Goal: Task Accomplishment & Management: Use online tool/utility

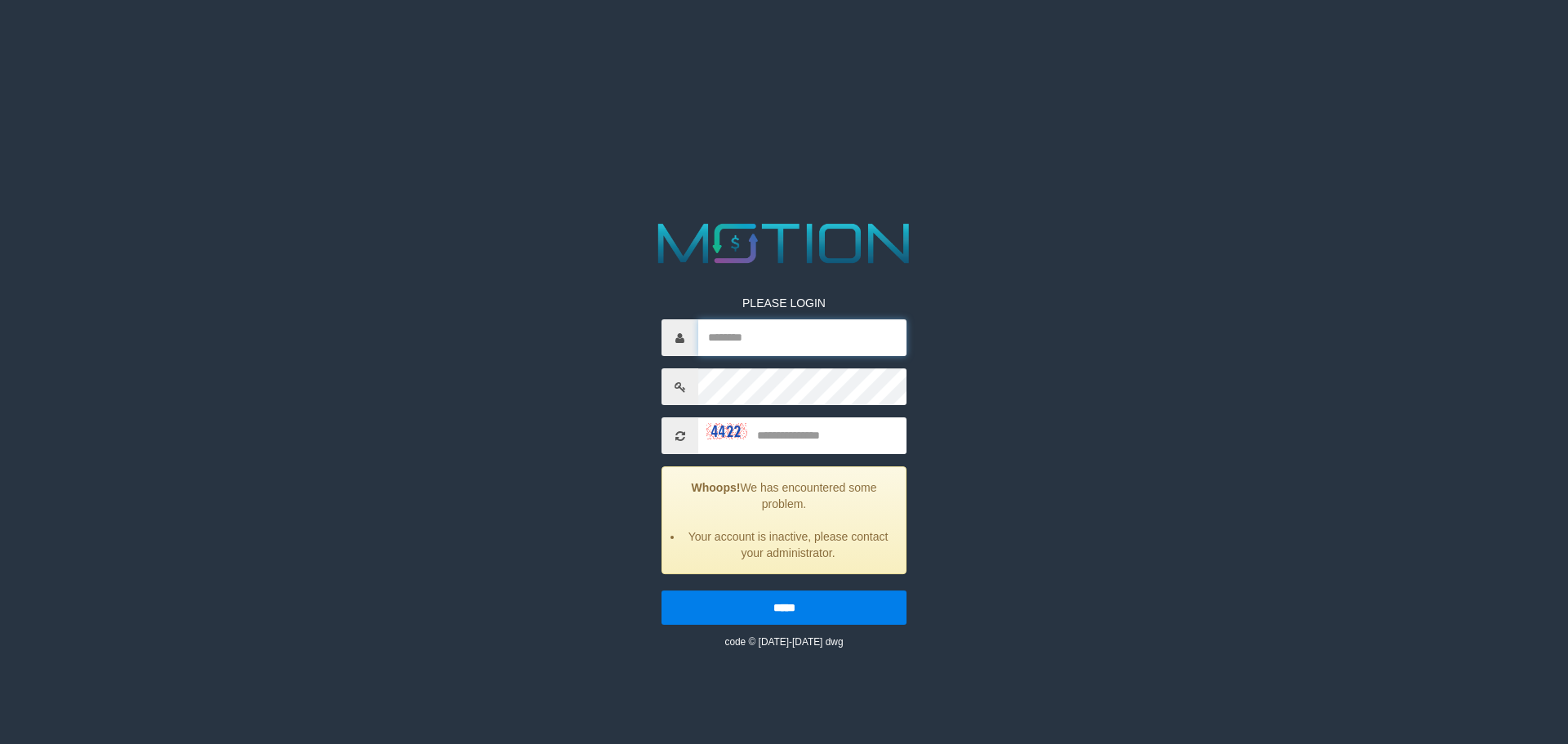
click at [765, 319] on input "text" at bounding box center [802, 337] width 208 height 37
type input "**********"
click at [806, 423] on input "text" at bounding box center [802, 436] width 208 height 37
type input "****"
click at [837, 619] on input "*****" at bounding box center [783, 607] width 245 height 34
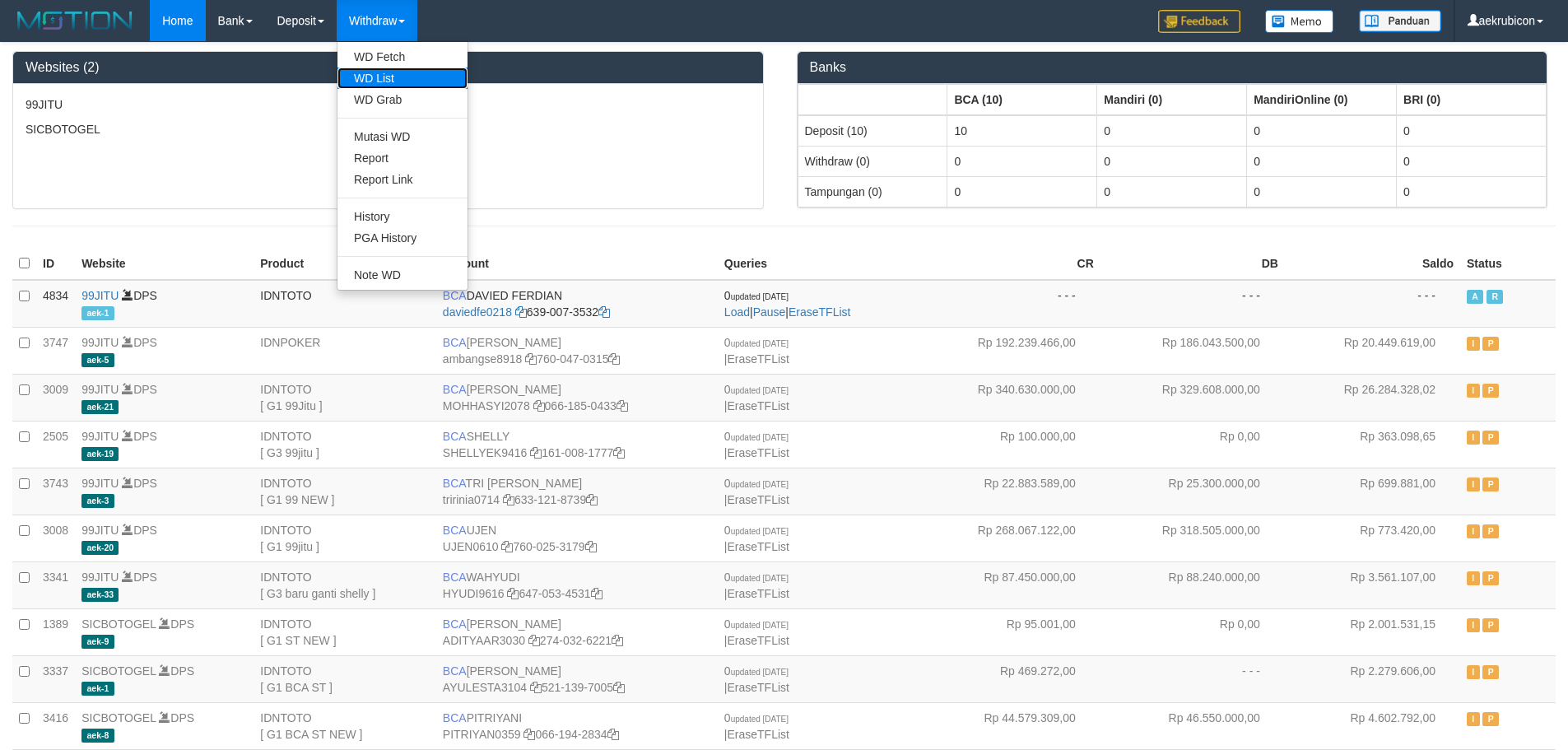
click at [370, 74] on link "WD List" at bounding box center [402, 77] width 130 height 22
click at [391, 60] on link "WD Fetch" at bounding box center [402, 57] width 130 height 22
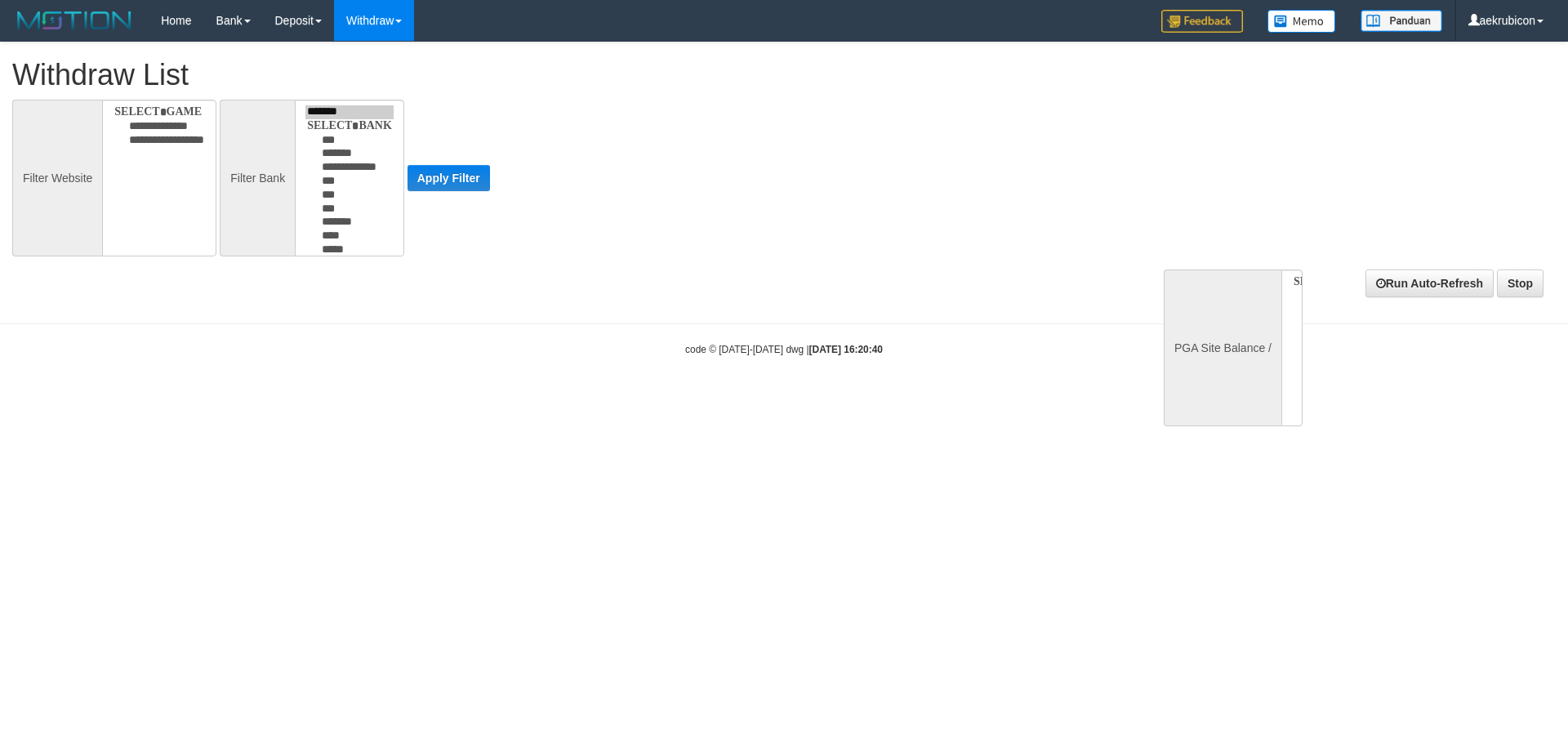
select select
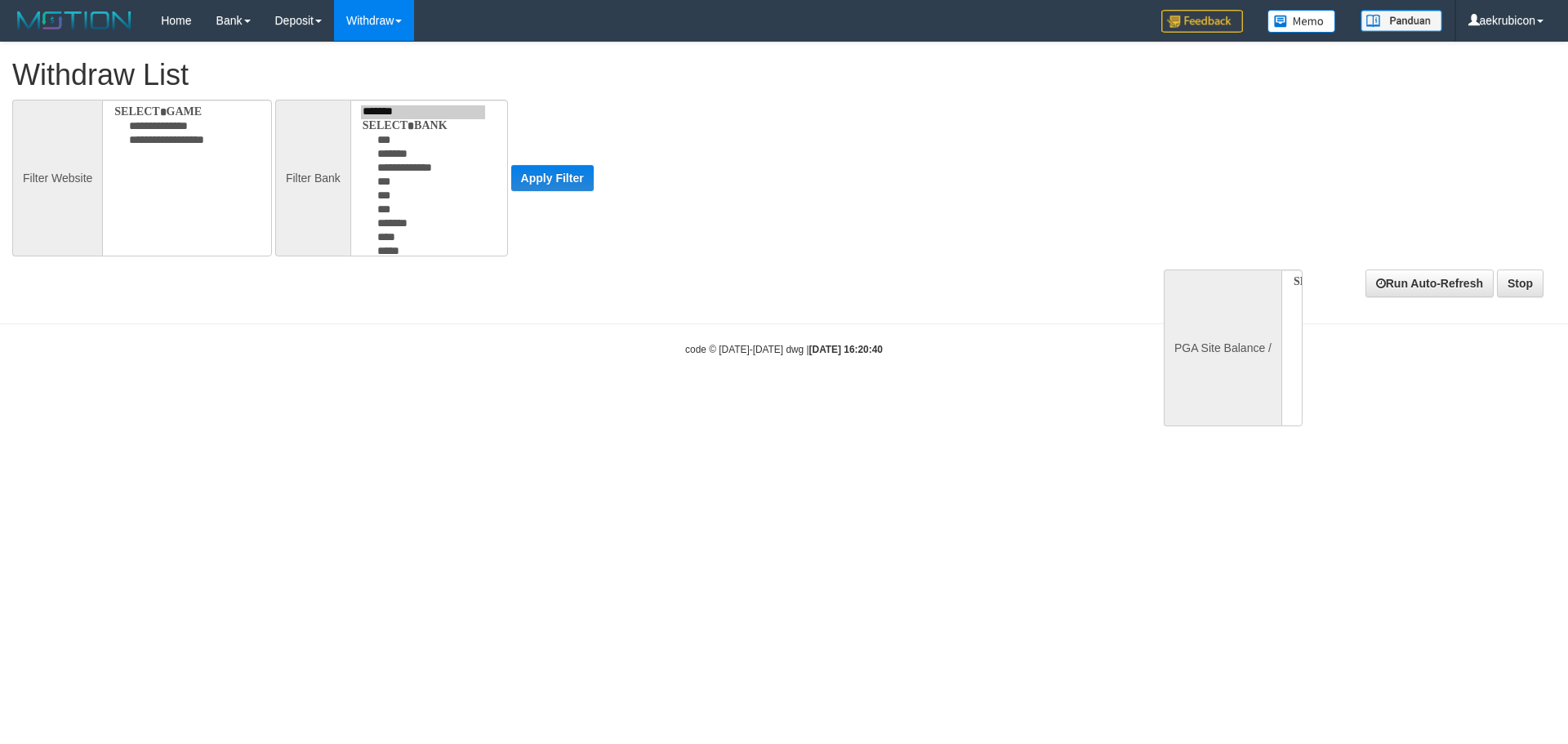
select select
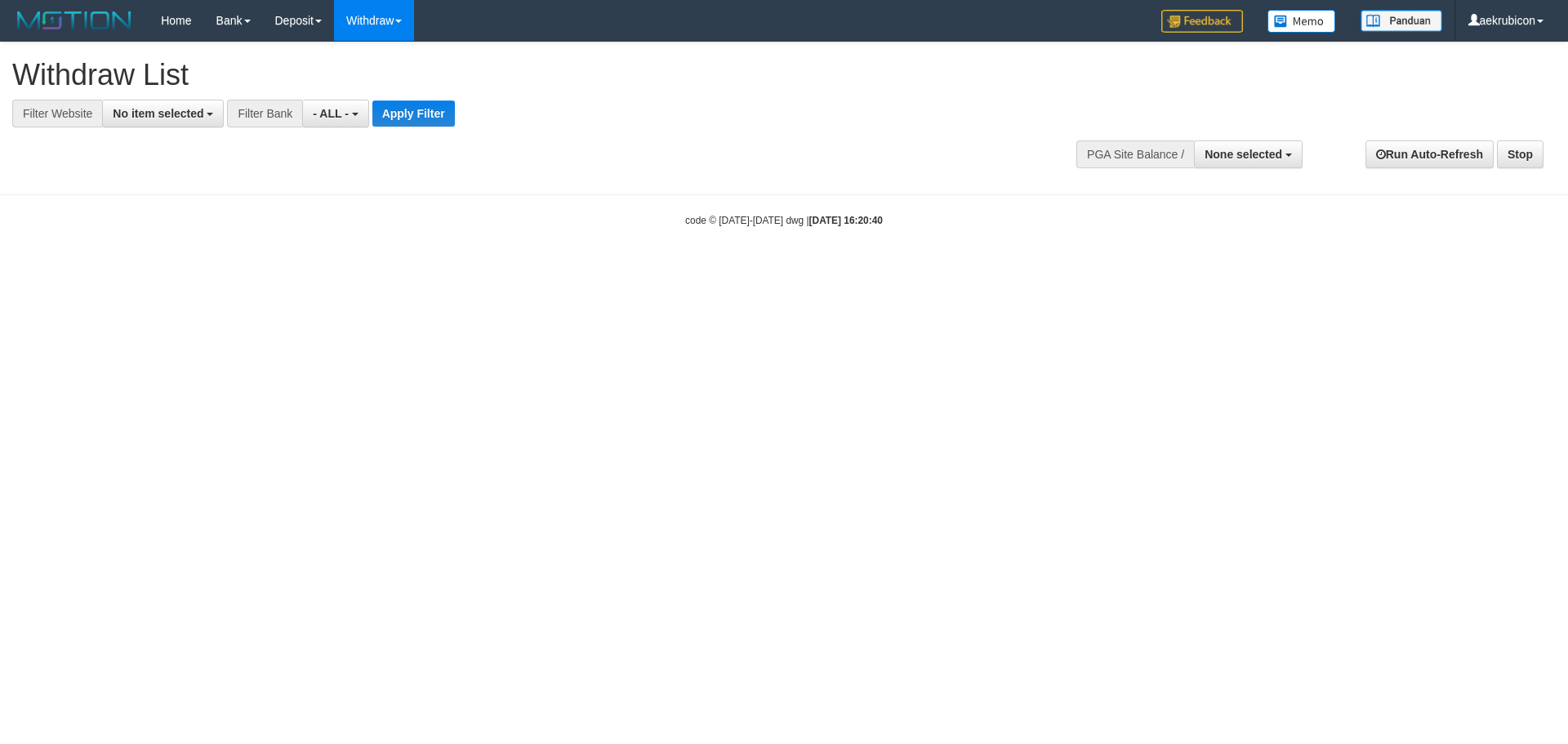
click at [646, 205] on body "Toggle navigation Home Bank Account List Load By Website Group [ITOTO] 99JITU G…" at bounding box center [784, 134] width 1568 height 269
click at [290, 106] on div "Filter Bank" at bounding box center [265, 114] width 75 height 28
click at [344, 124] on button "- ALL -" at bounding box center [335, 114] width 66 height 28
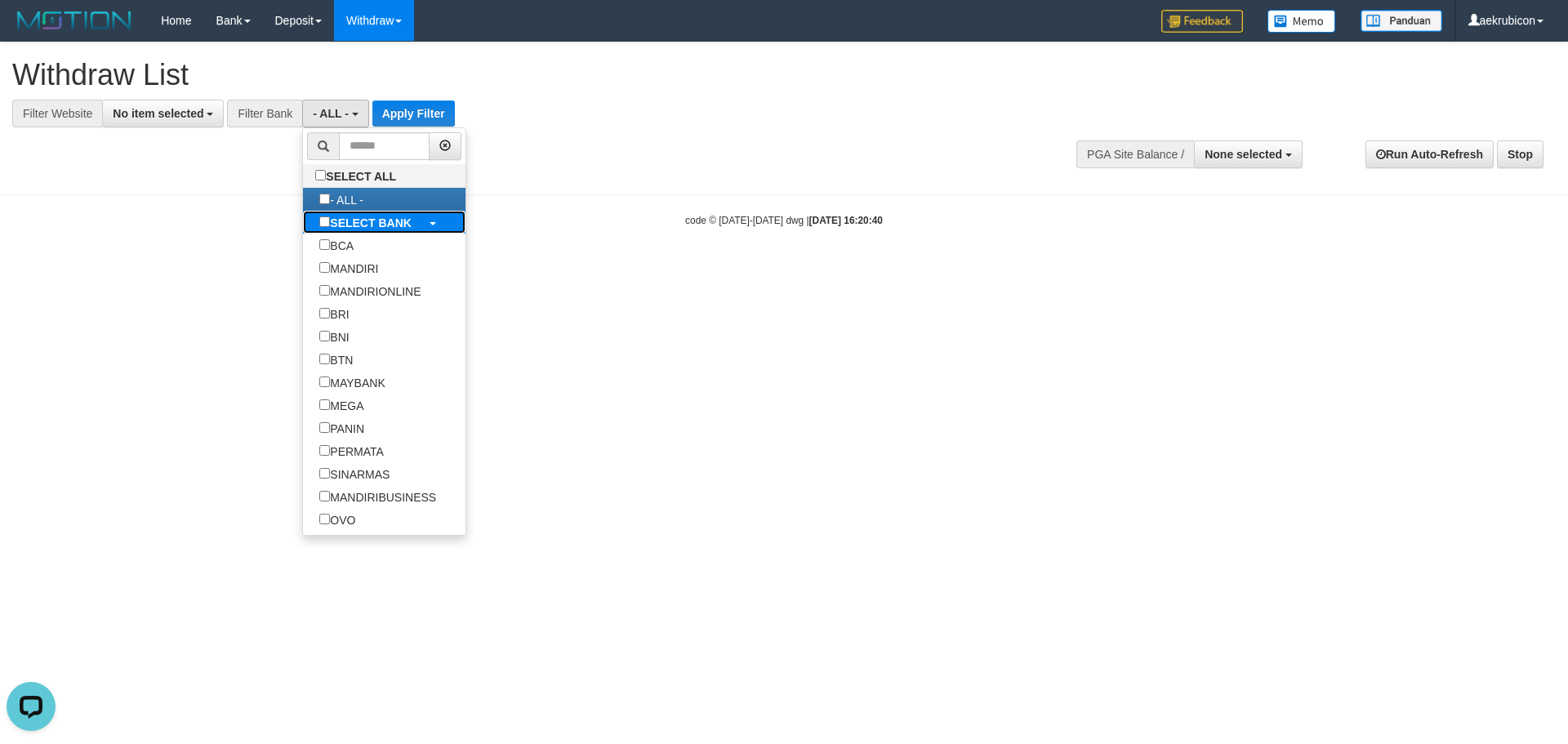
click at [349, 215] on label "SELECT BANK" at bounding box center [366, 222] width 125 height 23
select select "***"
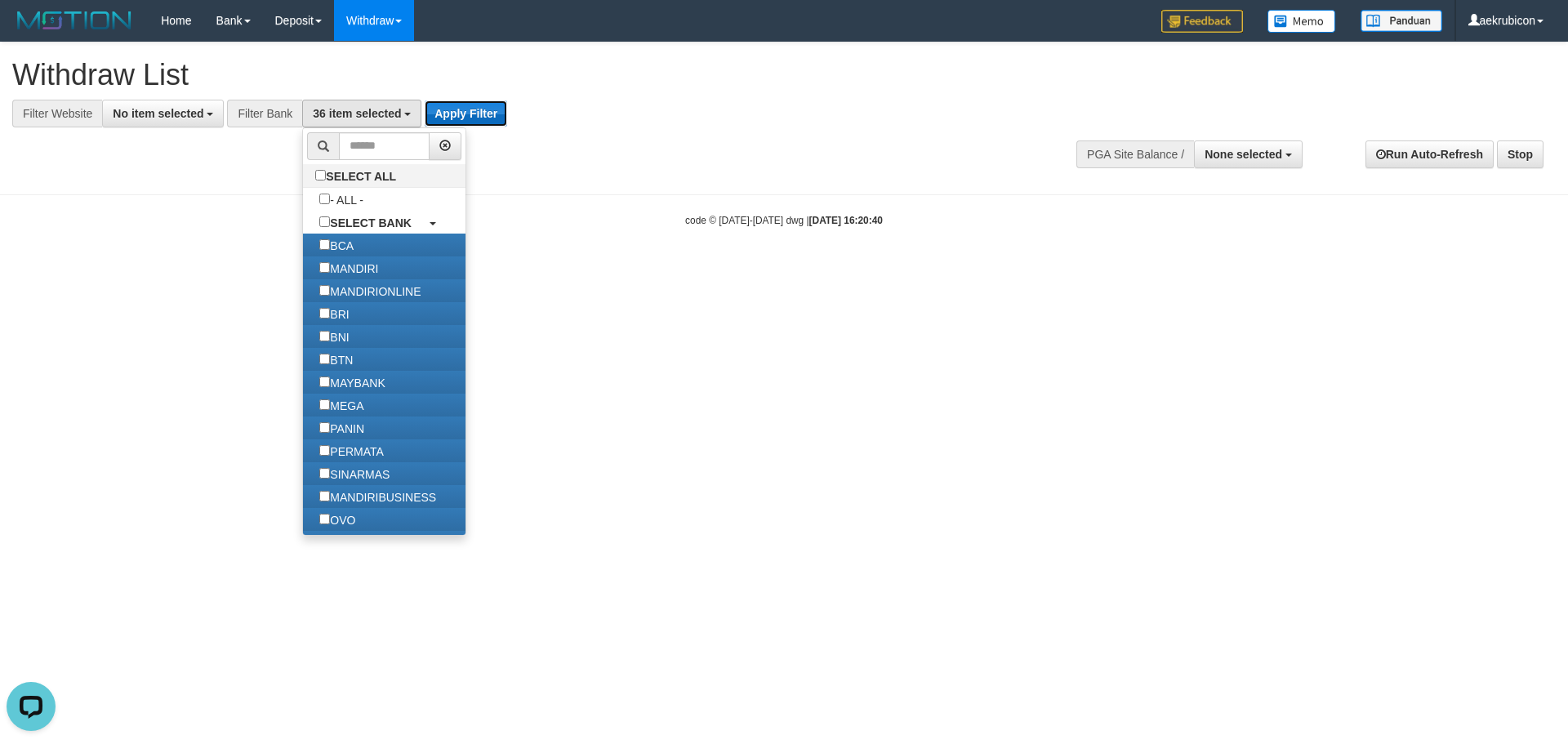
click at [477, 101] on button "Apply Filter" at bounding box center [465, 114] width 83 height 26
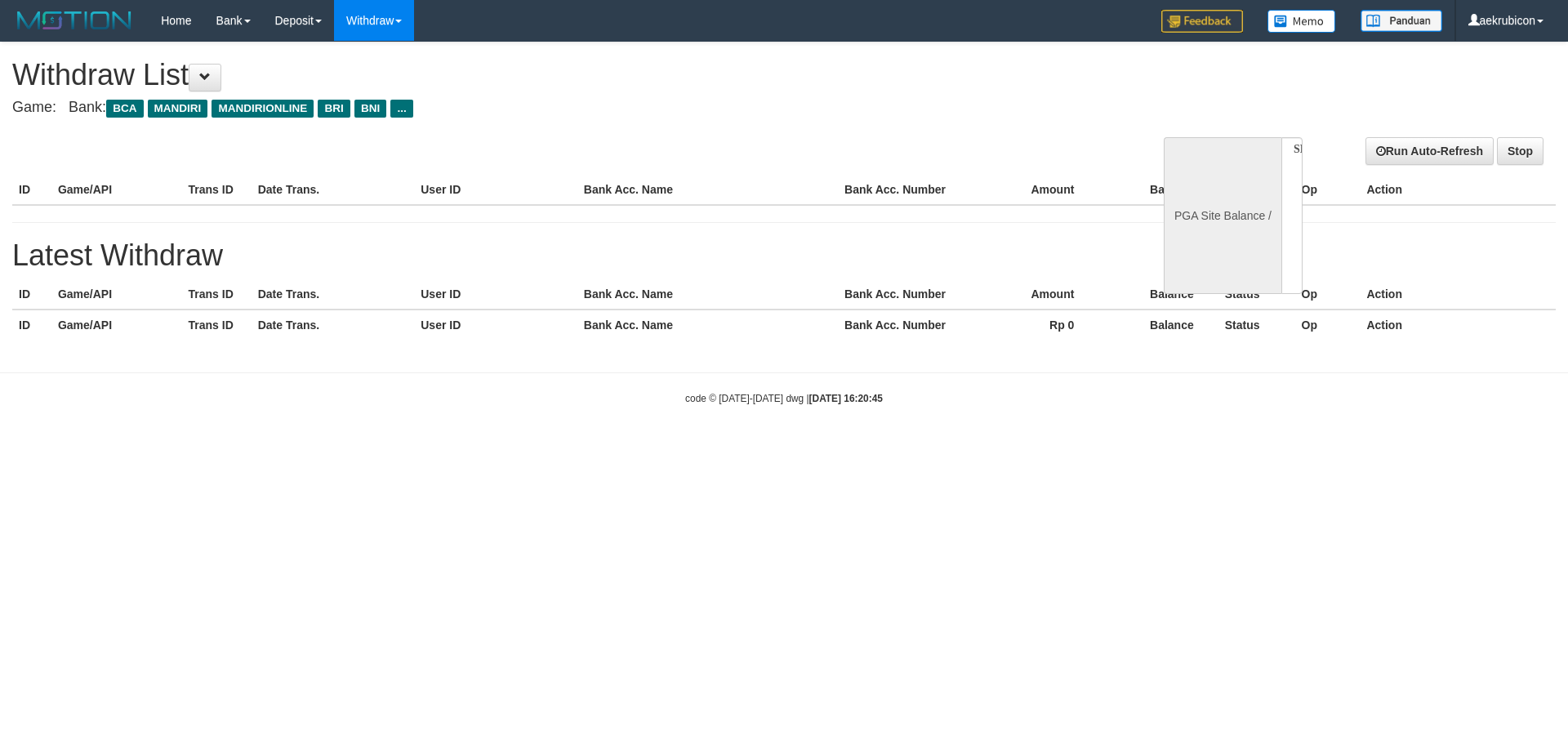
select select
select select "**"
select select
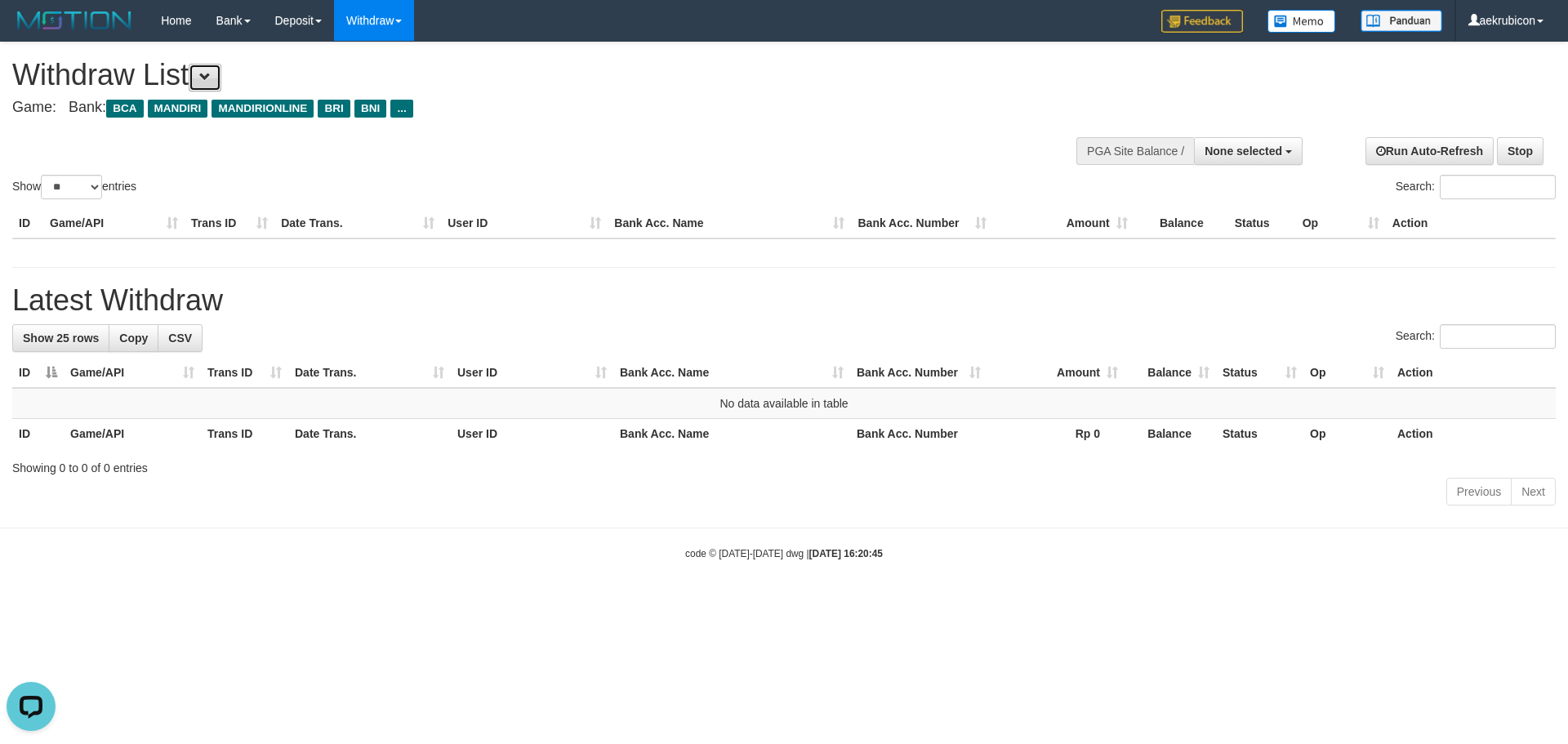
click at [216, 85] on button at bounding box center [205, 78] width 32 height 28
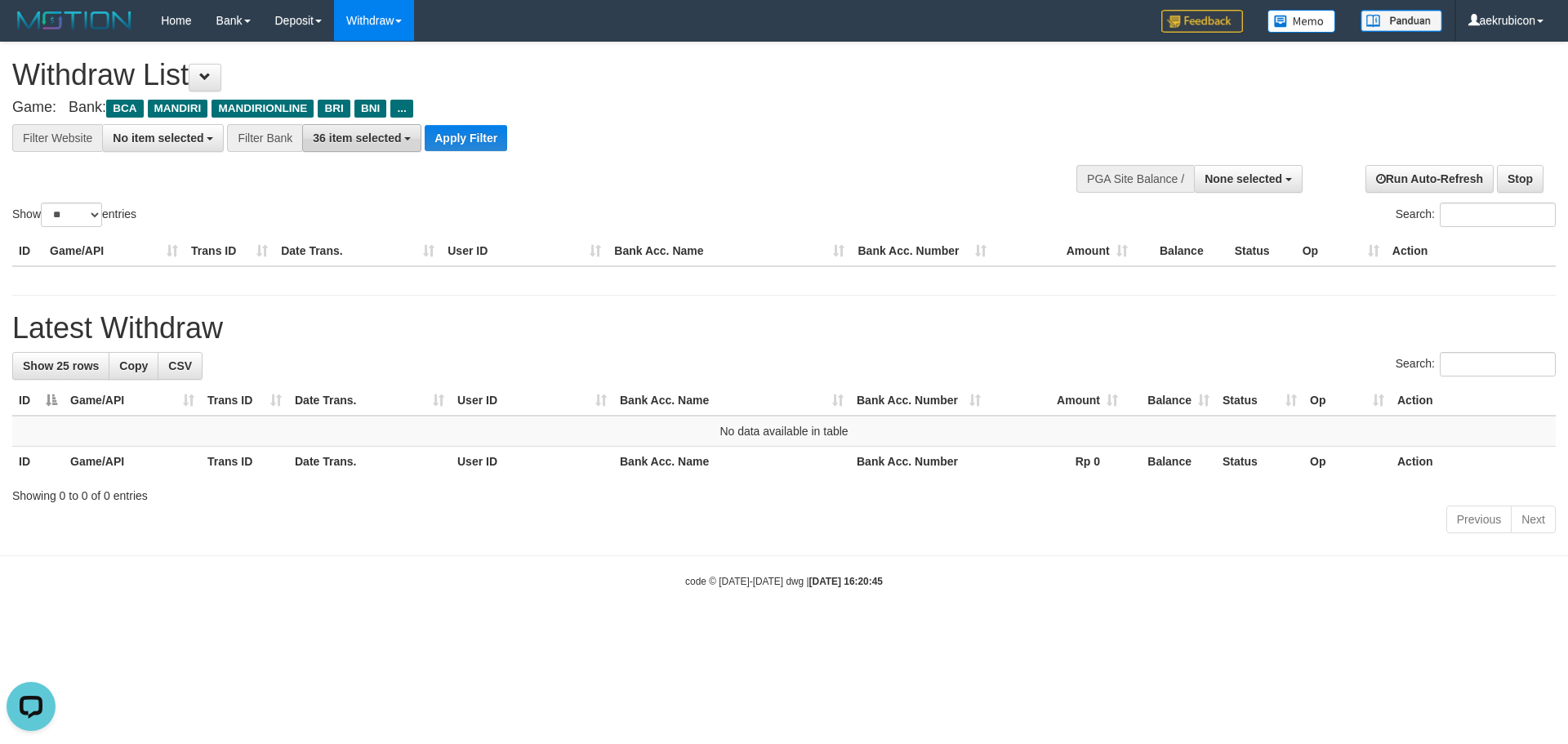
click at [339, 127] on button "36 item selected" at bounding box center [362, 138] width 120 height 28
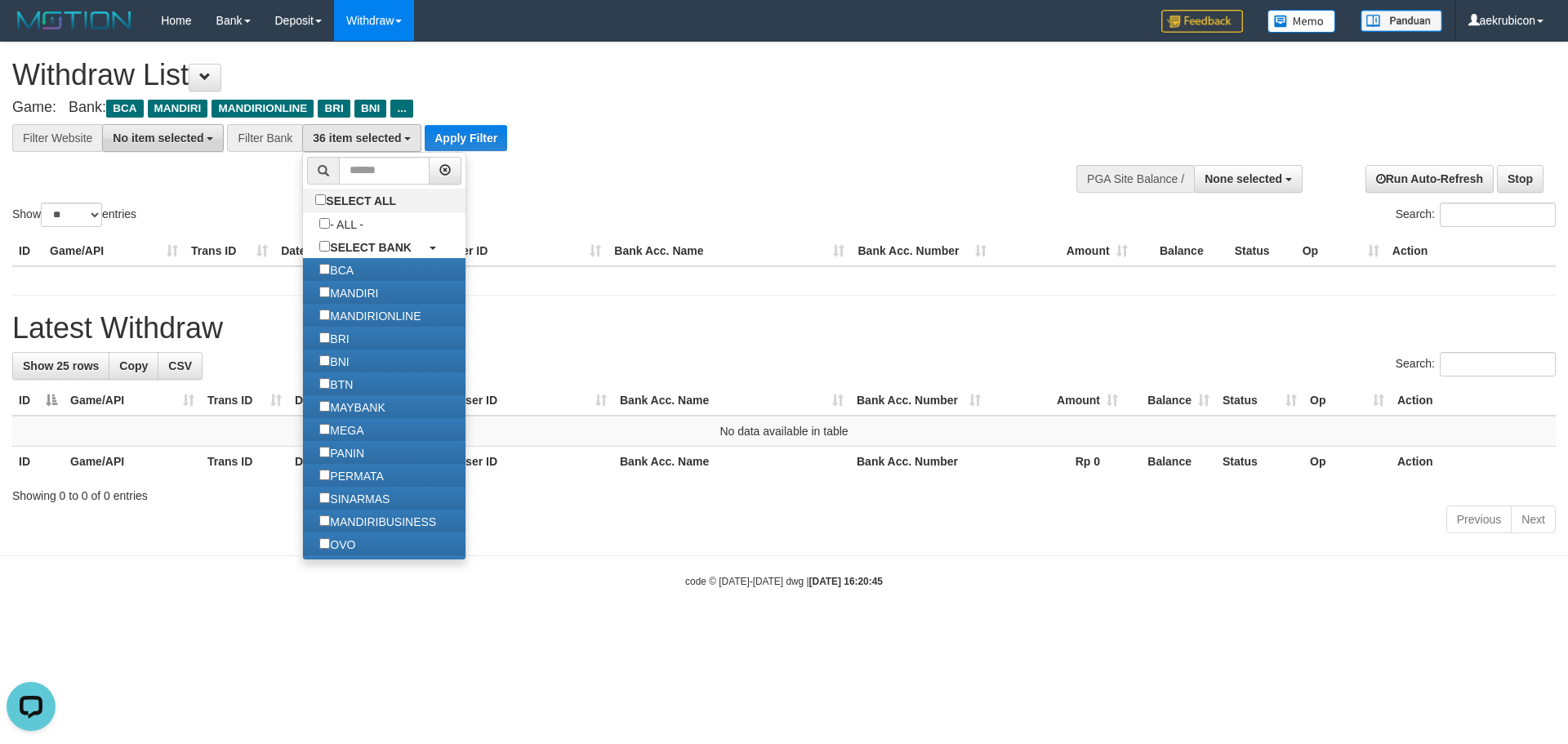
click at [171, 135] on span "No item selected" at bounding box center [158, 138] width 91 height 13
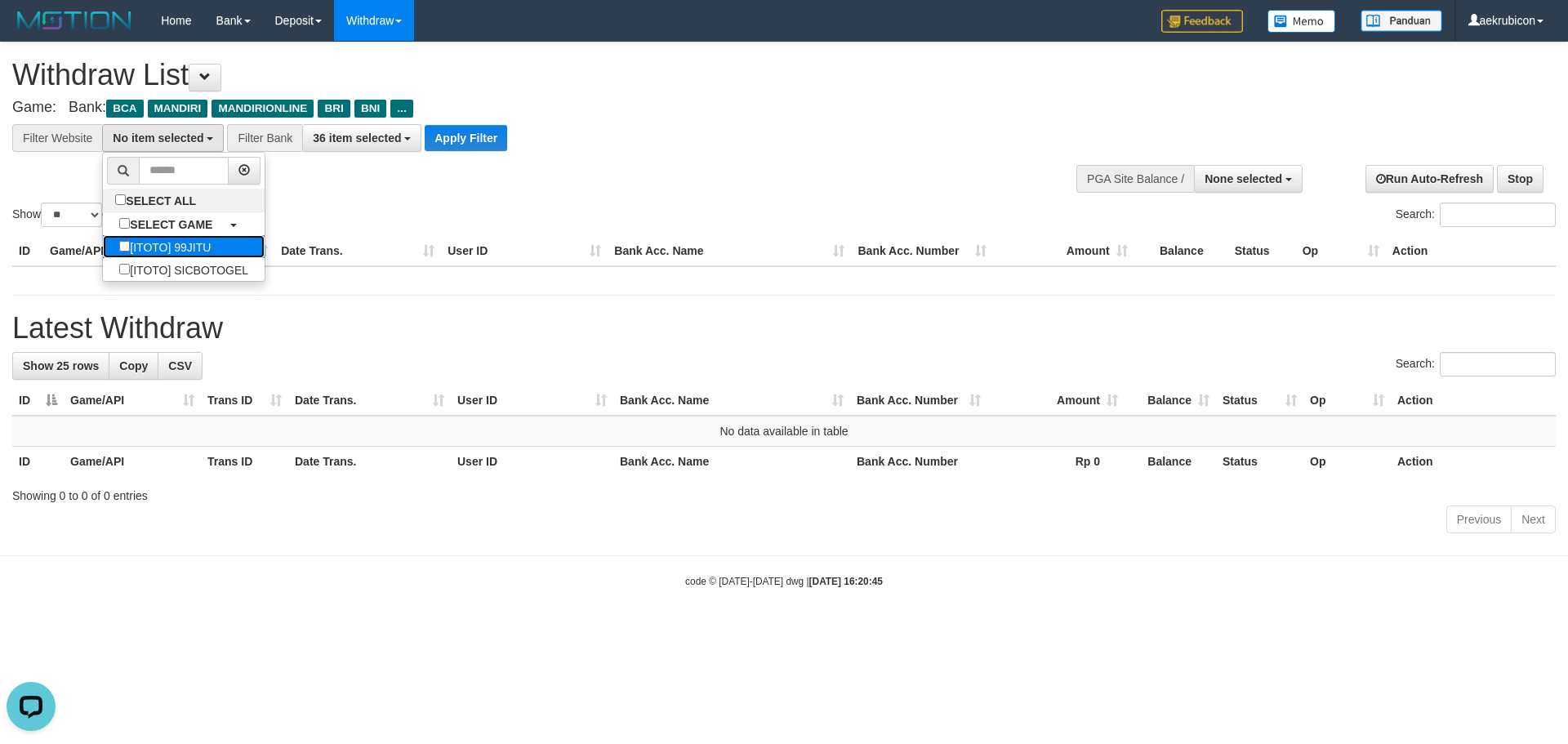
click at [183, 240] on label "[ITOTO] 99JITU" at bounding box center [164, 246] width 124 height 23
select select "***"
click at [487, 146] on button "Apply Filter" at bounding box center [458, 138] width 83 height 26
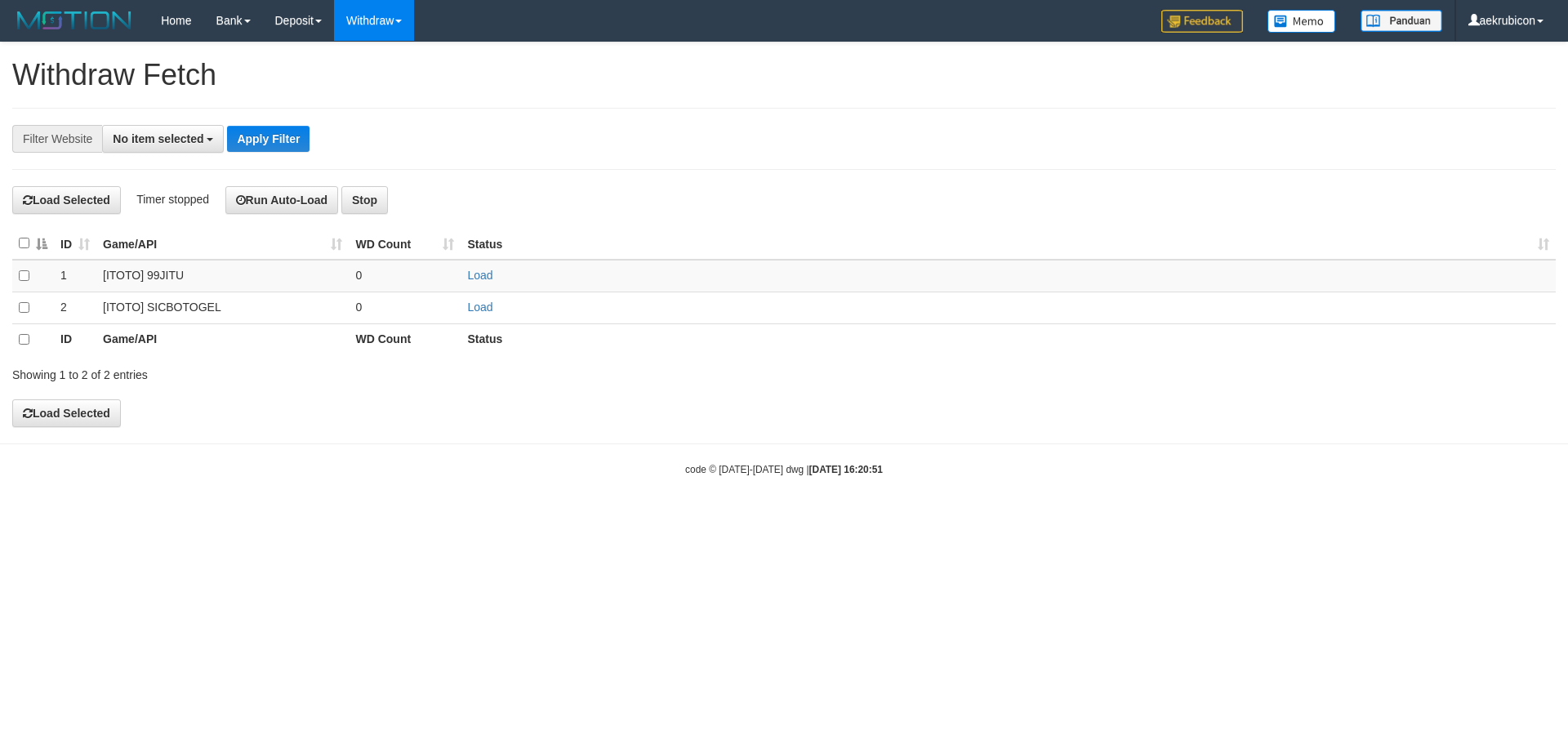
select select
click at [483, 277] on link "Load" at bounding box center [480, 275] width 26 height 13
drag, startPoint x: 919, startPoint y: 78, endPoint x: 477, endPoint y: 272, distance: 482.7
click at [476, 273] on link "Load" at bounding box center [480, 275] width 26 height 13
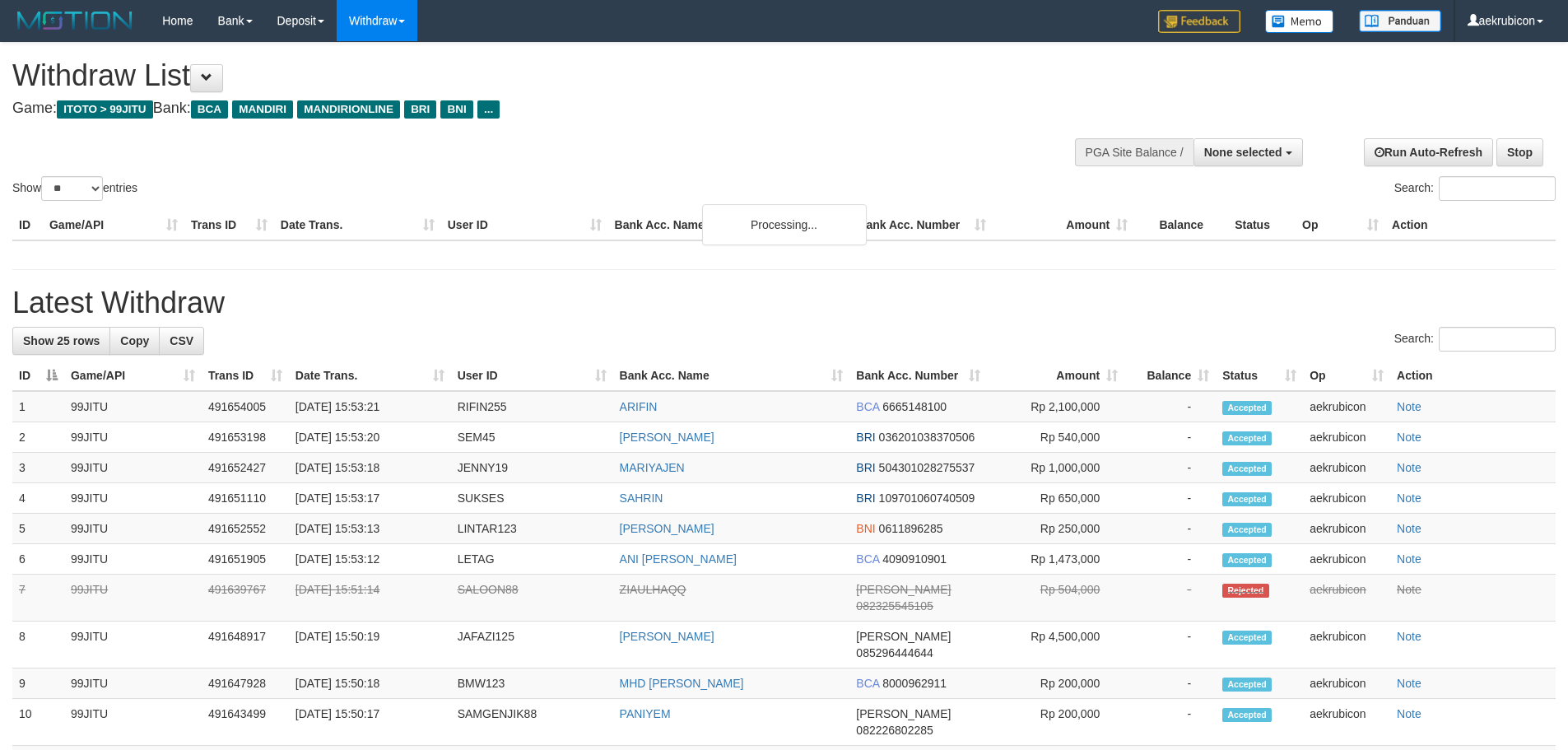
select select
select select "**"
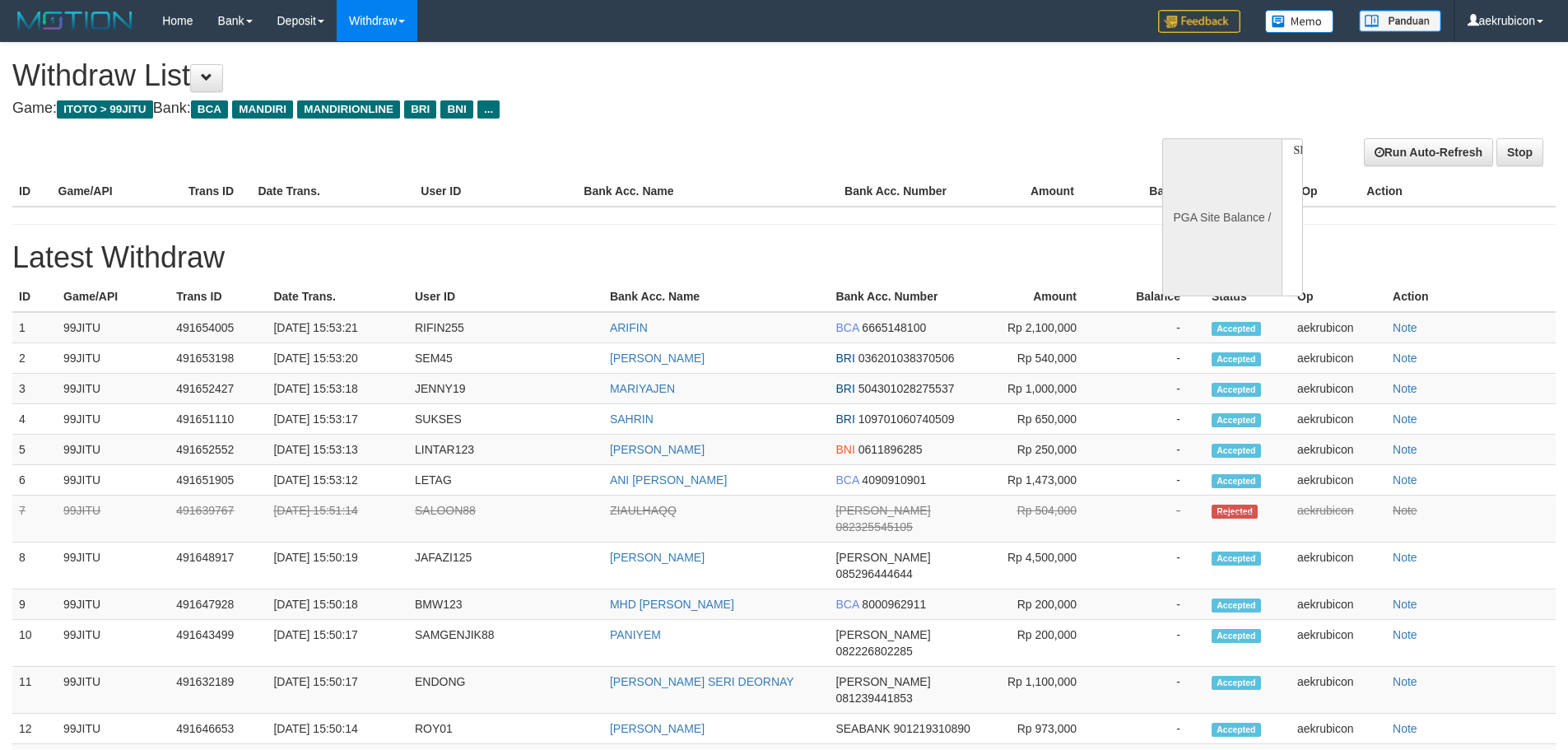
select select
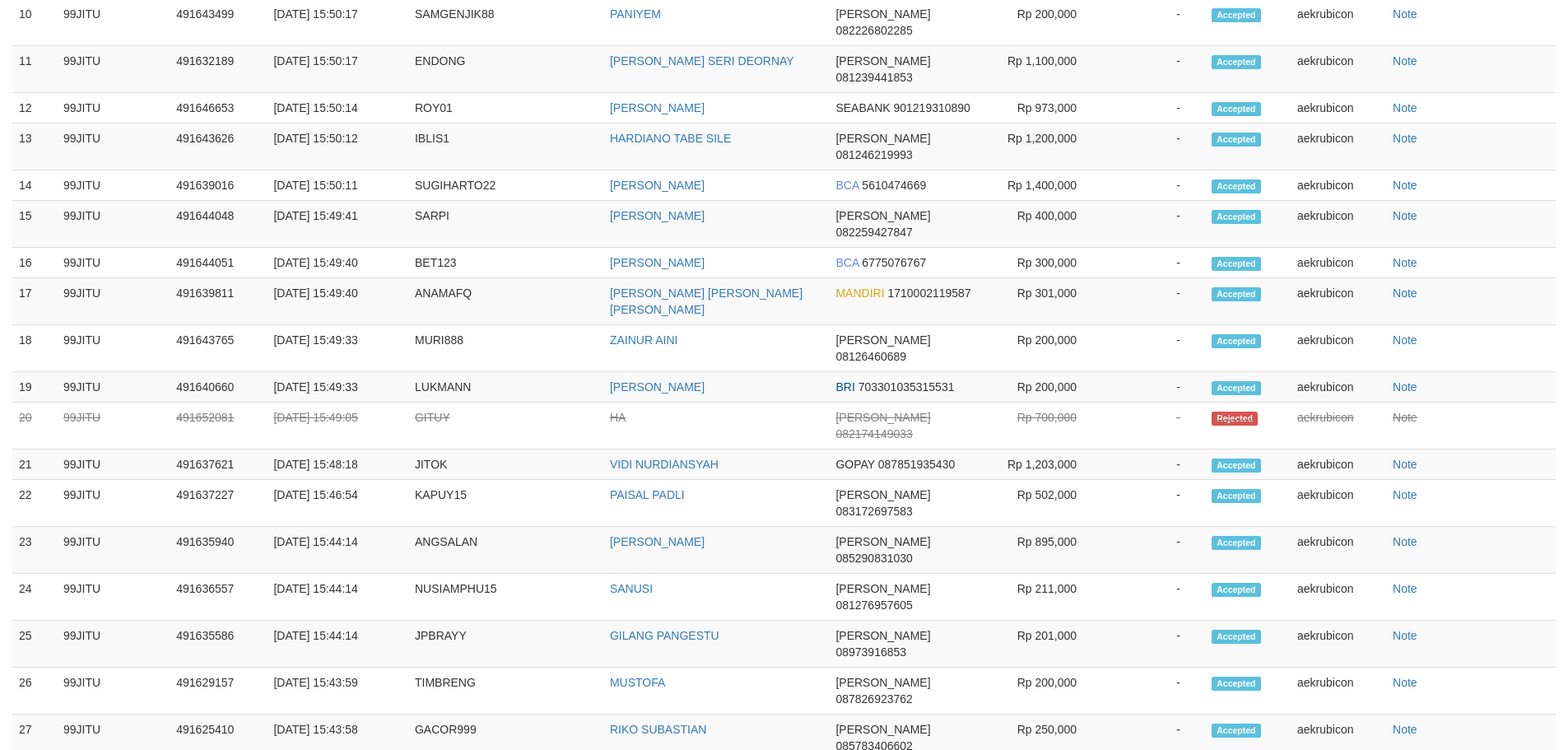
select select "**"
select select
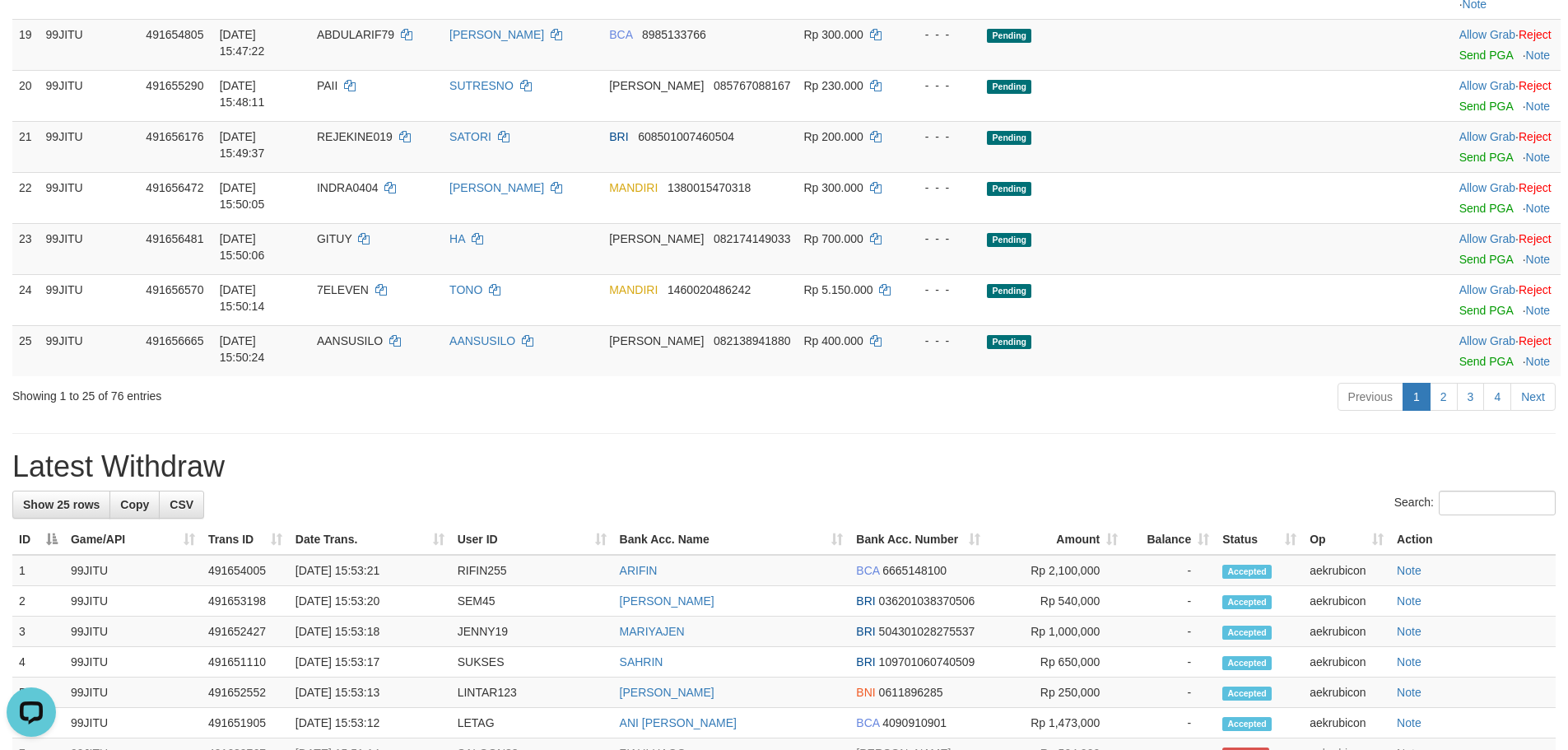
scroll to position [0, 0]
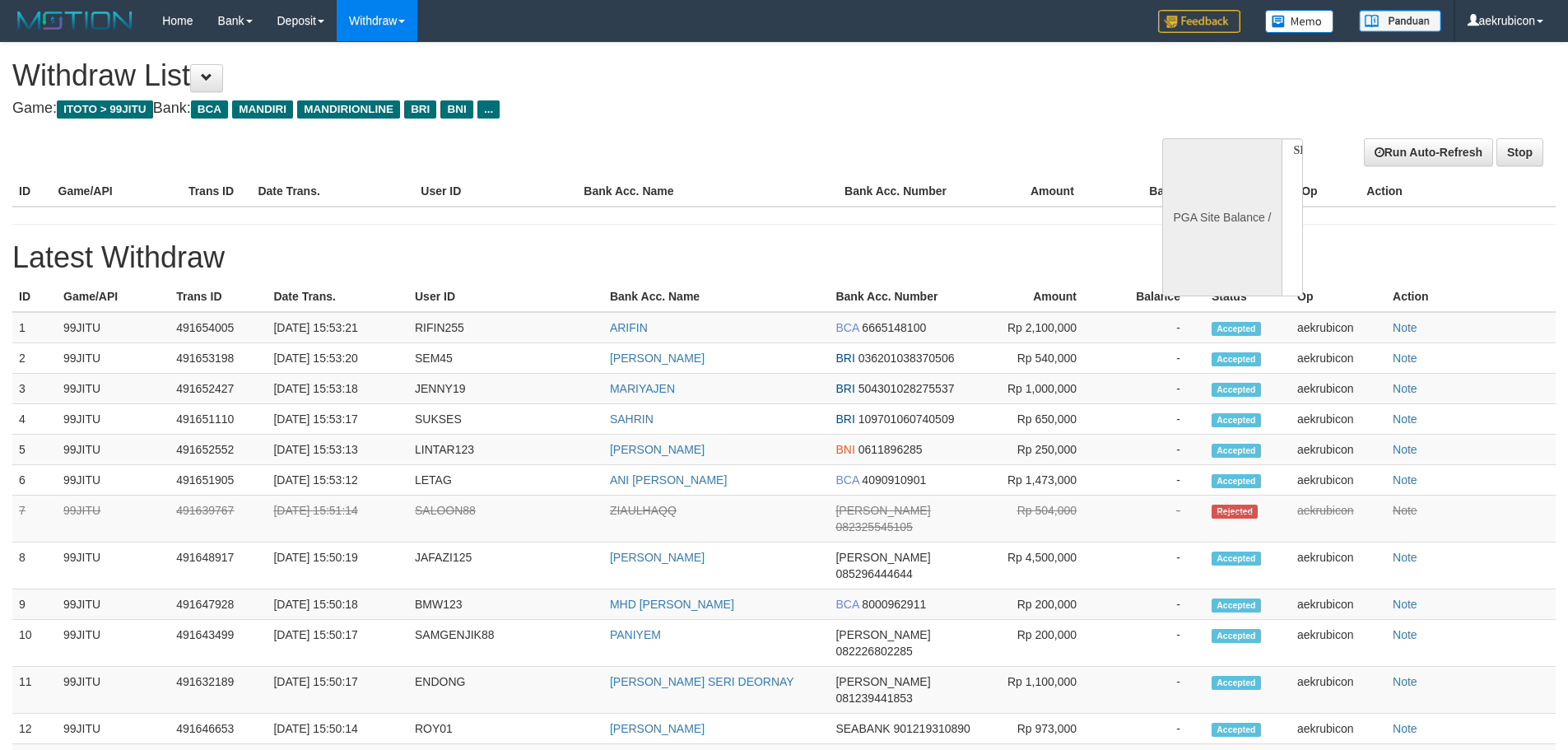
select select
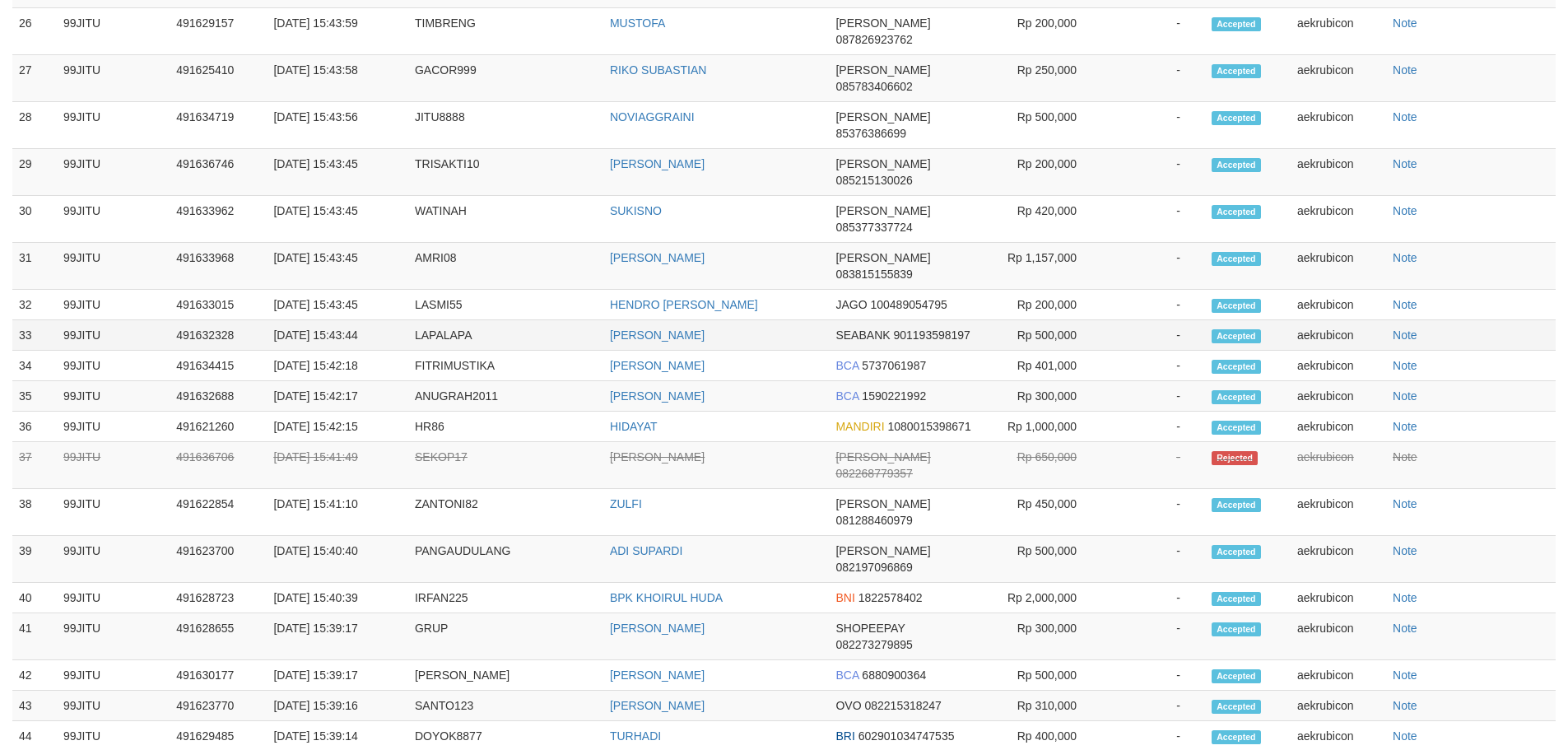
select select "**"
select select
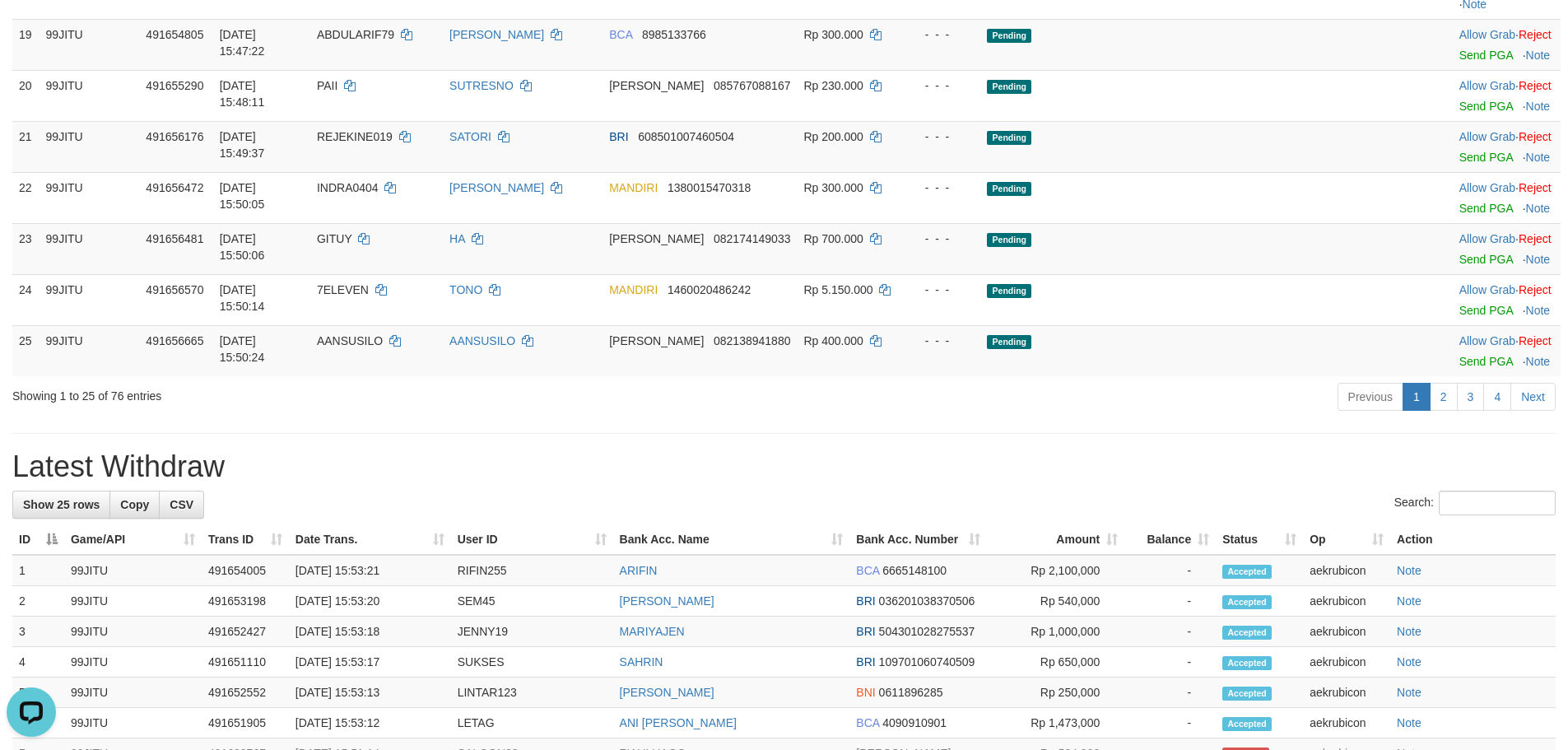
scroll to position [0, 0]
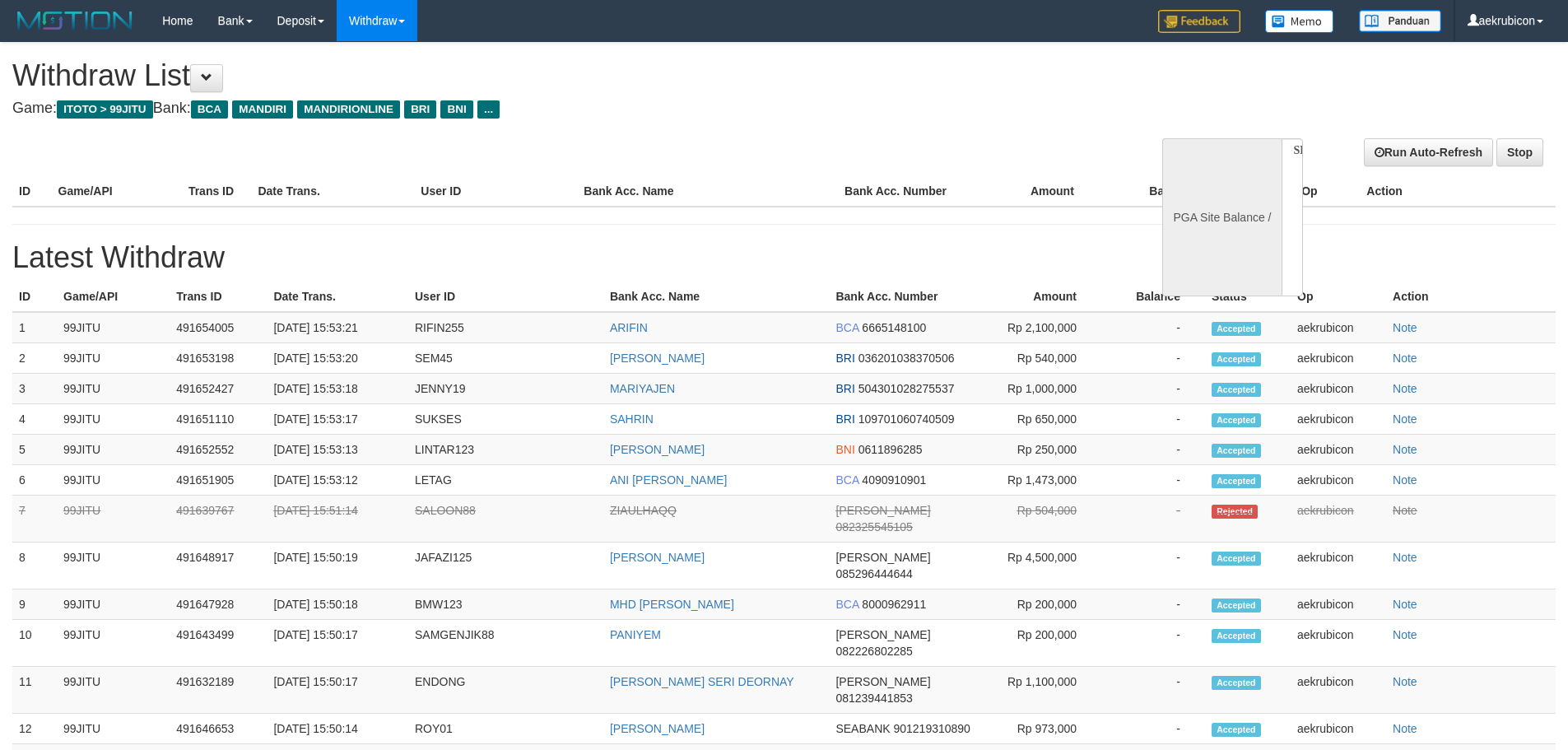
select select
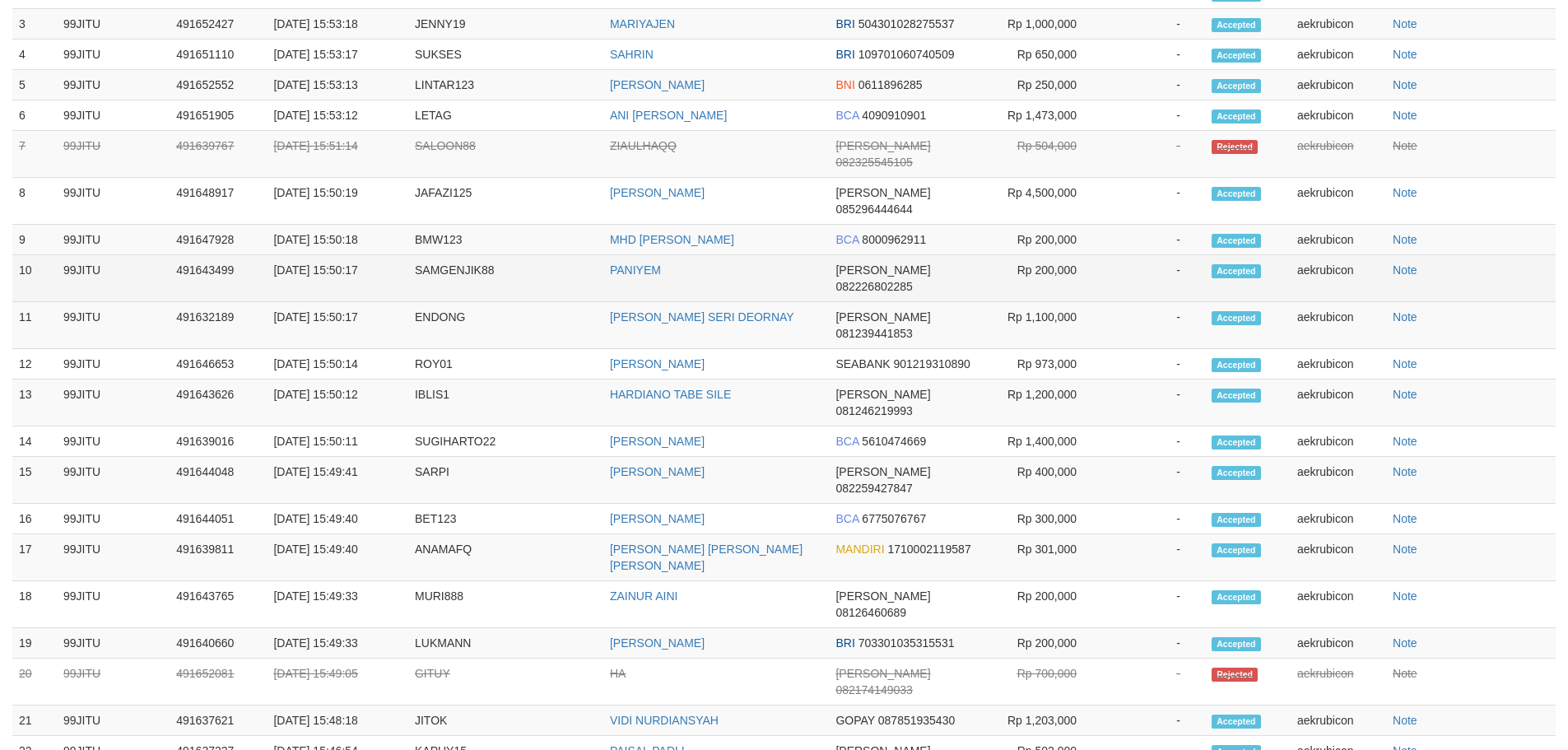
select select "**"
select select
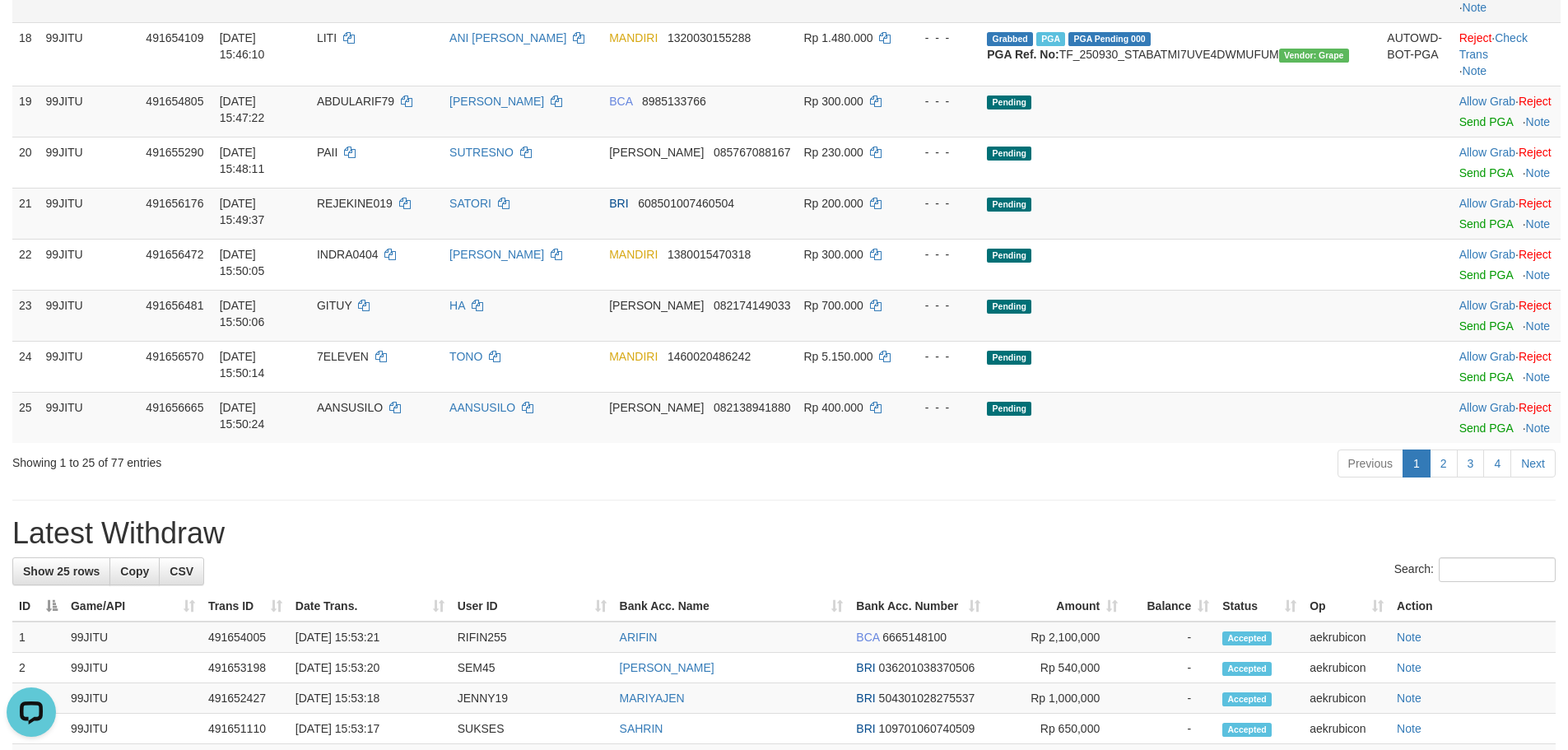
scroll to position [1235, 0]
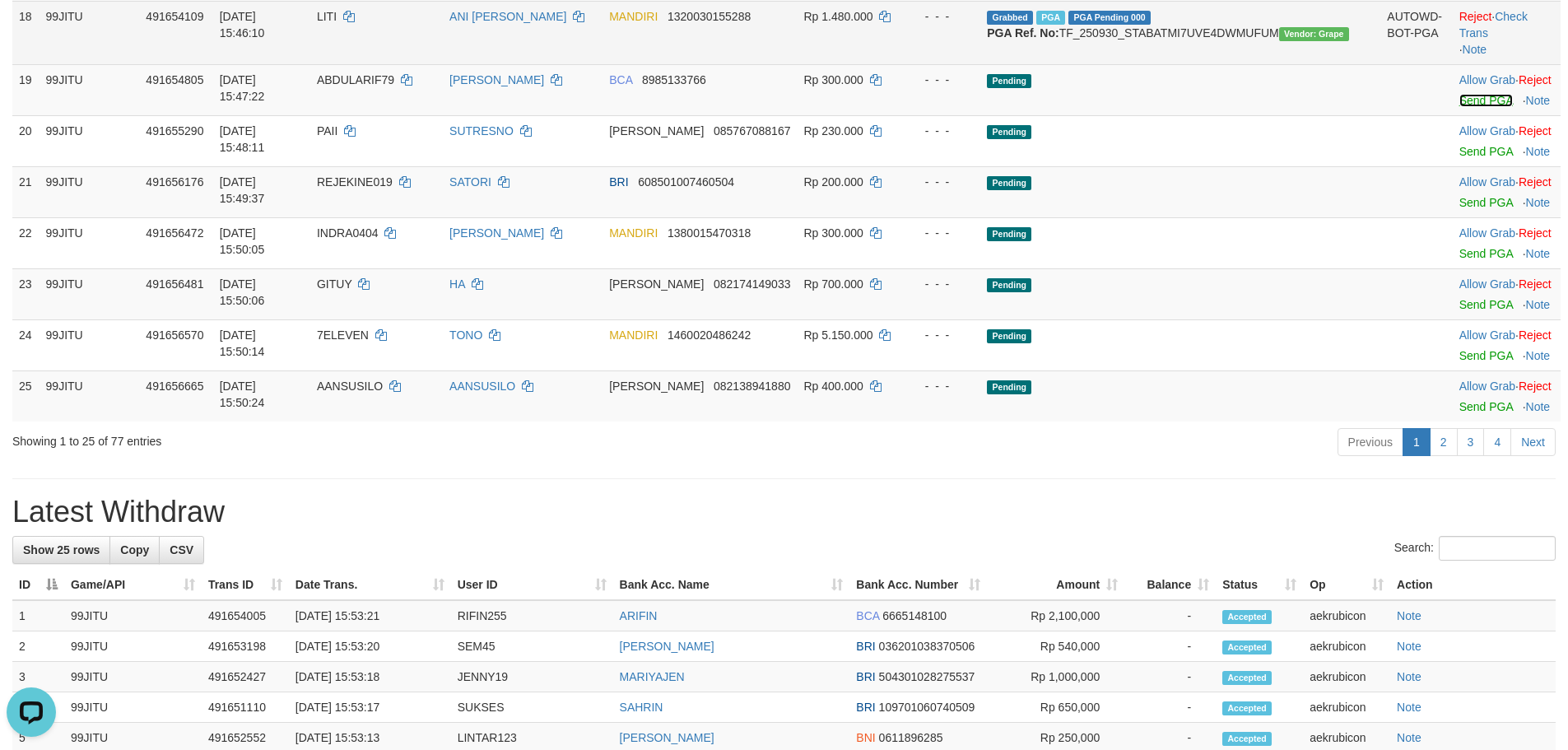
drag, startPoint x: 1285, startPoint y: 307, endPoint x: 853, endPoint y: 195, distance: 446.3
click at [1460, 107] on link "Send PGA" at bounding box center [1486, 100] width 53 height 13
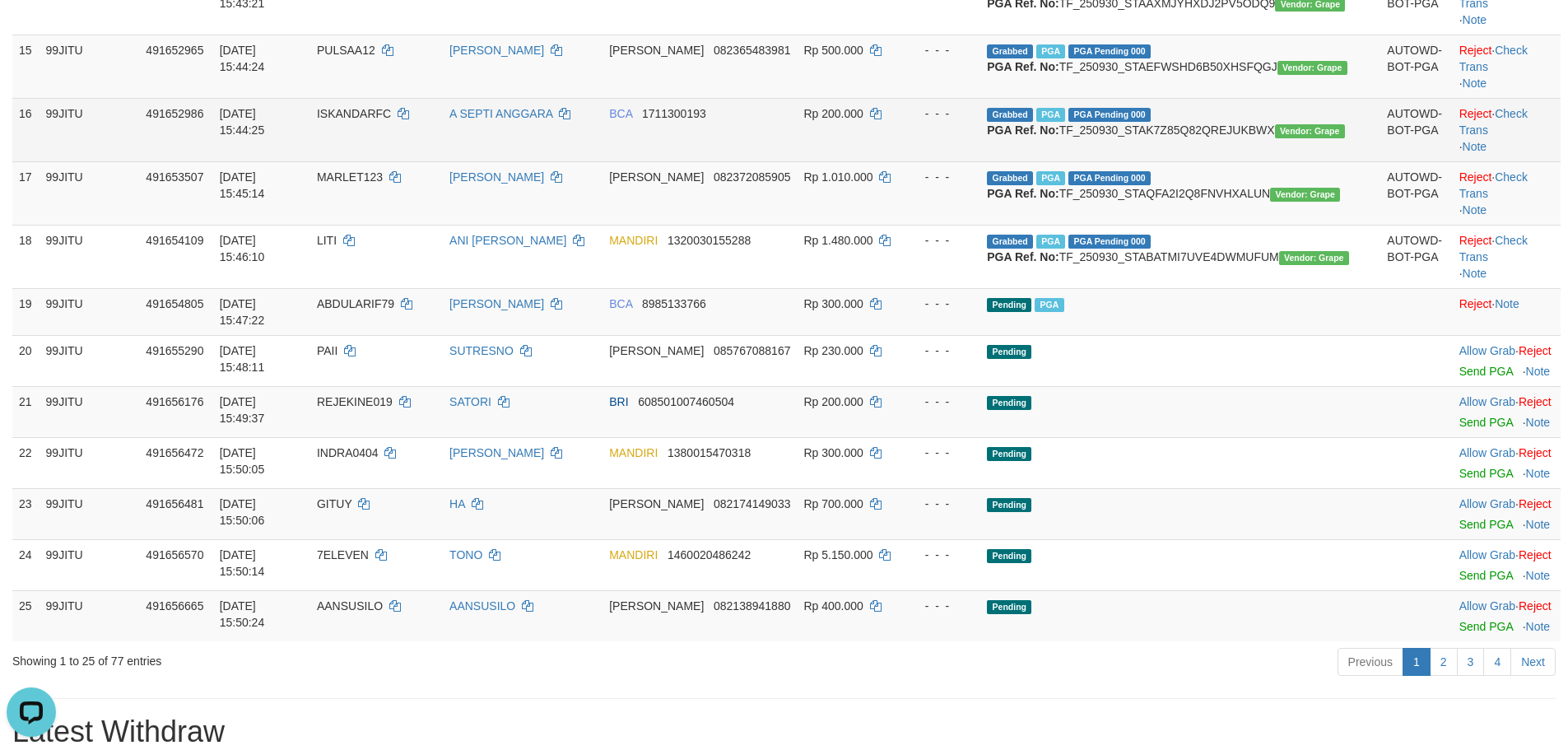
scroll to position [1097, 0]
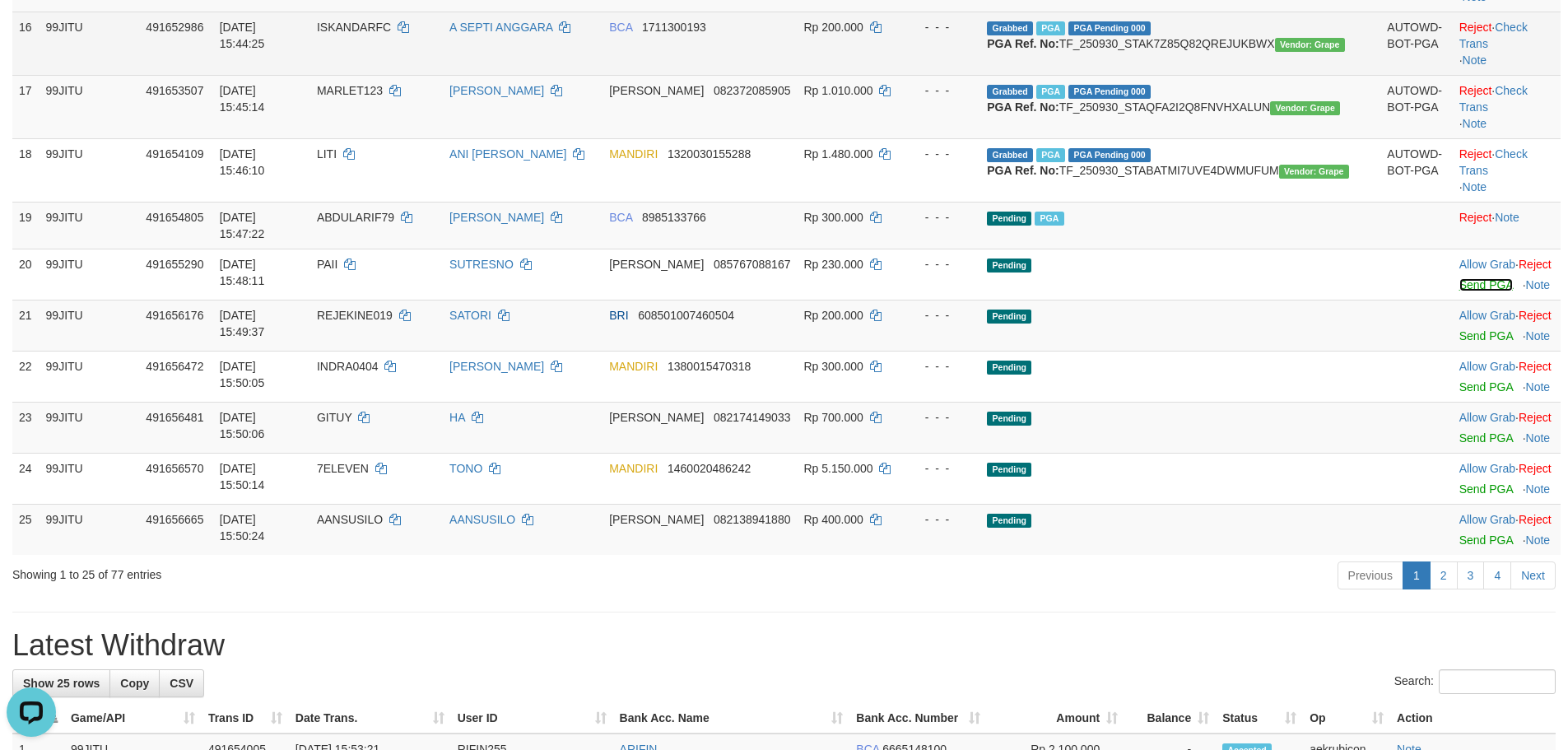
drag, startPoint x: 1452, startPoint y: 412, endPoint x: 857, endPoint y: 189, distance: 635.4
click at [1460, 291] on link "Send PGA" at bounding box center [1486, 284] width 53 height 13
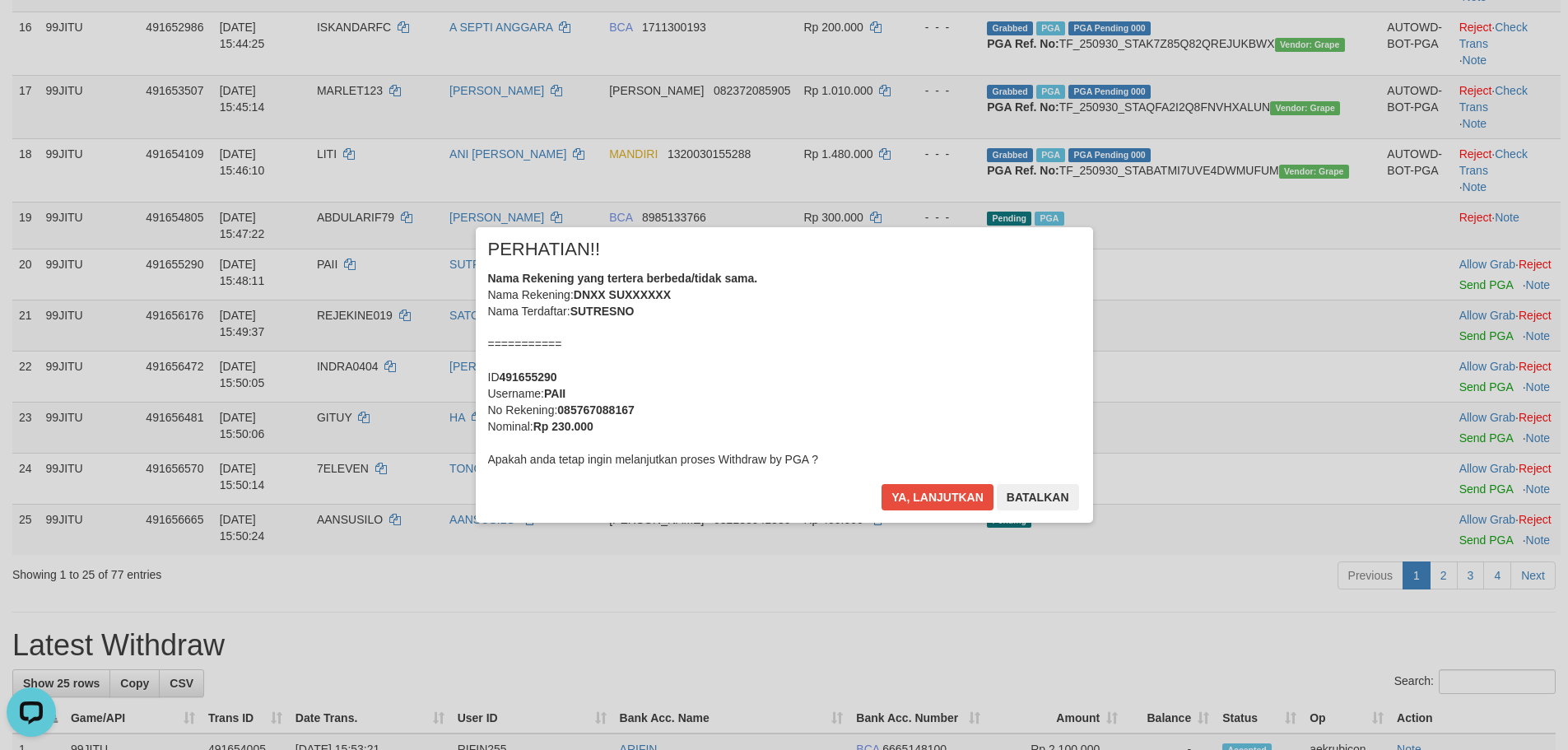
click at [940, 469] on div "× PERHATIAN!! Nama Rekening yang tertera berbeda/tidak sama. Nama Rekening: DNX…" at bounding box center [784, 375] width 617 height 294
click at [940, 480] on div "× PERHATIAN!! Nama Rekening yang tertera berbeda/tidak sama. Nama Rekening: DNX…" at bounding box center [784, 375] width 617 height 294
click at [946, 486] on button "Ya, lanjutkan" at bounding box center [938, 497] width 112 height 27
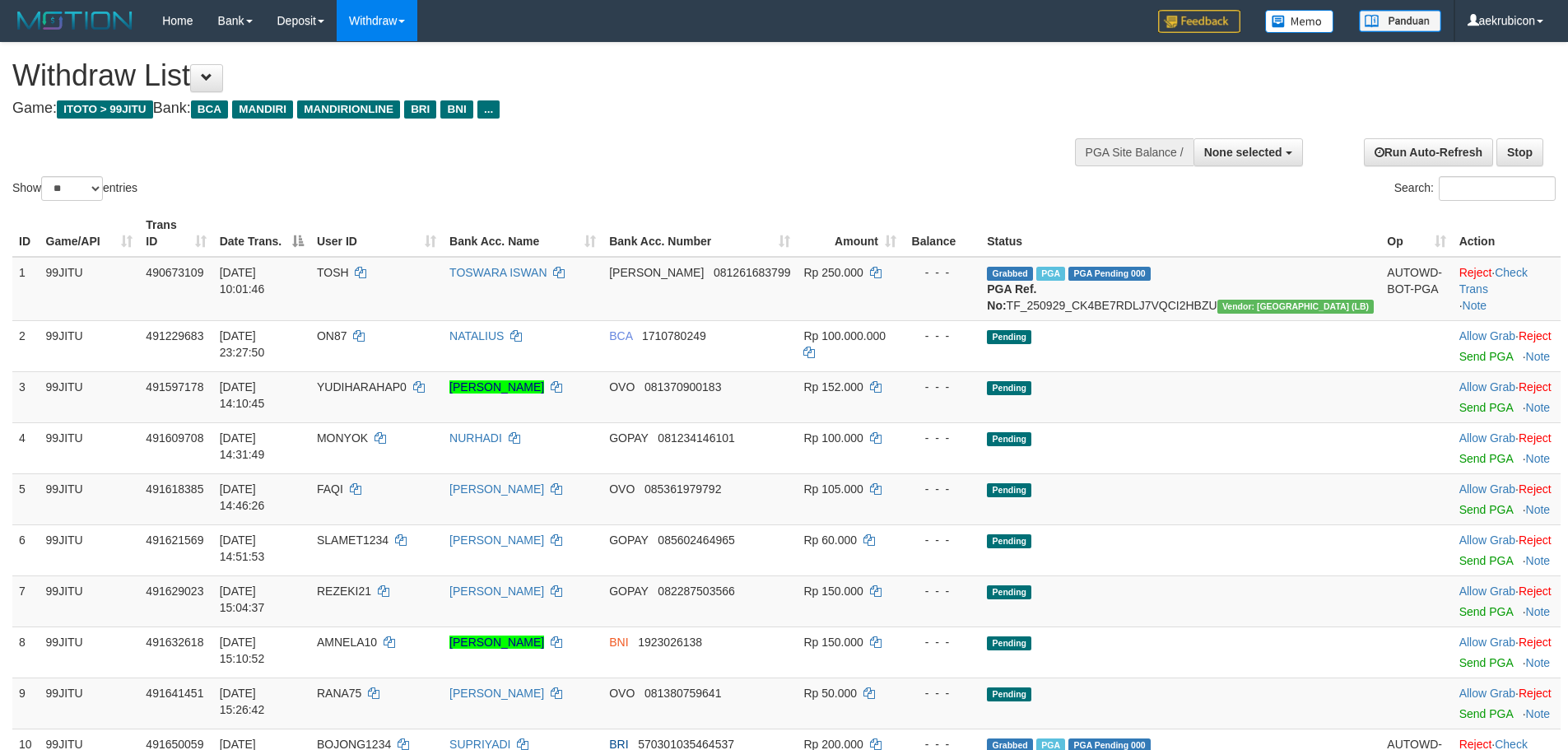
select select
select select "**"
click at [1232, 140] on button "None selected" at bounding box center [1248, 152] width 109 height 28
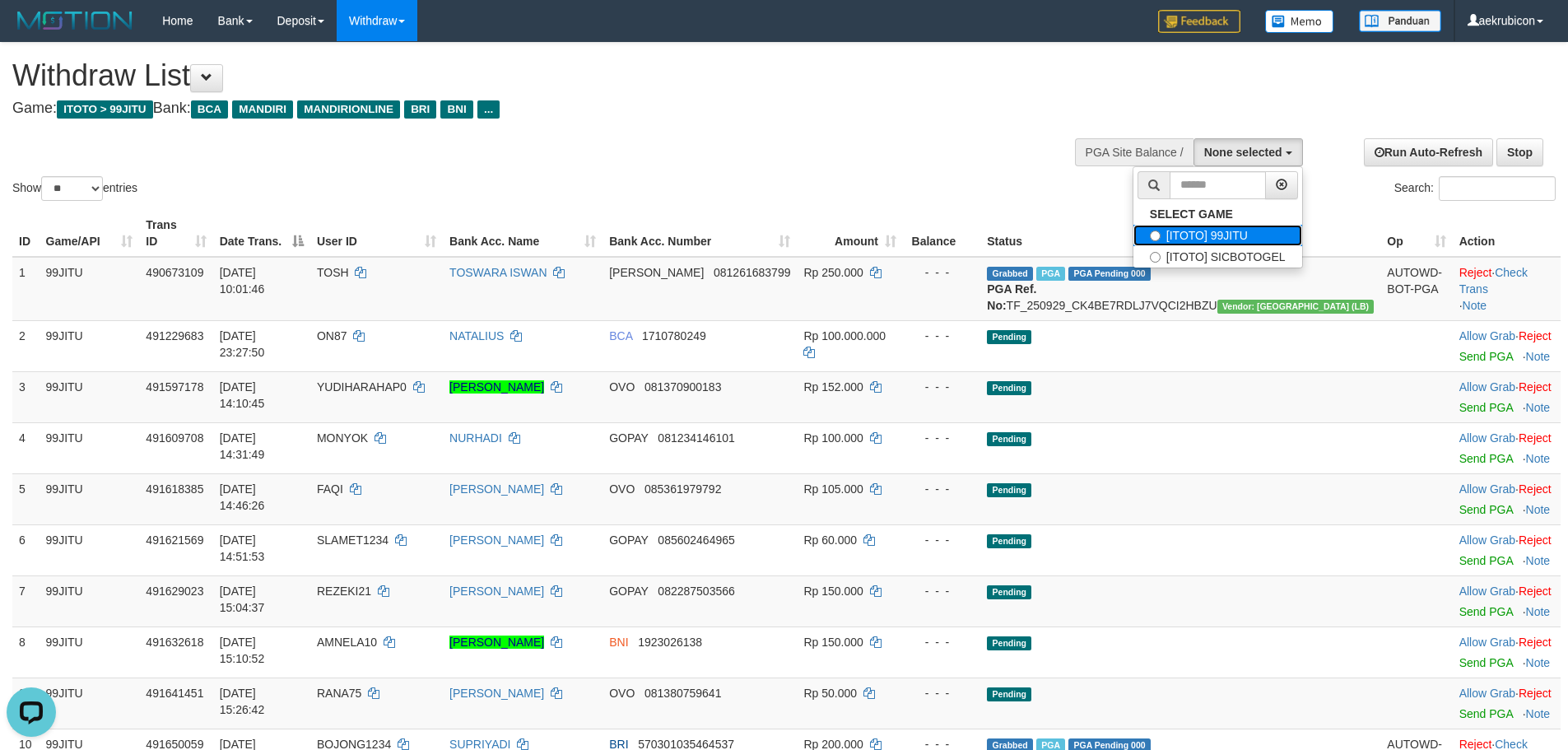
click at [1218, 236] on label "[ITOTO] 99JITU" at bounding box center [1218, 235] width 169 height 22
select select "***"
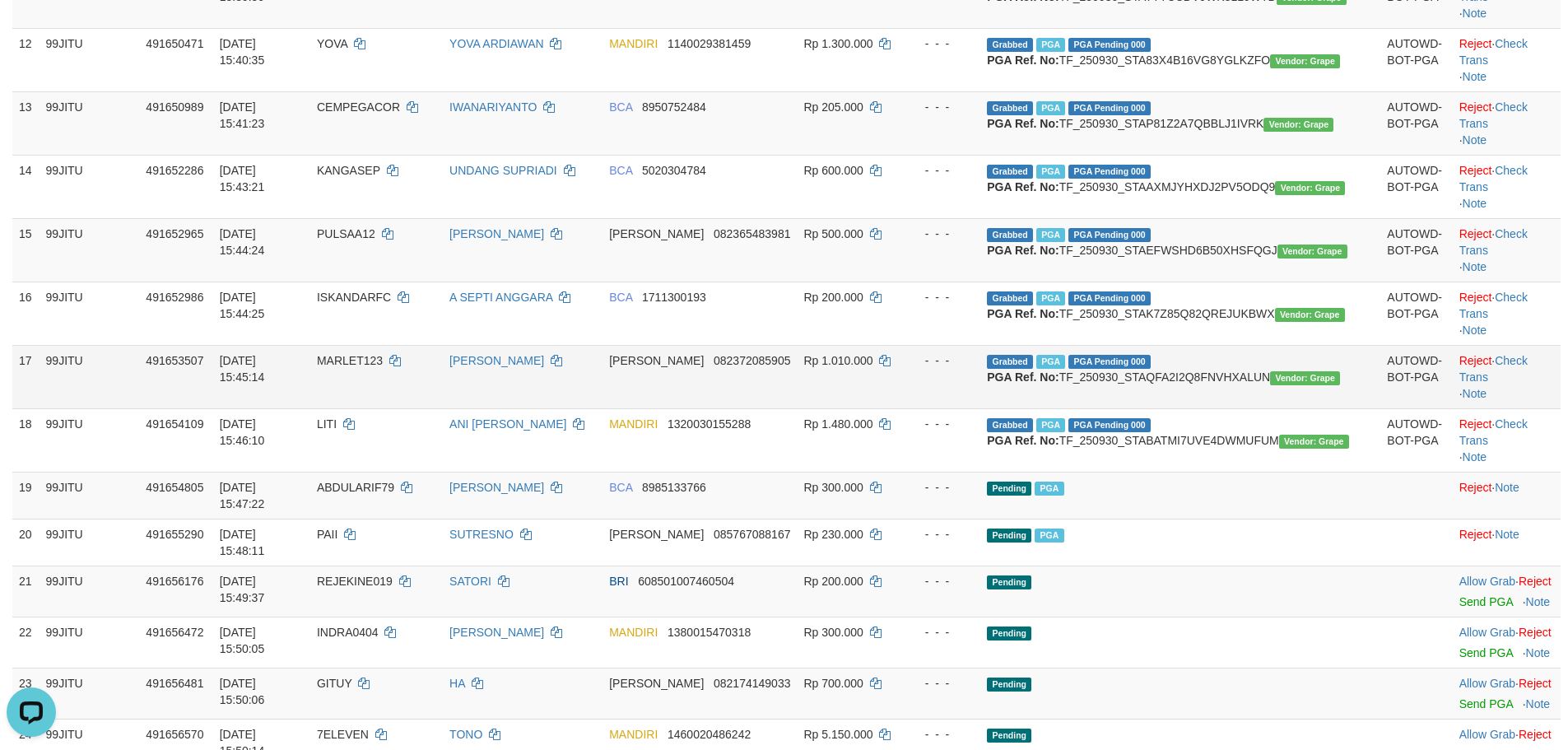
scroll to position [1097, 0]
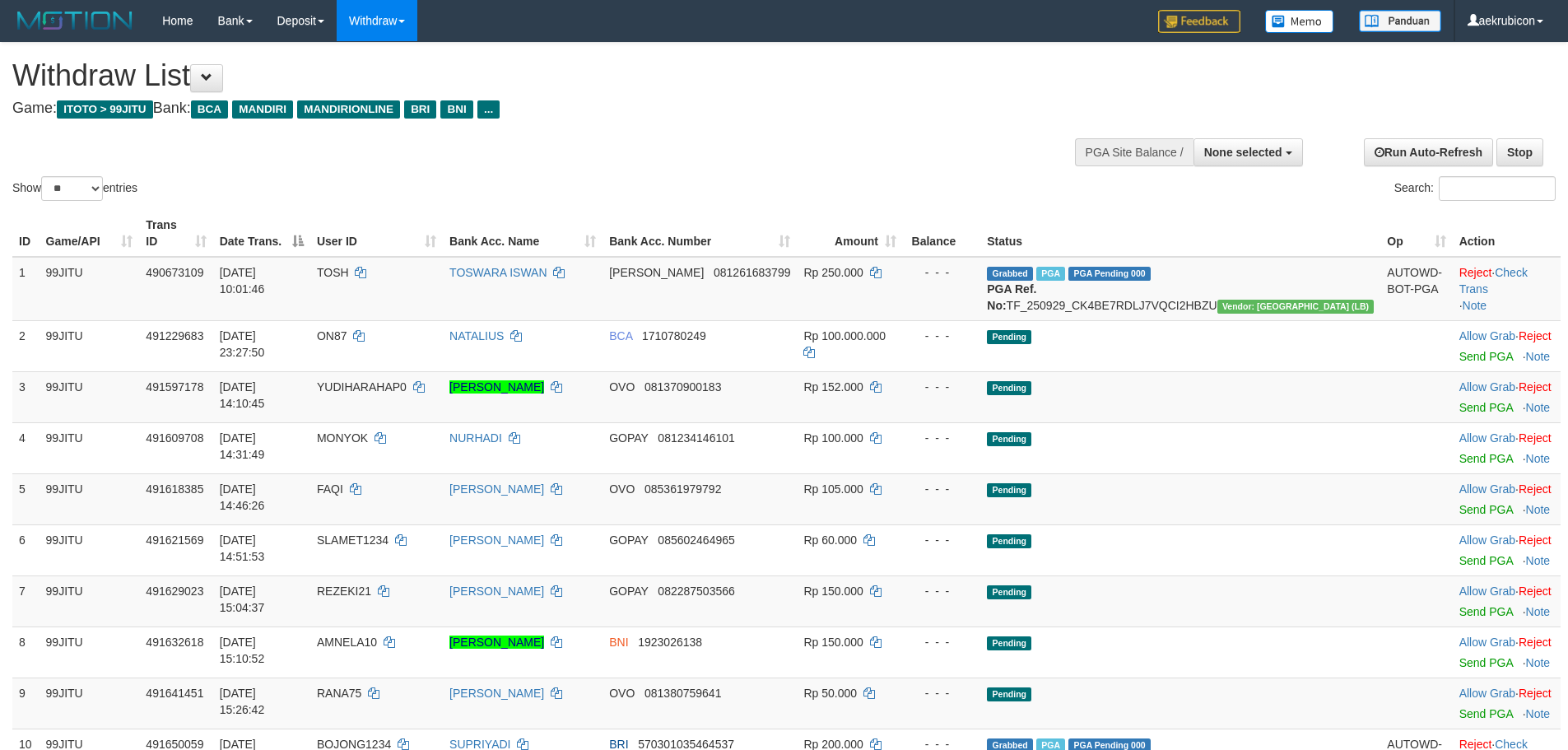
select select
select select "**"
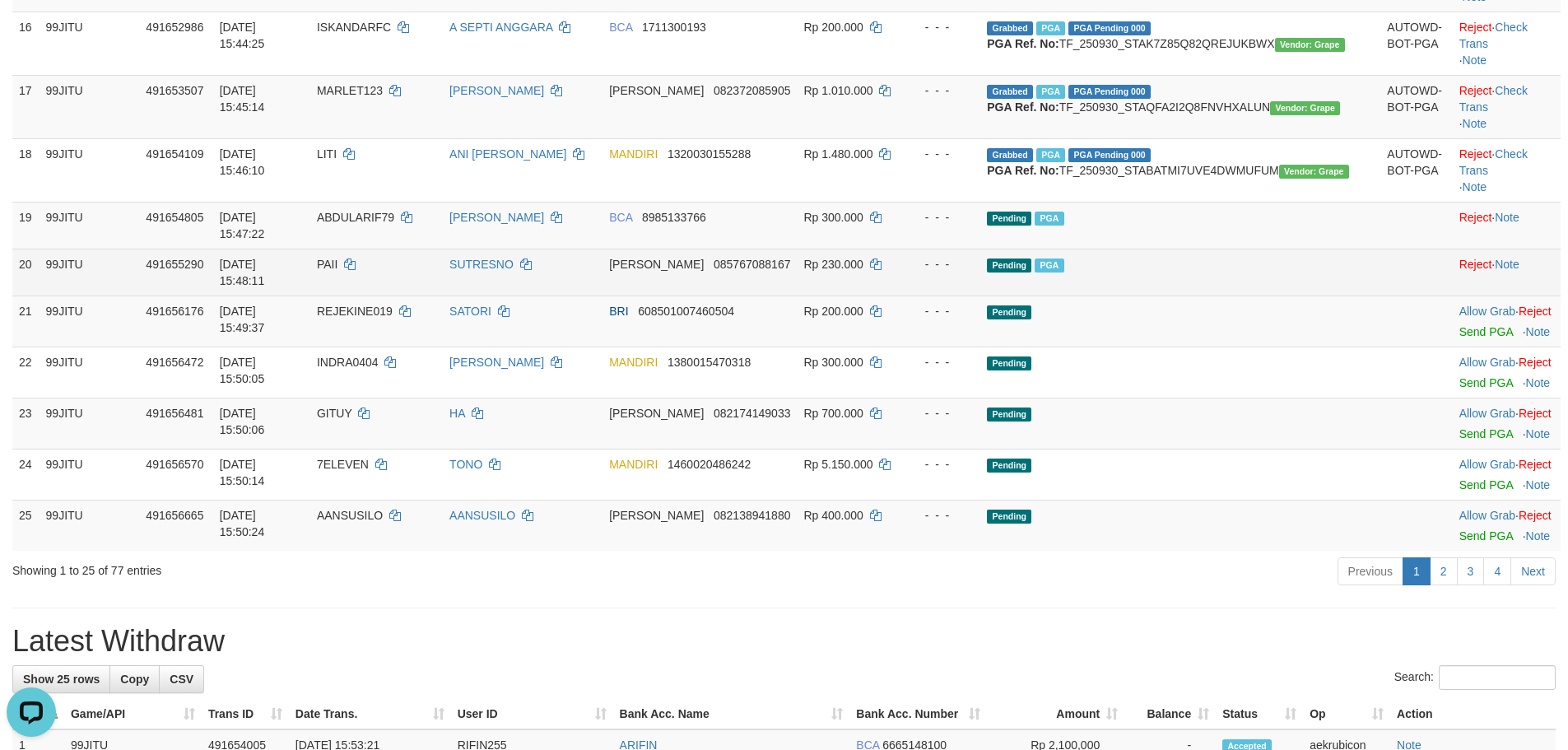
scroll to position [2172, 0]
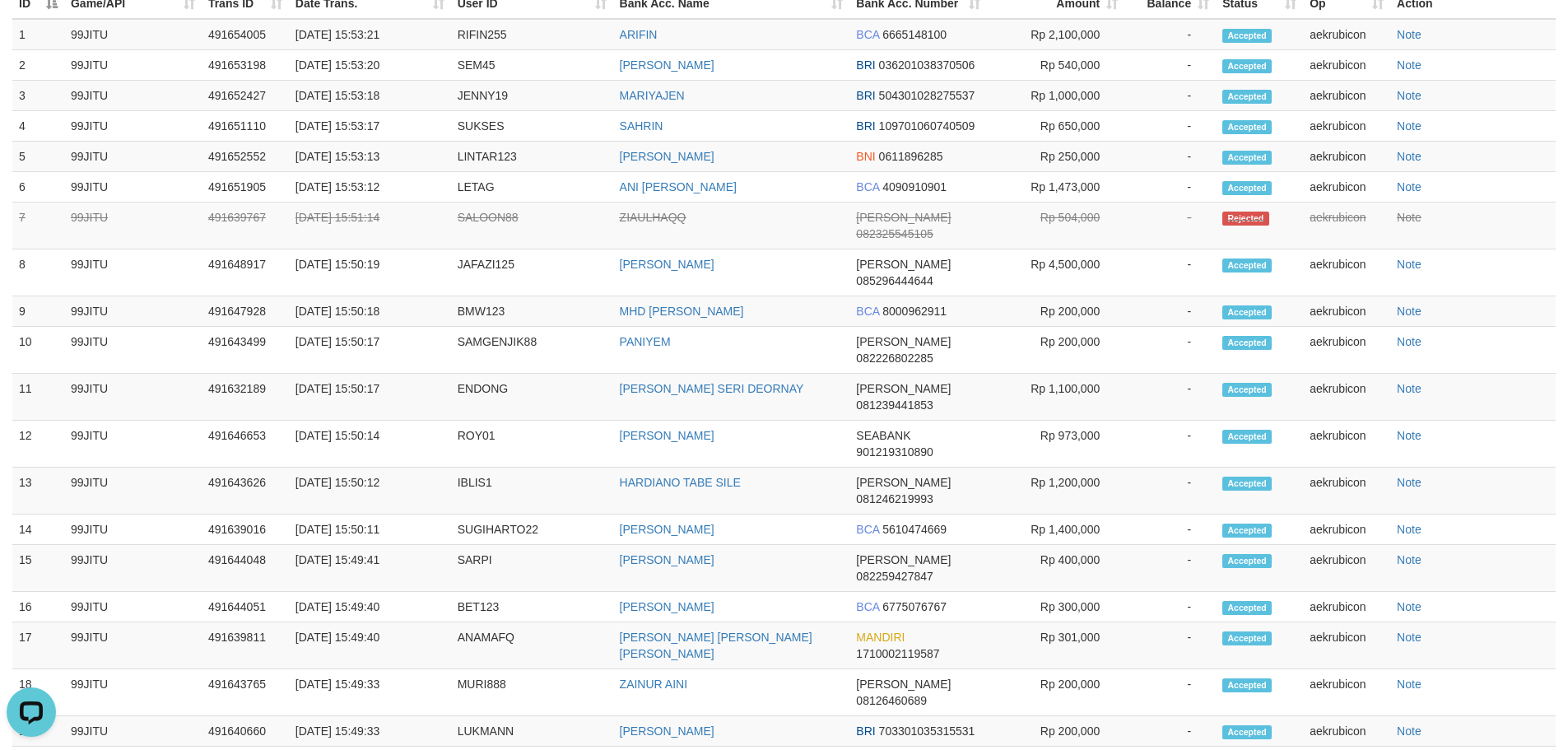
scroll to position [1211, 0]
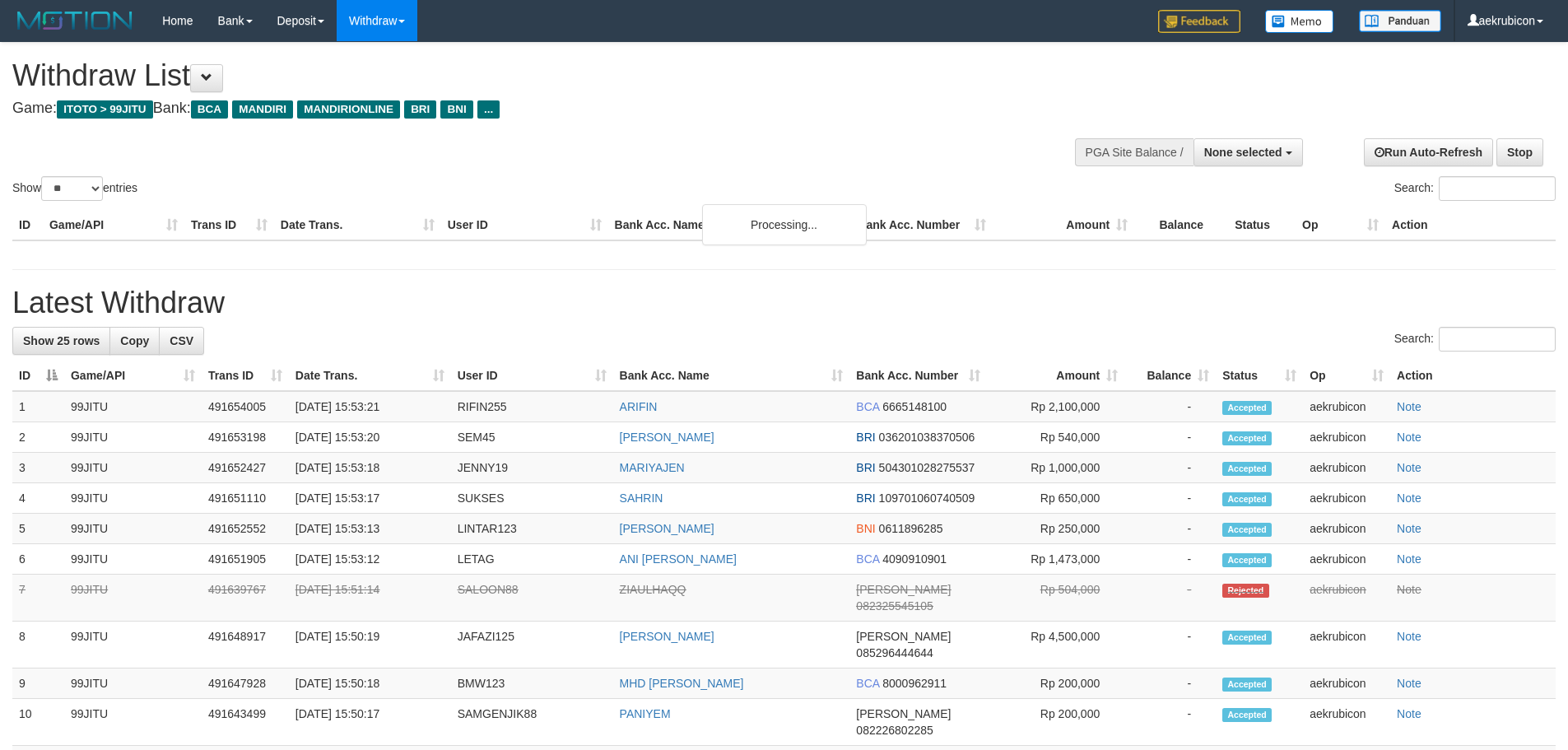
select select
select select "**"
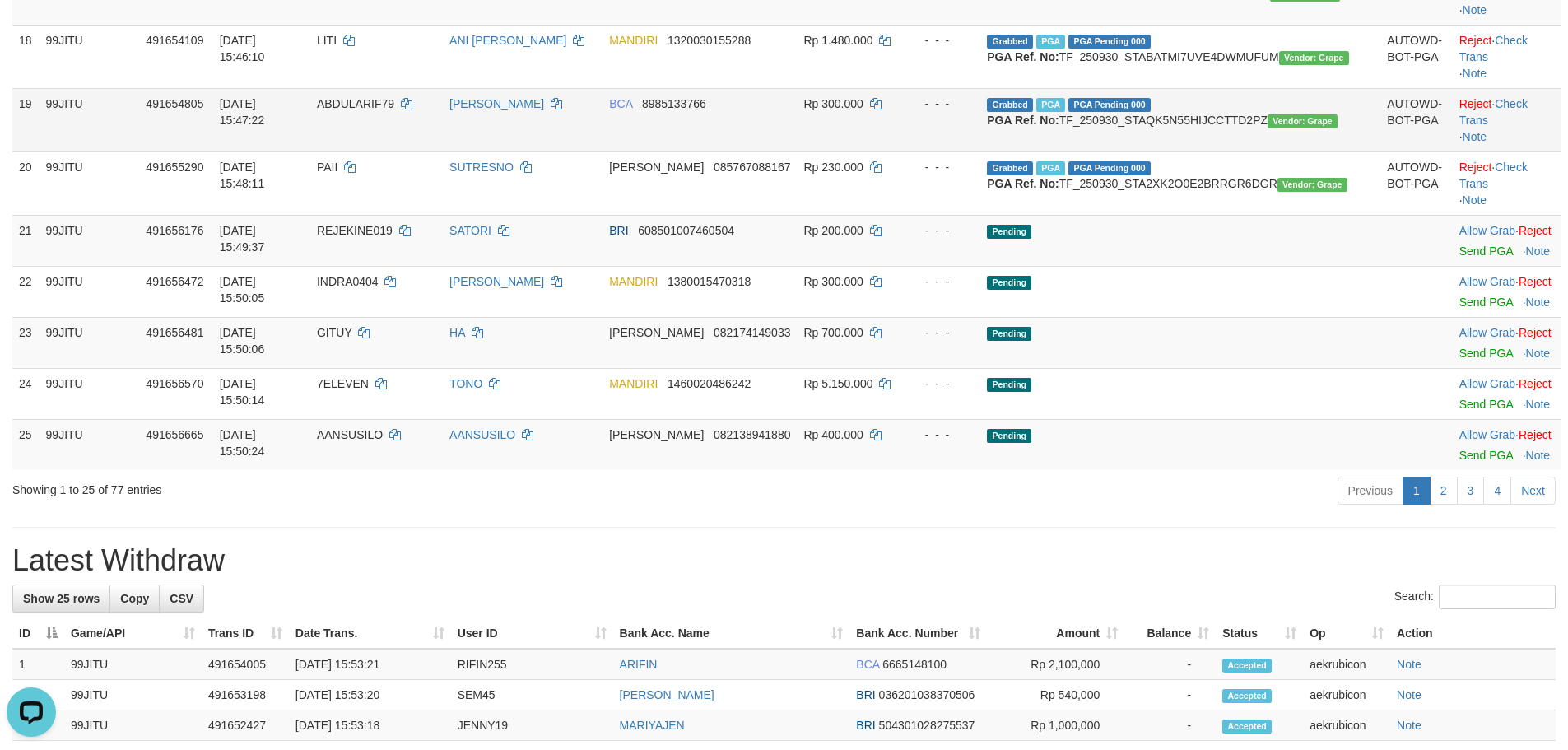
click at [796, 152] on td "BCA 8985133766" at bounding box center [700, 120] width 195 height 64
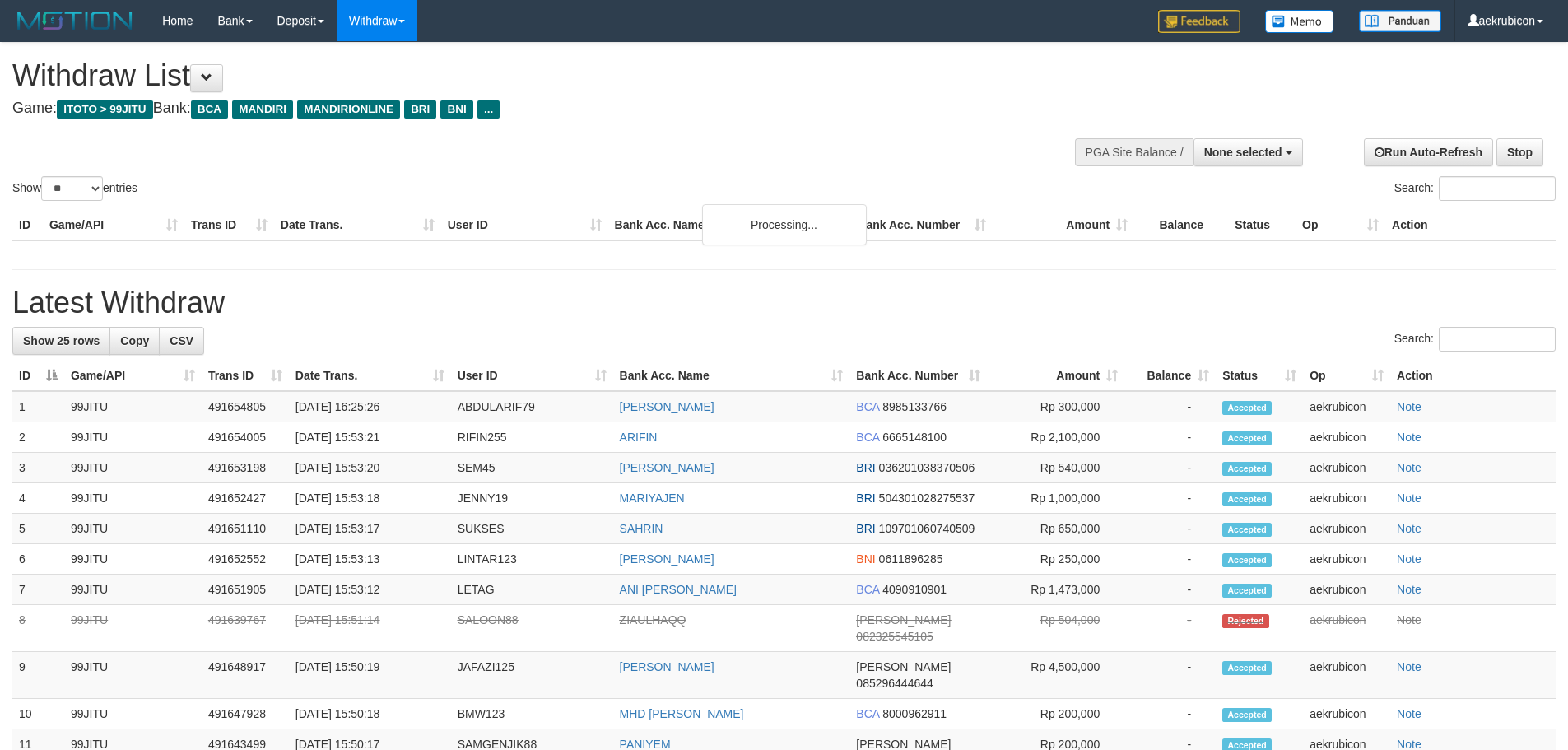
select select
select select "**"
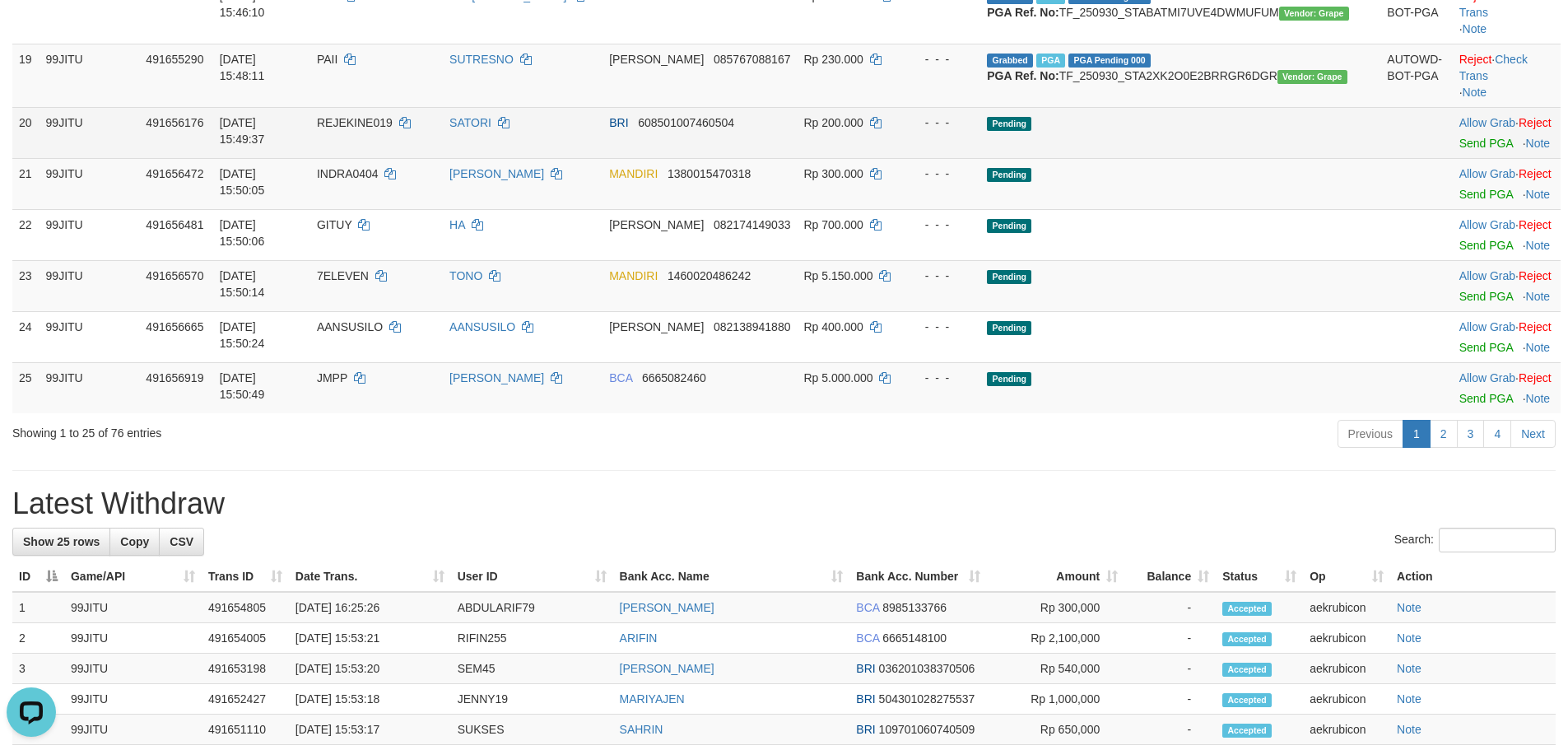
scroll to position [1074, 0]
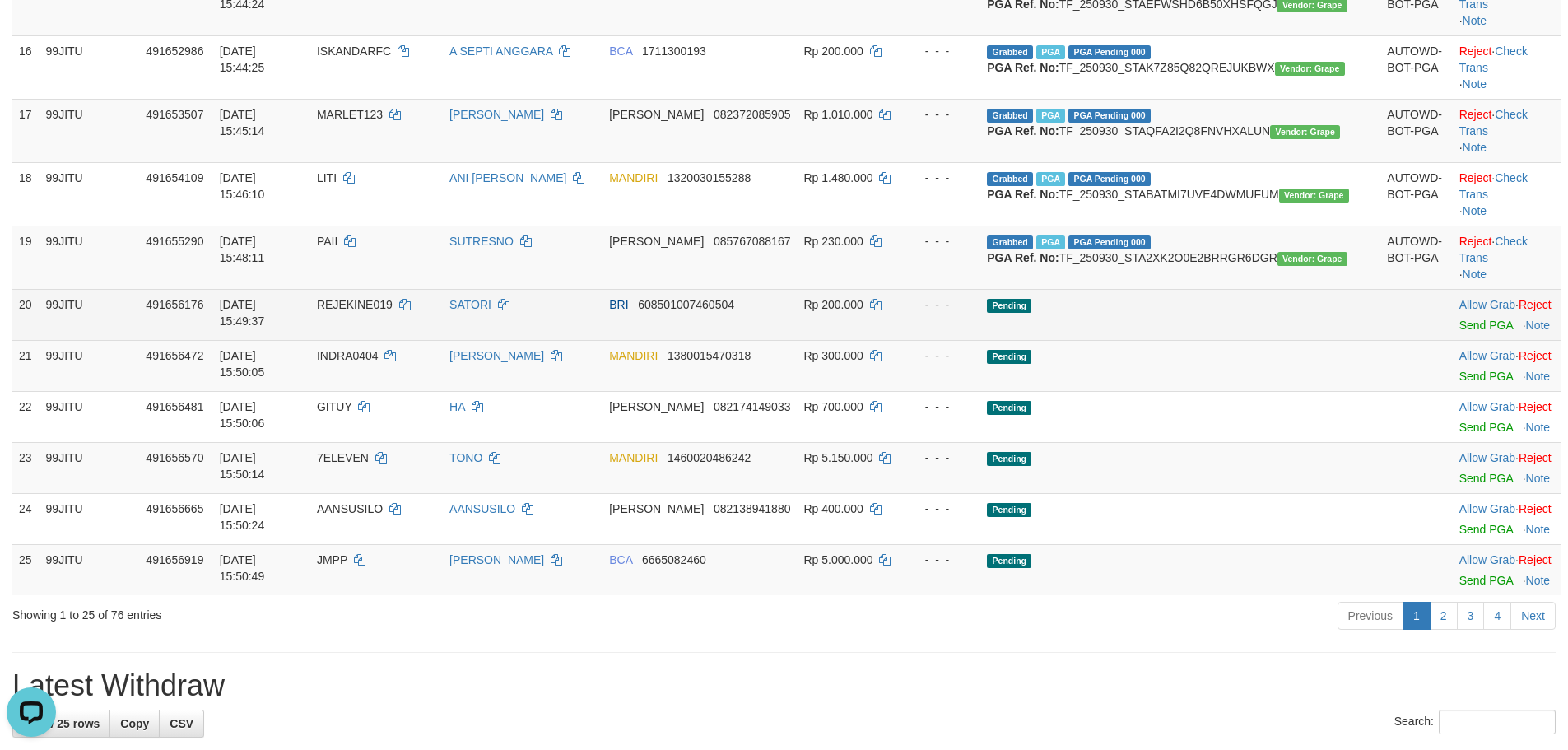
click at [393, 311] on span "REJEKINE019" at bounding box center [355, 304] width 76 height 13
copy td "REJEKINE019"
click at [1466, 332] on link "Send PGA" at bounding box center [1486, 325] width 53 height 13
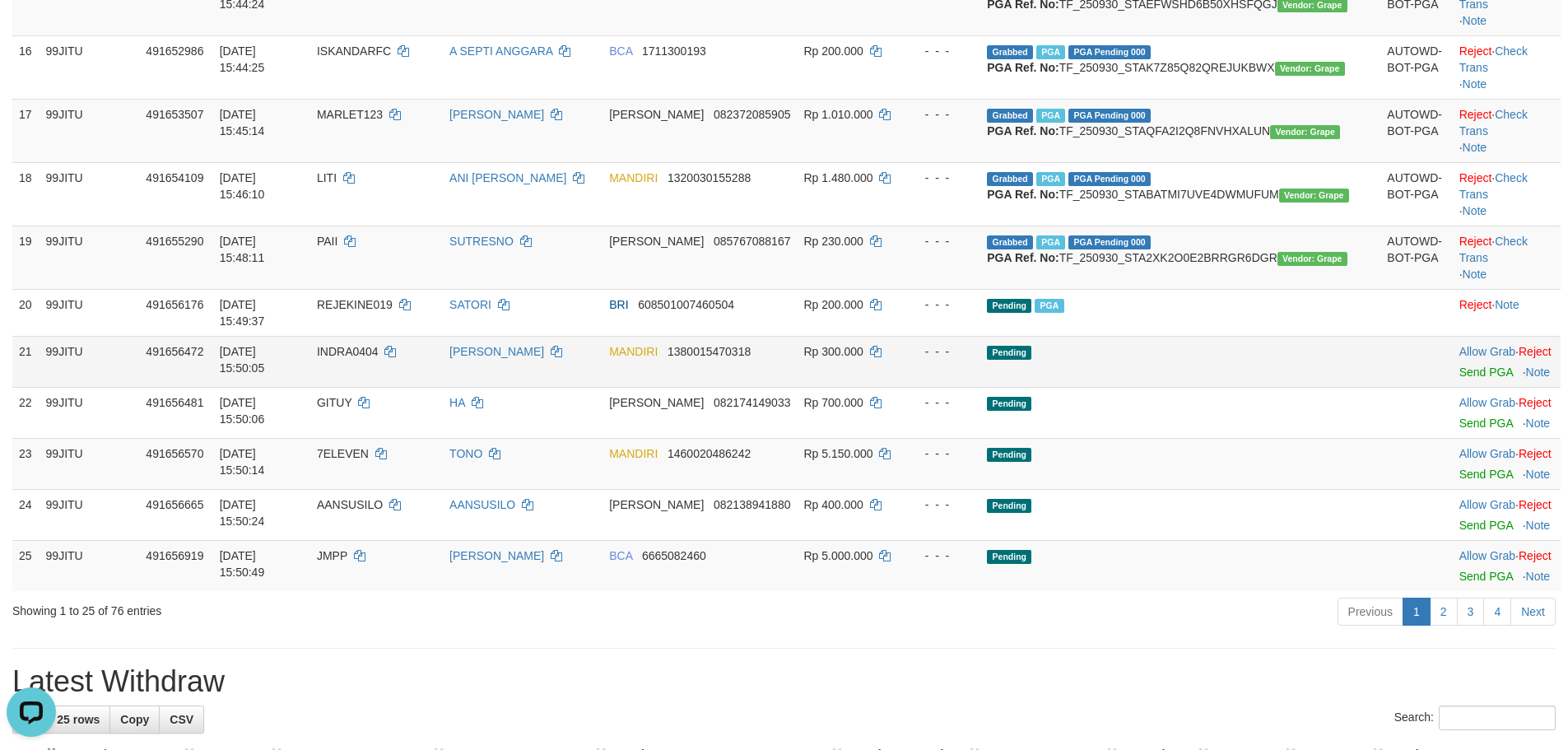
click at [379, 358] on span "INDRA0404" at bounding box center [348, 351] width 62 height 13
copy td "INDRA0404"
click at [1460, 379] on link "Send PGA" at bounding box center [1486, 371] width 53 height 13
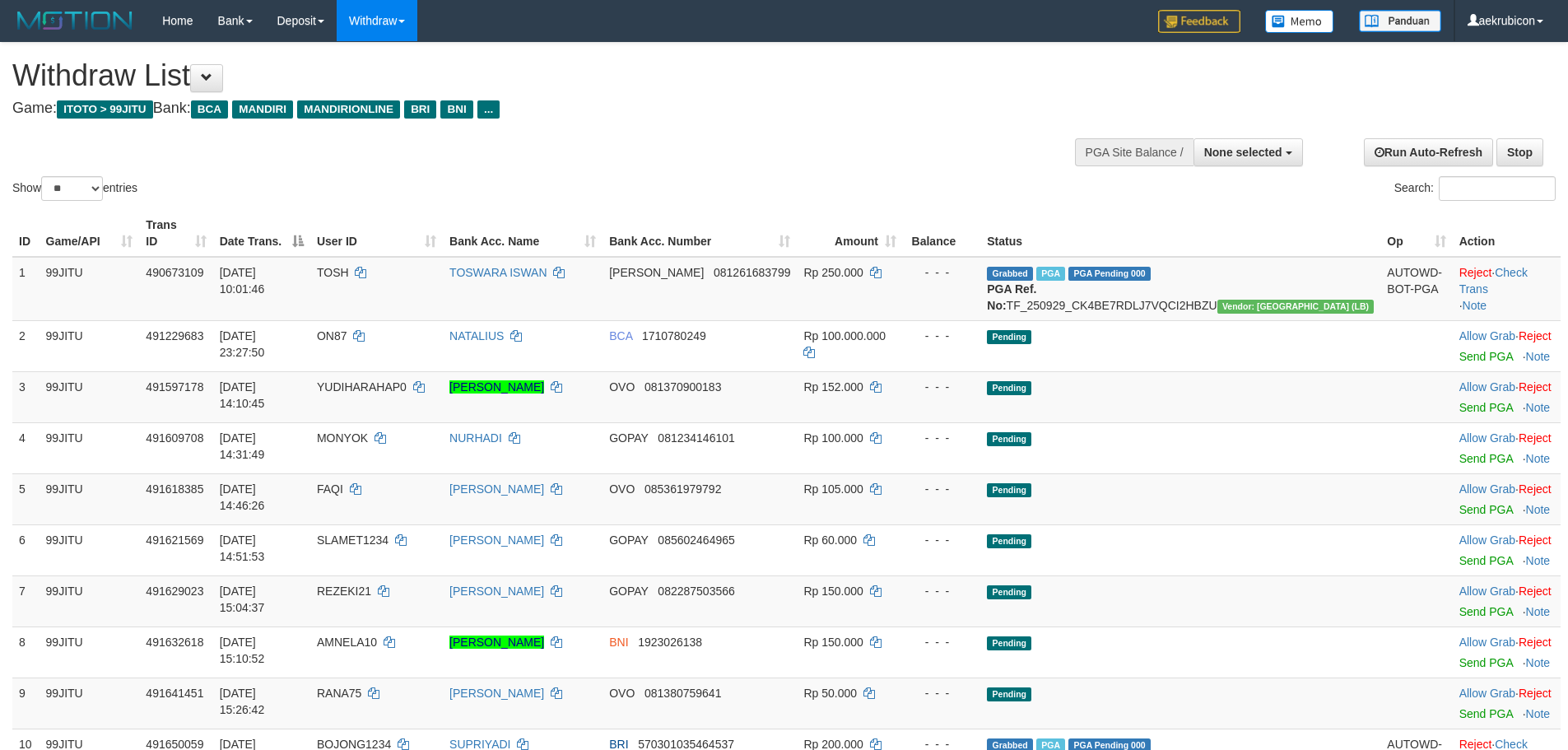
select select
select select "**"
select select
drag, startPoint x: 51, startPoint y: 175, endPoint x: 107, endPoint y: 154, distance: 59.8
click at [107, 154] on div "Show ** ** ** *** entries Search:" at bounding box center [784, 123] width 1568 height 161
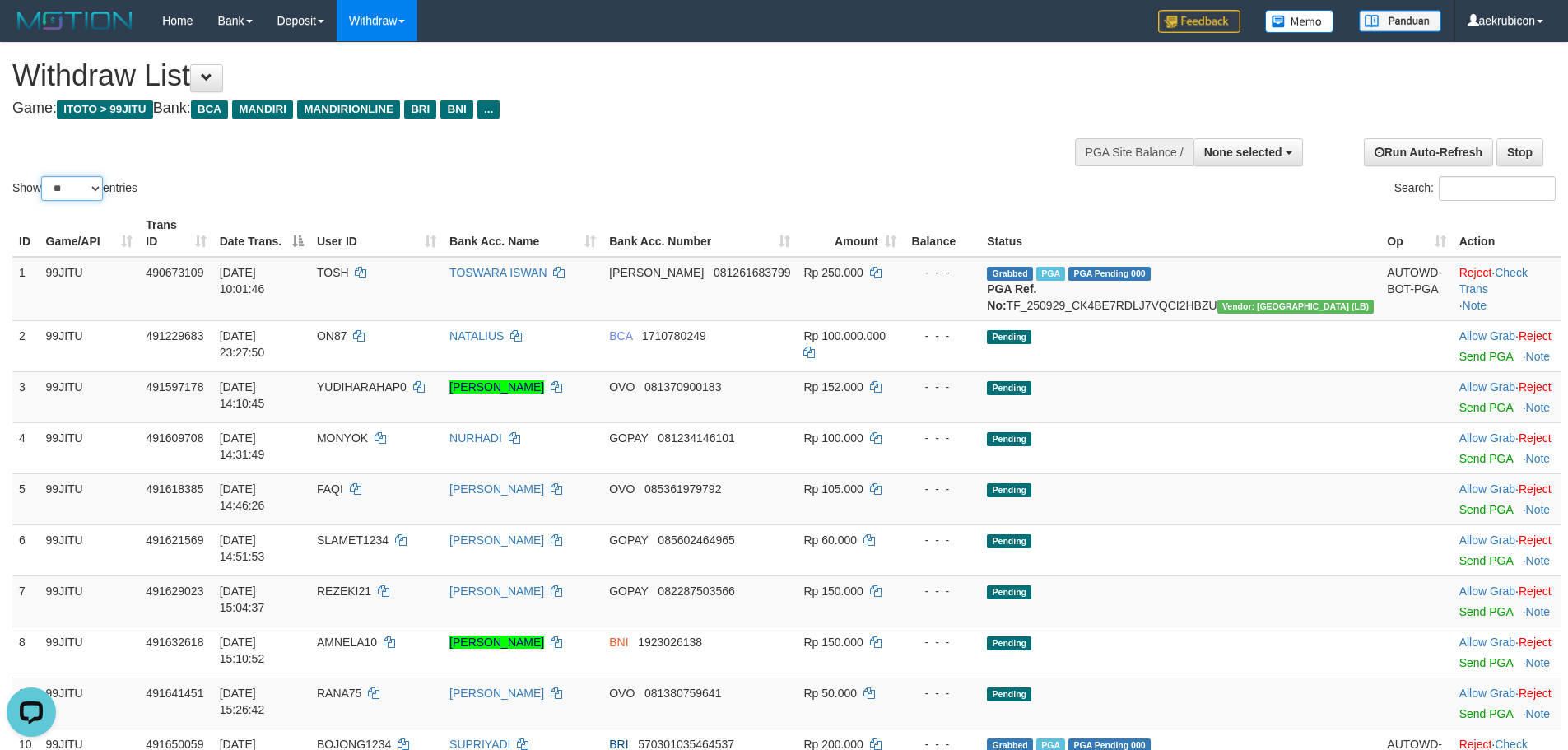
click at [85, 195] on select "** ** ** ***" at bounding box center [72, 189] width 62 height 25
select select "***"
click at [44, 177] on select "** ** ** ***" at bounding box center [72, 189] width 62 height 25
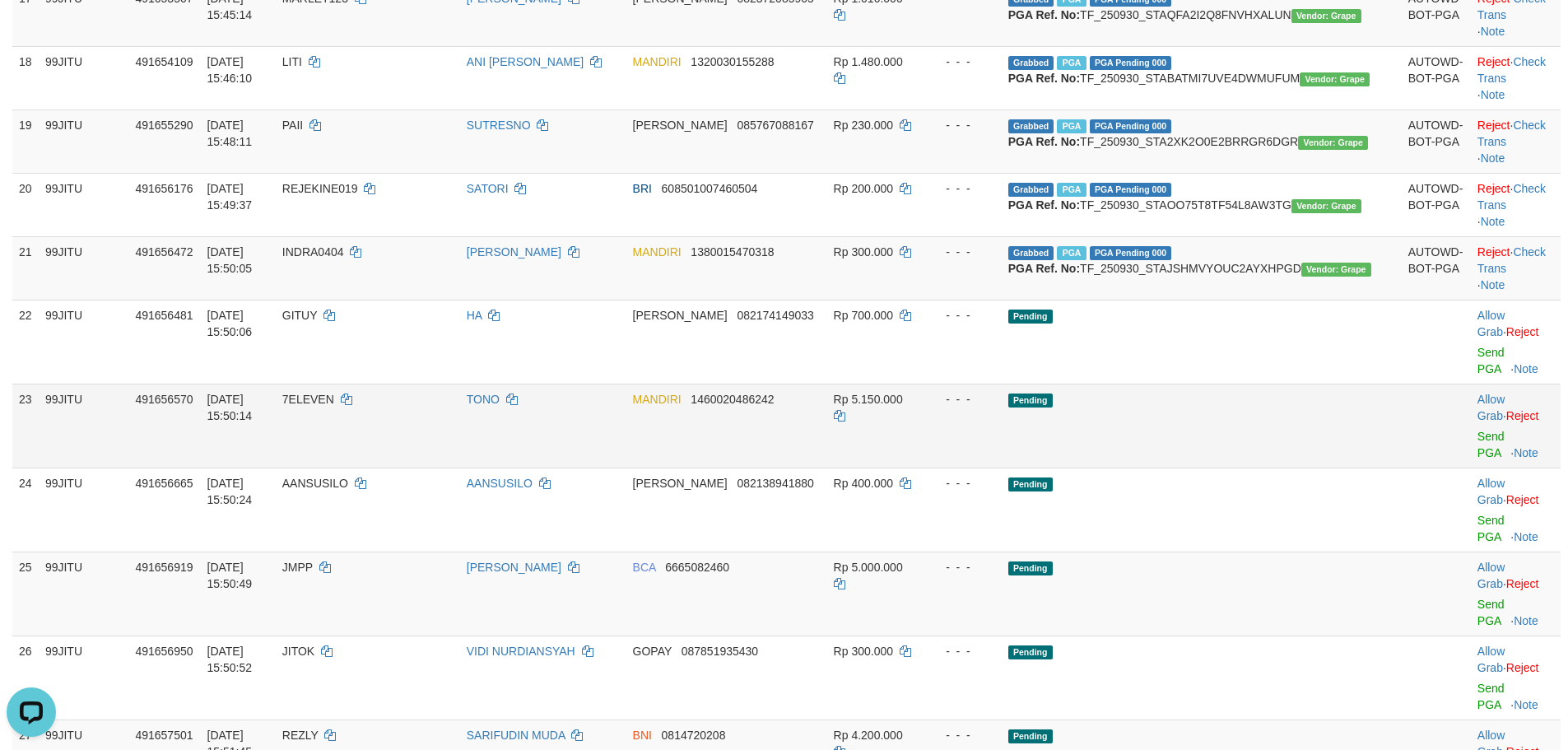
scroll to position [1509, 0]
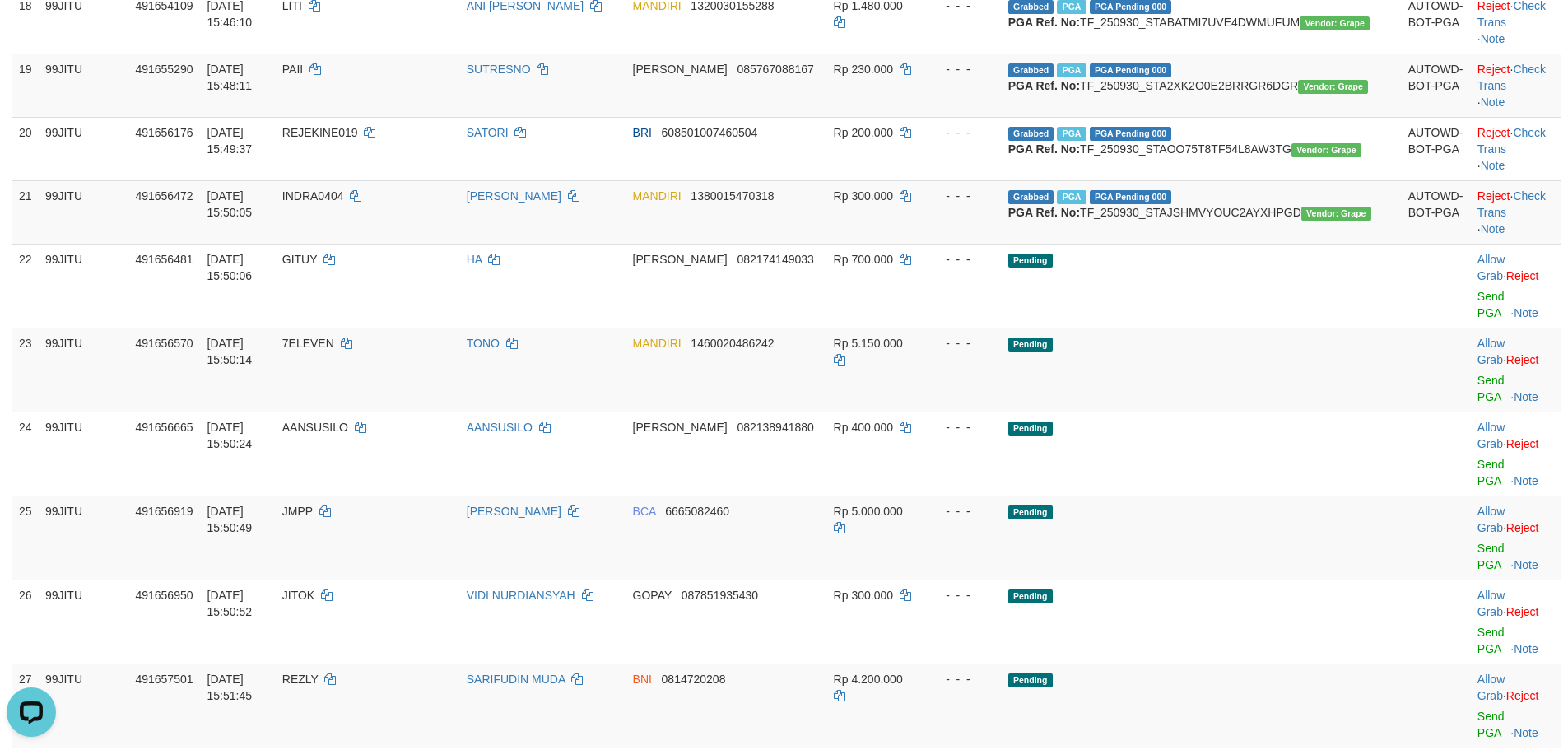
copy td "GILANGGG11"
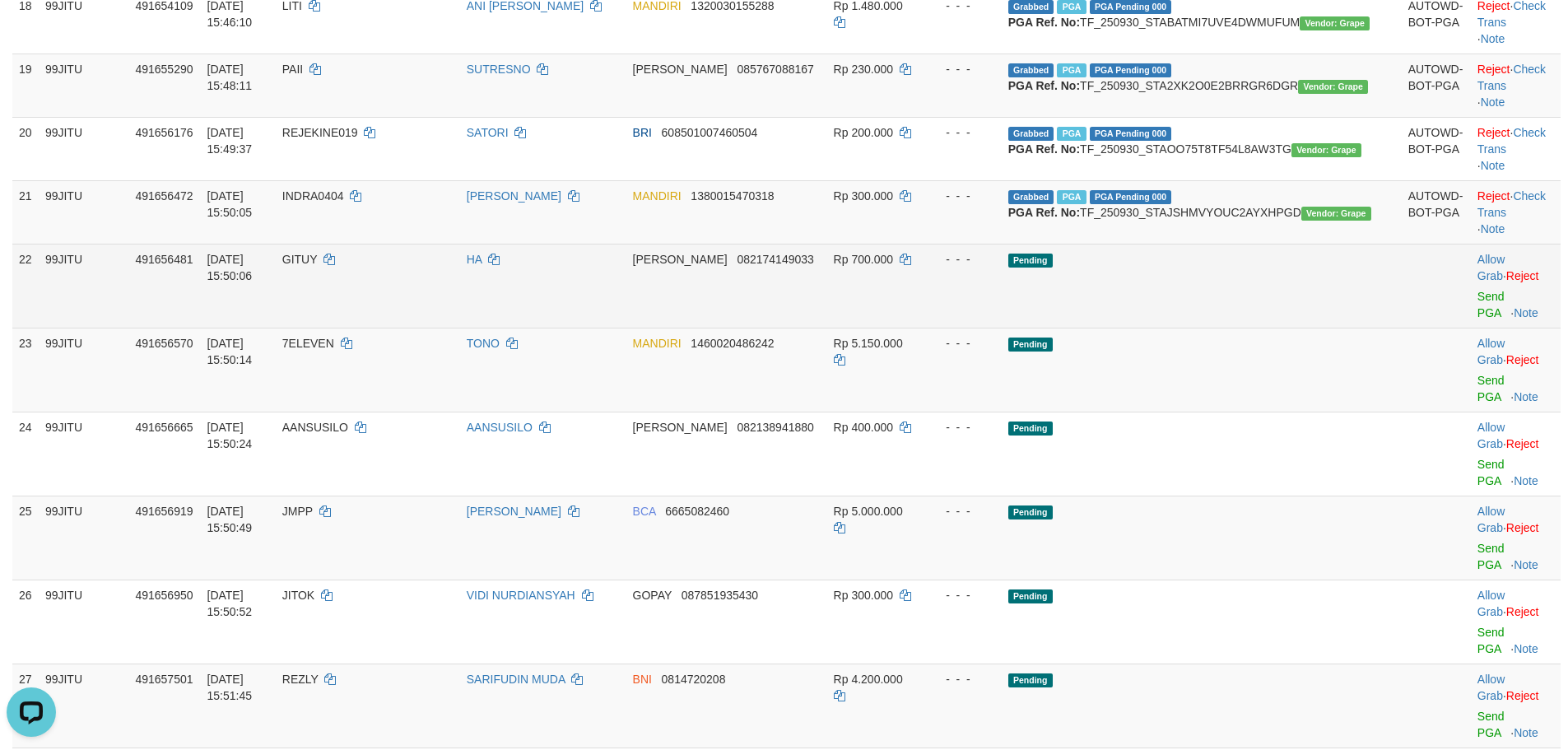
drag, startPoint x: 1453, startPoint y: 571, endPoint x: 837, endPoint y: 189, distance: 724.8
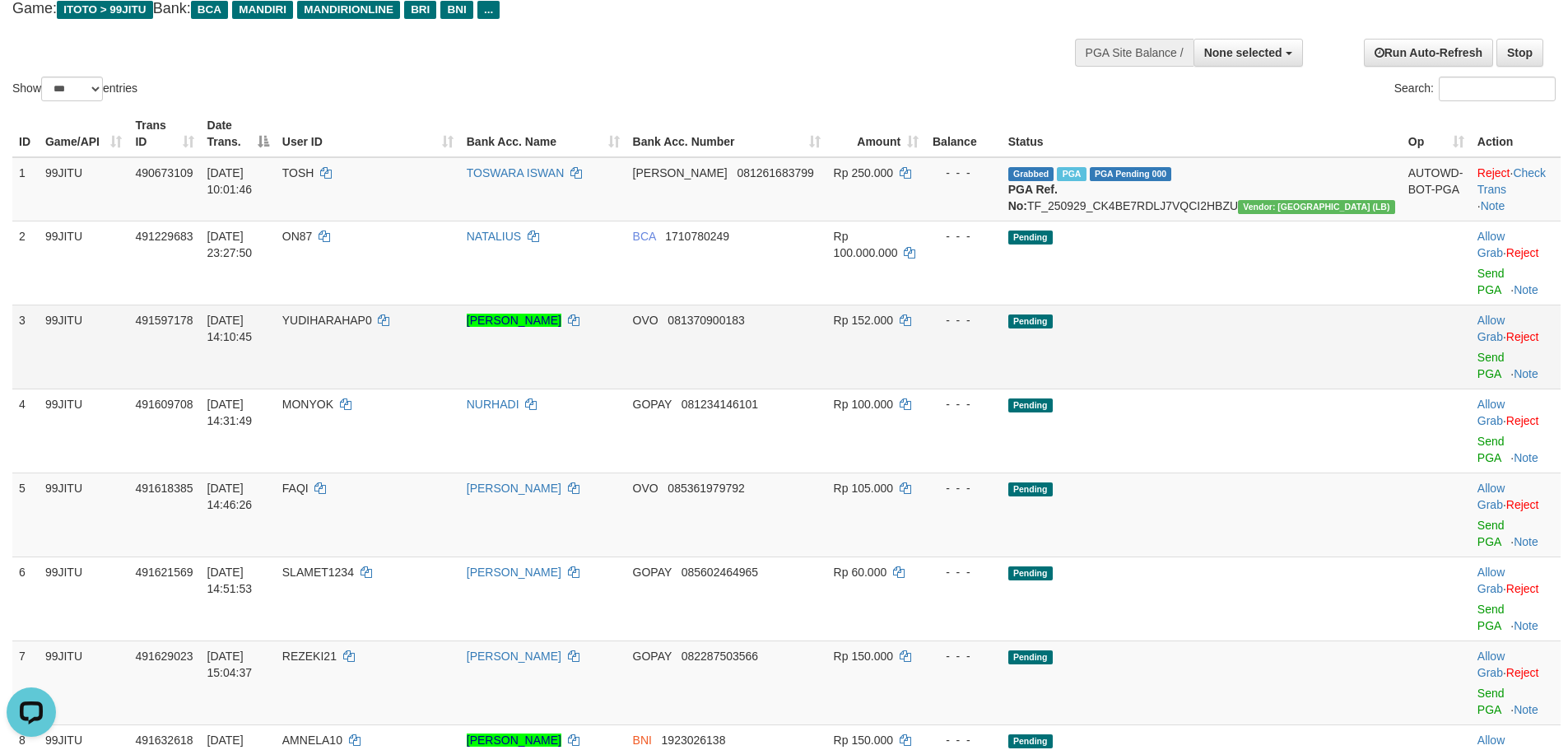
scroll to position [0, 0]
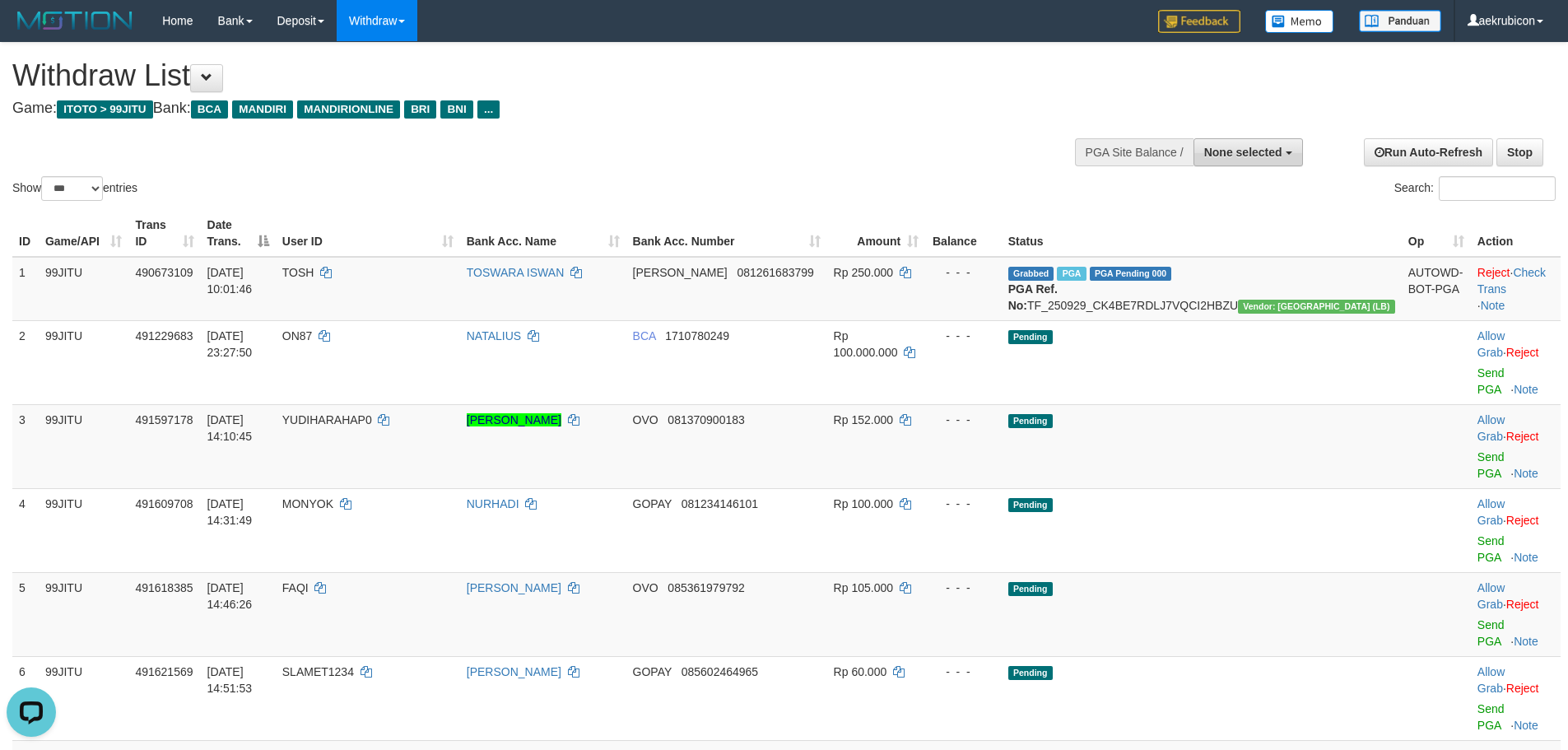
click at [1261, 139] on button "None selected" at bounding box center [1248, 152] width 109 height 28
click at [1215, 228] on label "[ITOTO] 99JITU" at bounding box center [1218, 235] width 169 height 22
select select "***"
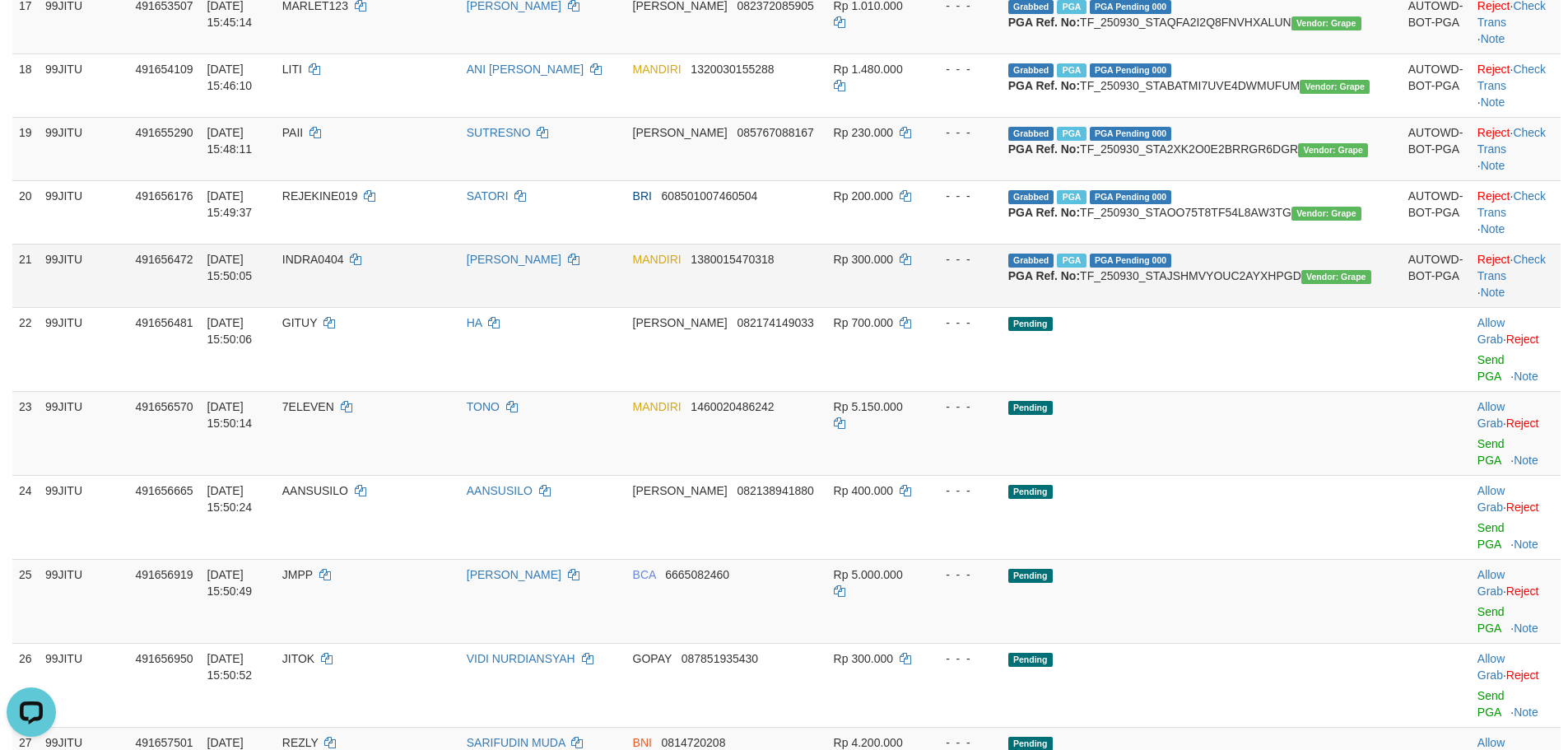
scroll to position [1646, 0]
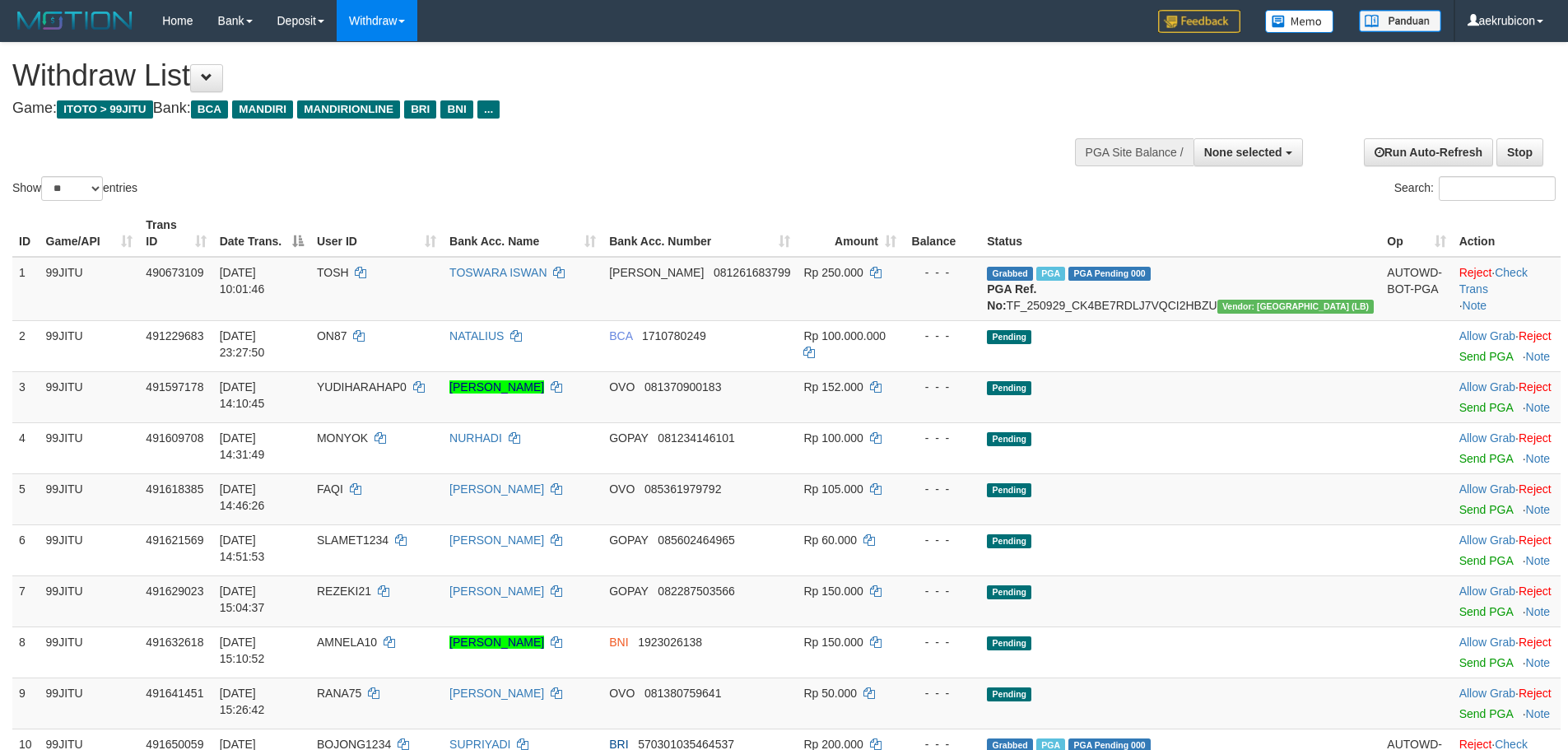
select select
drag, startPoint x: 72, startPoint y: 181, endPoint x: 105, endPoint y: 196, distance: 36.2
click at [74, 182] on select "** ** ** ***" at bounding box center [72, 189] width 62 height 25
select select "***"
click at [44, 177] on select "** ** ** ***" at bounding box center [72, 189] width 62 height 25
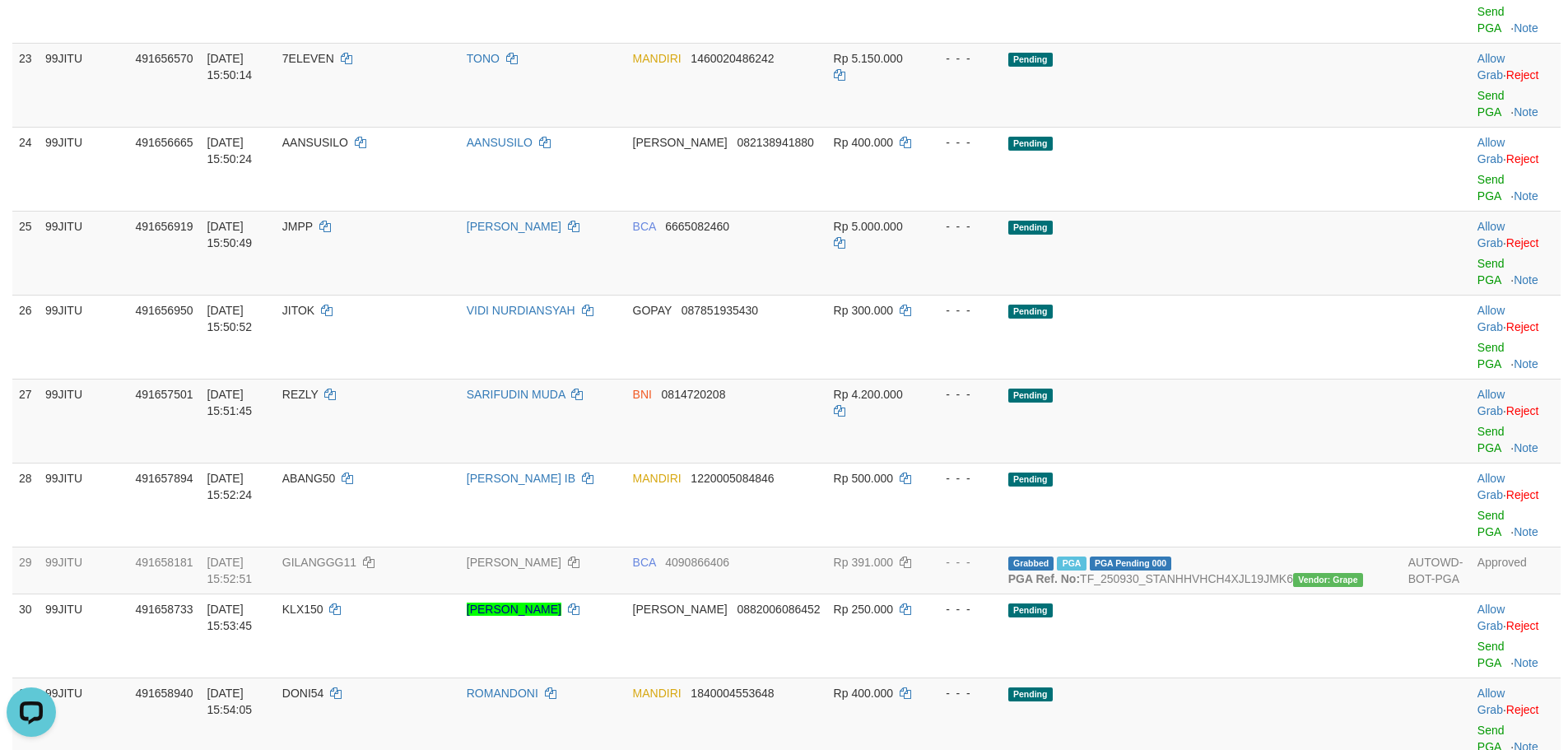
scroll to position [1920, 0]
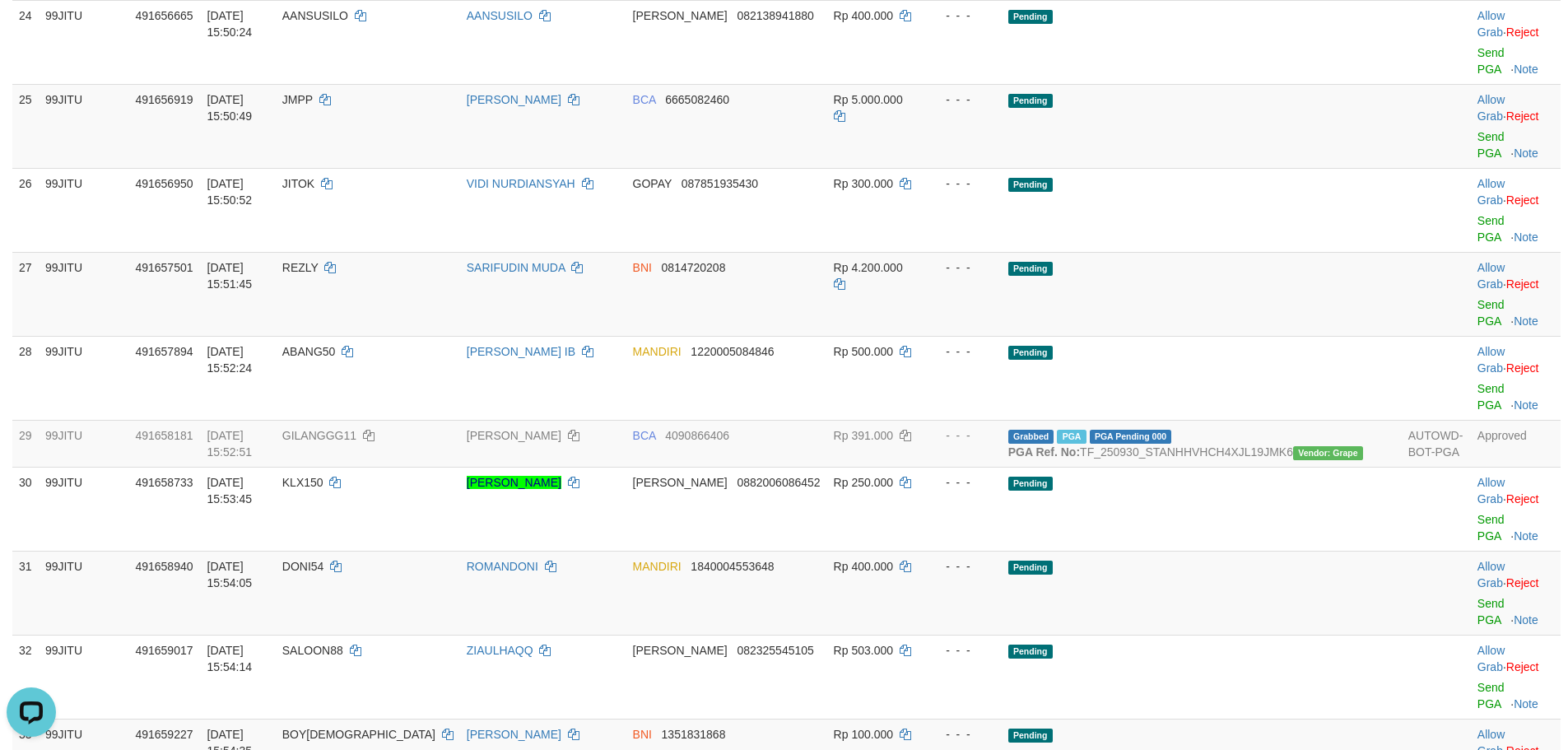
drag, startPoint x: 434, startPoint y: 524, endPoint x: 400, endPoint y: 517, distance: 34.7
copy td "JELEK97"
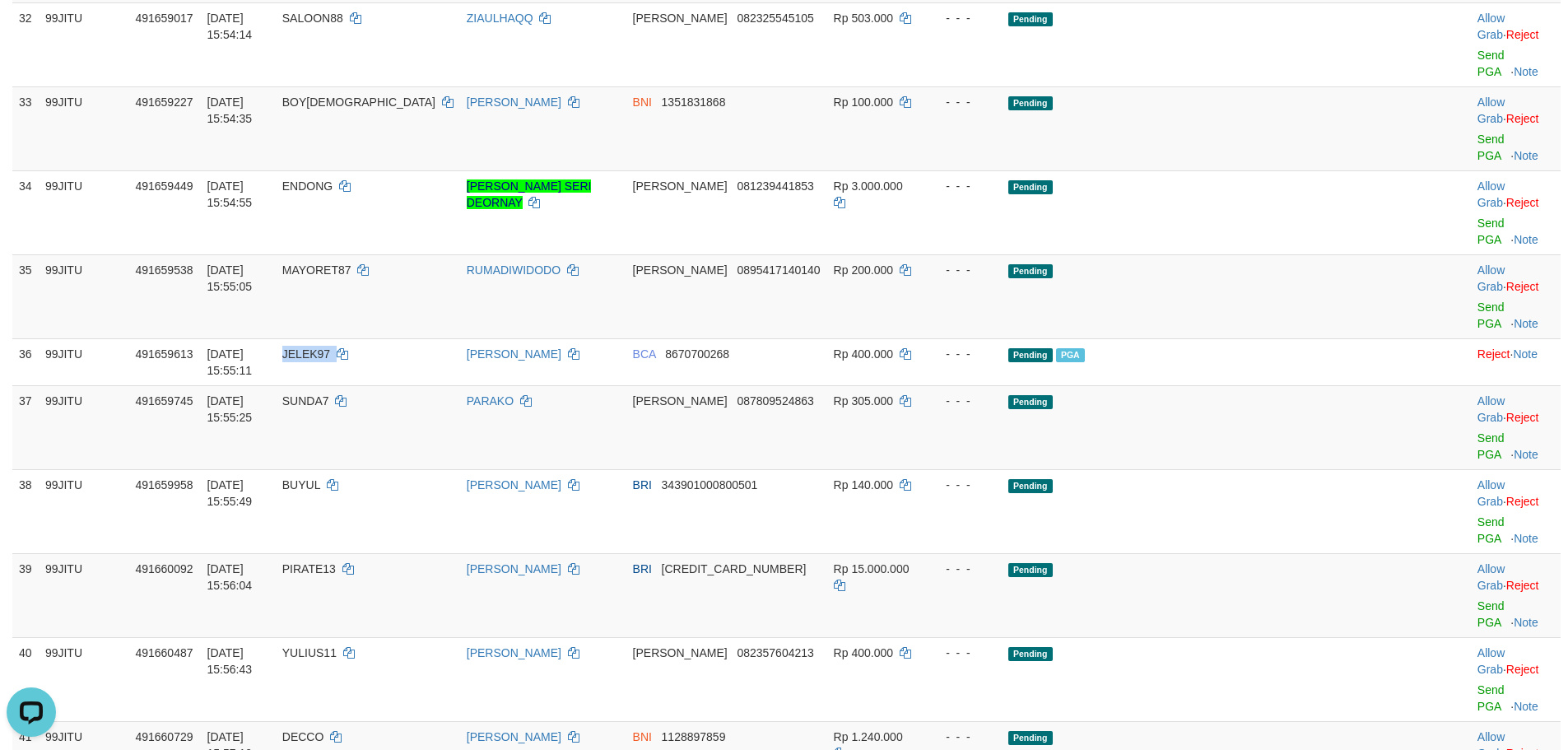
scroll to position [2607, 0]
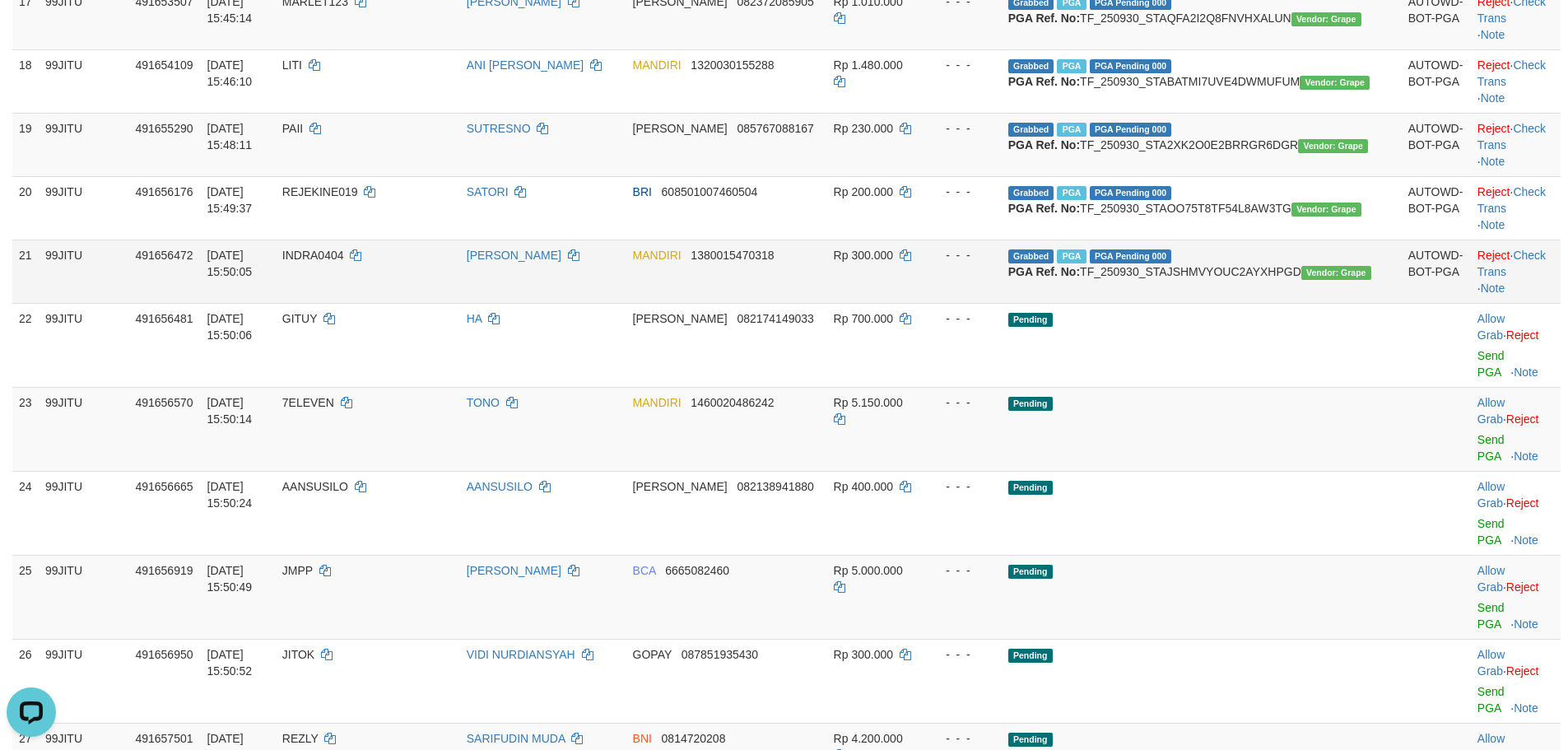
scroll to position [1373, 0]
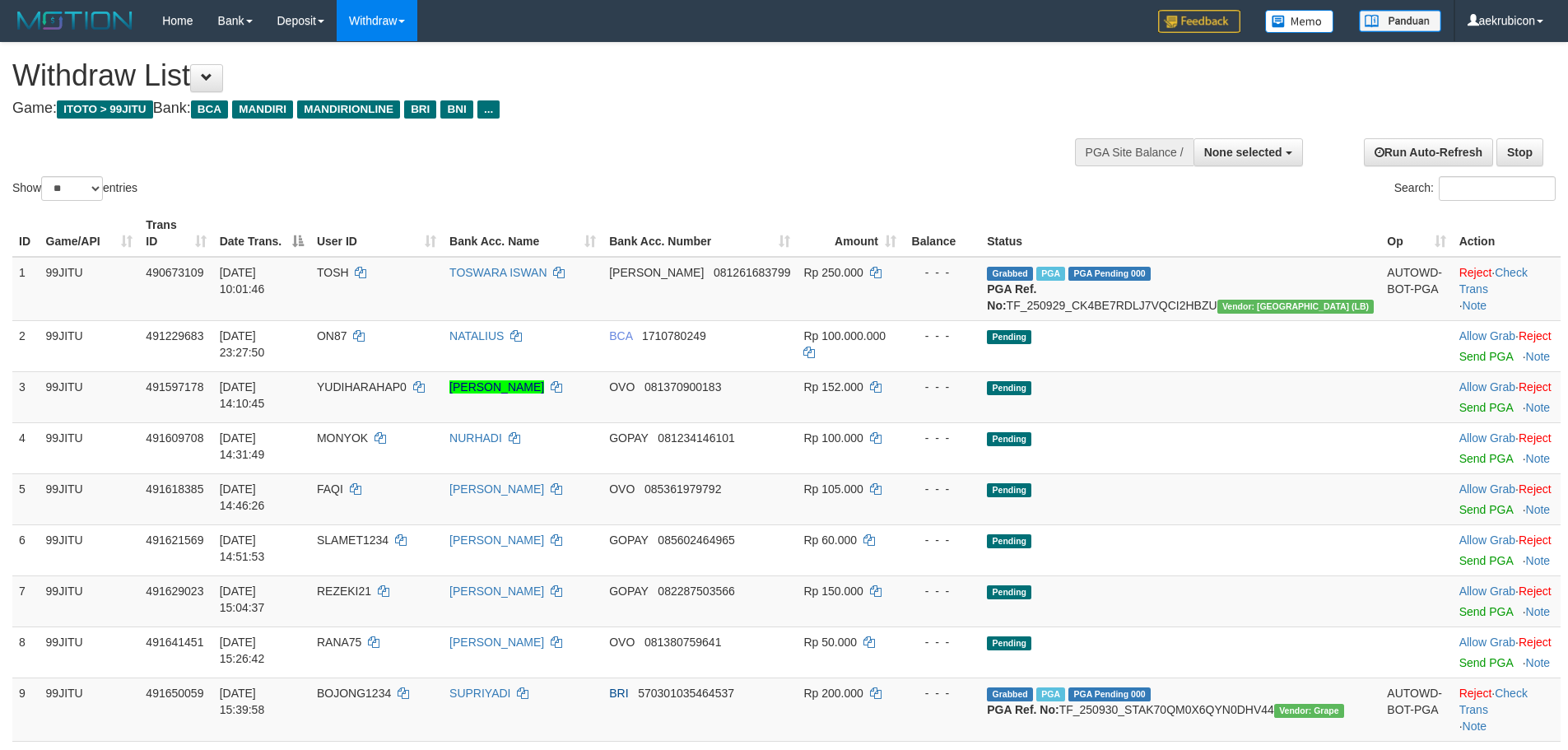
select select
click at [80, 193] on select "** ** ** ***" at bounding box center [72, 189] width 62 height 25
click at [86, 189] on select "** ** ** ***" at bounding box center [72, 189] width 62 height 25
select select "***"
click at [44, 177] on select "** ** ** ***" at bounding box center [72, 189] width 62 height 25
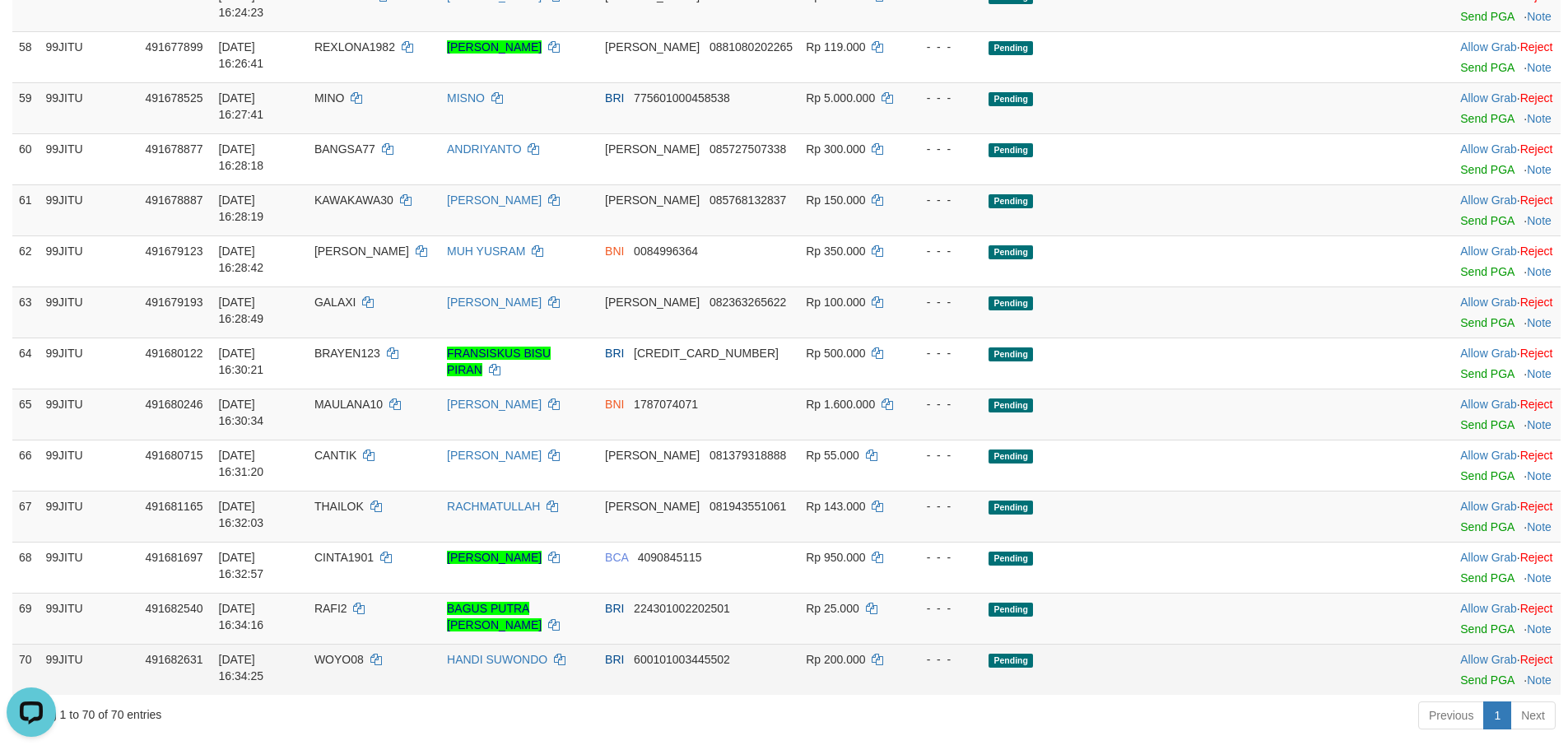
scroll to position [3431, 0]
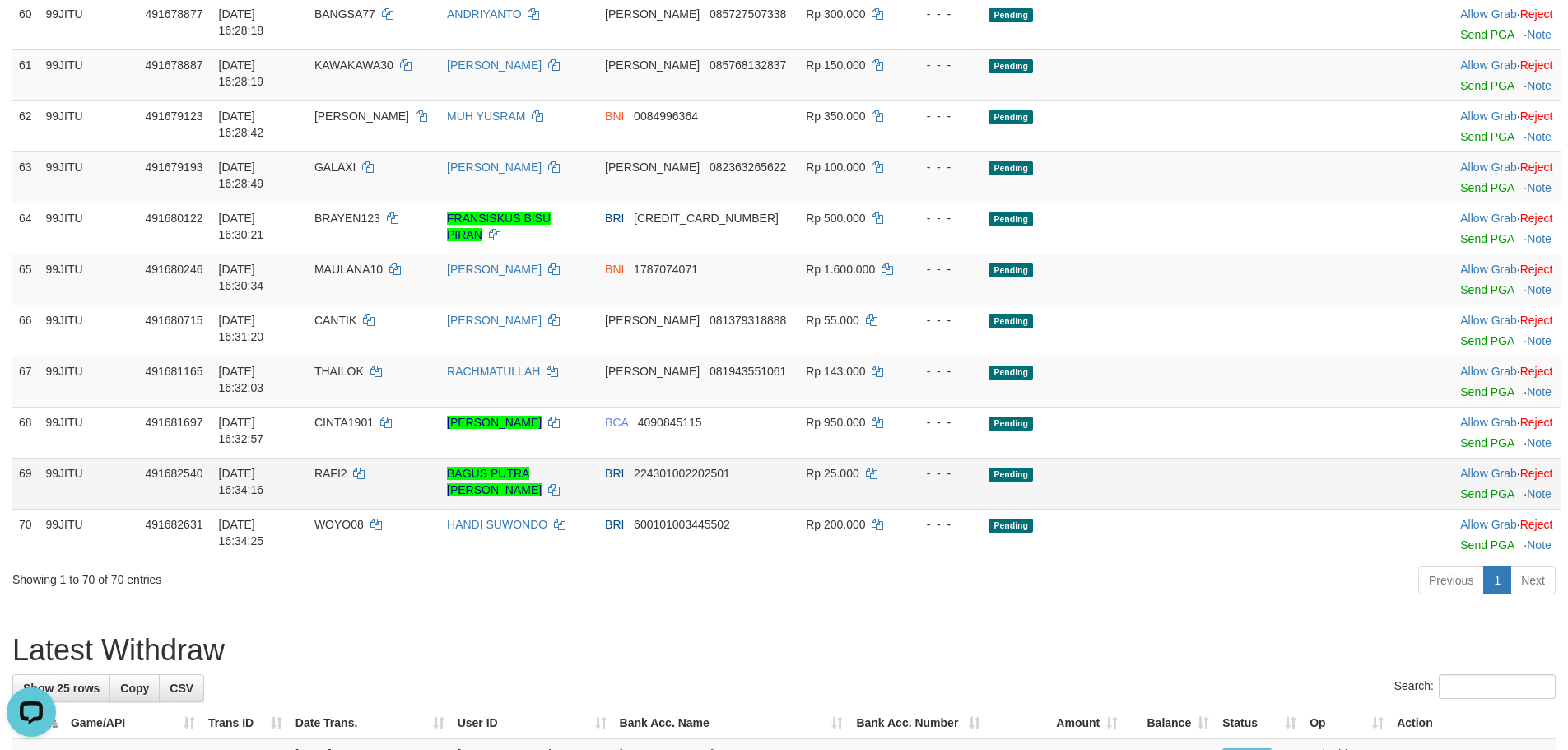
click at [308, 509] on td "[DATE] 16:34:16" at bounding box center [260, 483] width 96 height 51
click at [388, 509] on td "RAFI2" at bounding box center [375, 483] width 133 height 51
copy td "RAFI2"
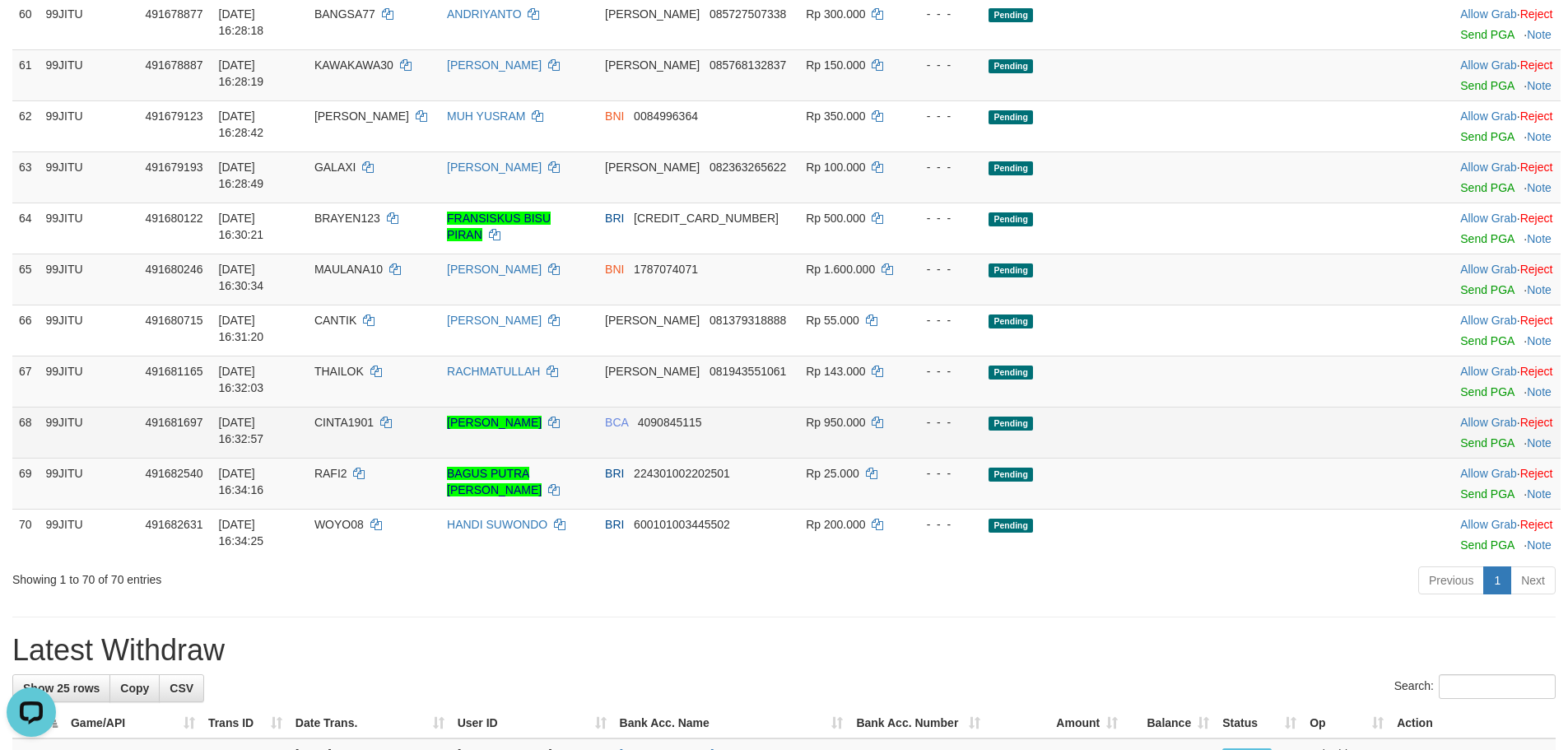
click at [385, 458] on td "CINTA1901" at bounding box center [375, 431] width 133 height 51
copy td "CINTA1901"
click at [386, 458] on td "CINTA1901" at bounding box center [375, 431] width 133 height 51
click at [1460, 449] on link "Send PGA" at bounding box center [1487, 443] width 53 height 13
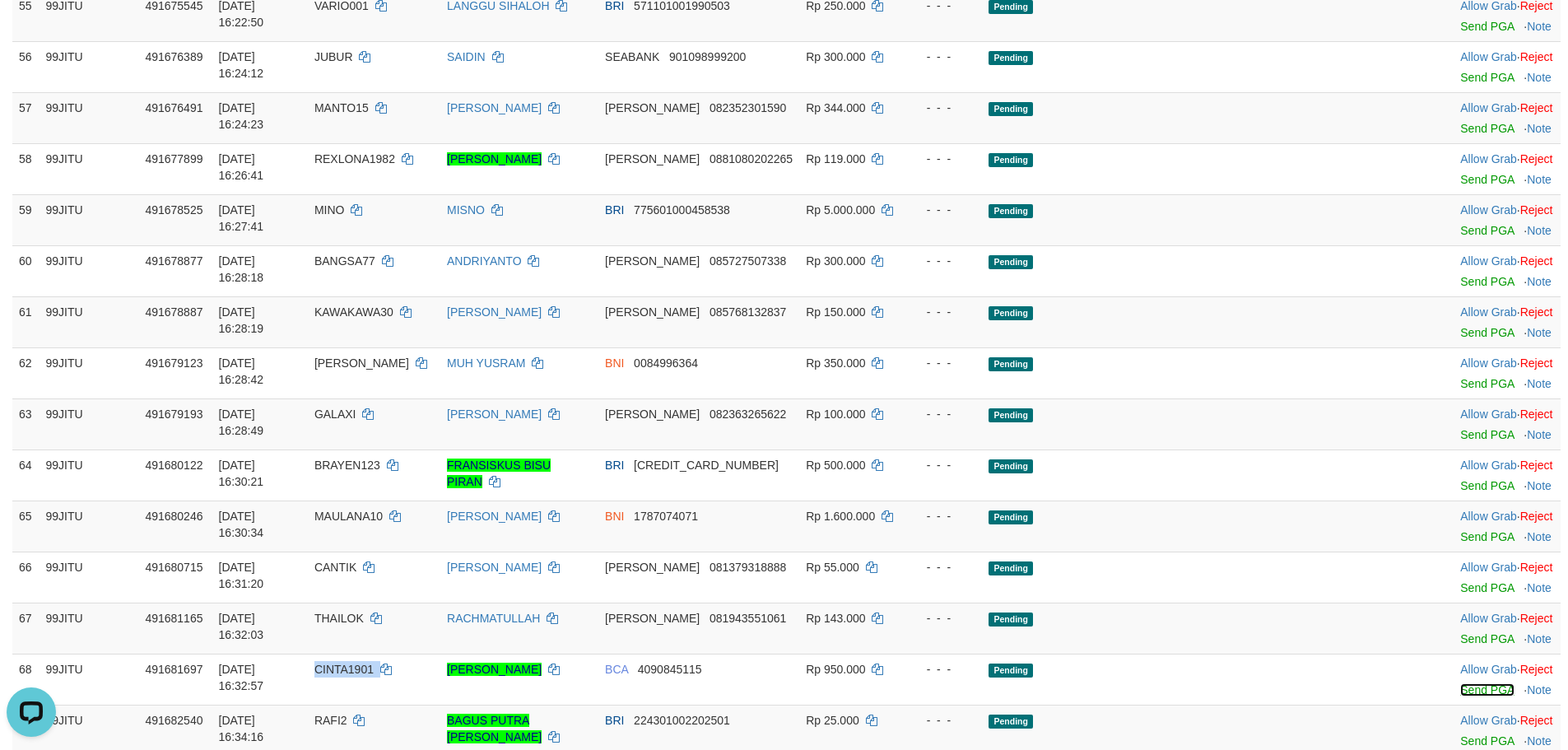
scroll to position [2881, 0]
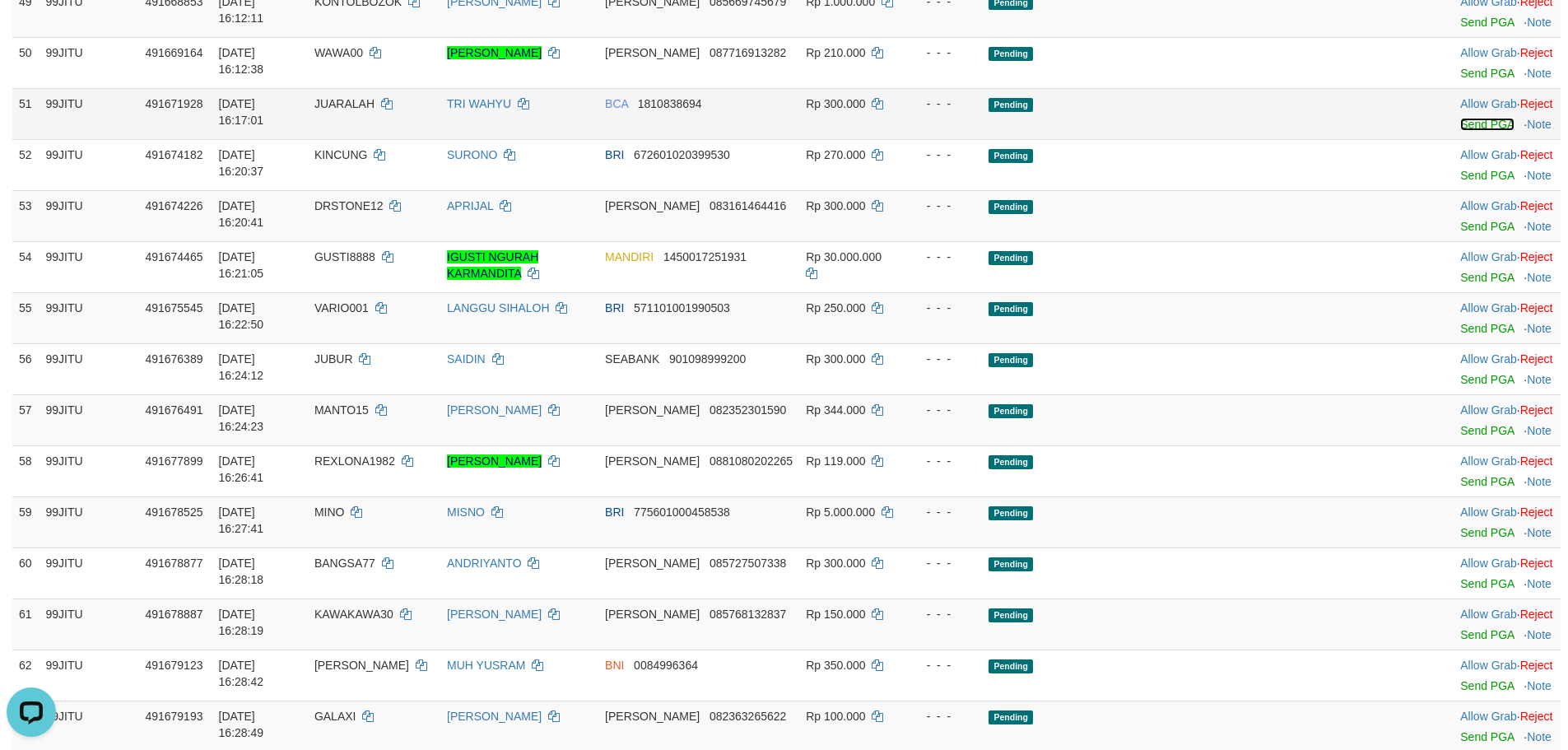
click at [1460, 131] on link "Send PGA" at bounding box center [1487, 124] width 53 height 13
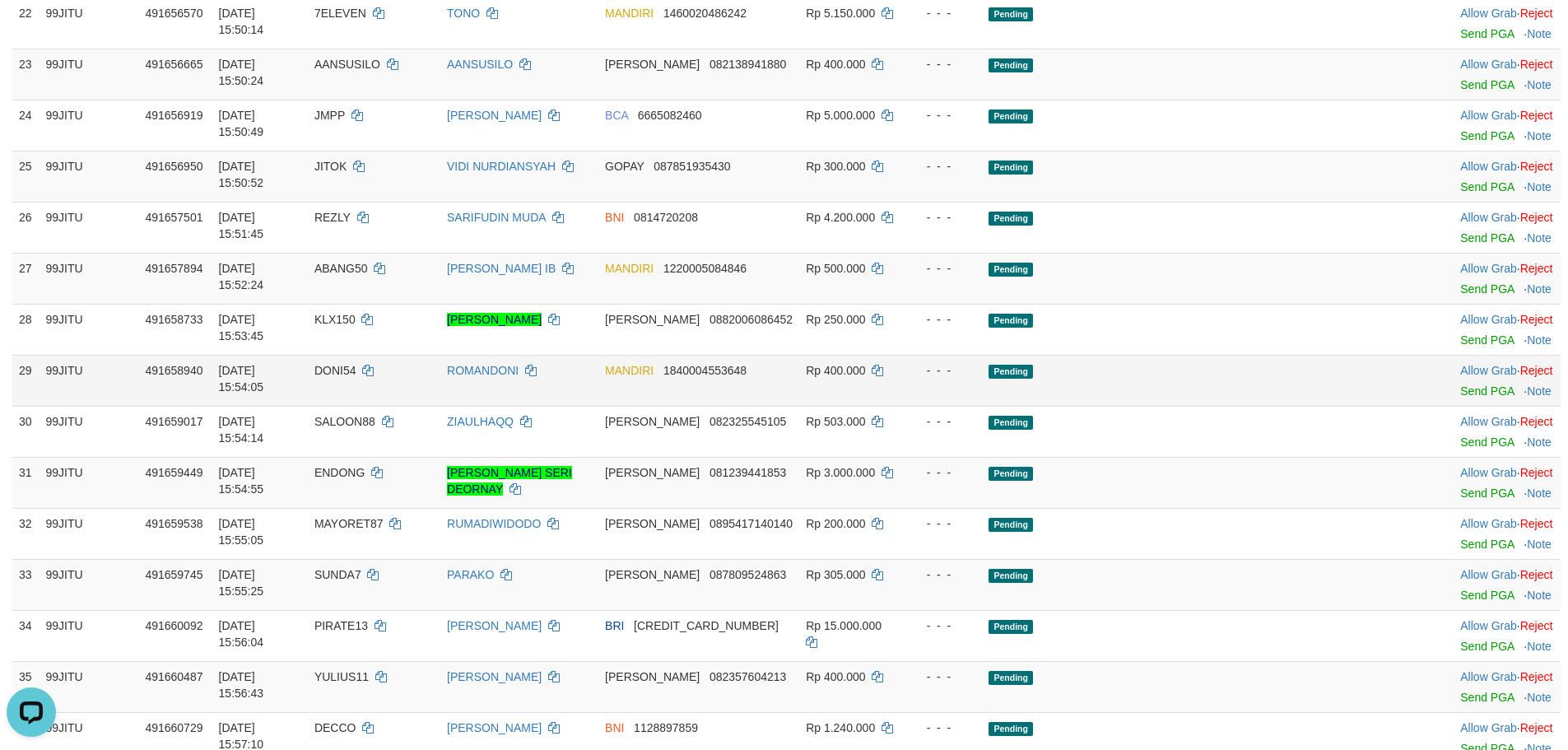
scroll to position [1373, 0]
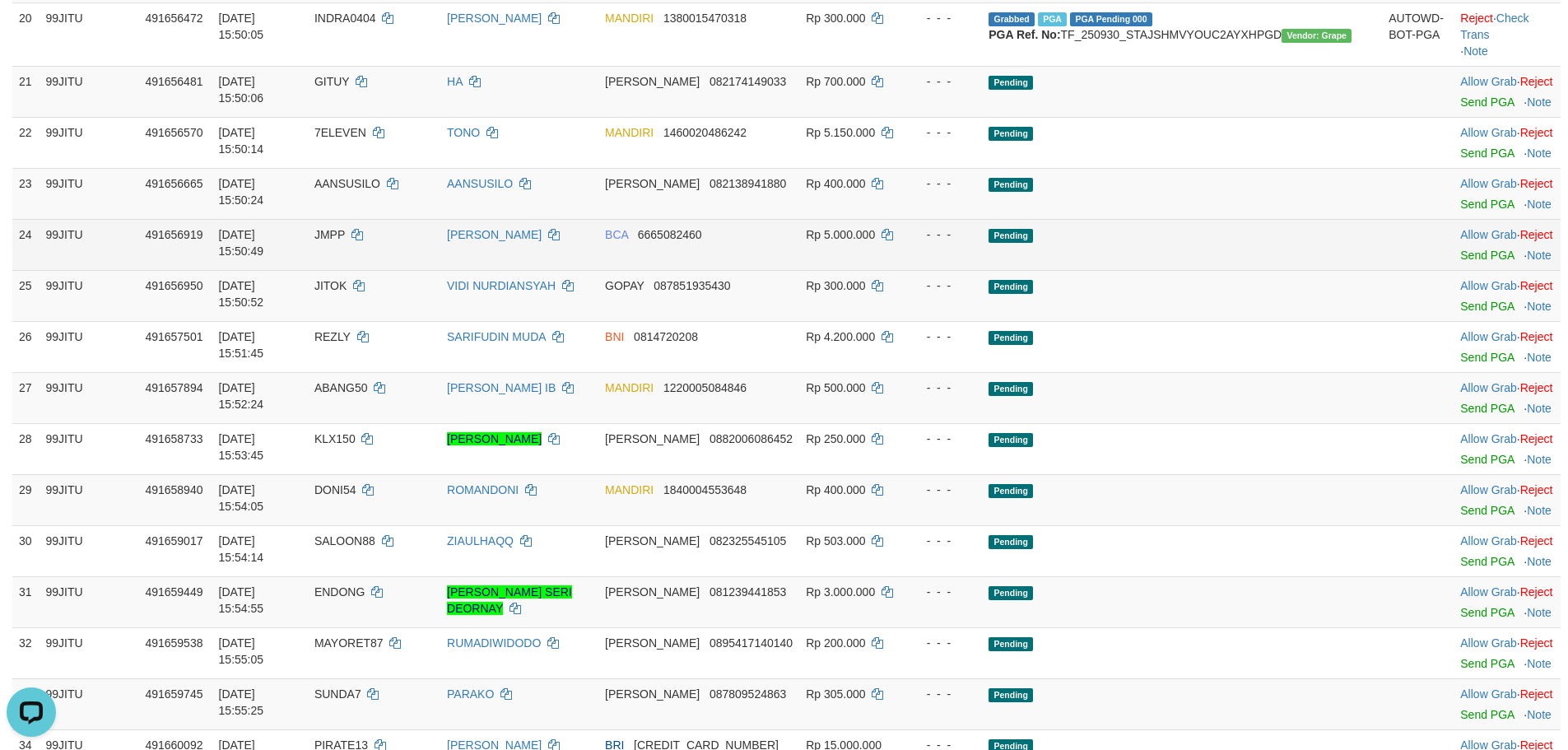
click at [345, 241] on span "JMPP" at bounding box center [329, 234] width 30 height 13
copy td "JMPP"
click at [345, 241] on span "JMPP" at bounding box center [329, 234] width 30 height 13
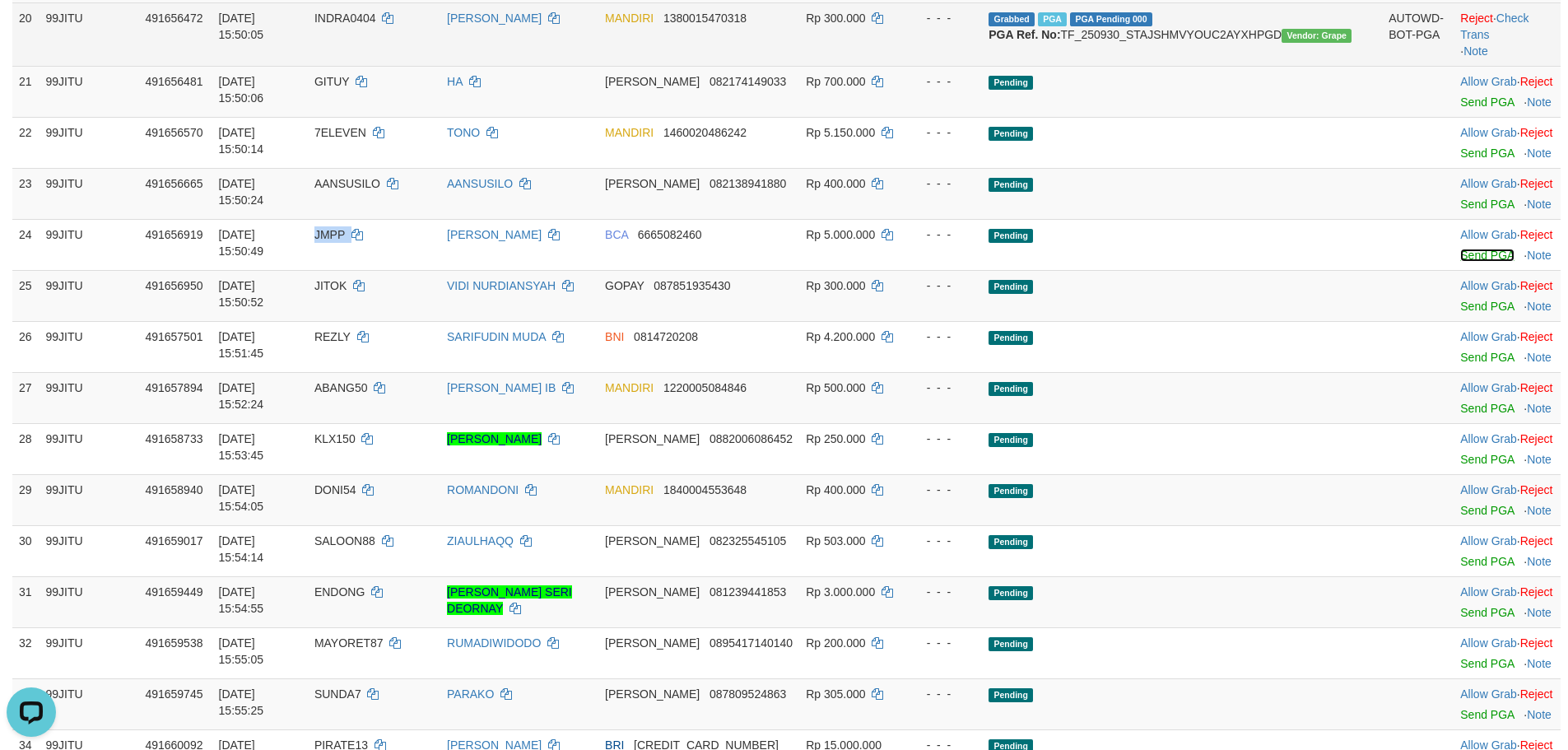
drag, startPoint x: 1447, startPoint y: 452, endPoint x: 871, endPoint y: 205, distance: 626.7
click at [1460, 262] on link "Send PGA" at bounding box center [1487, 255] width 53 height 13
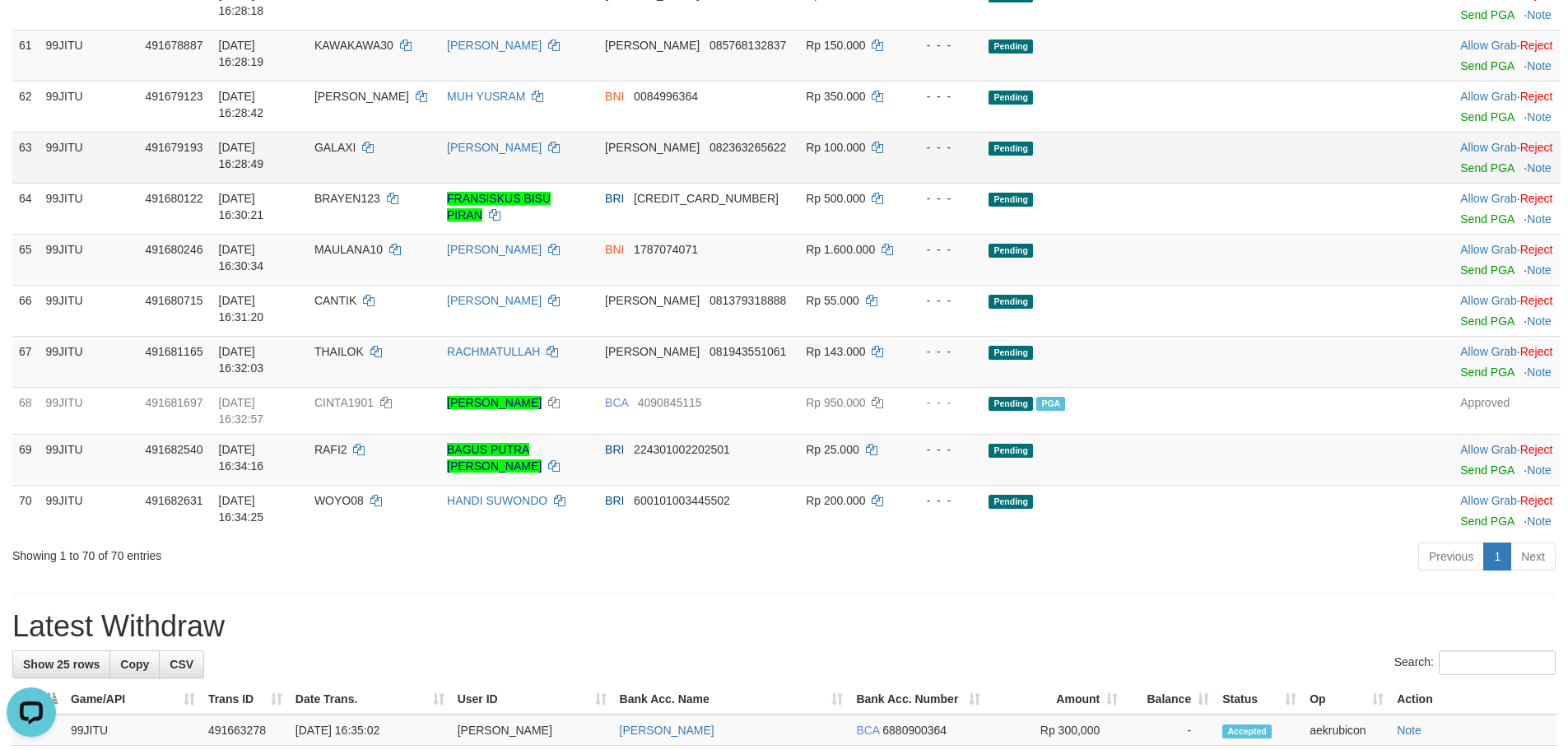
scroll to position [3567, 0]
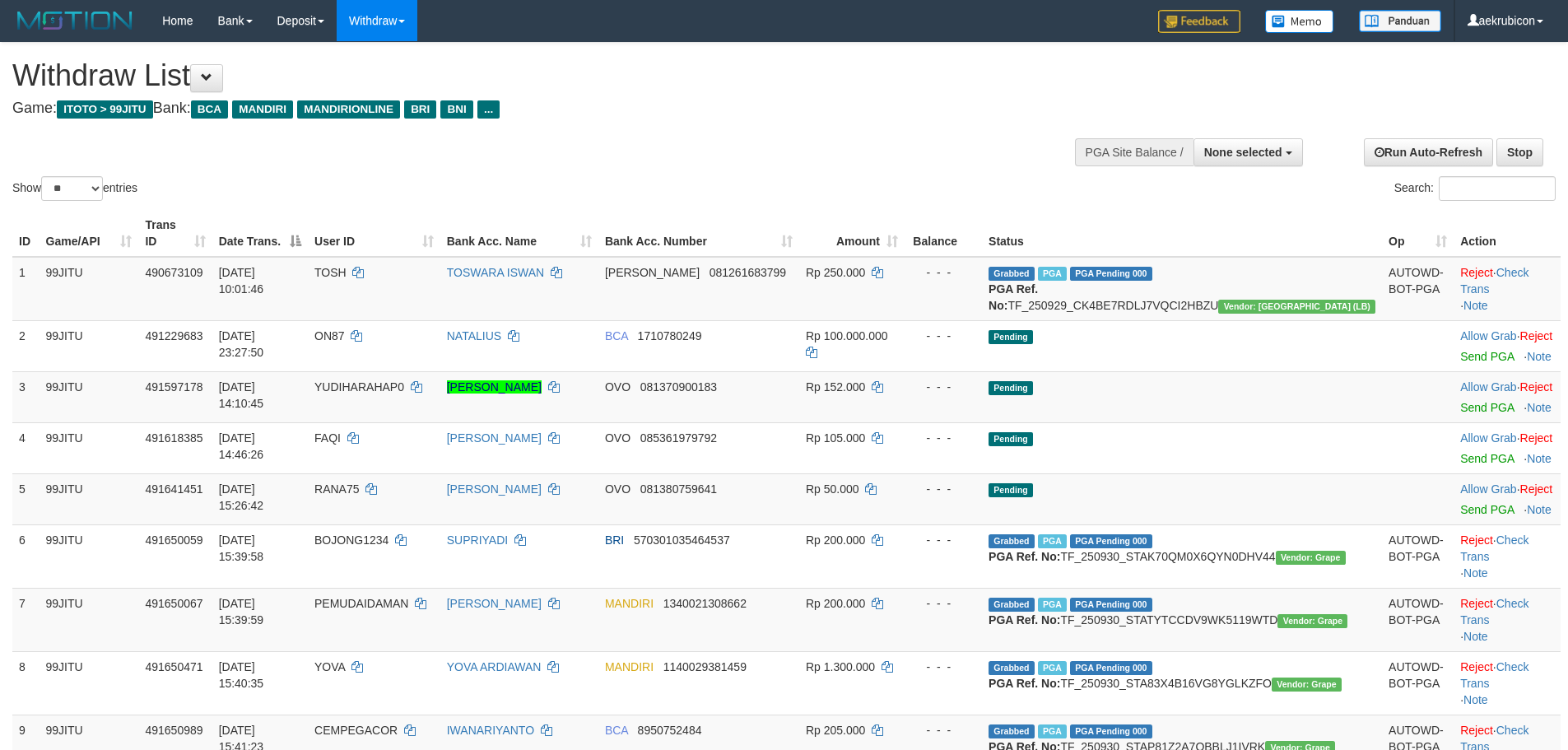
select select
click at [86, 189] on select "** ** ** ***" at bounding box center [72, 189] width 62 height 25
select select "***"
click at [44, 177] on select "** ** ** ***" at bounding box center [72, 189] width 62 height 25
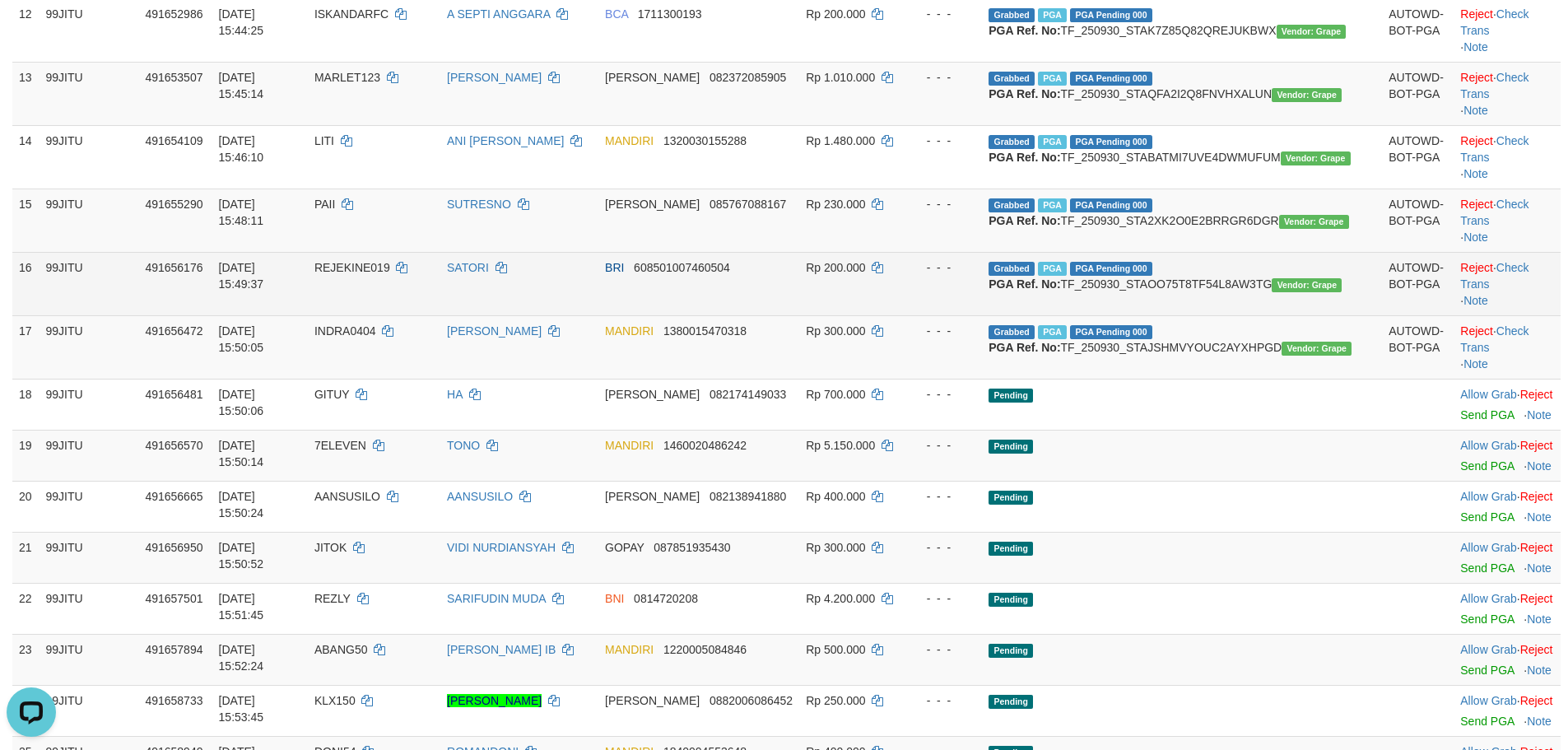
scroll to position [961, 0]
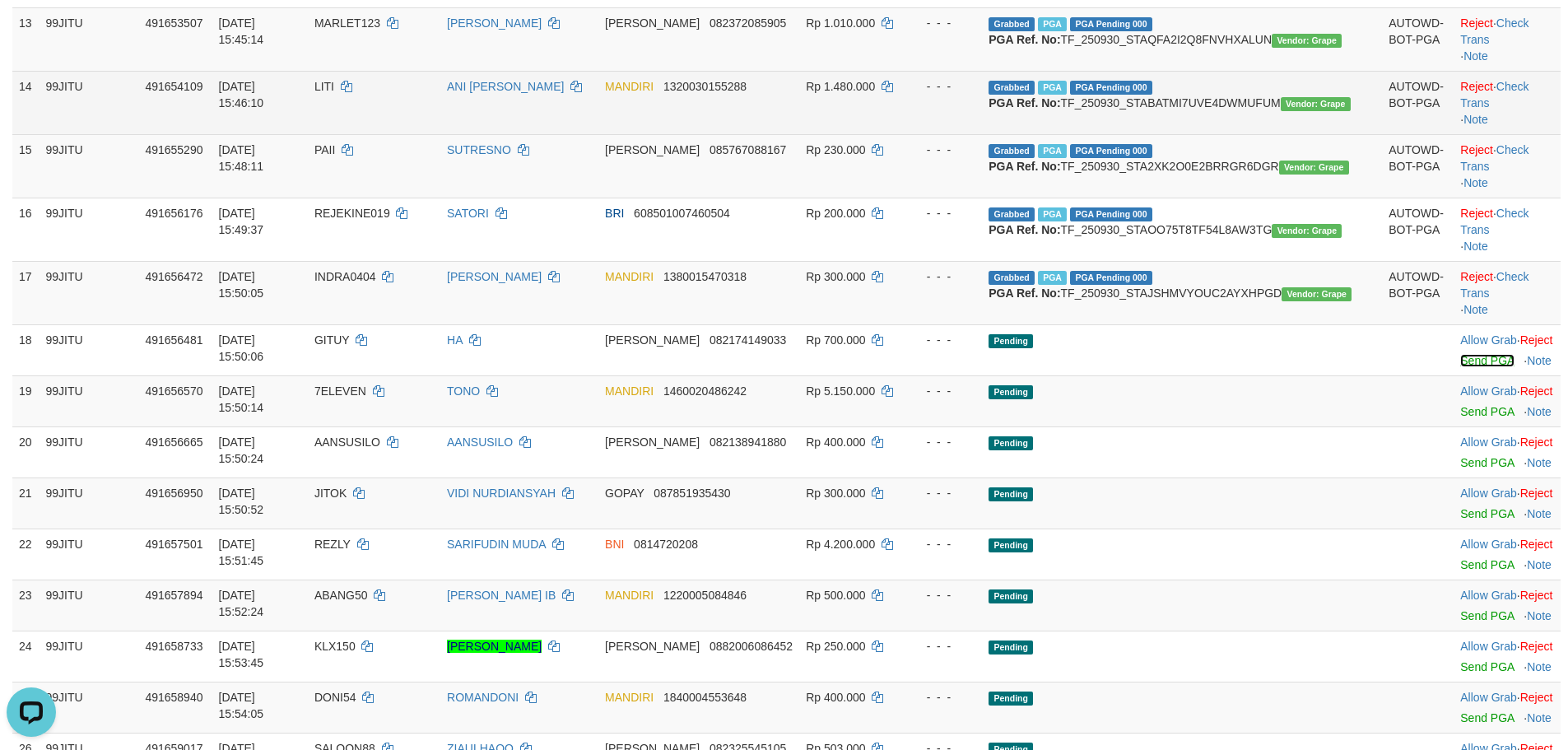
drag, startPoint x: 1452, startPoint y: 557, endPoint x: 872, endPoint y: 213, distance: 674.3
click at [1460, 367] on link "Send PGA" at bounding box center [1487, 360] width 53 height 13
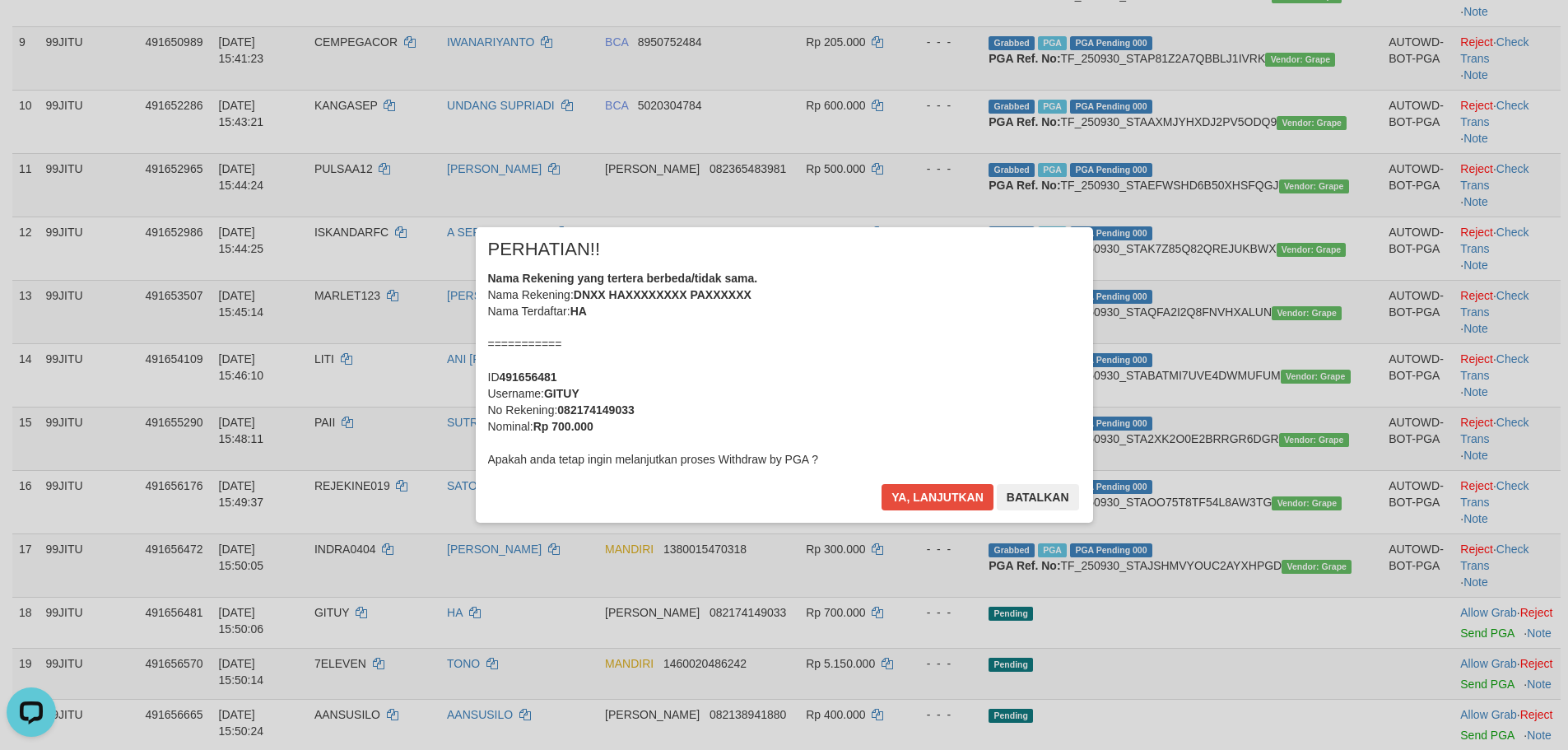
scroll to position [685, 0]
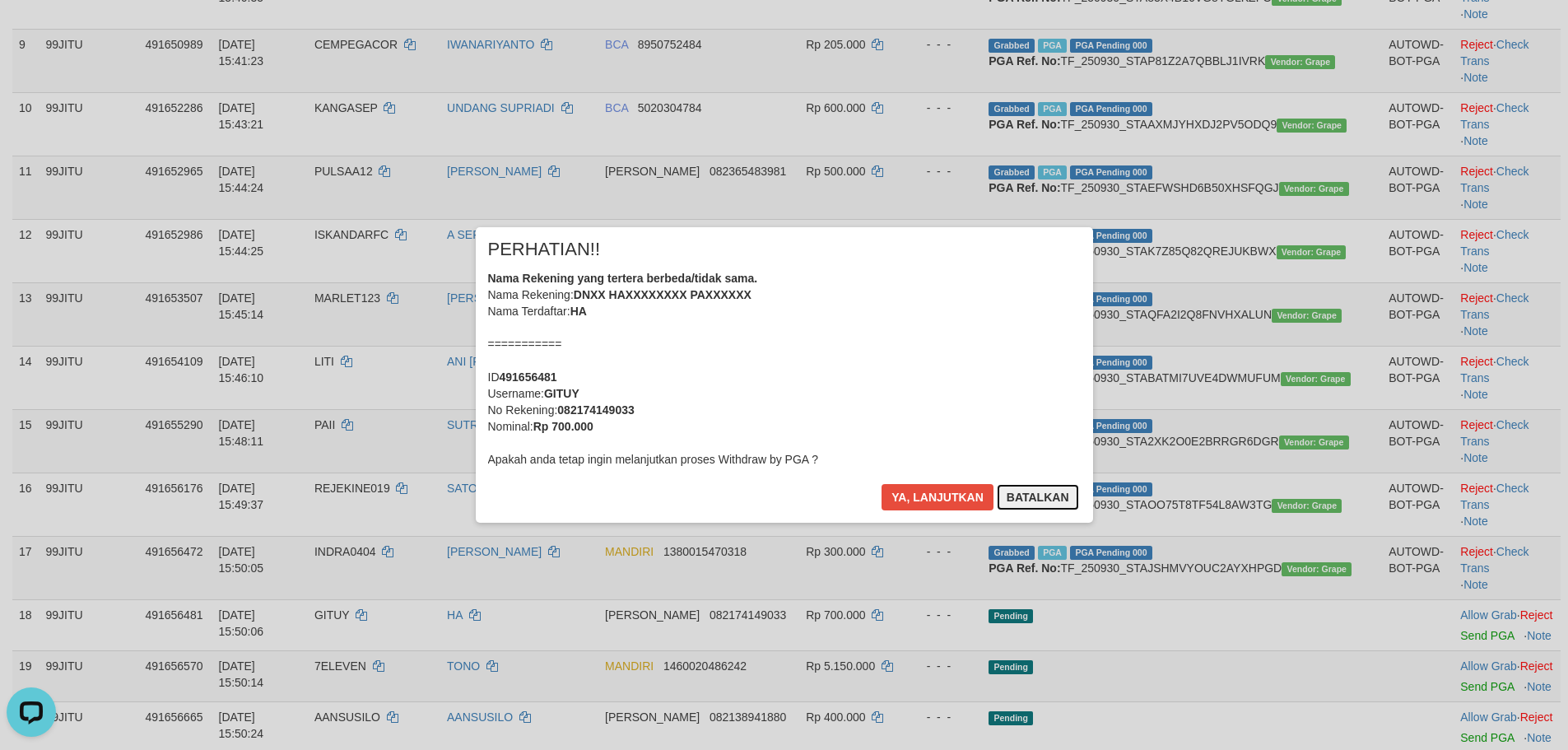
click at [1034, 502] on button "Batalkan" at bounding box center [1038, 497] width 83 height 27
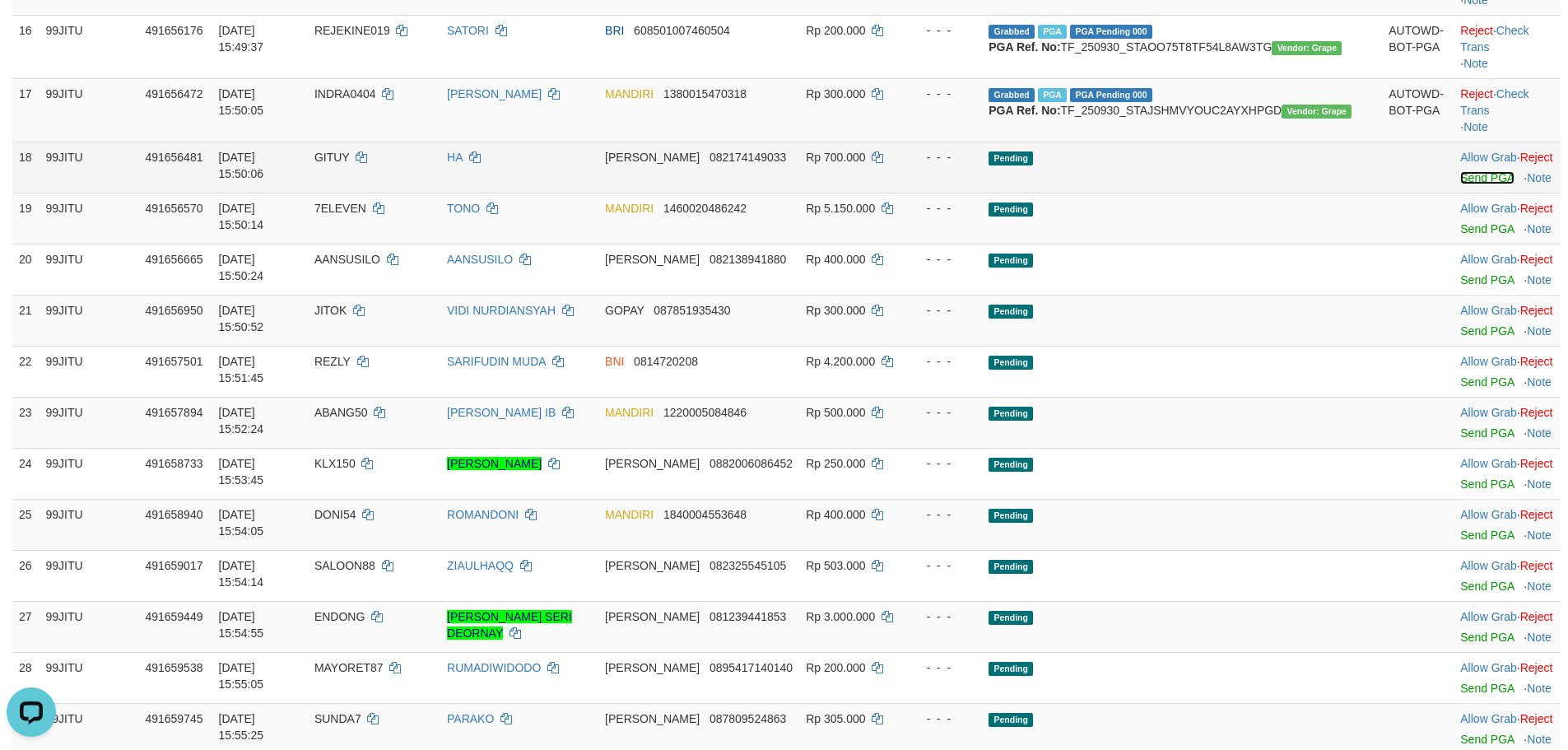
scroll to position [1125, 0]
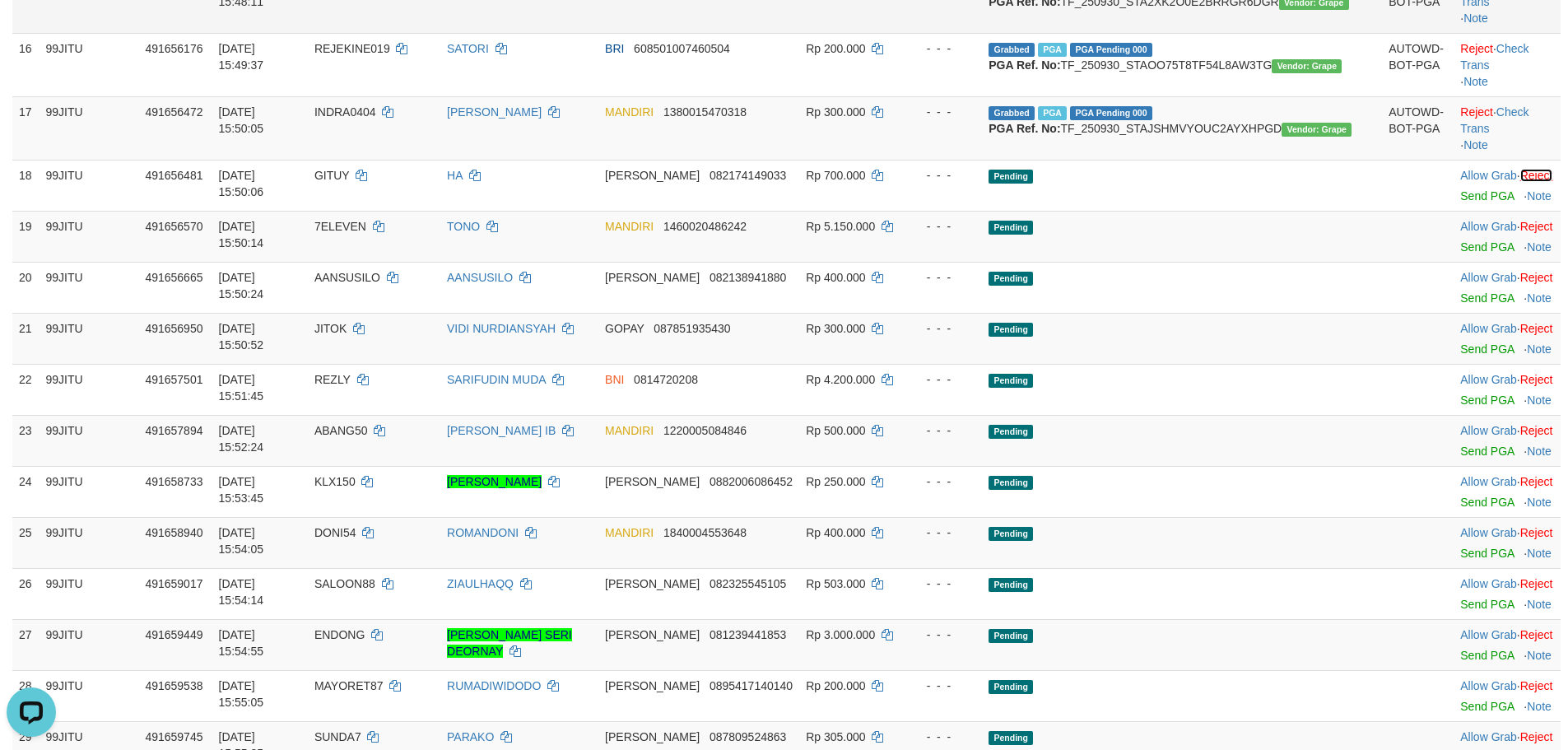
drag, startPoint x: 1520, startPoint y: 371, endPoint x: 865, endPoint y: 180, distance: 682.3
click at [1521, 182] on link "Reject" at bounding box center [1537, 175] width 33 height 13
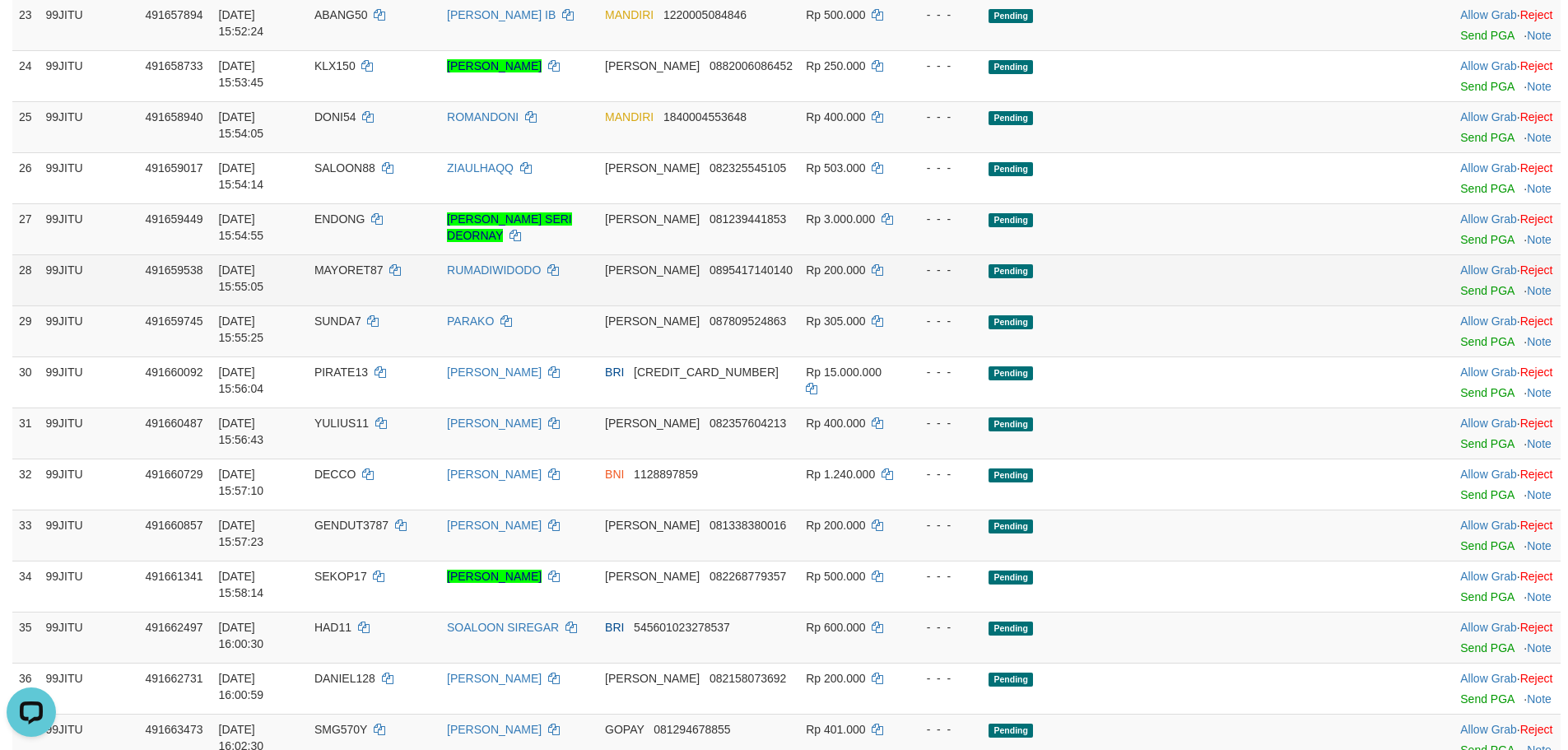
scroll to position [1399, 0]
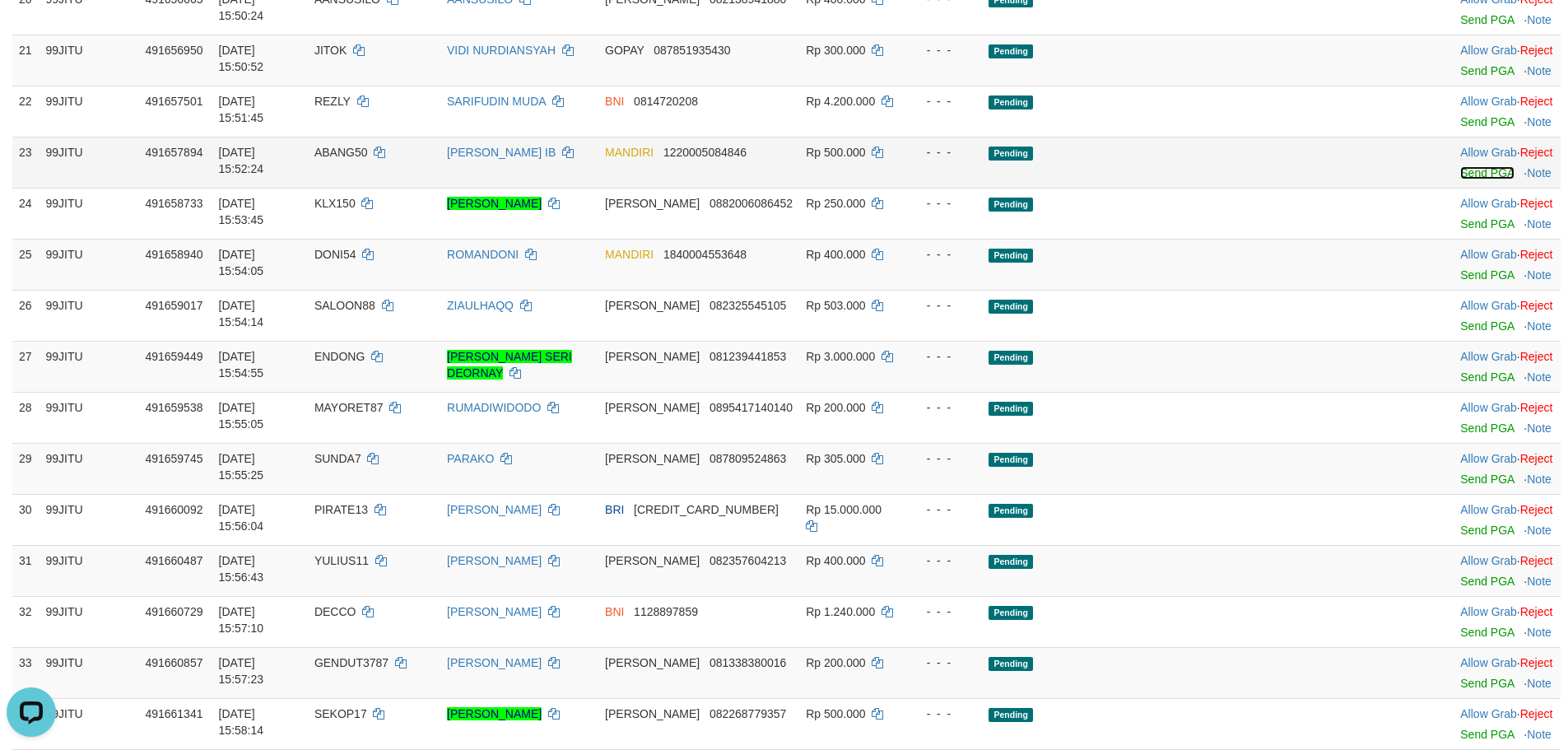
click at [1460, 179] on link "Send PGA" at bounding box center [1487, 172] width 53 height 13
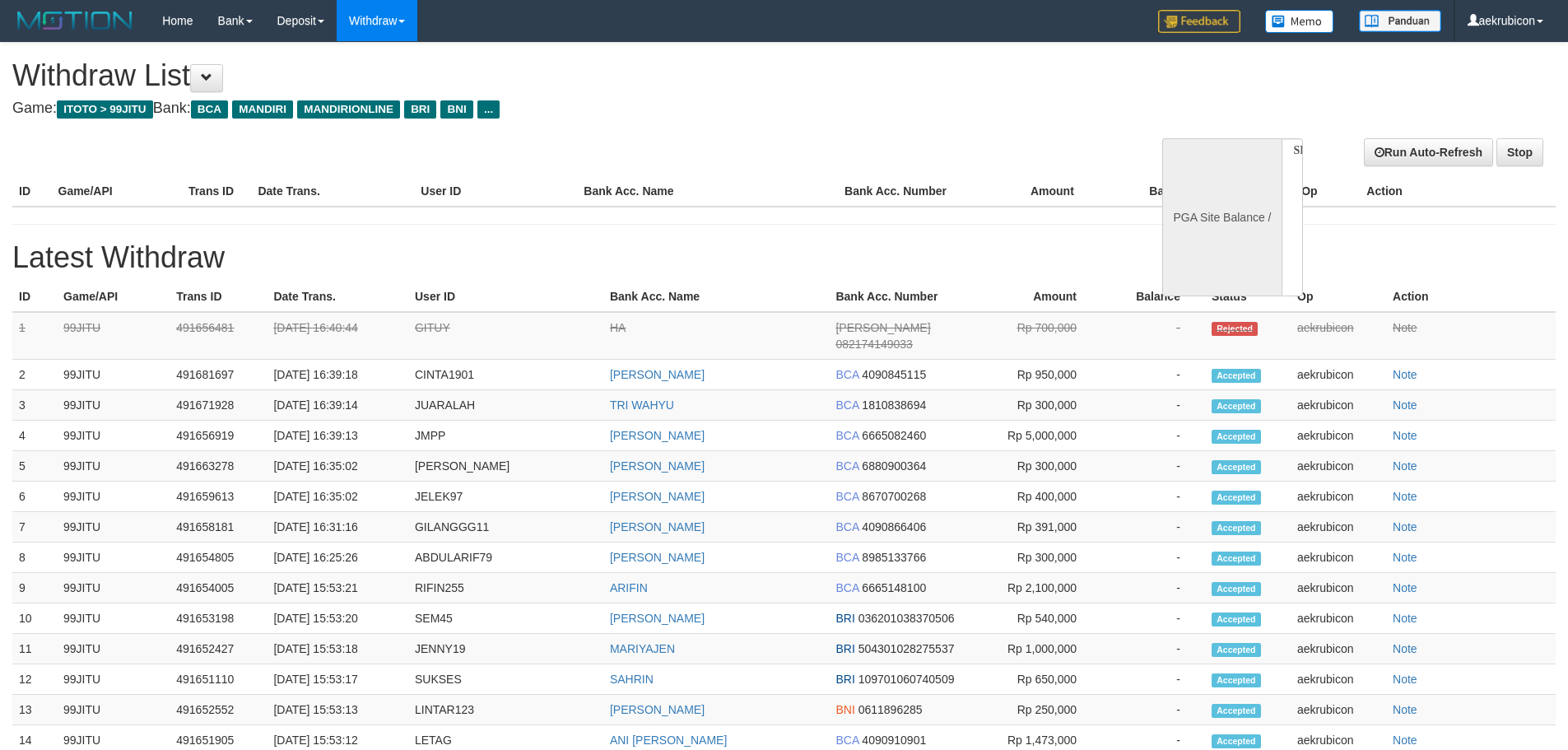
select select
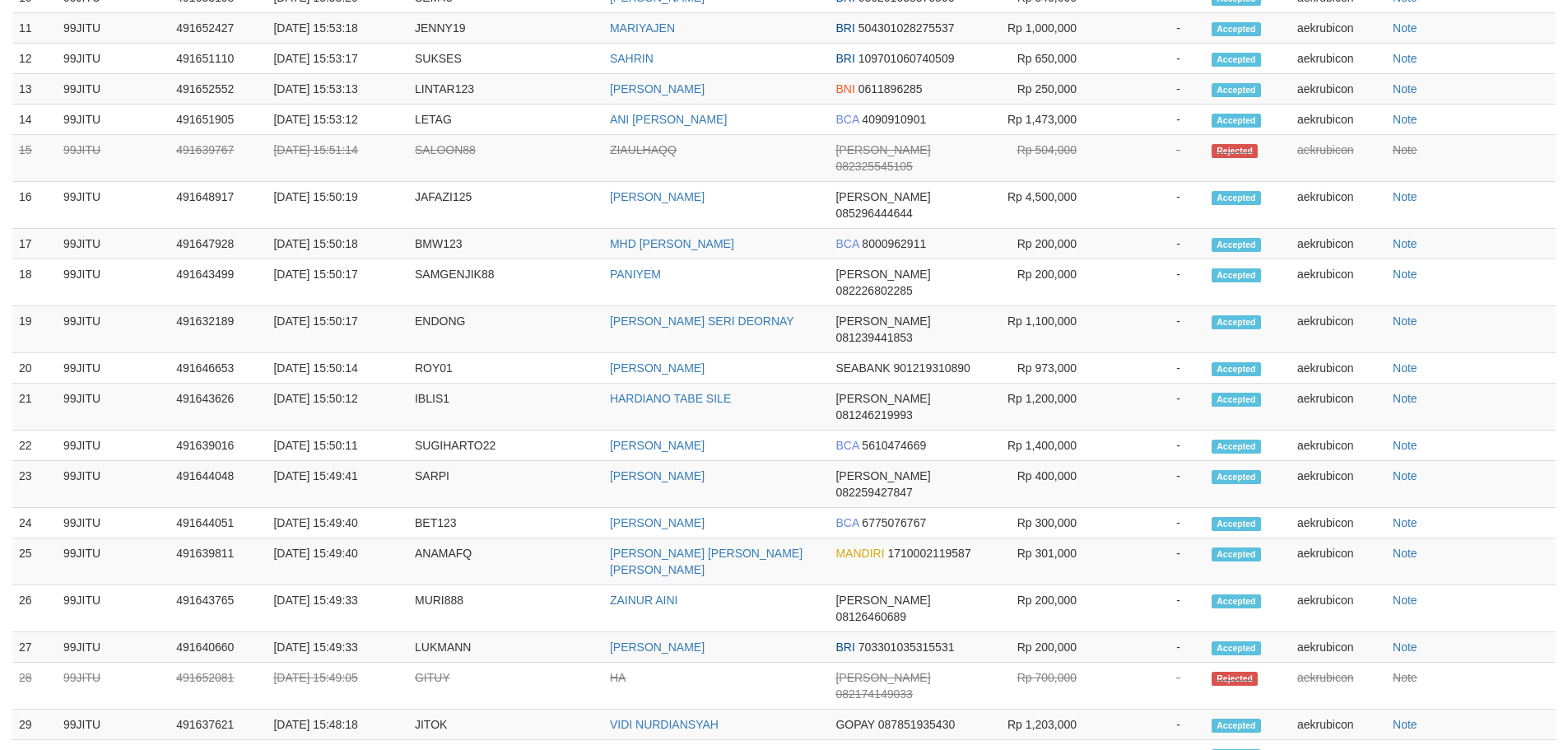
select select "**"
select select
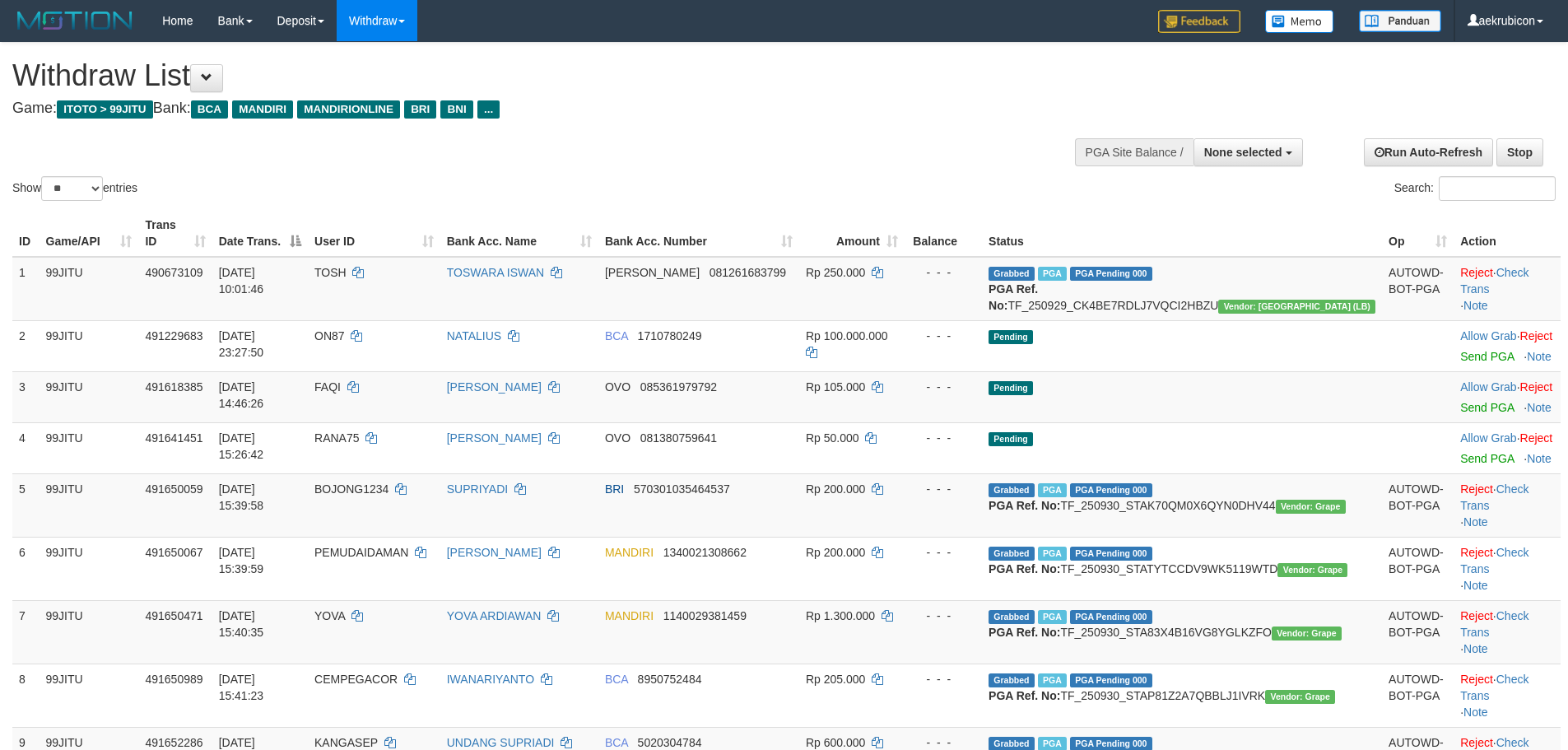
select select
select select "**"
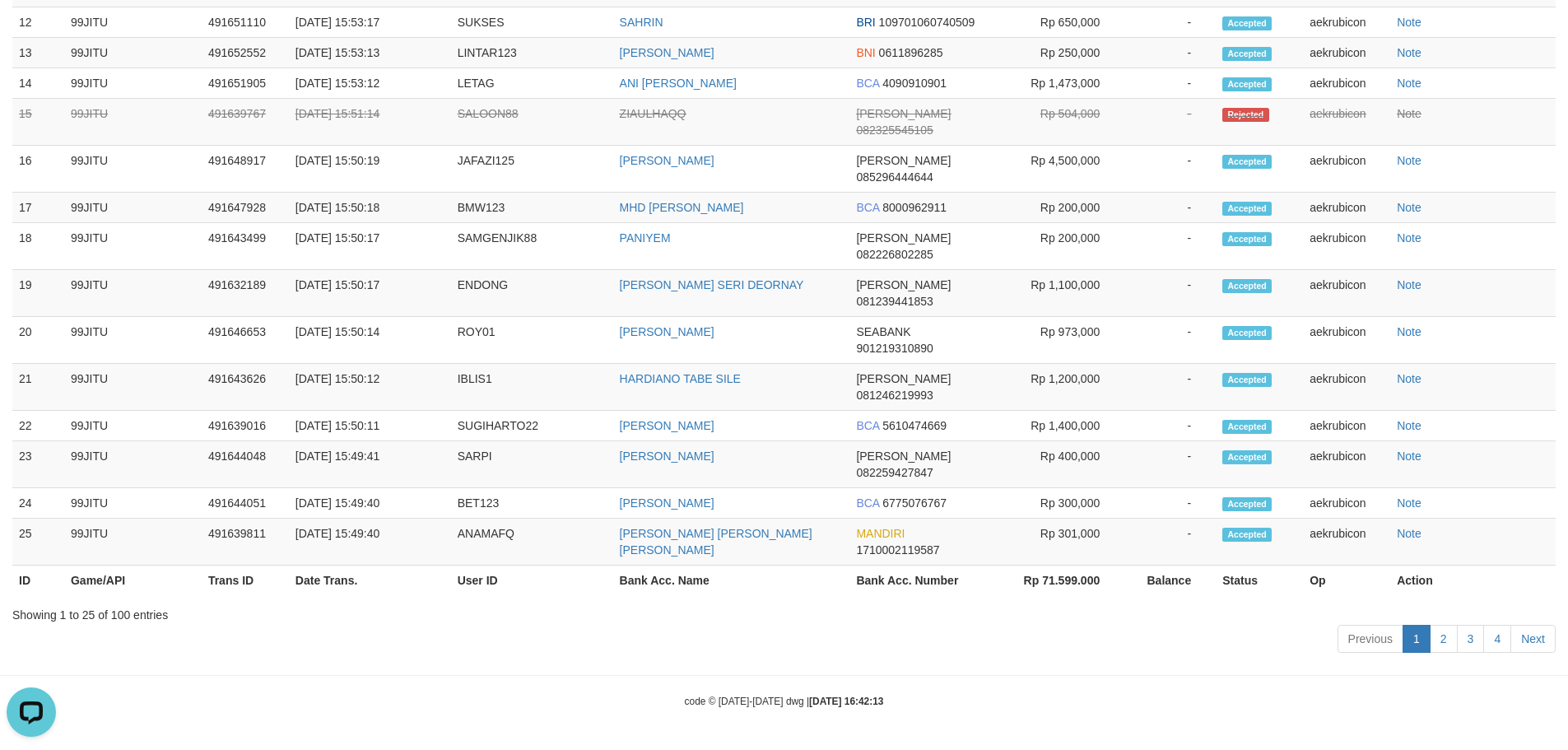
scroll to position [2299, 0]
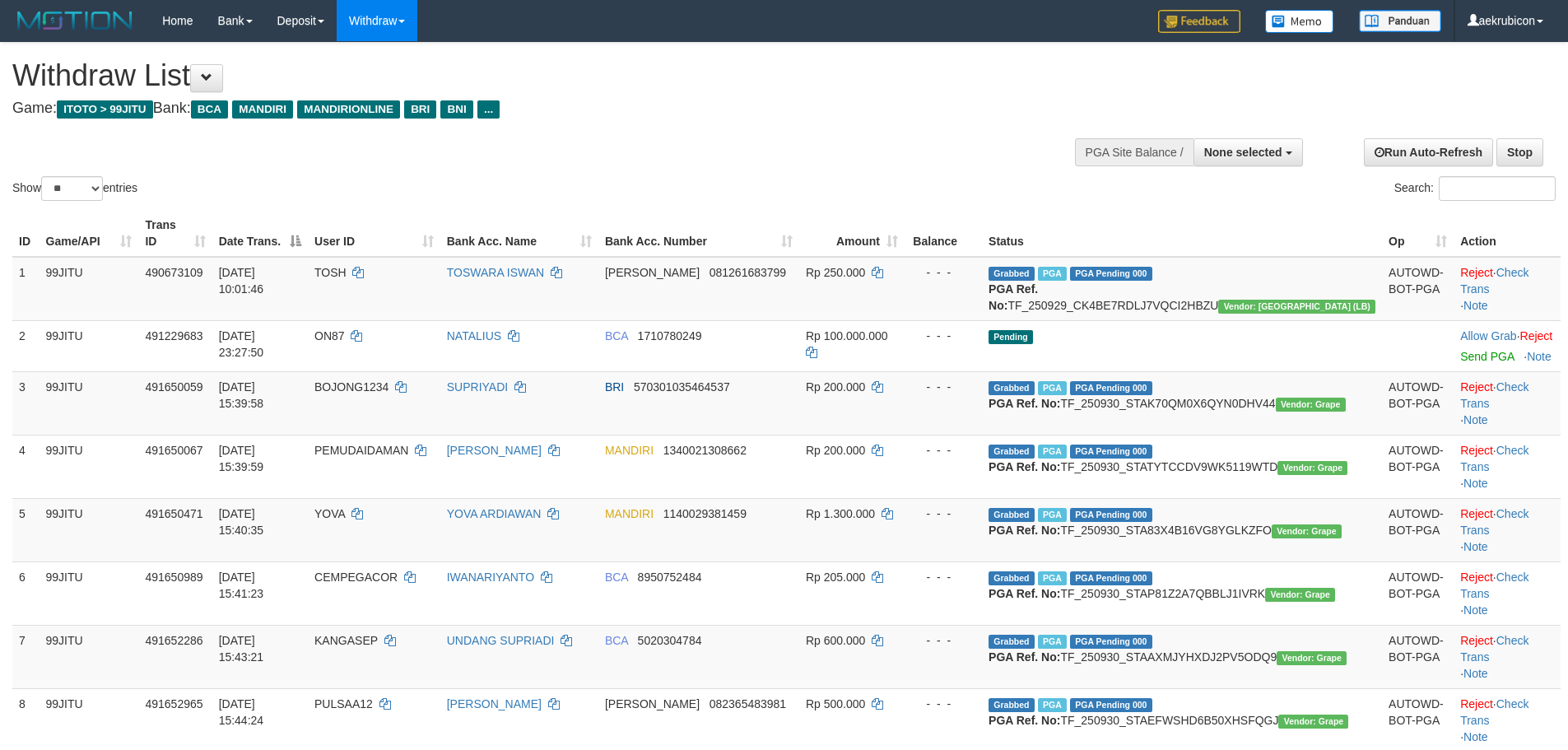
select select
select select "**"
drag, startPoint x: 1268, startPoint y: 133, endPoint x: 1261, endPoint y: 158, distance: 26.0
click at [1268, 135] on div at bounding box center [1187, 150] width 220 height 49
click at [1259, 156] on span "None selected" at bounding box center [1243, 152] width 78 height 13
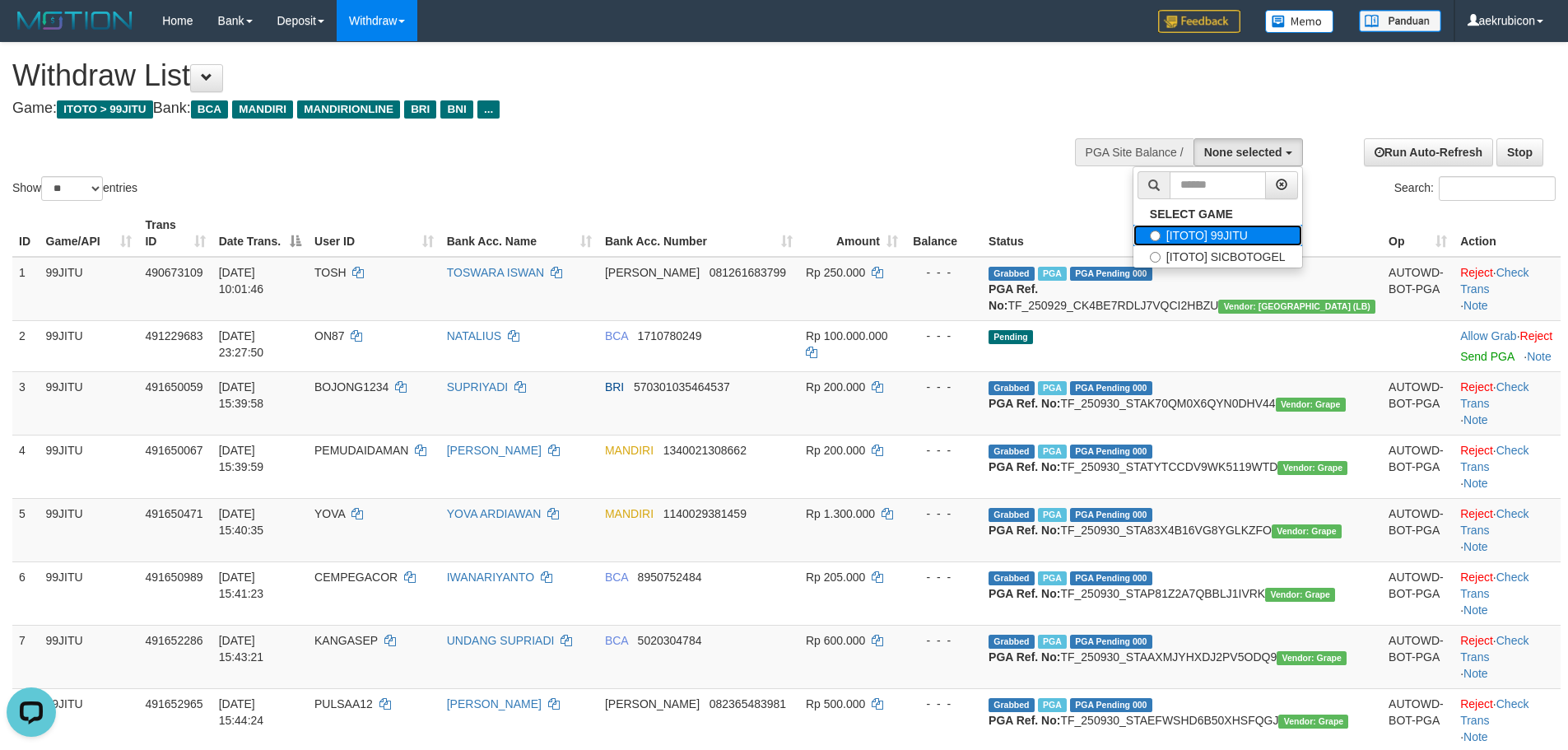
click at [1232, 229] on label "[ITOTO] 99JITU" at bounding box center [1218, 235] width 169 height 22
select select "***"
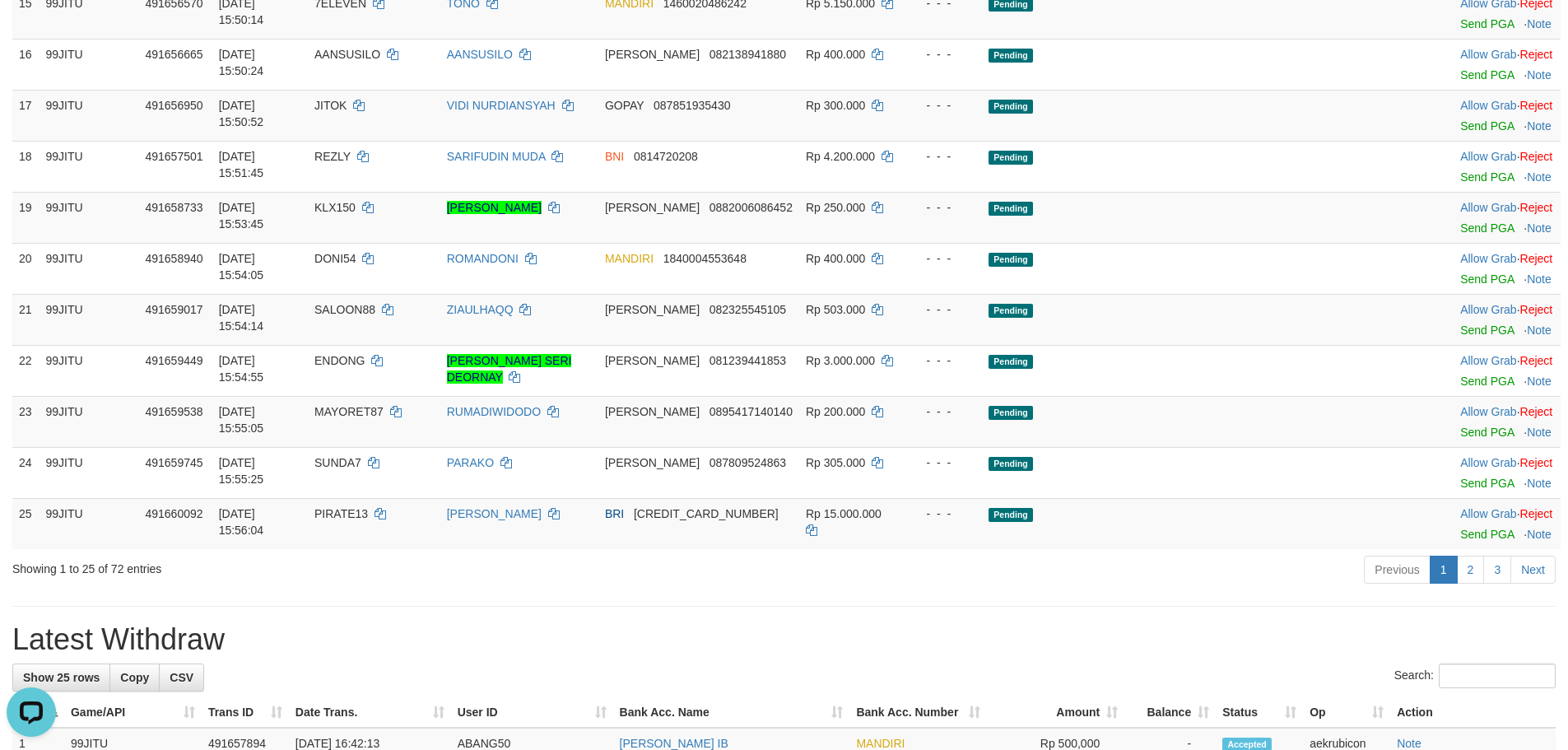
scroll to position [1373, 0]
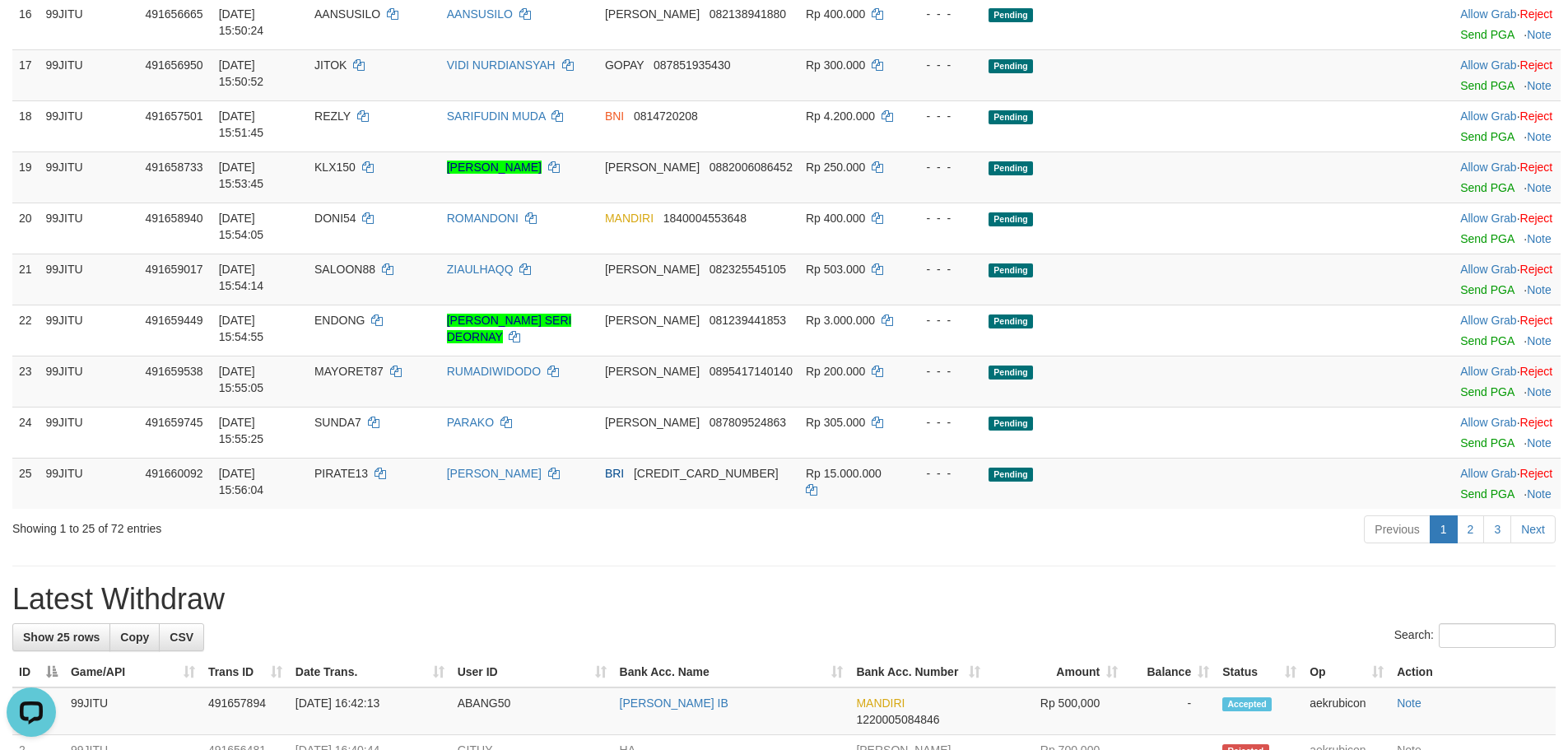
copy td "7ELEVEN"
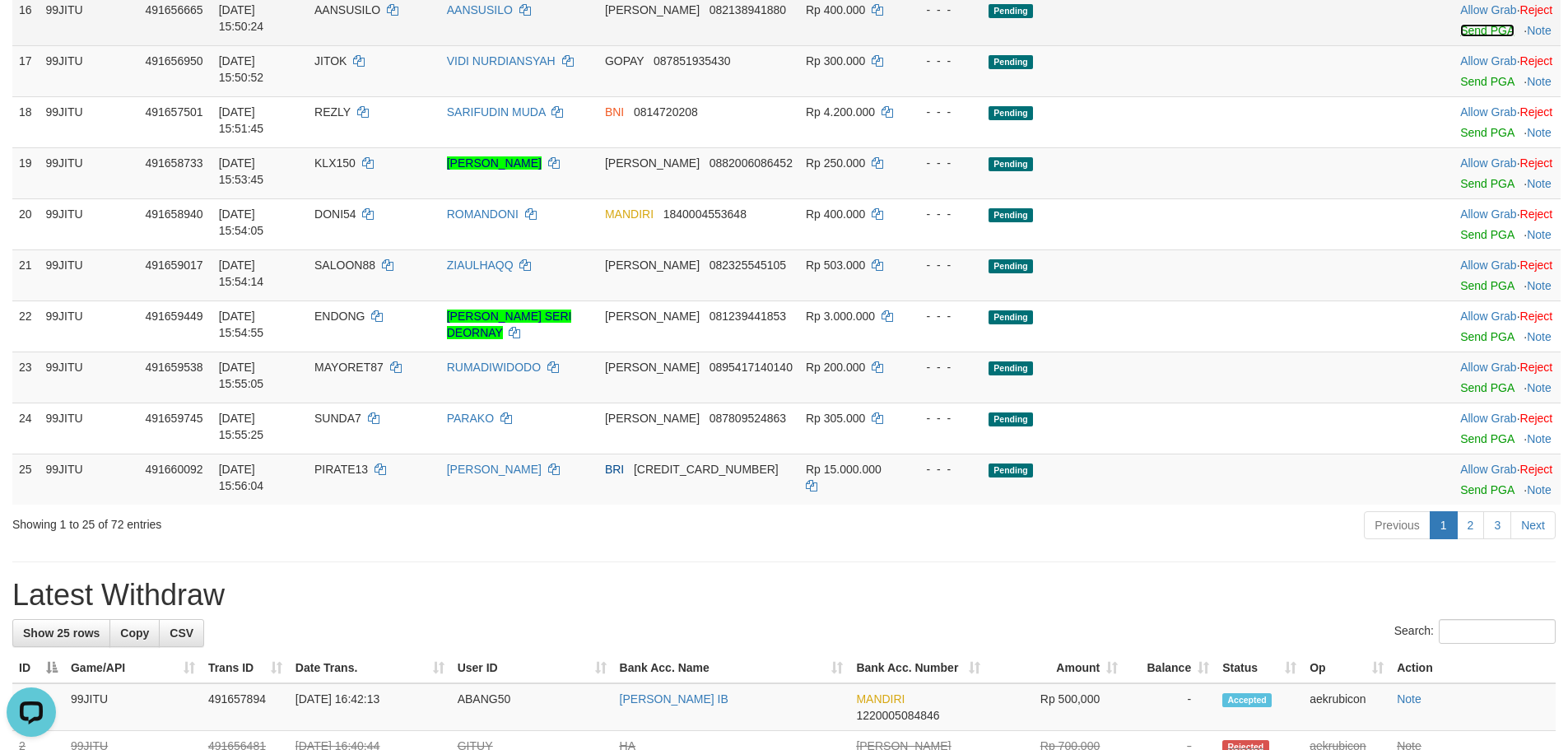
click at [1460, 37] on link "Send PGA" at bounding box center [1487, 30] width 53 height 13
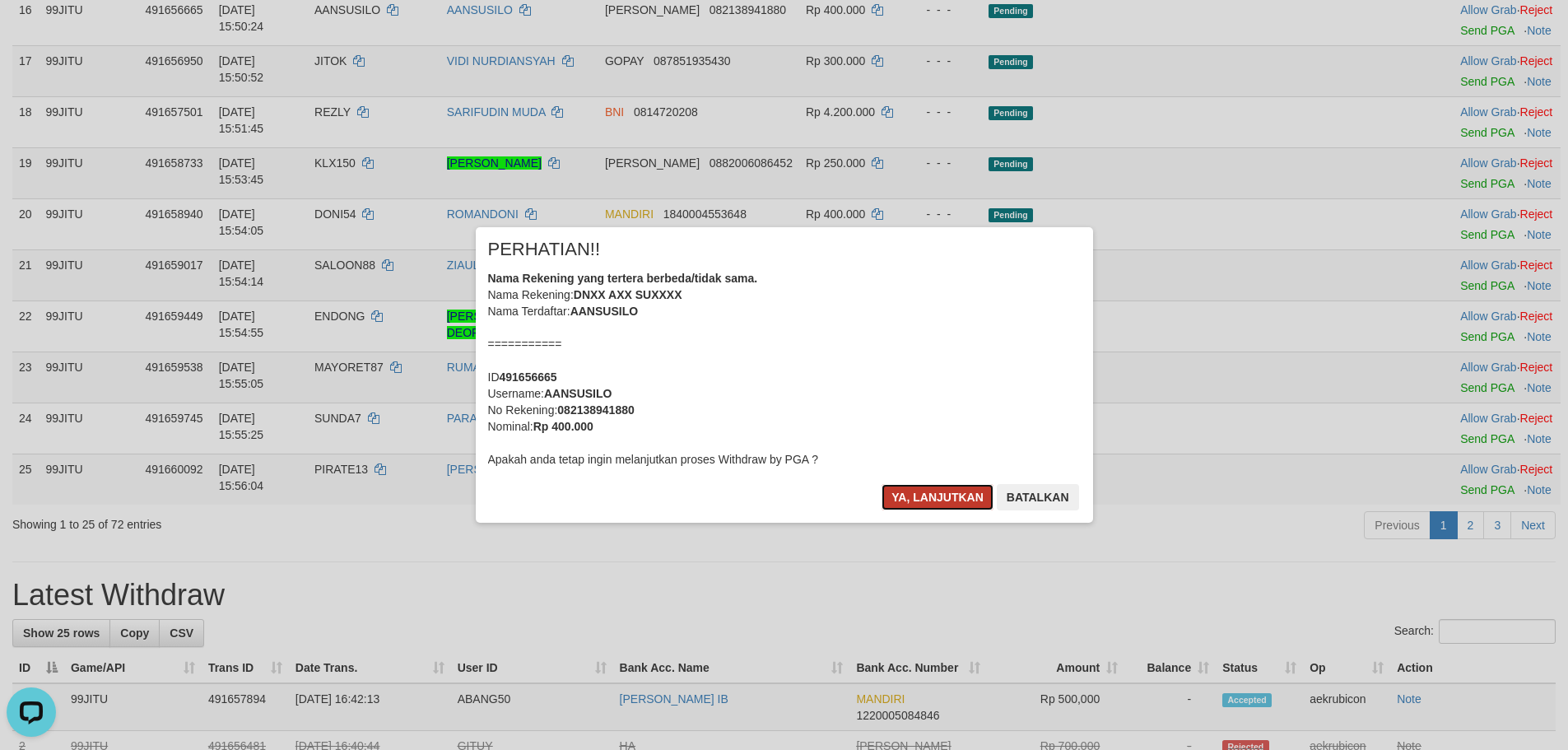
click at [910, 490] on button "Ya, lanjutkan" at bounding box center [938, 497] width 112 height 27
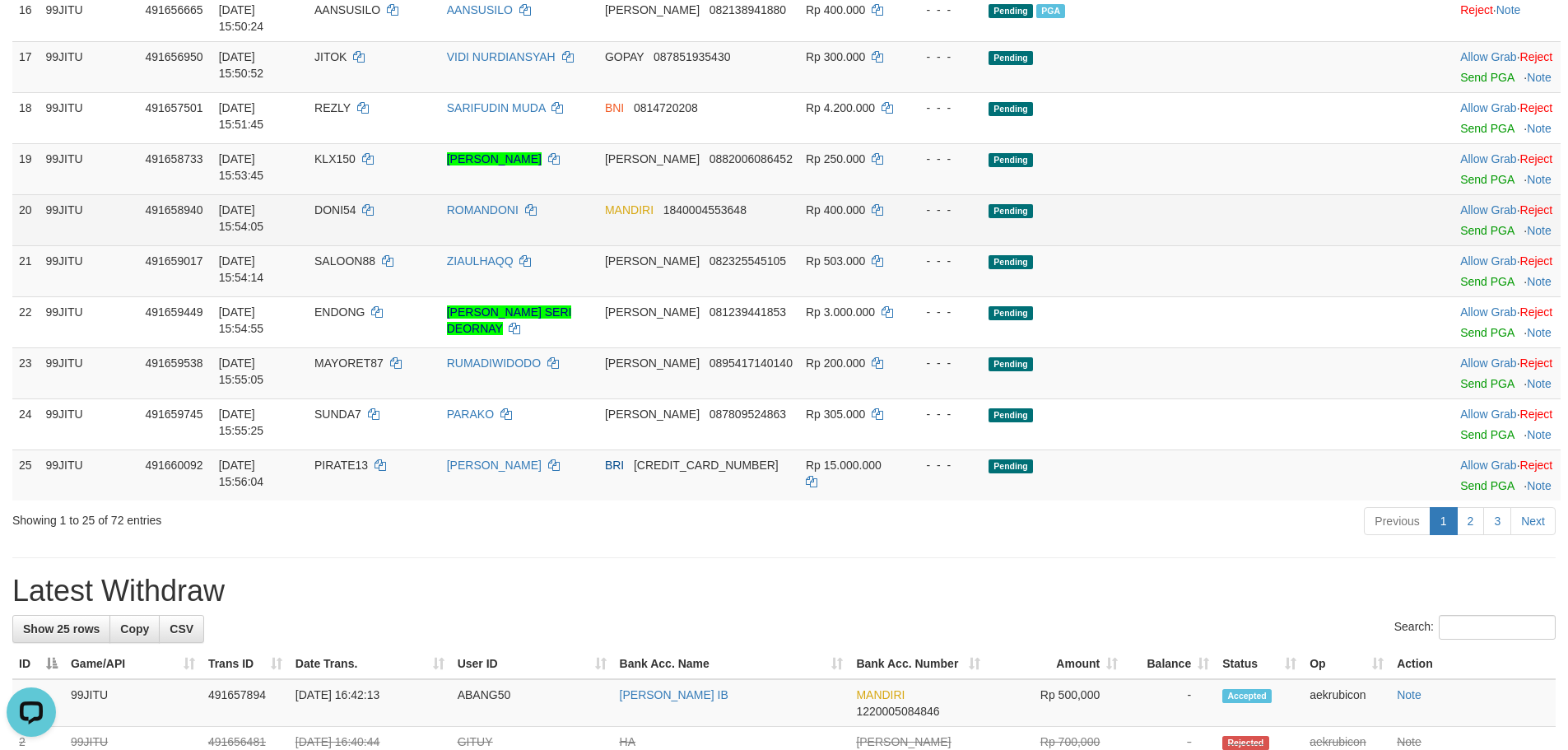
click at [384, 245] on td "DONI54" at bounding box center [375, 220] width 133 height 51
copy td "DONI54"
click at [1460, 237] on link "Send PGA" at bounding box center [1487, 230] width 53 height 13
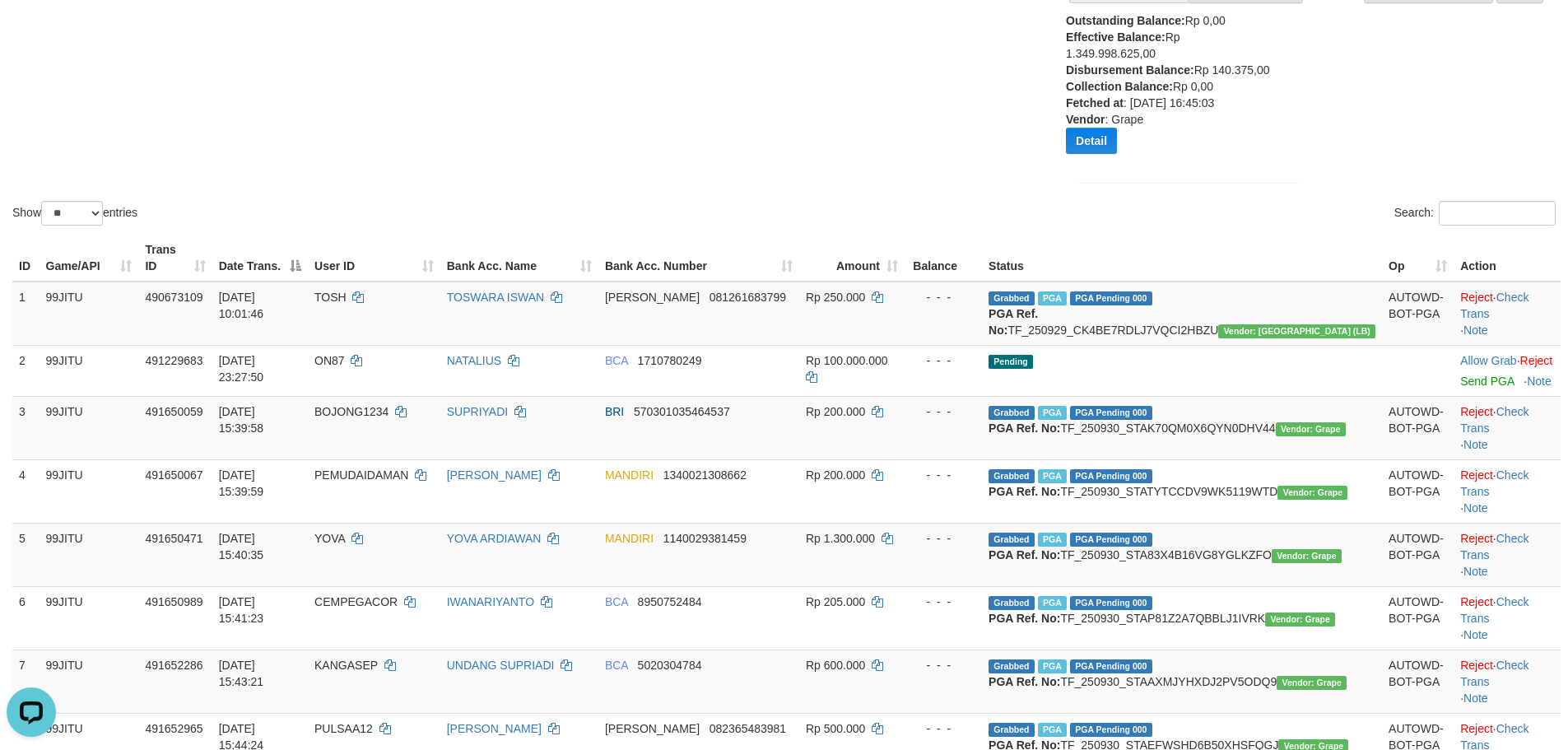
scroll to position [0, 0]
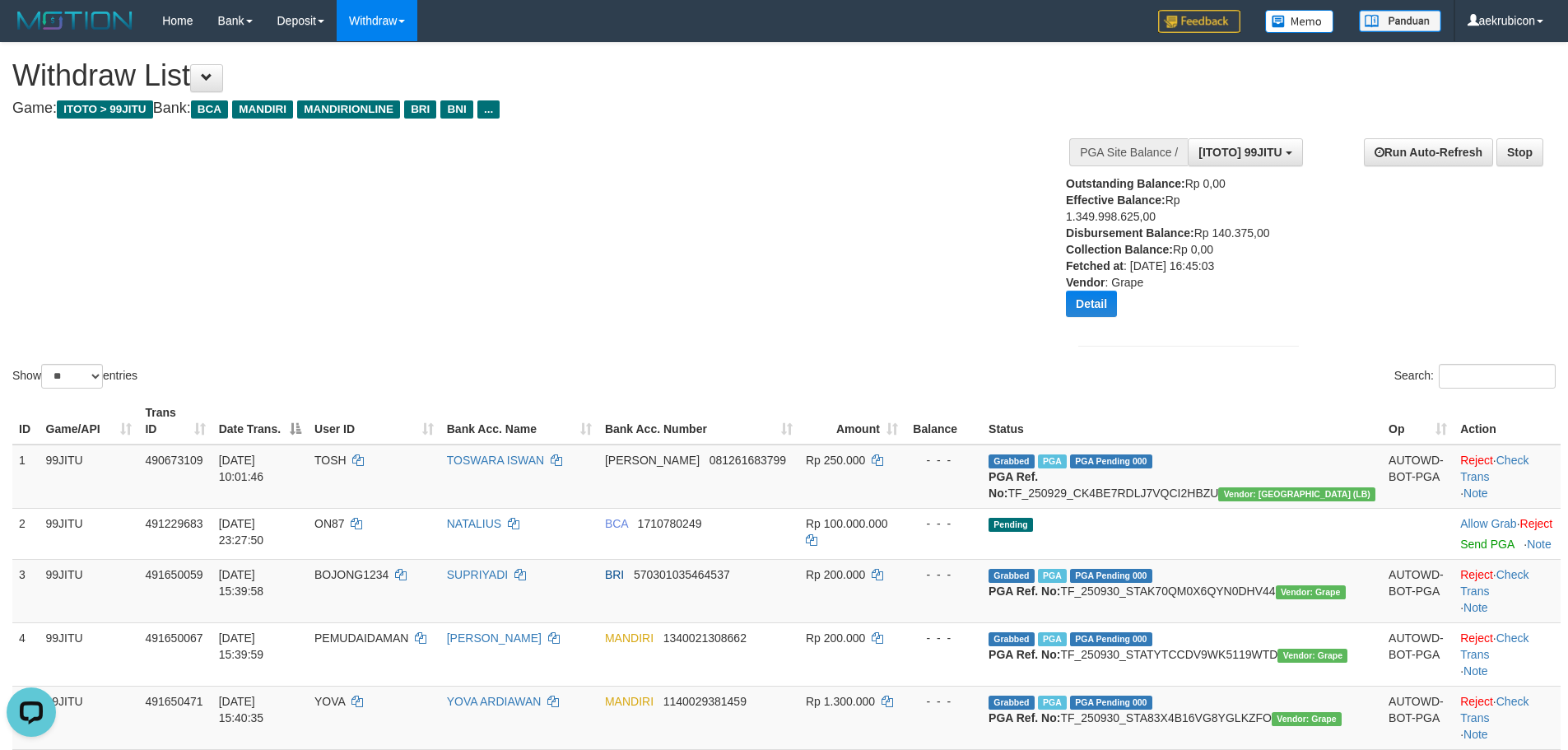
drag, startPoint x: 66, startPoint y: 379, endPoint x: 82, endPoint y: 359, distance: 25.6
click at [74, 388] on select "** ** ** ***" at bounding box center [72, 376] width 62 height 25
drag, startPoint x: 65, startPoint y: 486, endPoint x: 74, endPoint y: 470, distance: 18.4
click at [65, 485] on td "99JITU" at bounding box center [90, 476] width 100 height 65
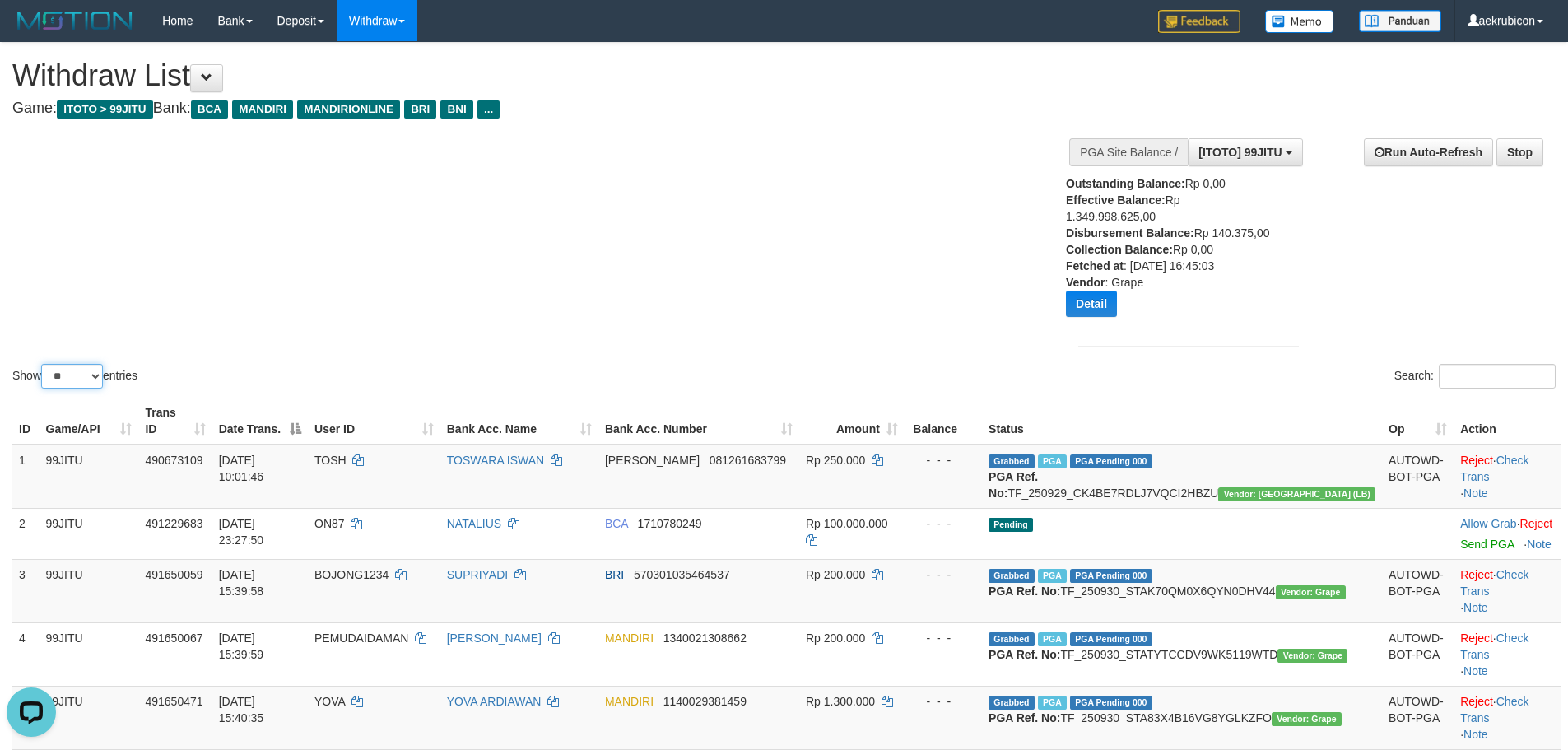
click at [68, 387] on select "** ** ** ***" at bounding box center [72, 376] width 62 height 25
select select "***"
click at [44, 380] on select "** ** ** ***" at bounding box center [72, 376] width 62 height 25
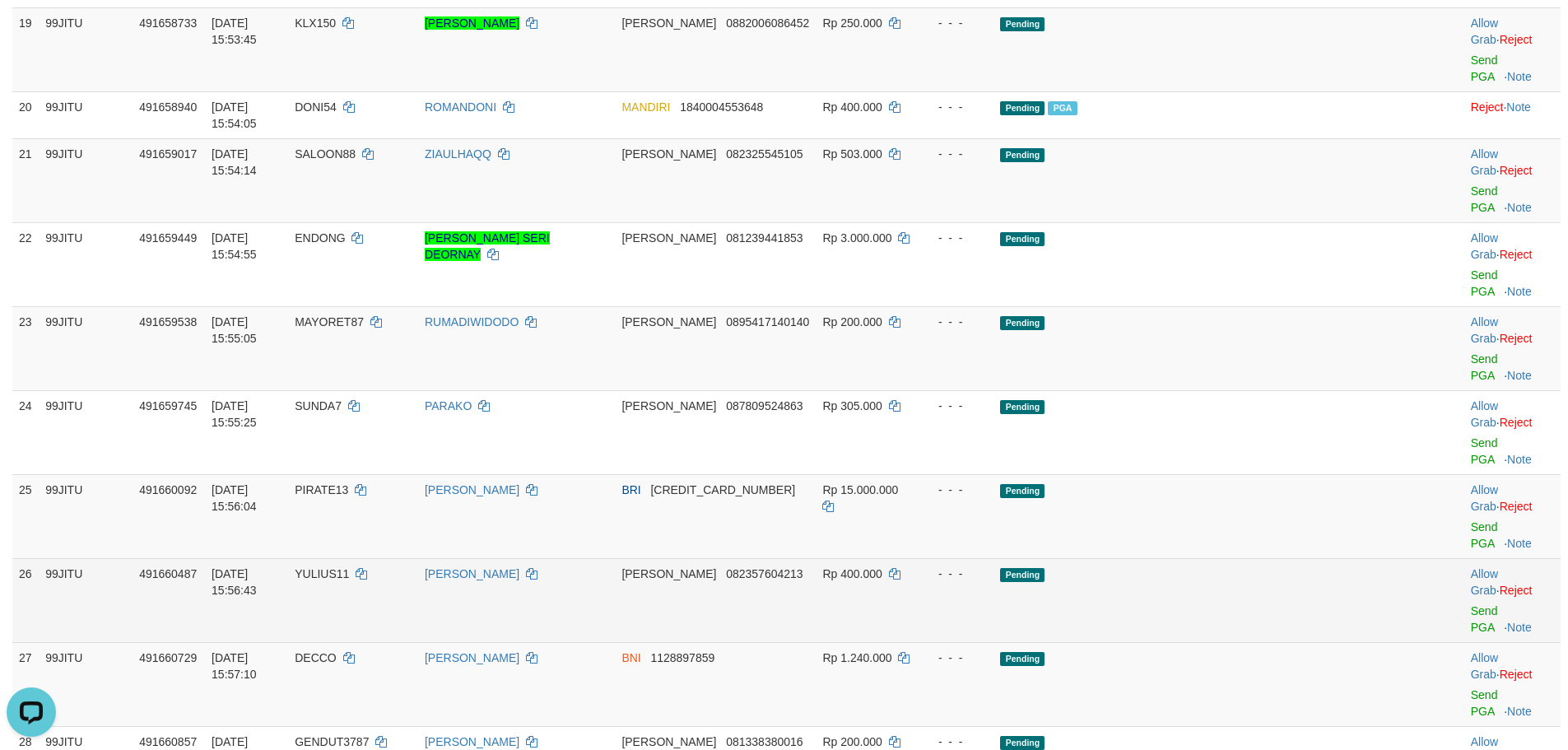
scroll to position [1646, 0]
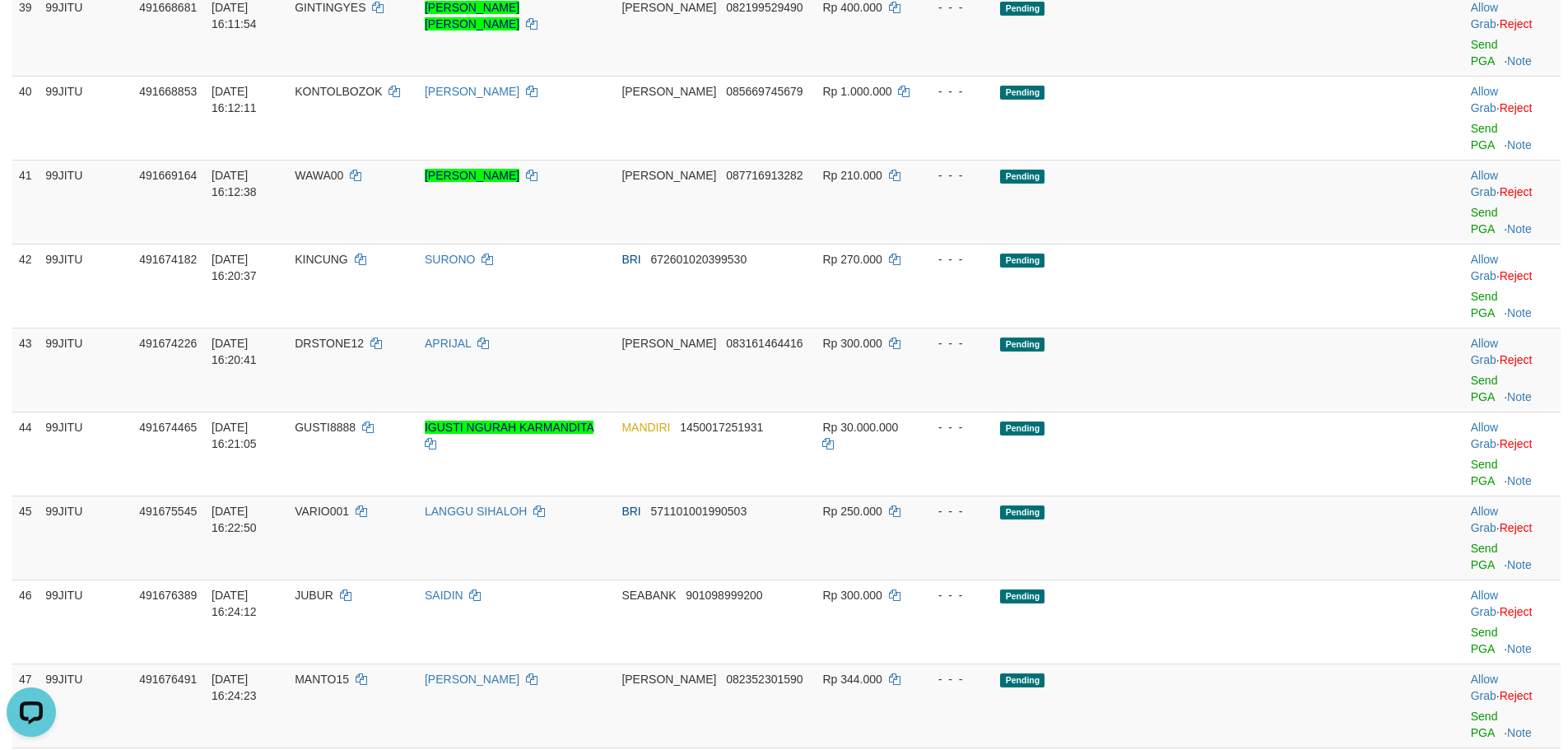
scroll to position [3293, 0]
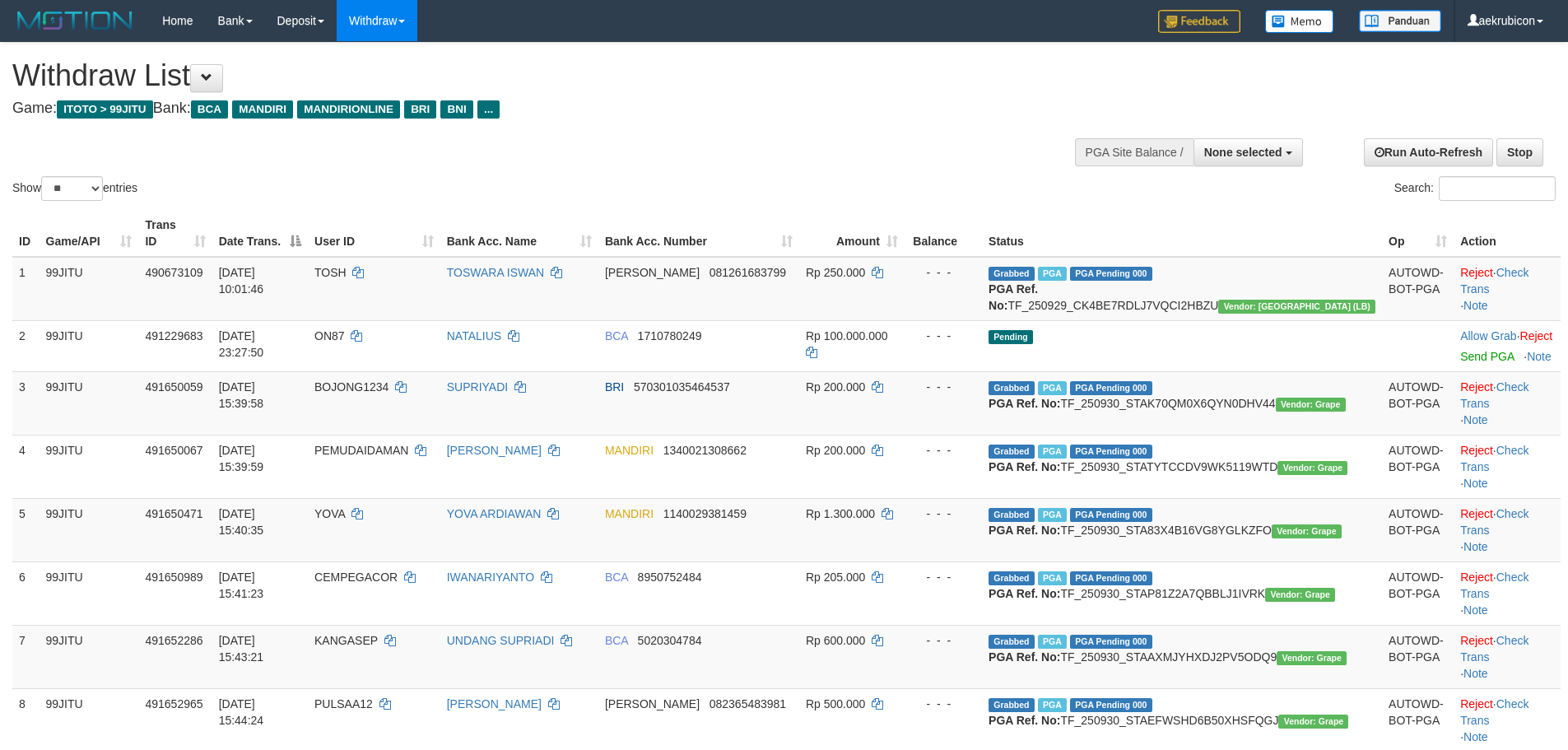
select select
select select "**"
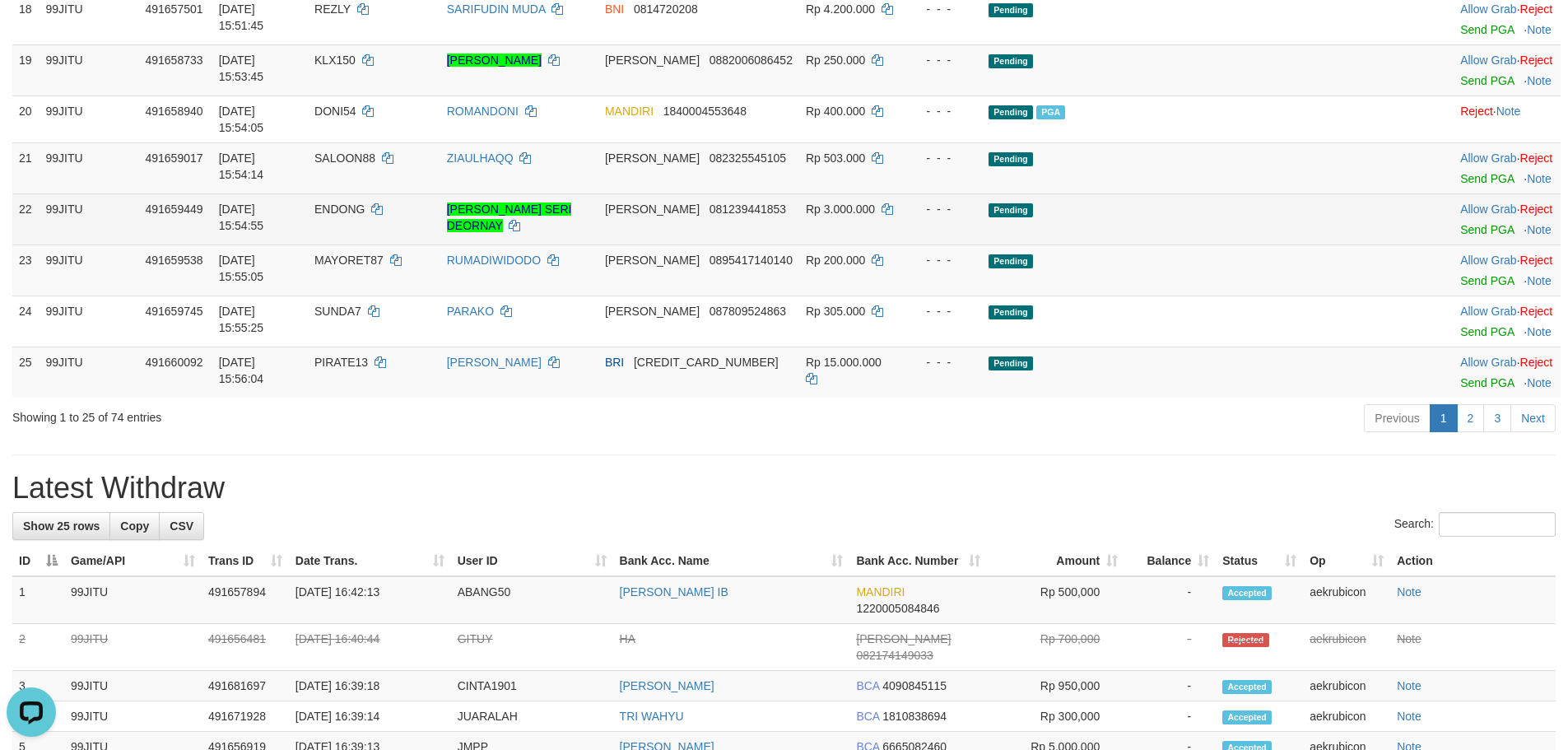
scroll to position [1140, 0]
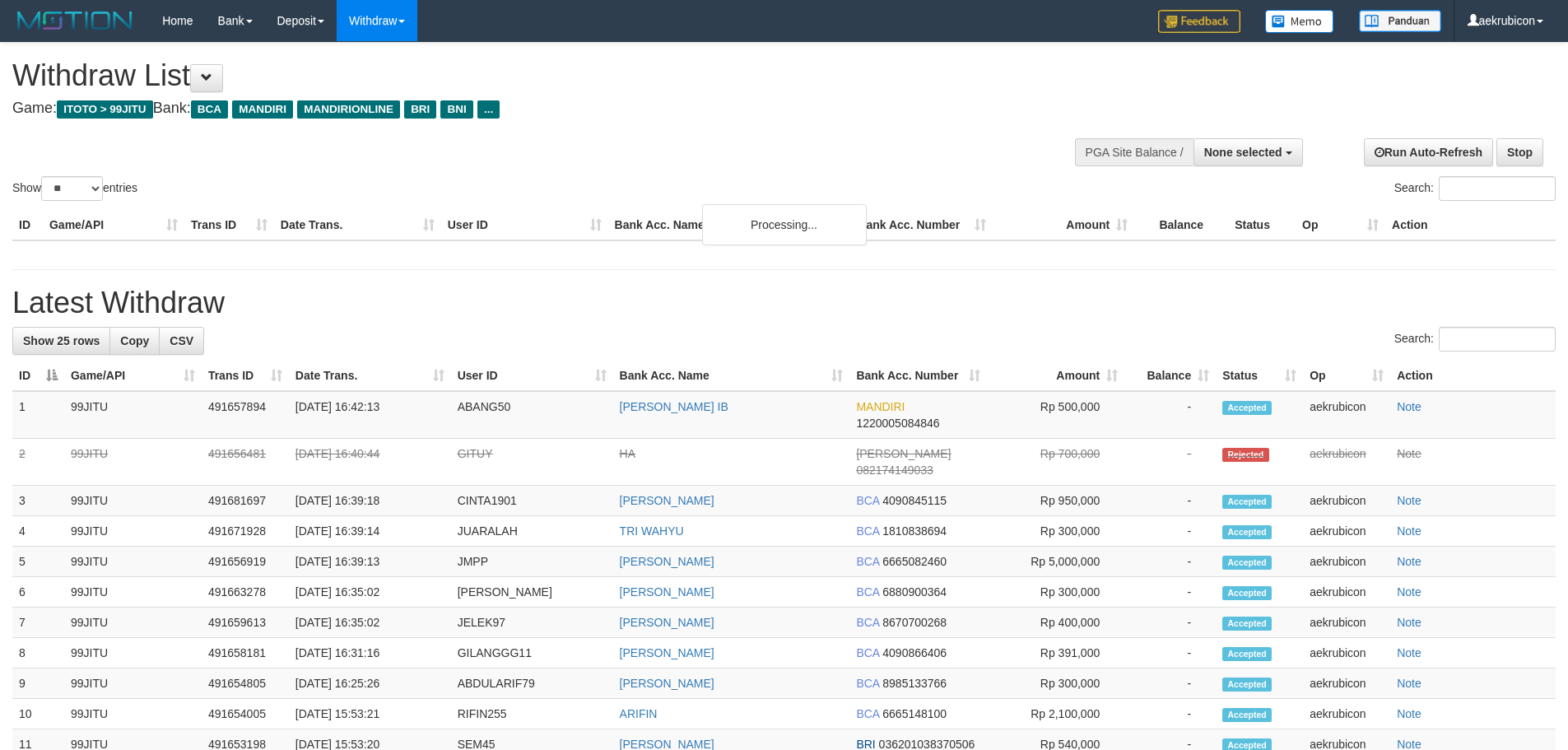
select select
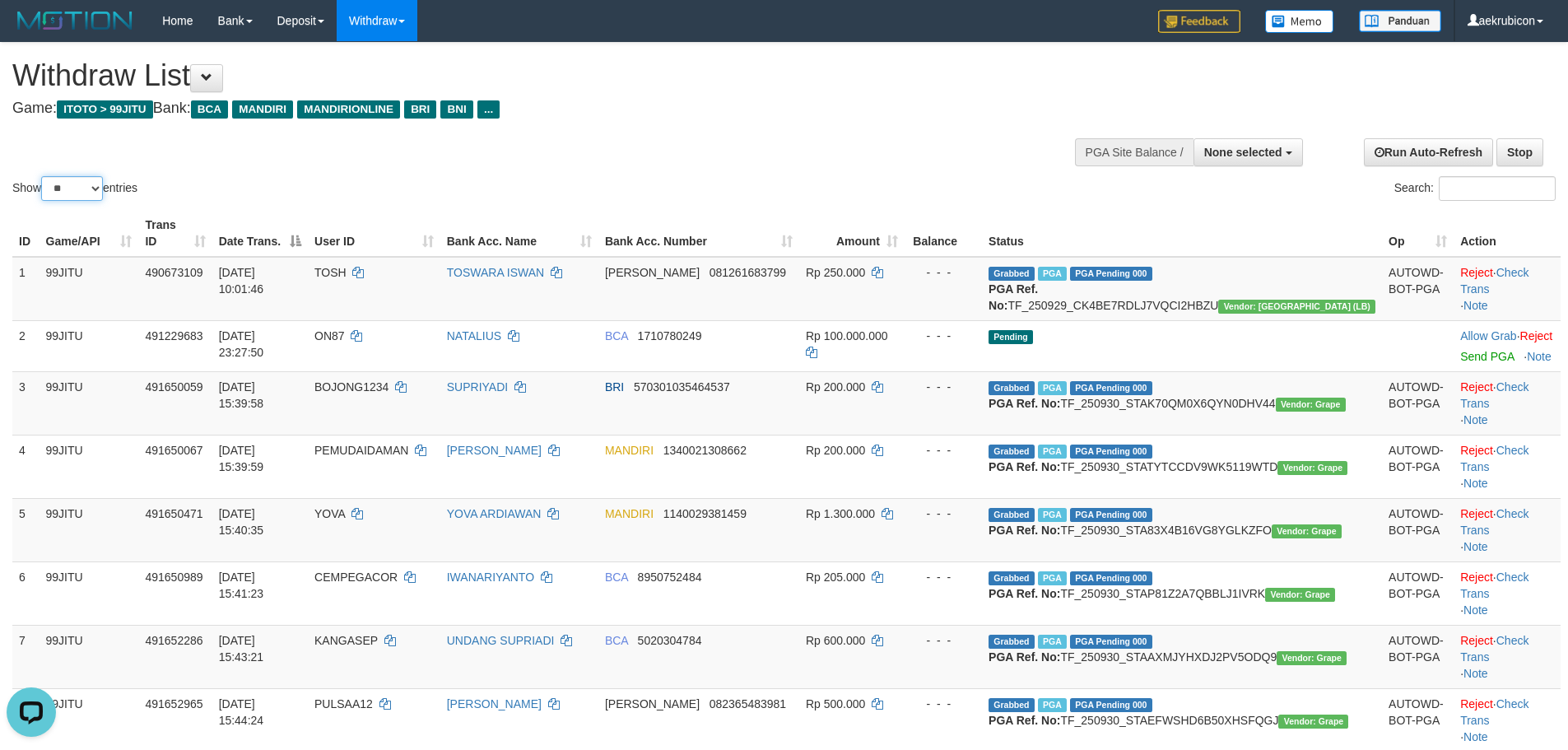
click at [69, 189] on select "** ** ** ***" at bounding box center [72, 189] width 62 height 25
drag, startPoint x: 69, startPoint y: 189, endPoint x: 55, endPoint y: 267, distance: 79.2
click at [55, 267] on td "99JITU" at bounding box center [90, 288] width 100 height 65
click at [87, 189] on select "** ** ** ***" at bounding box center [72, 189] width 62 height 25
select select "***"
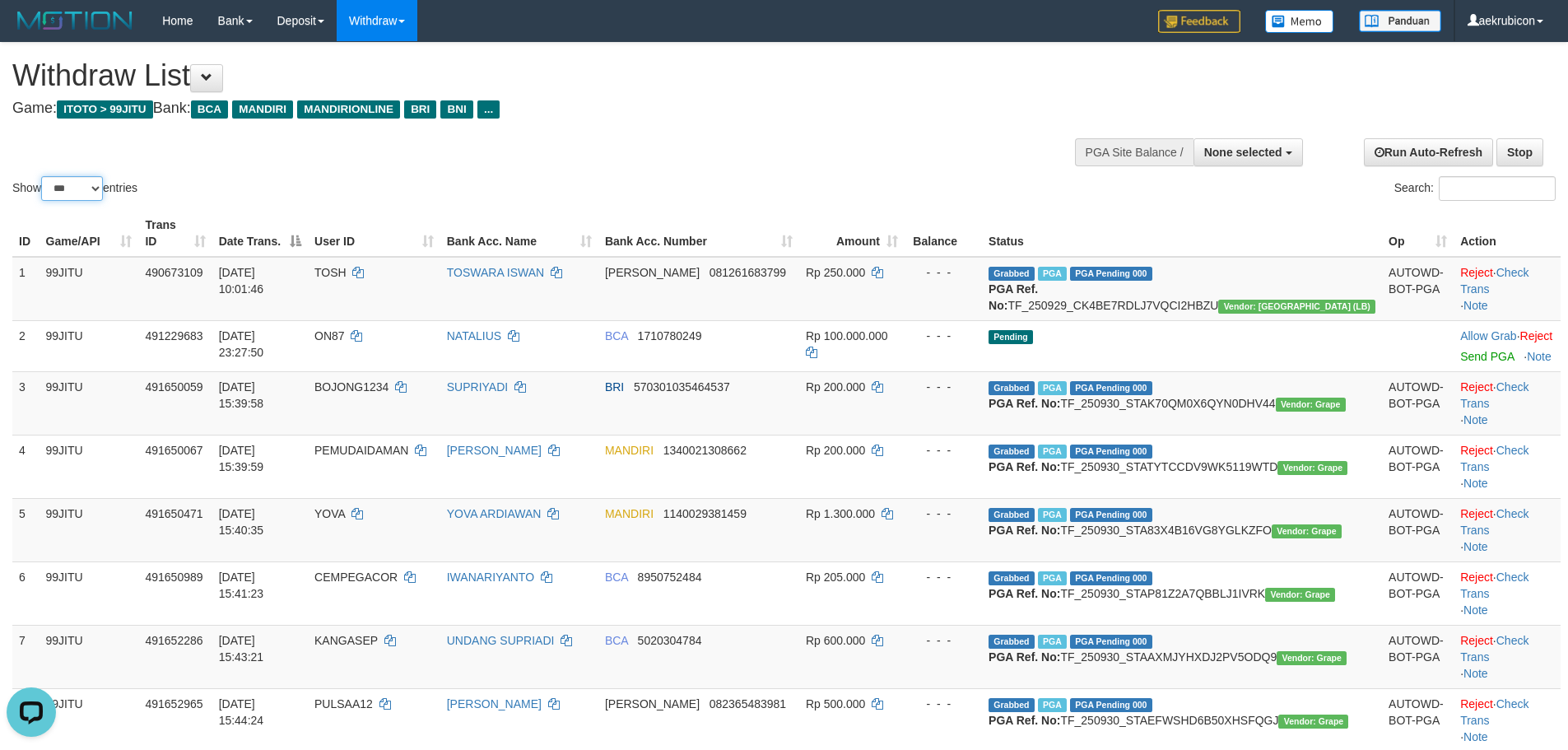
click at [44, 177] on select "** ** ** ***" at bounding box center [72, 189] width 62 height 25
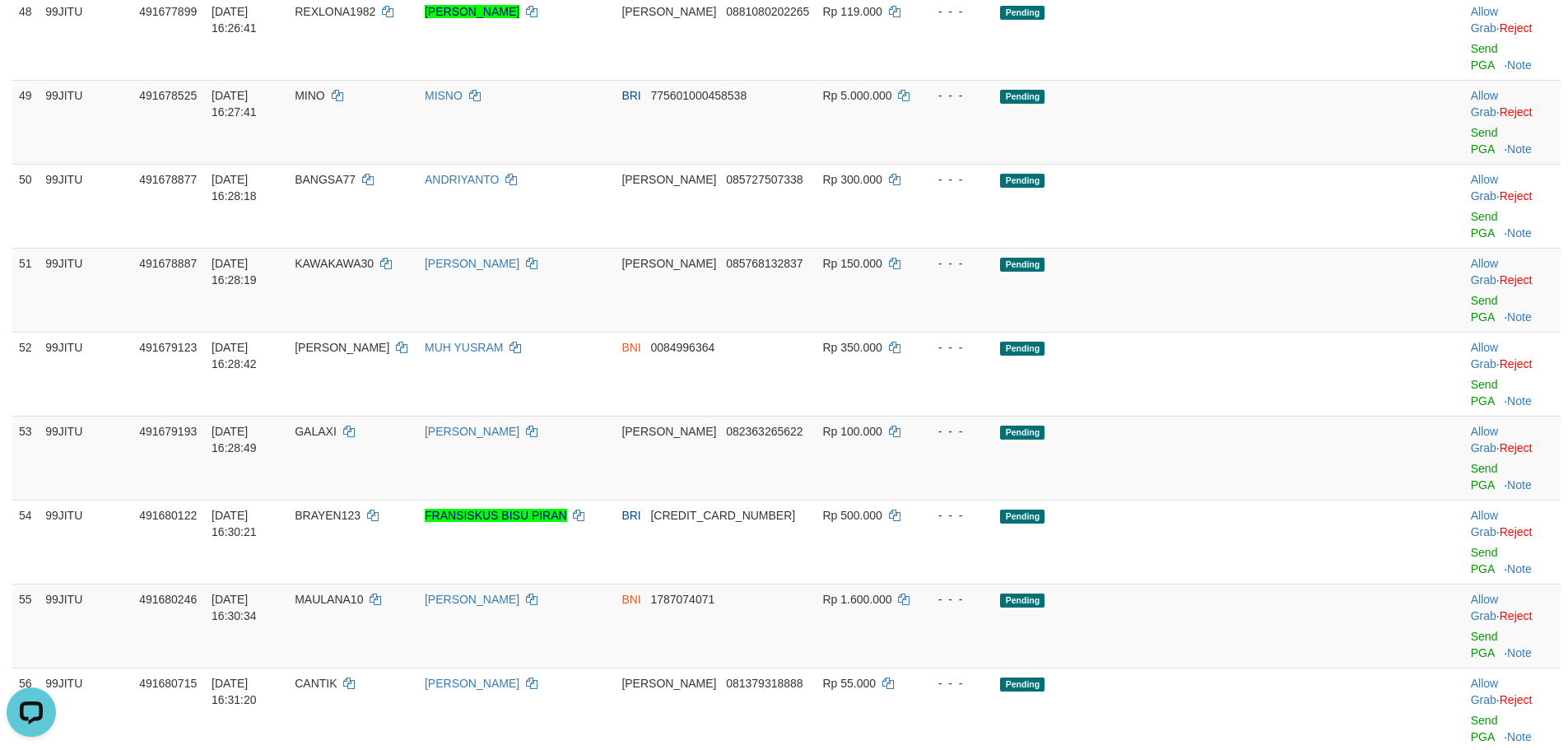
scroll to position [3655, 0]
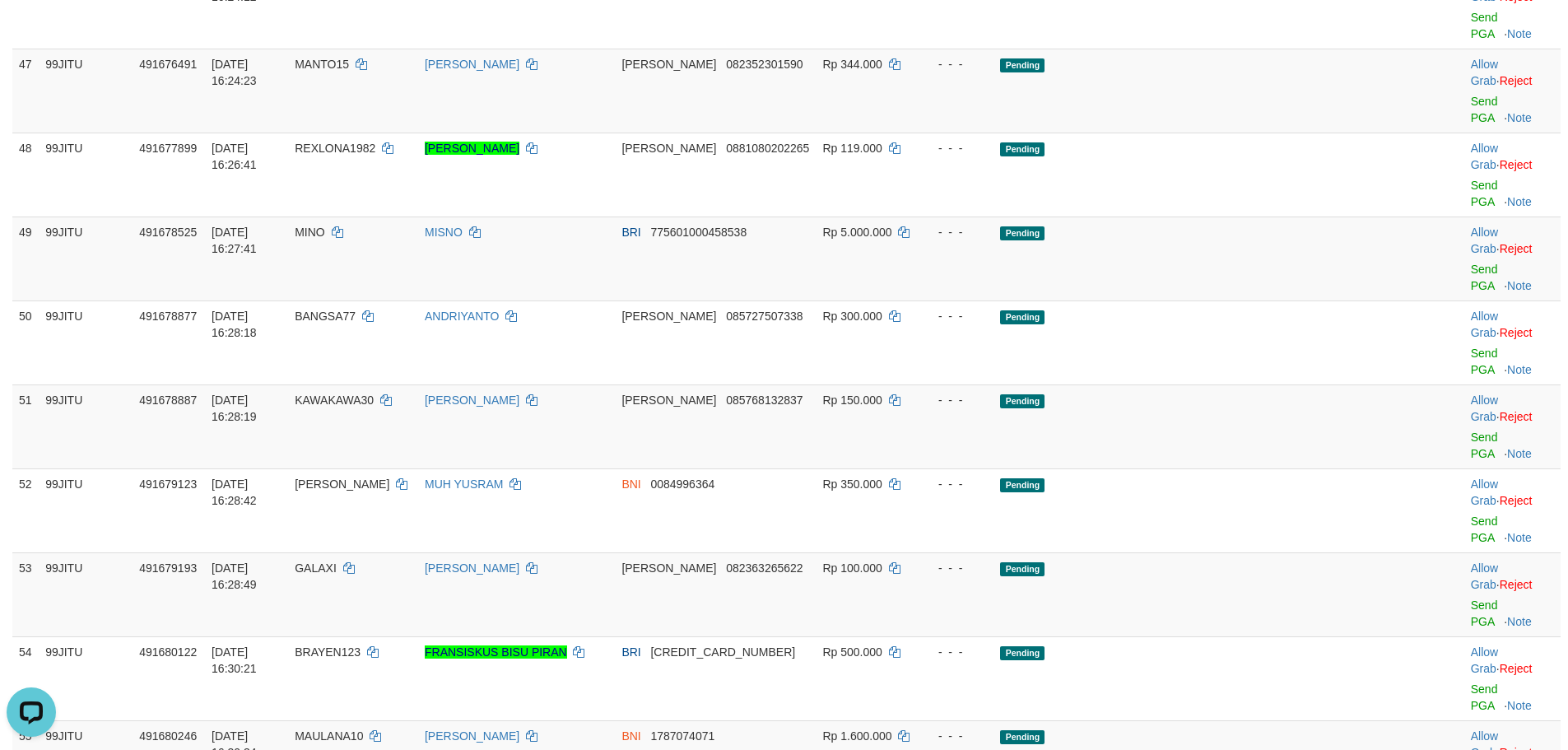
copy td "TEGUHGPU"
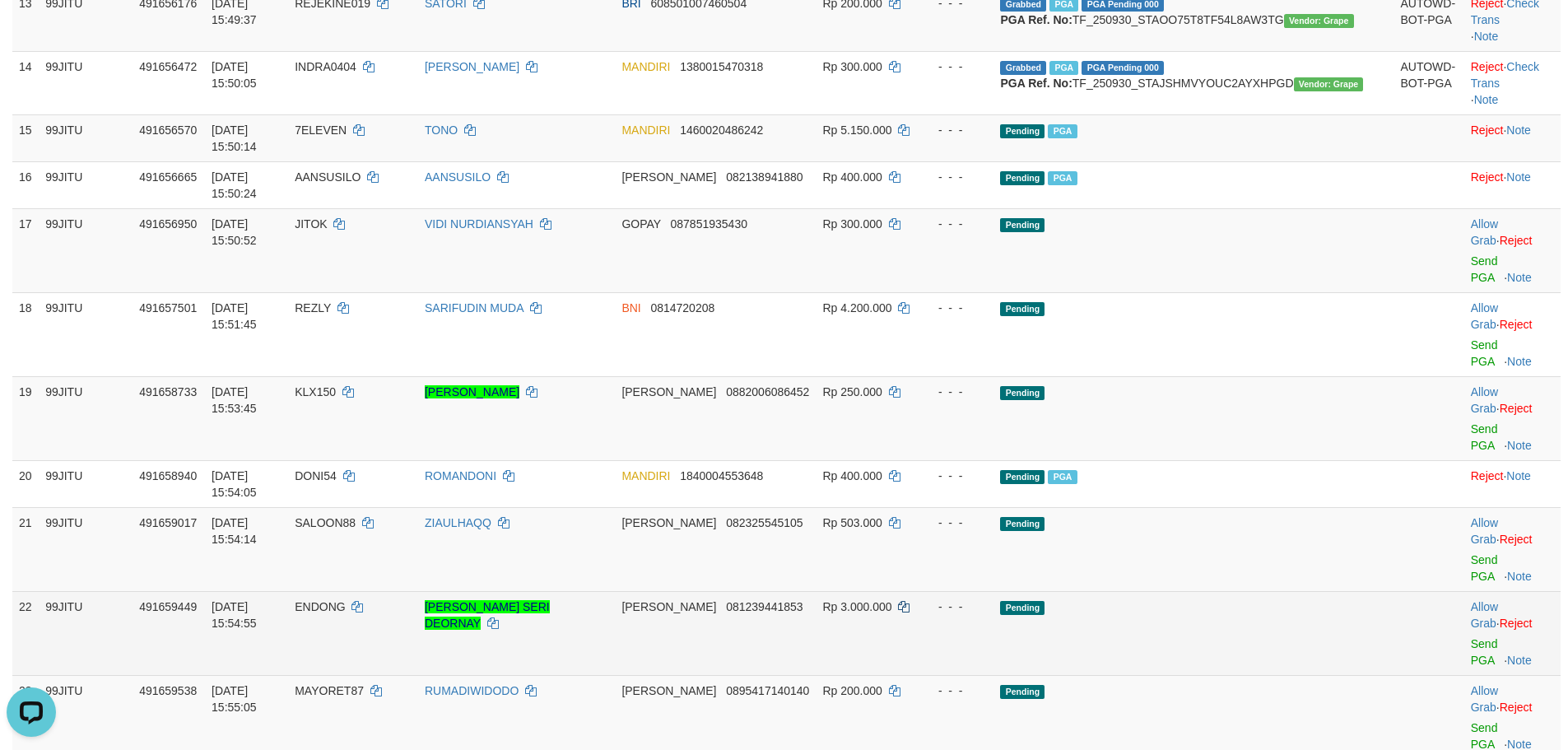
scroll to position [1049, 0]
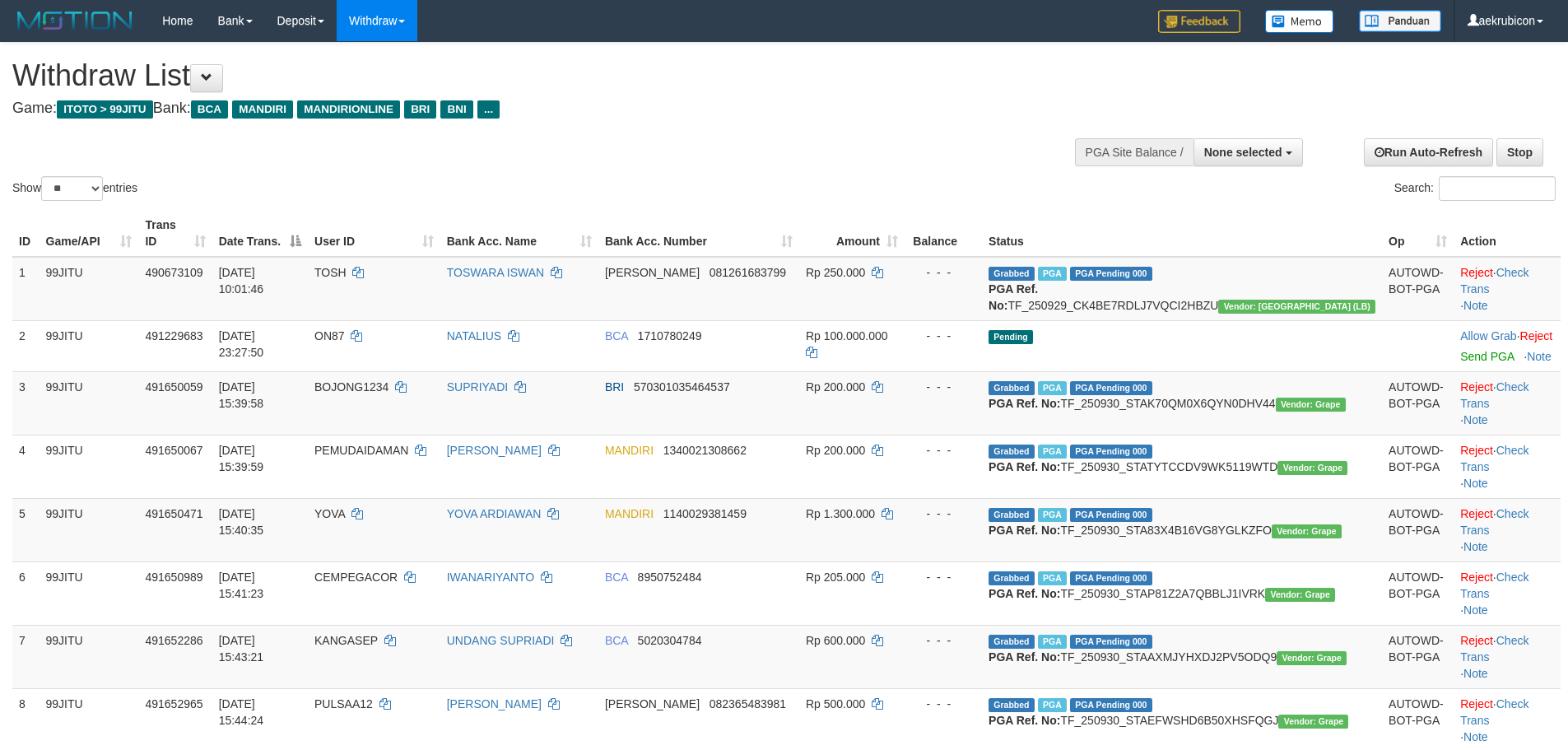
select select
select select "**"
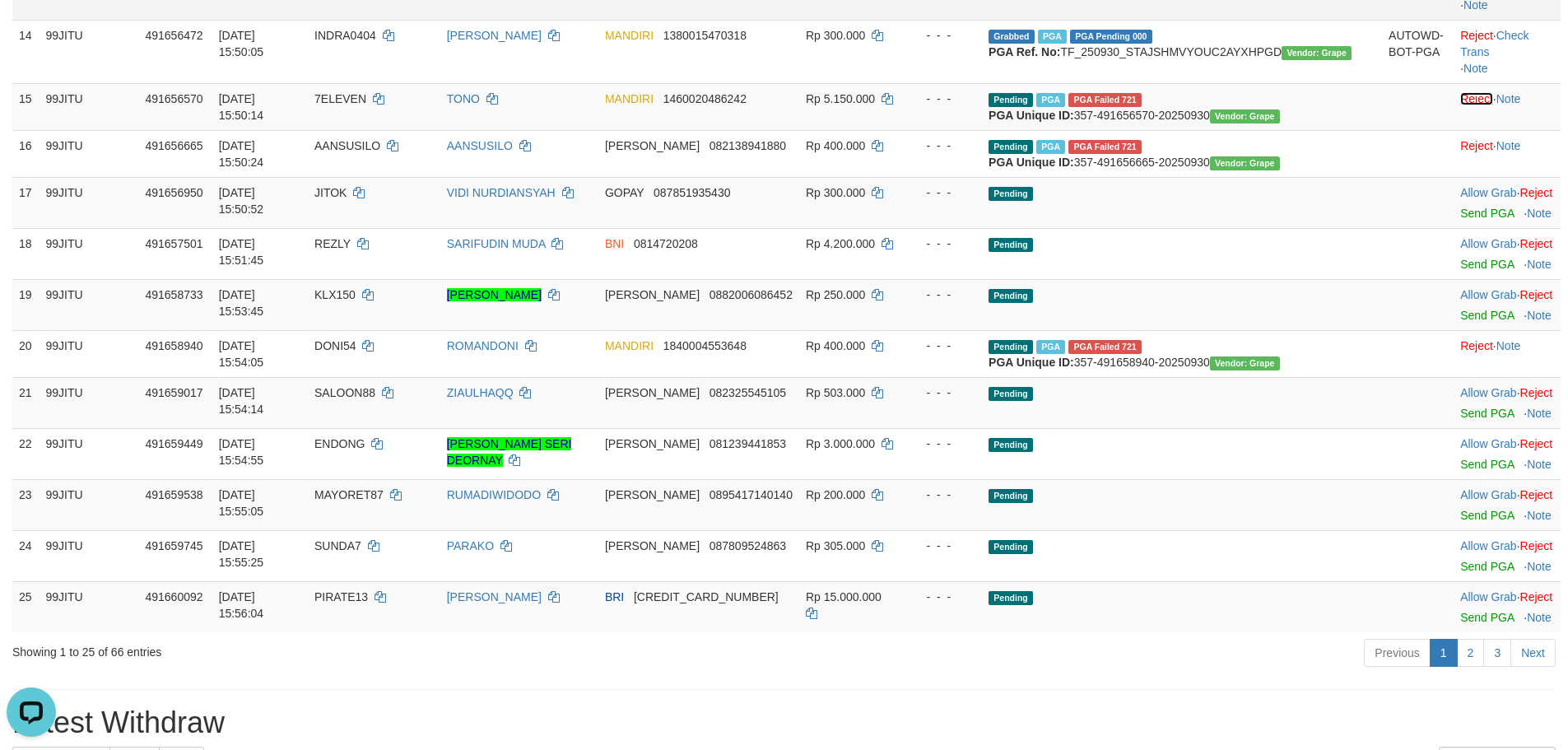
drag, startPoint x: 1427, startPoint y: 302, endPoint x: 859, endPoint y: 169, distance: 583.4
click at [1460, 105] on link "Reject" at bounding box center [1477, 98] width 33 height 13
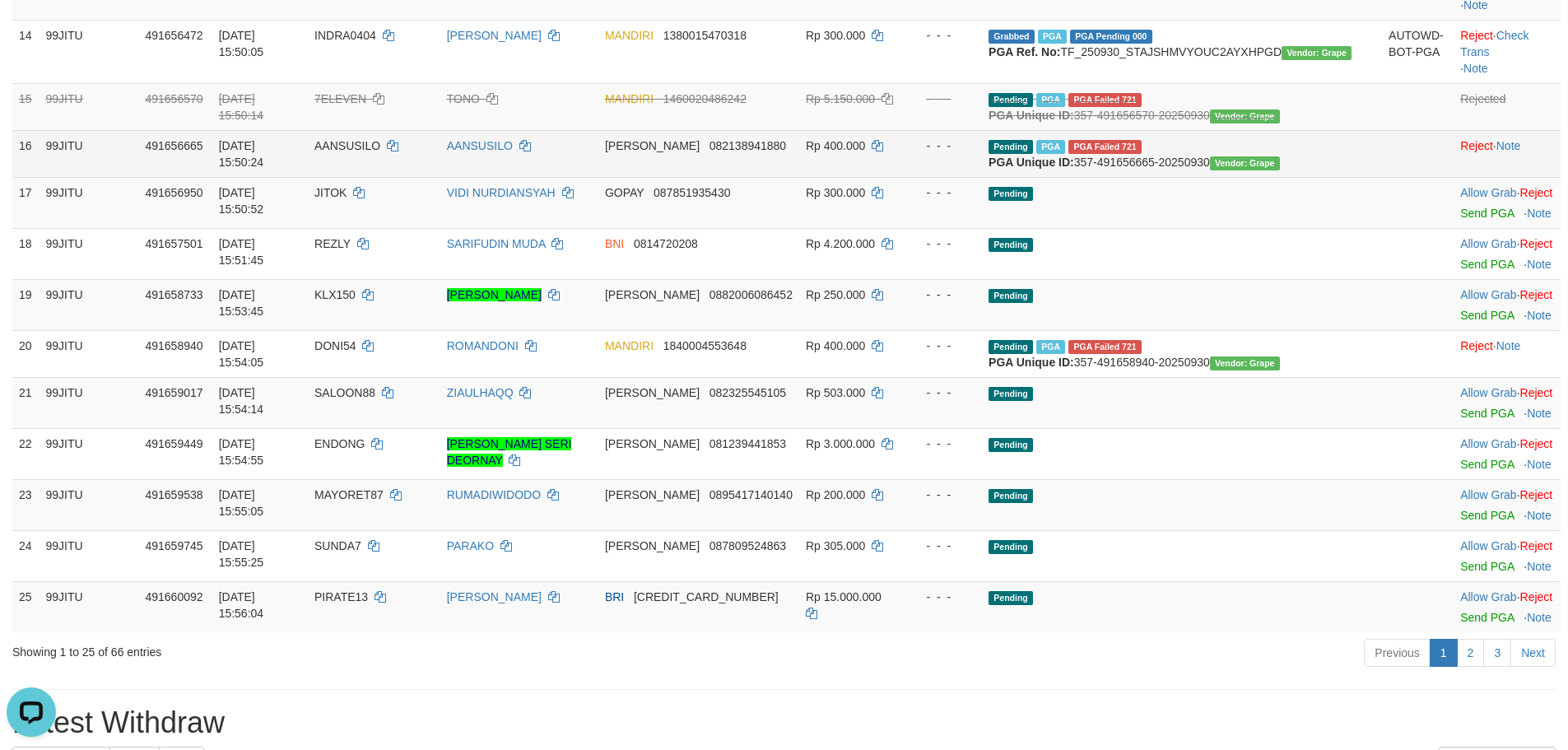
click at [1453, 177] on td "Reject · Note" at bounding box center [1507, 153] width 107 height 46
click at [1460, 152] on link "Reject" at bounding box center [1477, 146] width 33 height 13
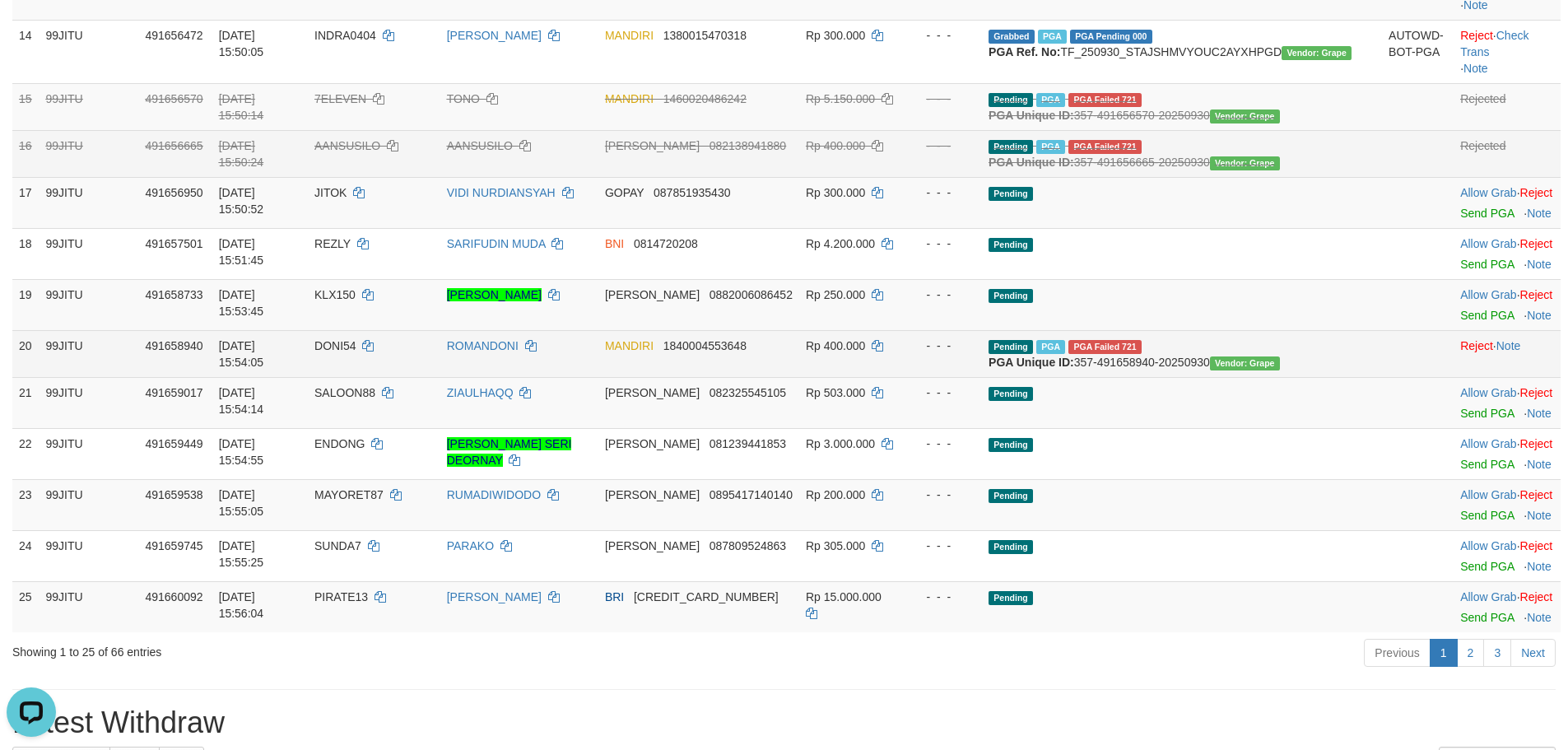
click at [1453, 377] on td "Reject · Note" at bounding box center [1507, 353] width 107 height 46
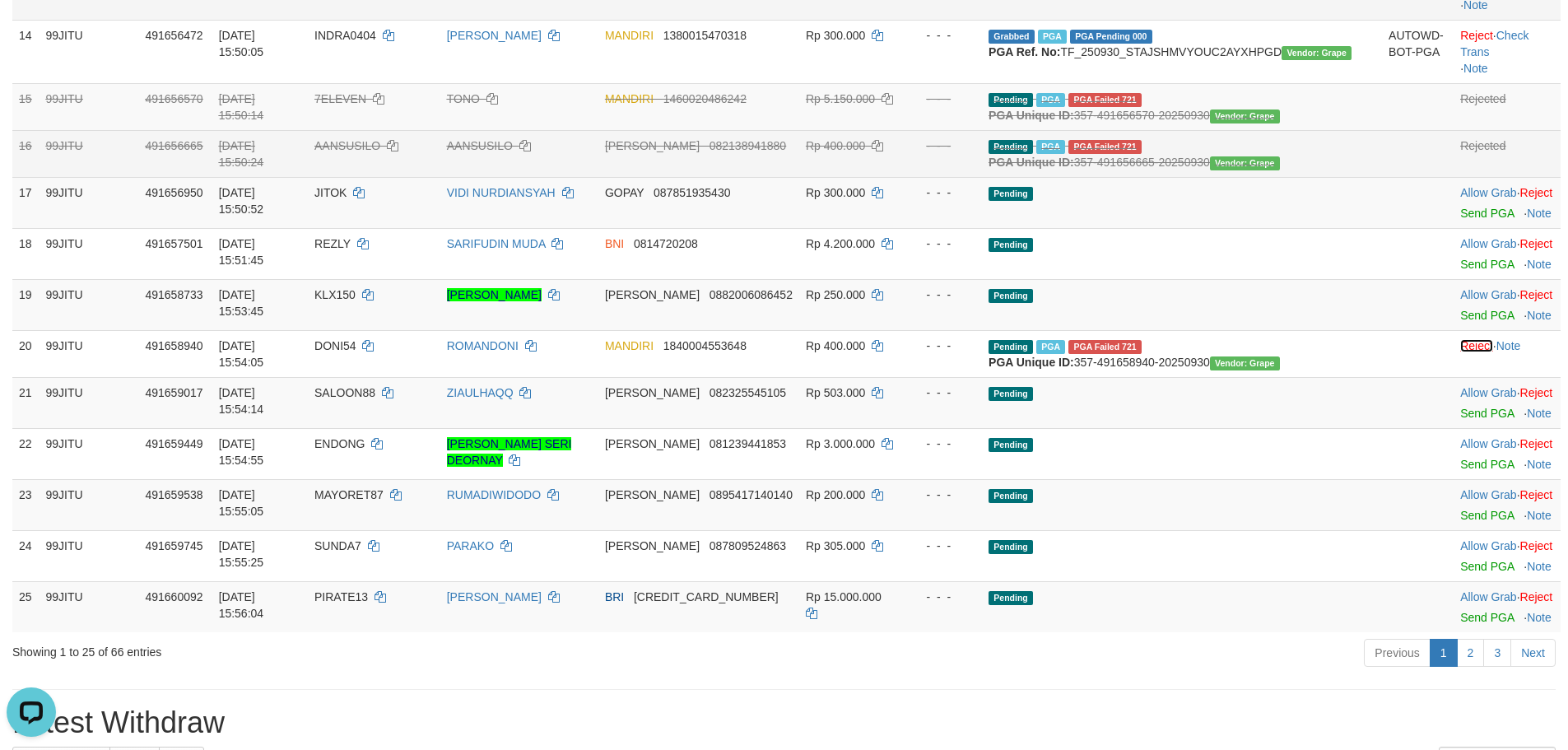
drag, startPoint x: 1432, startPoint y: 573, endPoint x: 839, endPoint y: 174, distance: 714.7
click at [1460, 352] on link "Reject" at bounding box center [1477, 345] width 33 height 13
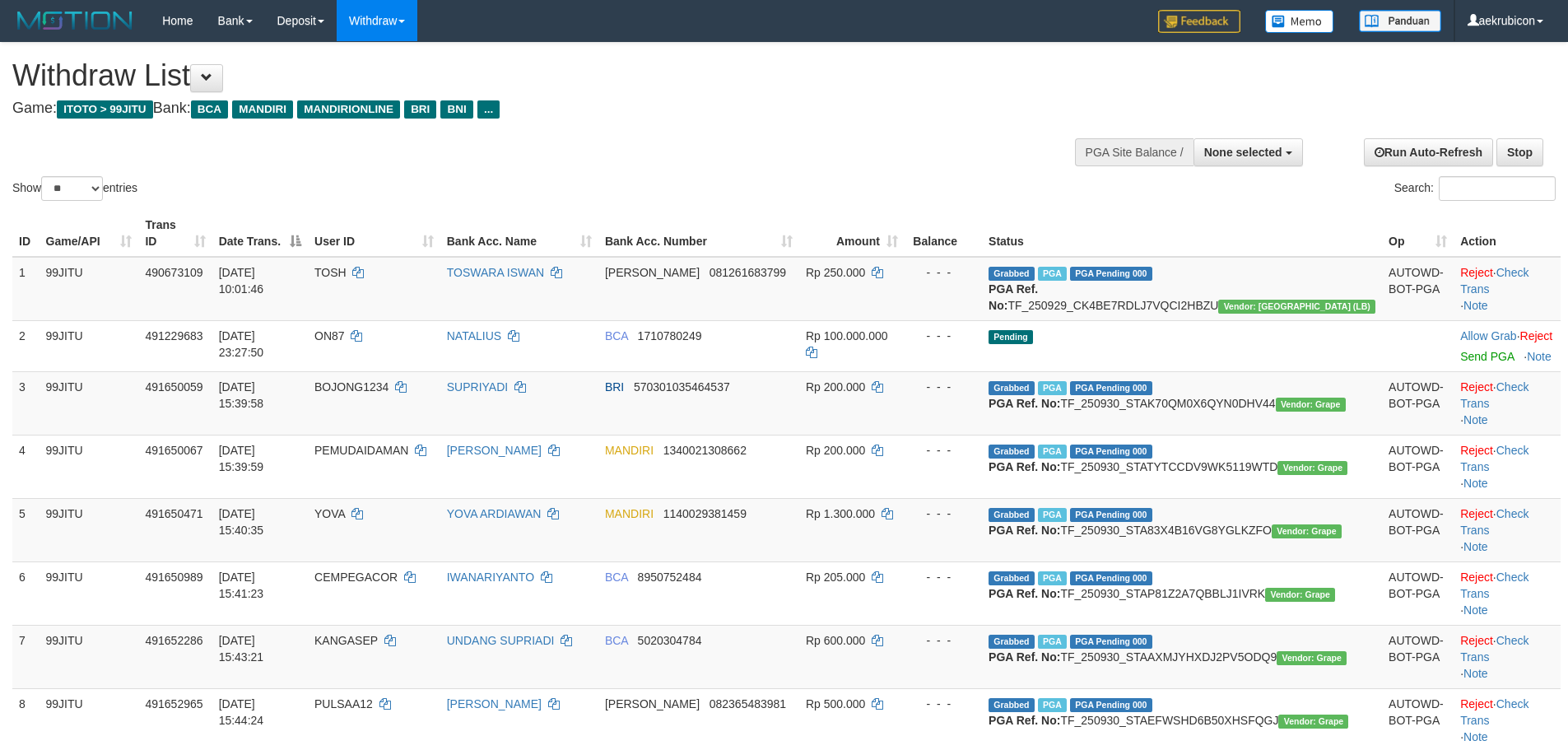
select select
select select "**"
select select
drag, startPoint x: 59, startPoint y: 178, endPoint x: 76, endPoint y: 198, distance: 26.2
click at [60, 180] on select "** ** ** ***" at bounding box center [72, 189] width 62 height 25
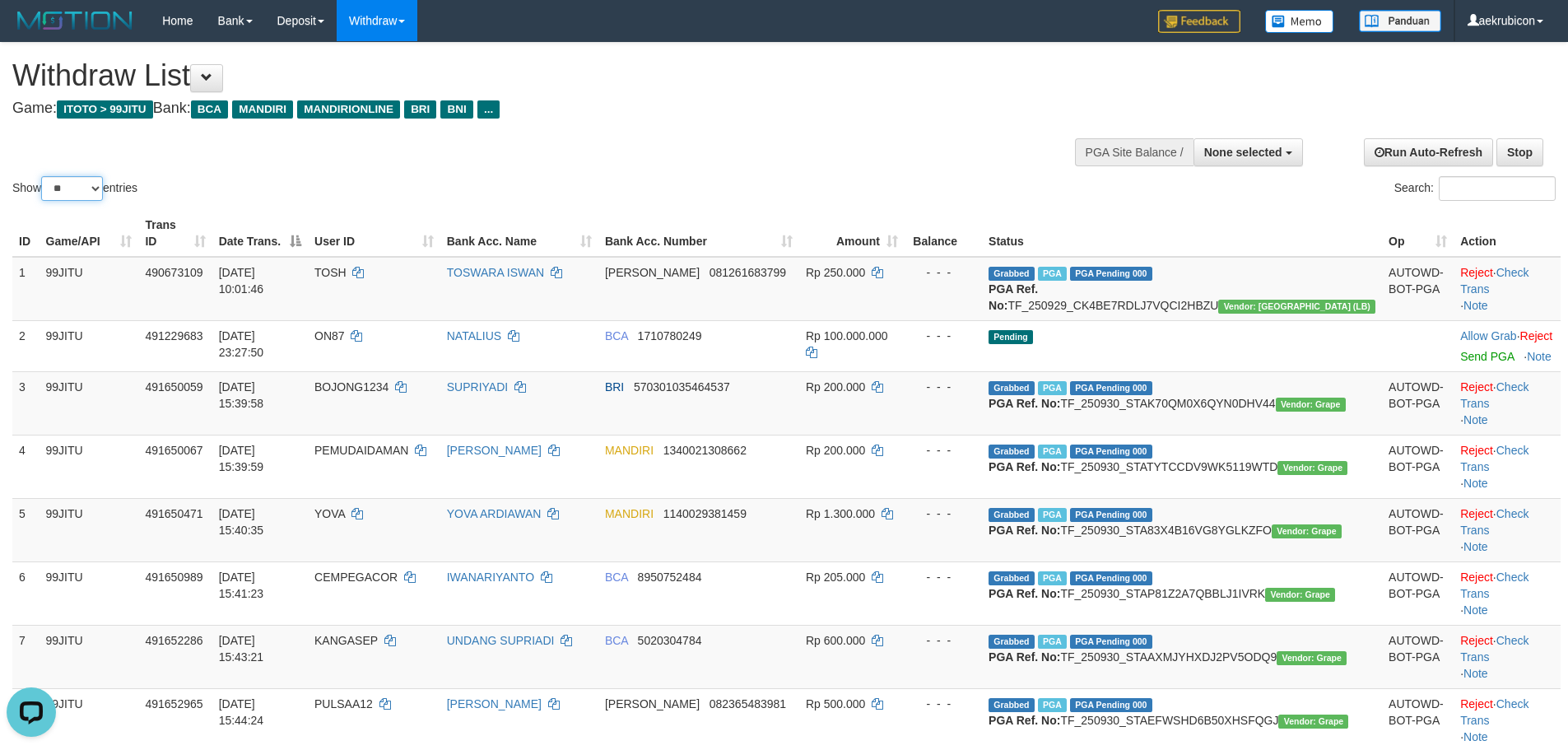
select select "***"
click at [44, 177] on select "** ** ** ***" at bounding box center [72, 189] width 62 height 25
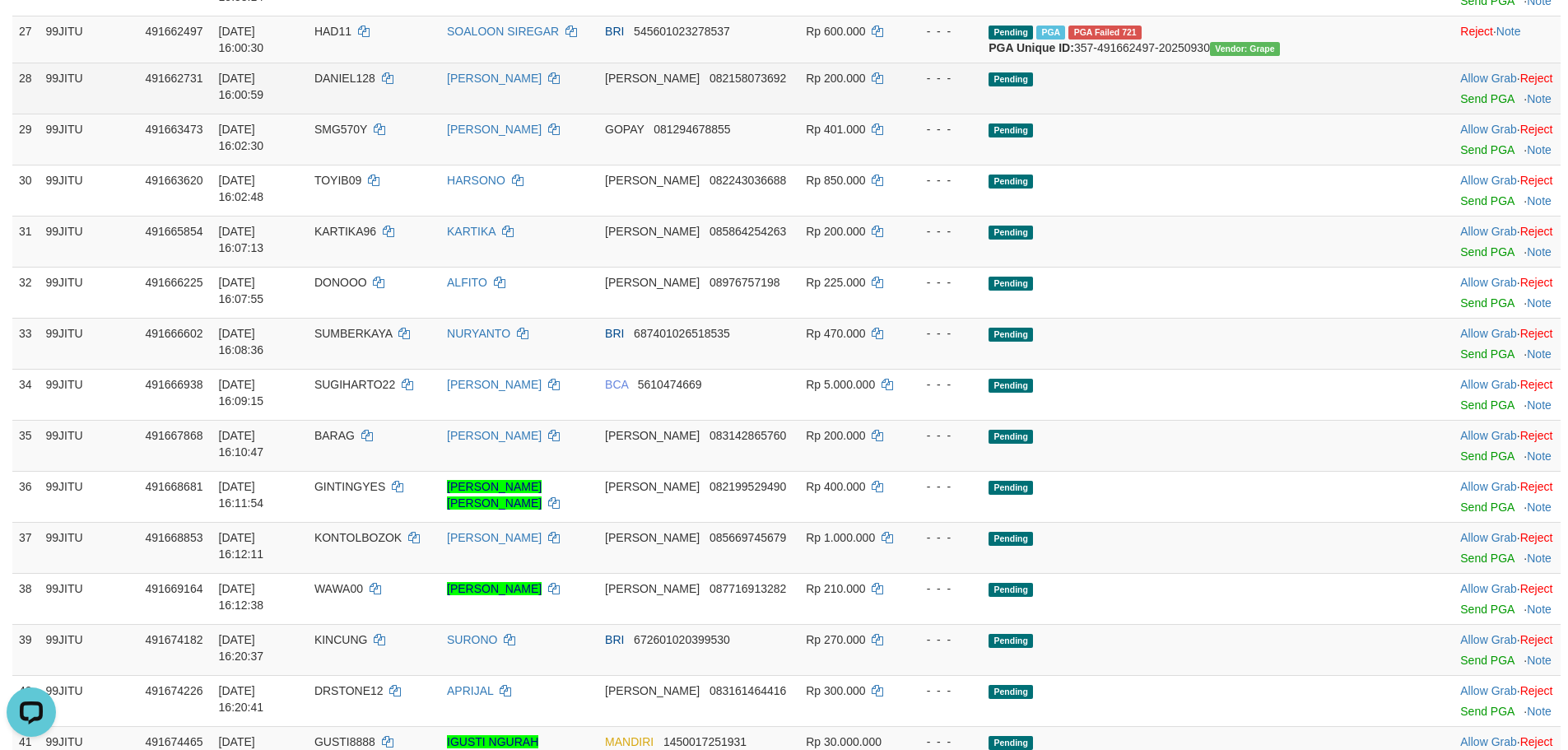
scroll to position [1646, 0]
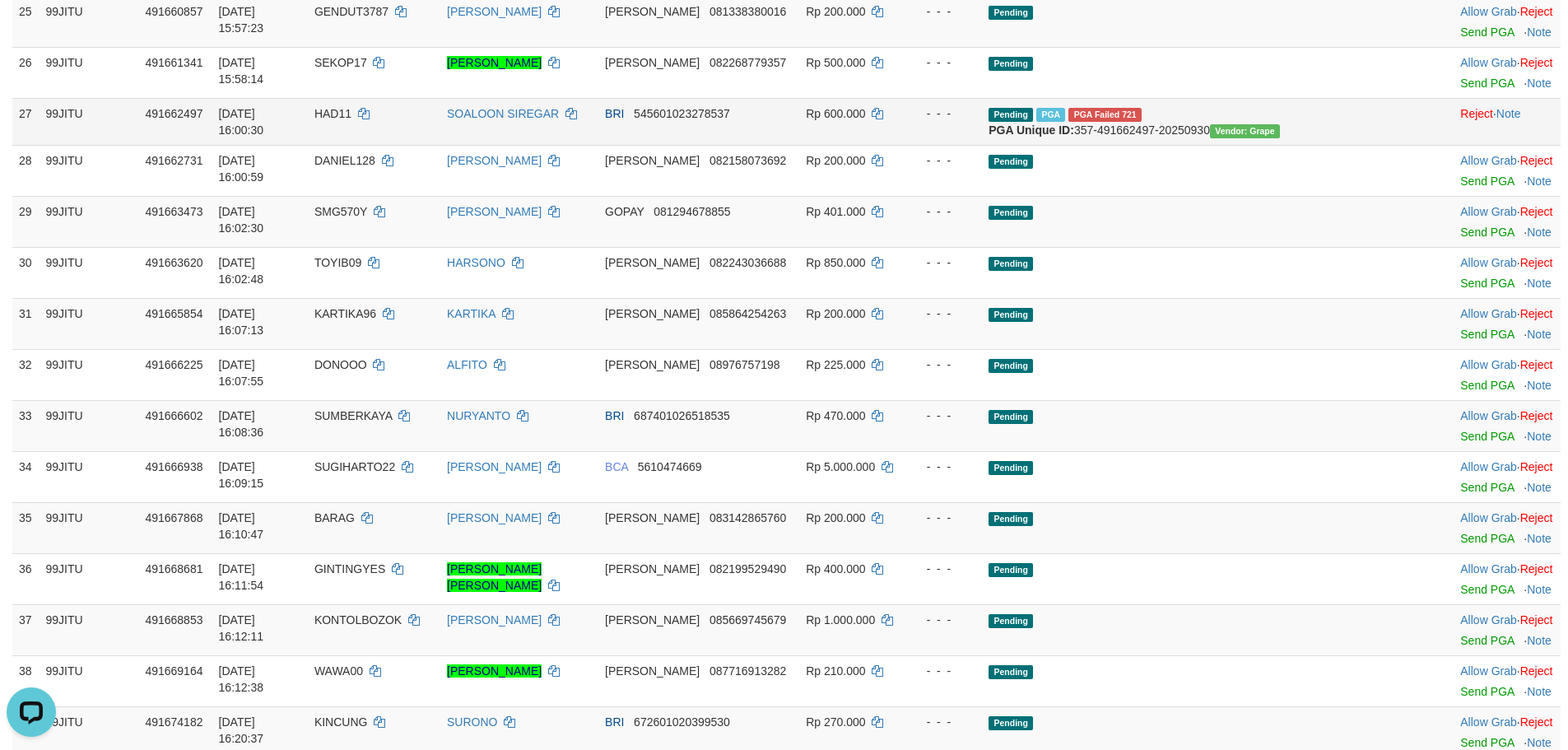
click at [1453, 145] on td "Reject · Note" at bounding box center [1507, 121] width 107 height 46
drag, startPoint x: 1432, startPoint y: 319, endPoint x: 1350, endPoint y: 296, distance: 85.2
click at [1453, 145] on td "Reject · Note" at bounding box center [1507, 121] width 107 height 46
click at [1460, 121] on link "Reject" at bounding box center [1477, 113] width 33 height 13
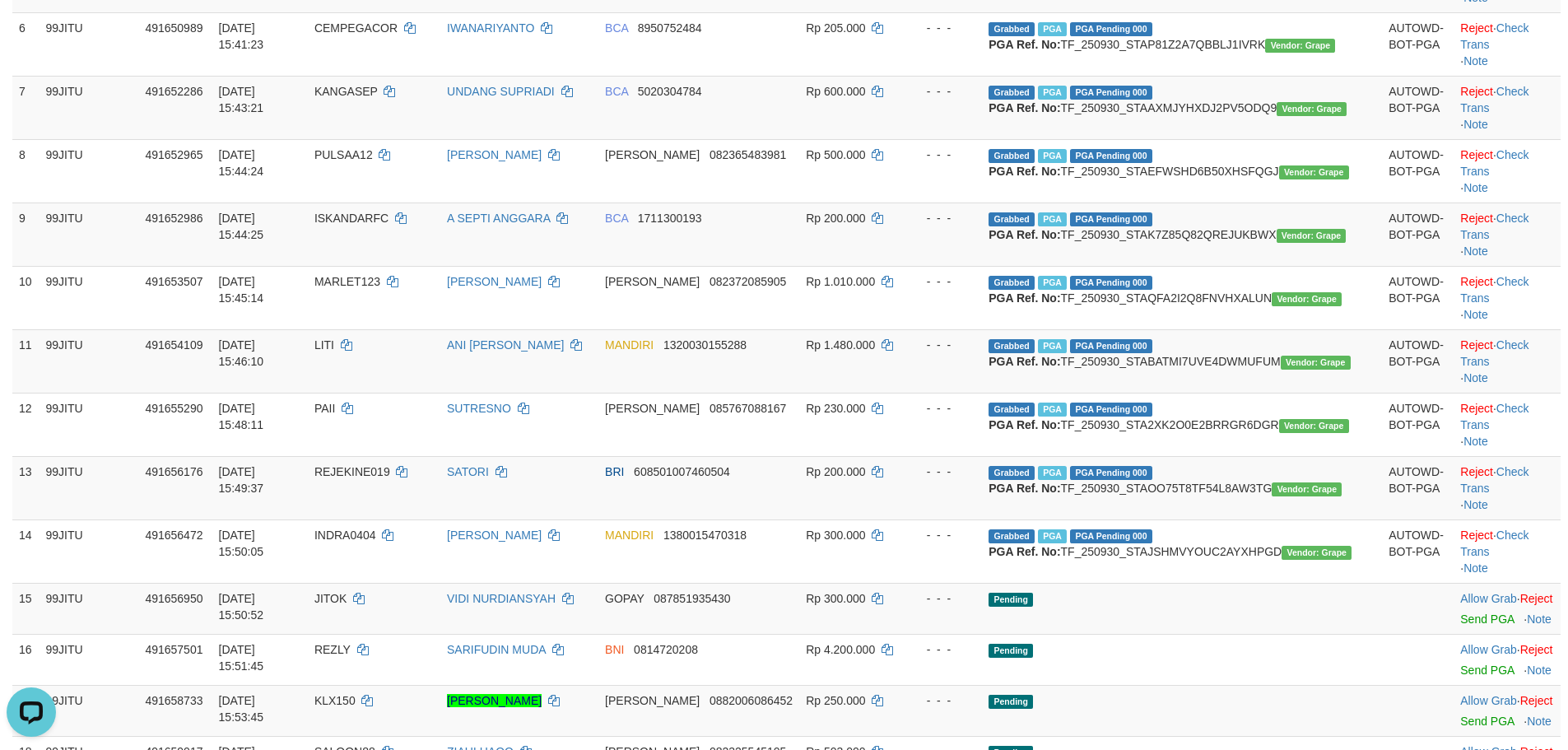
scroll to position [0, 0]
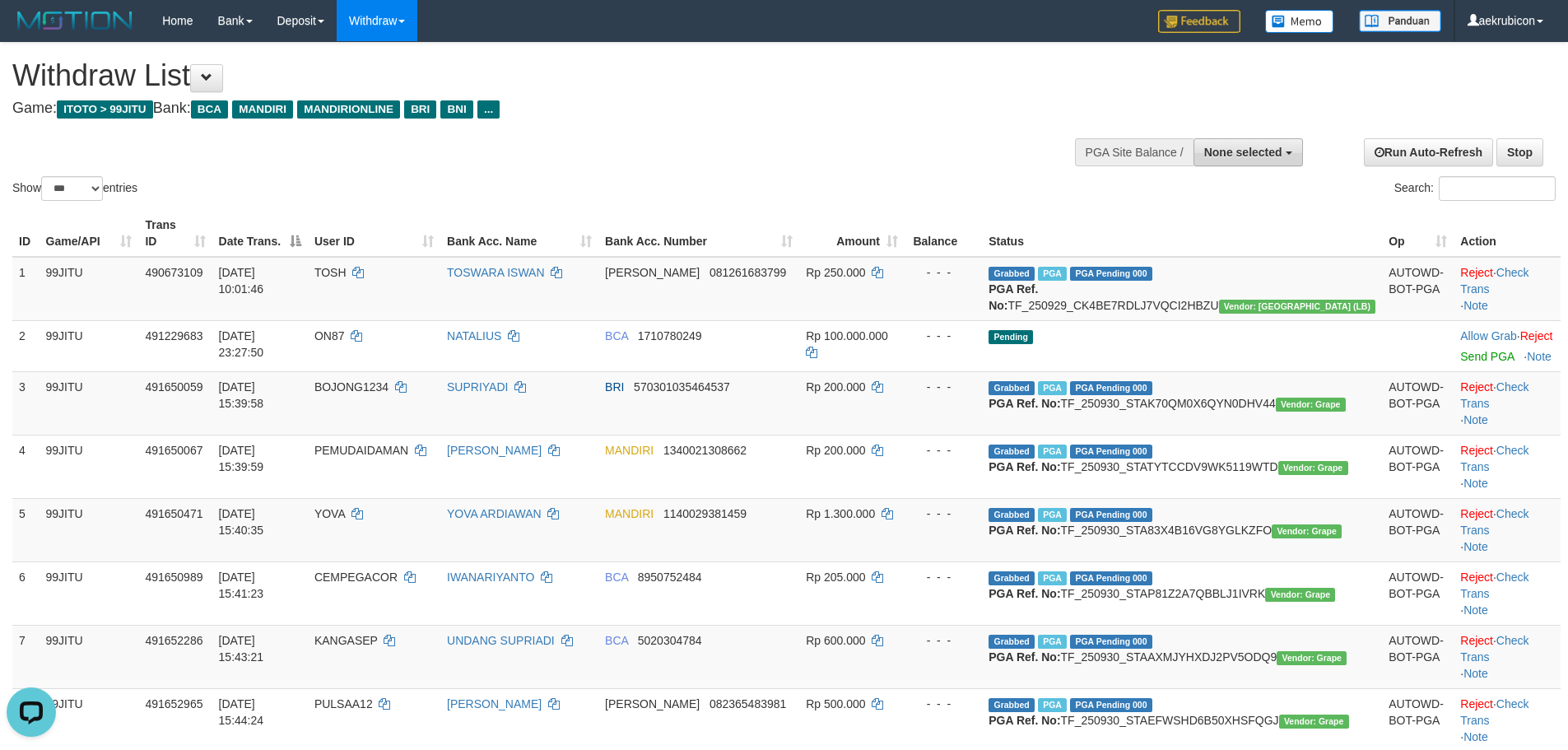
click at [1223, 152] on span "None selected" at bounding box center [1243, 152] width 78 height 13
click at [1249, 236] on label "[ITOTO] 99JITU" at bounding box center [1218, 235] width 169 height 22
select select "***"
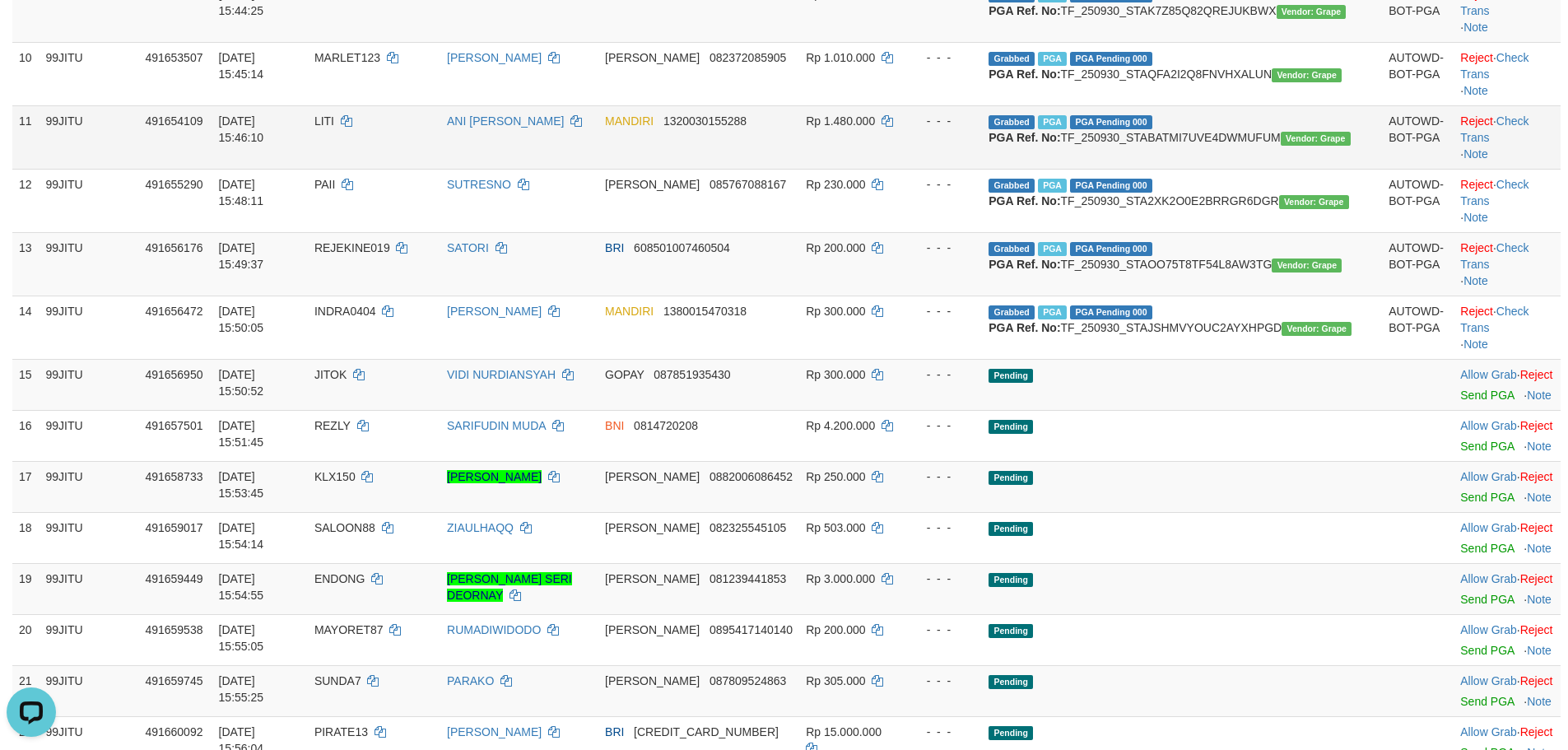
scroll to position [1920, 0]
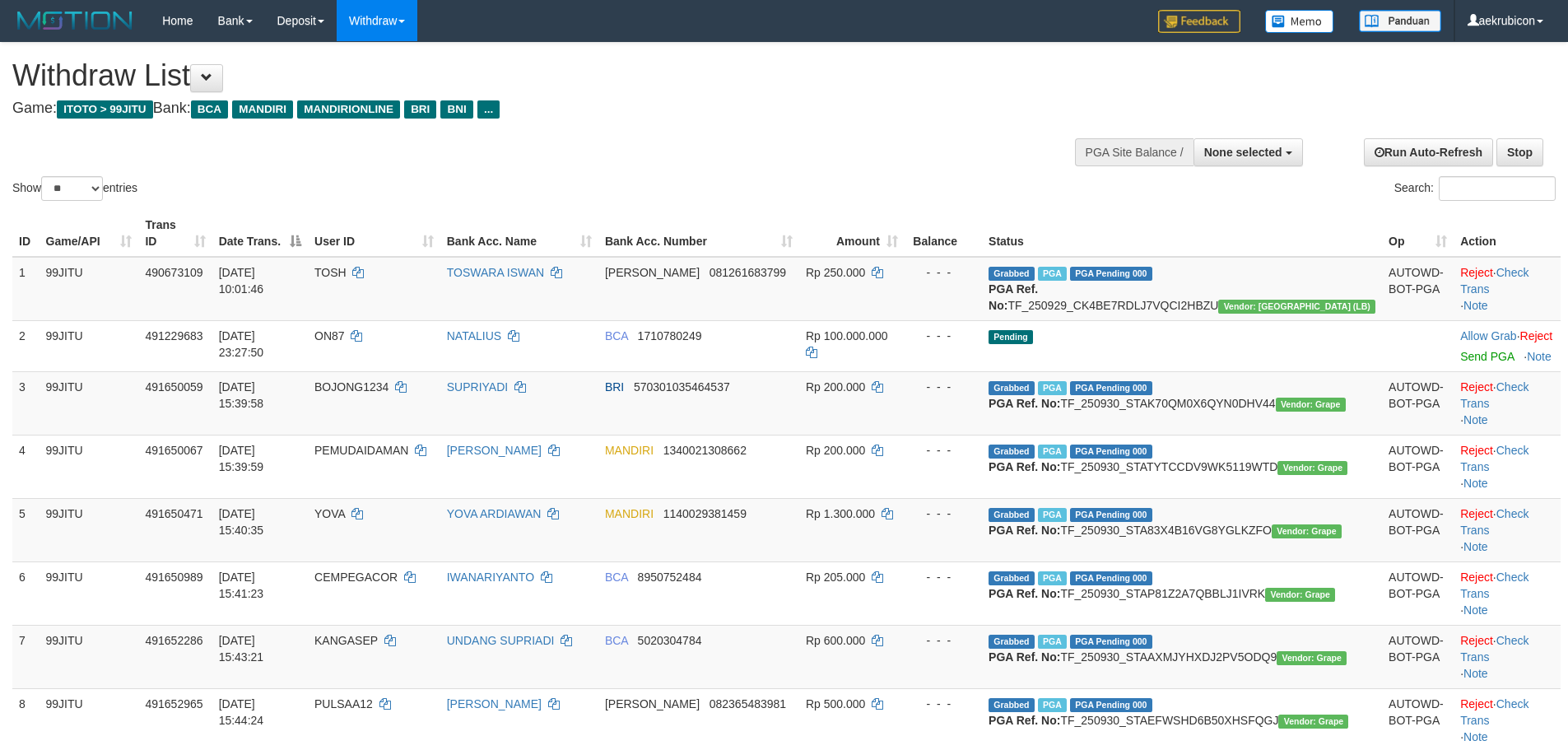
select select
drag, startPoint x: 69, startPoint y: 186, endPoint x: 121, endPoint y: 219, distance: 61.6
click at [77, 191] on select "** ** ** ***" at bounding box center [72, 189] width 62 height 25
select select "***"
click at [44, 177] on select "** ** ** ***" at bounding box center [72, 189] width 62 height 25
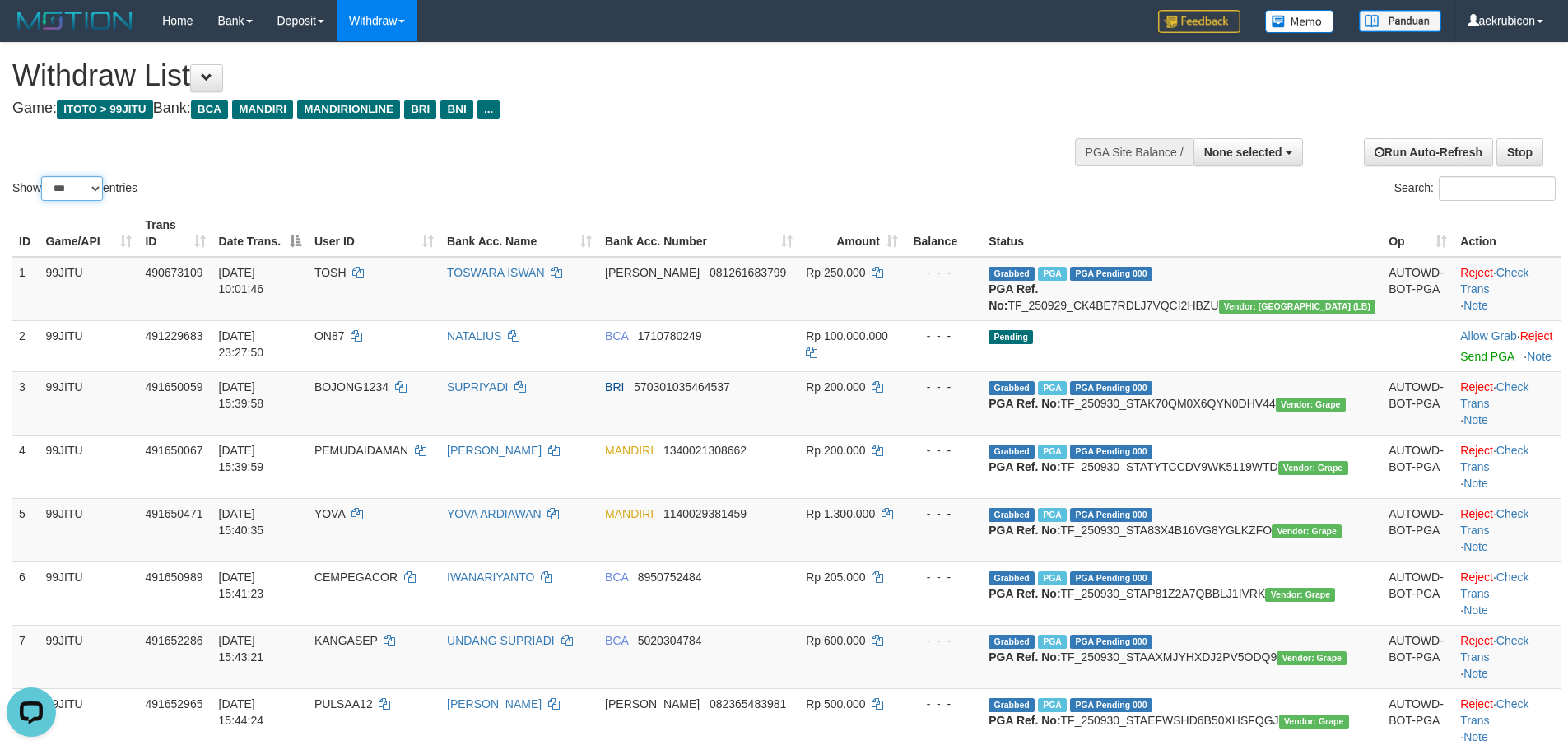
drag, startPoint x: 76, startPoint y: 184, endPoint x: 82, endPoint y: 200, distance: 17.1
click at [76, 185] on select "** ** ** ***" at bounding box center [72, 189] width 62 height 25
click at [44, 177] on select "** ** ** ***" at bounding box center [72, 189] width 62 height 25
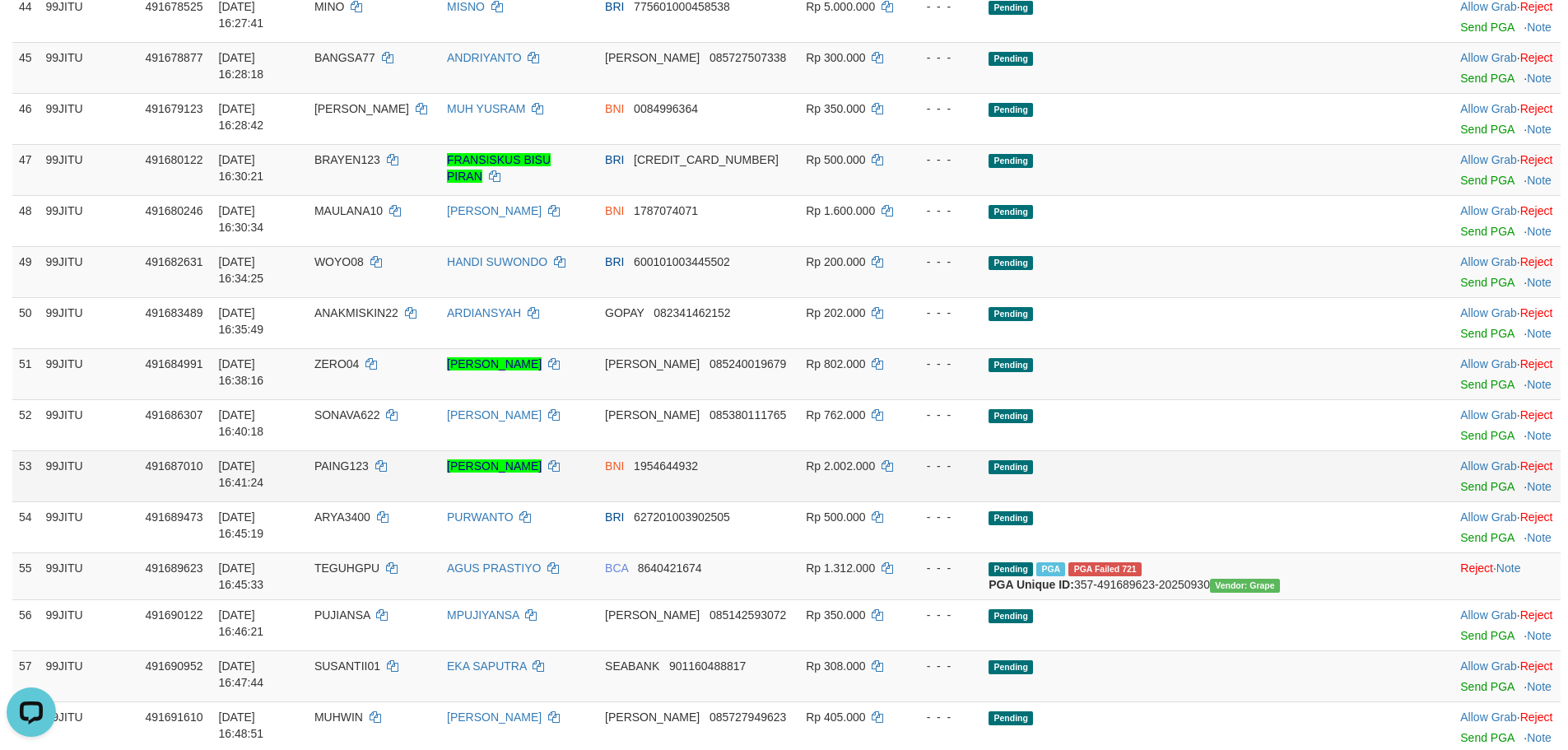
scroll to position [3156, 0]
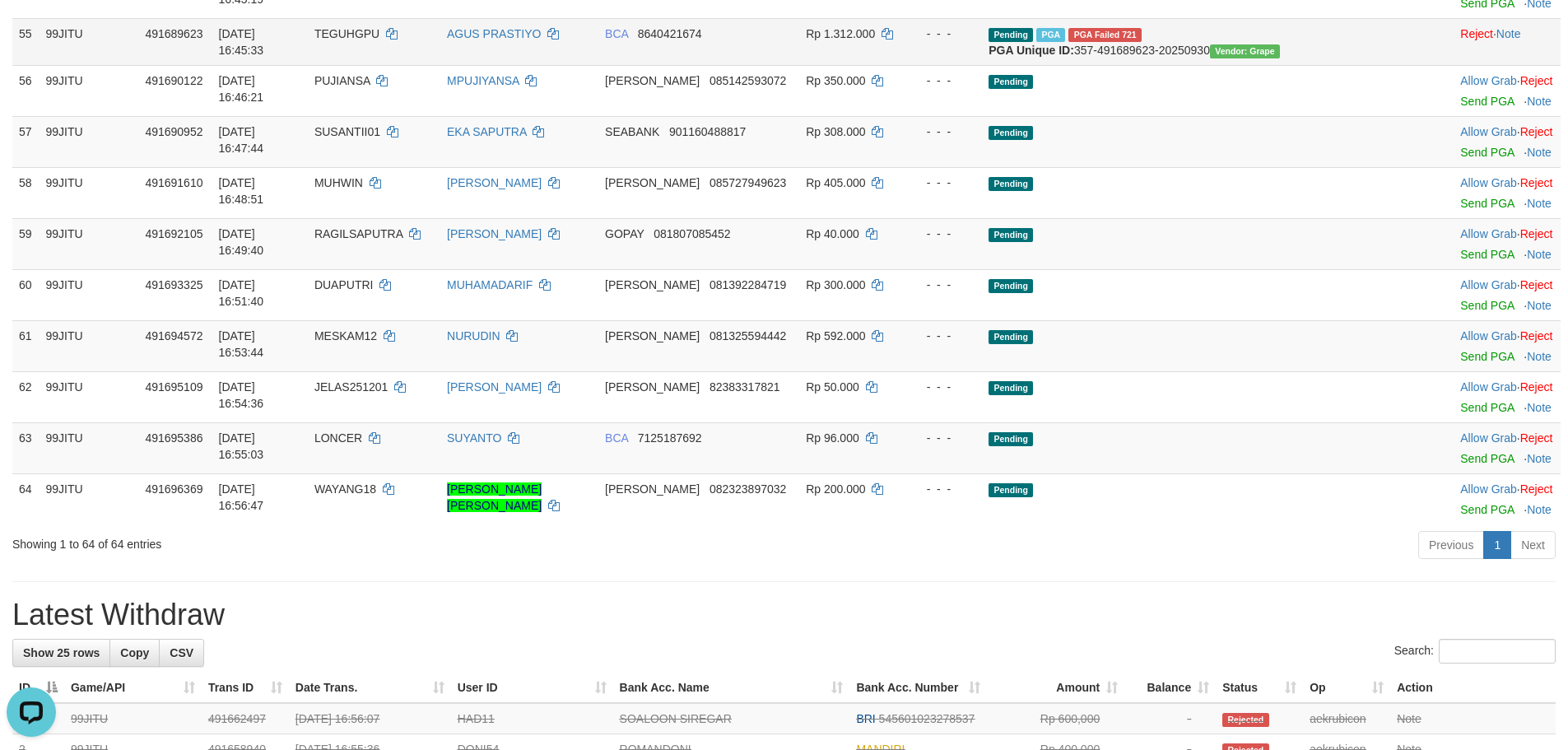
click at [1453, 65] on td "Reject · Note" at bounding box center [1507, 41] width 107 height 46
click at [1460, 40] on link "Reject" at bounding box center [1477, 34] width 33 height 13
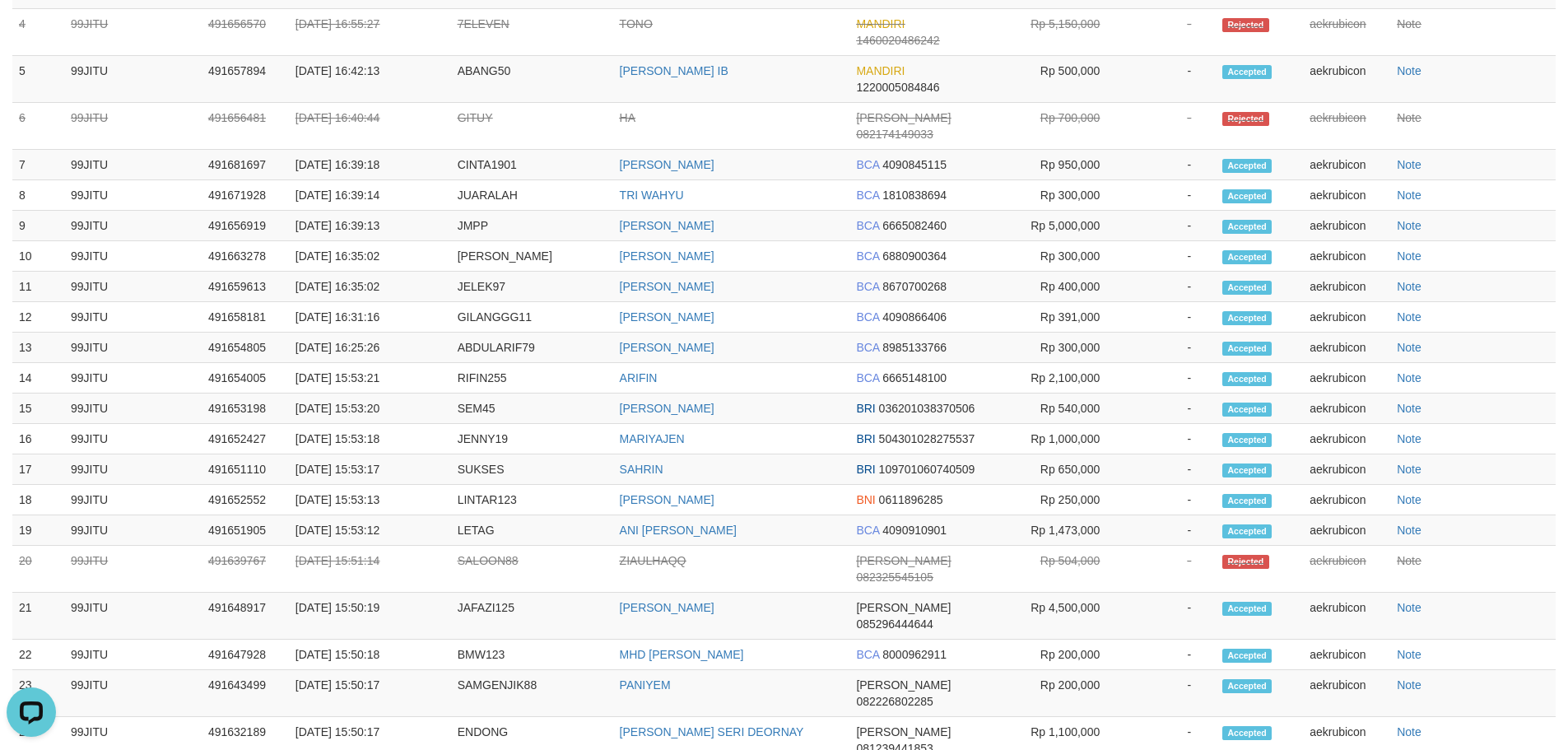
scroll to position [3979, 0]
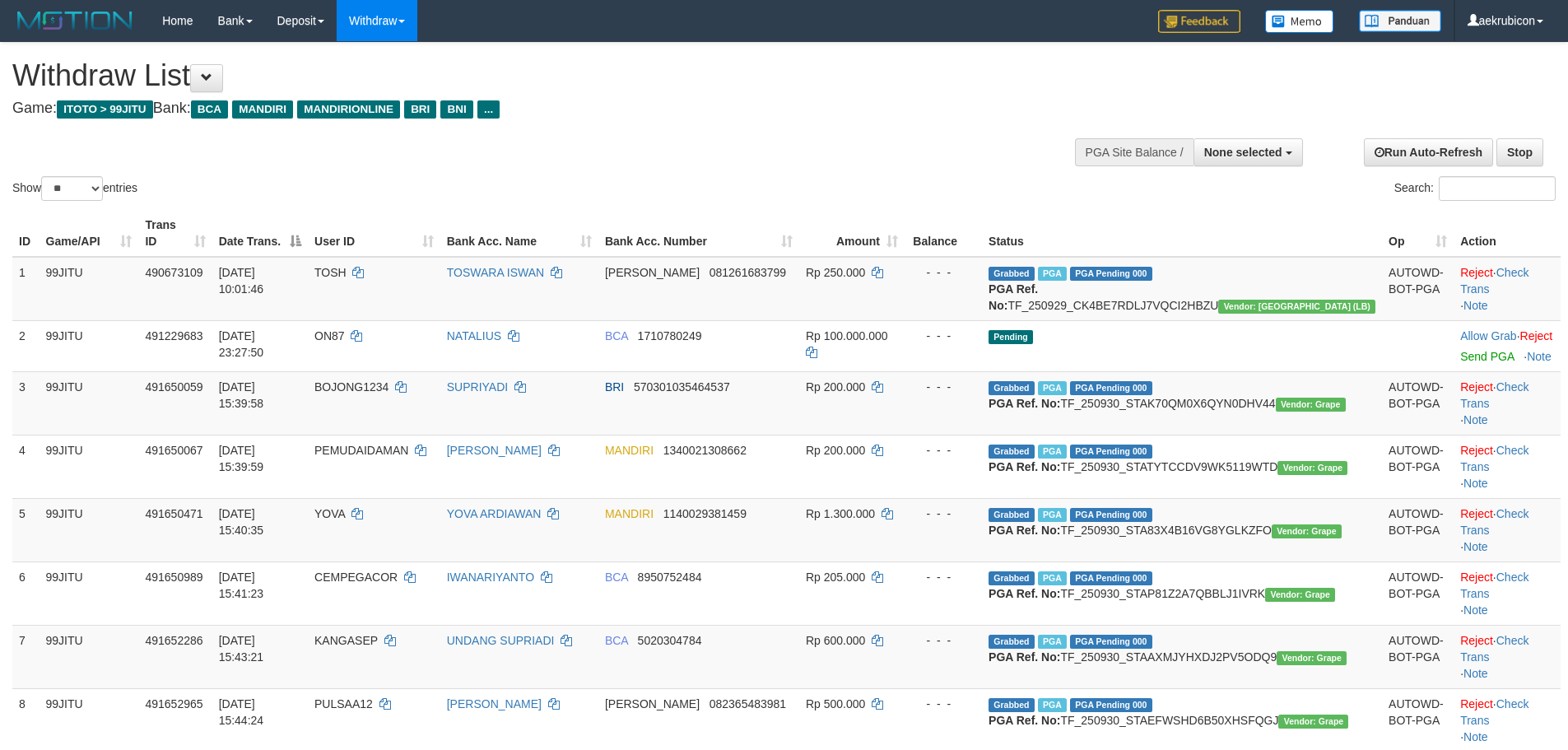
select select
select select "**"
click at [1217, 146] on span "None selected" at bounding box center [1243, 152] width 78 height 13
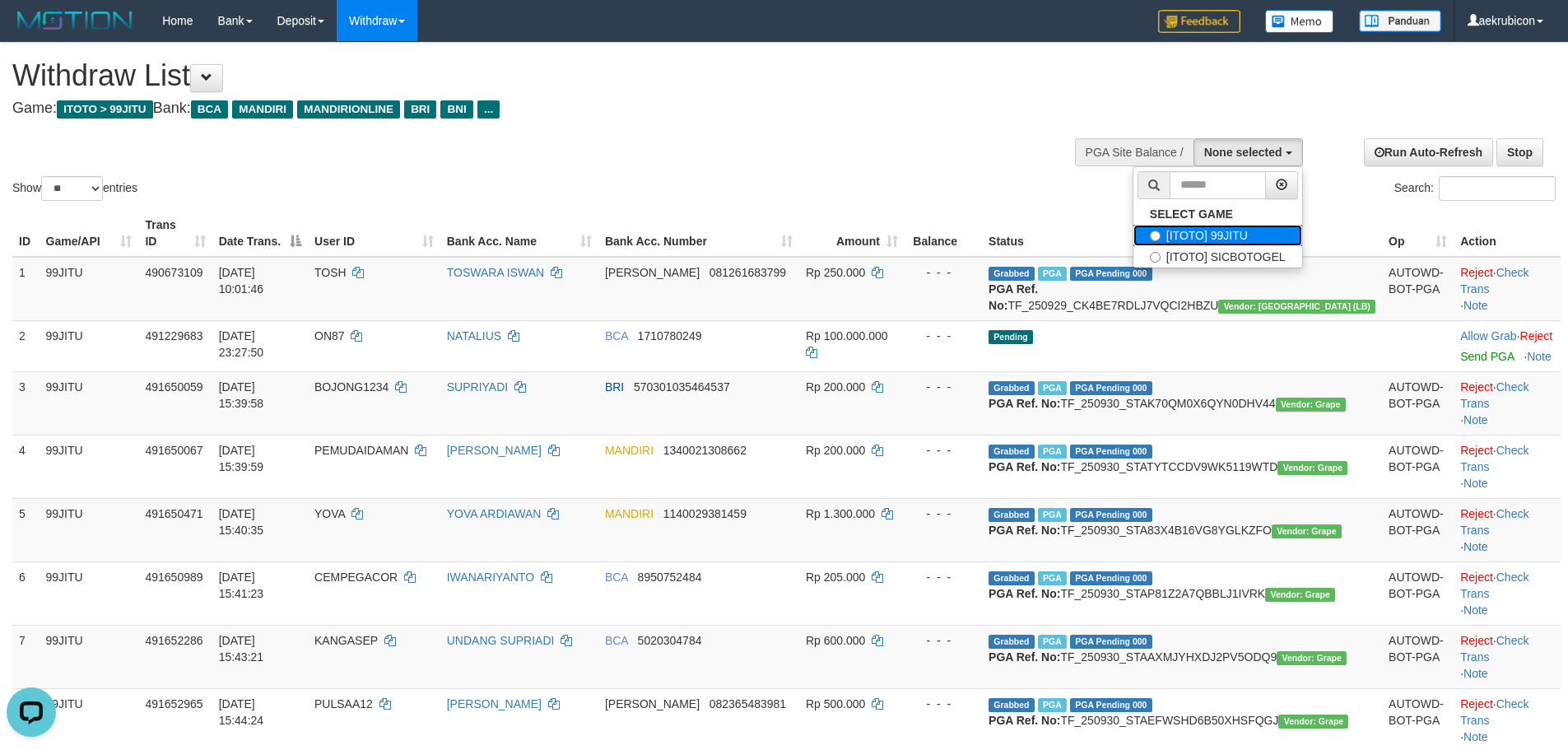
click at [1200, 232] on label "[ITOTO] 99JITU" at bounding box center [1218, 235] width 169 height 22
select select "***"
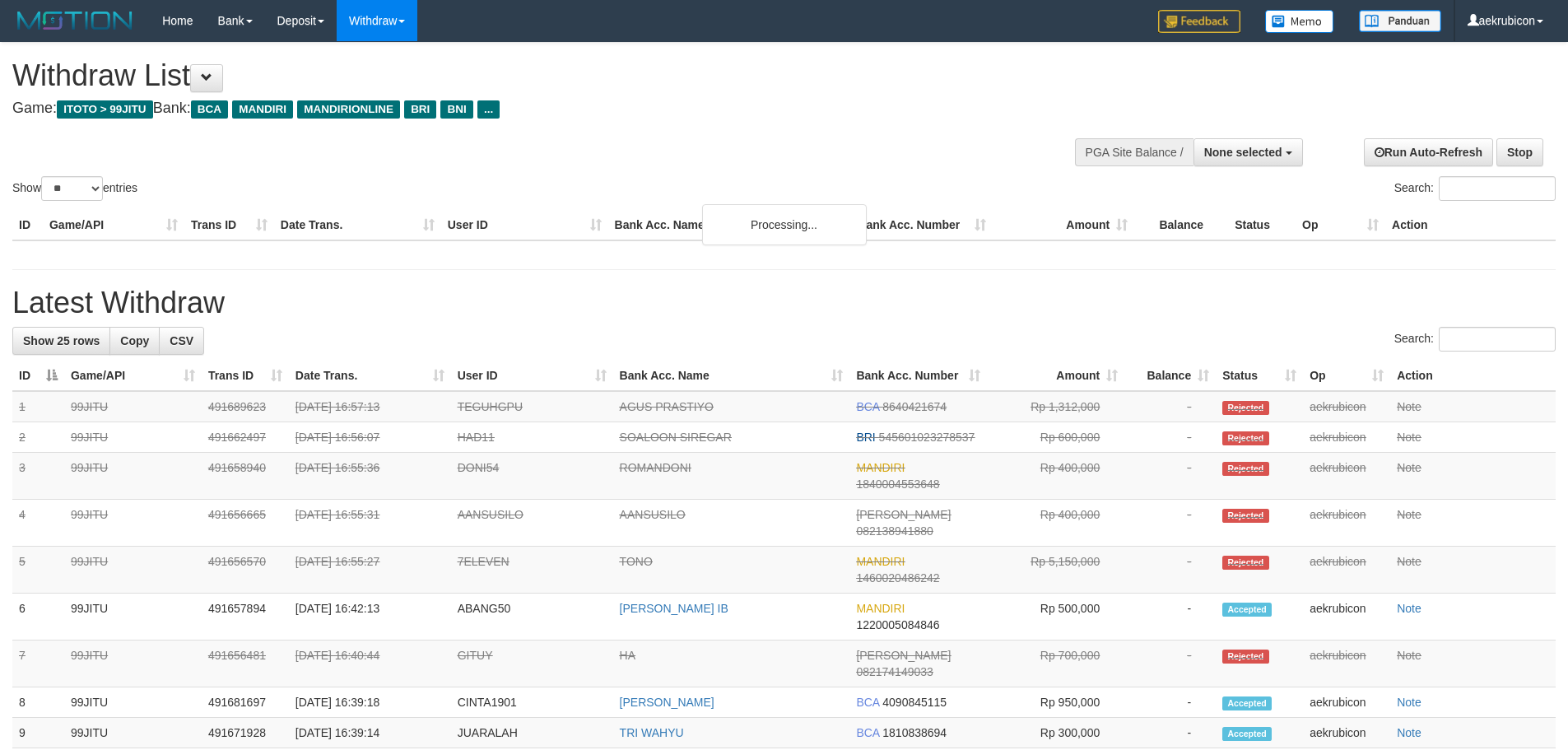
select select
select select "**"
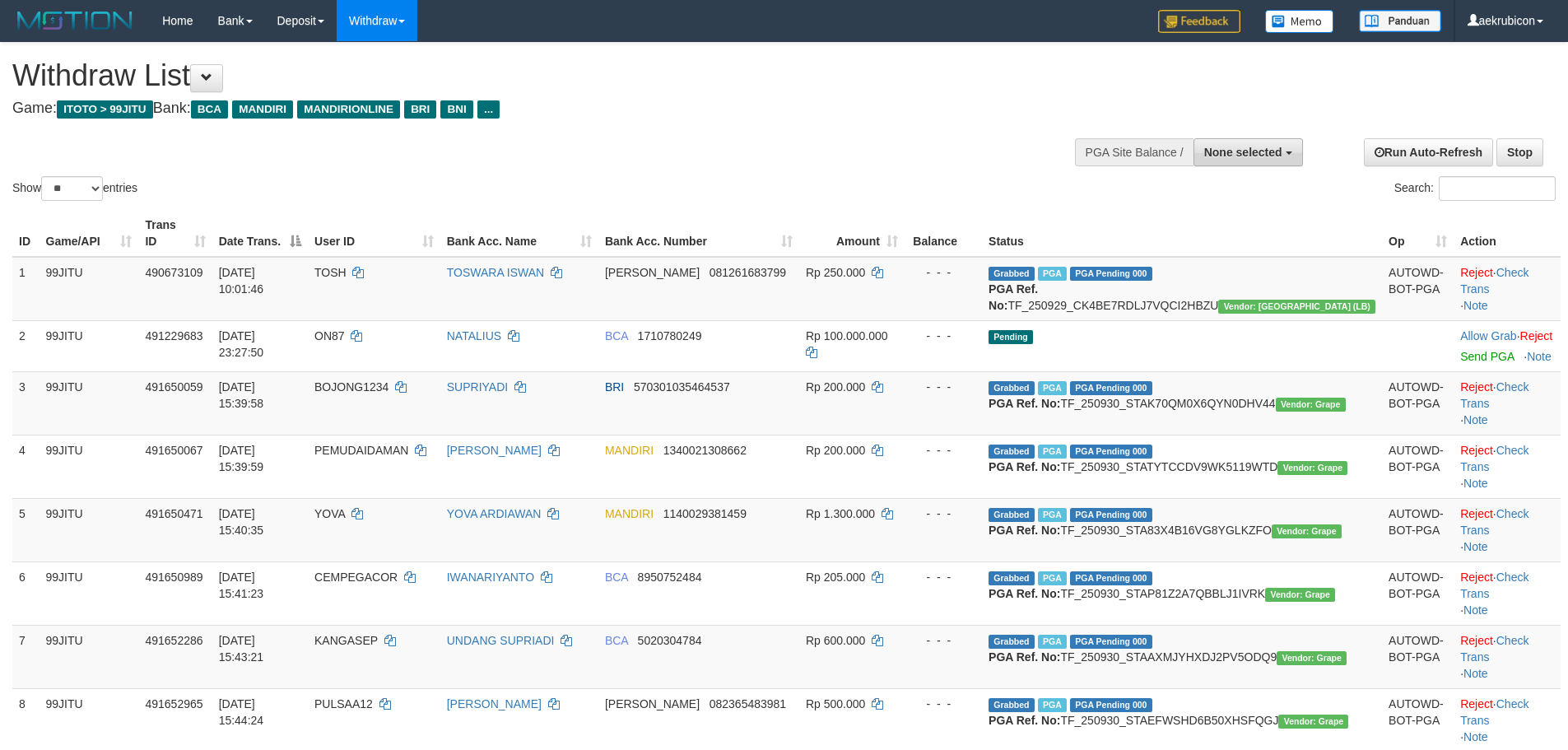
click at [1233, 143] on button "None selected" at bounding box center [1248, 152] width 109 height 28
click at [1230, 218] on label "SELECT GAME" at bounding box center [1191, 214] width 116 height 22
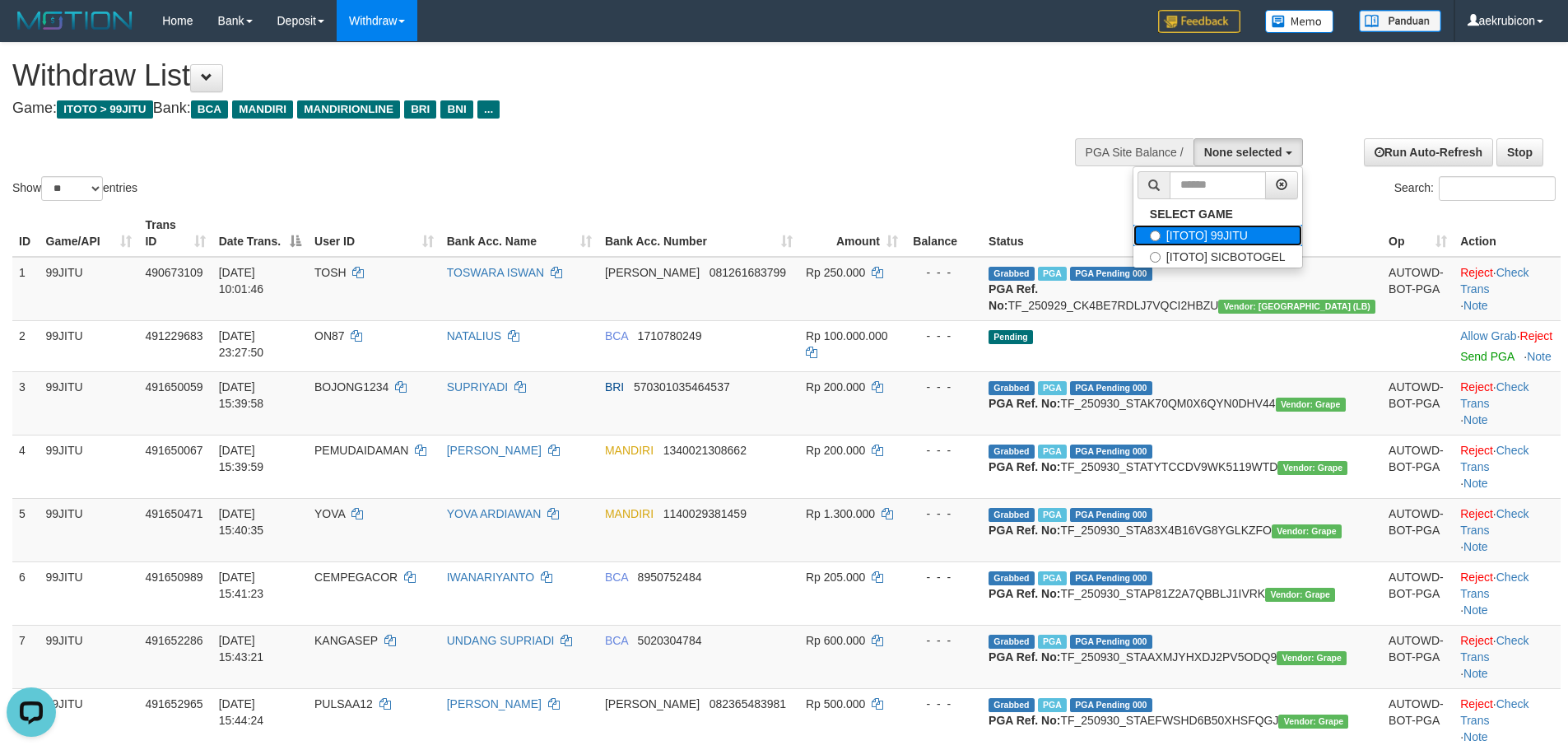
click at [1230, 228] on label "[ITOTO] 99JITU" at bounding box center [1218, 235] width 169 height 22
select select "***"
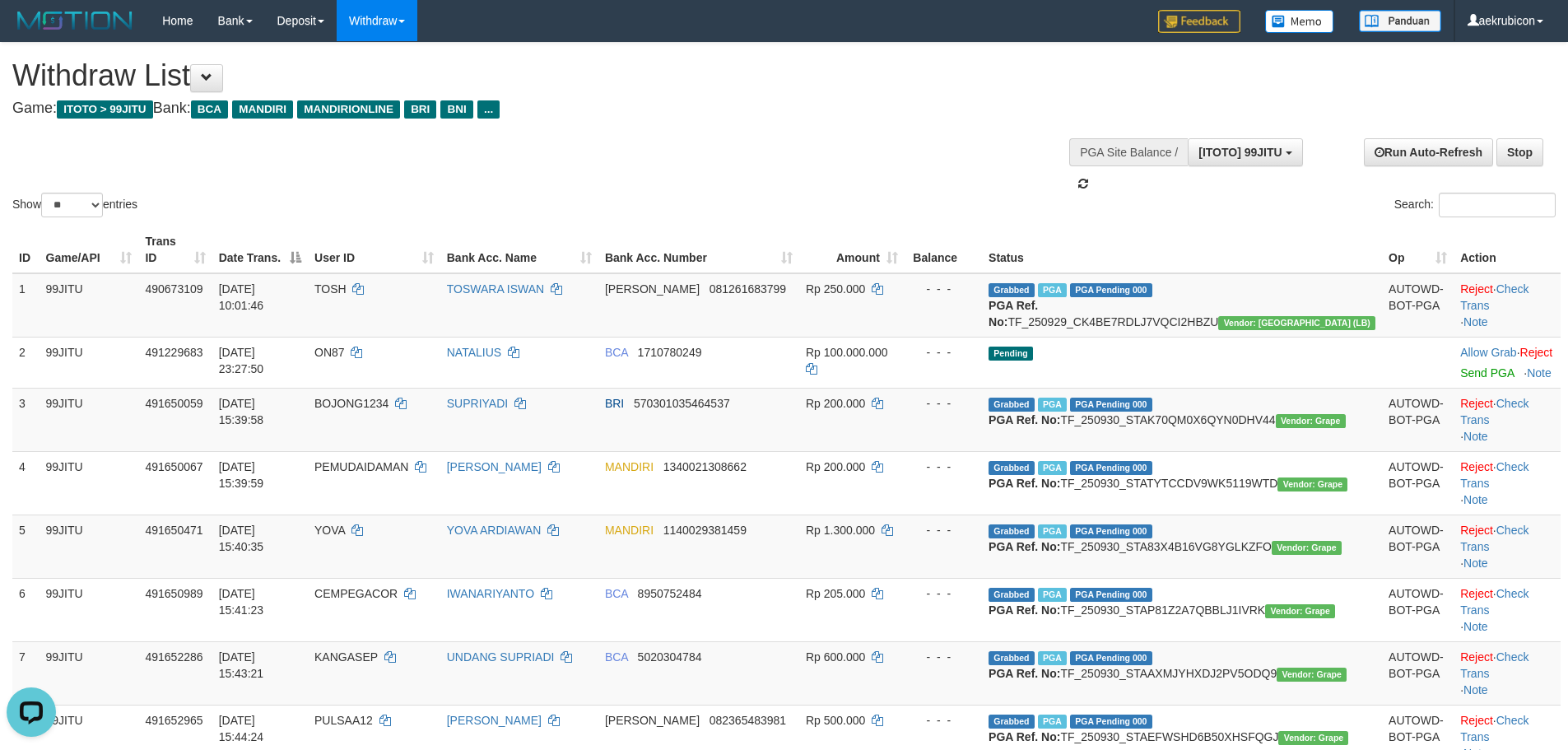
scroll to position [15, 0]
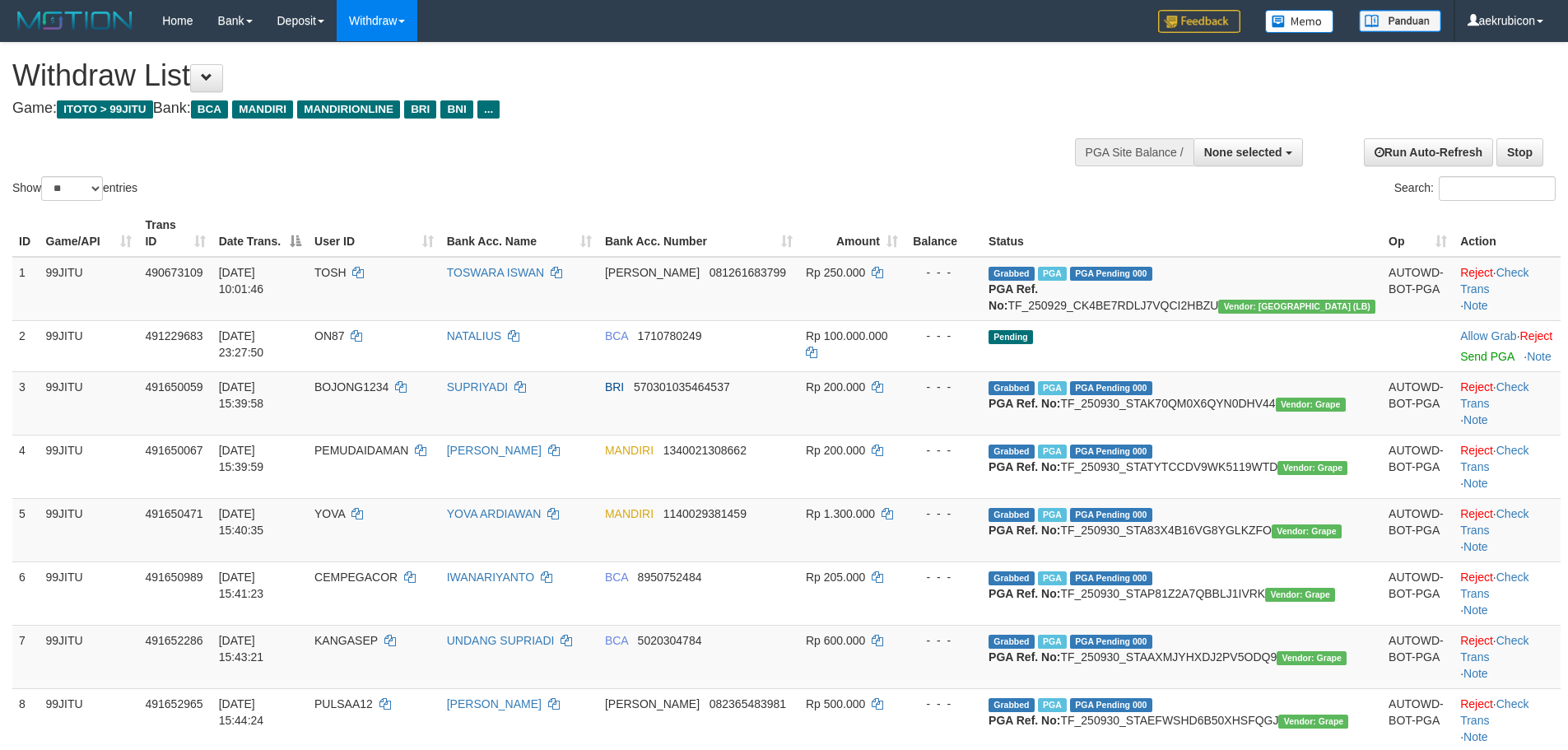
select select
select select "**"
click at [1203, 151] on button "None selected" at bounding box center [1248, 152] width 109 height 28
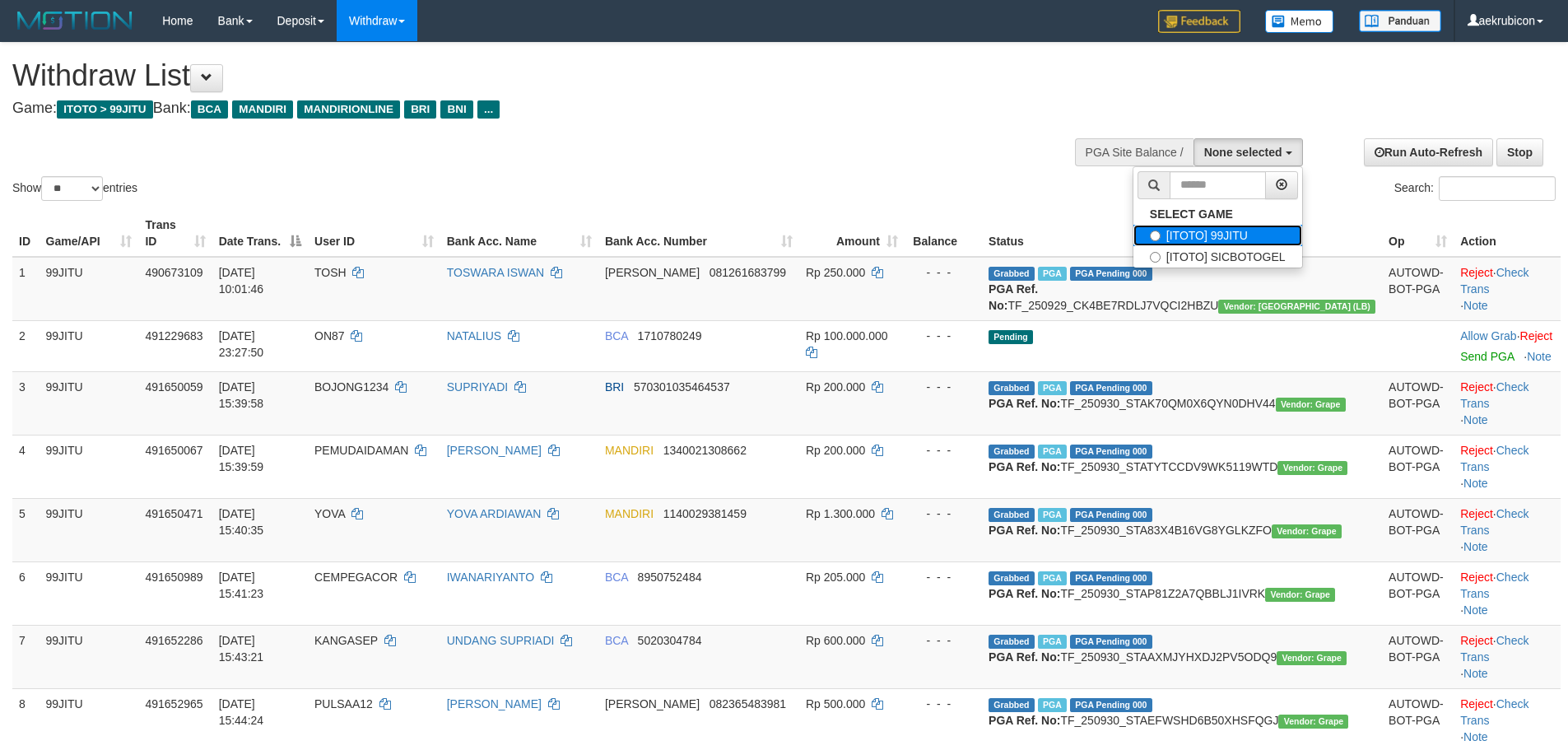
click at [1212, 239] on label "[ITOTO] 99JITU" at bounding box center [1218, 235] width 169 height 22
select select "***"
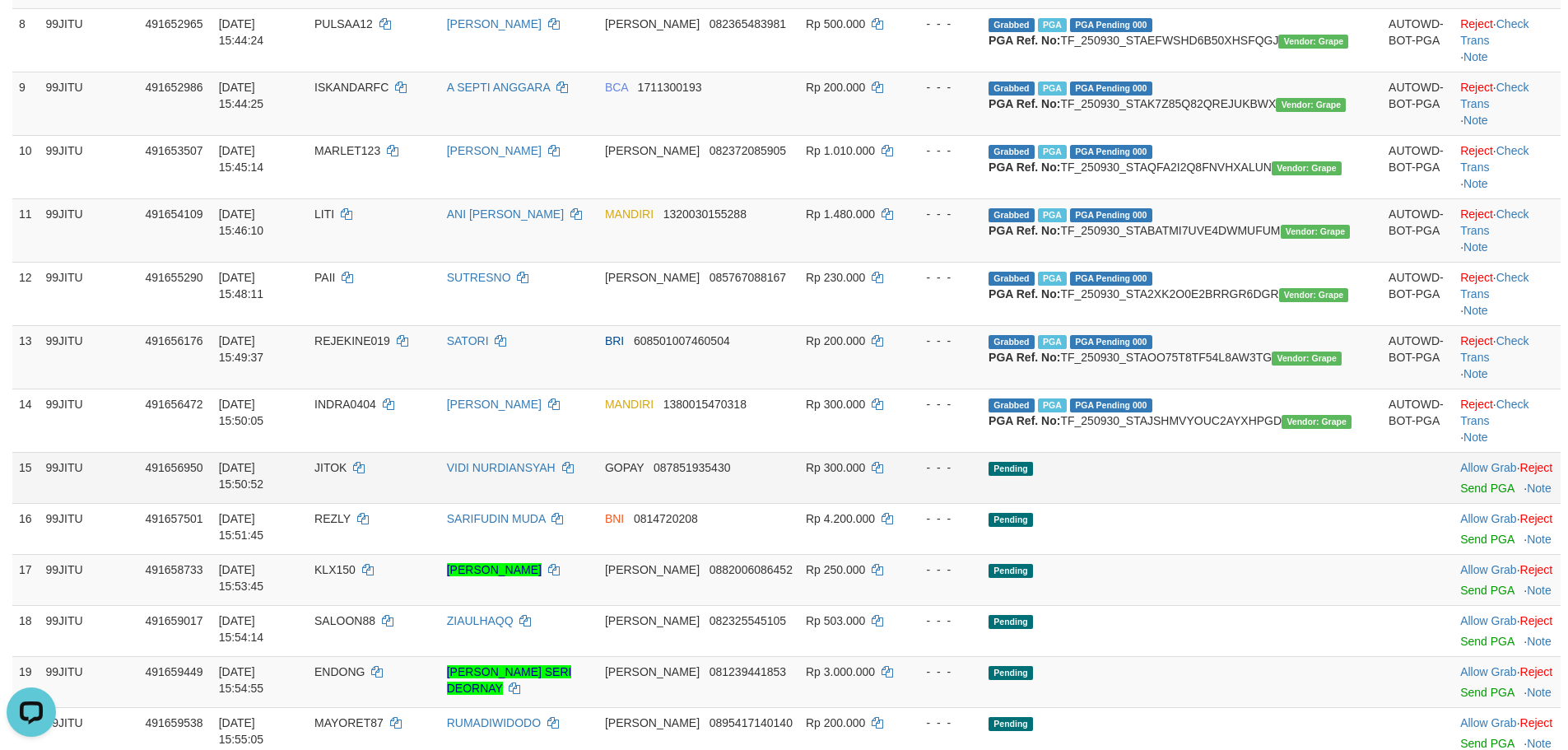
scroll to position [1097, 0]
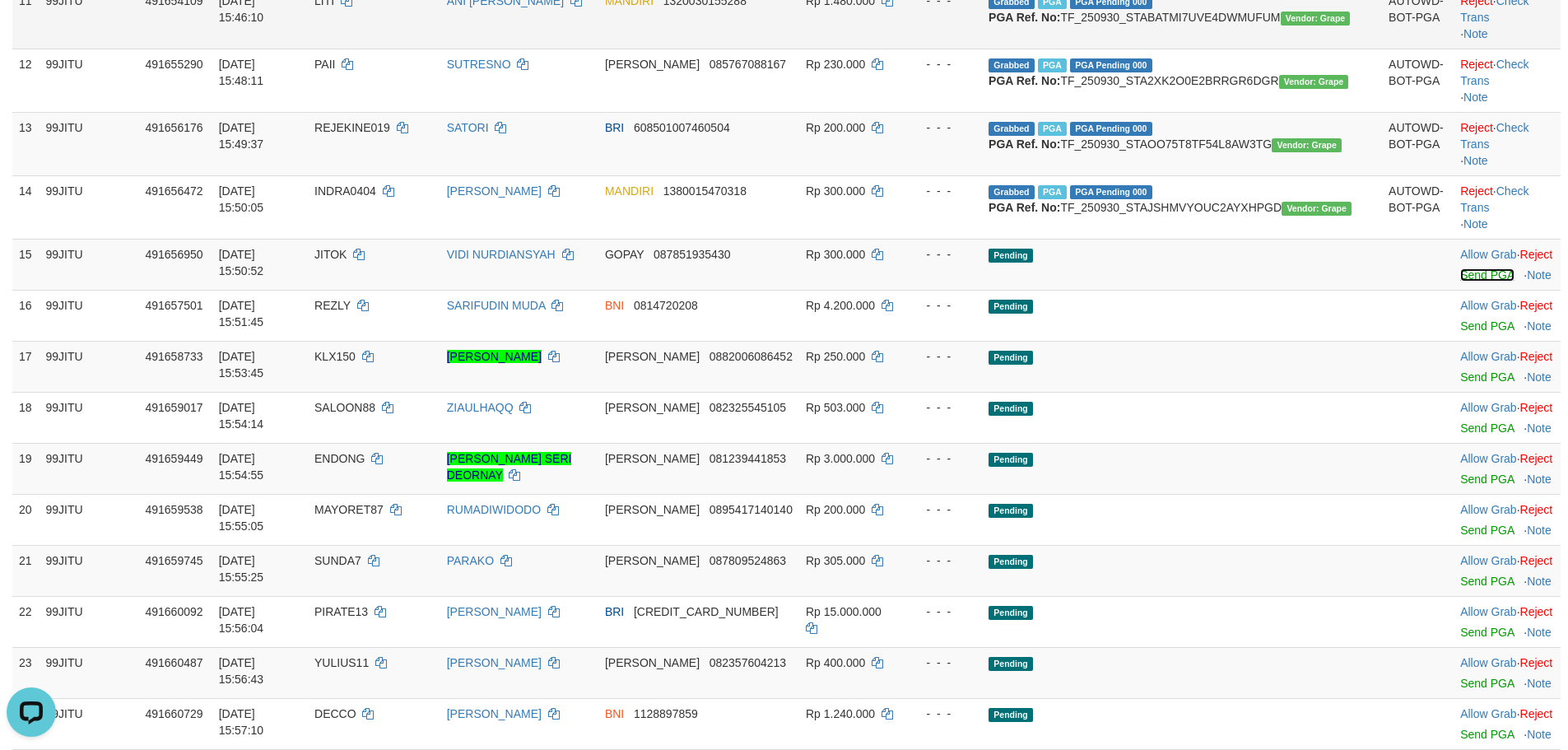
drag, startPoint x: 1464, startPoint y: 474, endPoint x: 842, endPoint y: 191, distance: 683.4
click at [1464, 282] on link "Send PGA" at bounding box center [1487, 275] width 53 height 13
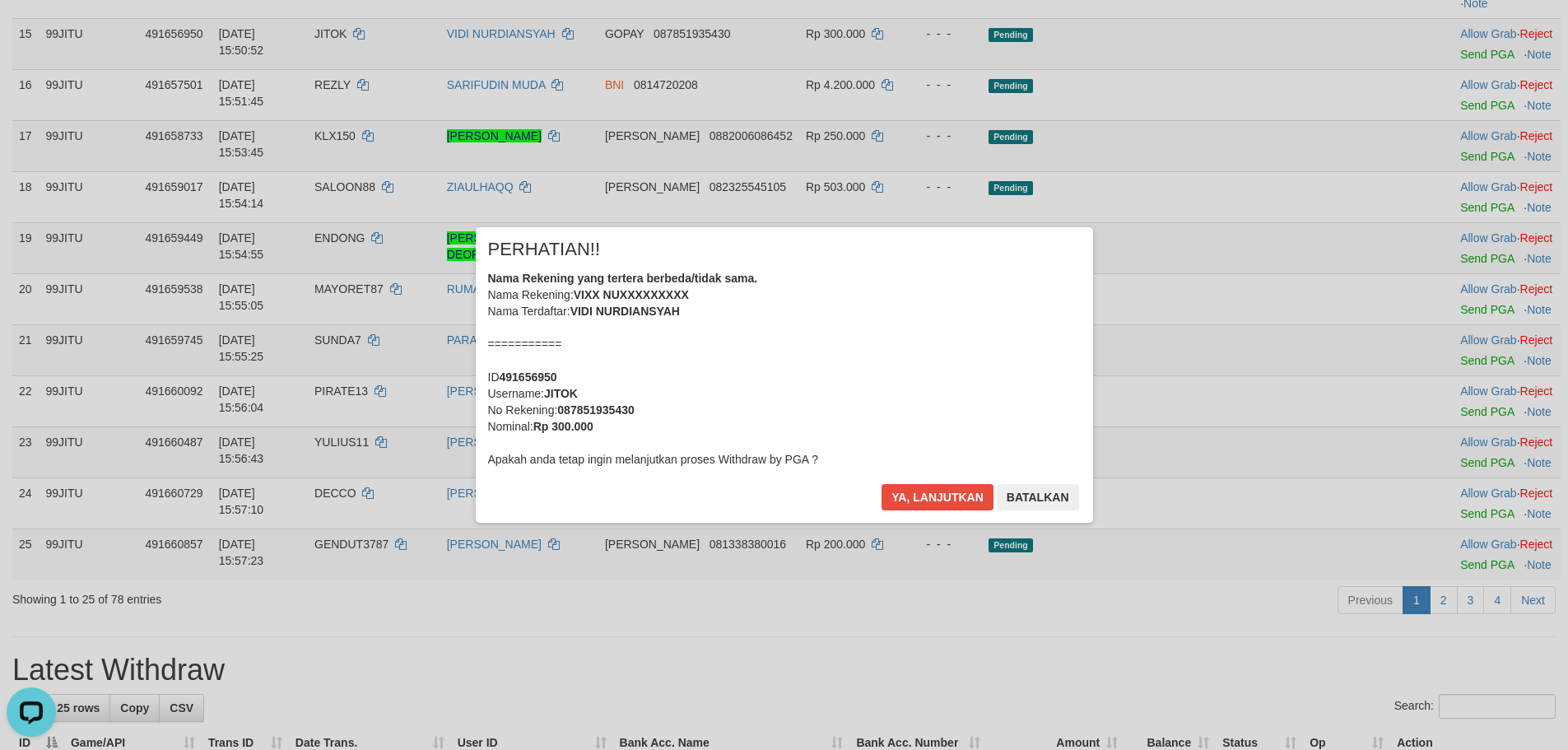
scroll to position [1646, 0]
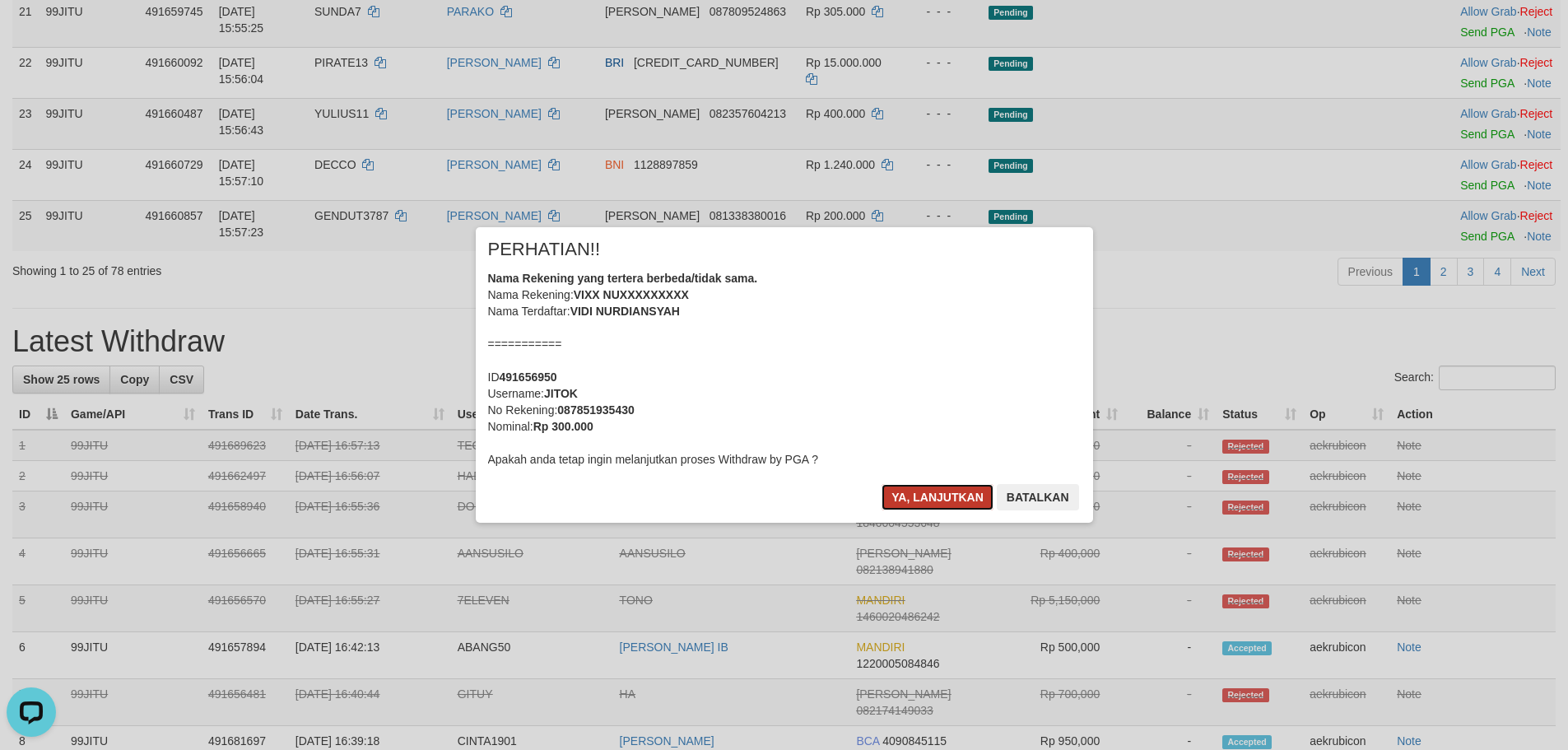
click at [957, 497] on button "Ya, lanjutkan" at bounding box center [938, 497] width 112 height 27
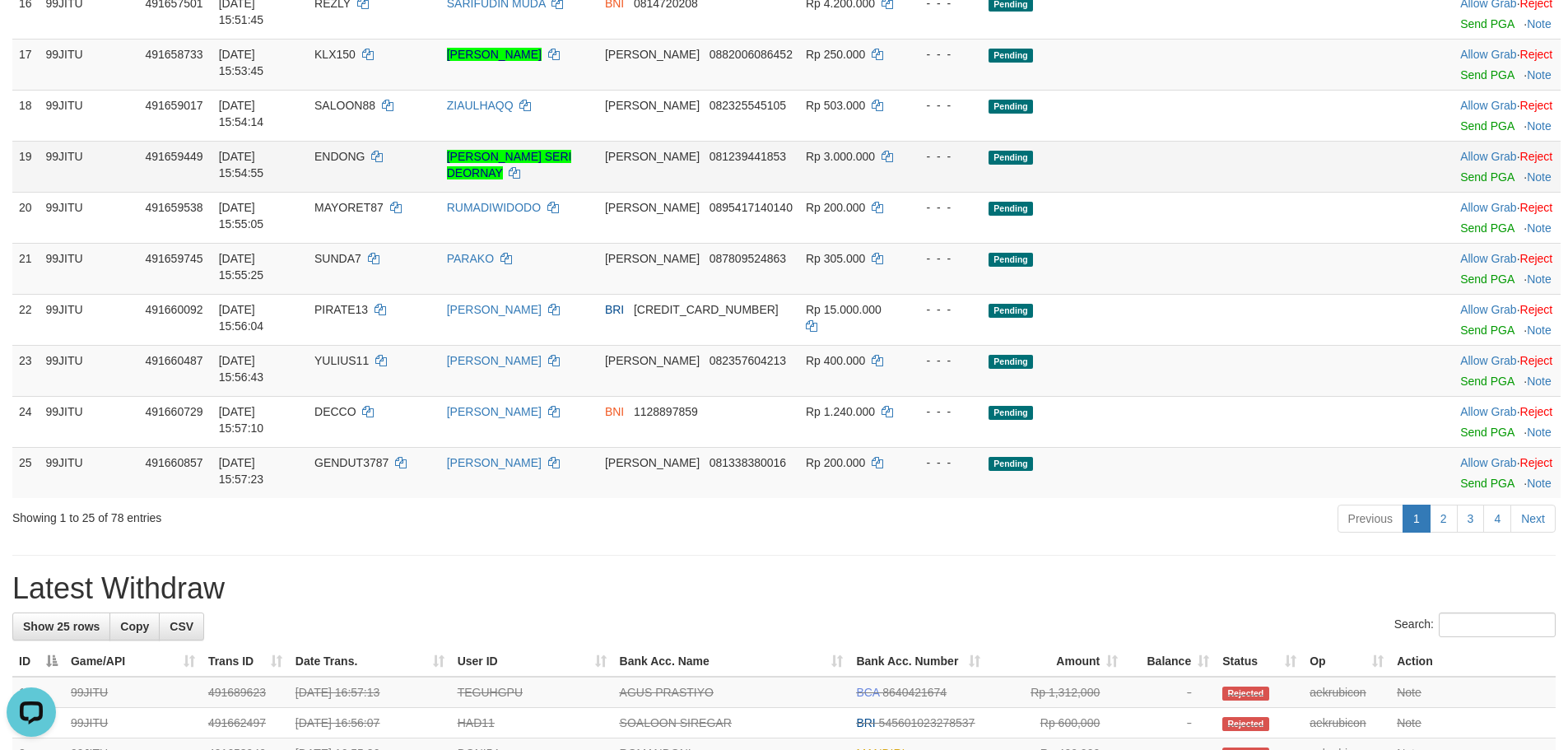
scroll to position [1584, 0]
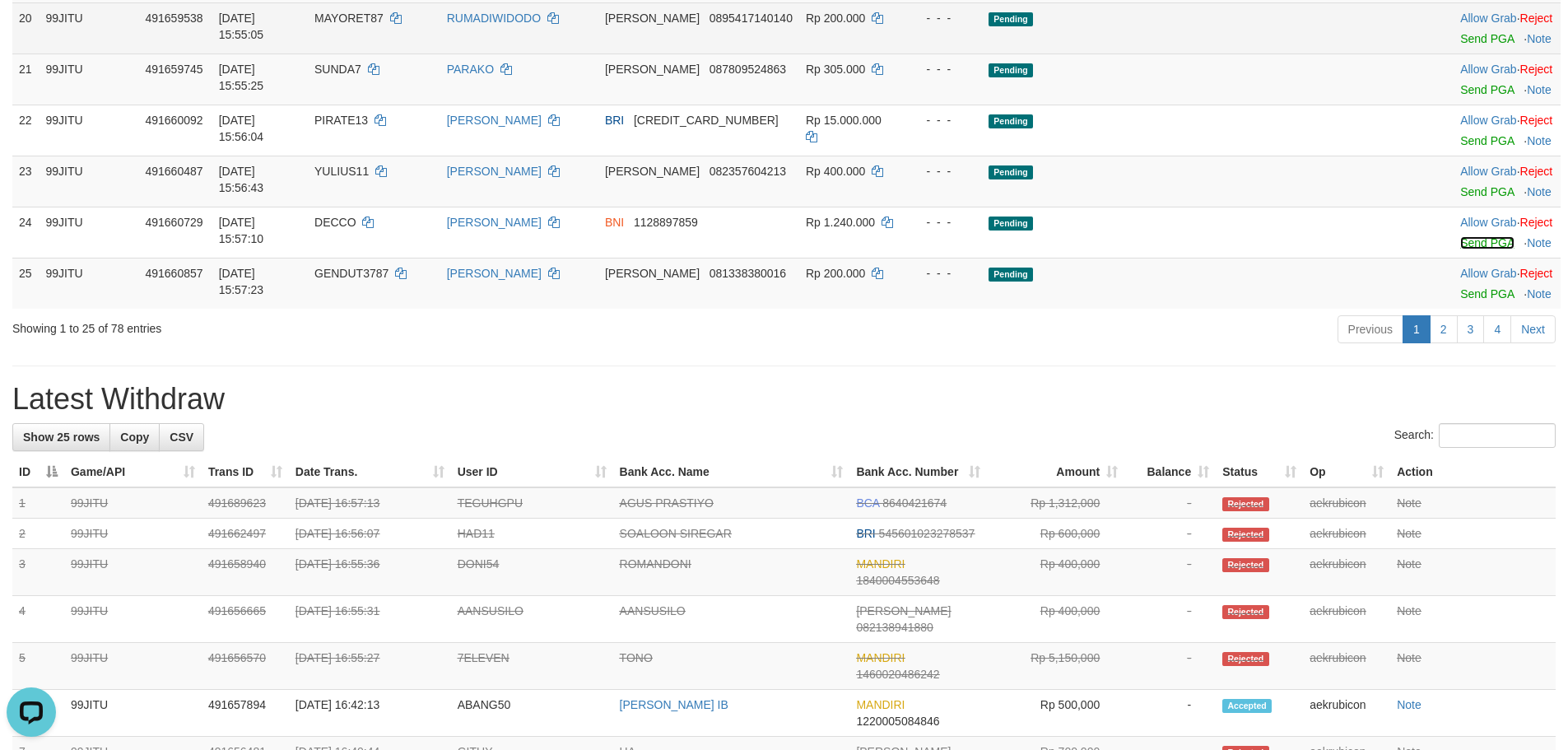
drag, startPoint x: 1459, startPoint y: 424, endPoint x: 860, endPoint y: 197, distance: 640.6
click at [1460, 250] on link "Send PGA" at bounding box center [1487, 242] width 53 height 13
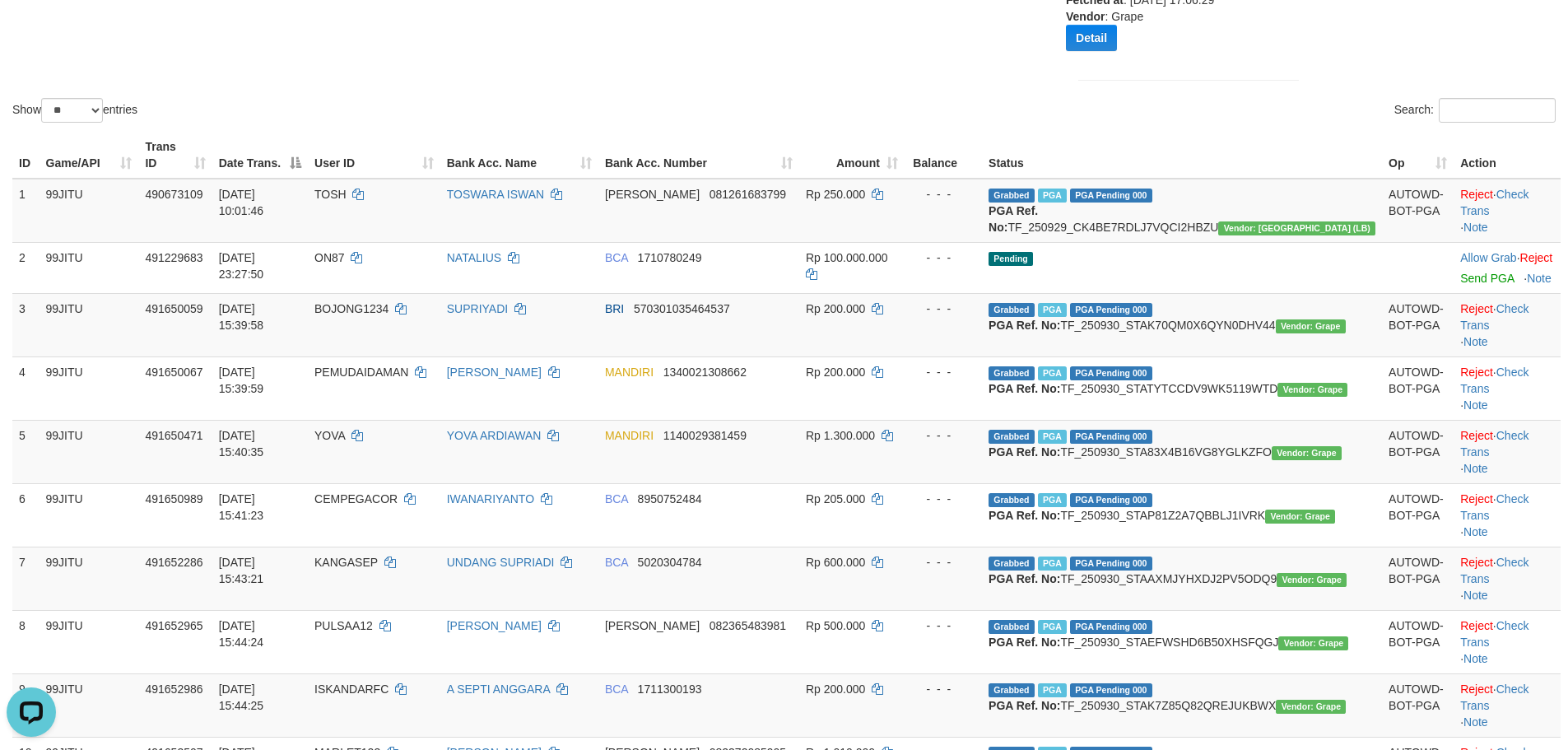
scroll to position [76, 0]
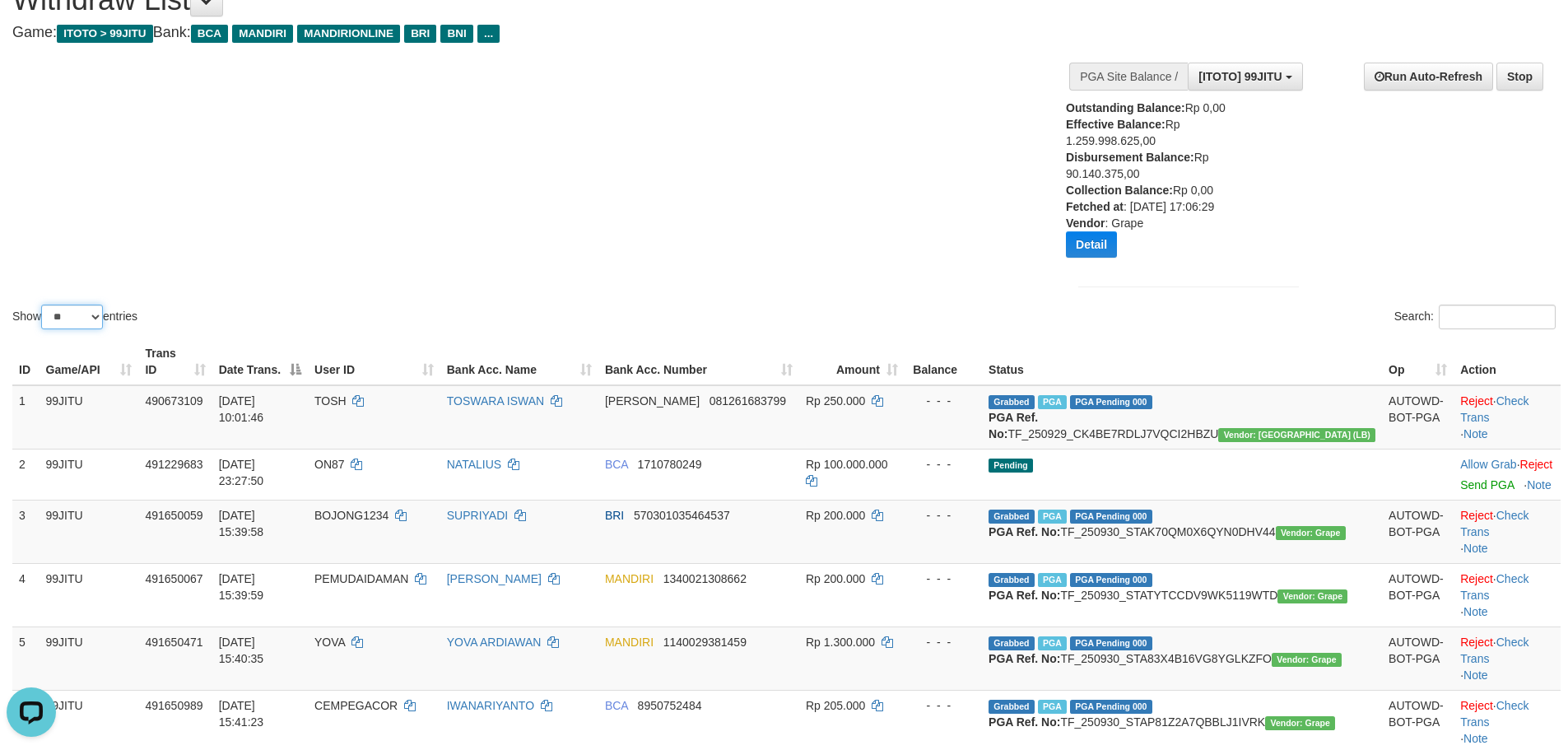
drag, startPoint x: 76, startPoint y: 310, endPoint x: 96, endPoint y: 311, distance: 20.0
click at [77, 308] on select "** ** ** ***" at bounding box center [72, 317] width 62 height 25
select select "**"
click at [44, 305] on select "** ** ** ***" at bounding box center [72, 317] width 62 height 25
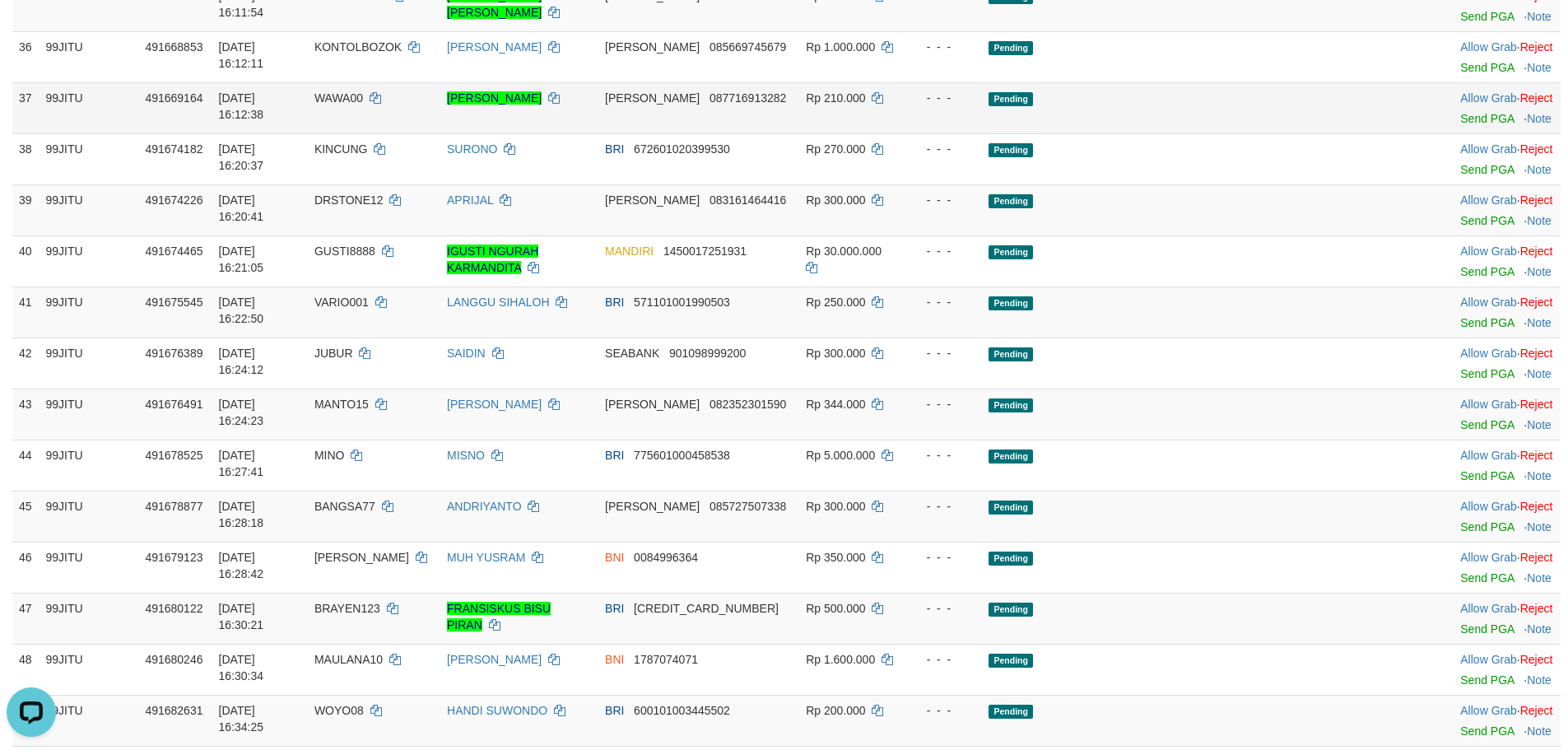
scroll to position [2408, 0]
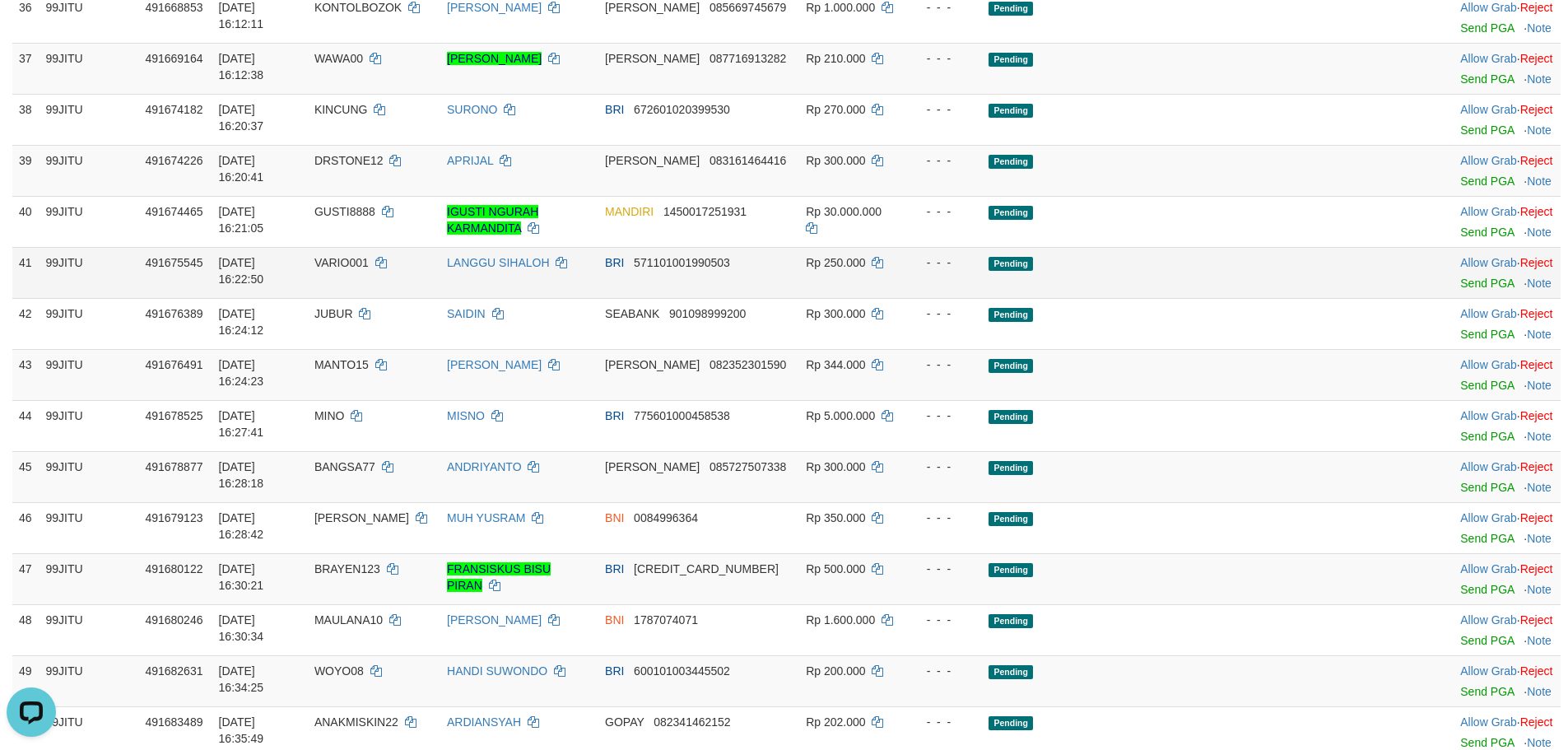
click at [308, 298] on td "[DATE] 16:22:50" at bounding box center [260, 272] width 96 height 51
click at [369, 270] on span "VARIO001" at bounding box center [341, 262] width 54 height 13
copy td "VARIO001"
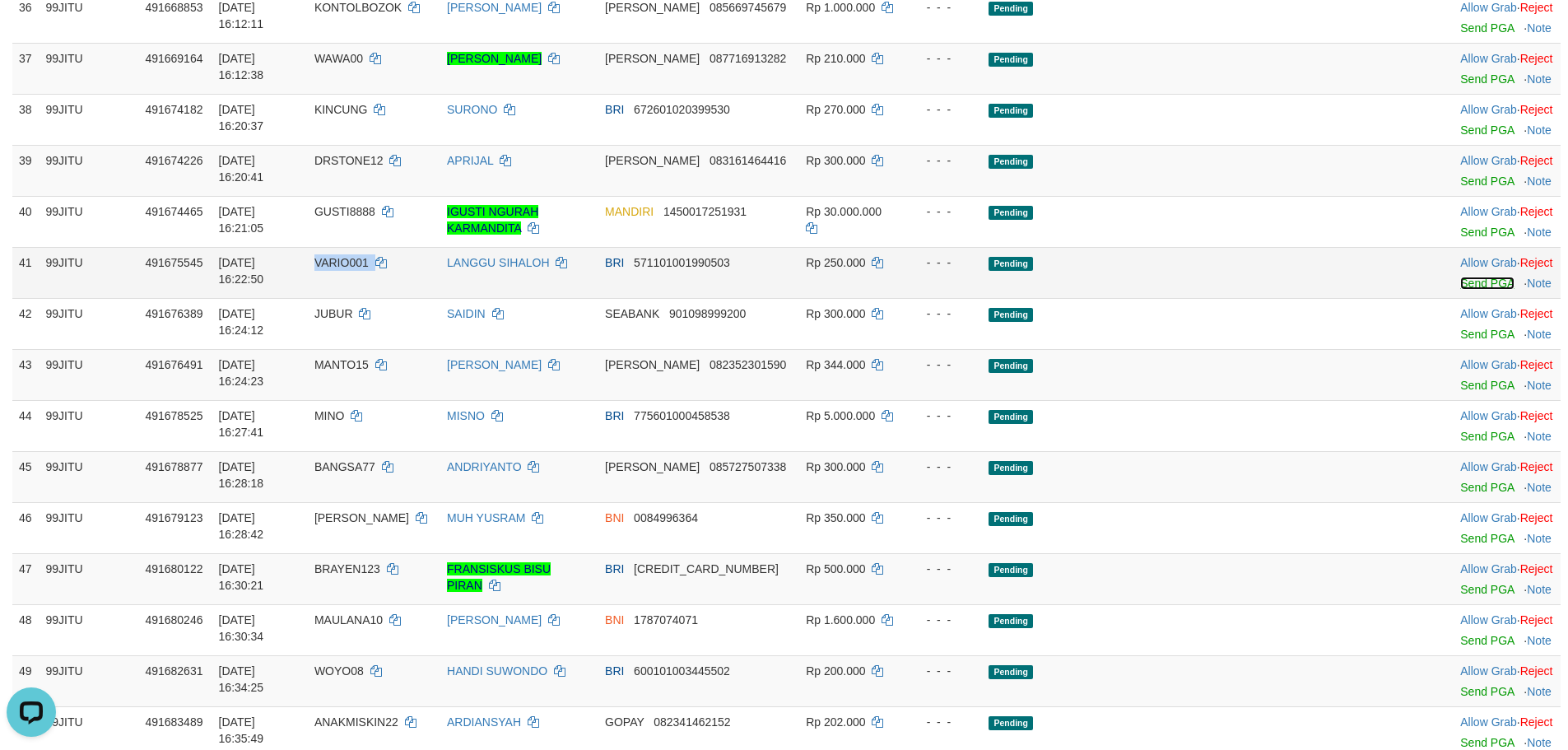
click at [1460, 290] on link "Send PGA" at bounding box center [1487, 282] width 53 height 13
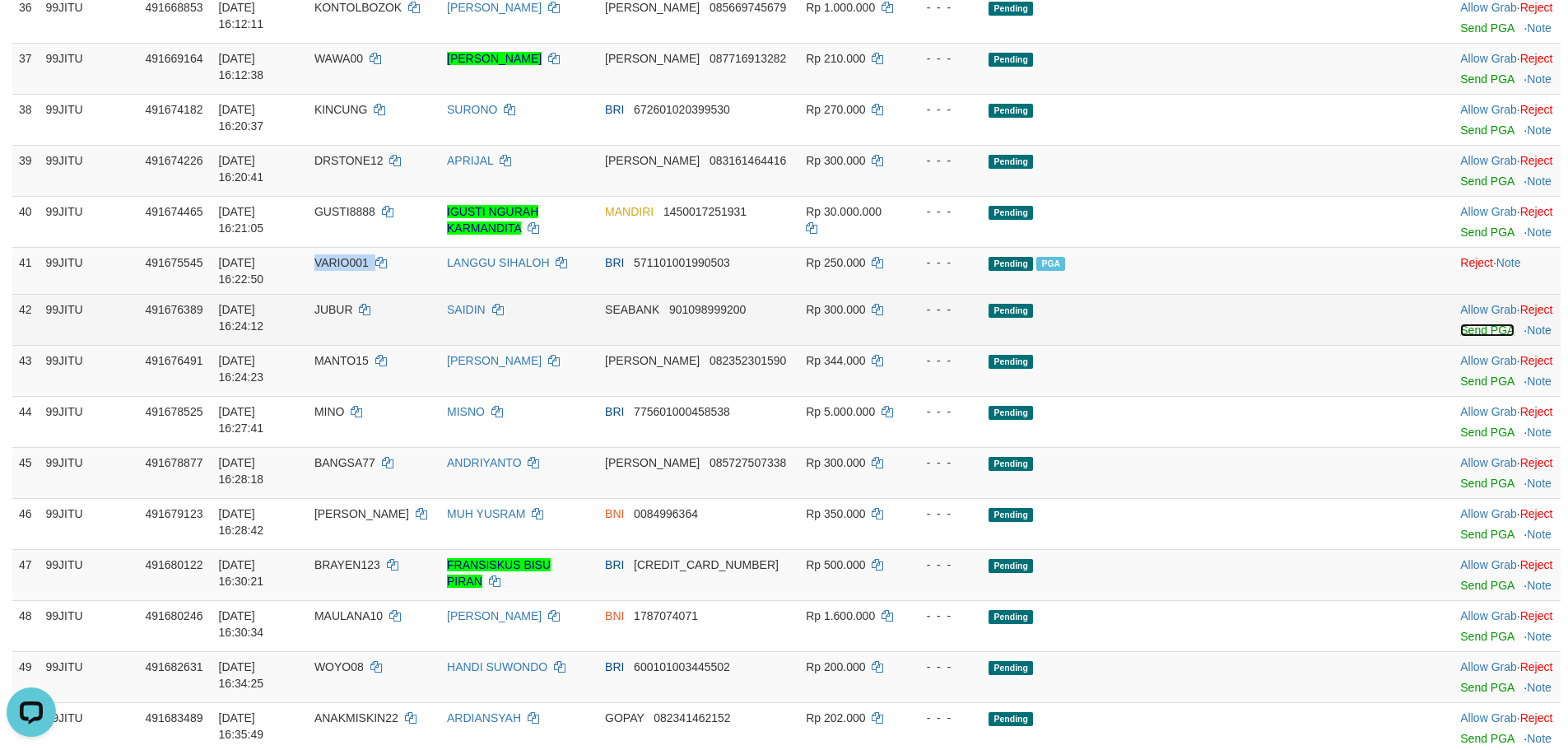
click at [1460, 337] on link "Send PGA" at bounding box center [1487, 330] width 53 height 13
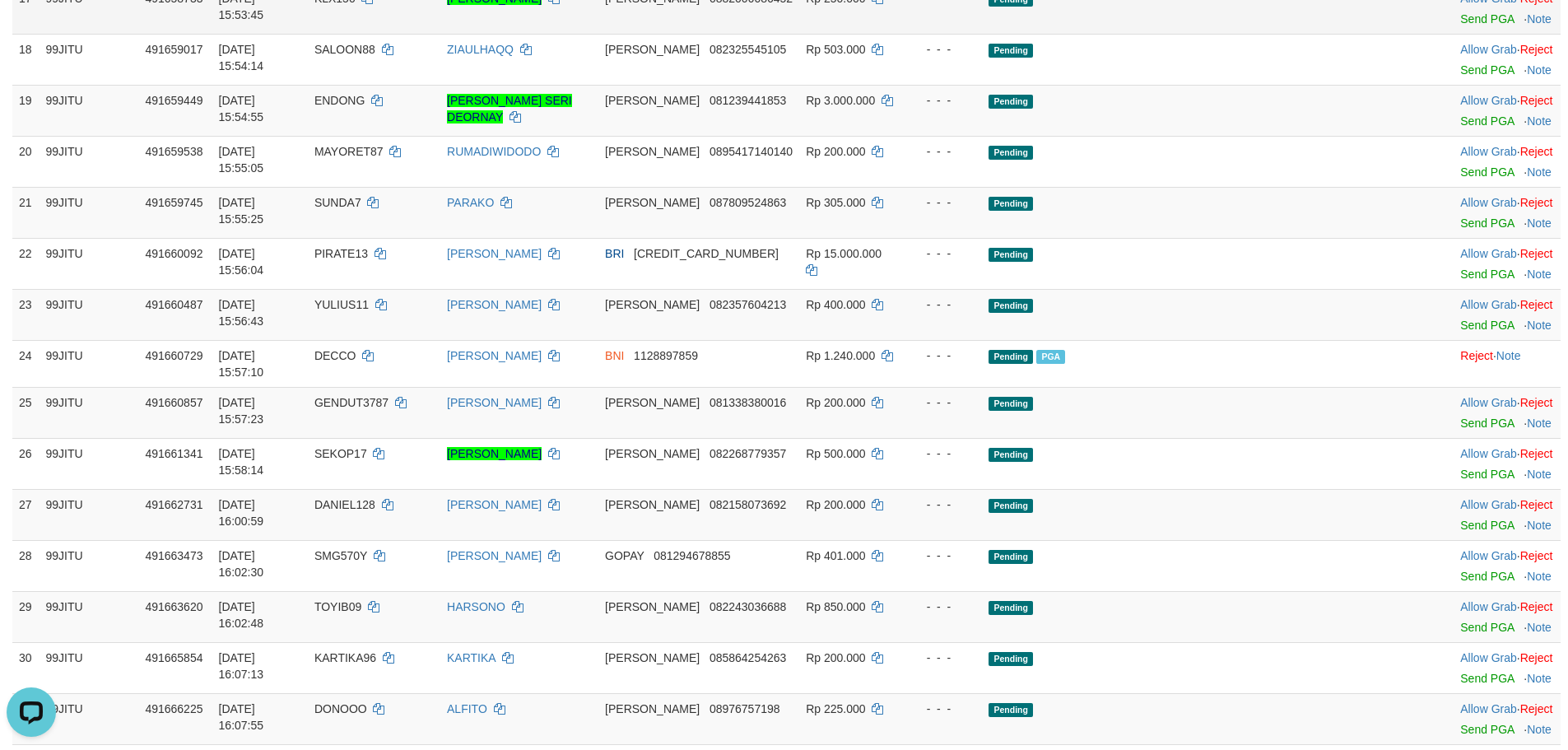
scroll to position [1311, 0]
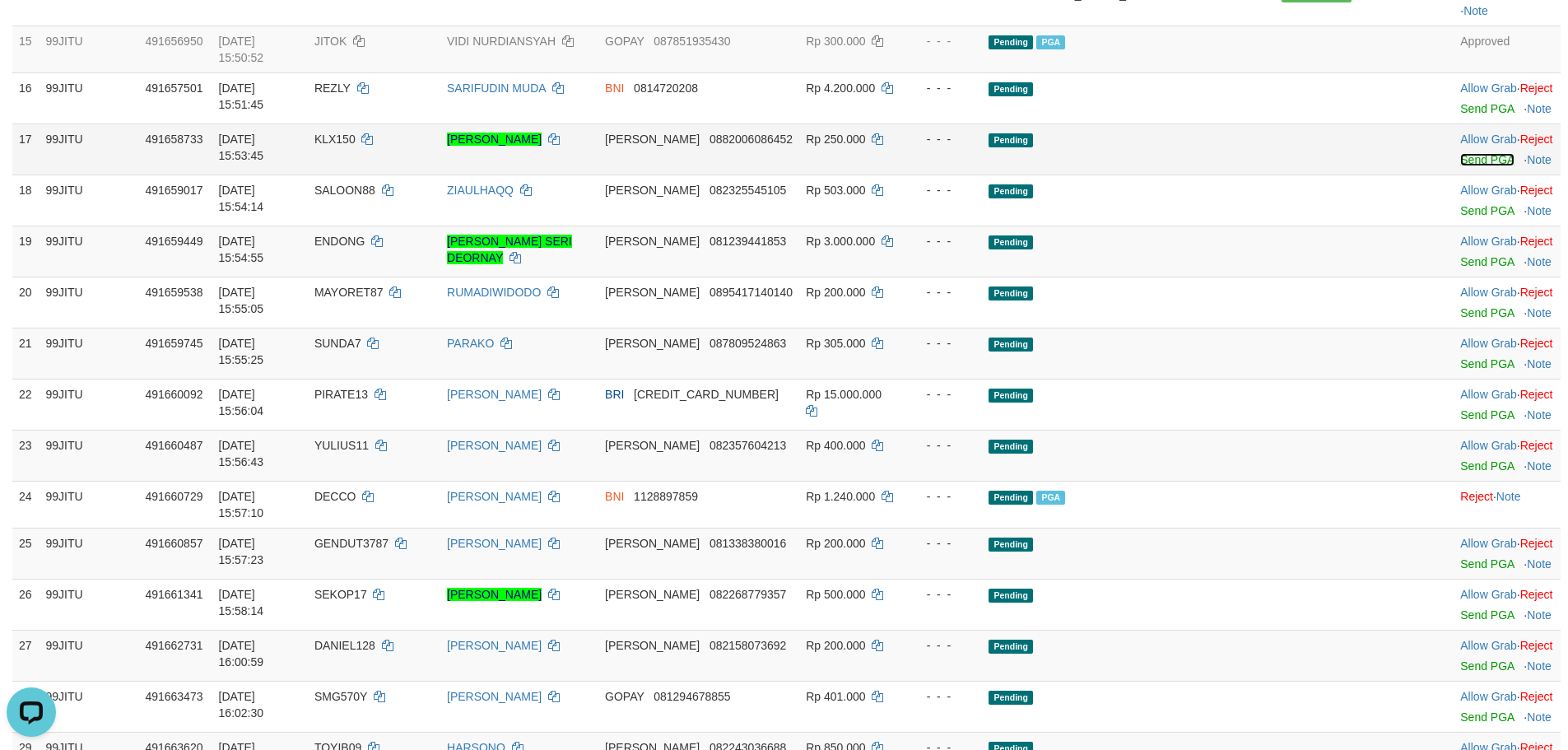
click at [1460, 166] on link "Send PGA" at bounding box center [1487, 159] width 53 height 13
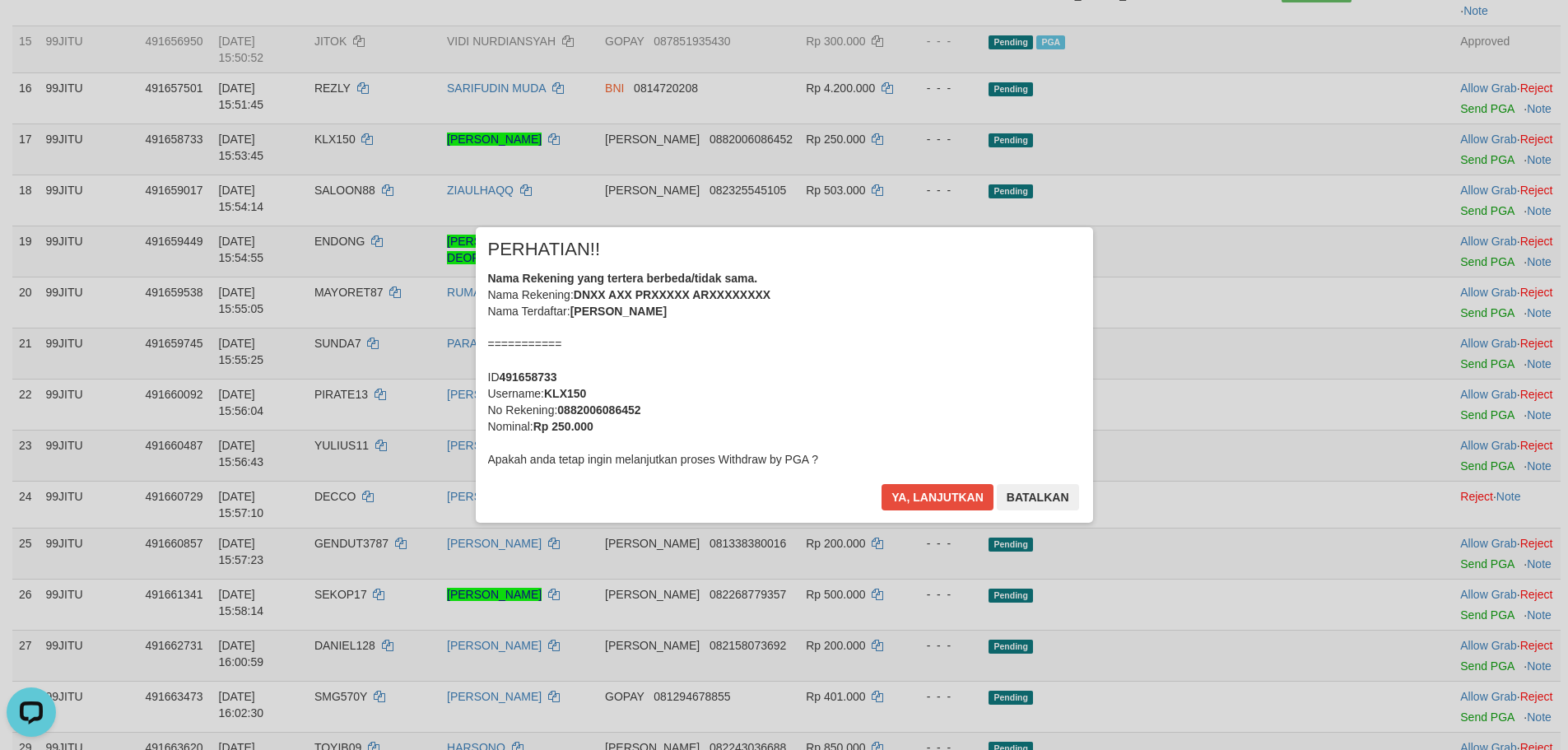
click at [899, 472] on div "× PERHATIAN!! Nama Rekening yang tertera berbeda/tidak sama. Nama Rekening: DNX…" at bounding box center [784, 375] width 617 height 294
click at [896, 486] on div "× PERHATIAN!! Nama Rekening yang tertera berbeda/tidak sama. Nama Rekening: DNX…" at bounding box center [784, 375] width 617 height 294
click at [920, 501] on button "Ya, lanjutkan" at bounding box center [938, 497] width 112 height 27
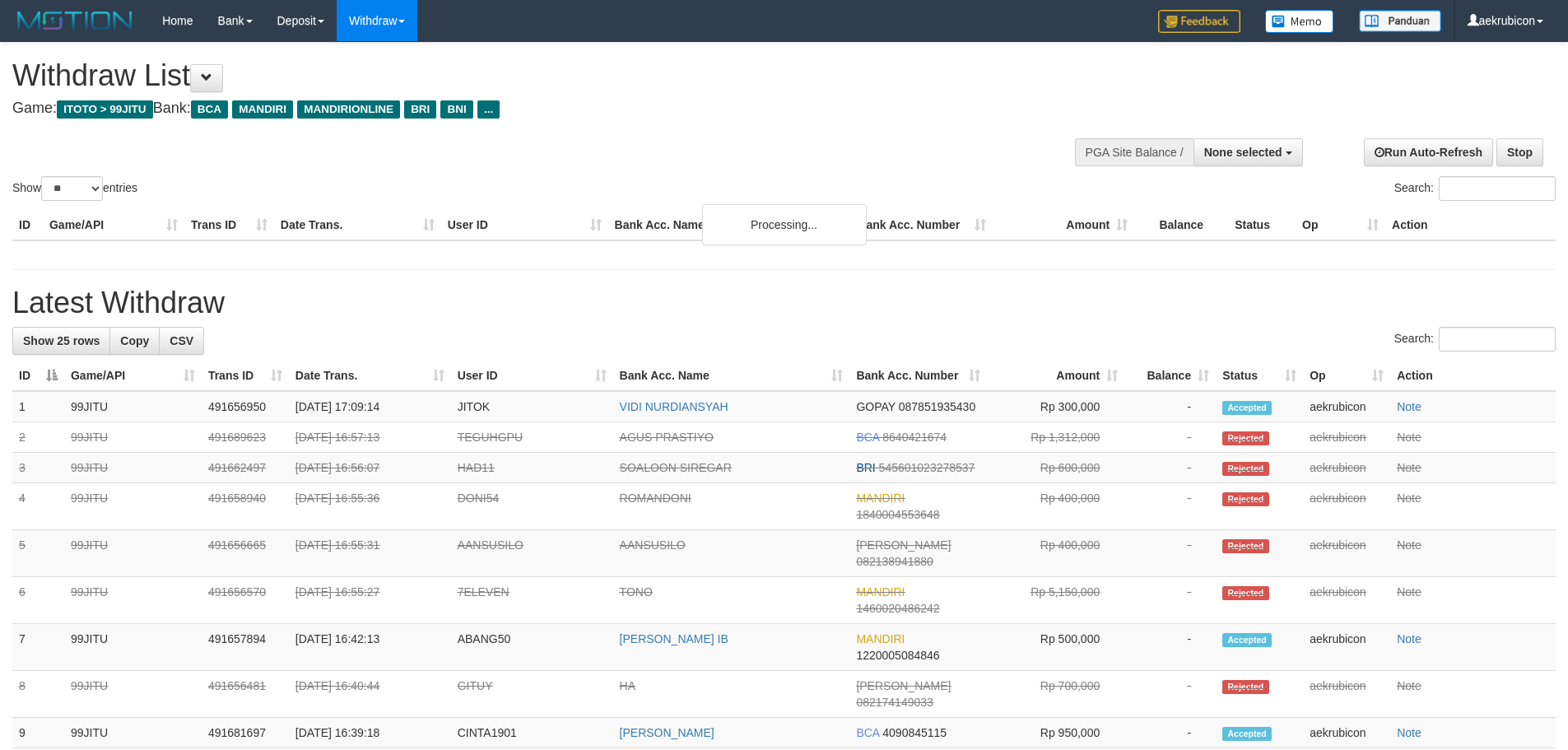
select select
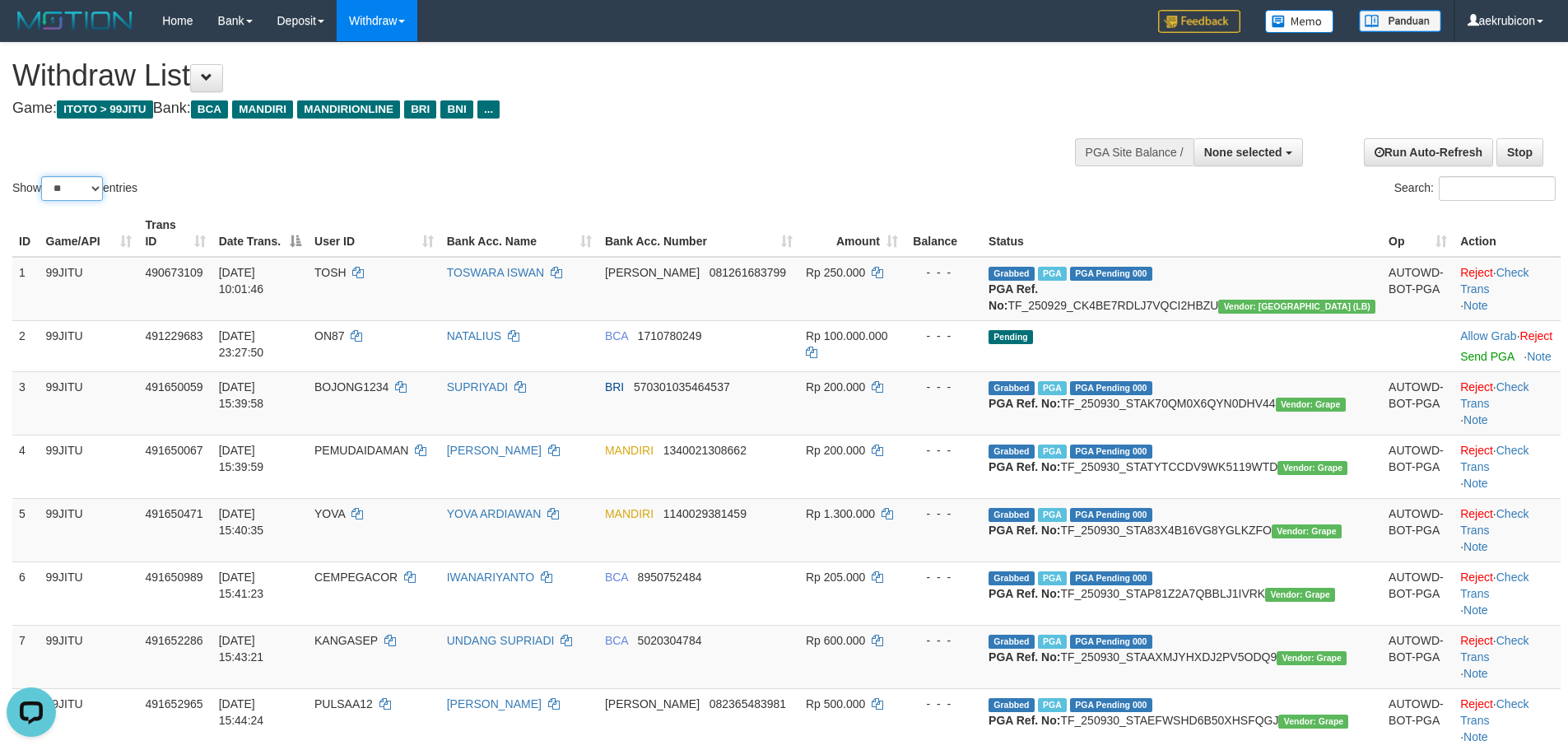
click at [74, 197] on select "** ** ** ***" at bounding box center [72, 189] width 62 height 25
select select "***"
click at [44, 177] on select "** ** ** ***" at bounding box center [72, 189] width 62 height 25
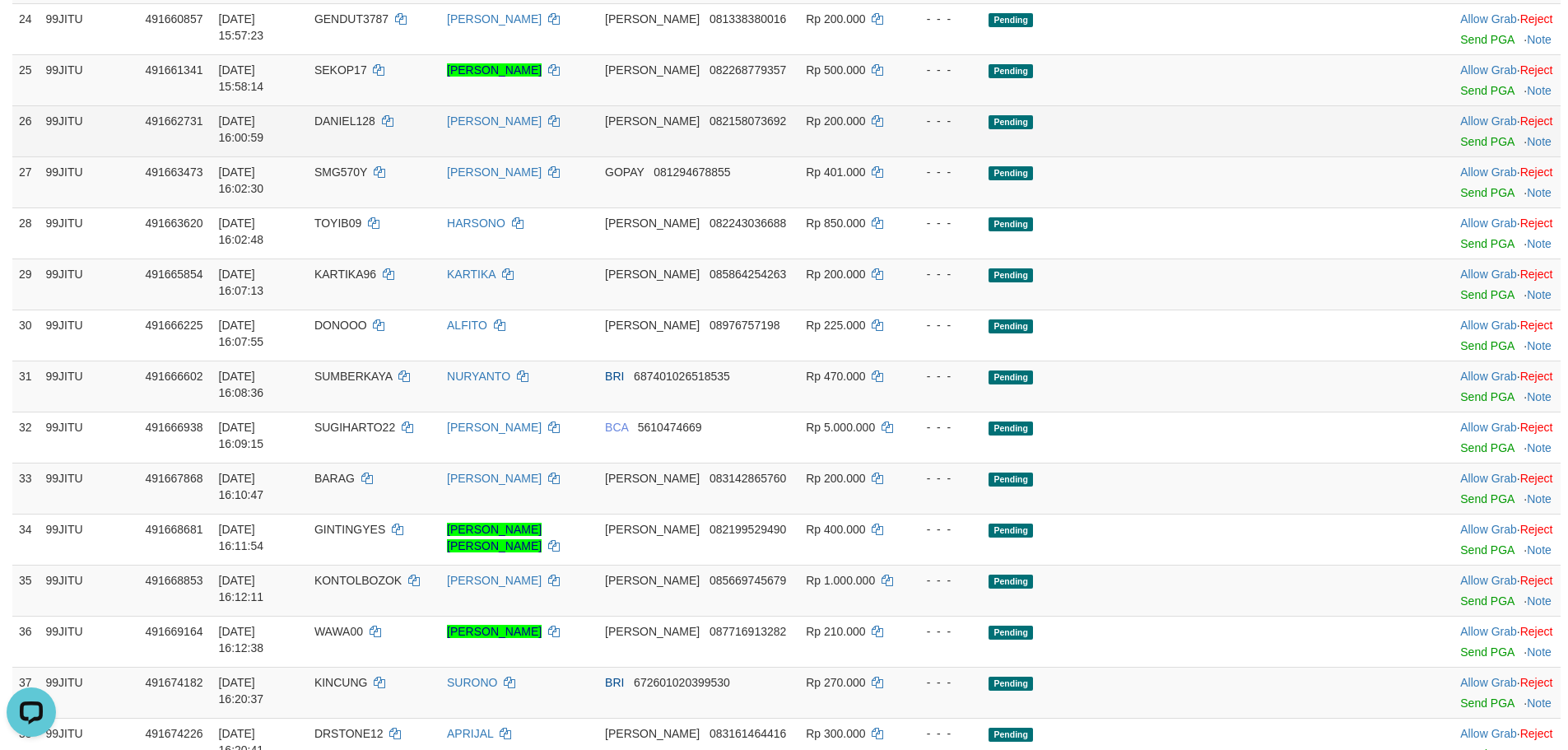
scroll to position [1646, 0]
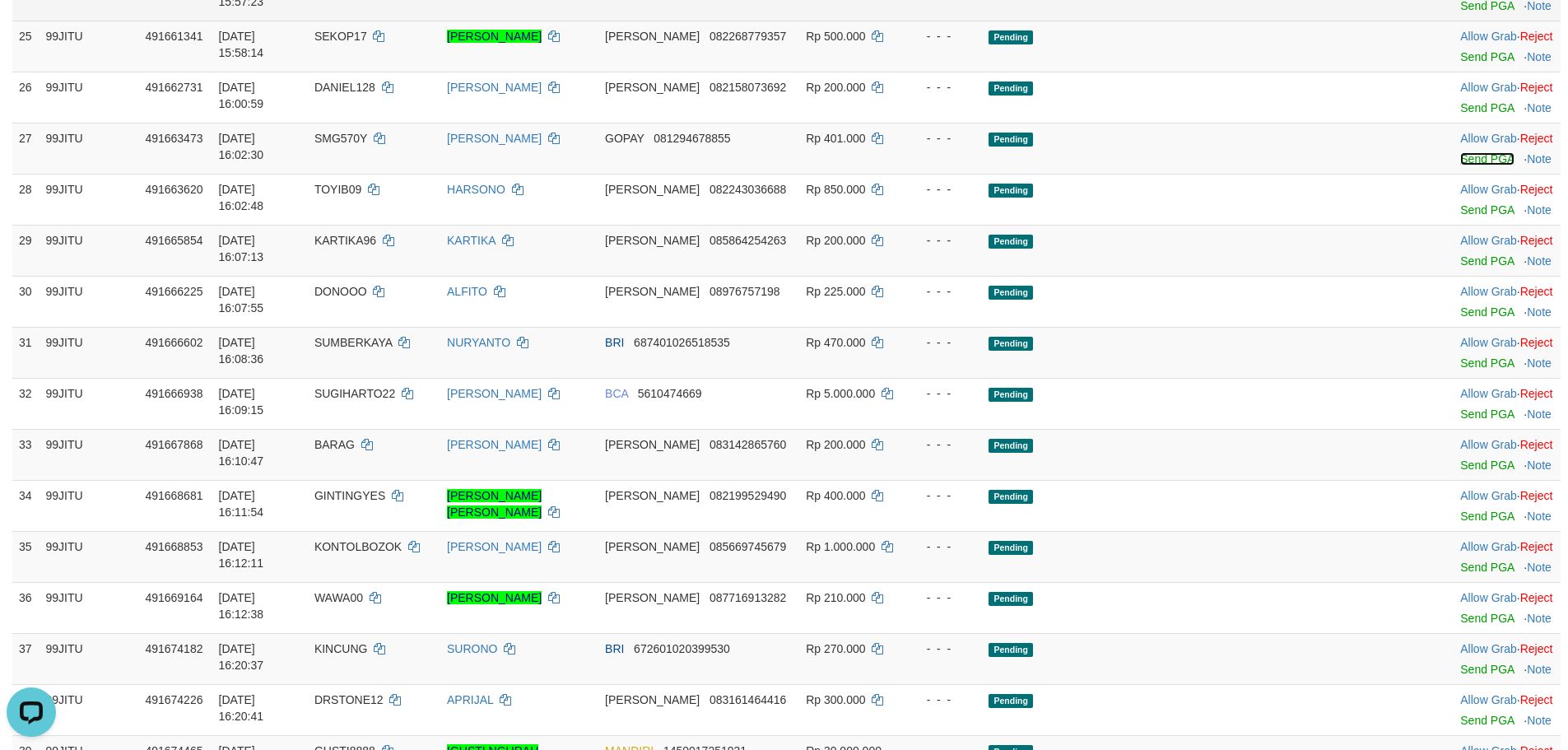
click at [1460, 165] on link "Send PGA" at bounding box center [1487, 158] width 53 height 13
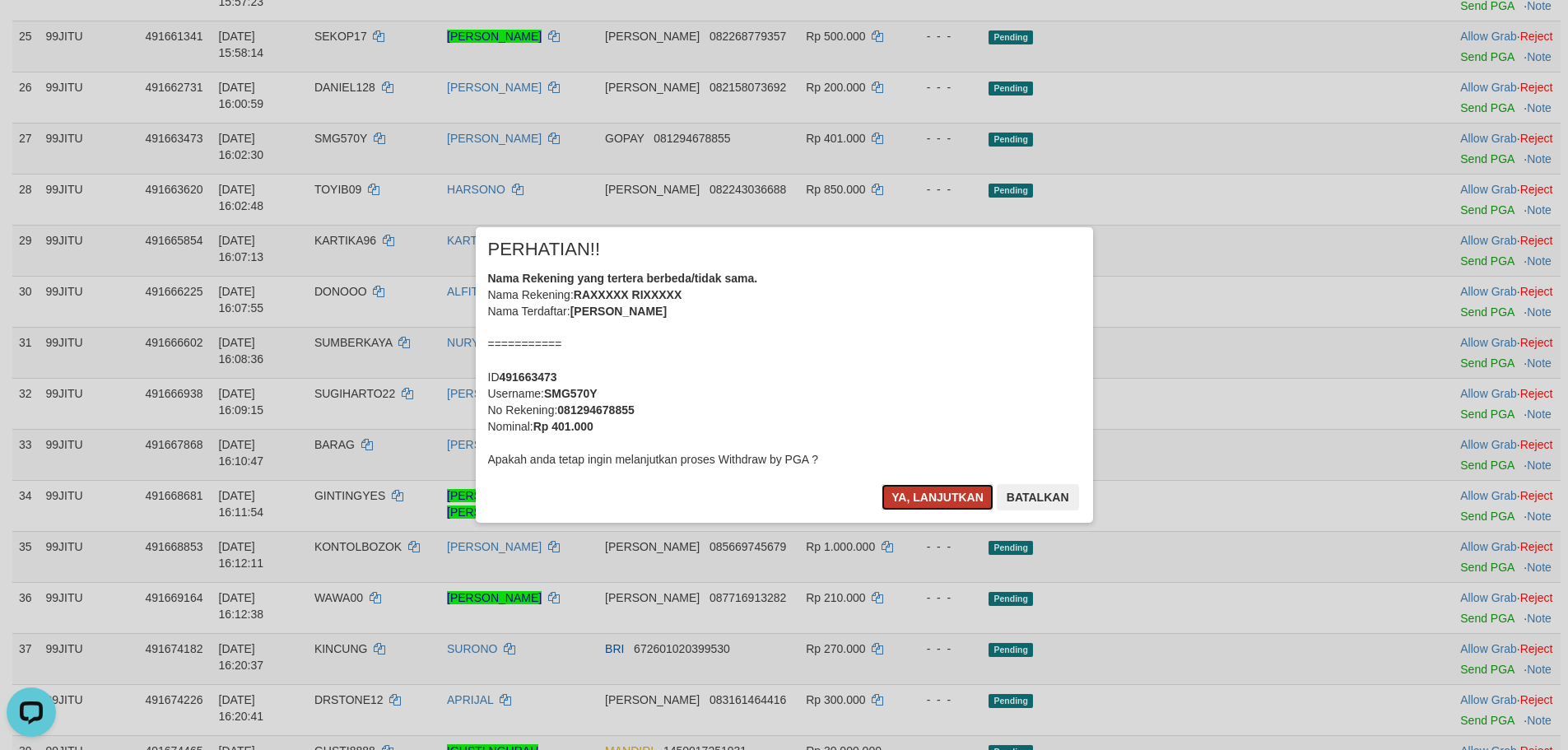
click at [925, 508] on button "Ya, lanjutkan" at bounding box center [938, 497] width 112 height 27
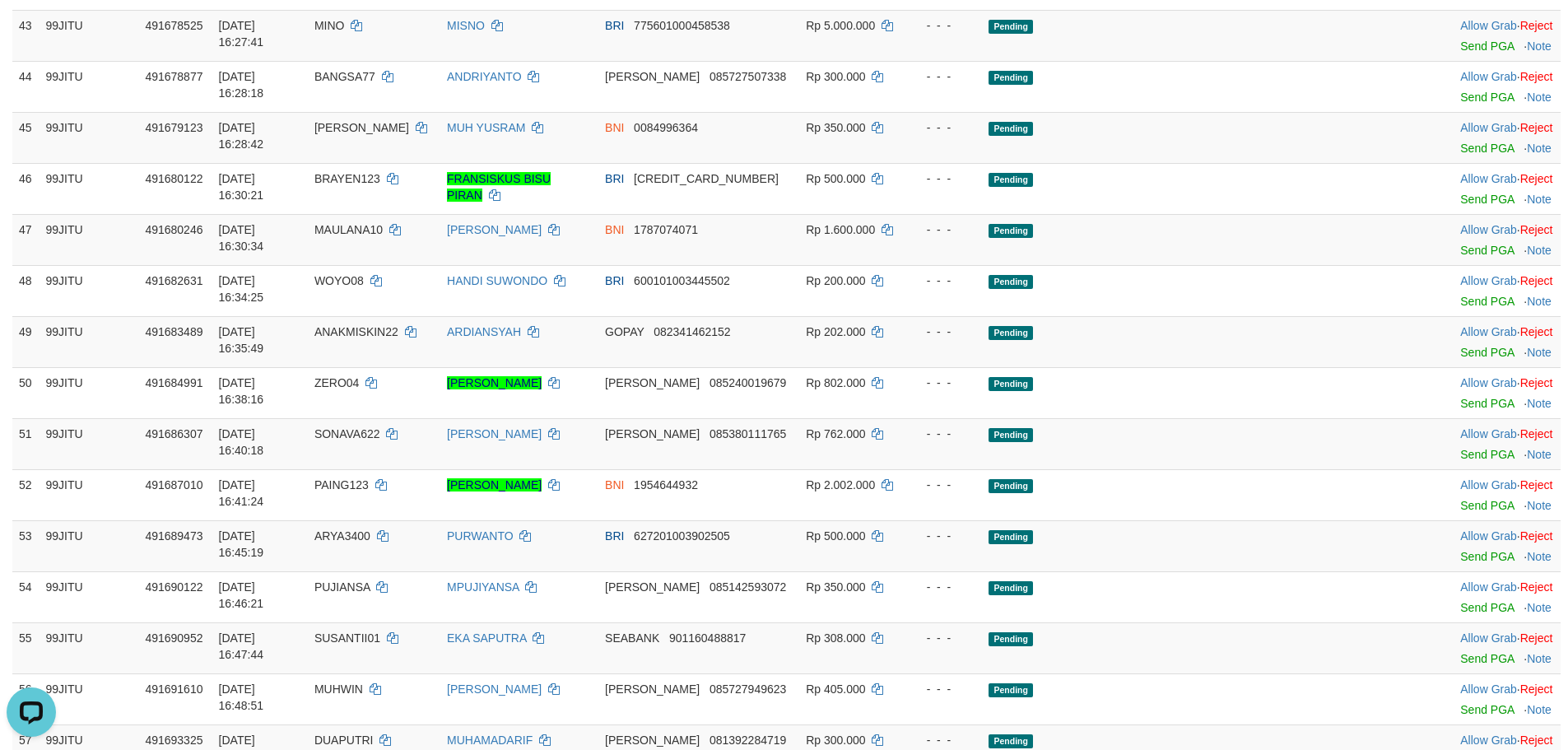
scroll to position [2744, 0]
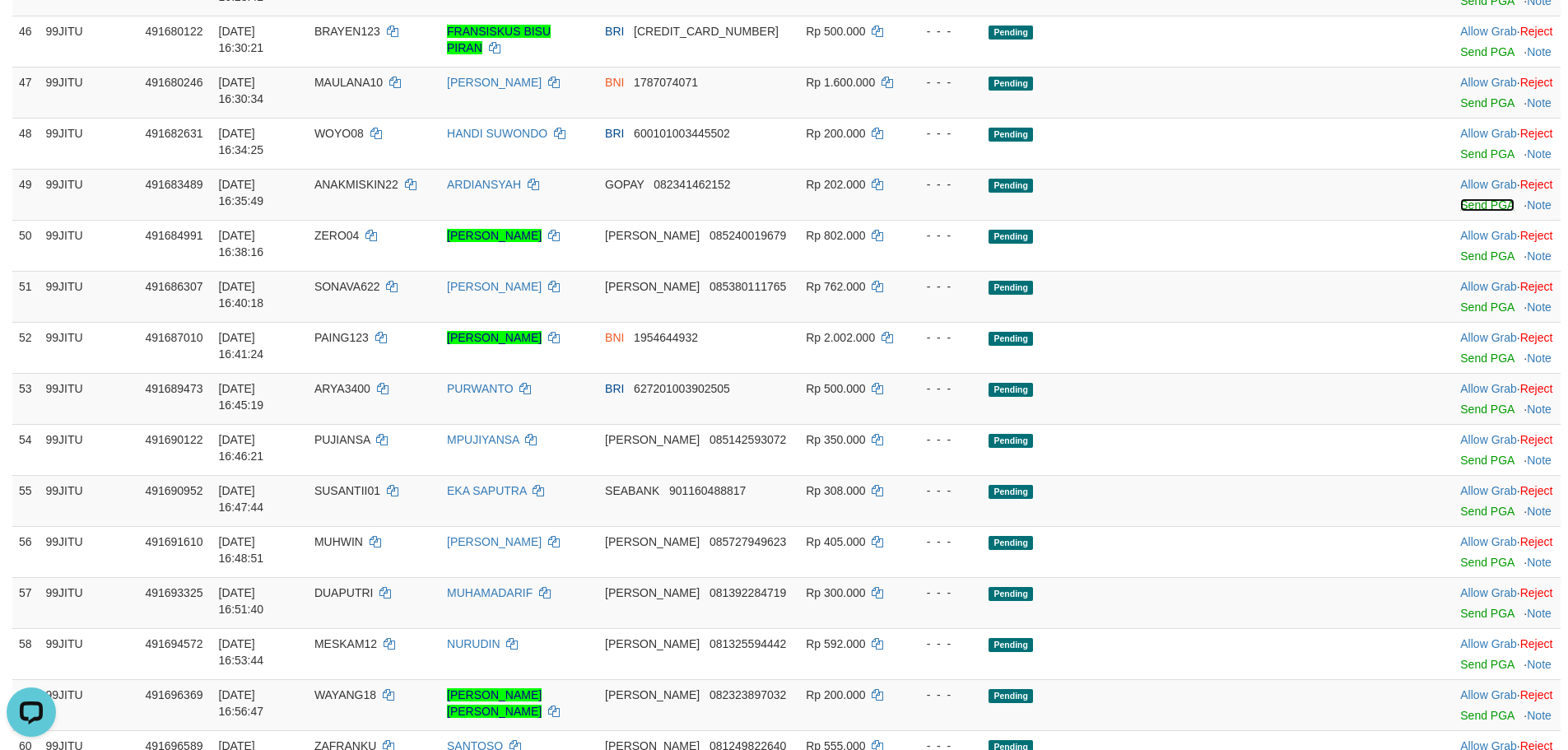
drag, startPoint x: 1453, startPoint y: 449, endPoint x: 872, endPoint y: 195, distance: 634.1
click at [1460, 212] on link "Send PGA" at bounding box center [1487, 204] width 53 height 13
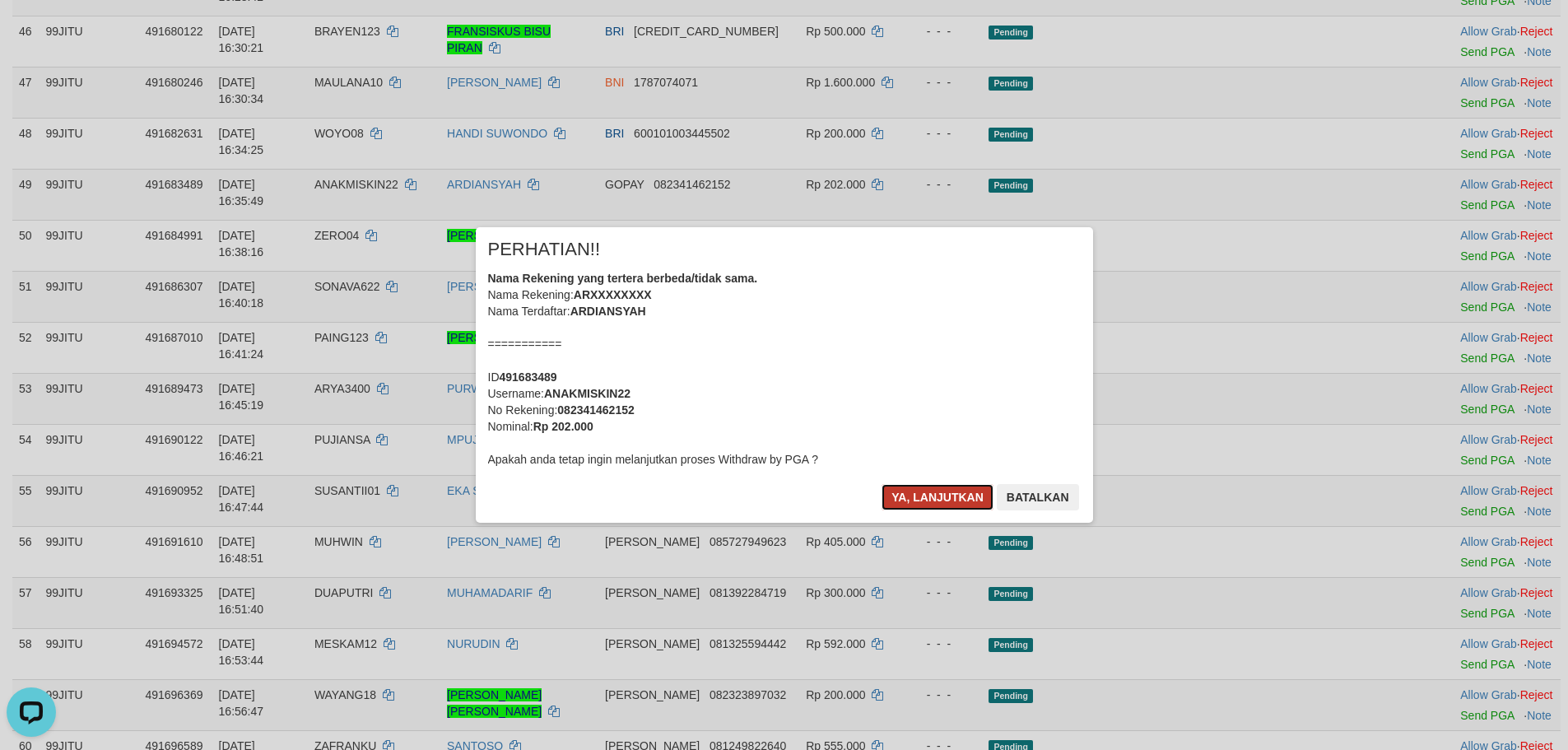
drag, startPoint x: 907, startPoint y: 501, endPoint x: 901, endPoint y: 481, distance: 20.9
click at [908, 500] on button "Ya, lanjutkan" at bounding box center [938, 497] width 112 height 27
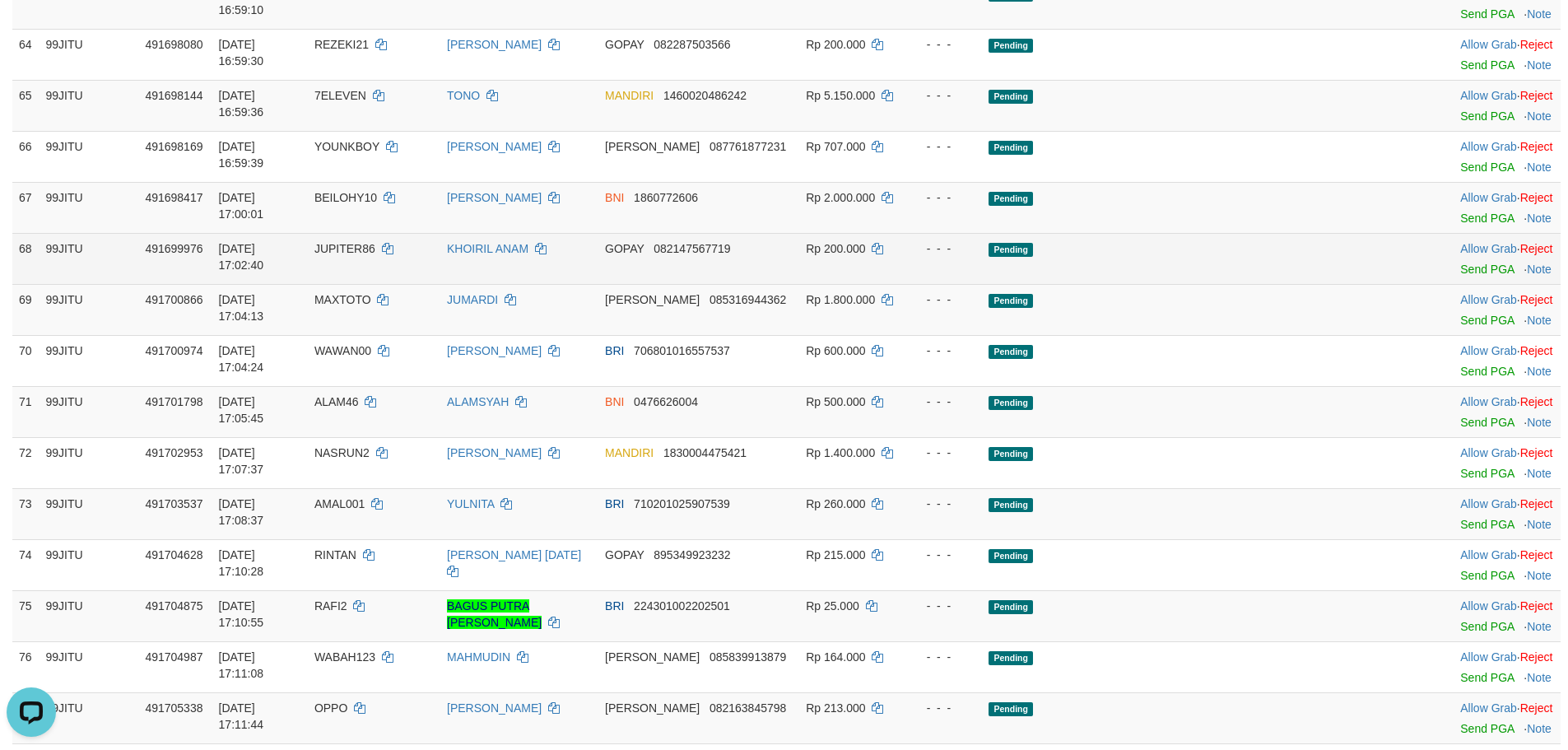
scroll to position [3704, 0]
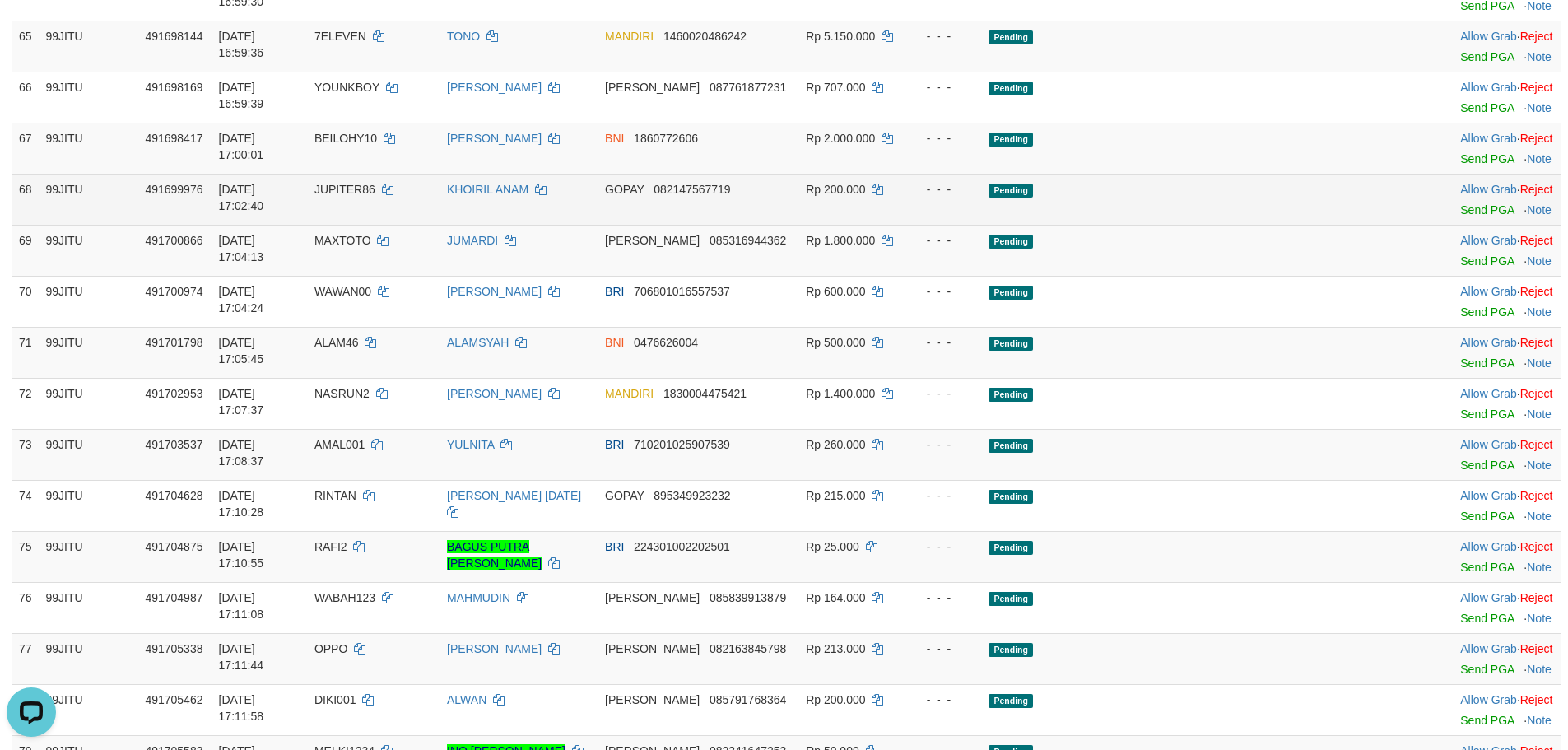
click at [375, 196] on span "JUPITER86" at bounding box center [344, 189] width 61 height 13
copy td "JUPITER86"
click at [375, 196] on span "JUPITER86" at bounding box center [344, 189] width 61 height 13
click at [1460, 216] on link "Send PGA" at bounding box center [1487, 209] width 53 height 13
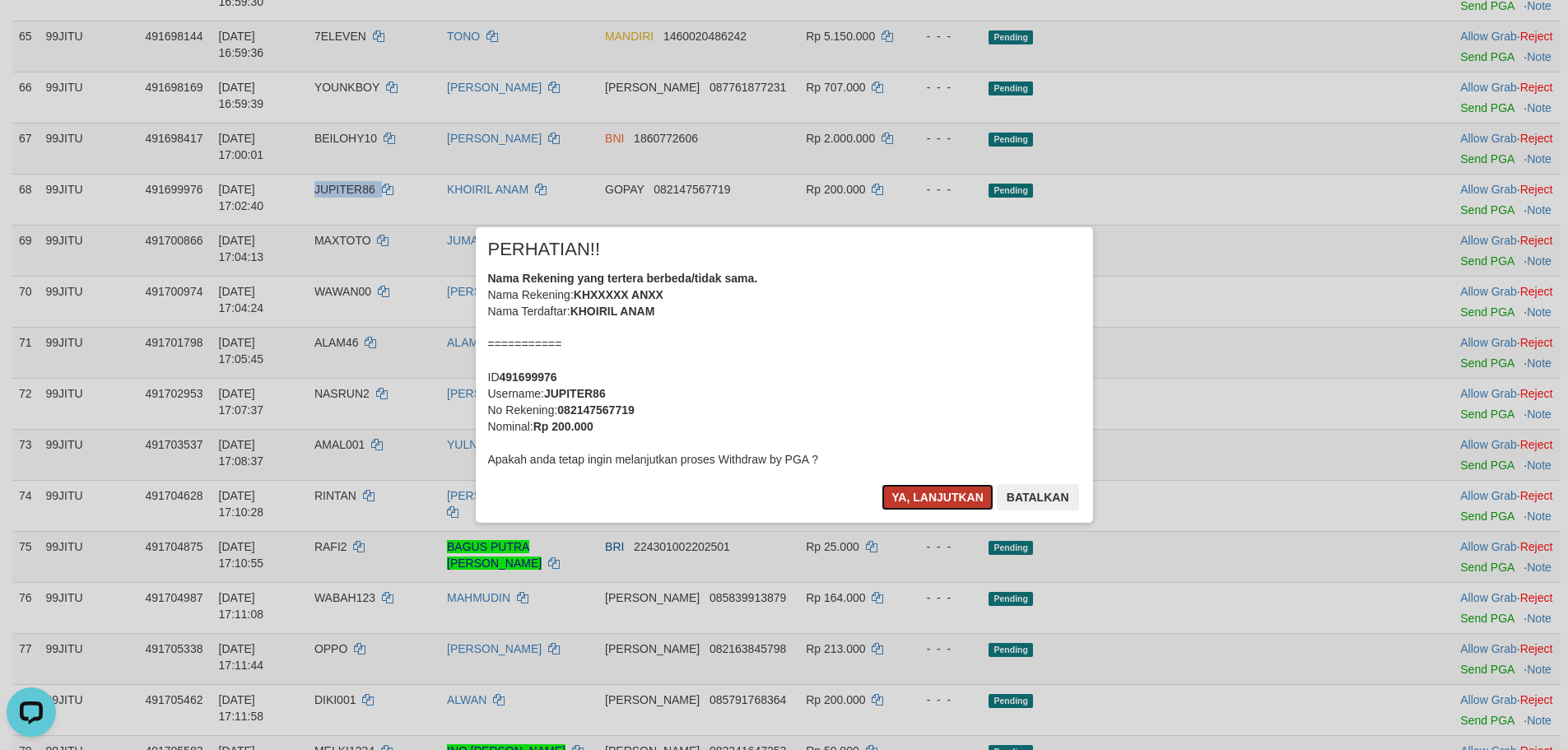
click at [939, 492] on button "Ya, lanjutkan" at bounding box center [938, 497] width 112 height 27
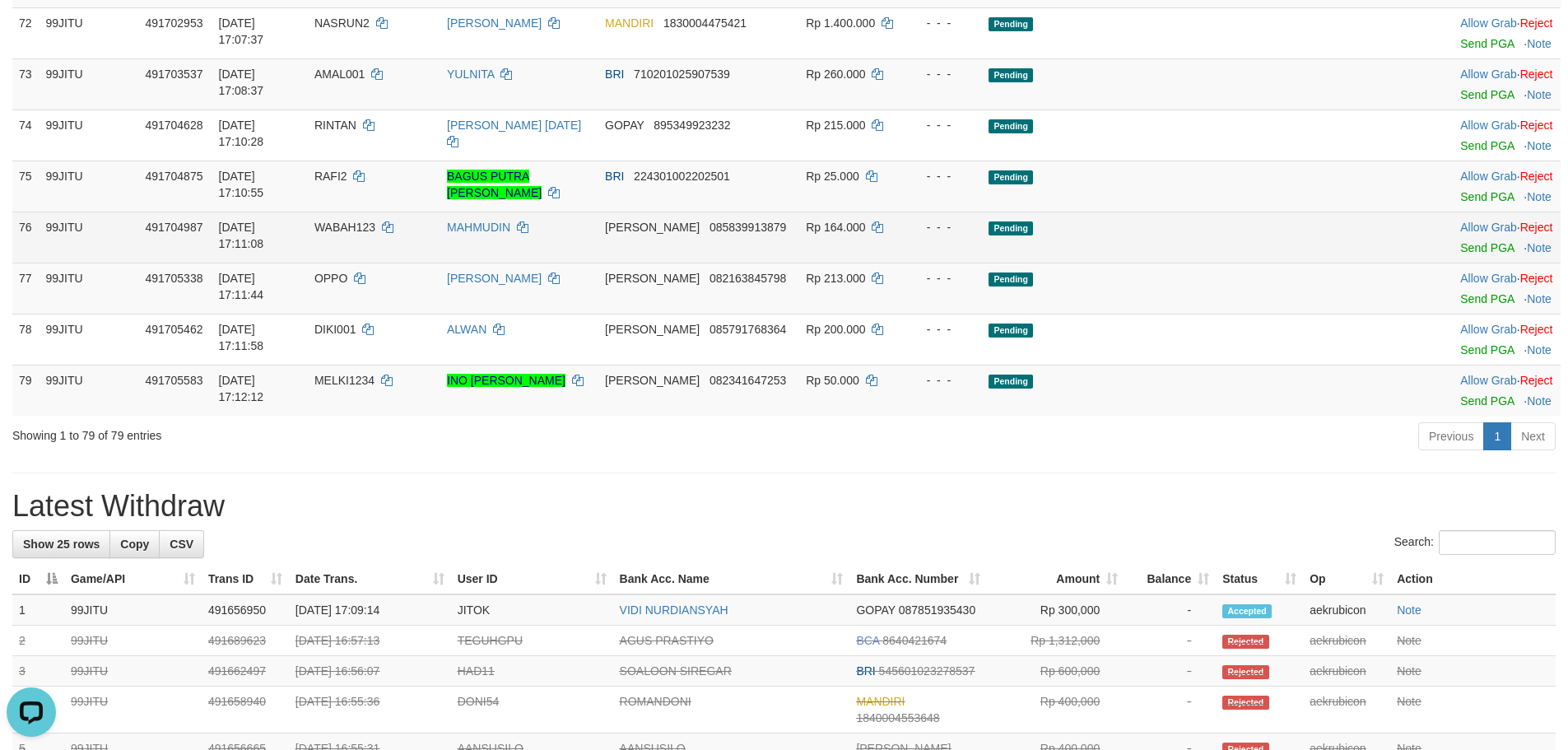
scroll to position [4116, 0]
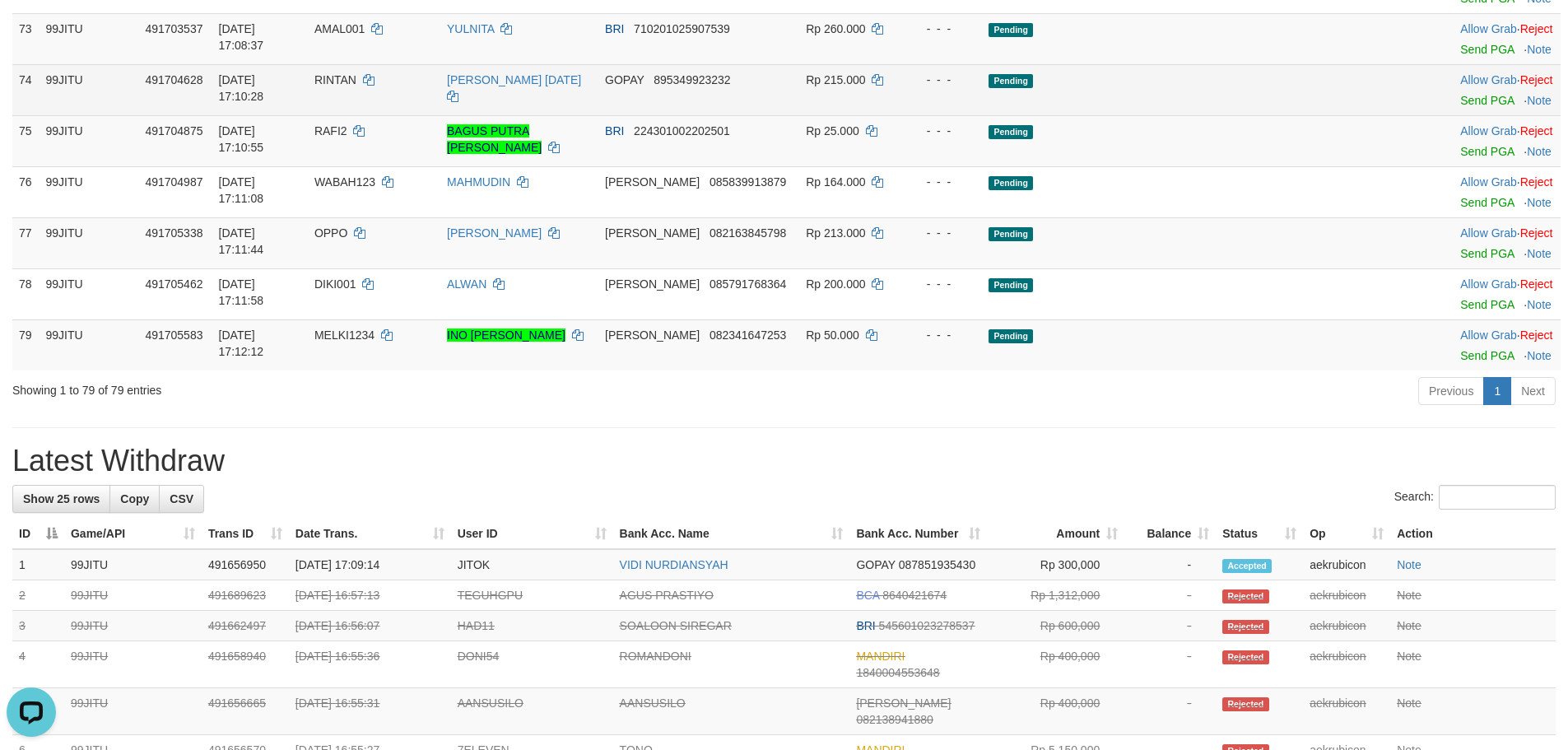
click at [356, 86] on span "RINTAN" at bounding box center [335, 79] width 42 height 13
click at [1460, 107] on link "Send PGA" at bounding box center [1487, 100] width 53 height 13
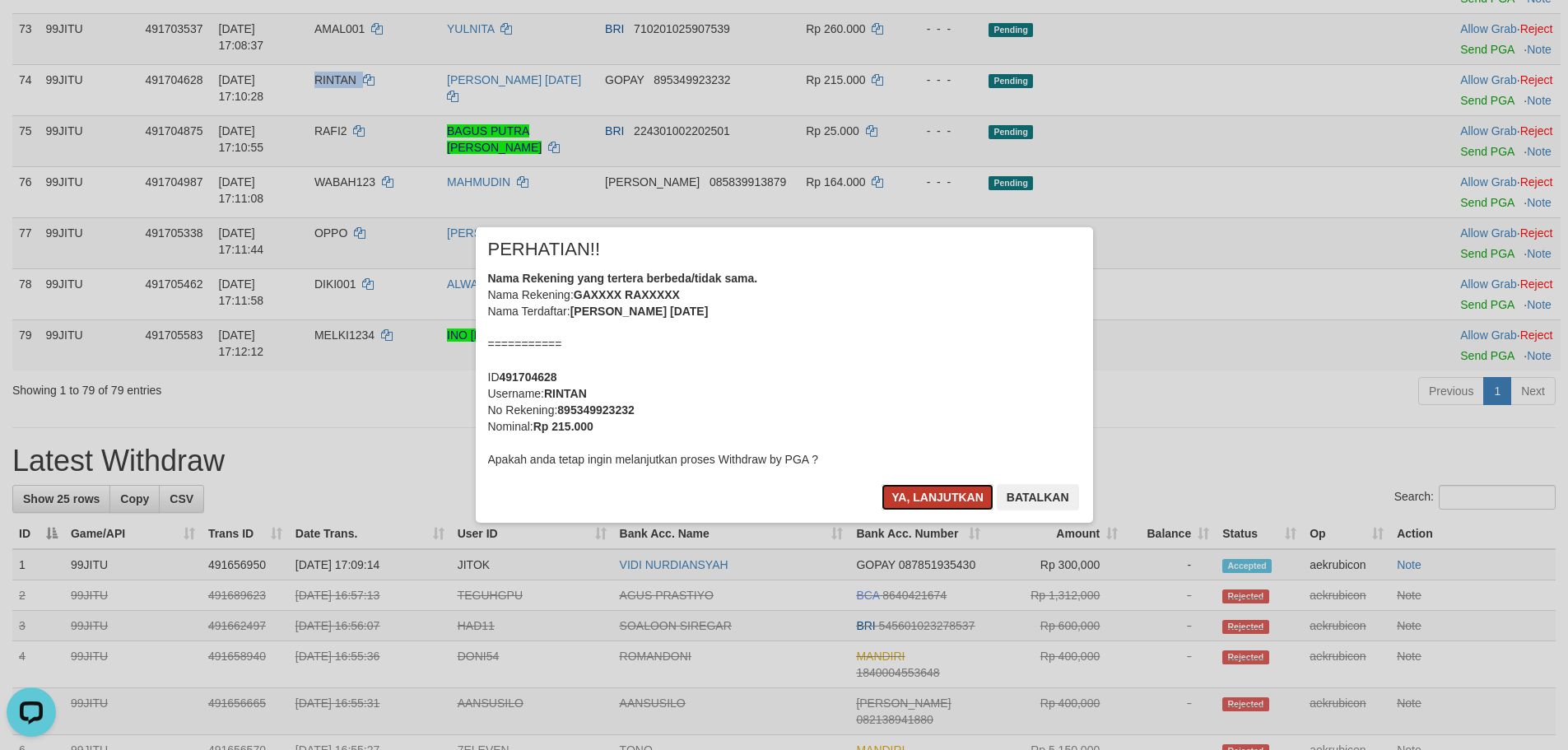
click at [942, 505] on button "Ya, lanjutkan" at bounding box center [938, 497] width 112 height 27
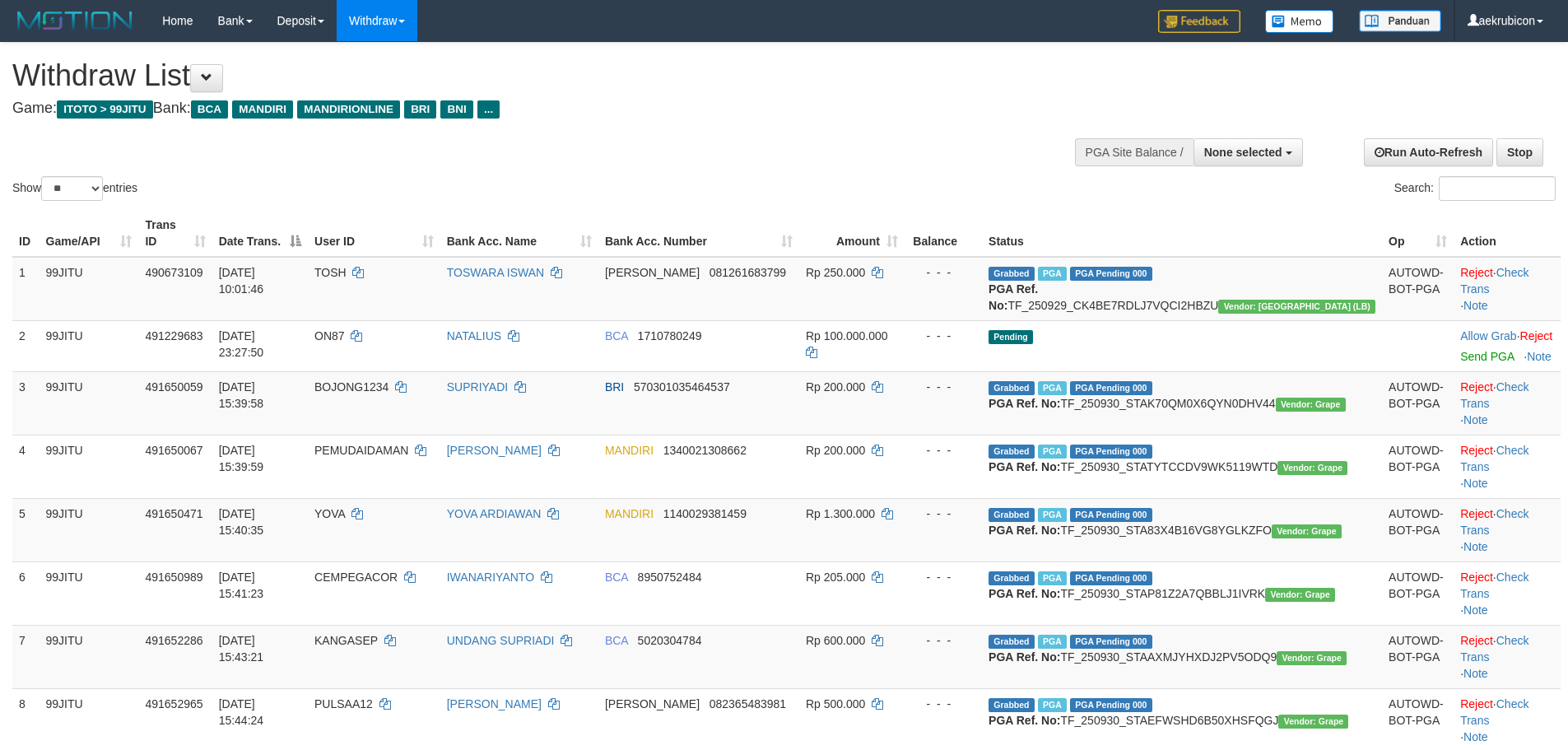
select select
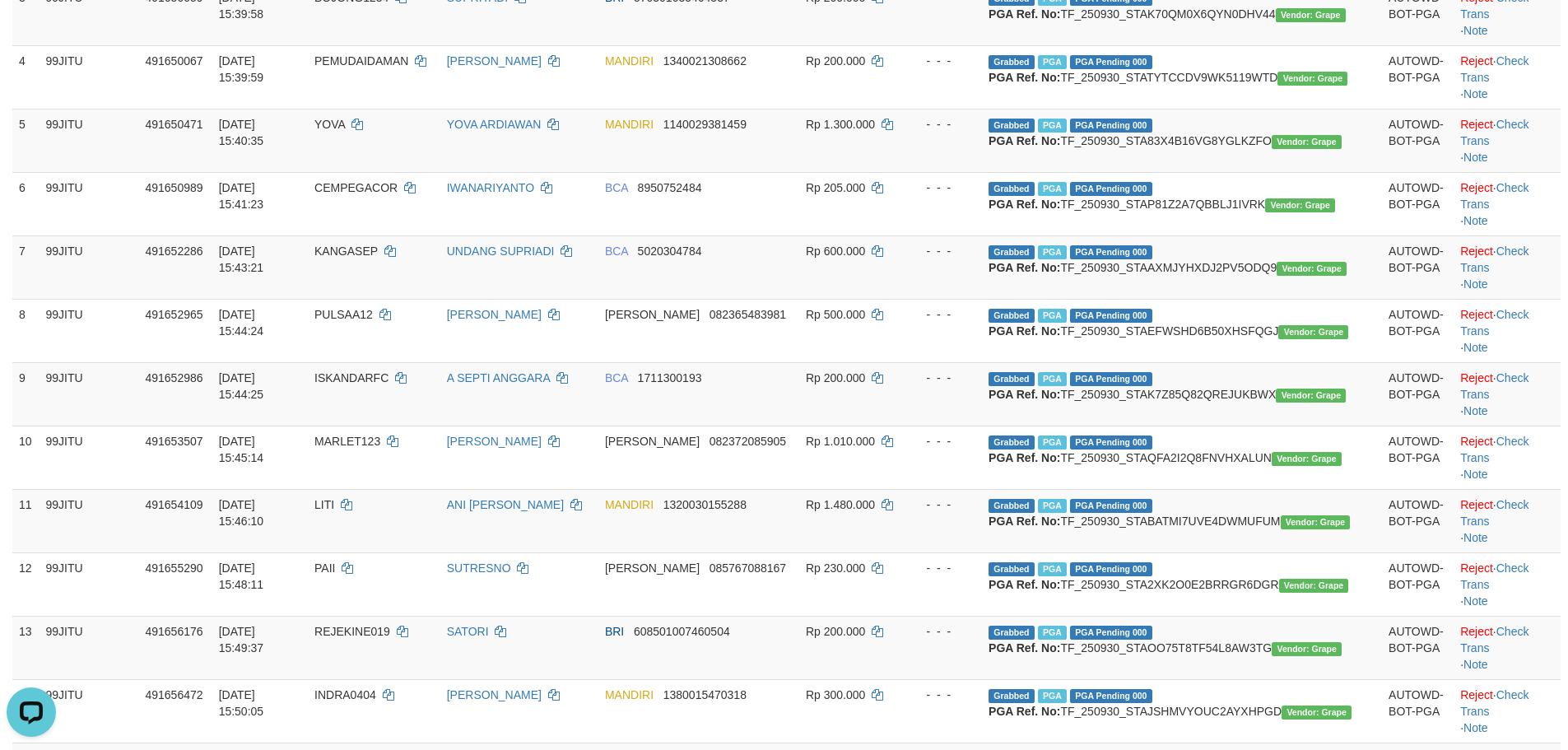
scroll to position [138, 0]
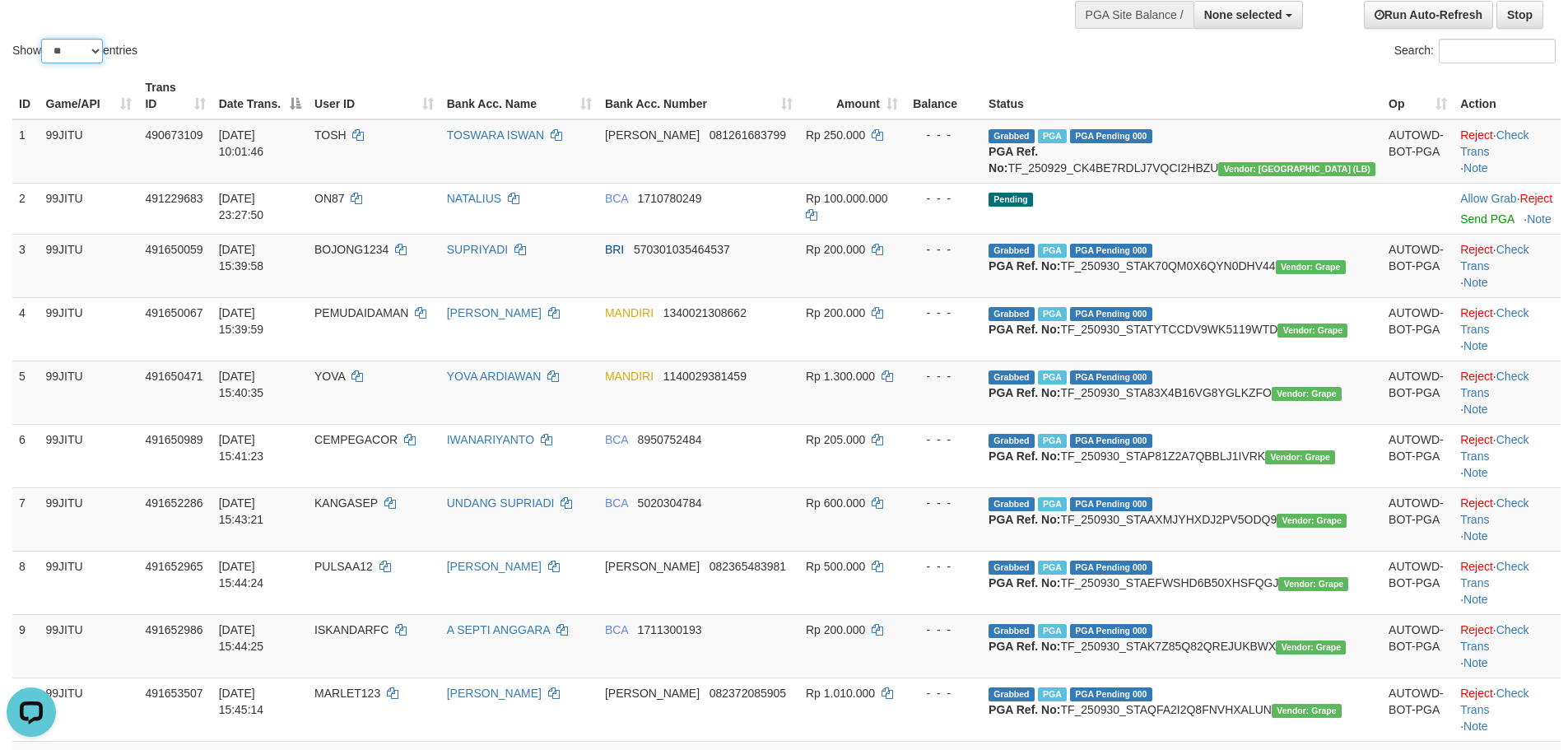
click at [65, 64] on div "Show ** ** ** *** entries" at bounding box center [392, 53] width 759 height 28
select select "***"
click at [44, 39] on select "** ** ** ***" at bounding box center [72, 51] width 62 height 25
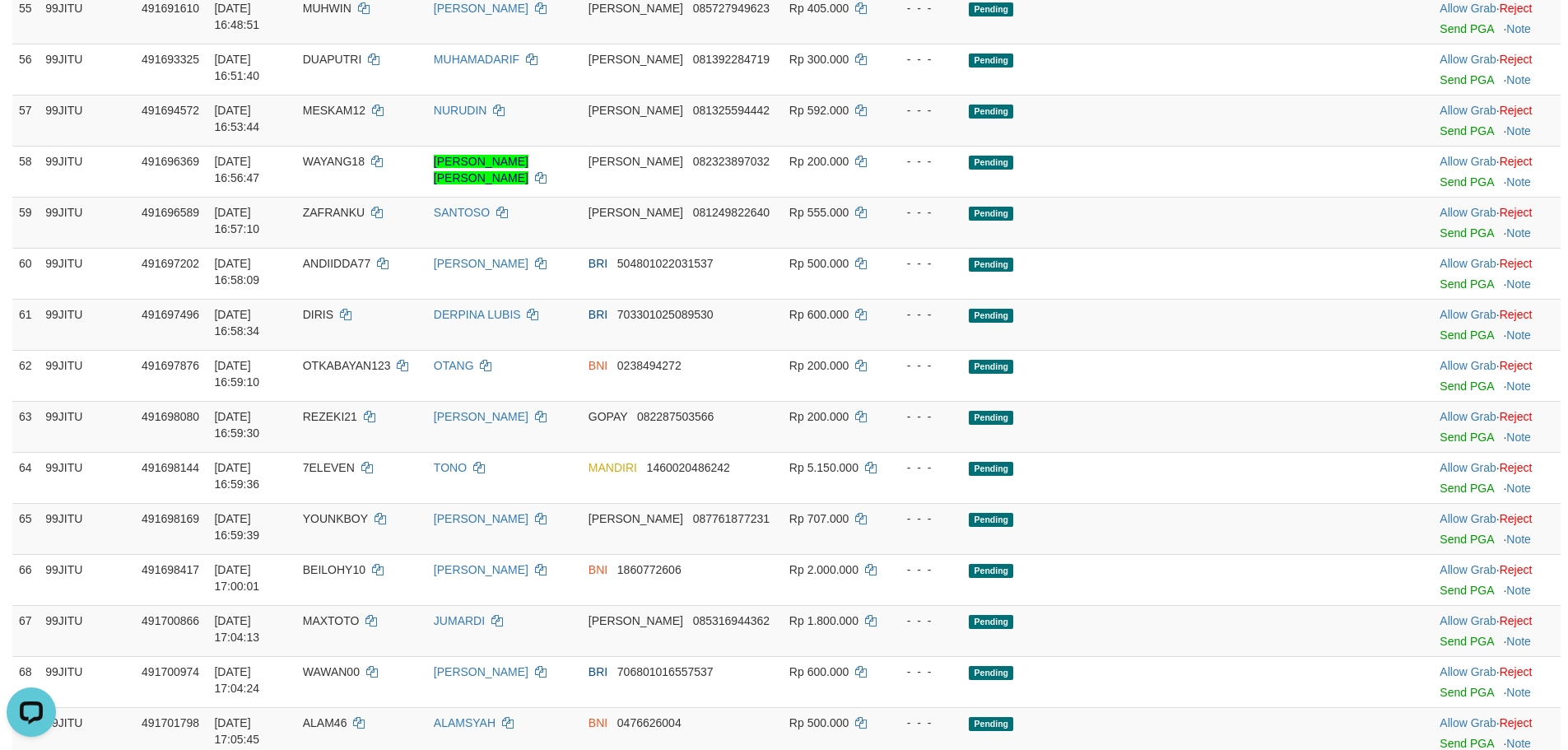
scroll to position [2744, 0]
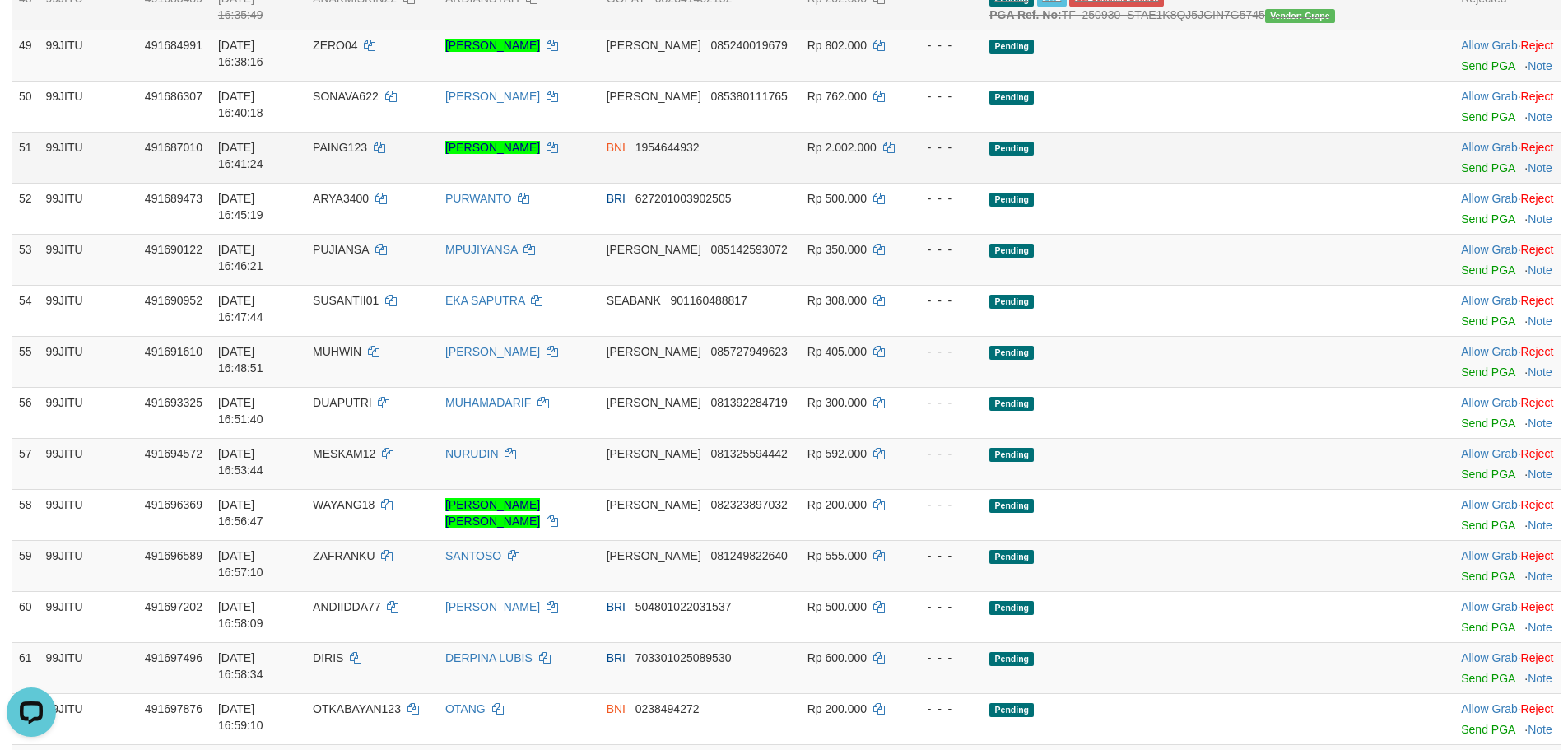
scroll to position [2881, 0]
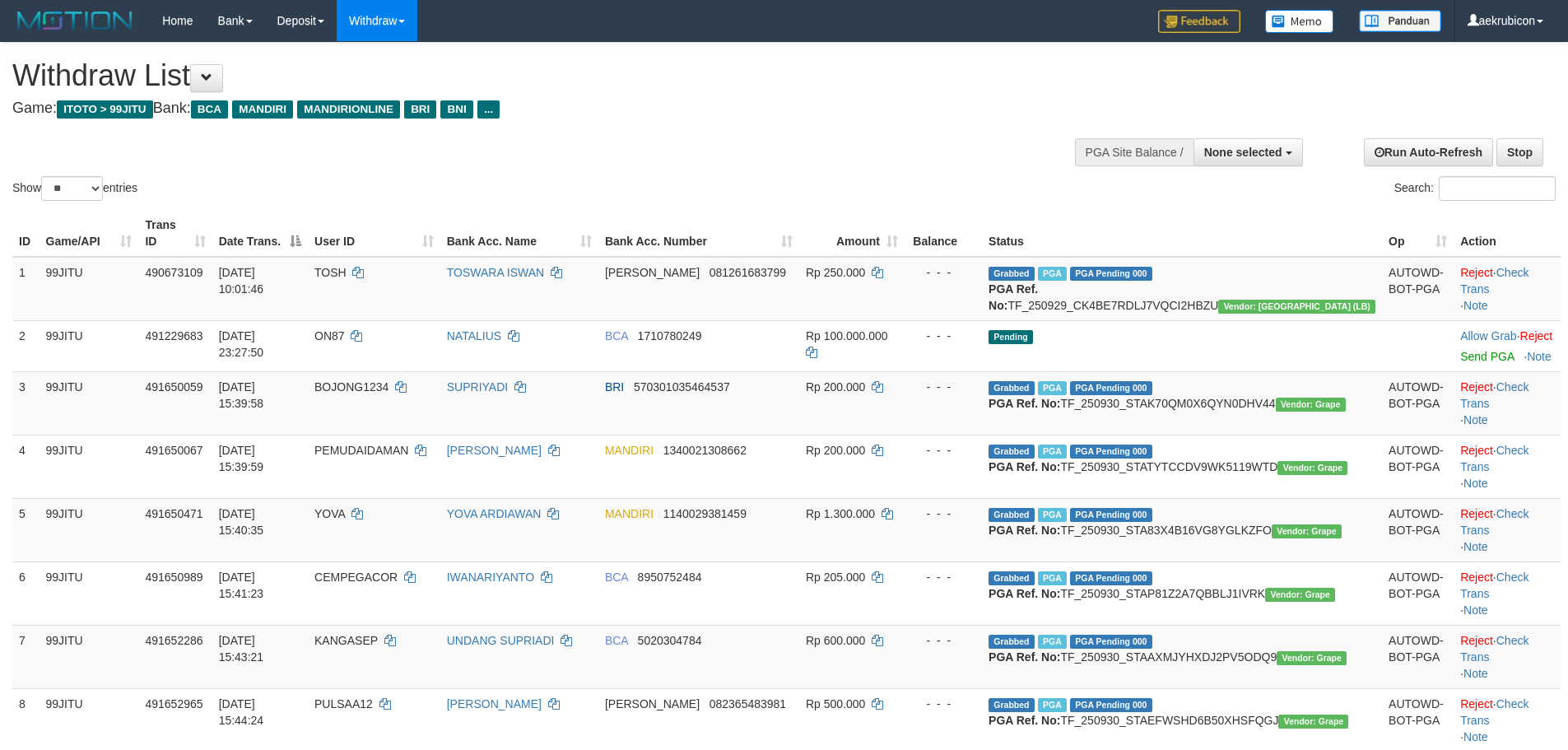
select select
select select "**"
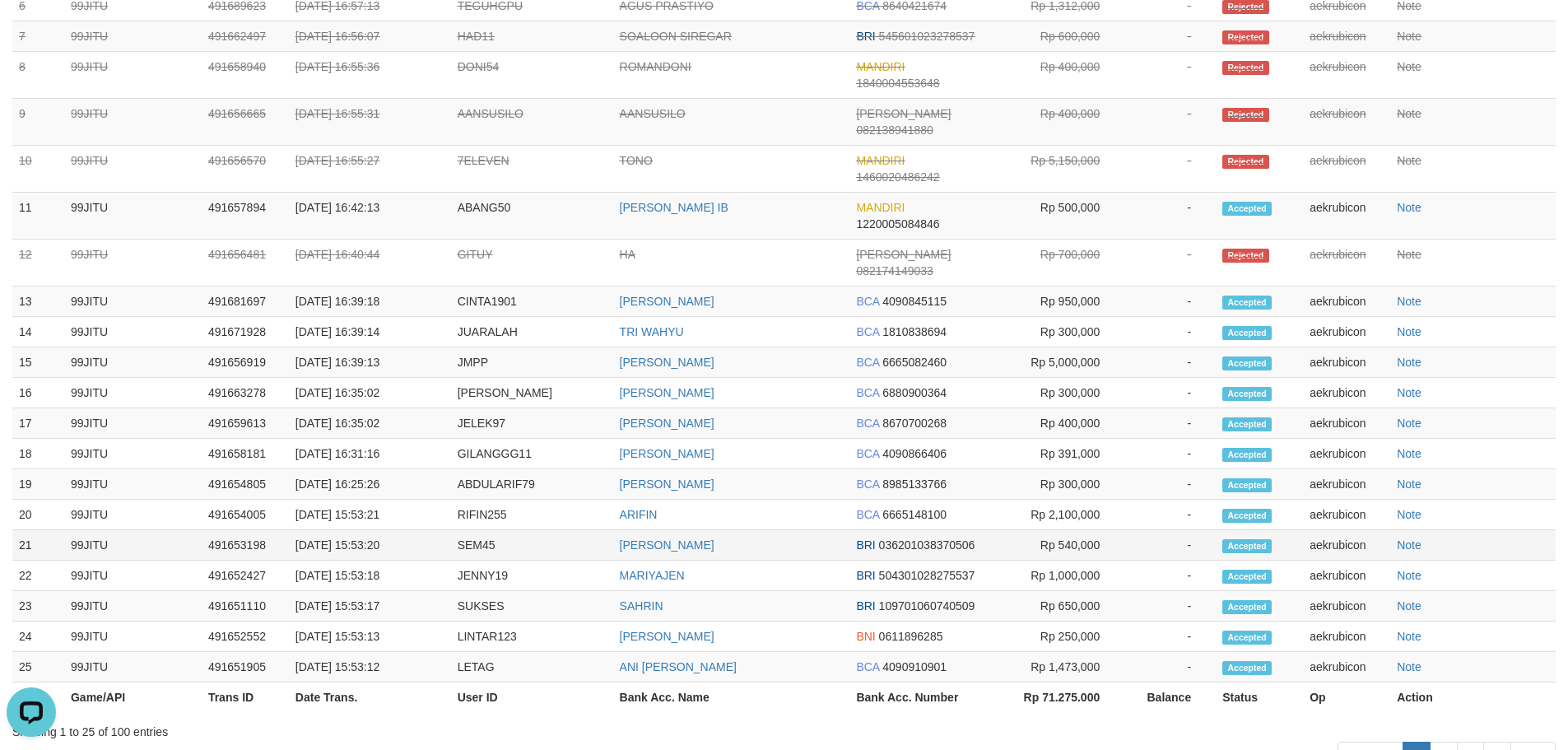
scroll to position [1825, 0]
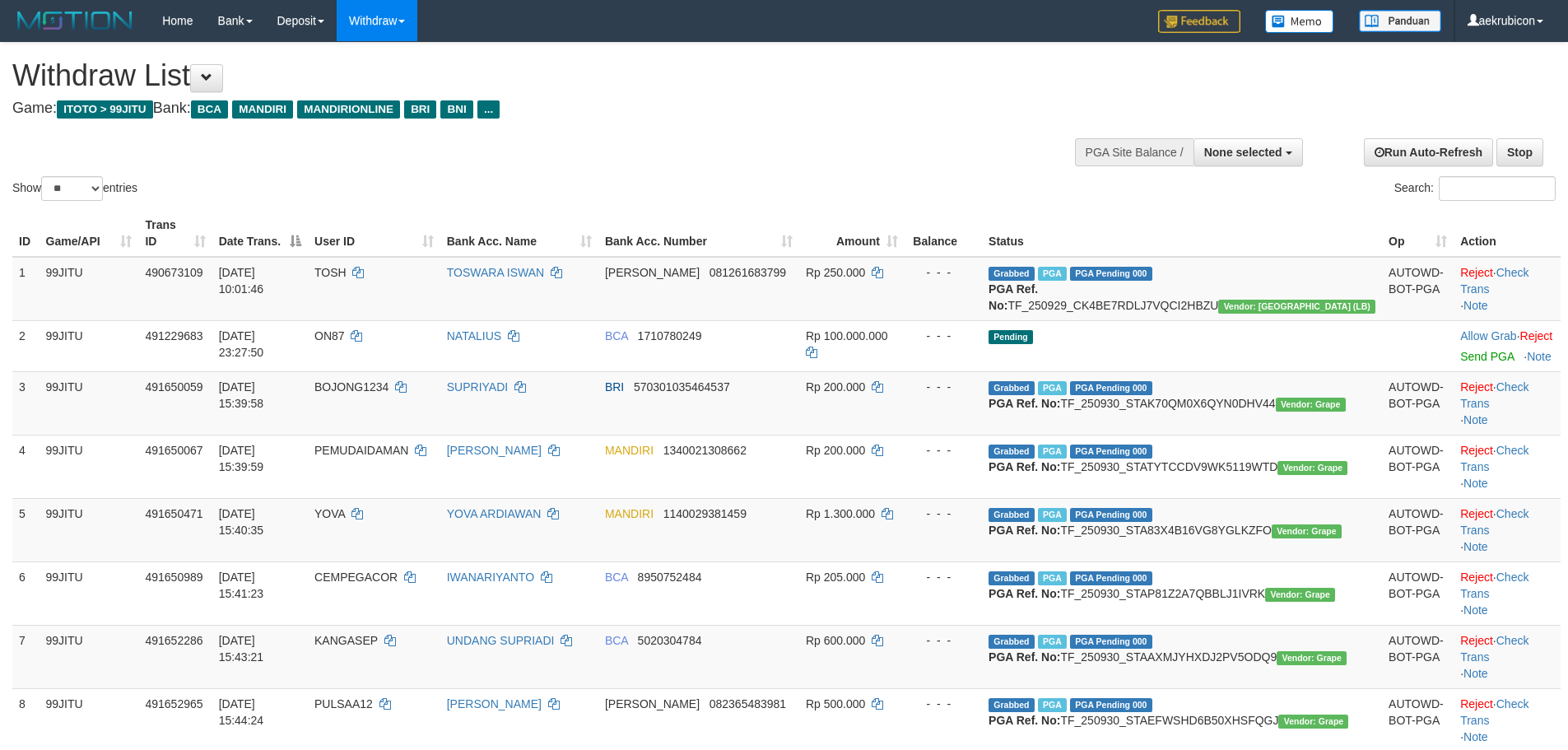
select select
select select "**"
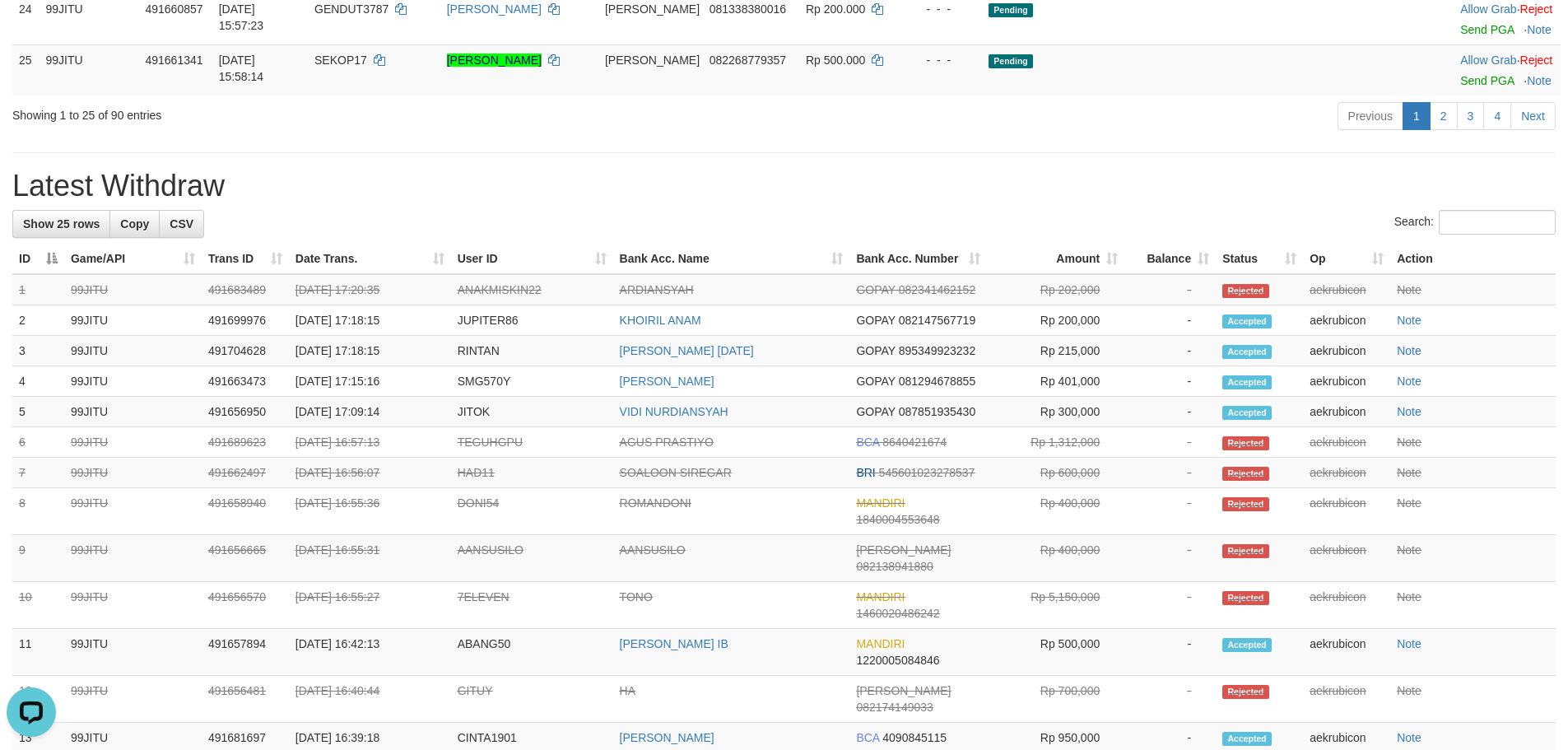
scroll to position [1687, 0]
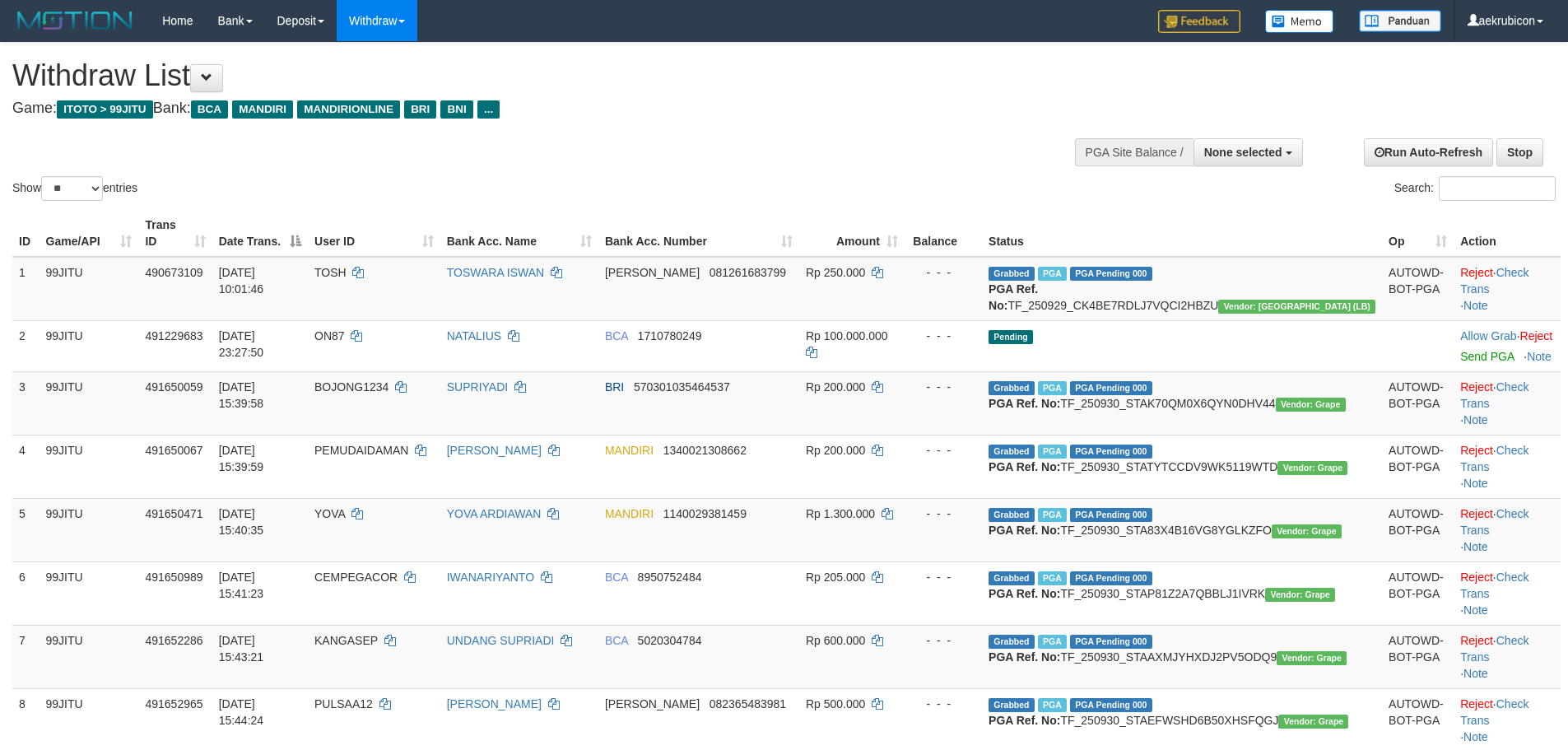
select select
click at [85, 189] on select "** ** ** ***" at bounding box center [72, 189] width 62 height 25
select select "***"
click at [44, 177] on select "** ** ** ***" at bounding box center [72, 189] width 62 height 25
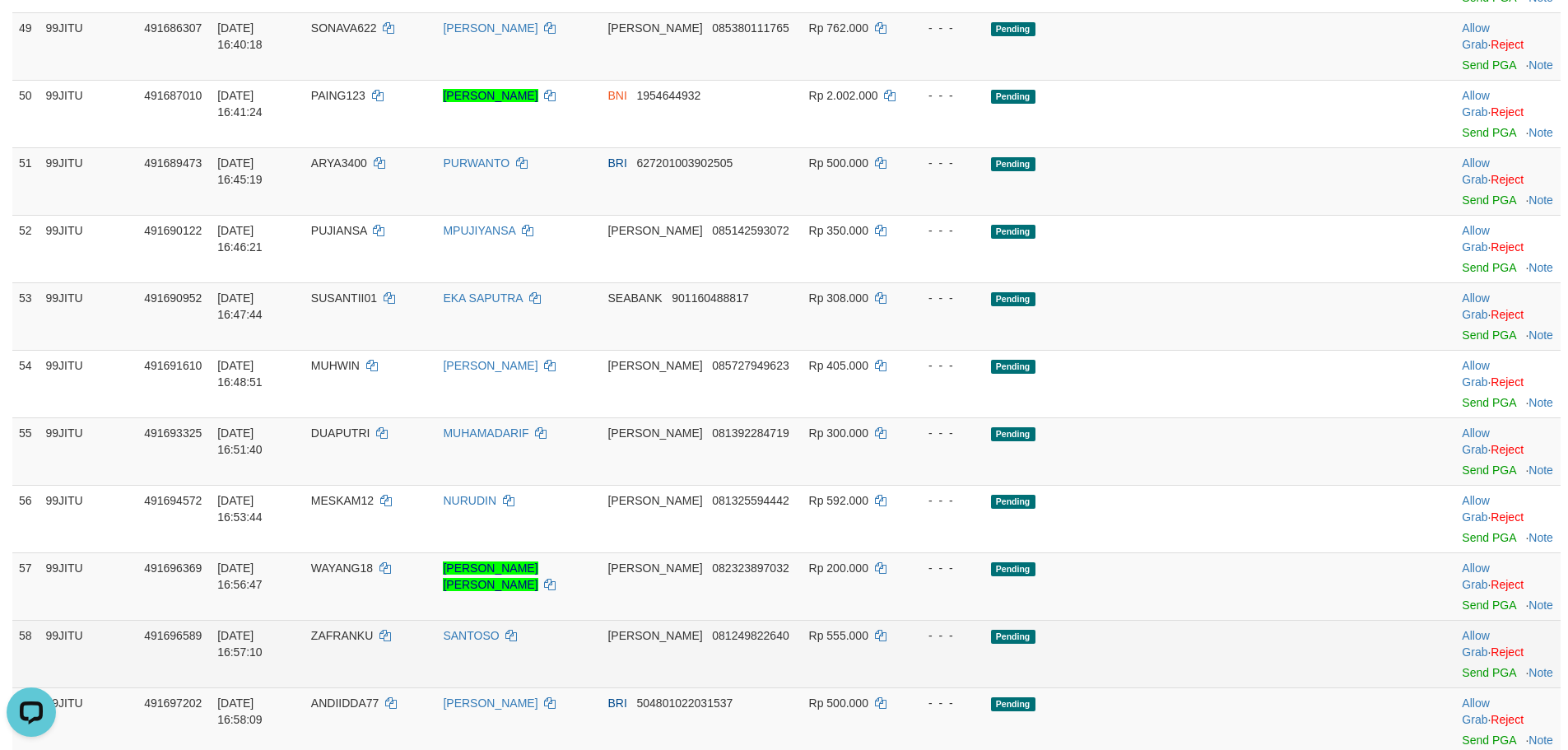
scroll to position [3567, 0]
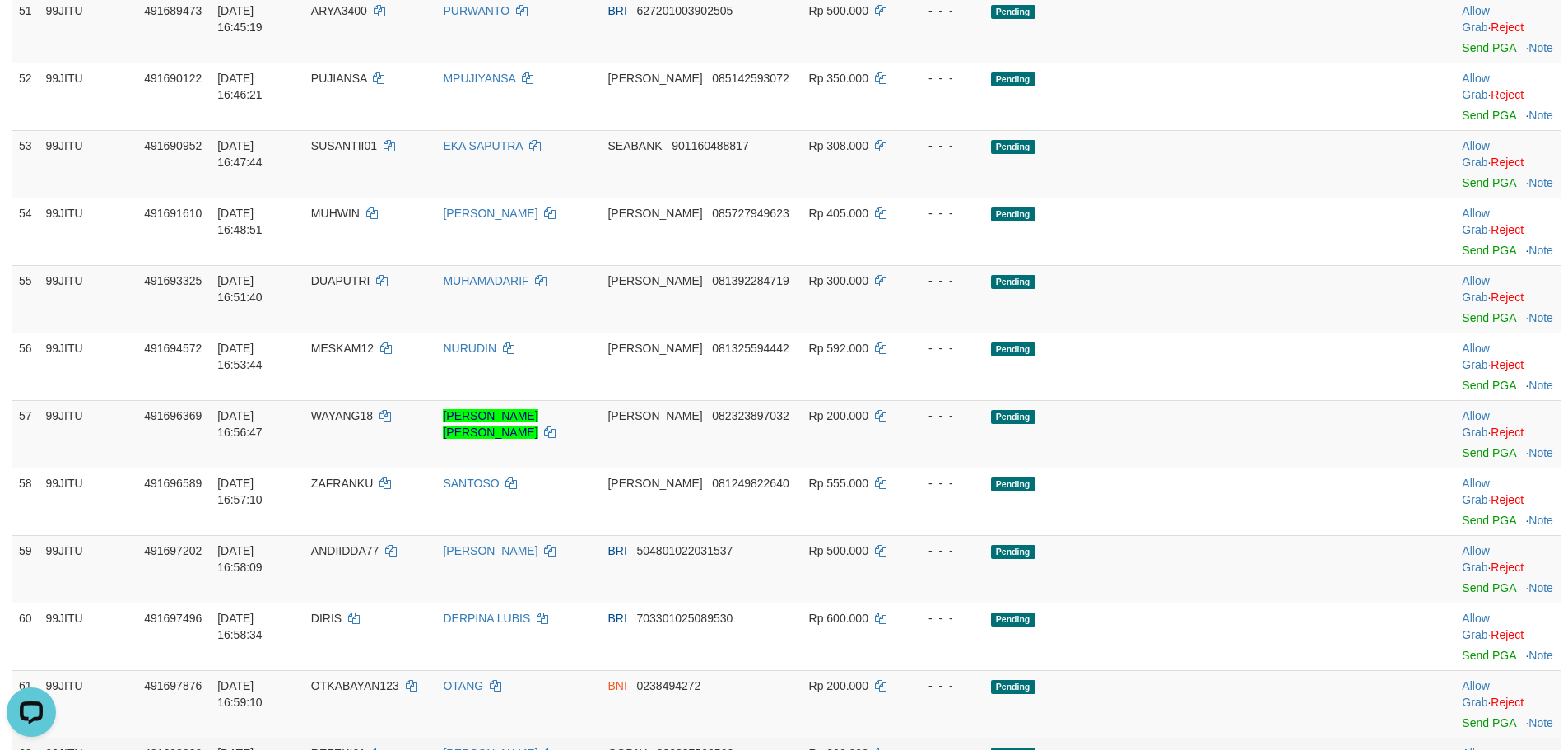
click at [365, 747] on span "REZEKI21" at bounding box center [338, 753] width 54 height 13
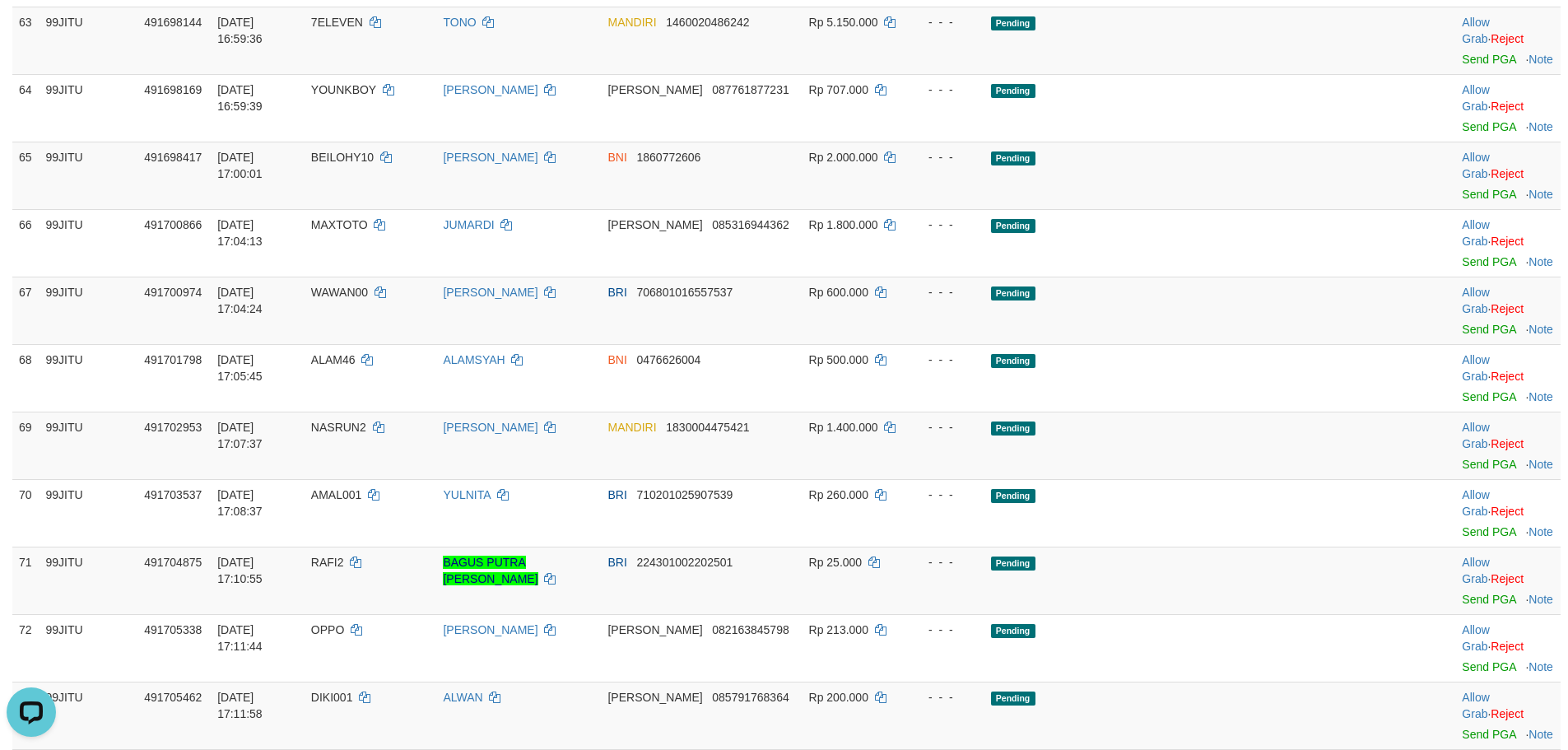
scroll to position [4528, 0]
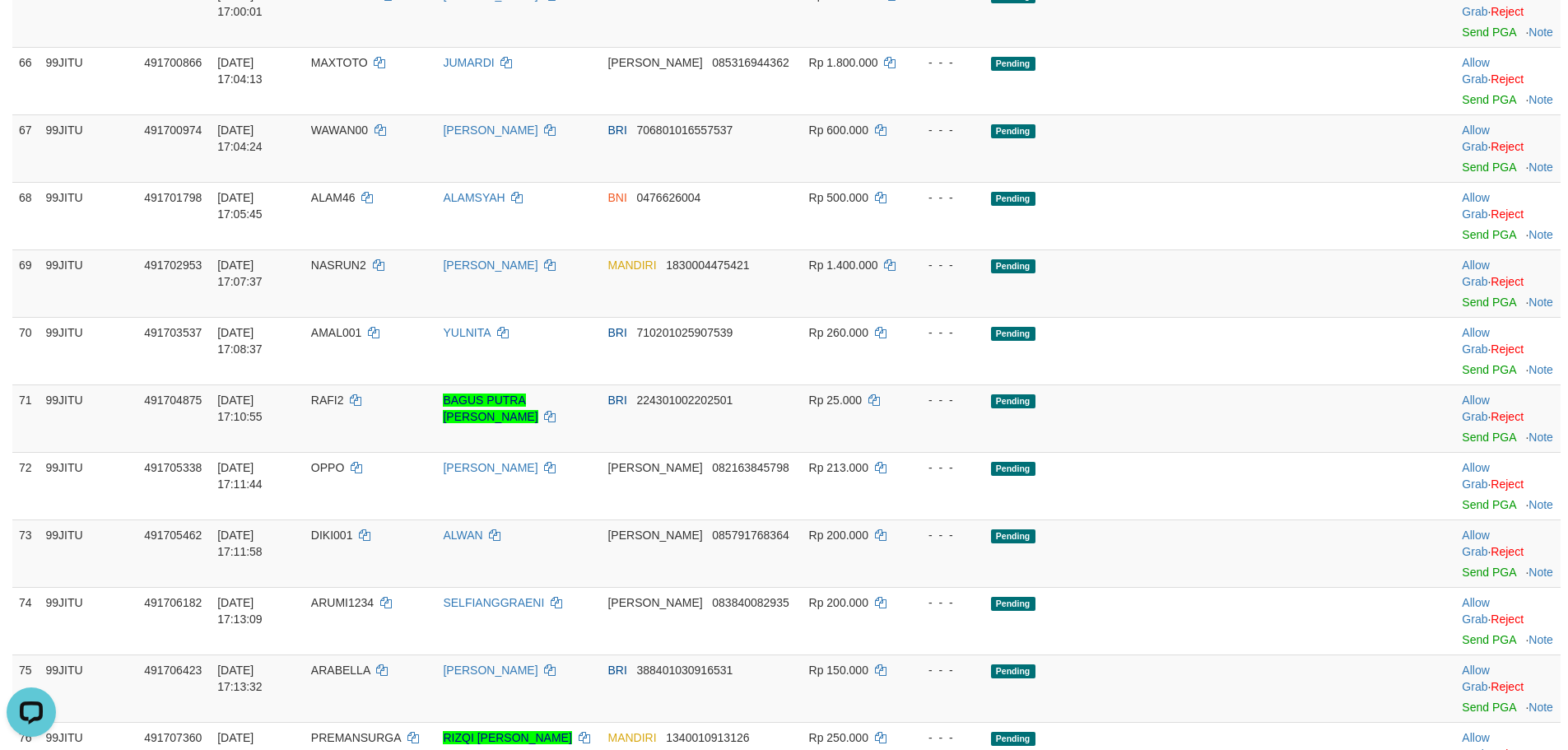
drag, startPoint x: 410, startPoint y: 397, endPoint x: 411, endPoint y: 383, distance: 14.0
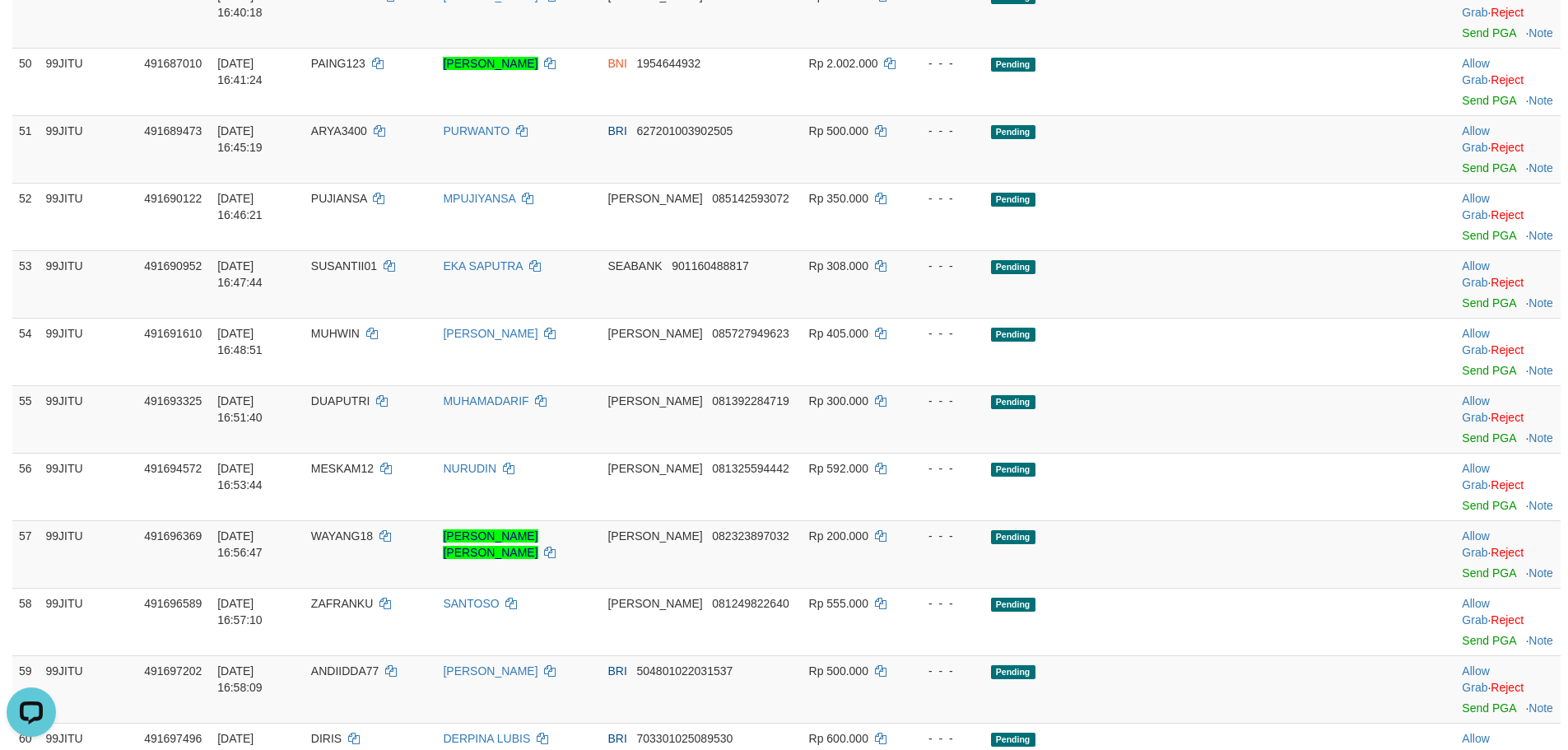
scroll to position [3532, 0]
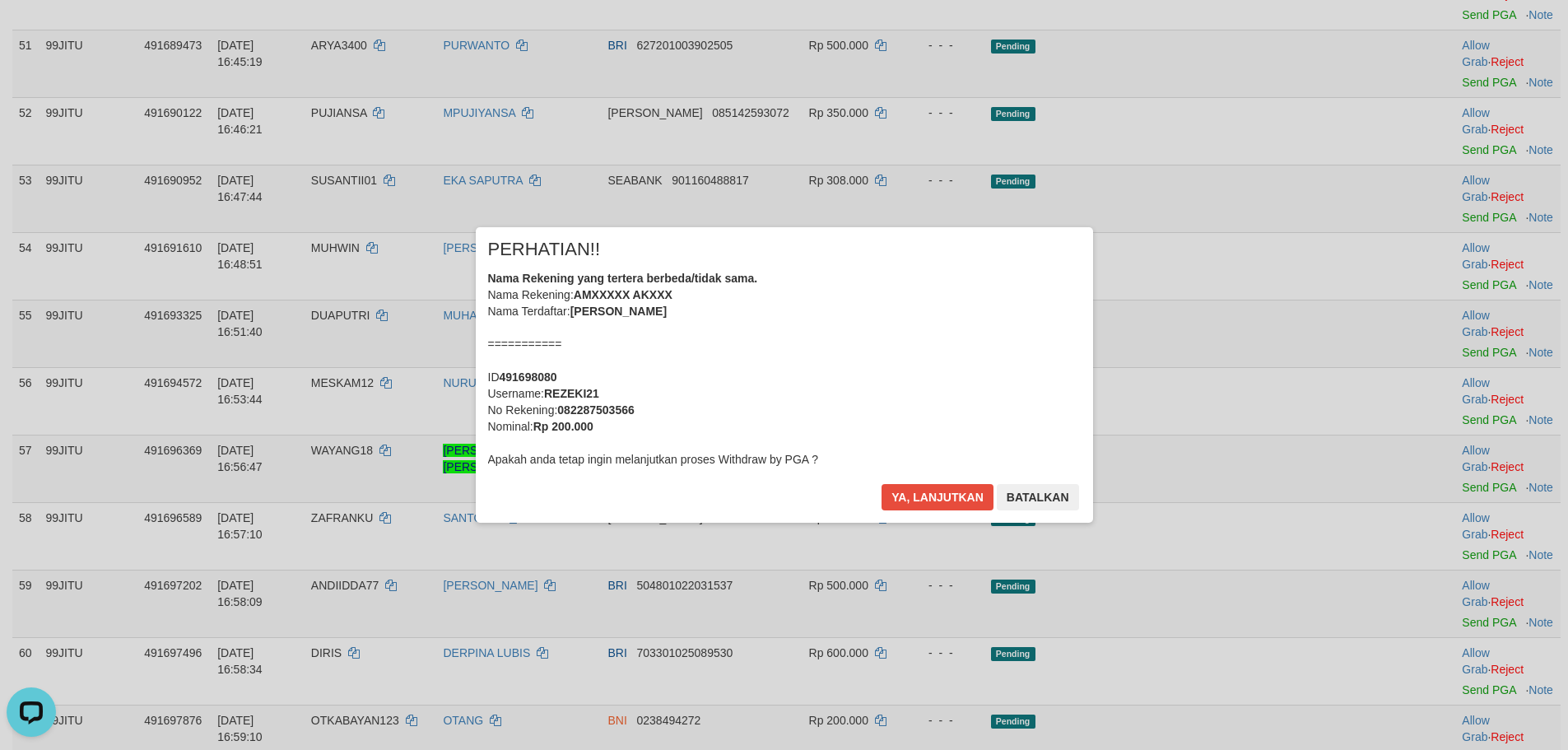
click at [918, 481] on div "× PERHATIAN!! Nama Rekening yang tertera berbeda/tidak sama. Nama Rekening: AMX…" at bounding box center [784, 375] width 617 height 294
click at [920, 486] on button "Ya, lanjutkan" at bounding box center [938, 497] width 112 height 27
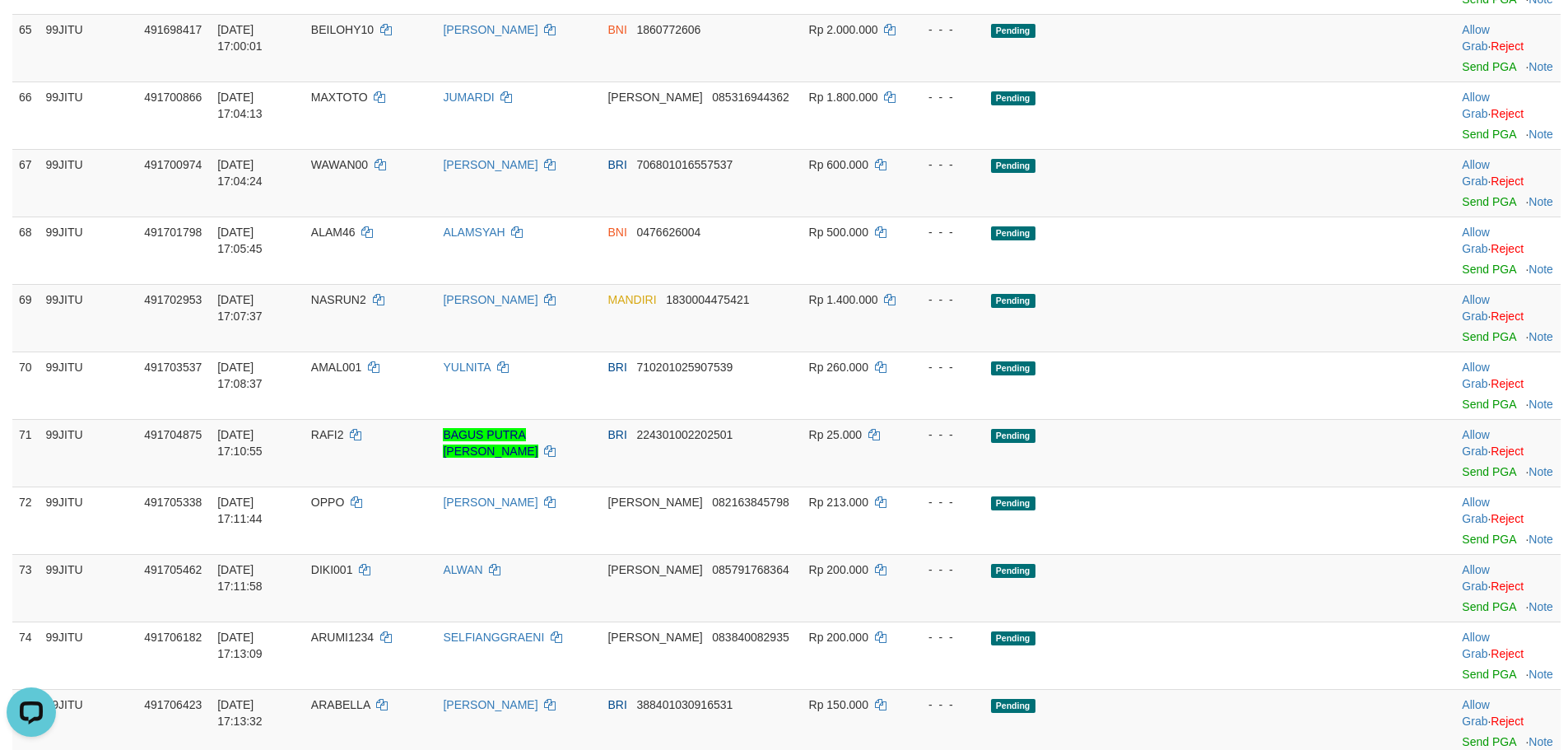
scroll to position [4528, 0]
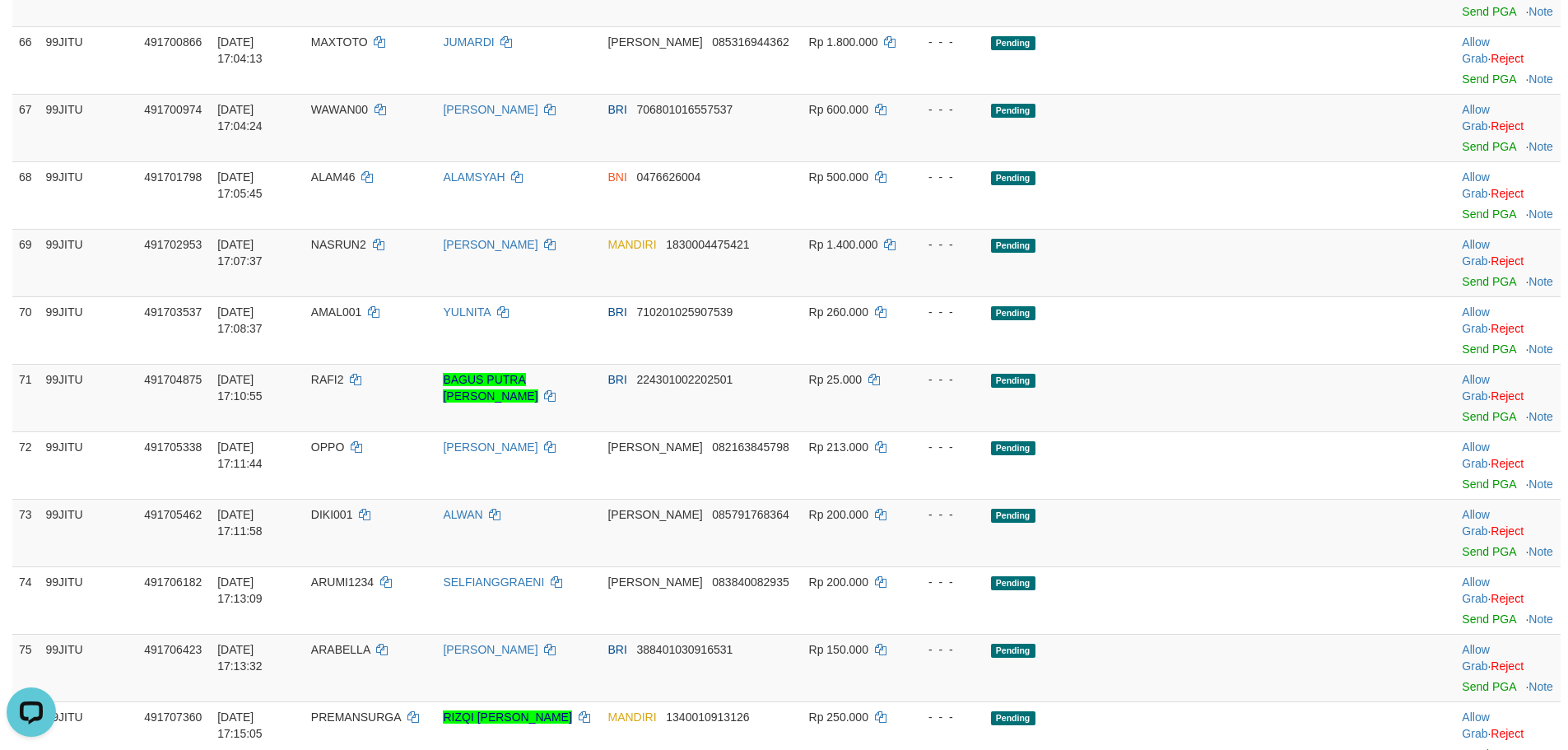
drag, startPoint x: 1444, startPoint y: 435, endPoint x: 863, endPoint y: 203, distance: 625.6
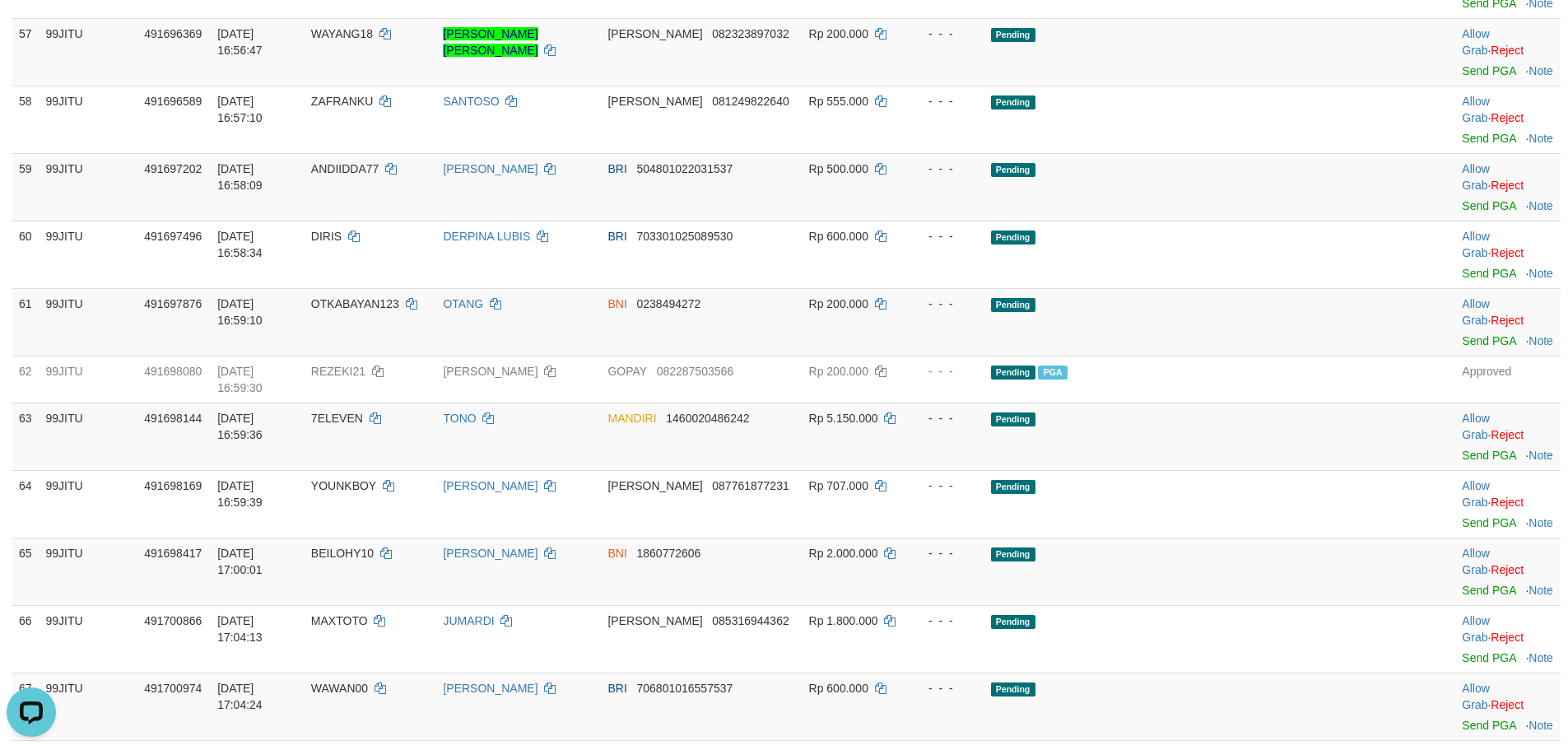
scroll to position [3842, 0]
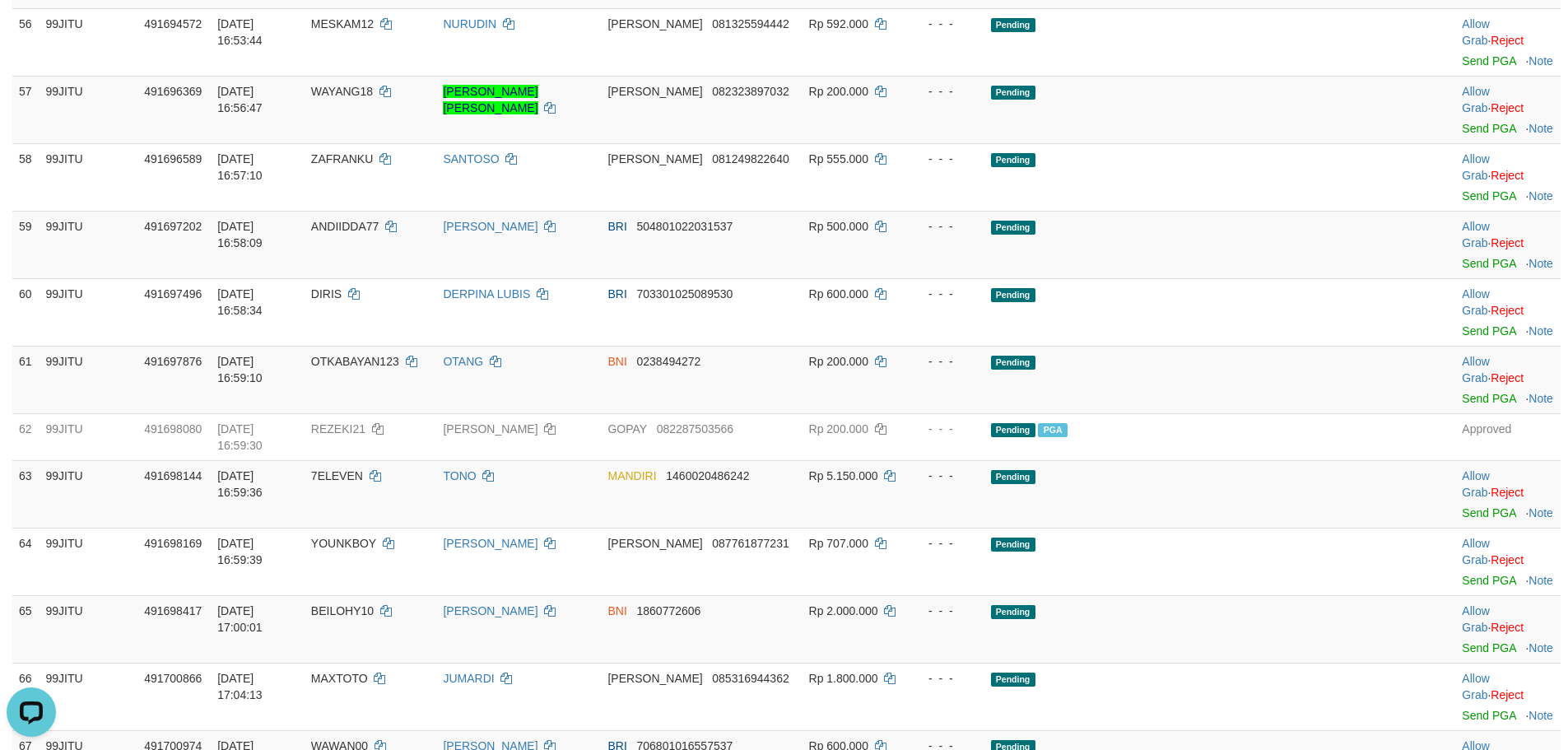
copy td "NASRUN2"
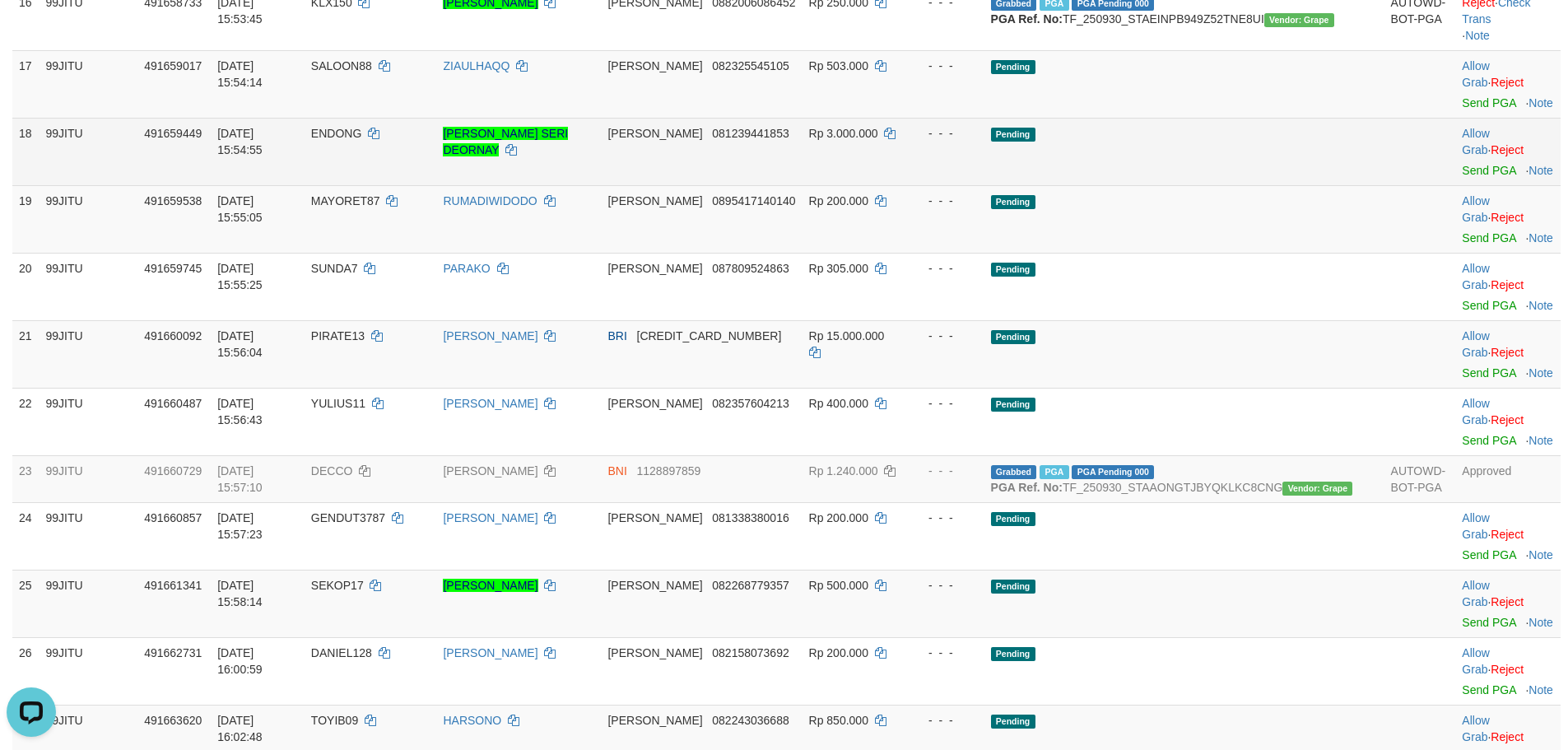
scroll to position [1235, 0]
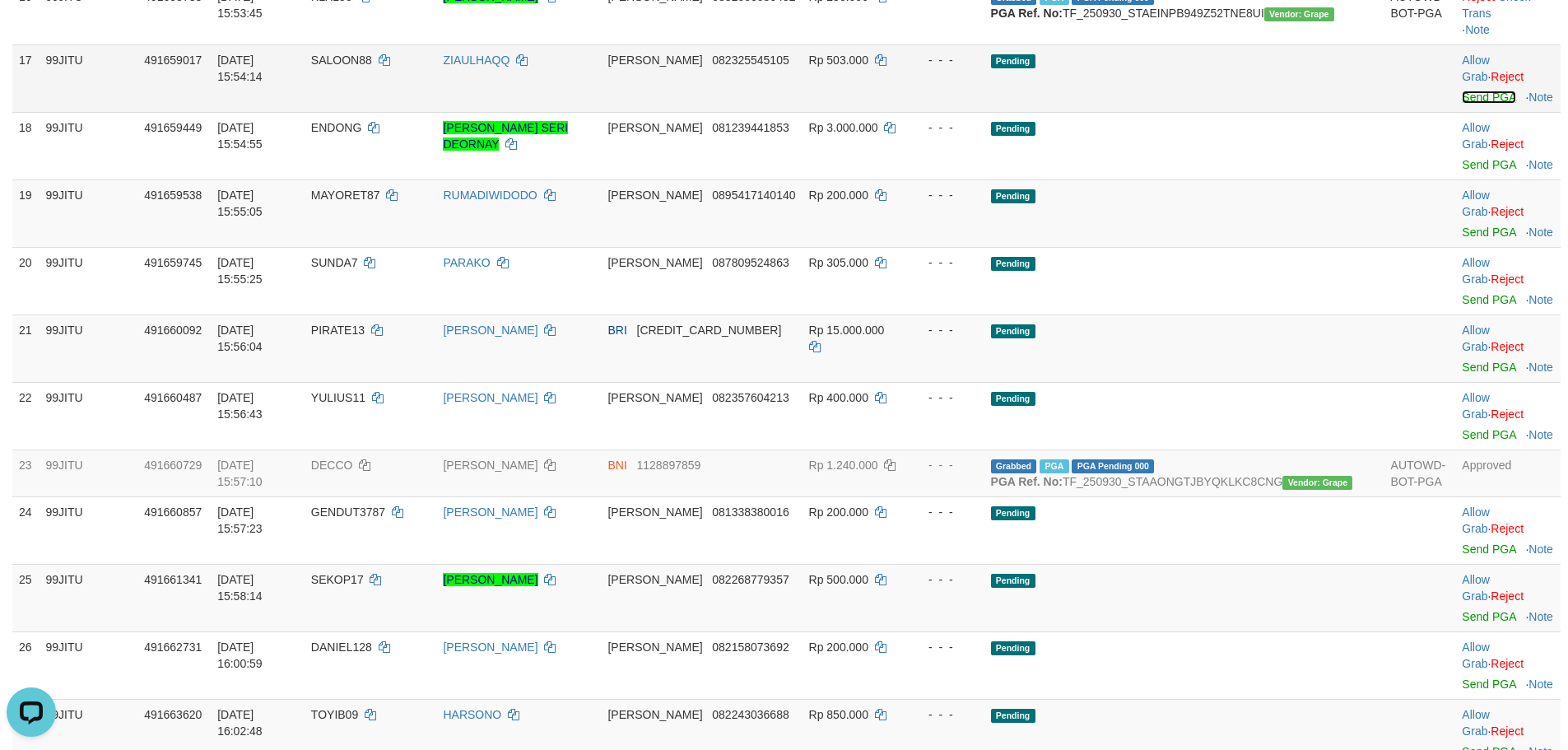
click at [1462, 103] on link "Send PGA" at bounding box center [1489, 96] width 53 height 13
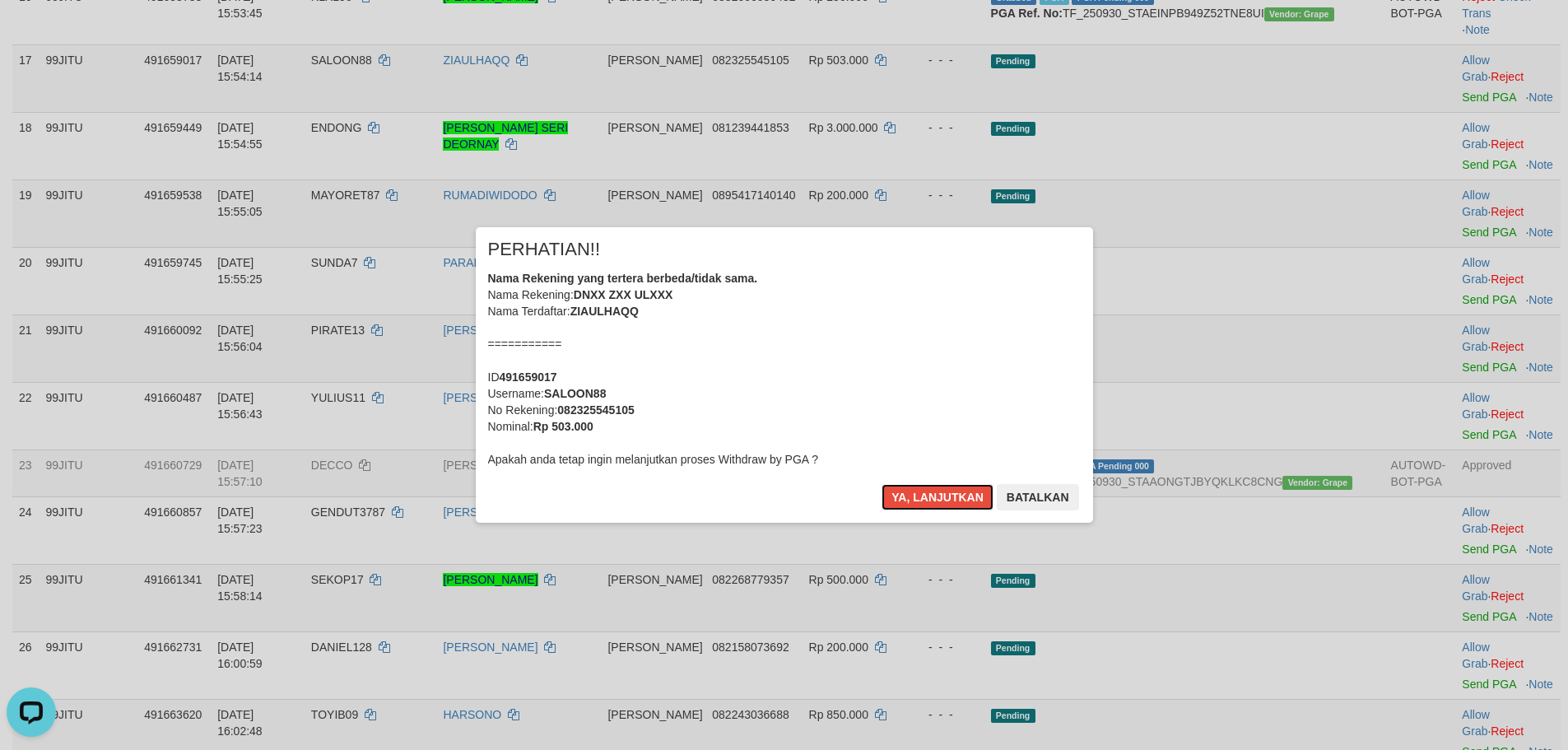
click at [911, 502] on button "Ya, lanjutkan" at bounding box center [938, 497] width 112 height 27
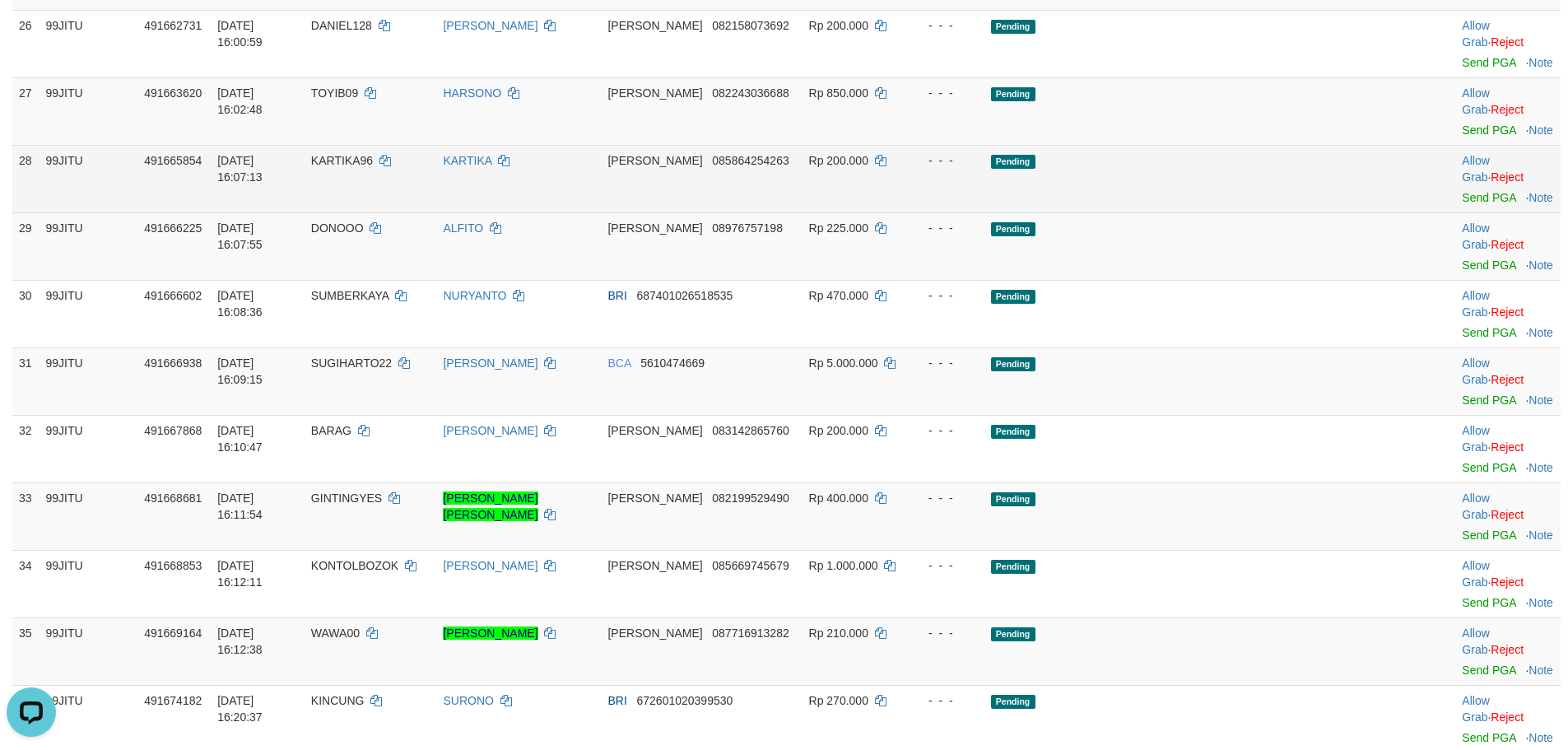
scroll to position [1784, 0]
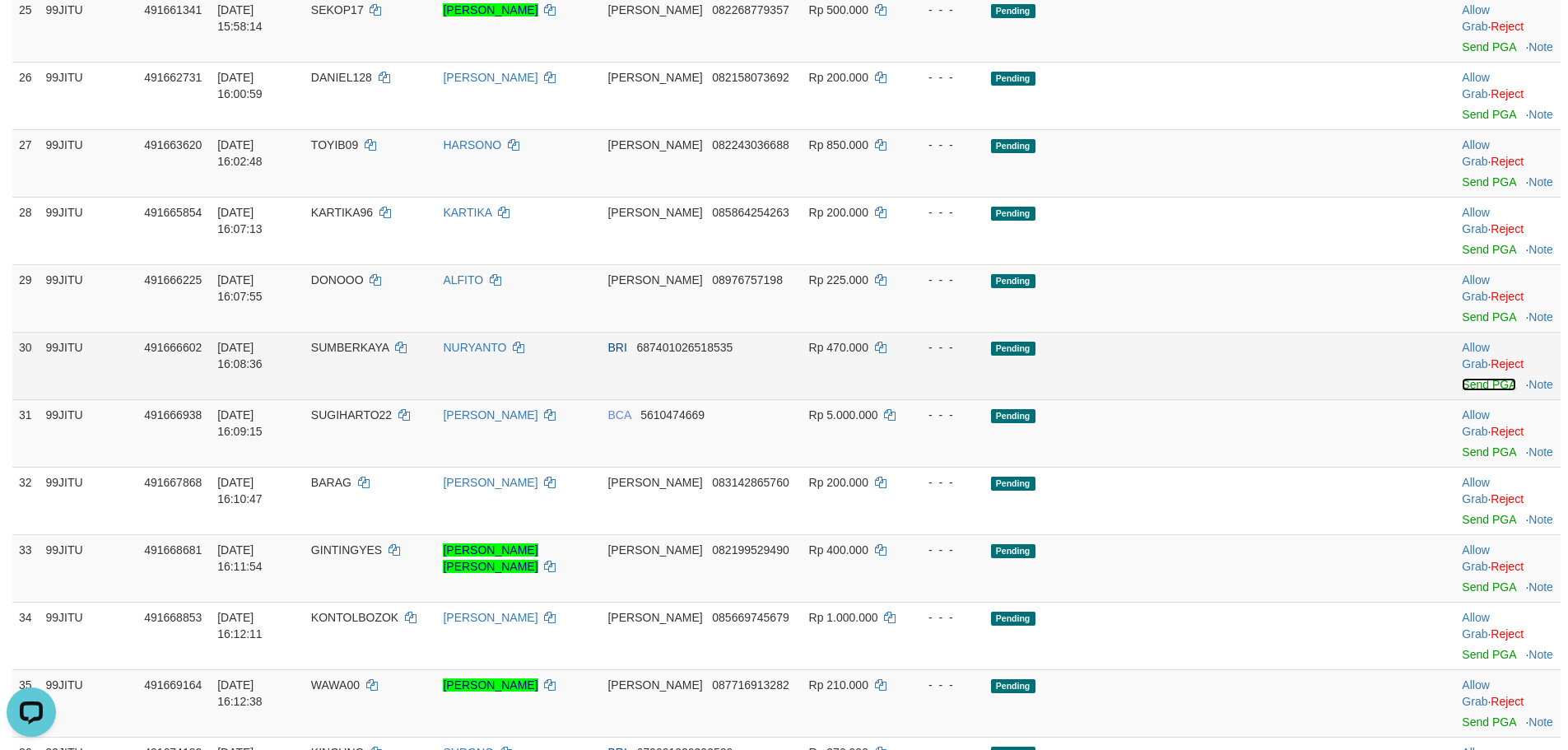
click at [1462, 382] on link "Send PGA" at bounding box center [1489, 384] width 53 height 13
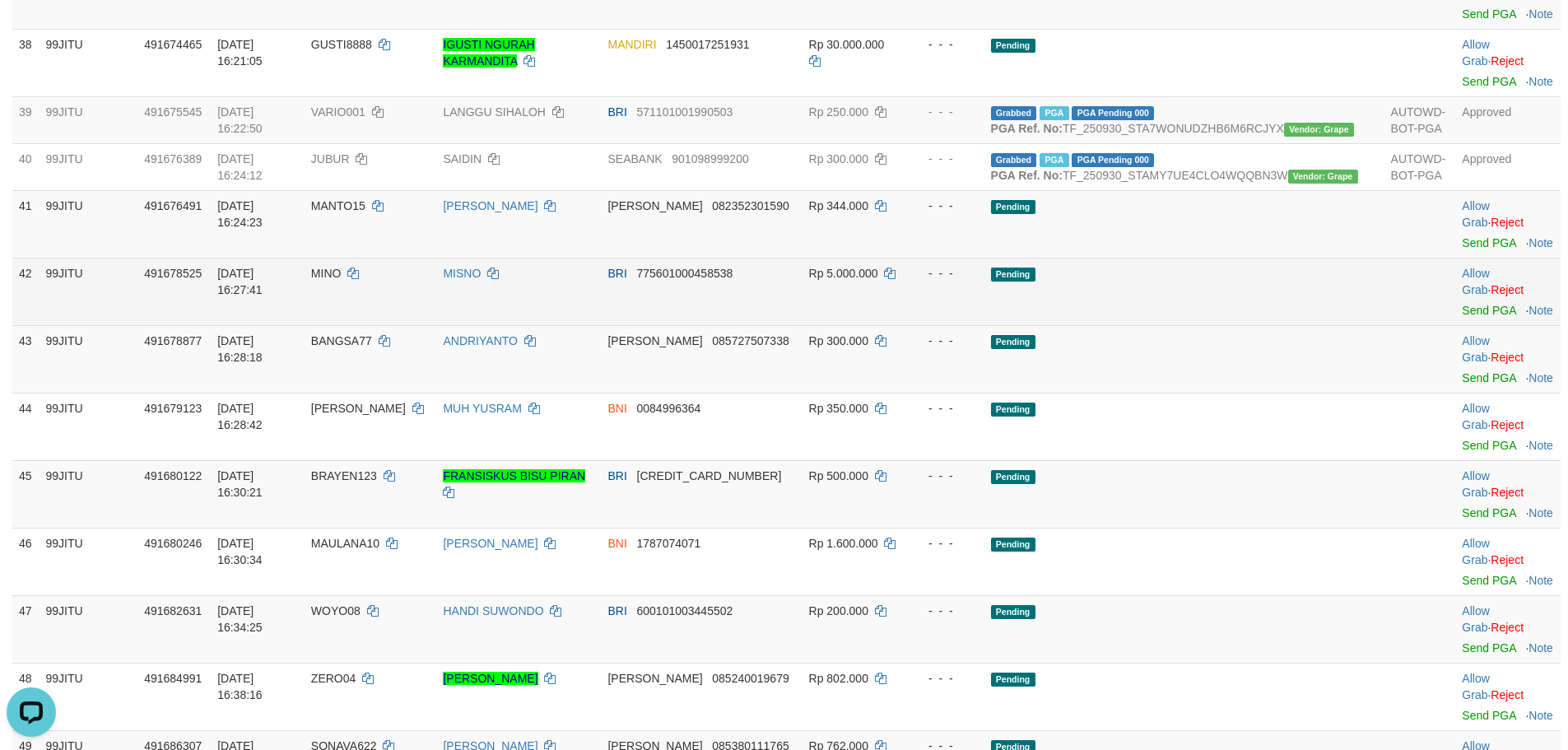
scroll to position [2607, 0]
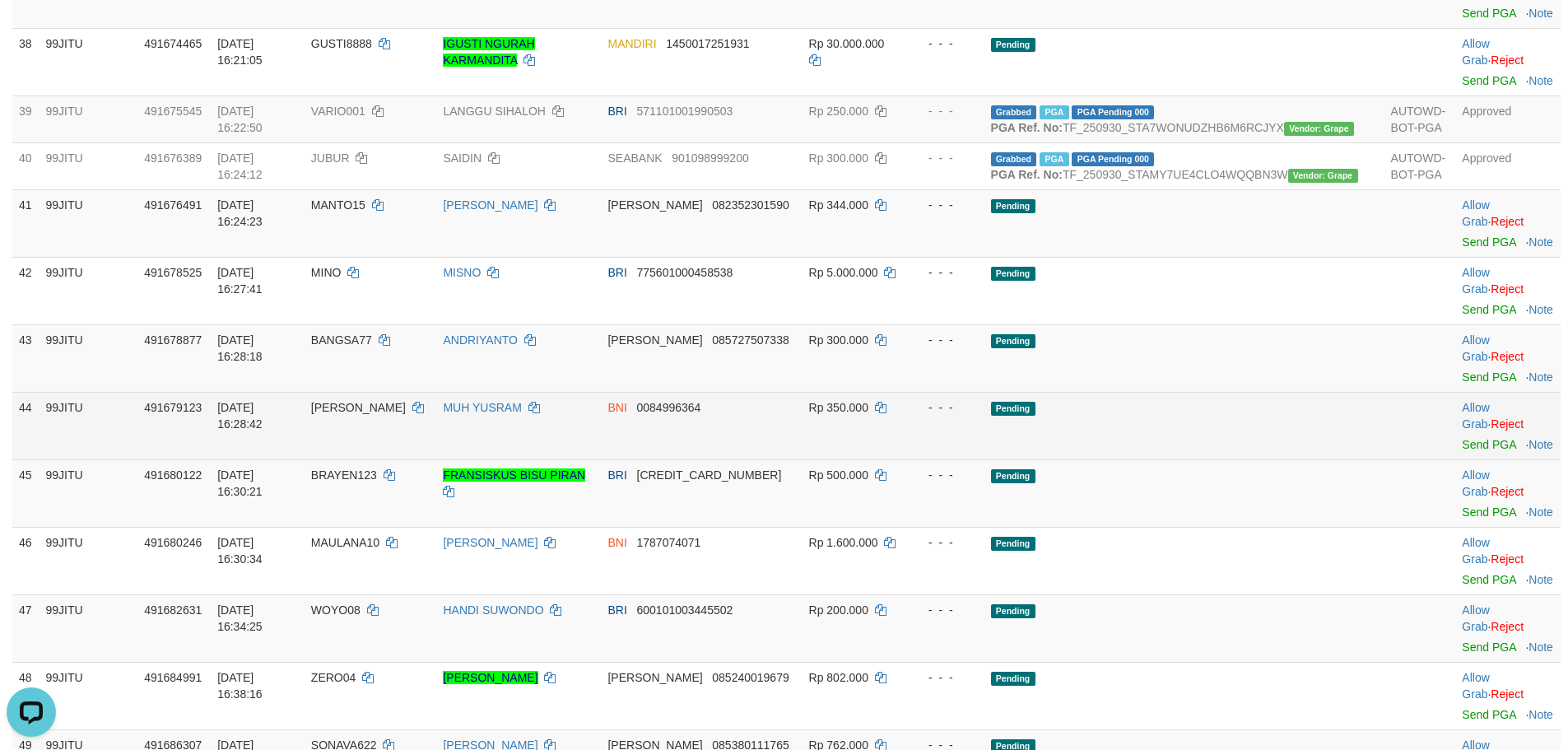
drag, startPoint x: 753, startPoint y: 239, endPoint x: 409, endPoint y: 281, distance: 346.6
click at [409, 392] on td "[PERSON_NAME]" at bounding box center [371, 425] width 133 height 67
copy td "[PERSON_NAME]"
click at [409, 392] on td "[PERSON_NAME]" at bounding box center [371, 425] width 133 height 67
click at [1455, 392] on td "Allow Grab · Reject Send PGA · Note" at bounding box center [1508, 425] width 105 height 67
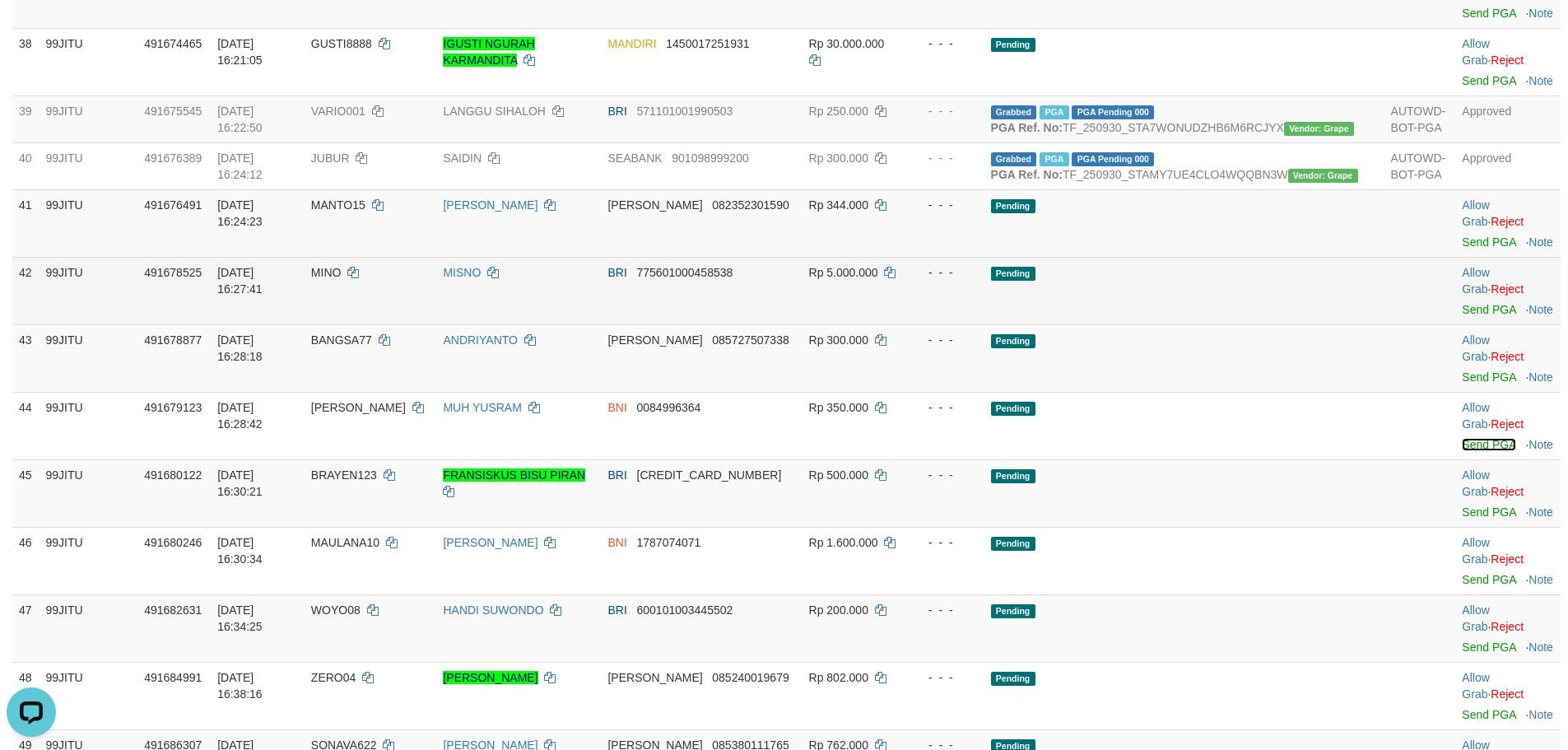
drag, startPoint x: 1445, startPoint y: 312, endPoint x: 872, endPoint y: 201, distance: 583.7
click at [1462, 438] on link "Send PGA" at bounding box center [1489, 444] width 53 height 13
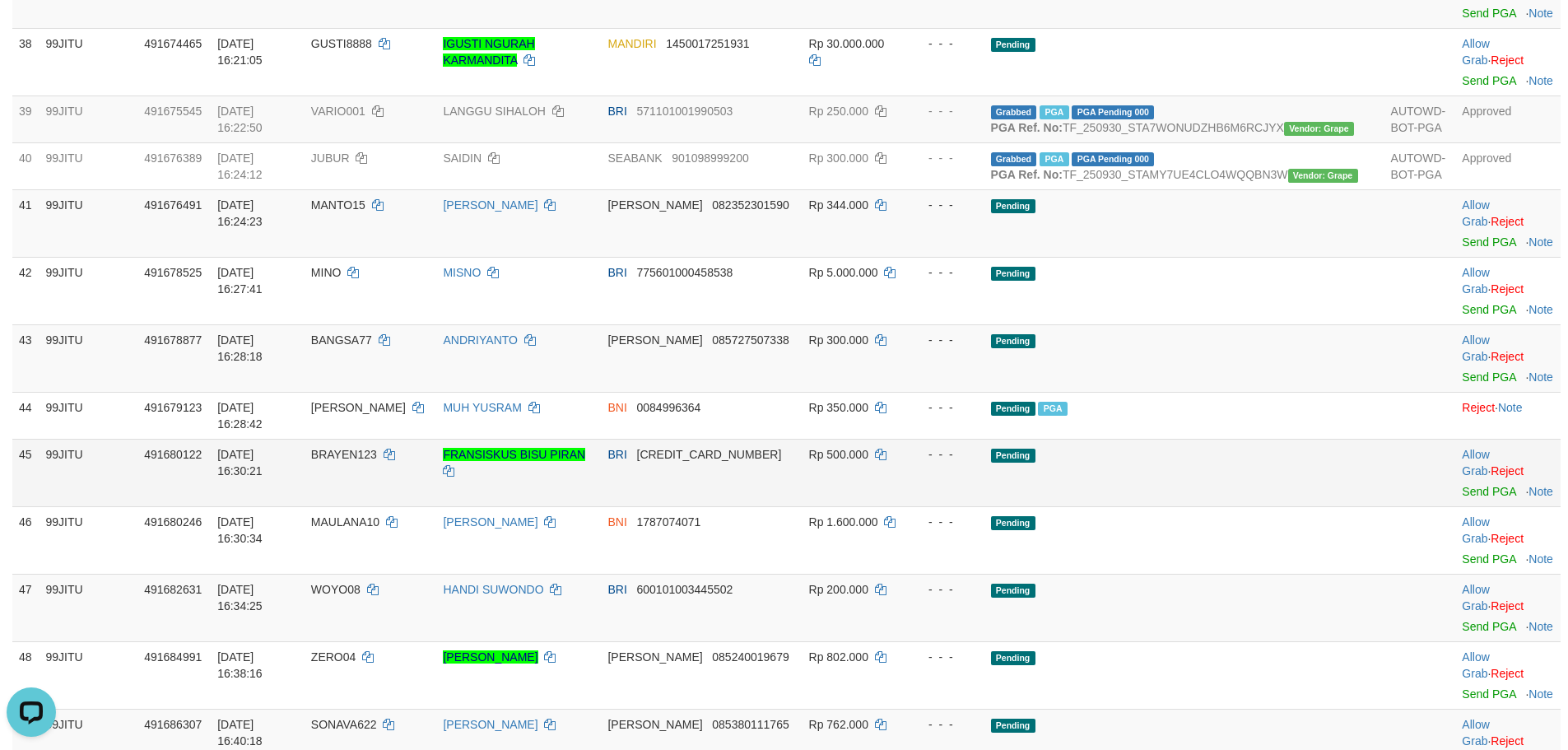
click at [400, 439] on td "BRAYEN123" at bounding box center [371, 473] width 133 height 67
click at [1462, 485] on link "Send PGA" at bounding box center [1489, 491] width 53 height 13
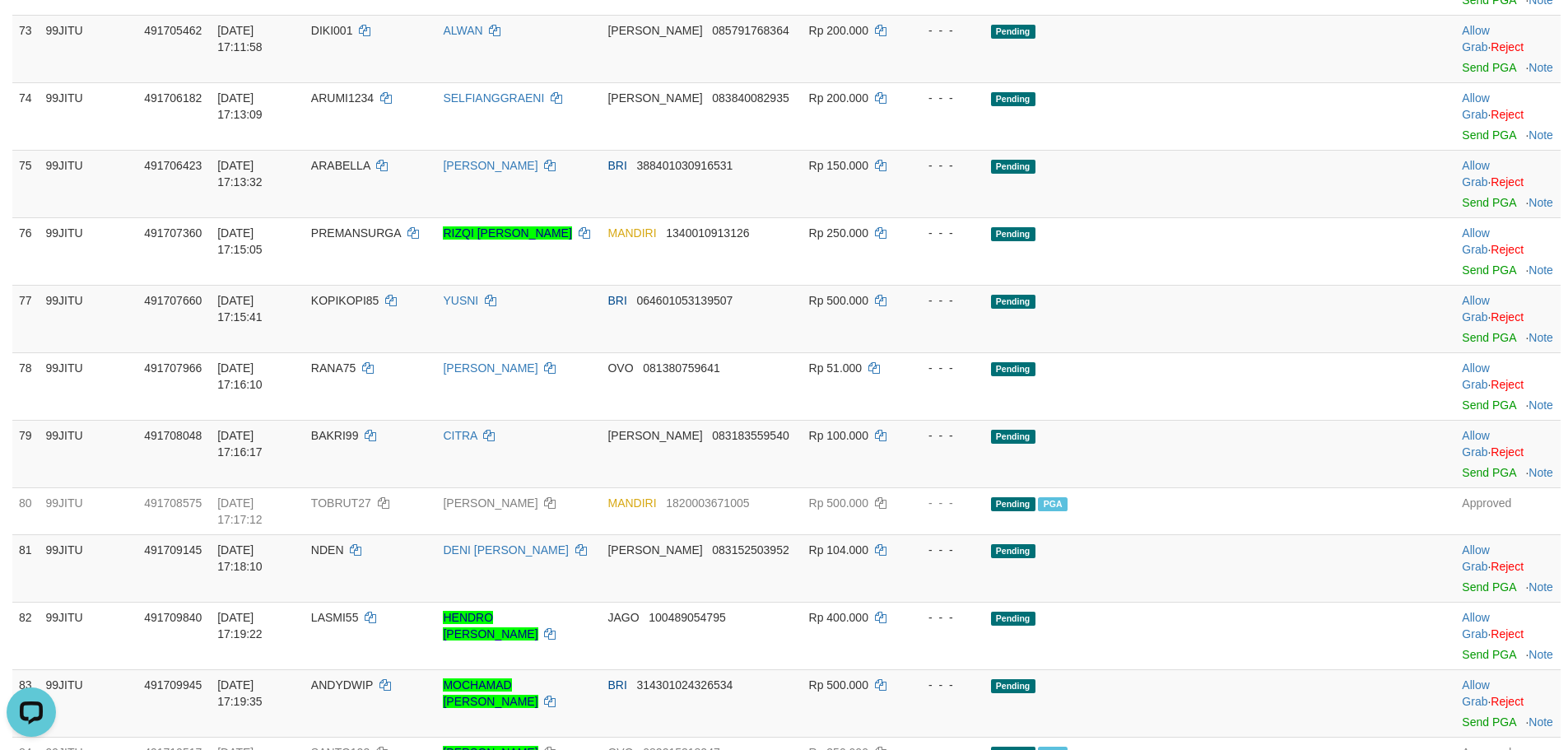
scroll to position [4939, 0]
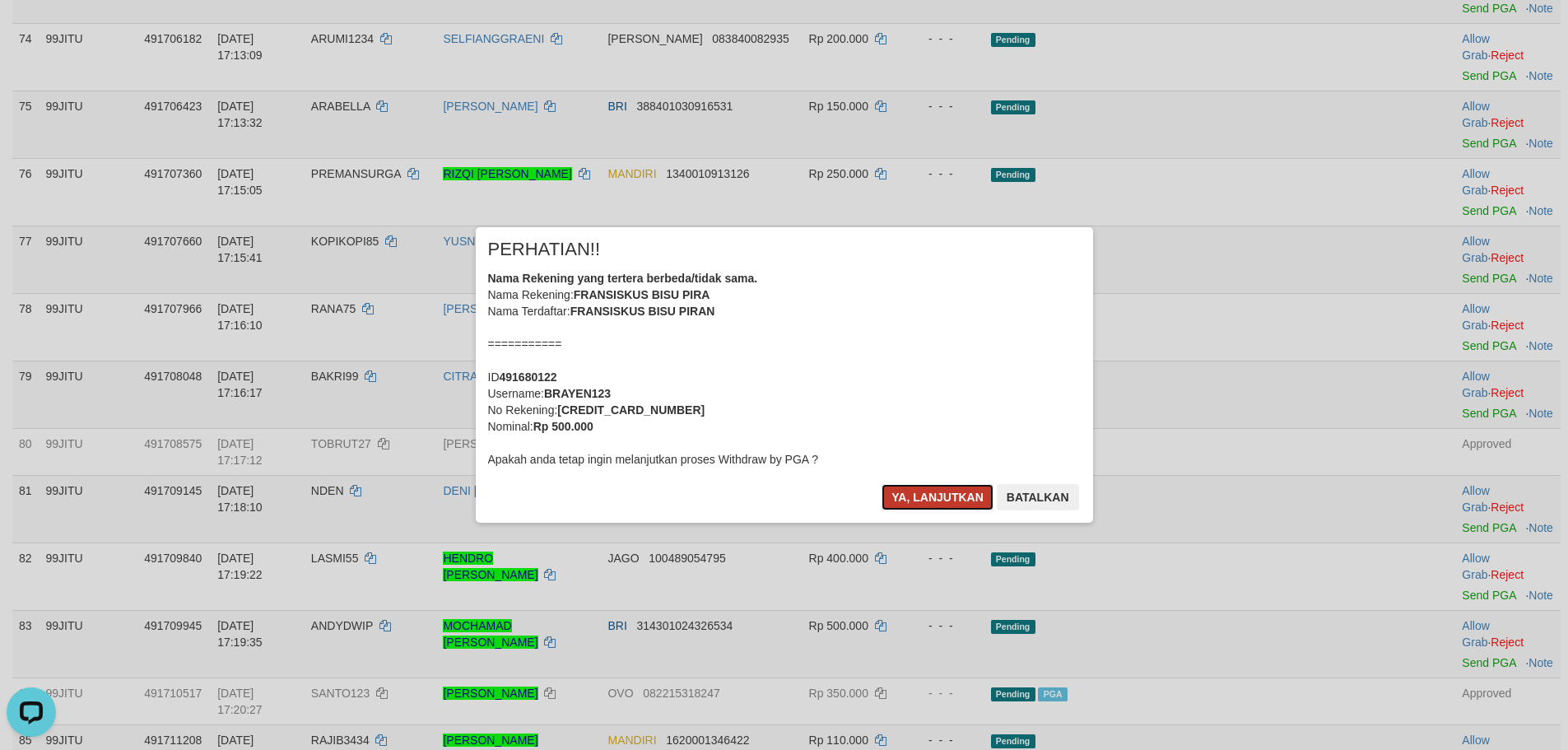
click at [936, 489] on button "Ya, lanjutkan" at bounding box center [938, 497] width 112 height 27
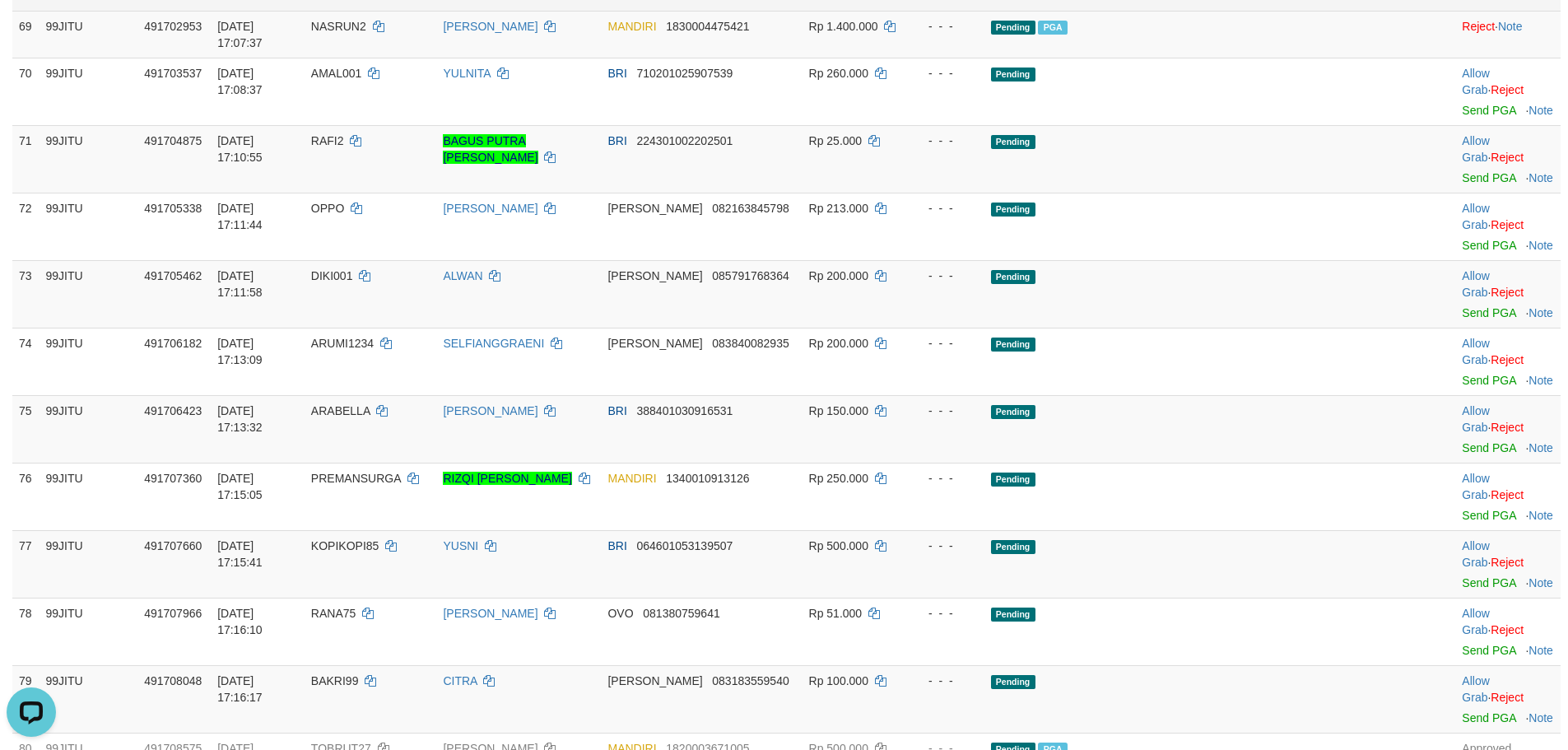
scroll to position [5026, 0]
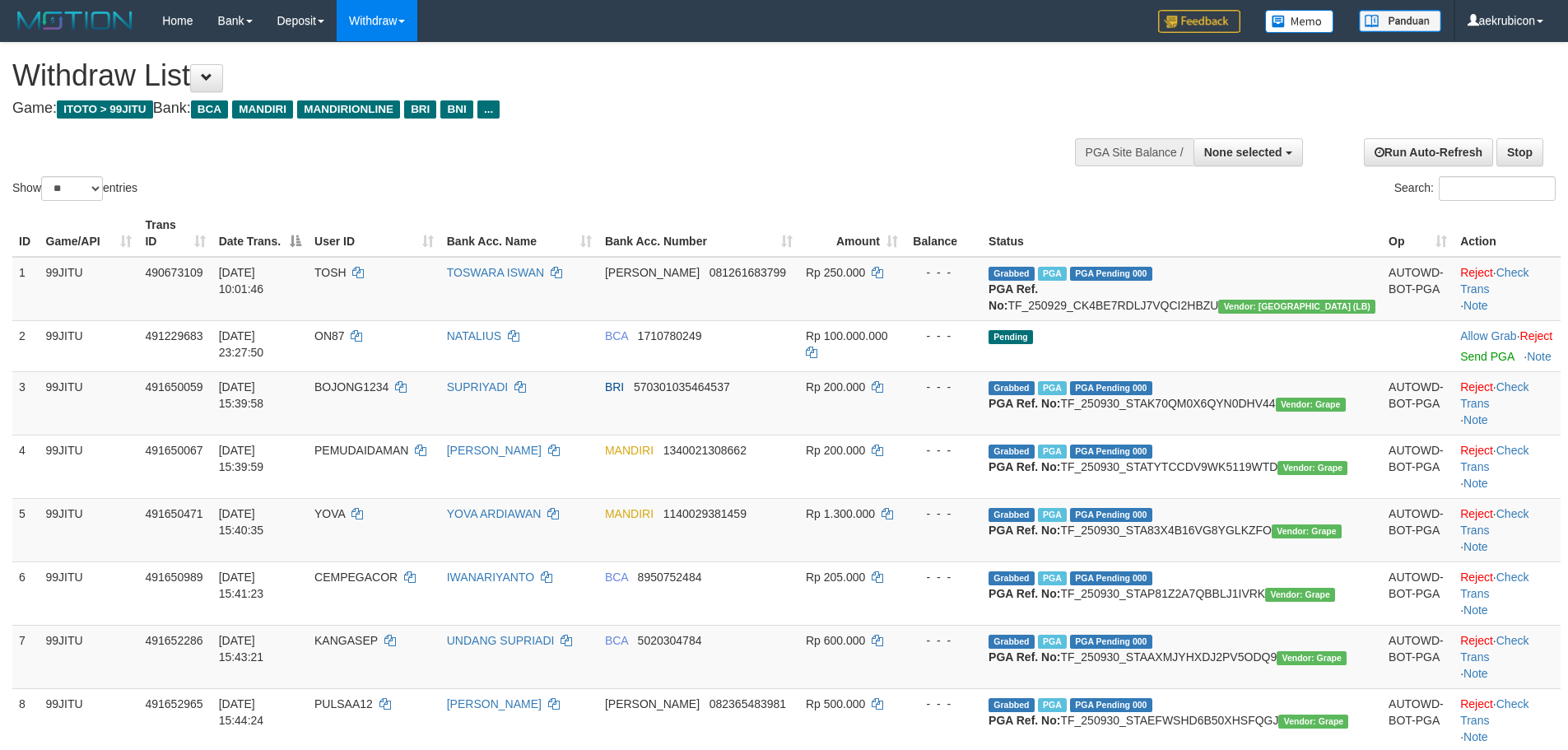
select select
drag, startPoint x: 71, startPoint y: 189, endPoint x: 140, endPoint y: 234, distance: 82.4
click at [74, 191] on select "** ** ** ***" at bounding box center [72, 189] width 62 height 25
select select "***"
click at [44, 177] on select "** ** ** ***" at bounding box center [72, 189] width 62 height 25
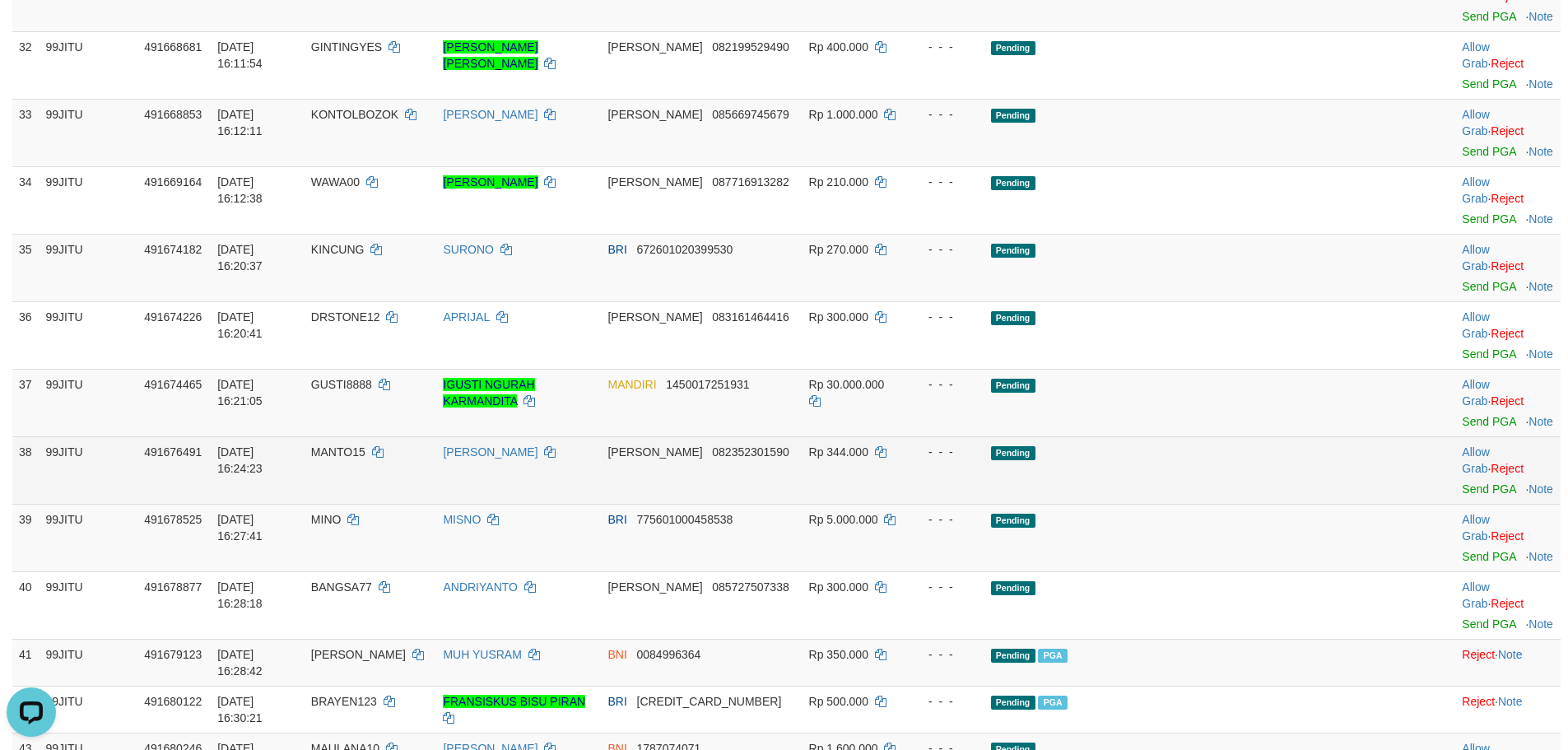
scroll to position [2607, 0]
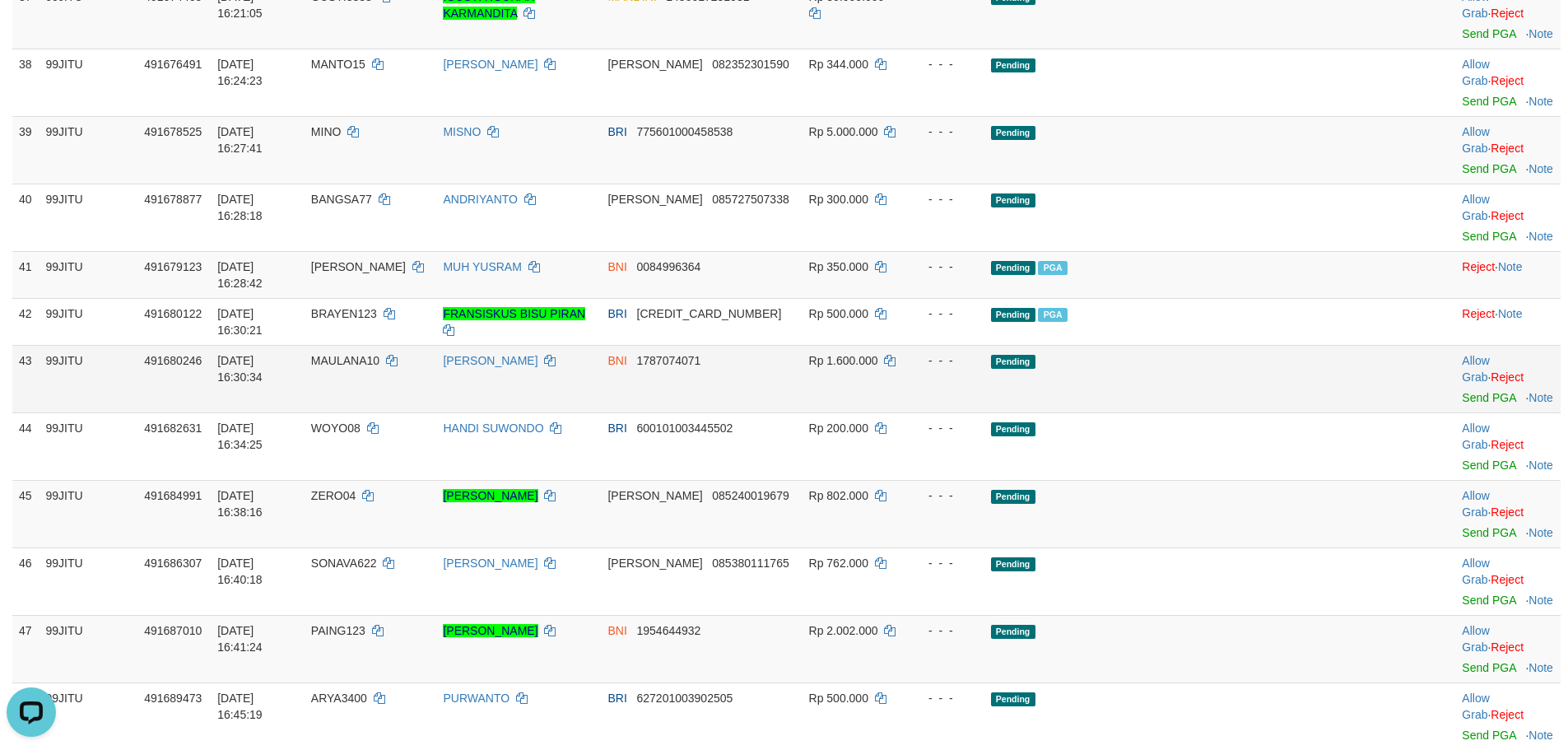
click at [380, 354] on span "MAULANA10" at bounding box center [344, 360] width 68 height 13
copy td "MAULANA10"
click at [1464, 391] on link "Send PGA" at bounding box center [1489, 397] width 53 height 13
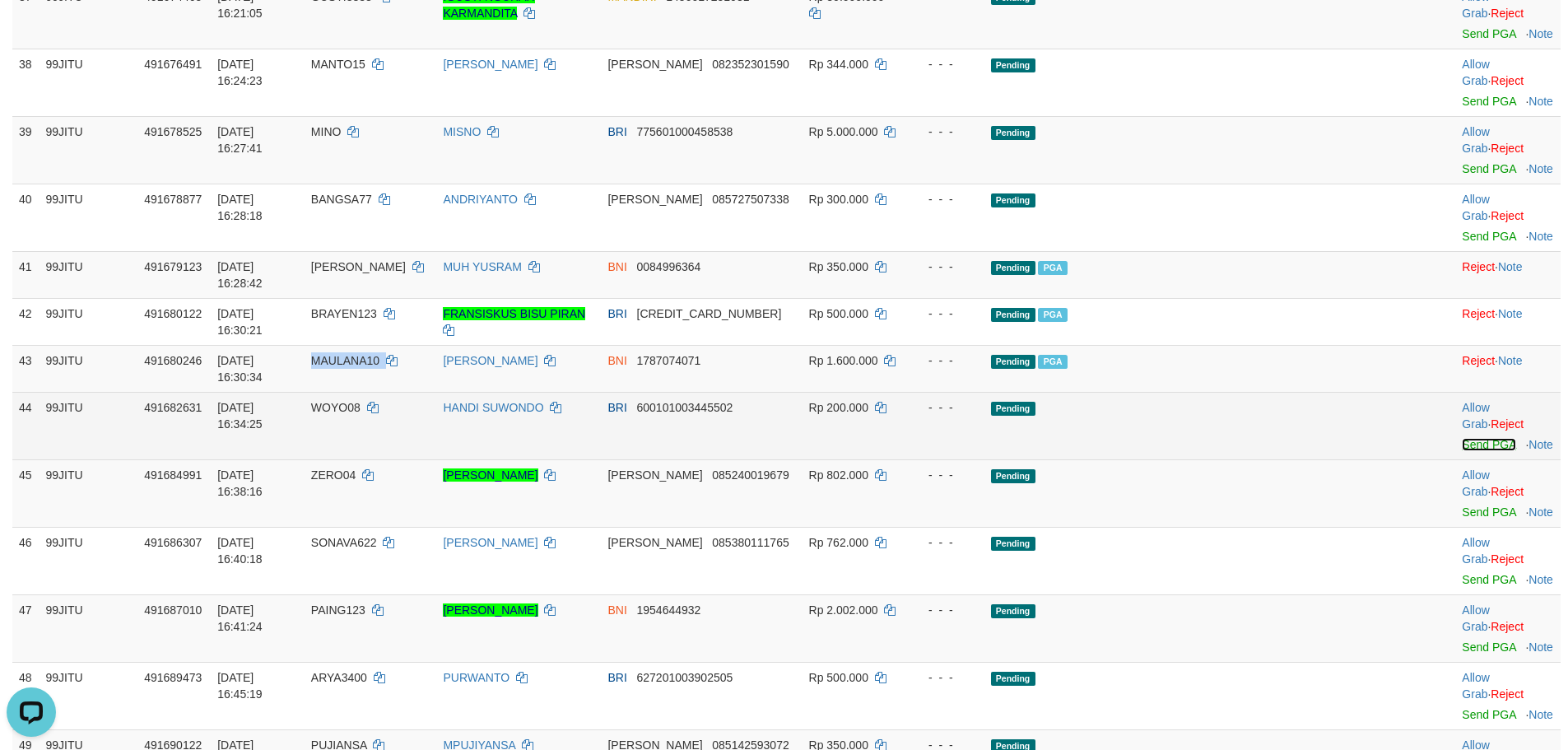
click at [1462, 438] on link "Send PGA" at bounding box center [1489, 444] width 53 height 13
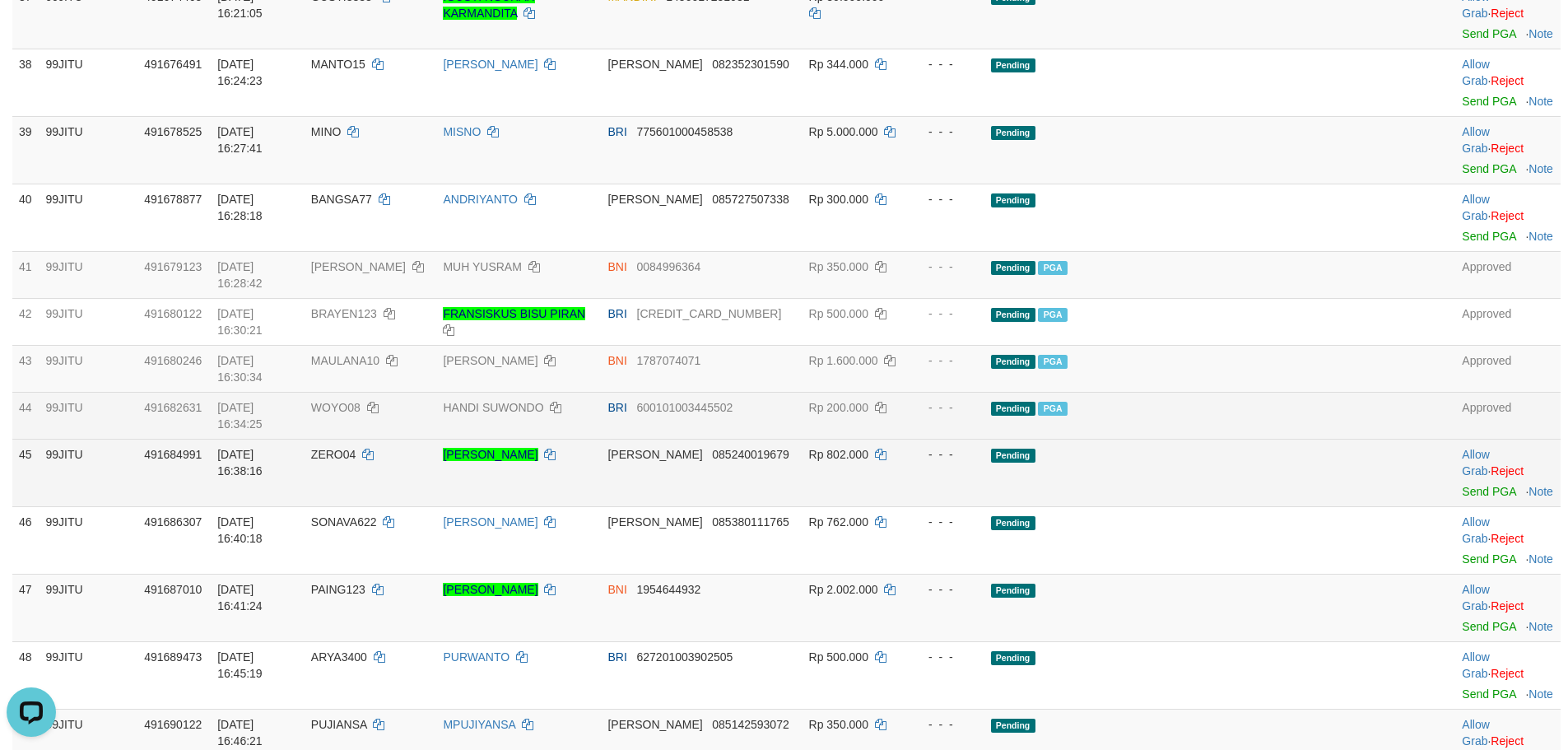
click at [356, 448] on span "ZERO04" at bounding box center [333, 454] width 45 height 13
copy td "ZERO04"
click at [1462, 485] on link "Send PGA" at bounding box center [1489, 491] width 53 height 13
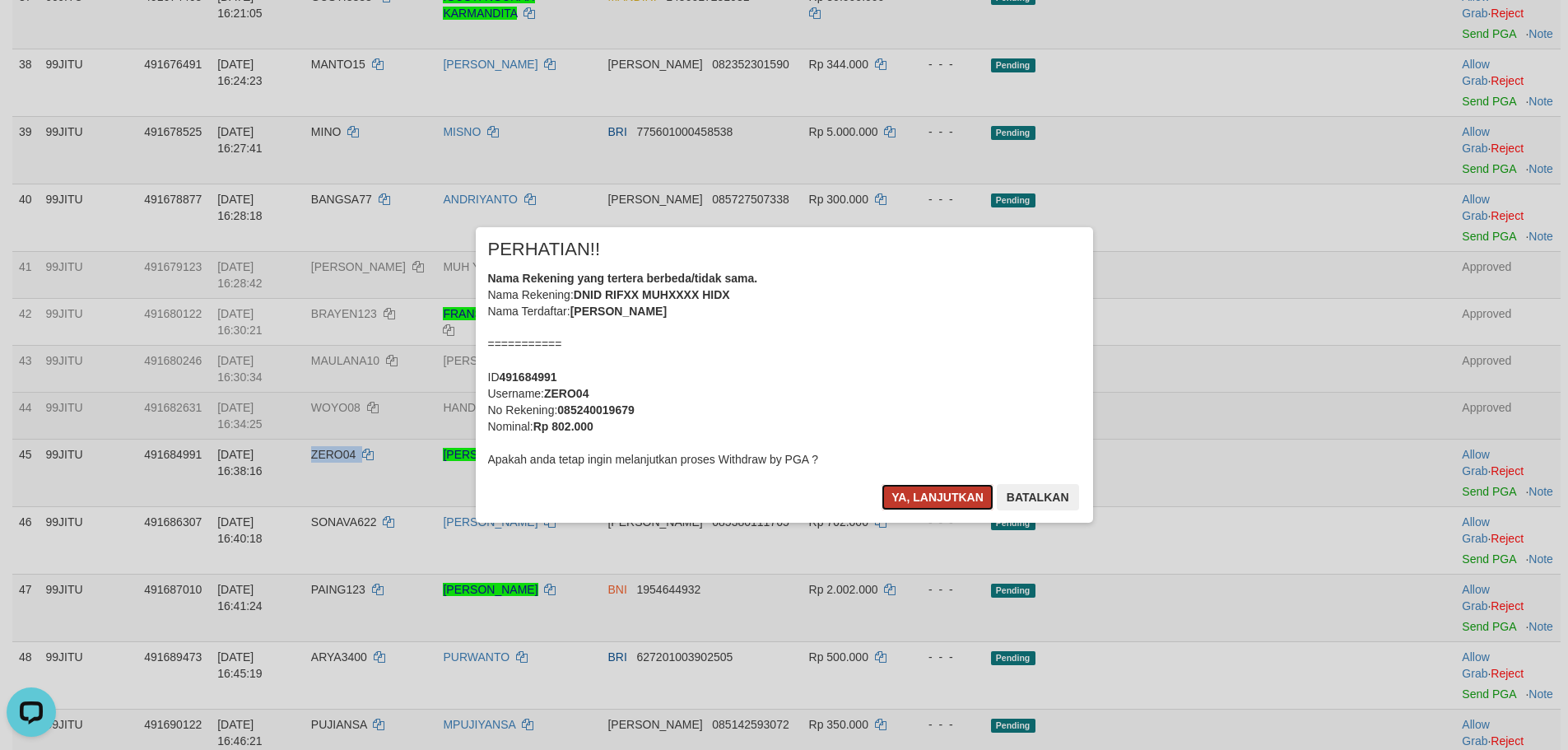
click at [913, 491] on button "Ya, lanjutkan" at bounding box center [938, 497] width 112 height 27
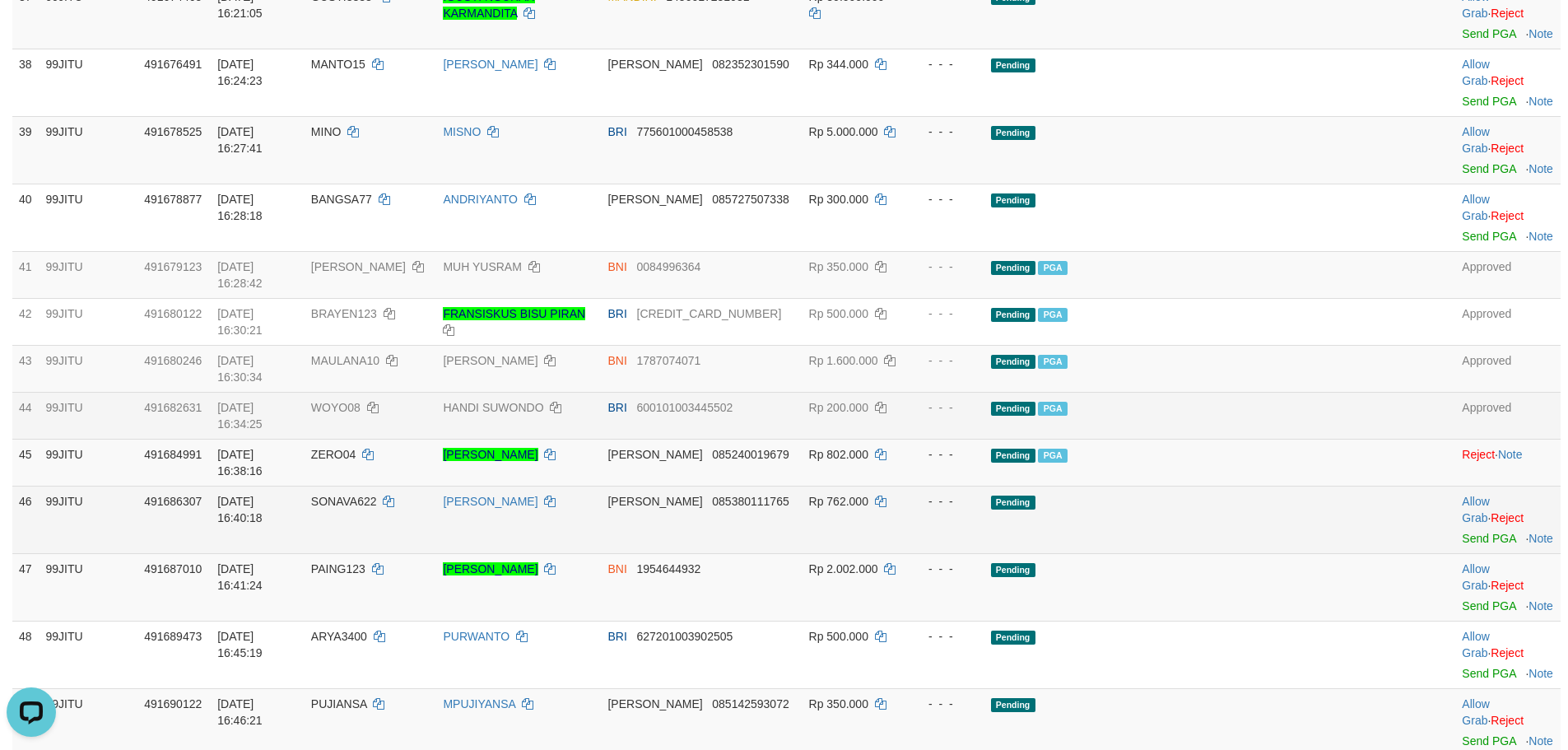
click at [377, 495] on span "SONAVA622" at bounding box center [344, 501] width 65 height 13
copy td "SONAVA622"
click at [1462, 532] on link "Send PGA" at bounding box center [1489, 538] width 53 height 13
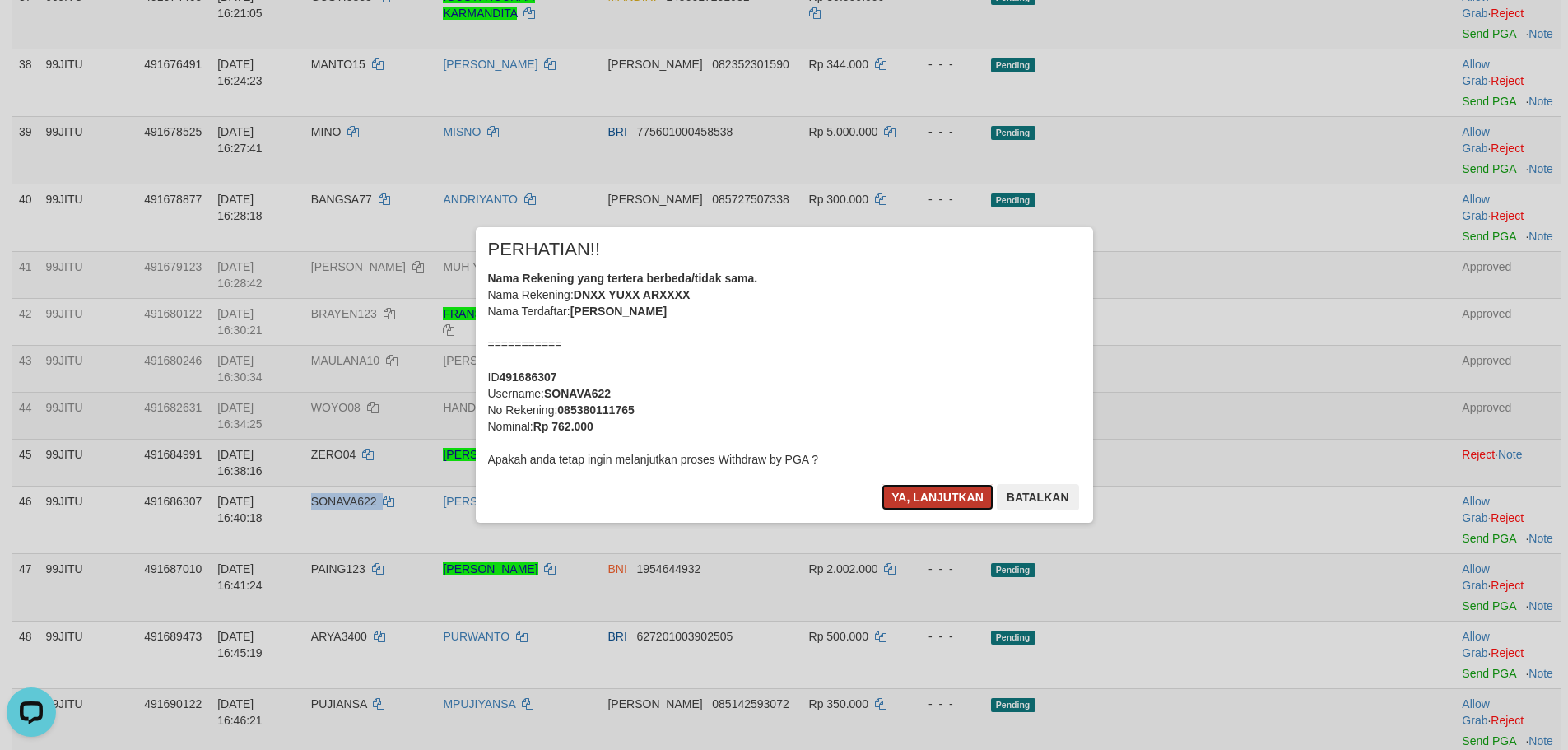
click at [920, 489] on button "Ya, lanjutkan" at bounding box center [938, 497] width 112 height 27
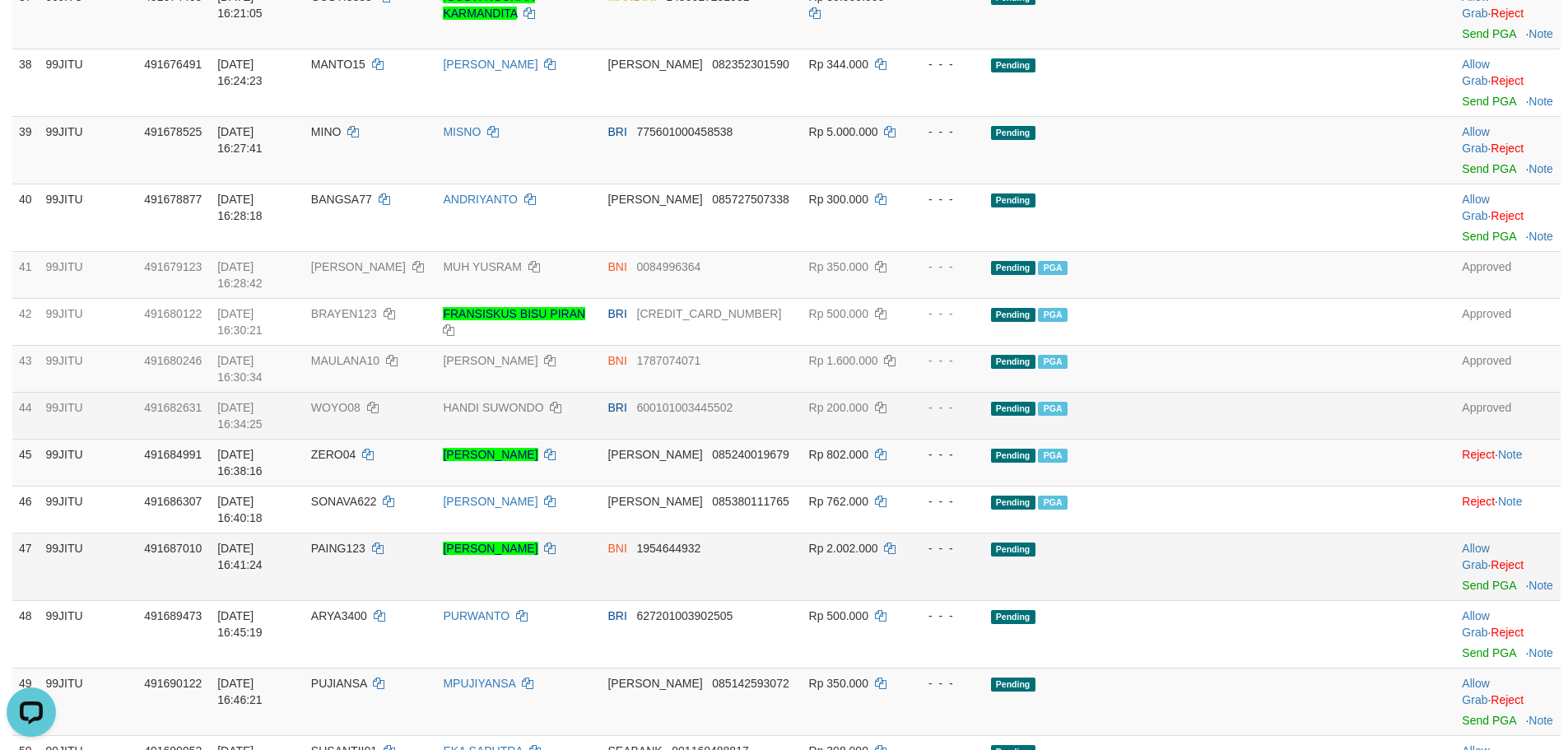
click at [403, 533] on td "PAING123" at bounding box center [371, 567] width 133 height 67
copy td "PAING123"
click at [1462, 579] on link "Send PGA" at bounding box center [1489, 585] width 53 height 13
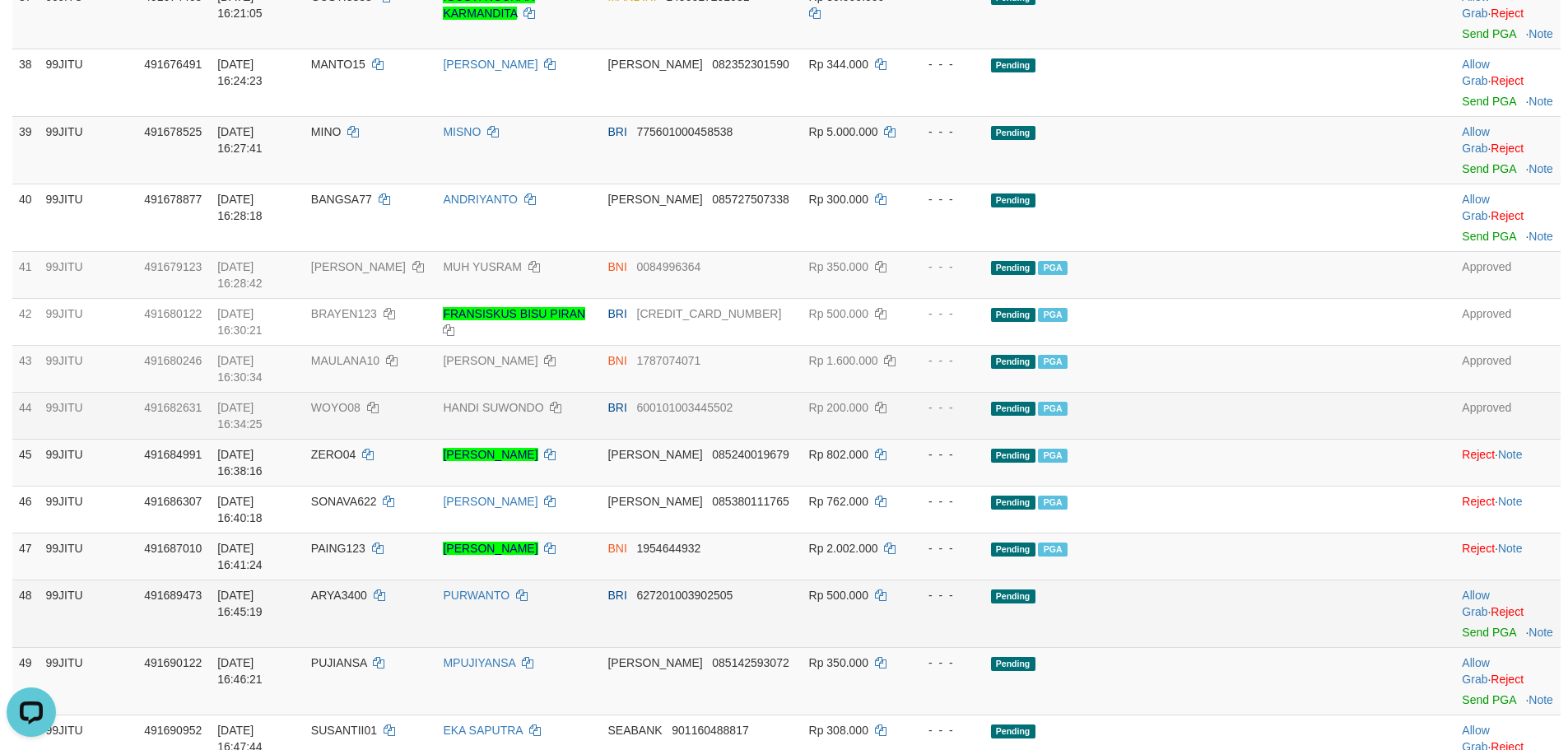
click at [367, 589] on span "ARYA3400" at bounding box center [338, 595] width 56 height 13
copy td "ARYA3400"
click at [367, 589] on span "ARYA3400" at bounding box center [338, 595] width 56 height 13
click at [1462, 626] on link "Send PGA" at bounding box center [1489, 632] width 53 height 13
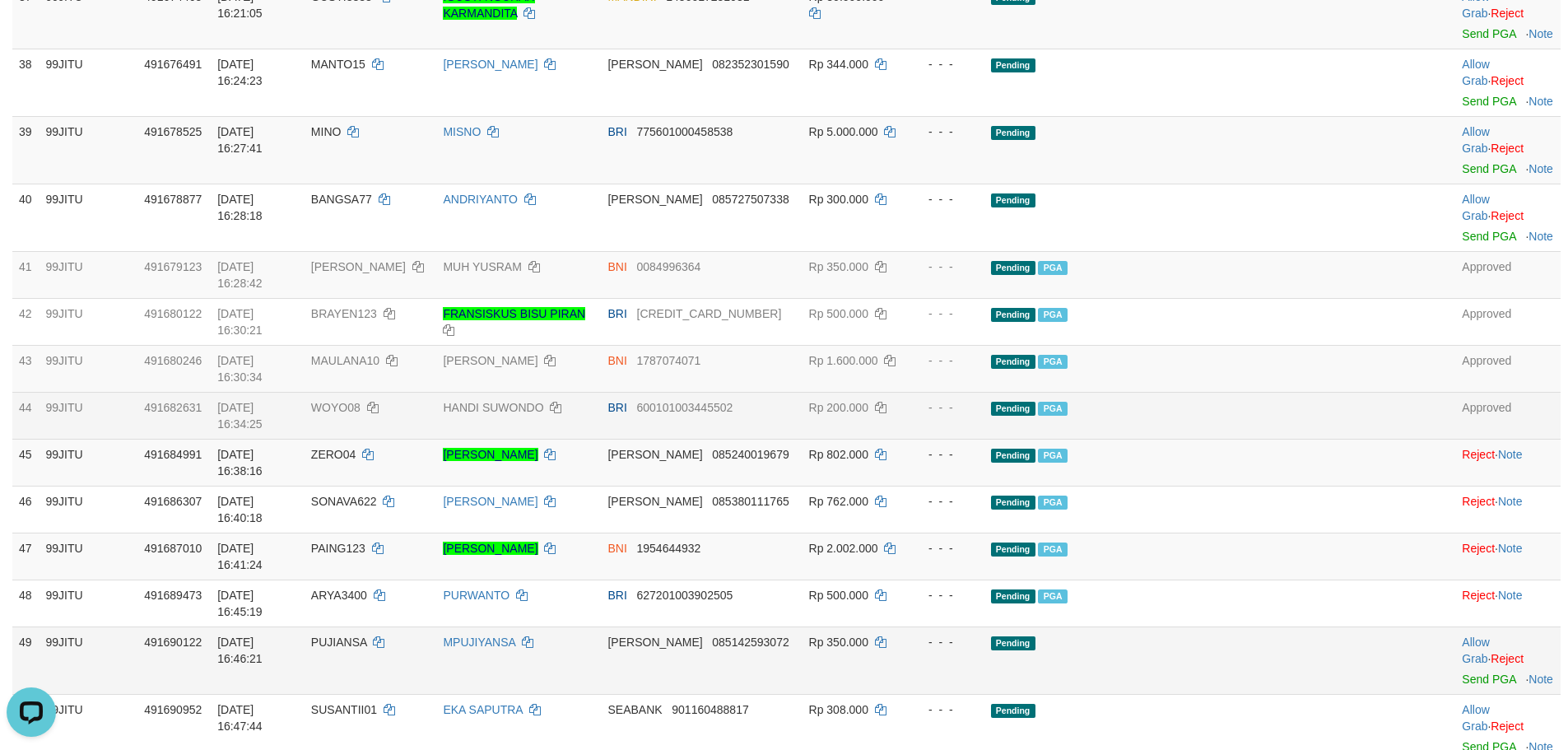
click at [393, 627] on td "PUJIANSA" at bounding box center [371, 660] width 133 height 67
copy td "PUJIANSA"
click at [1462, 673] on link "Send PGA" at bounding box center [1489, 679] width 53 height 13
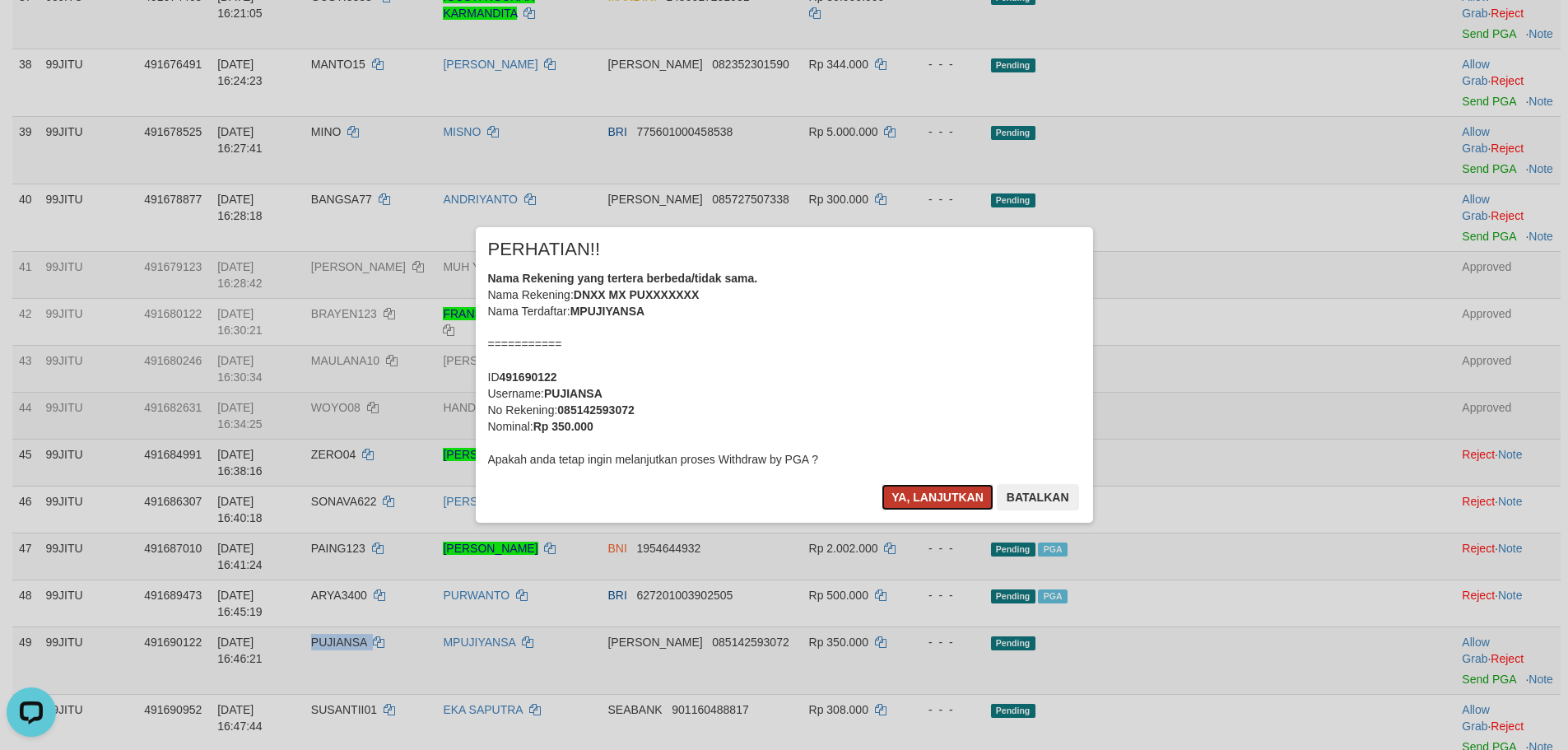
click at [957, 490] on button "Ya, lanjutkan" at bounding box center [938, 497] width 112 height 27
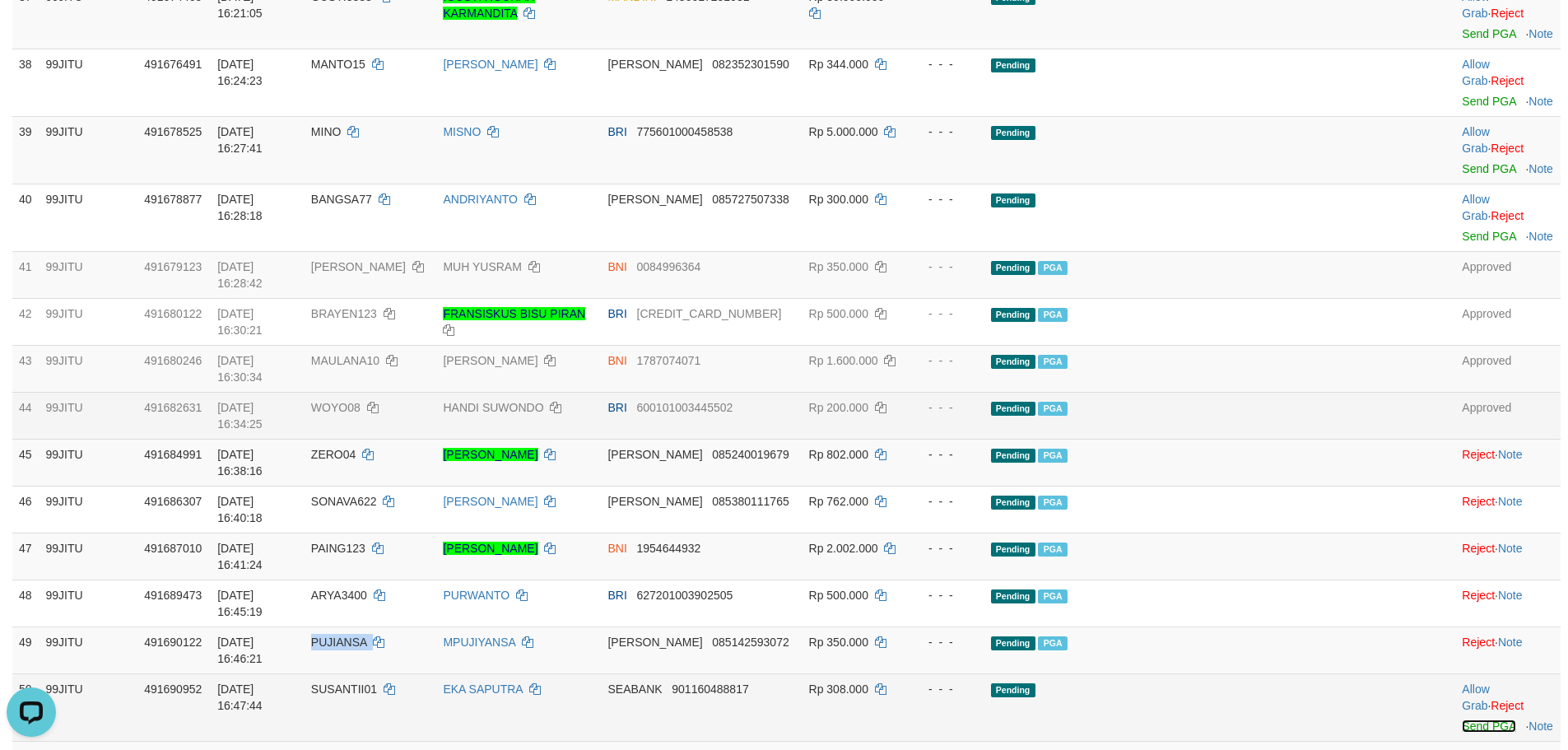
click at [1462, 720] on link "Send PGA" at bounding box center [1489, 726] width 53 height 13
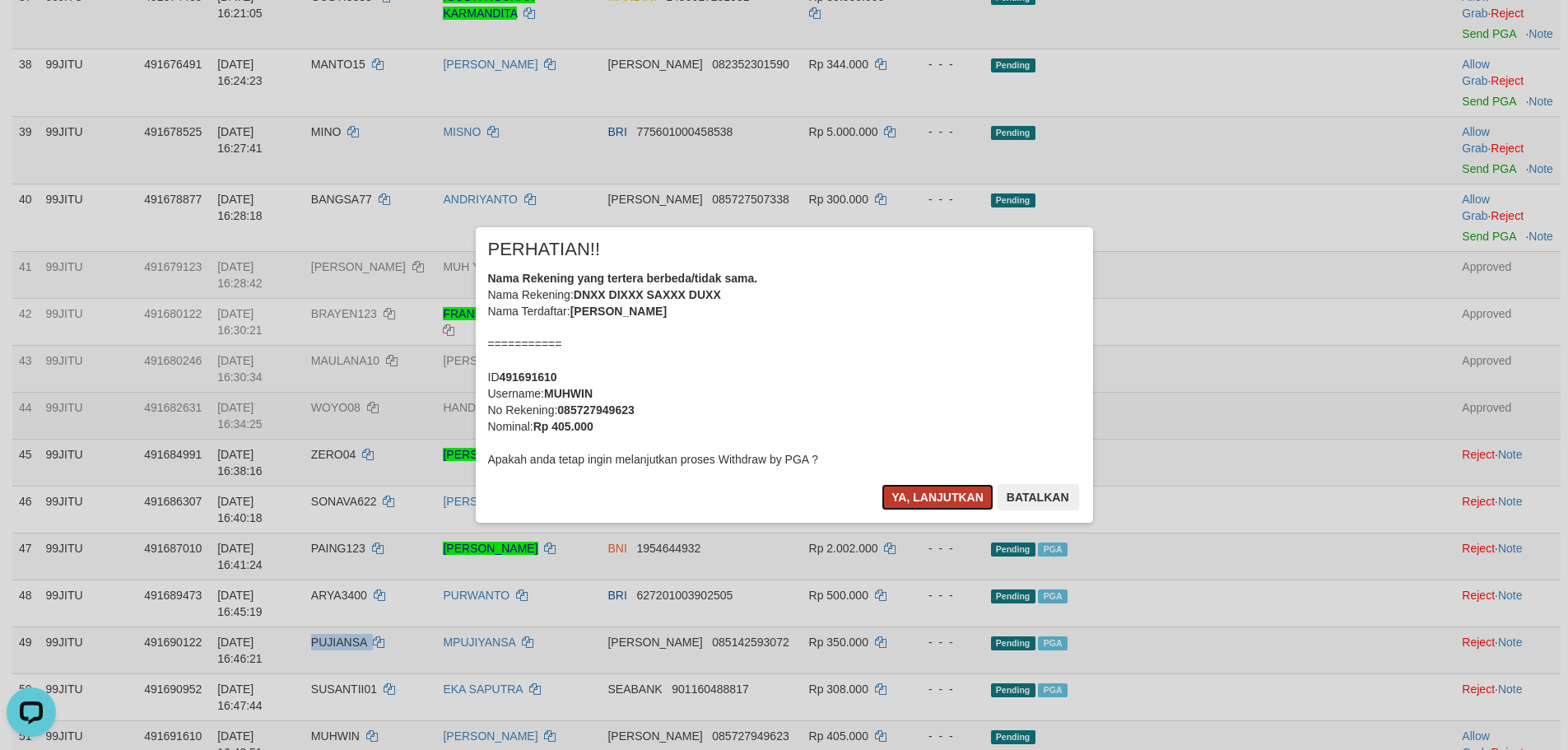
click at [951, 484] on button "Ya, lanjutkan" at bounding box center [938, 497] width 112 height 27
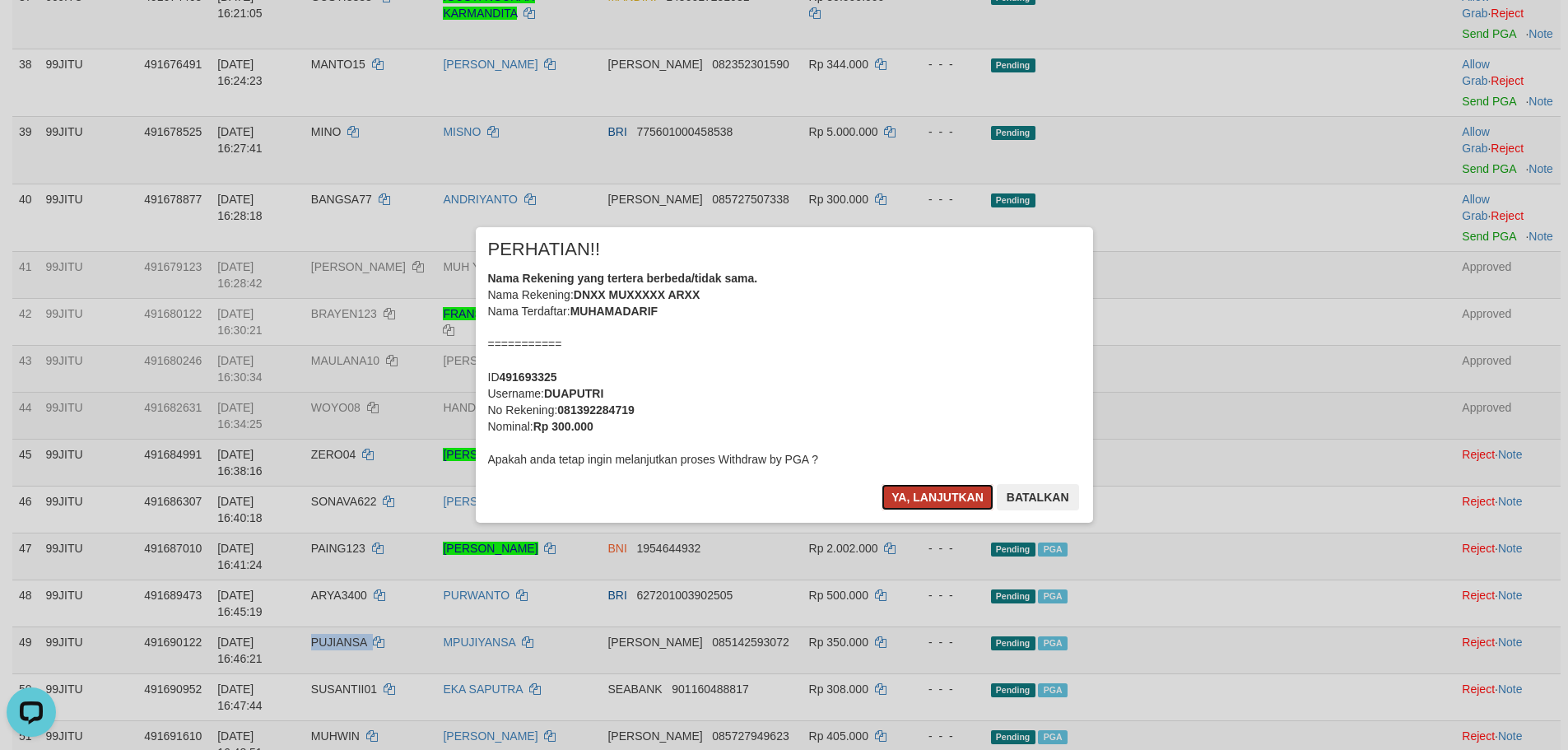
click at [906, 497] on button "Ya, lanjutkan" at bounding box center [938, 497] width 112 height 27
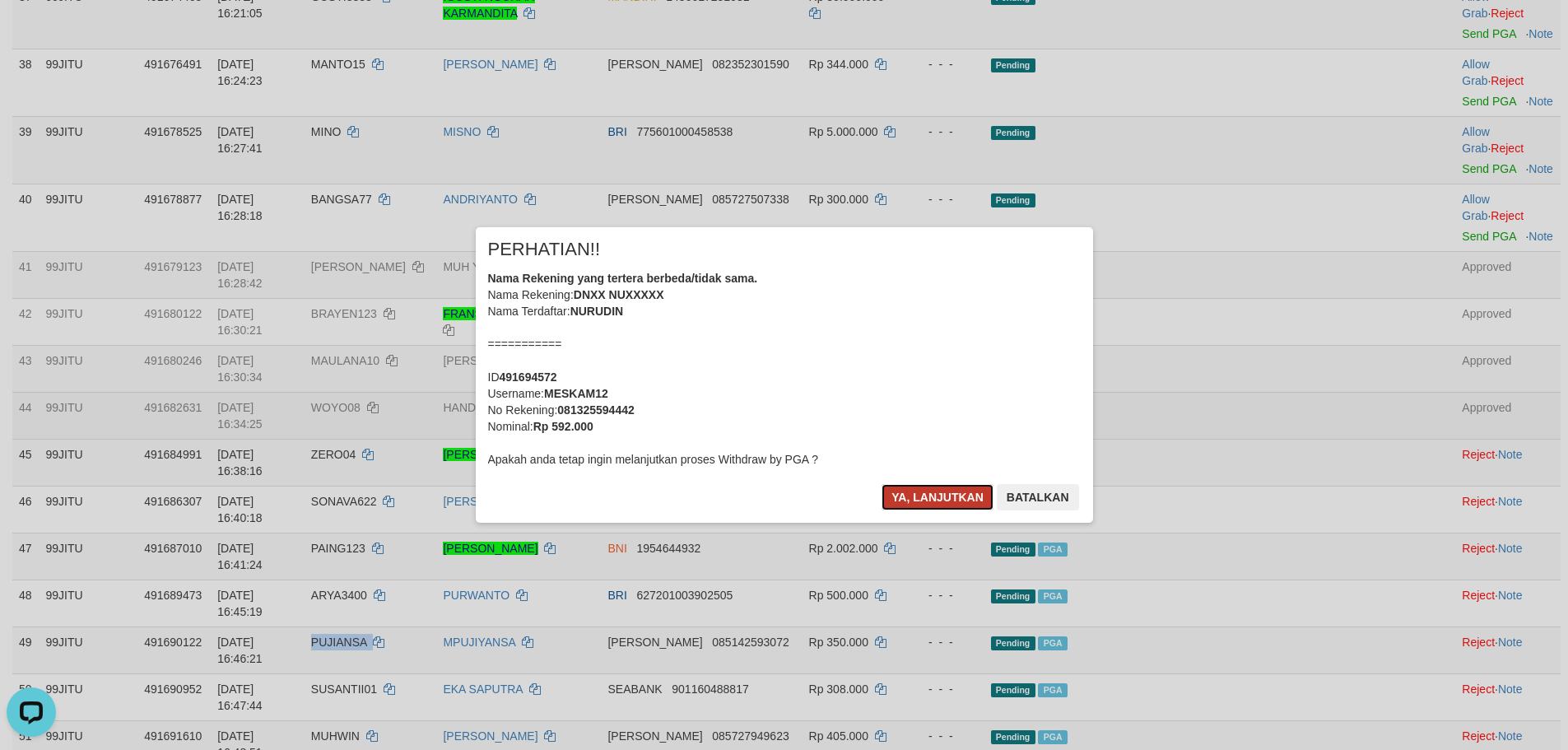
click at [946, 502] on button "Ya, lanjutkan" at bounding box center [938, 497] width 112 height 27
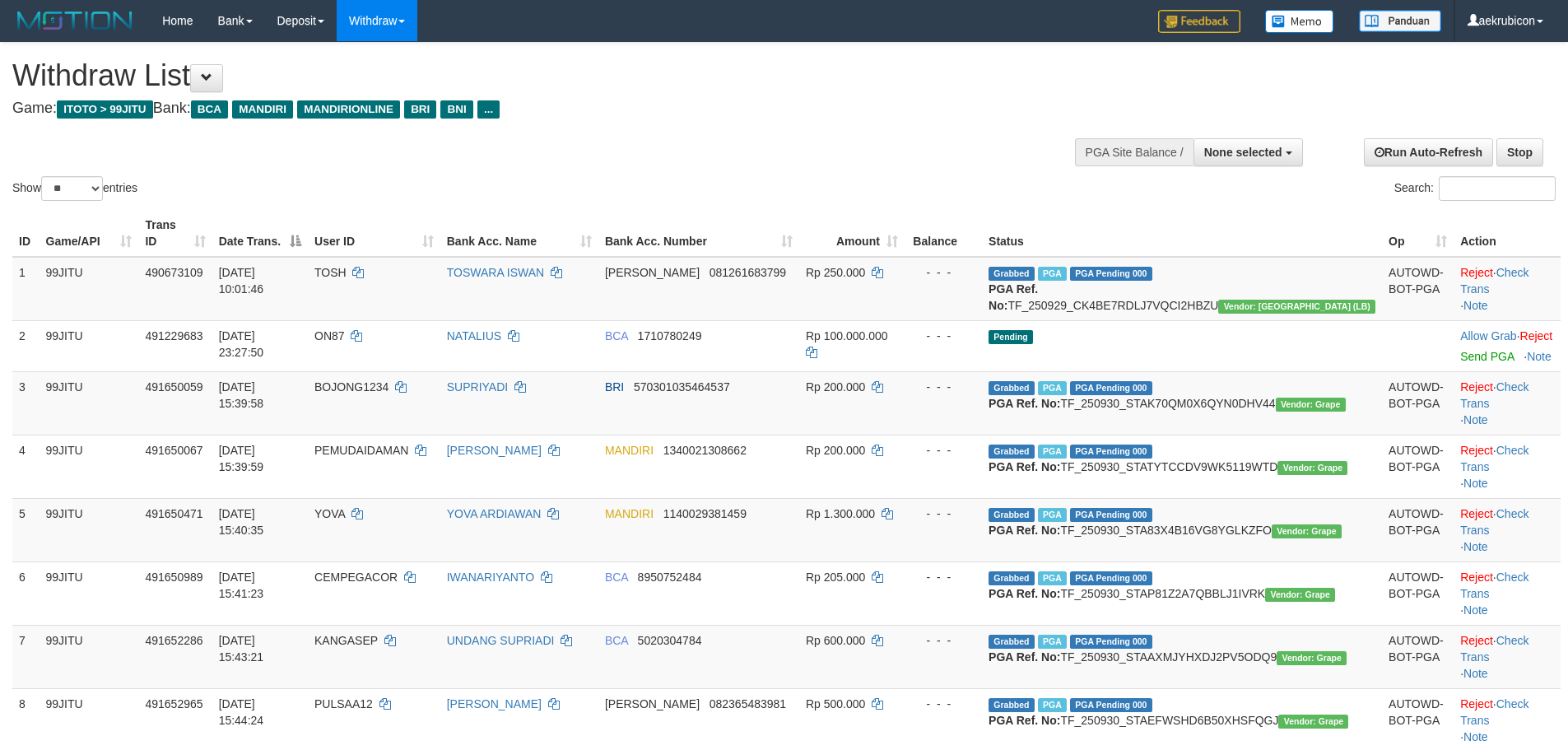
select select
select select "**"
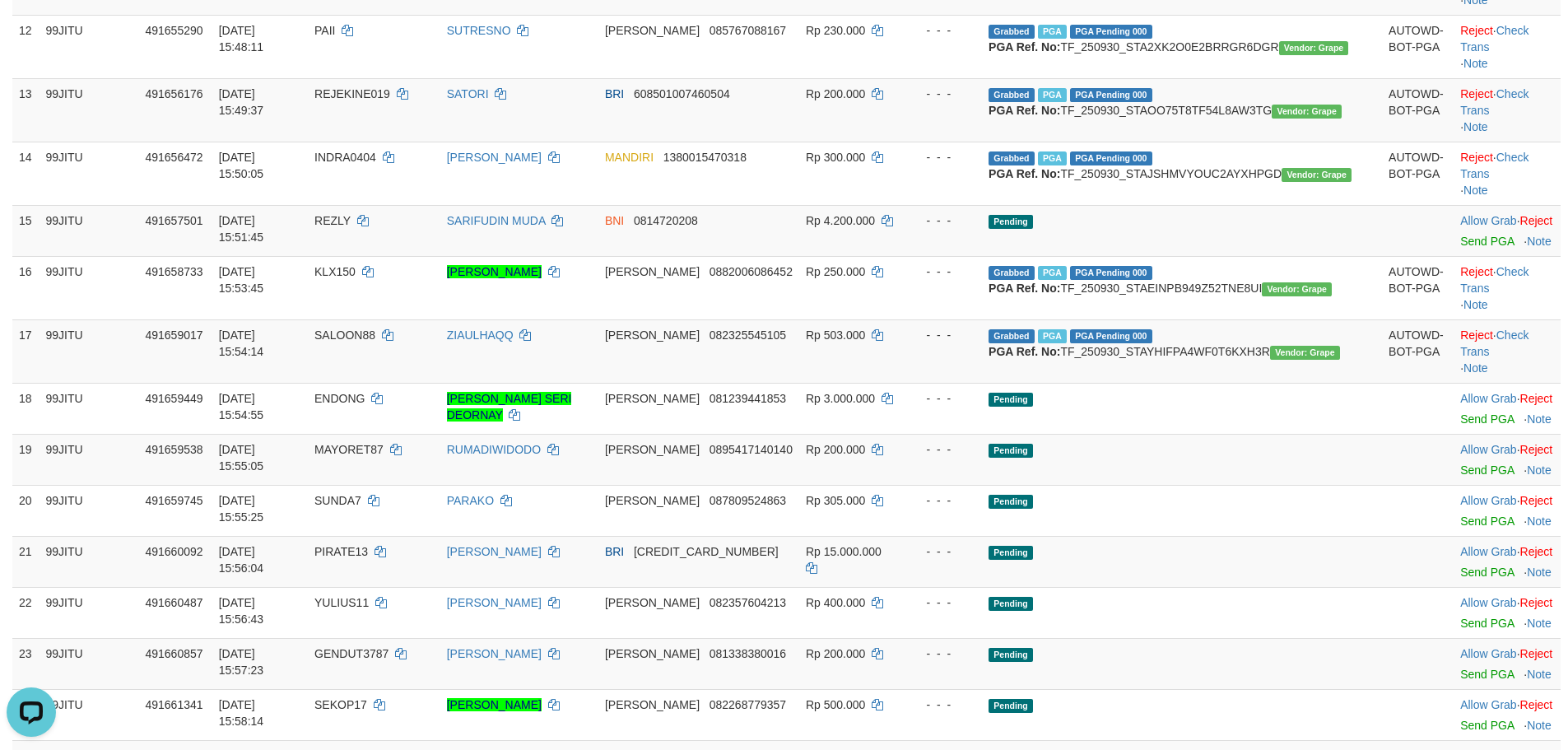
scroll to position [914, 0]
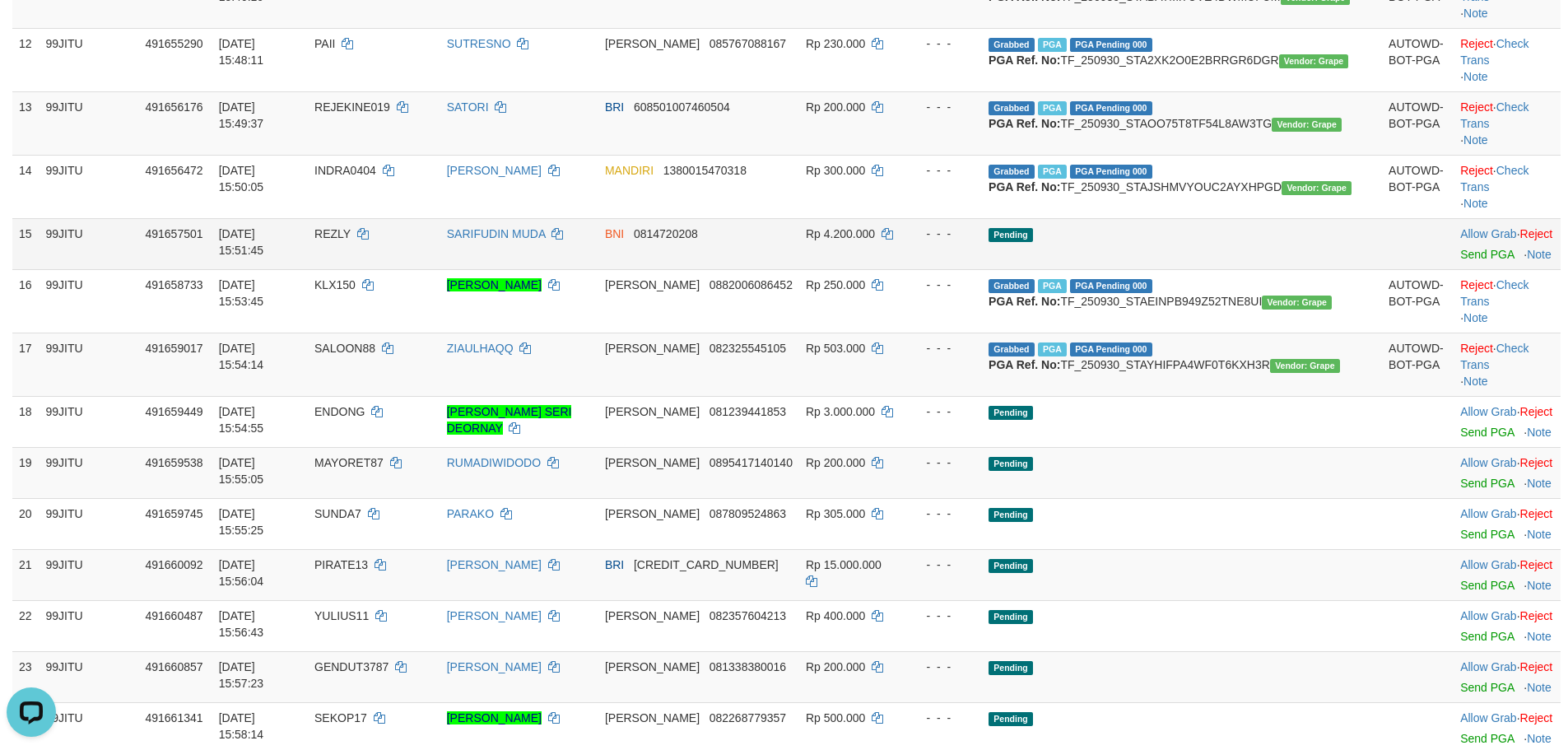
click at [426, 270] on td "REZLY" at bounding box center [375, 243] width 133 height 51
click at [350, 240] on span "REZLY" at bounding box center [332, 233] width 36 height 13
copy td "REZLY"
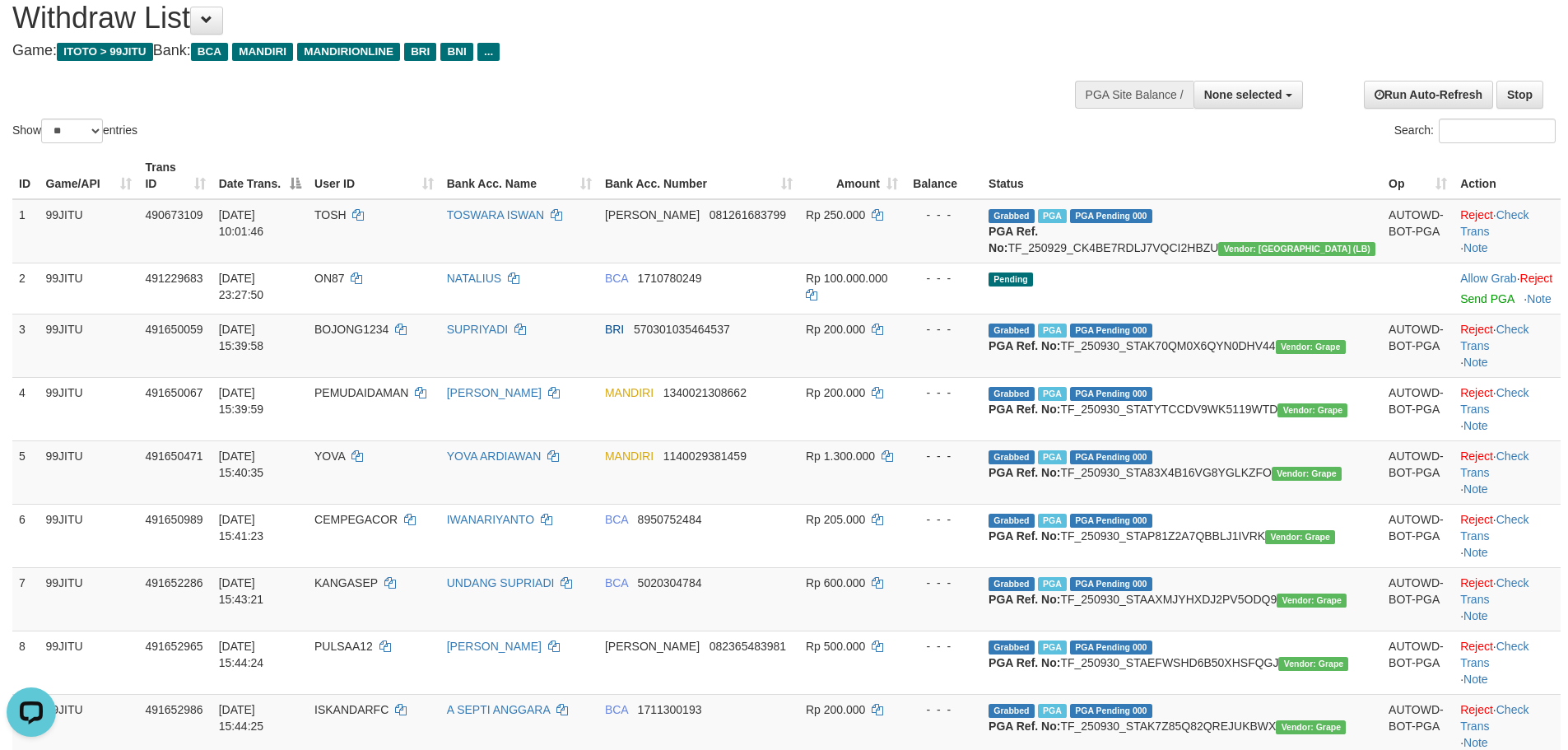
scroll to position [0, 0]
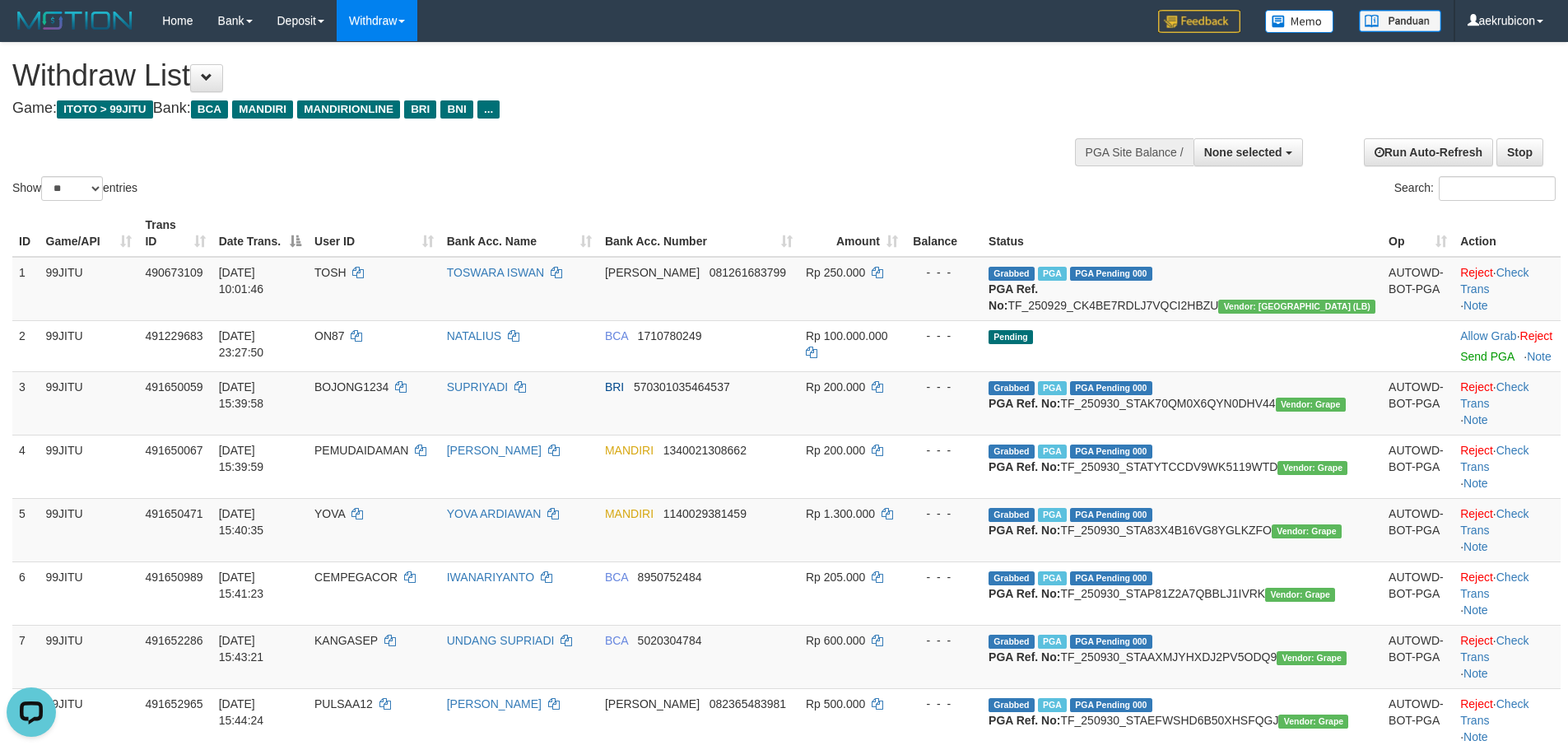
click at [1263, 135] on div at bounding box center [1187, 150] width 220 height 49
click at [1258, 149] on span "None selected" at bounding box center [1243, 152] width 78 height 13
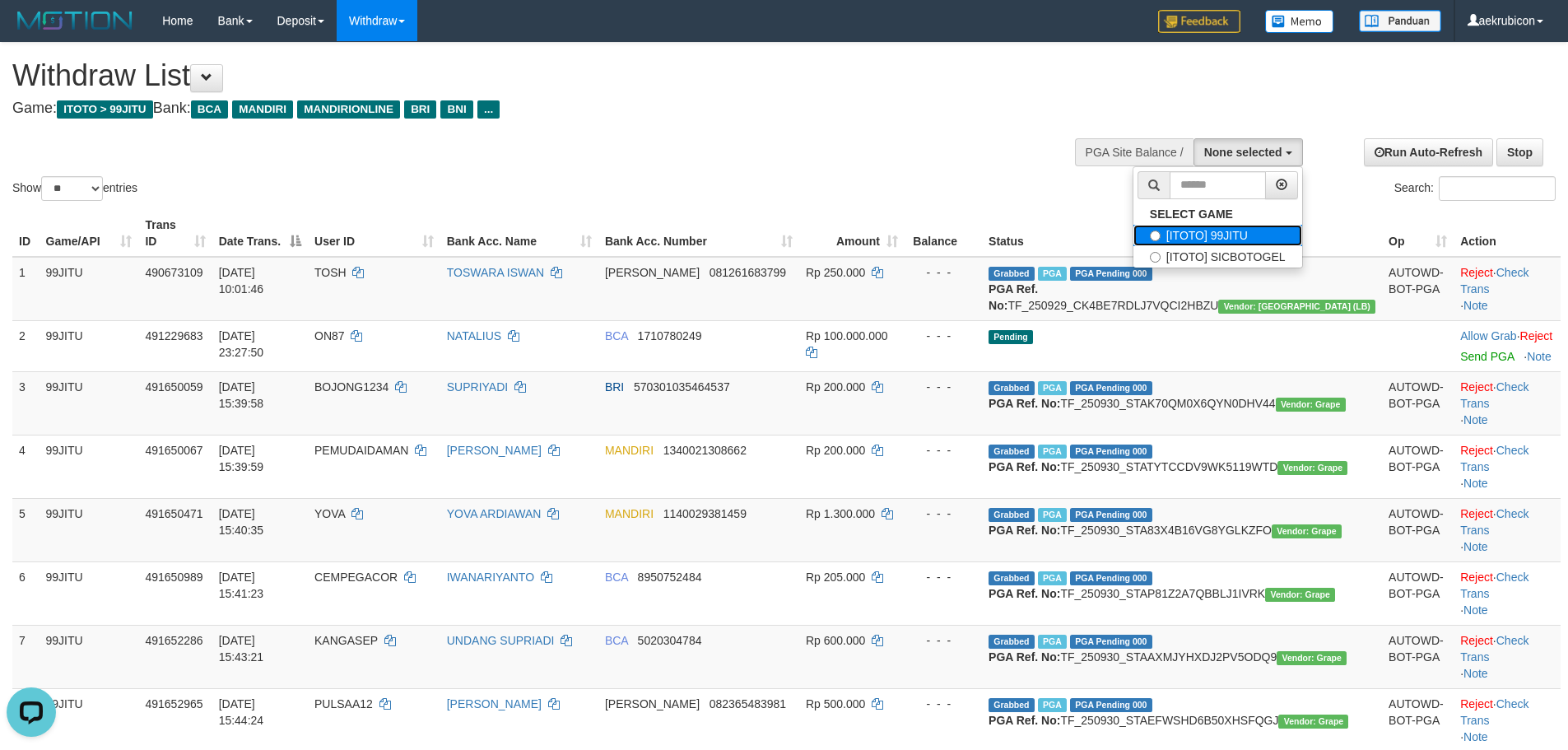
click at [1213, 232] on label "[ITOTO] 99JITU" at bounding box center [1218, 235] width 169 height 22
select select "***"
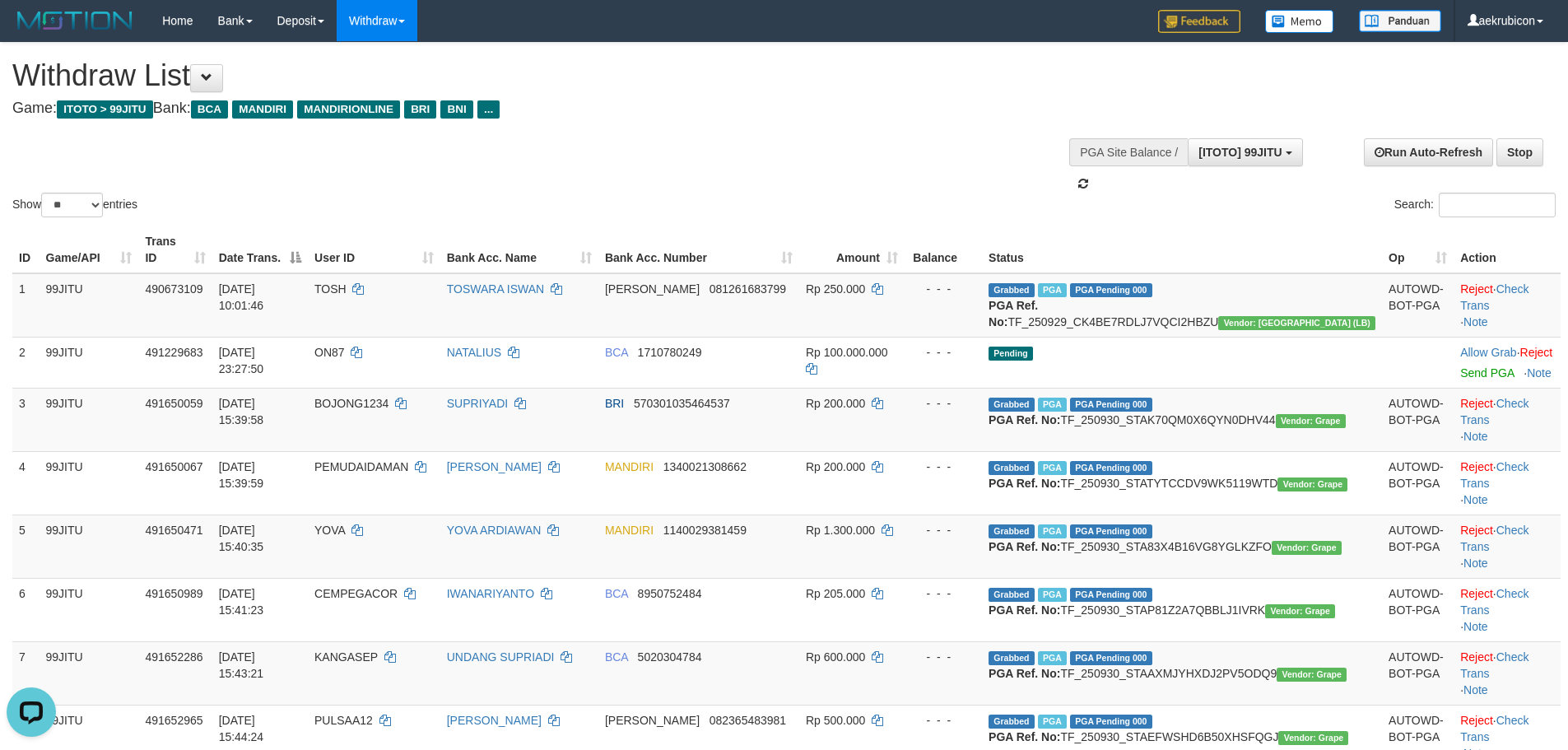
scroll to position [15, 0]
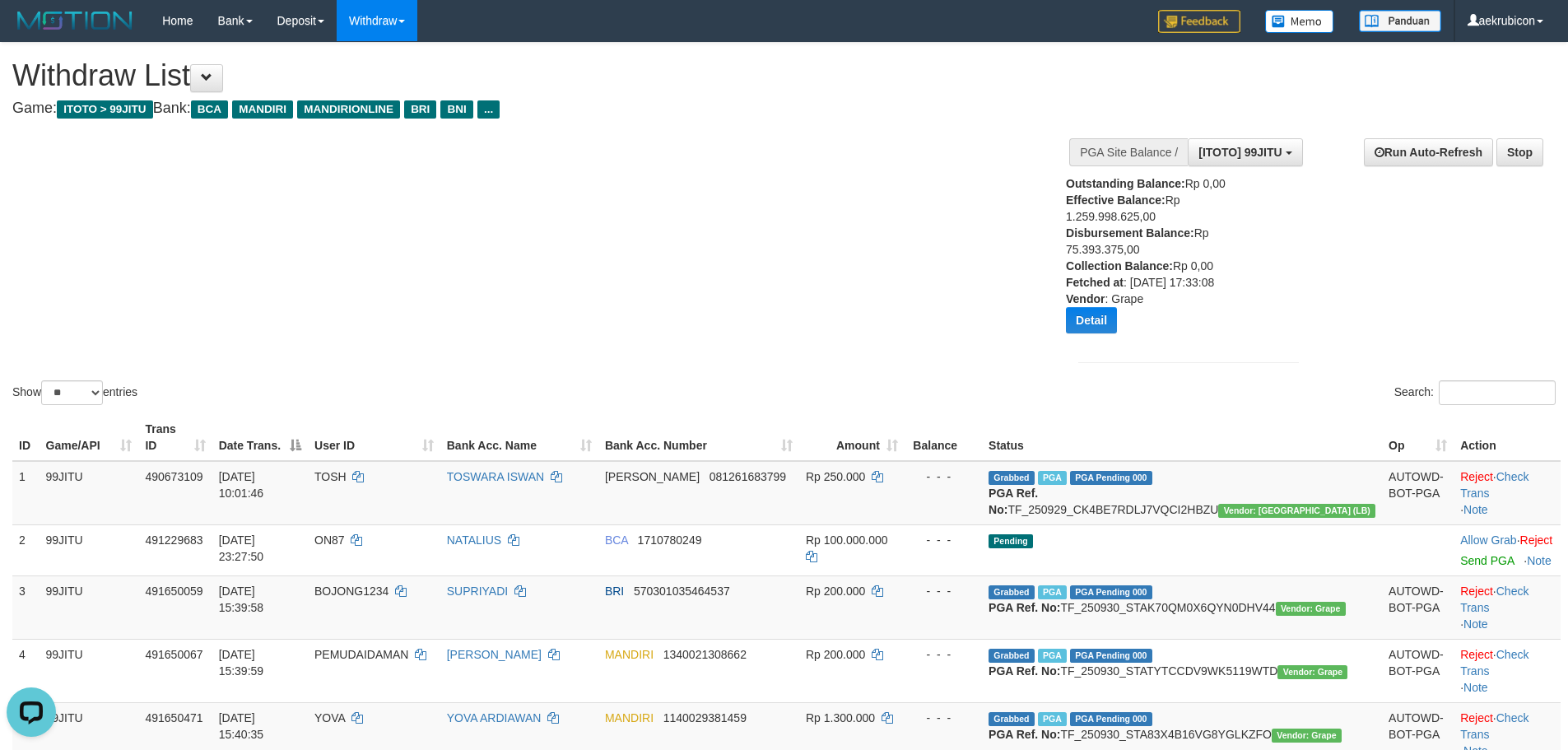
click at [1085, 253] on div "Outstanding Balance: Rp 0,00 Effective Balance: Rp 1.259.998.625,00 Disbursemen…" at bounding box center [1168, 261] width 204 height 170
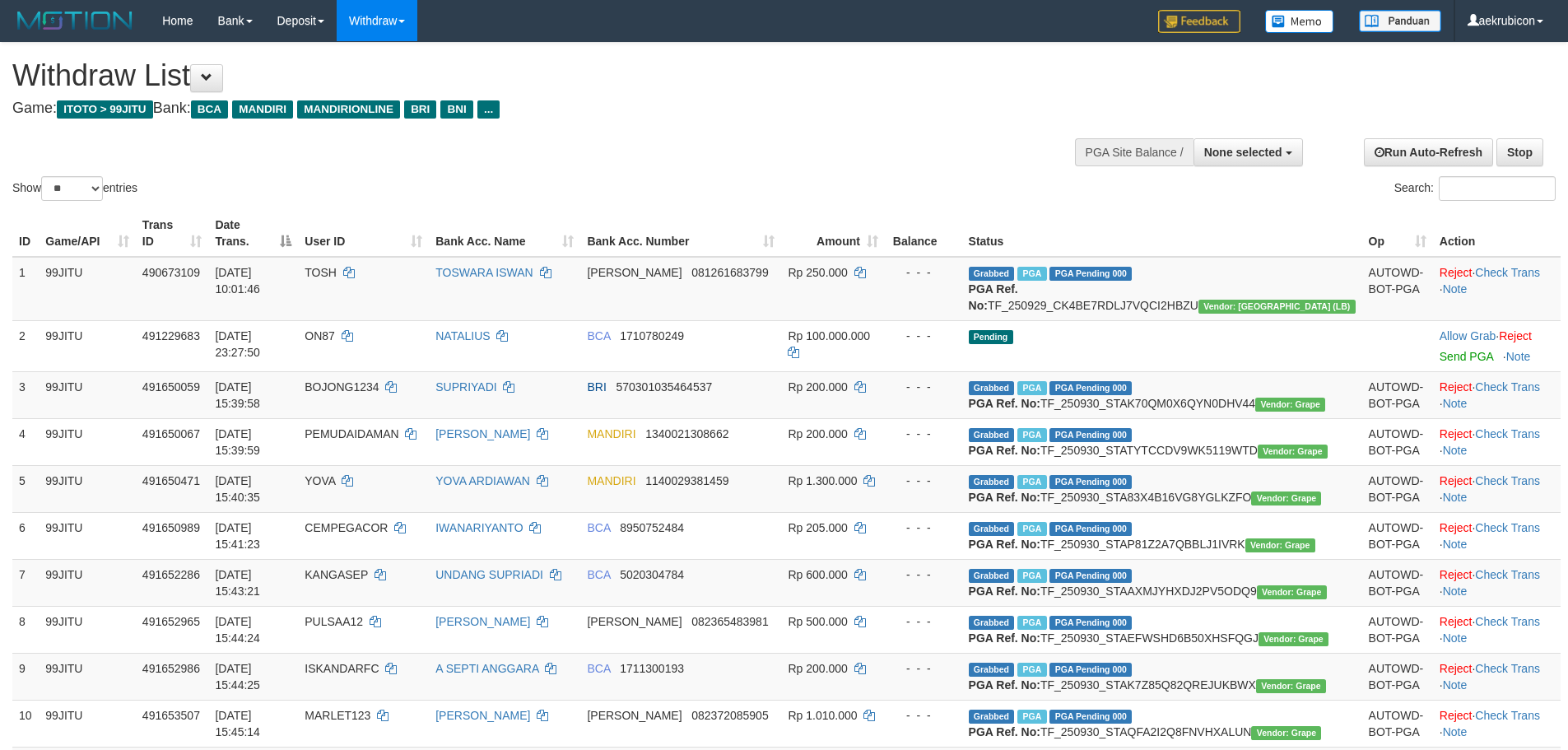
select select
select select "**"
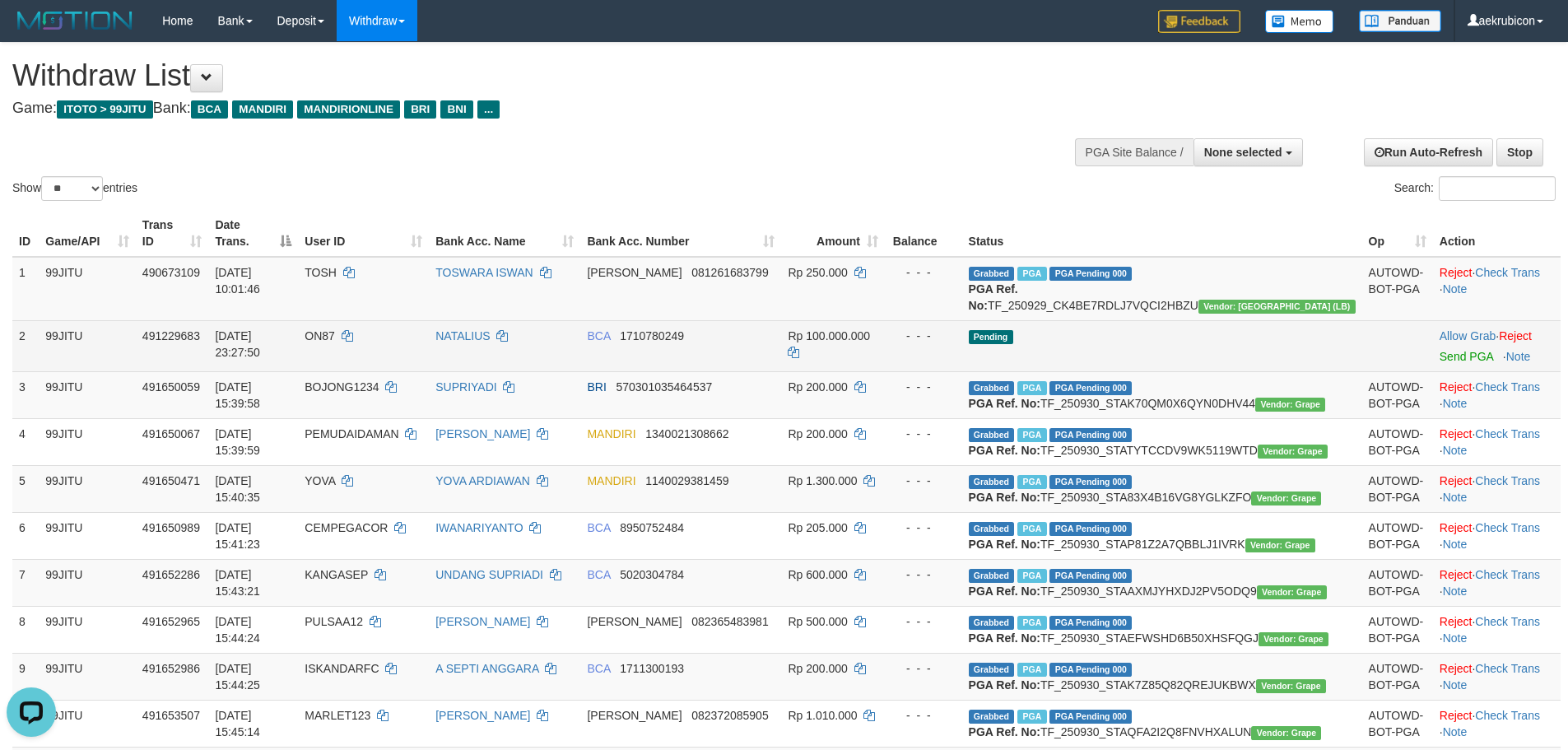
click at [385, 333] on td "ON87" at bounding box center [363, 345] width 131 height 51
copy td "ON87"
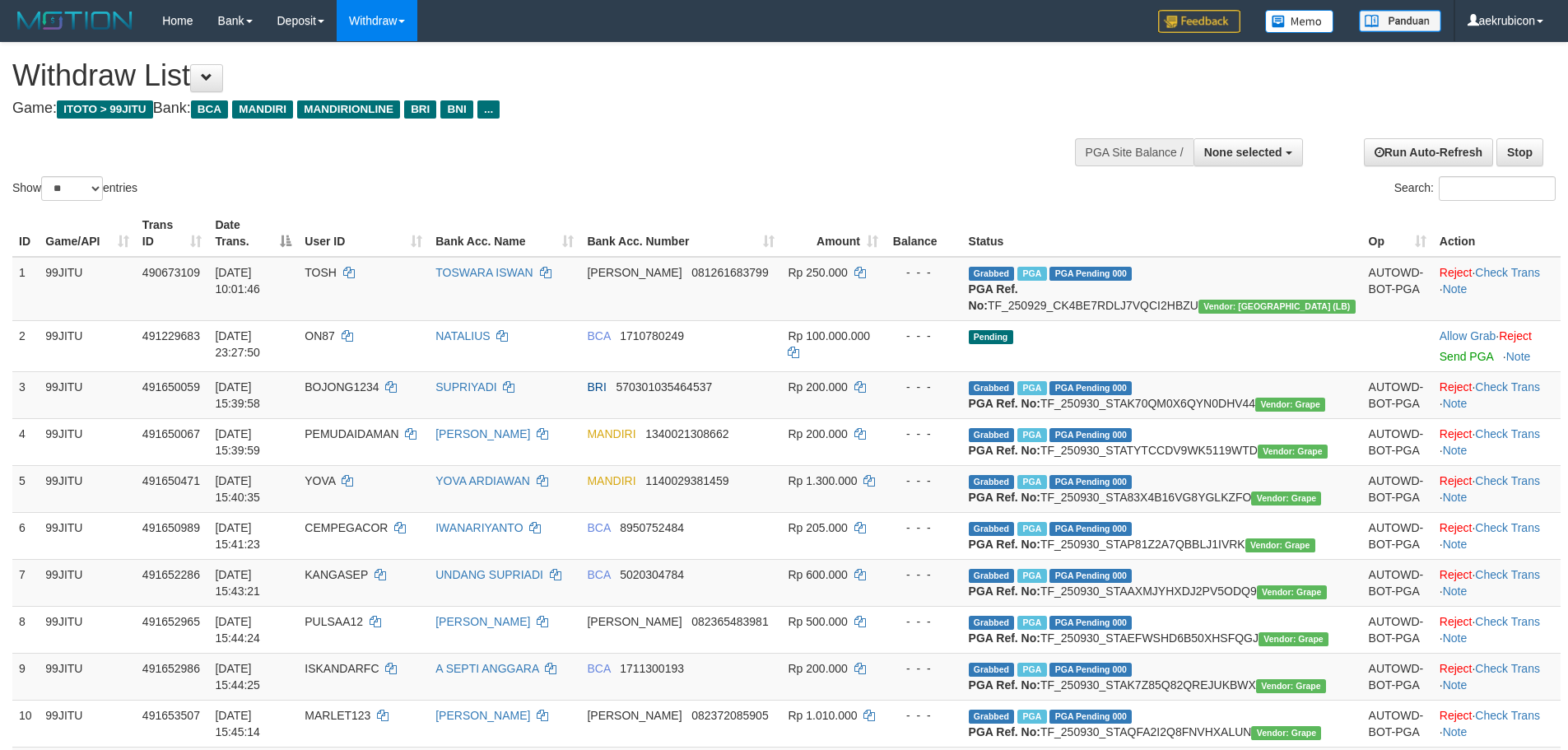
select select
select select "**"
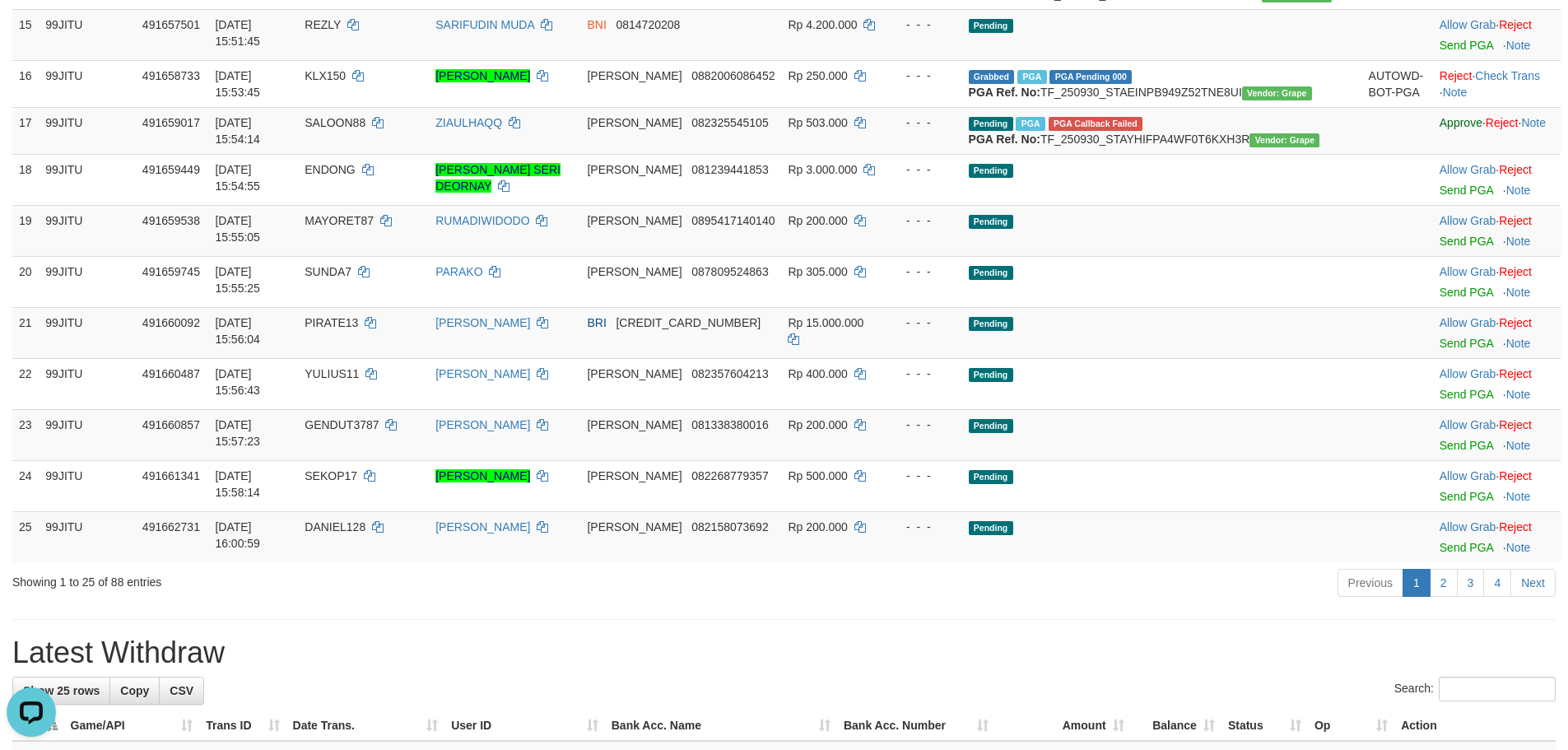
scroll to position [823, 0]
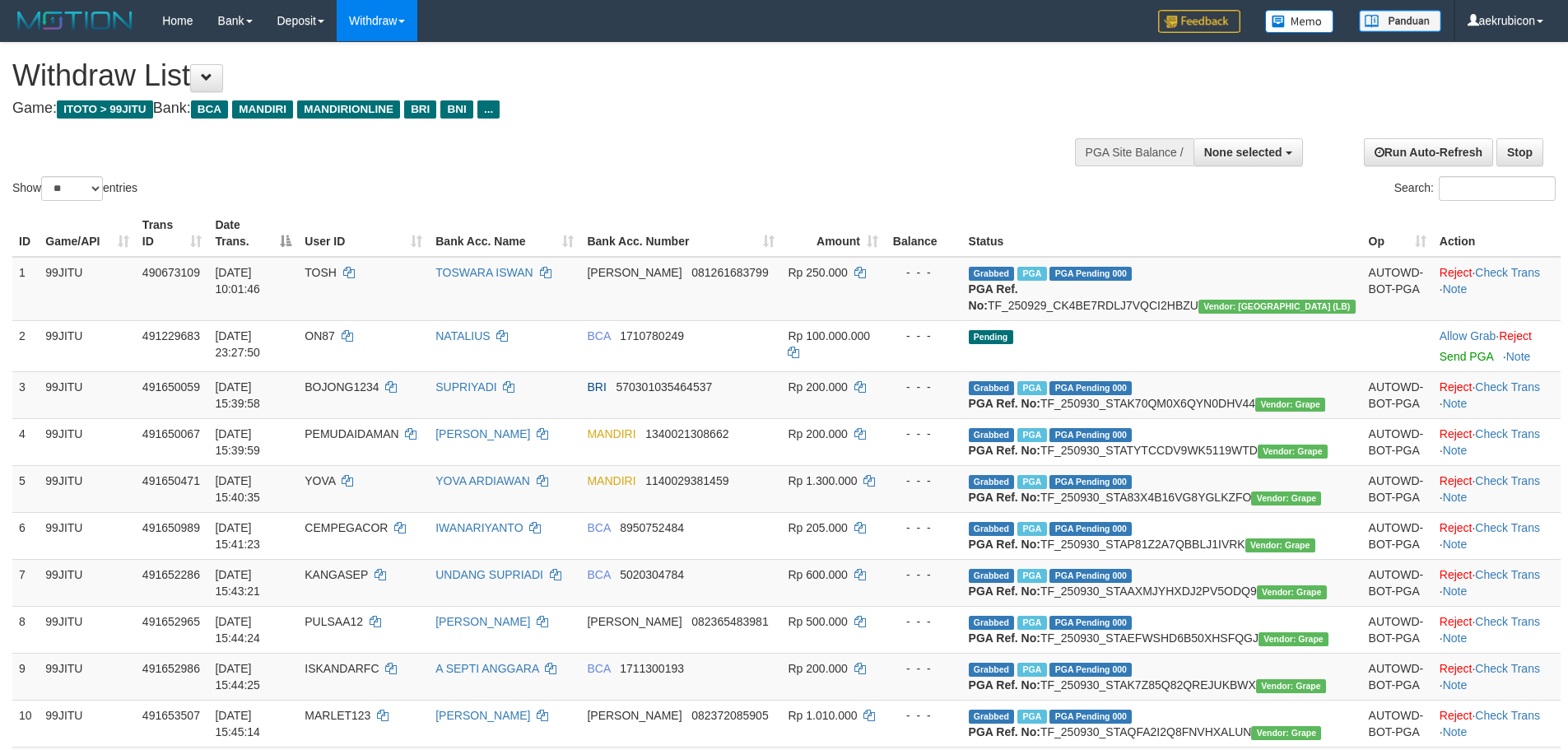
select select
select select "**"
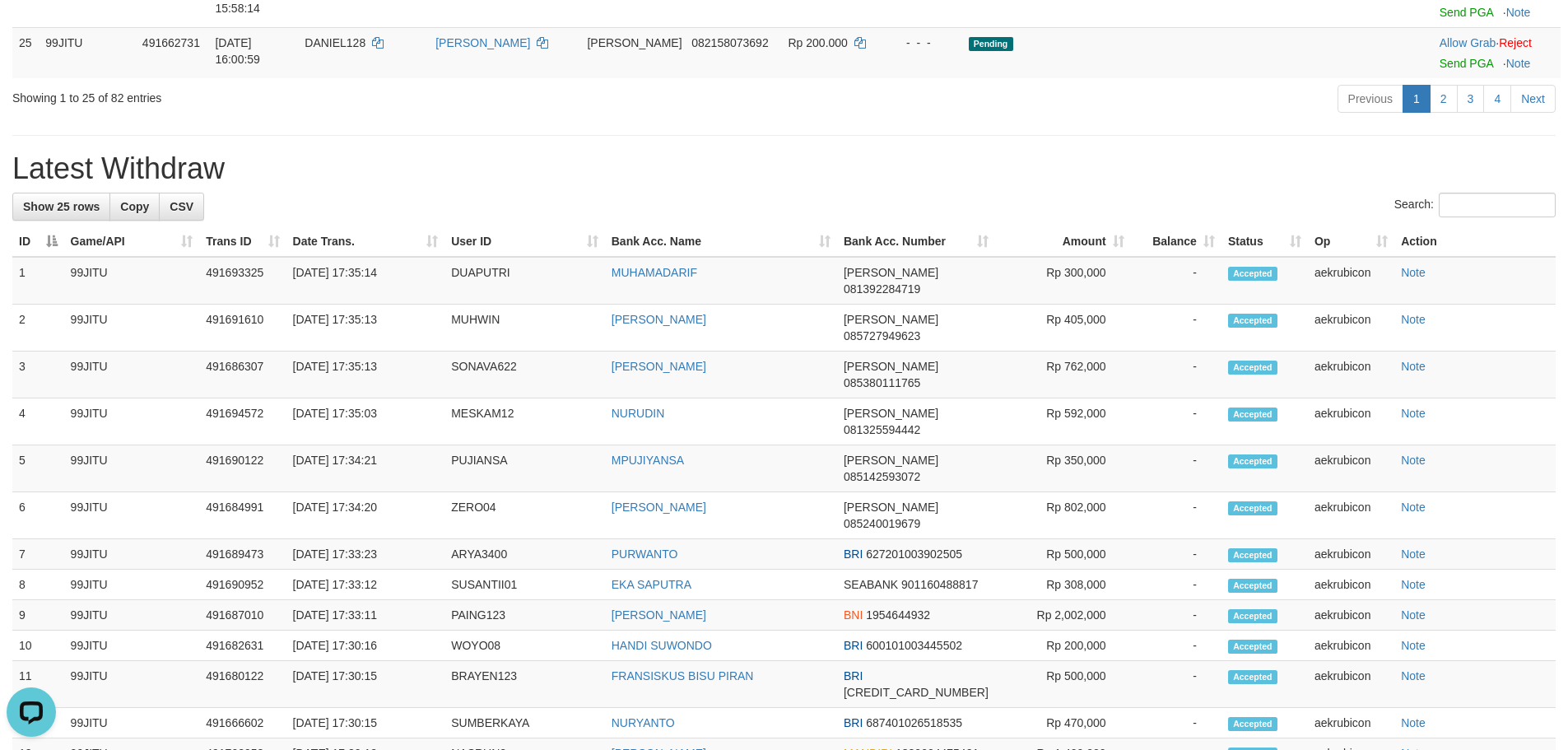
scroll to position [1417, 0]
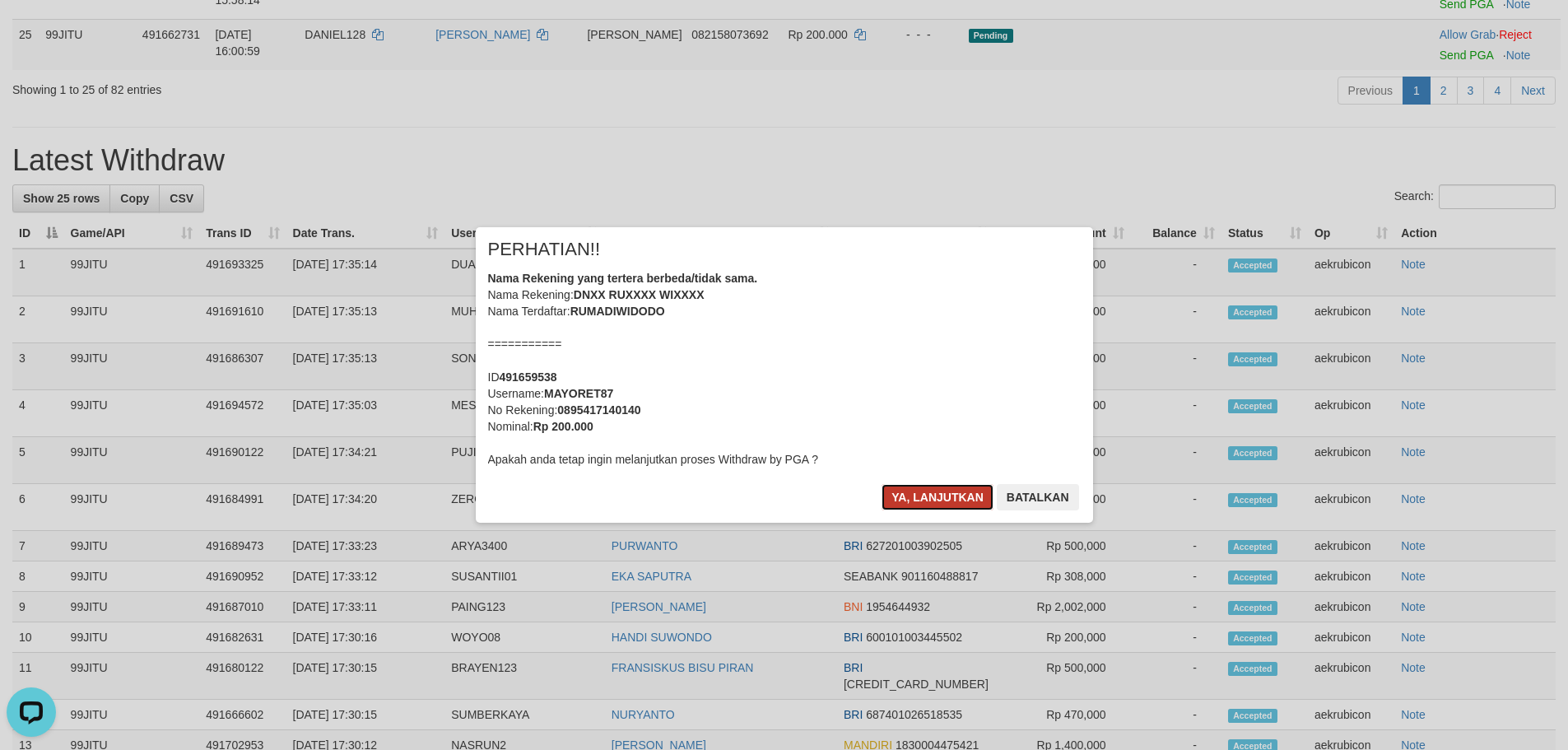
click at [908, 490] on button "Ya, lanjutkan" at bounding box center [938, 497] width 112 height 27
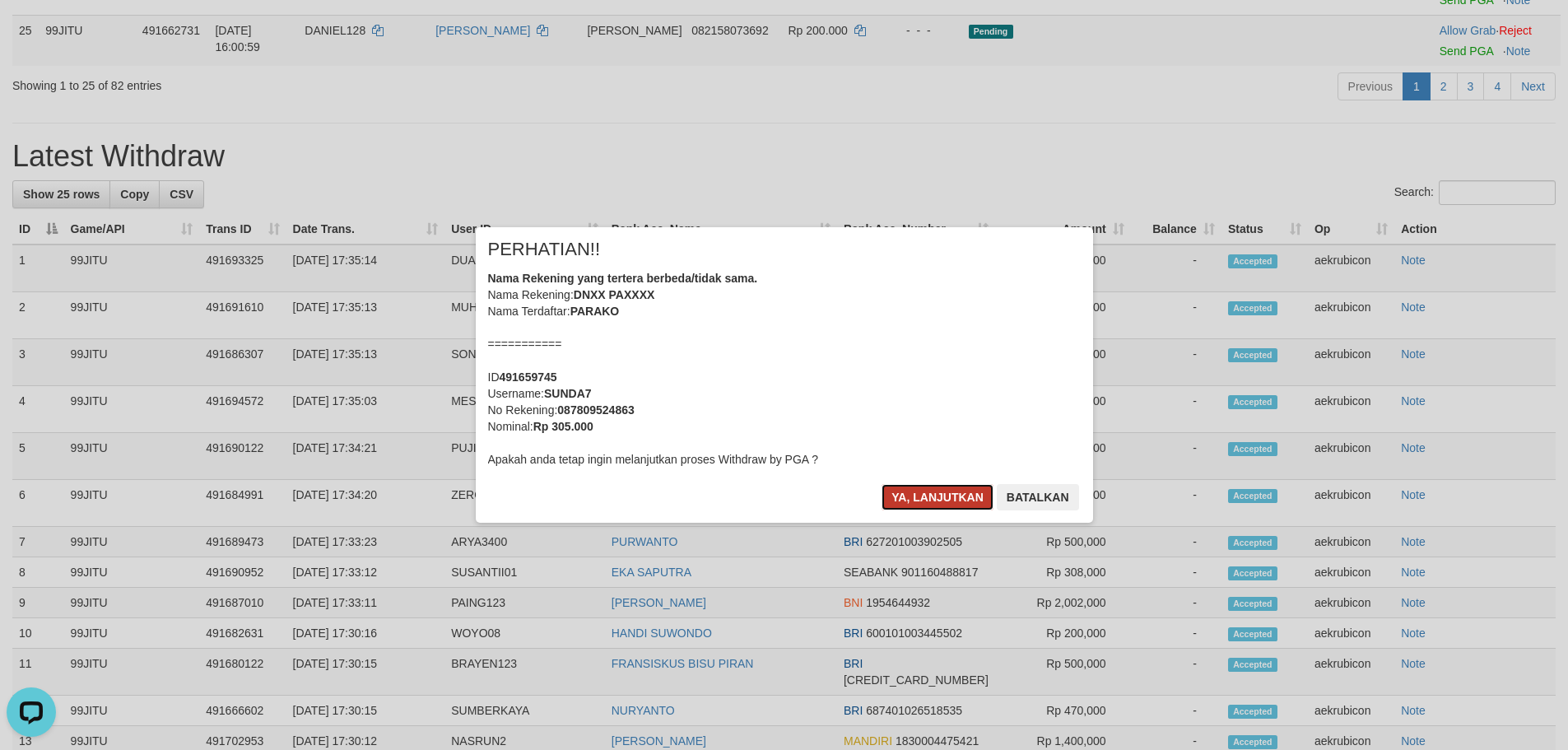
click at [944, 487] on button "Ya, lanjutkan" at bounding box center [938, 497] width 112 height 27
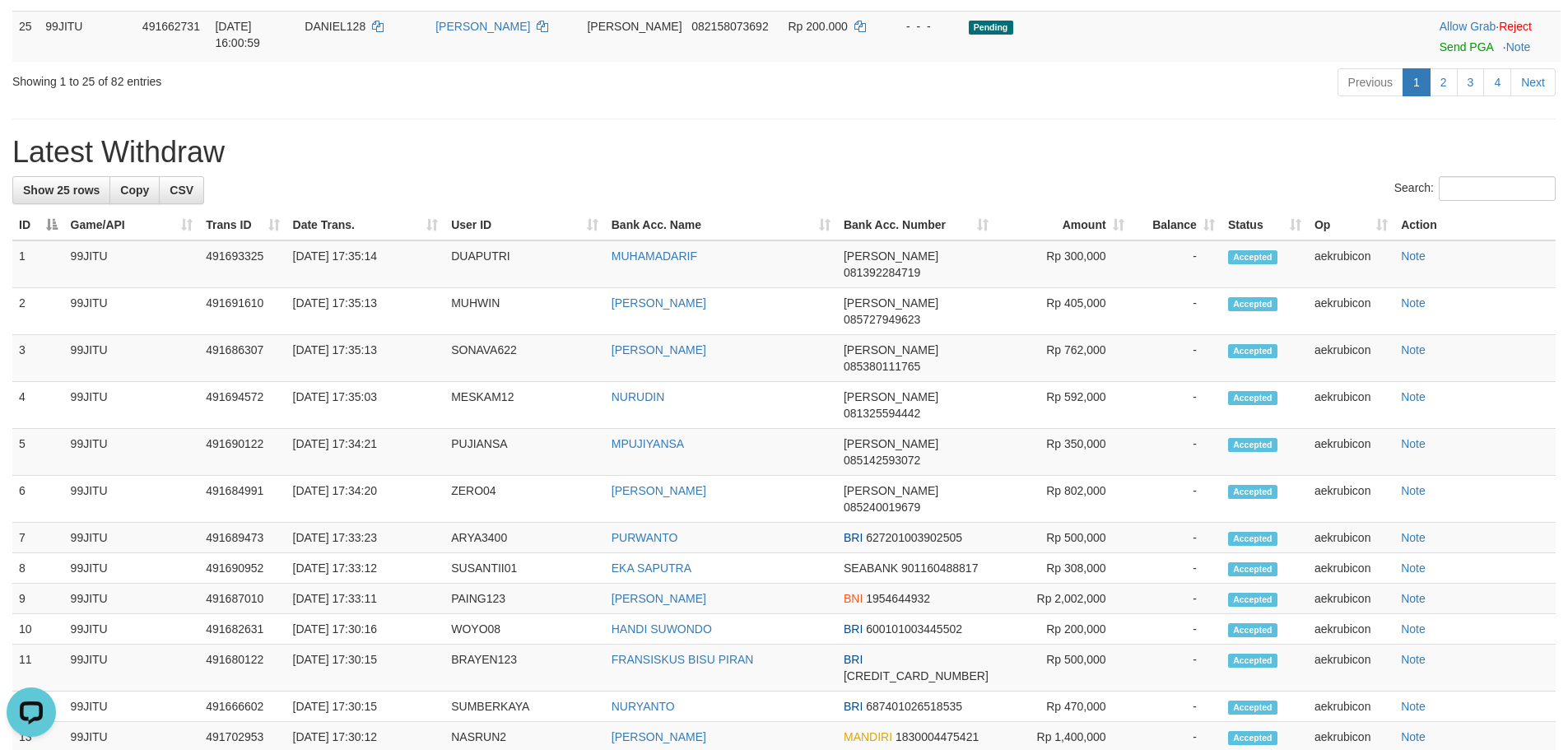
copy td "YULIUS11"
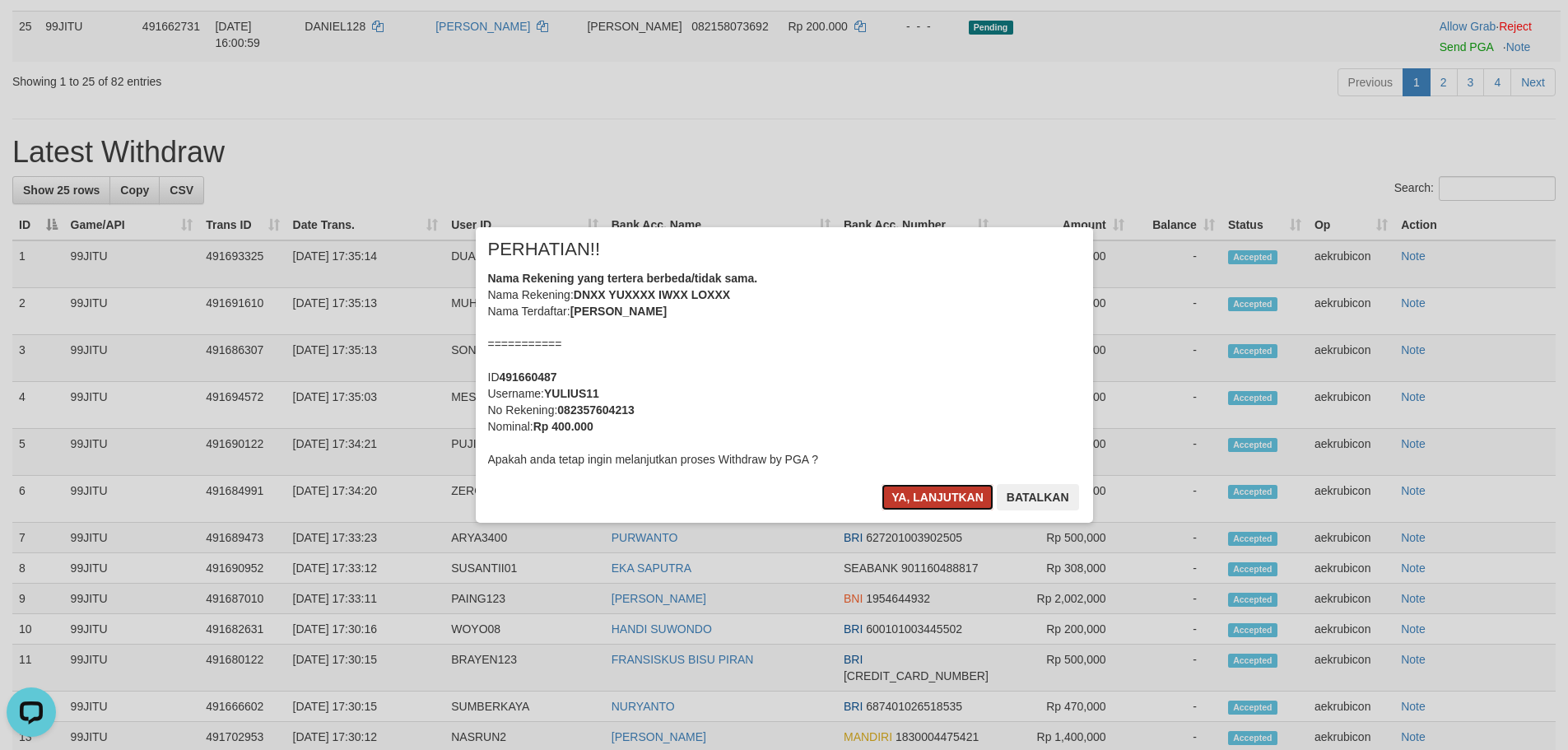
click at [912, 498] on button "Ya, lanjutkan" at bounding box center [938, 497] width 112 height 27
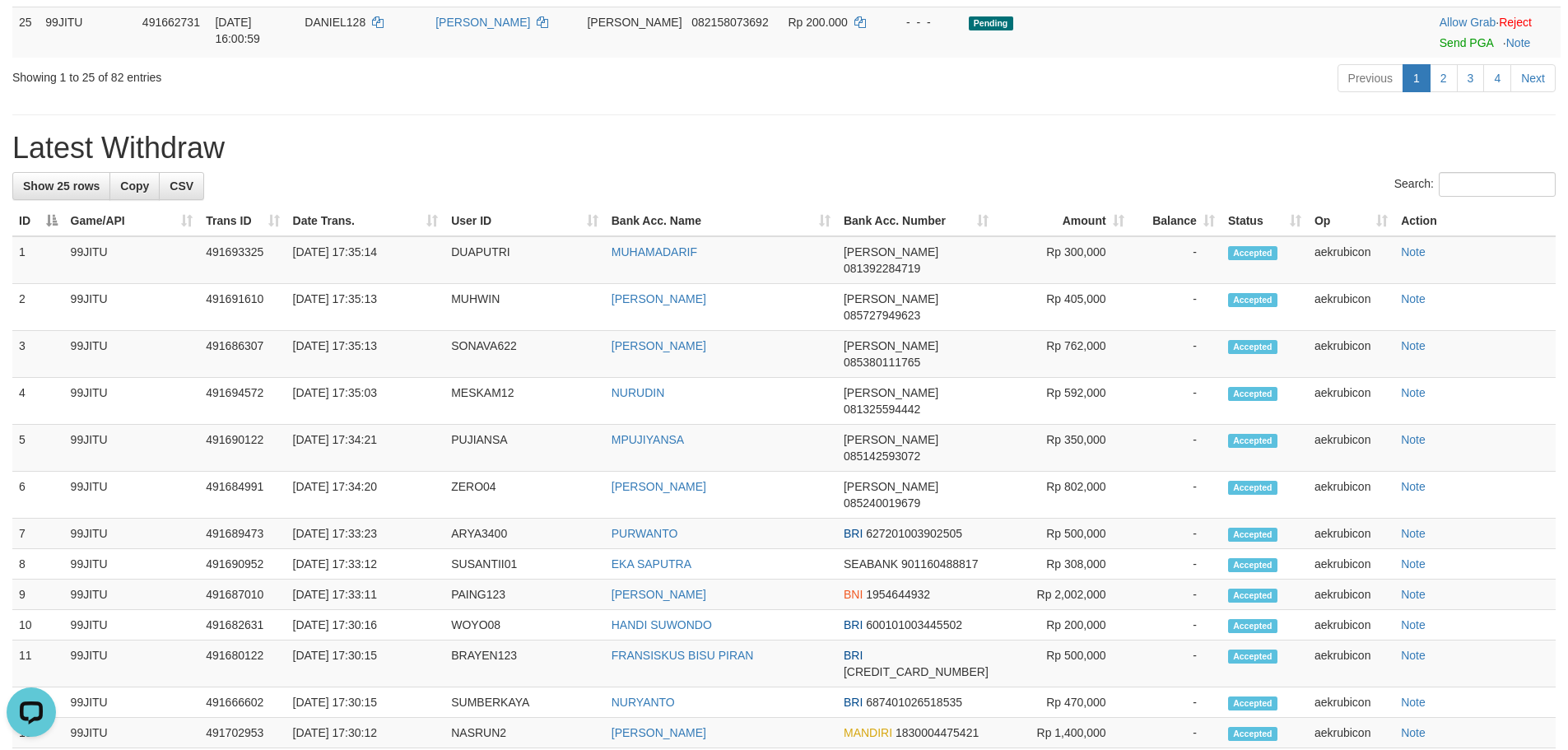
copy td "PIRATE13"
drag, startPoint x: 1429, startPoint y: 354, endPoint x: 881, endPoint y: 205, distance: 567.9
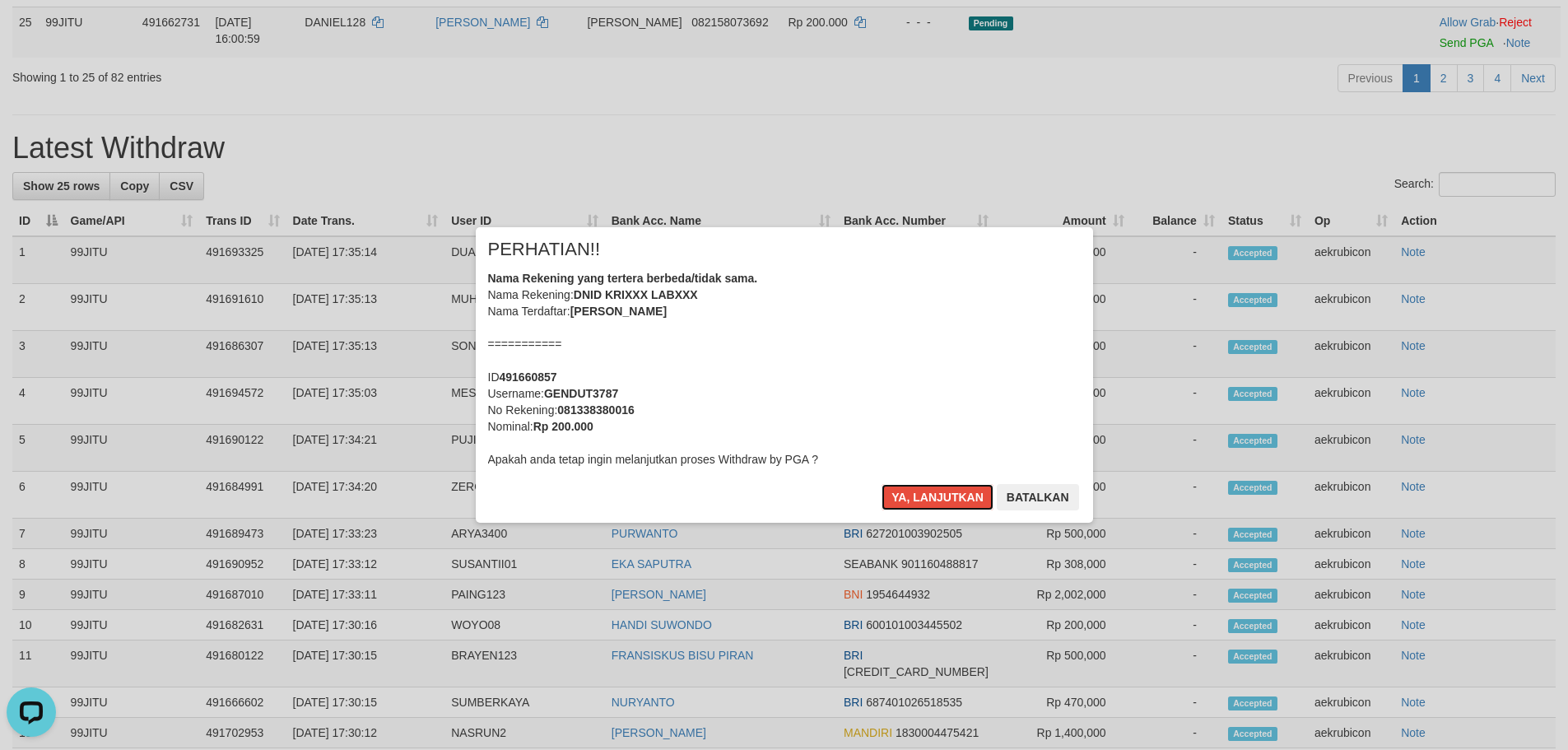
drag, startPoint x: 938, startPoint y: 496, endPoint x: 803, endPoint y: 286, distance: 249.6
click at [938, 494] on button "Ya, lanjutkan" at bounding box center [938, 497] width 112 height 27
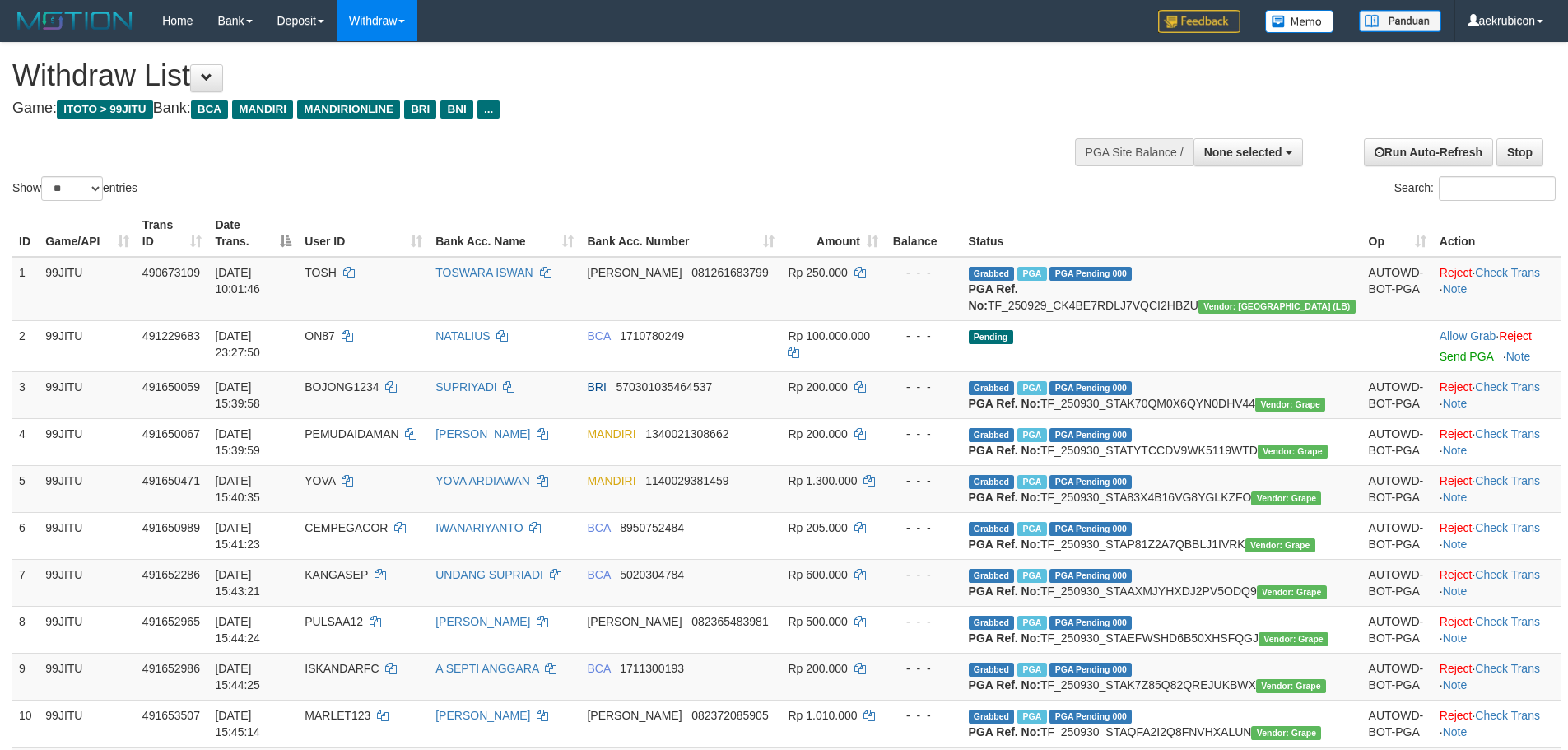
select select
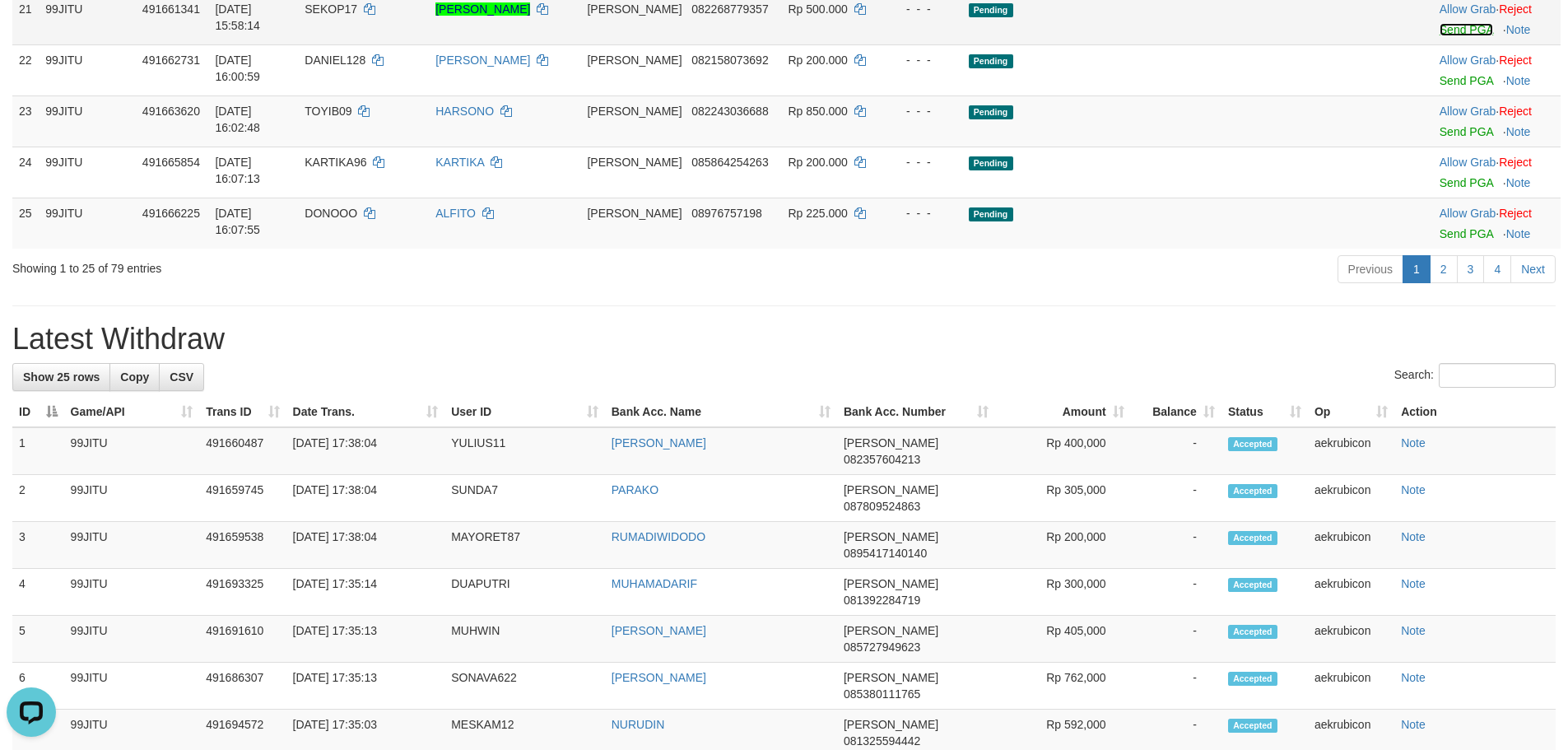
click at [1444, 36] on link "Send PGA" at bounding box center [1466, 29] width 53 height 13
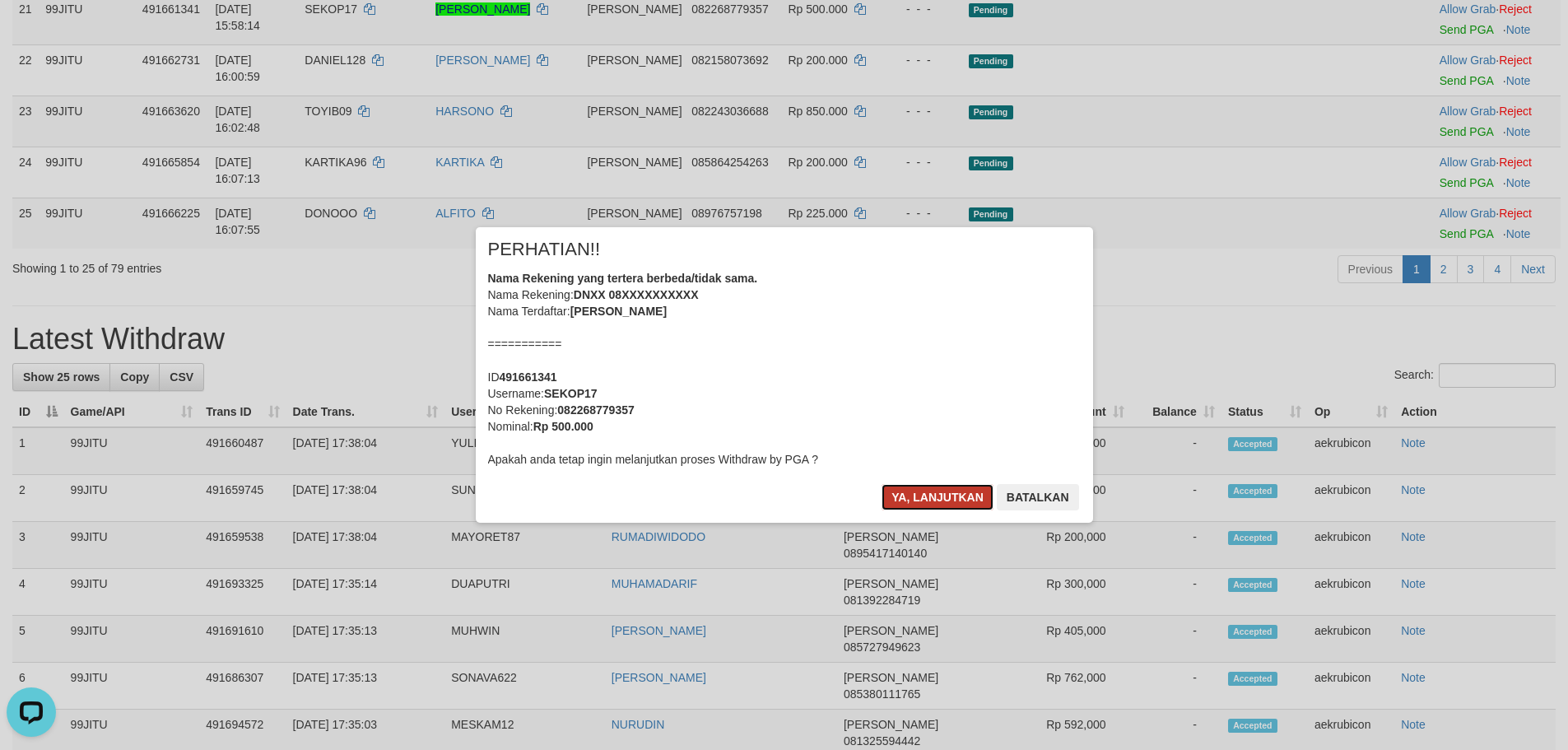
drag, startPoint x: 983, startPoint y: 494, endPoint x: 1014, endPoint y: 466, distance: 41.8
click at [983, 493] on button "Ya, lanjutkan" at bounding box center [938, 497] width 112 height 27
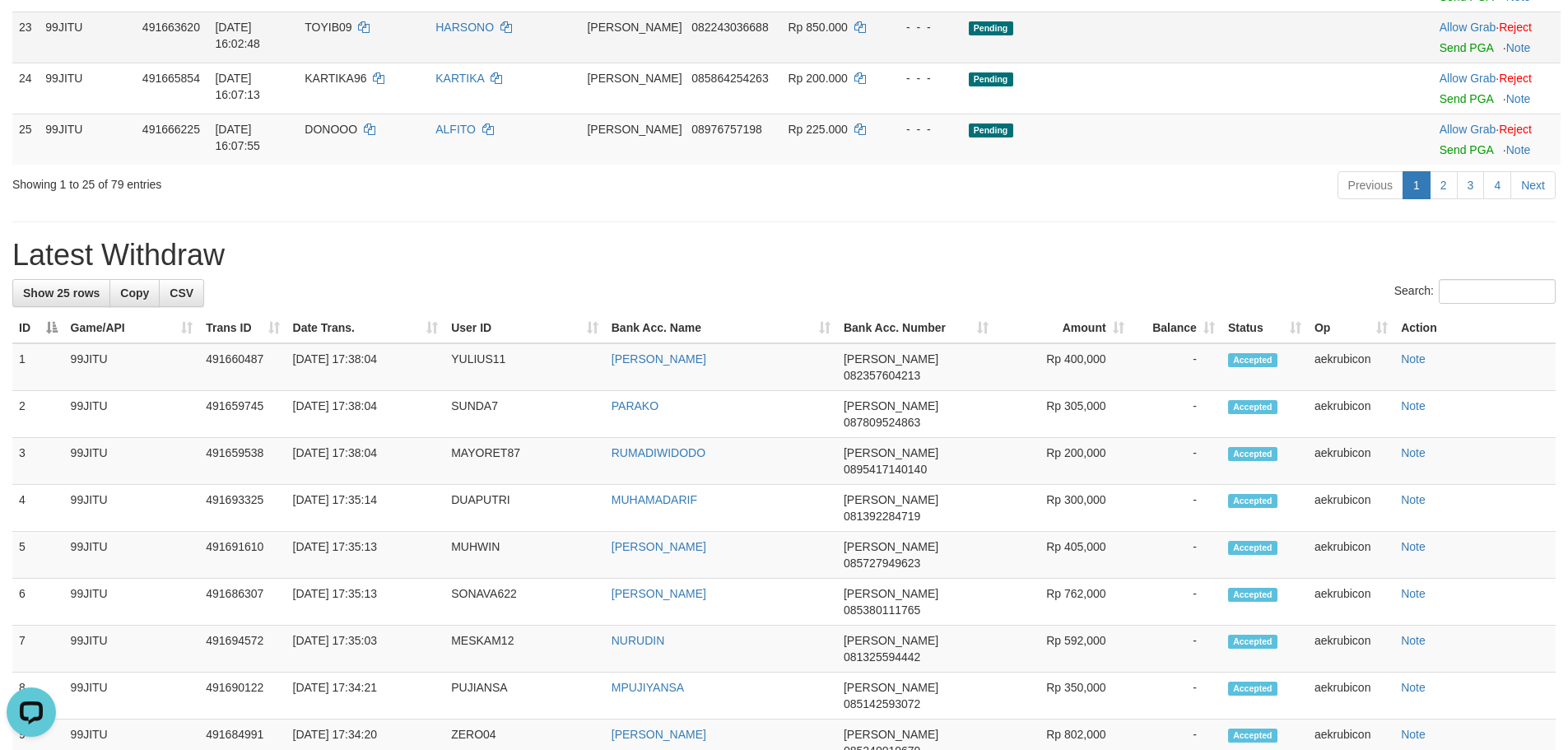
scroll to position [1373, 0]
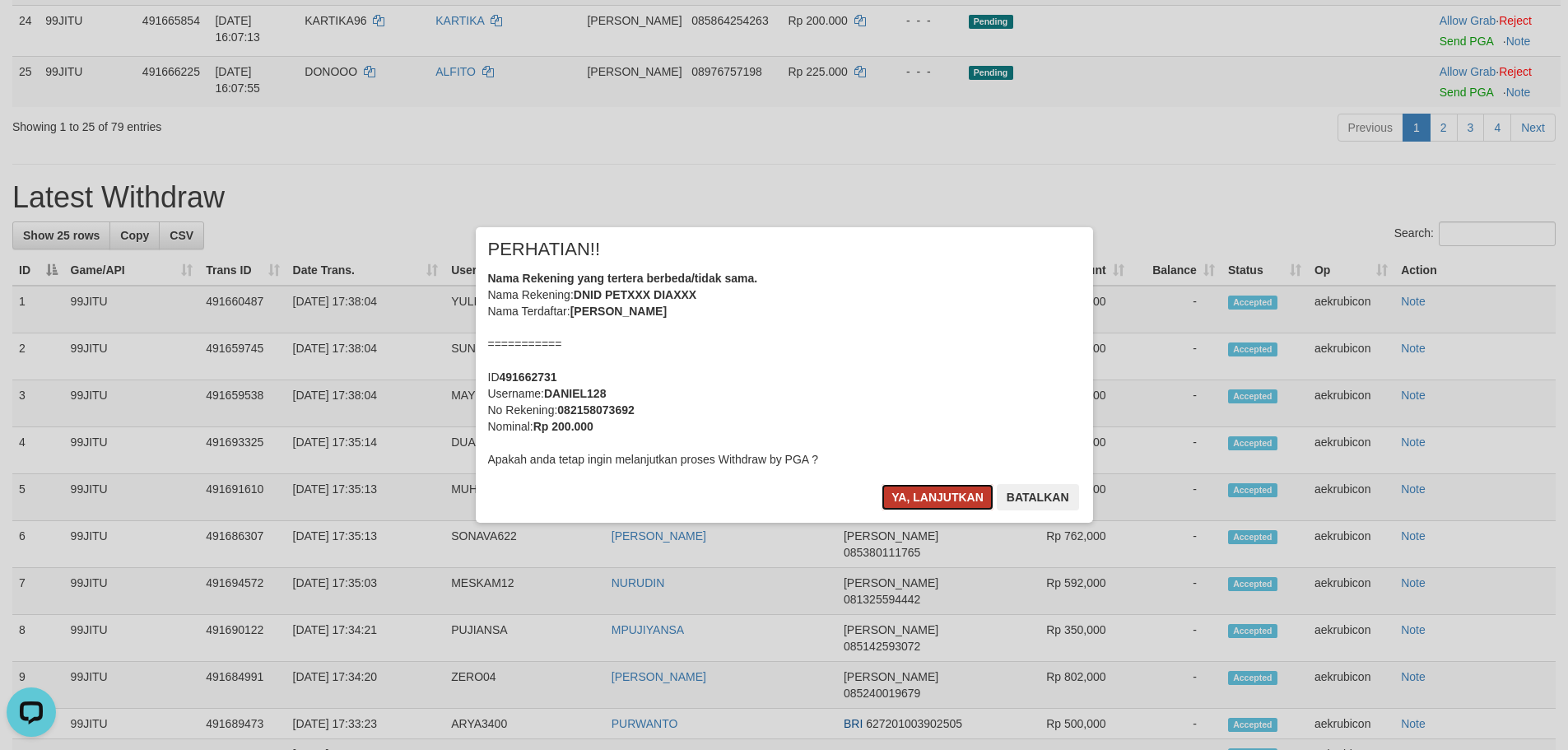
click at [976, 490] on button "Ya, lanjutkan" at bounding box center [938, 497] width 112 height 27
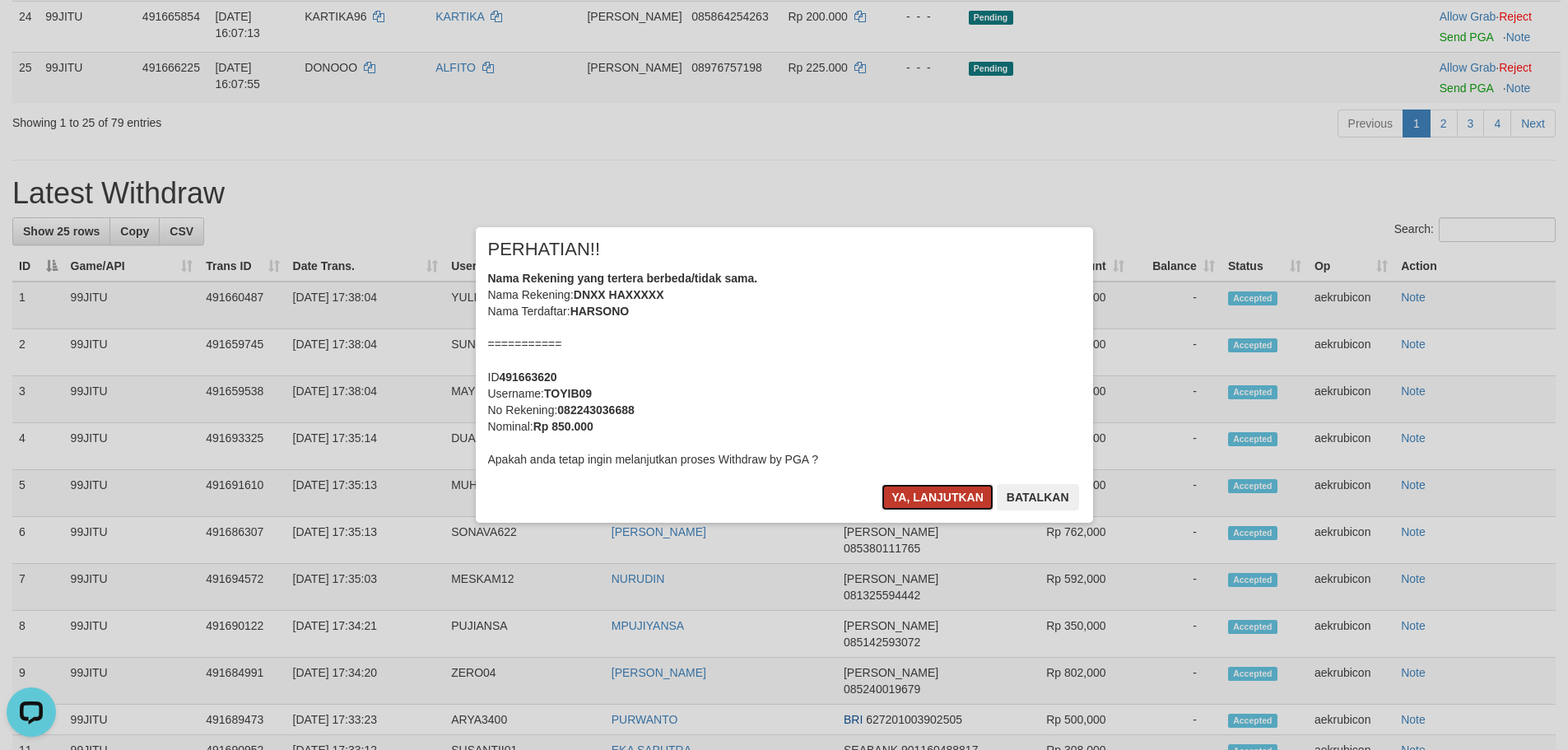
click at [977, 499] on button "Ya, lanjutkan" at bounding box center [938, 497] width 112 height 27
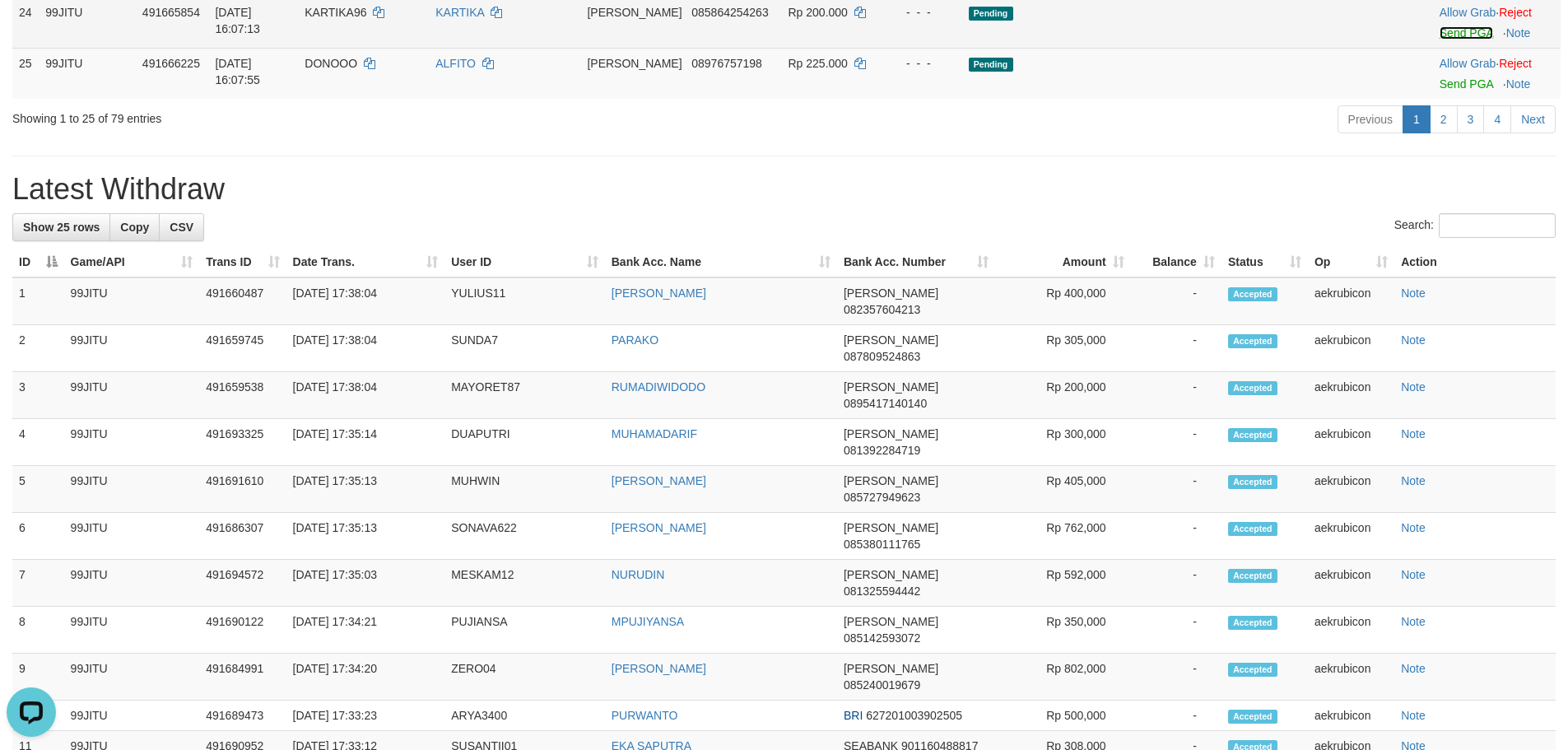
click at [1441, 40] on link "Send PGA" at bounding box center [1466, 33] width 53 height 13
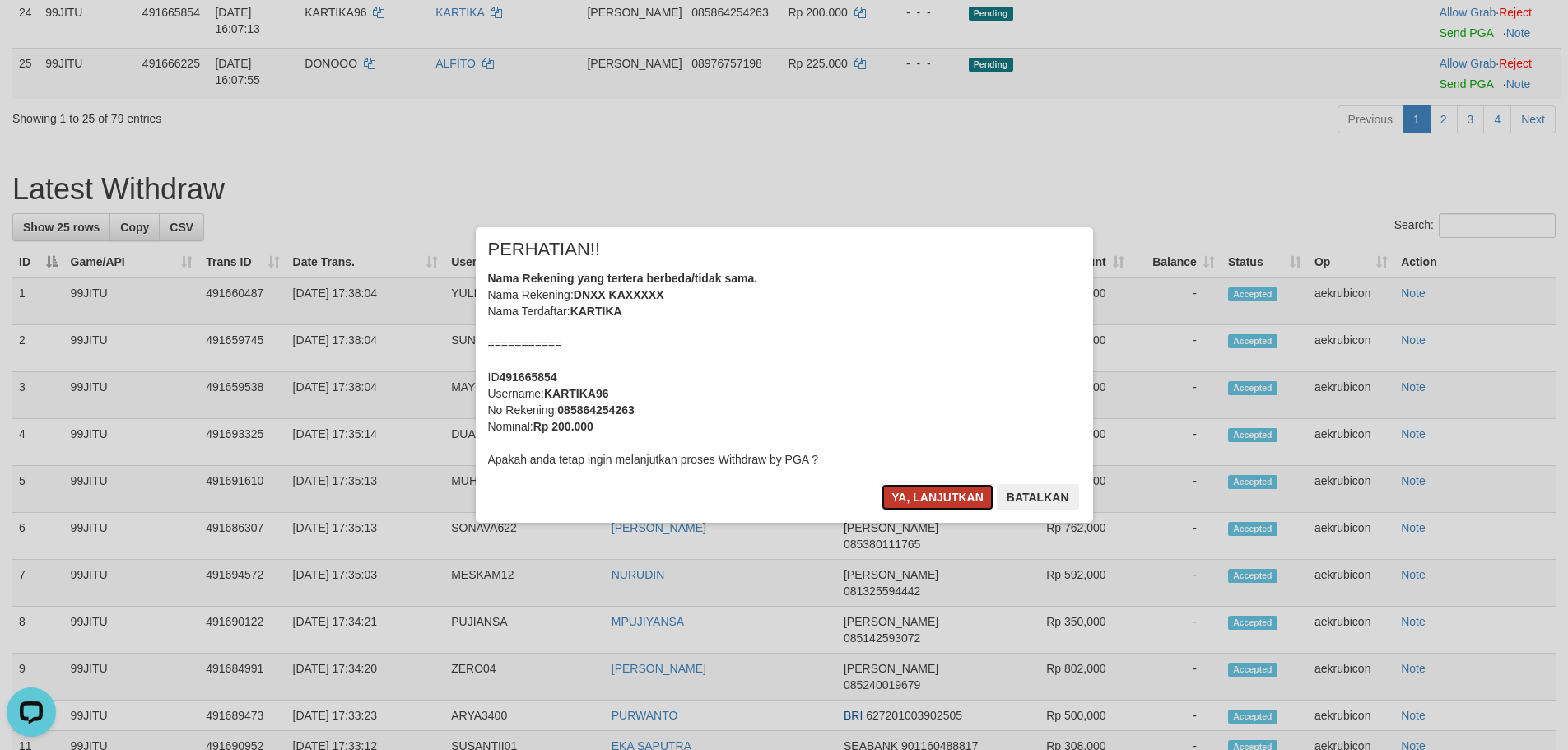
click at [986, 487] on button "Ya, lanjutkan" at bounding box center [938, 497] width 112 height 27
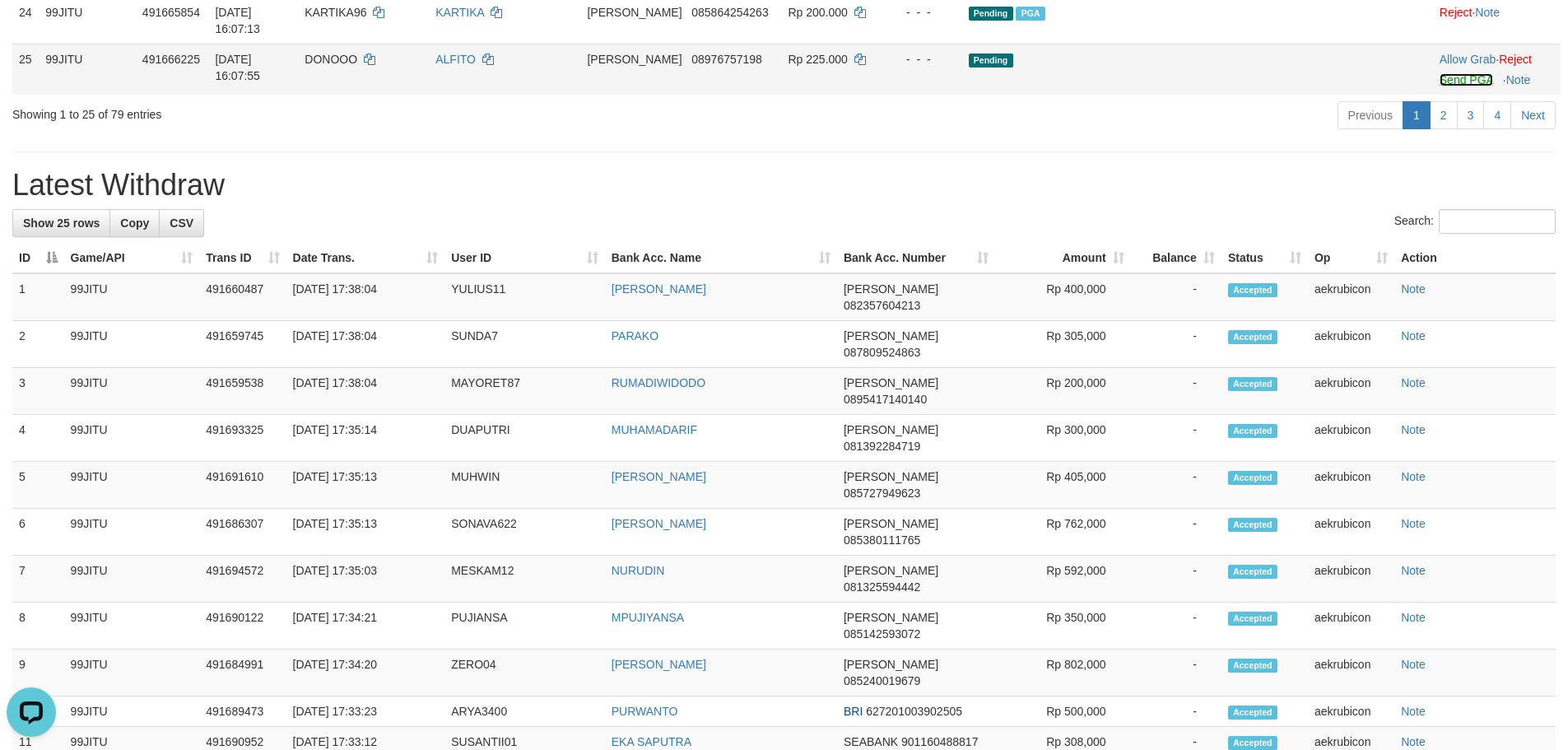
click at [1440, 86] on link "Send PGA" at bounding box center [1466, 79] width 53 height 13
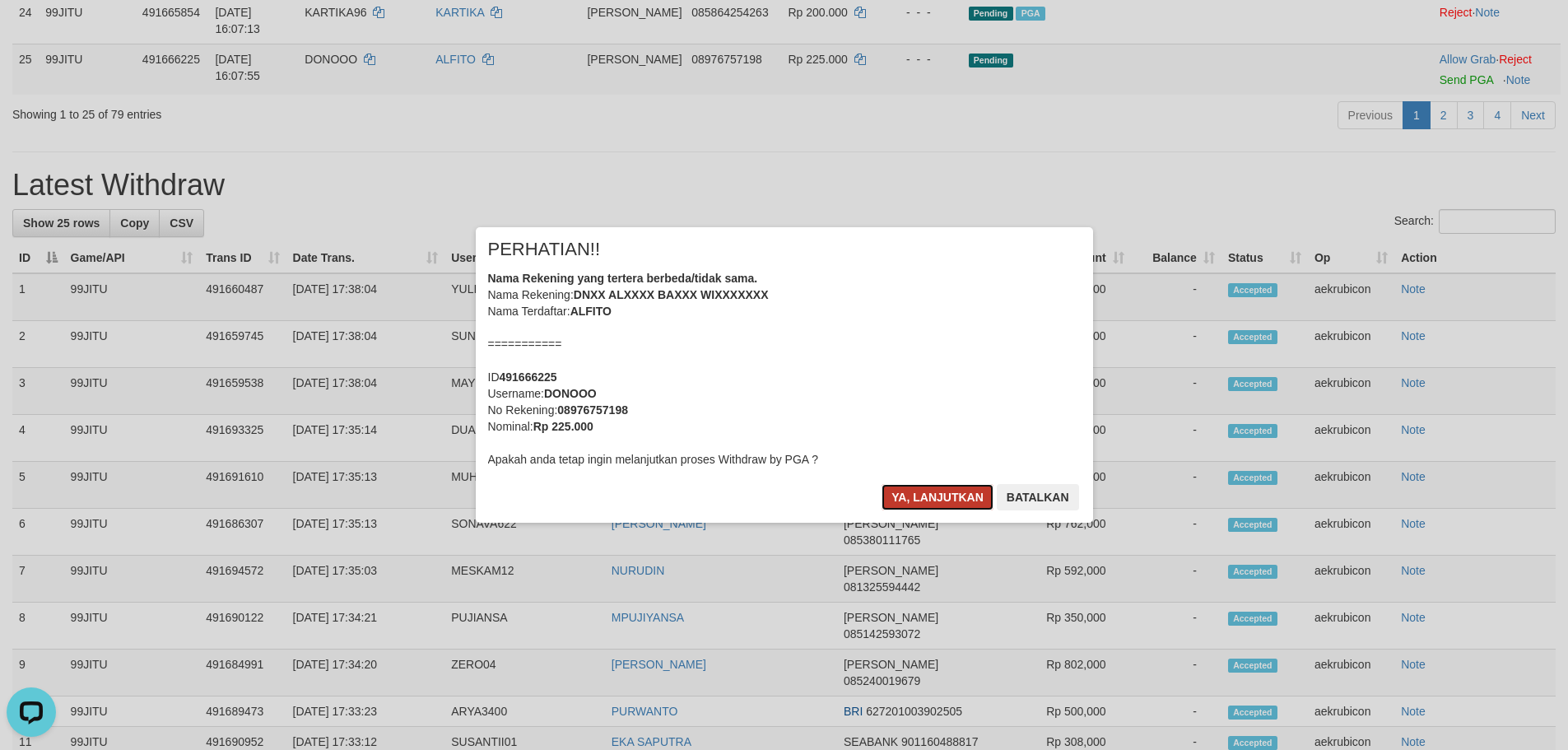
drag, startPoint x: 914, startPoint y: 502, endPoint x: 921, endPoint y: 497, distance: 8.6
click at [915, 500] on button "Ya, lanjutkan" at bounding box center [938, 497] width 112 height 27
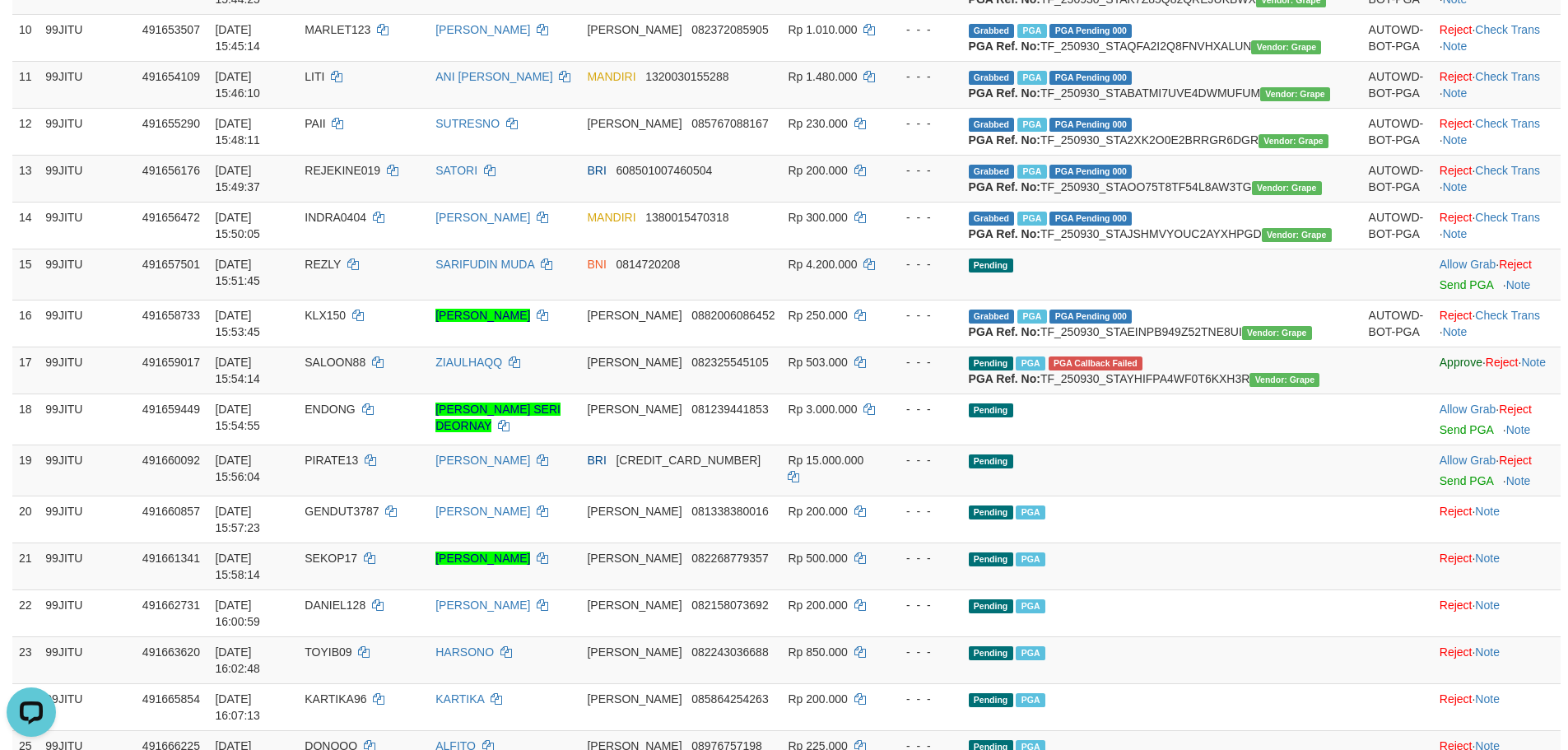
scroll to position [0, 0]
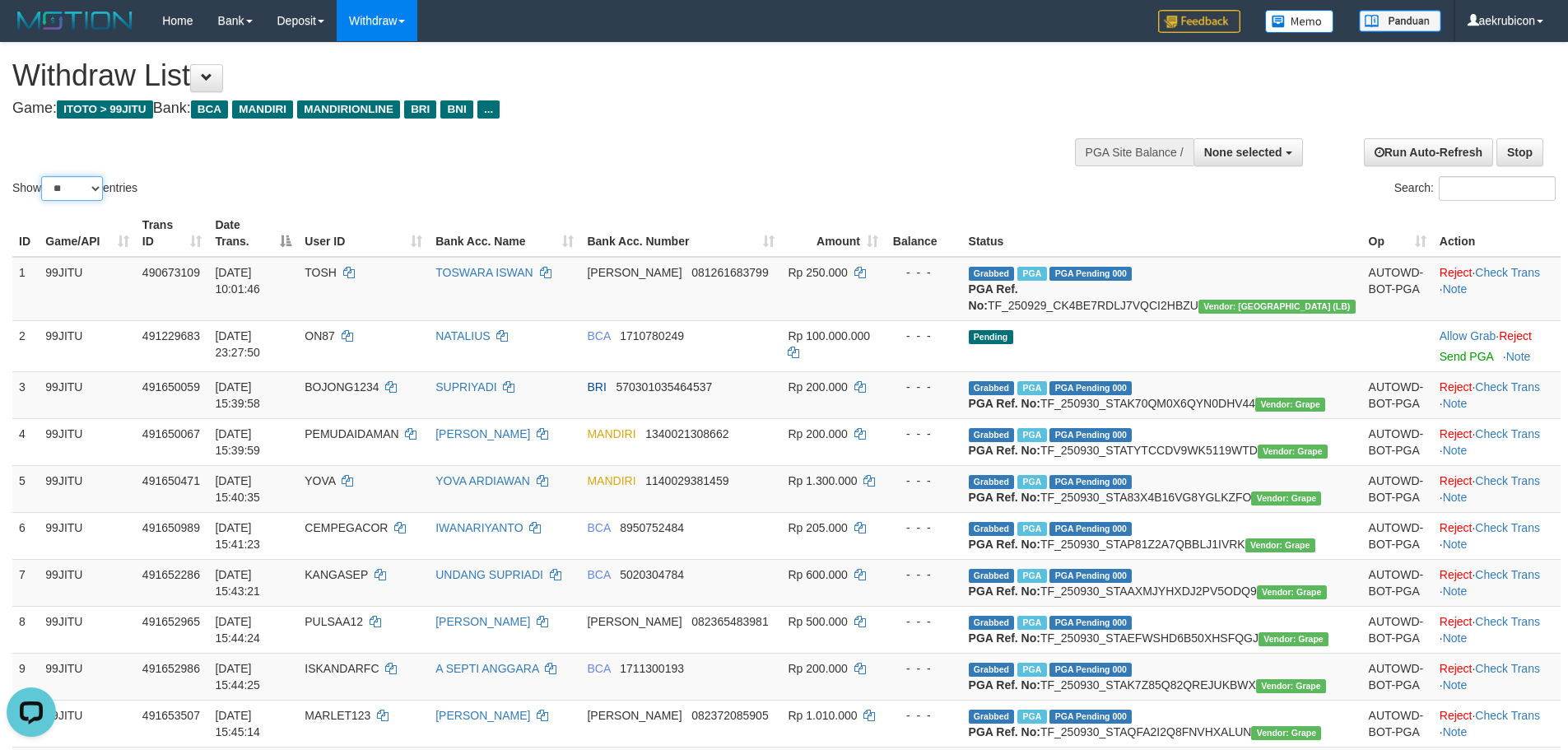
click at [87, 195] on select "** ** ** ***" at bounding box center [72, 189] width 62 height 25
select select "***"
click at [44, 177] on select "** ** ** ***" at bounding box center [72, 189] width 62 height 25
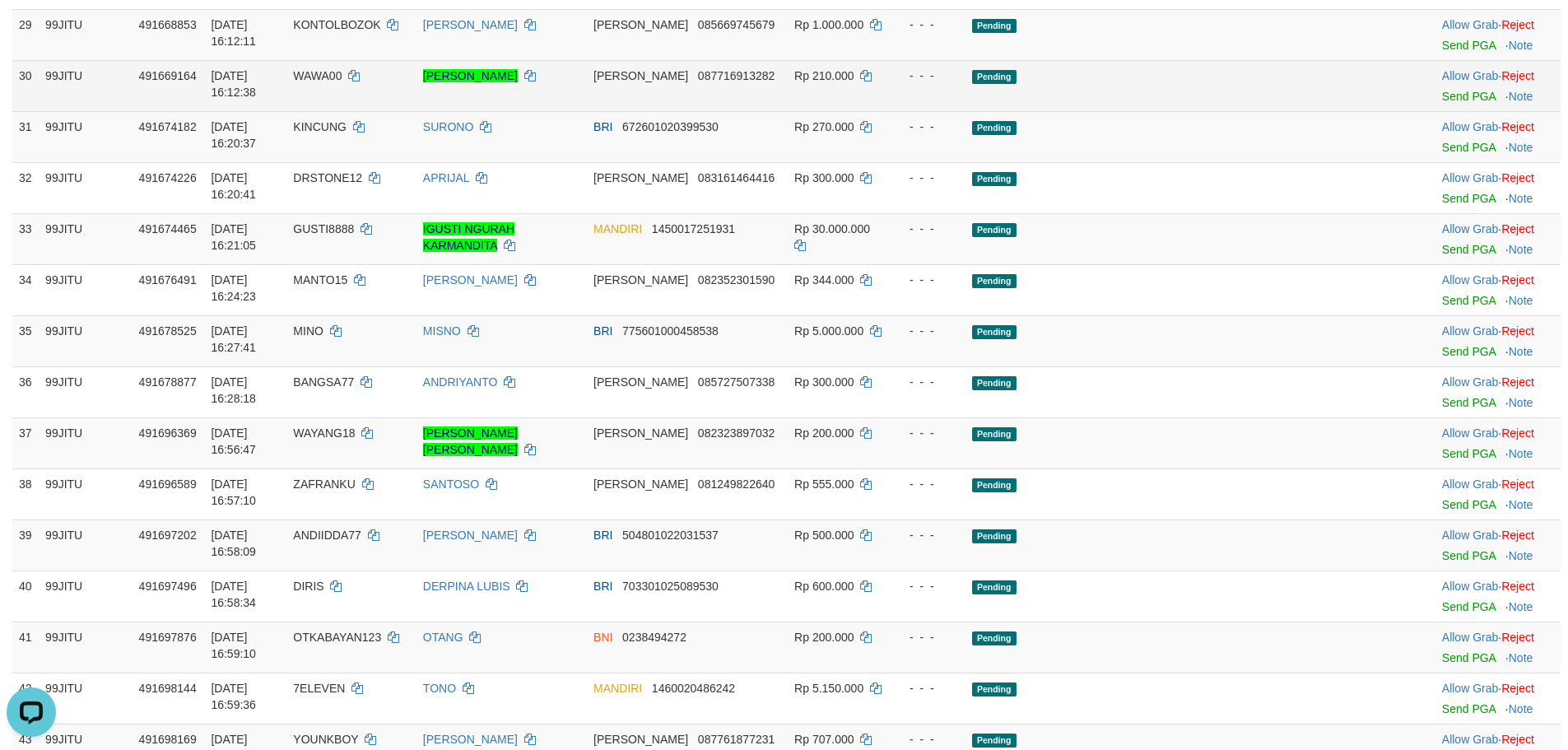
scroll to position [1646, 0]
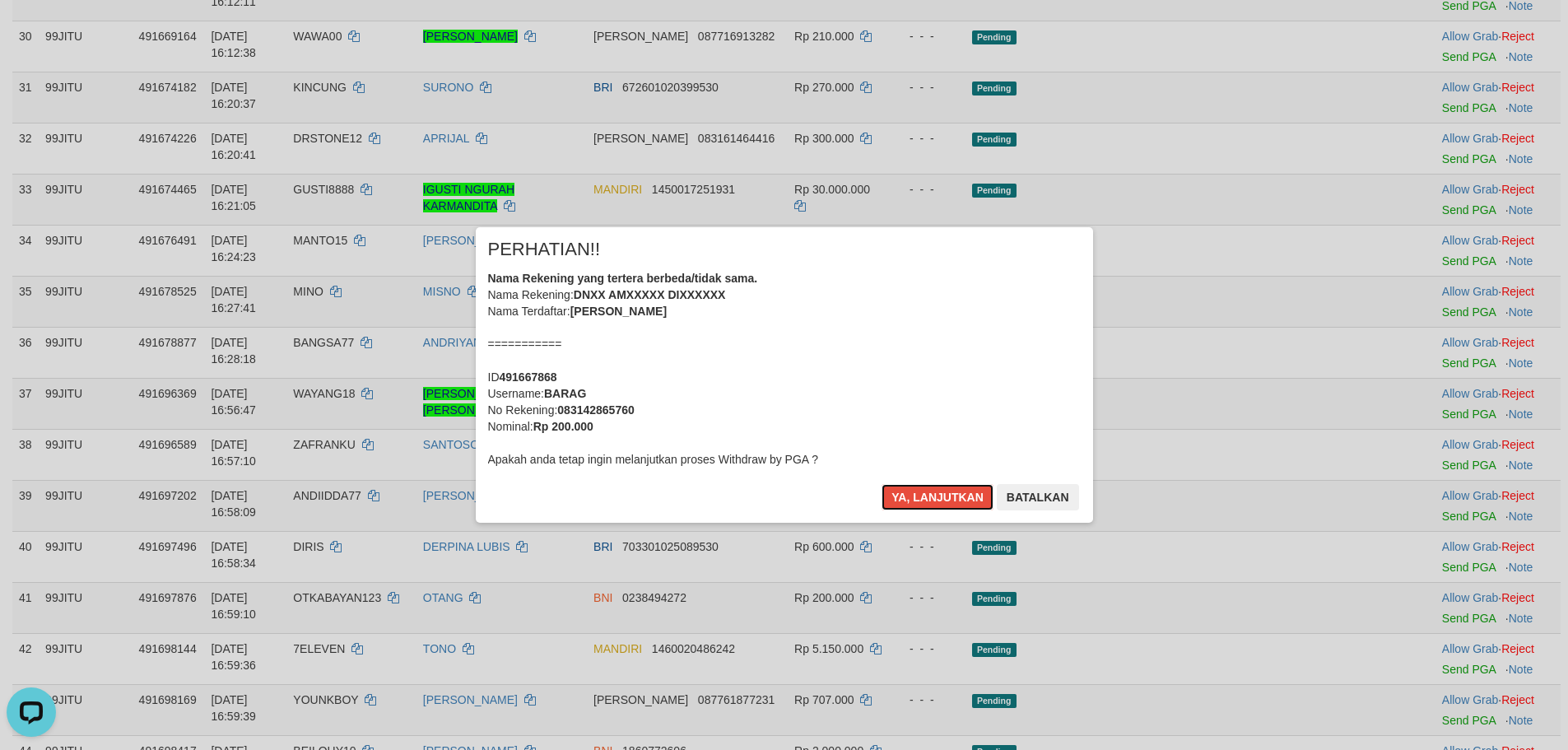
drag, startPoint x: 959, startPoint y: 504, endPoint x: 963, endPoint y: 495, distance: 9.8
click at [960, 502] on button "Ya, lanjutkan" at bounding box center [938, 497] width 112 height 27
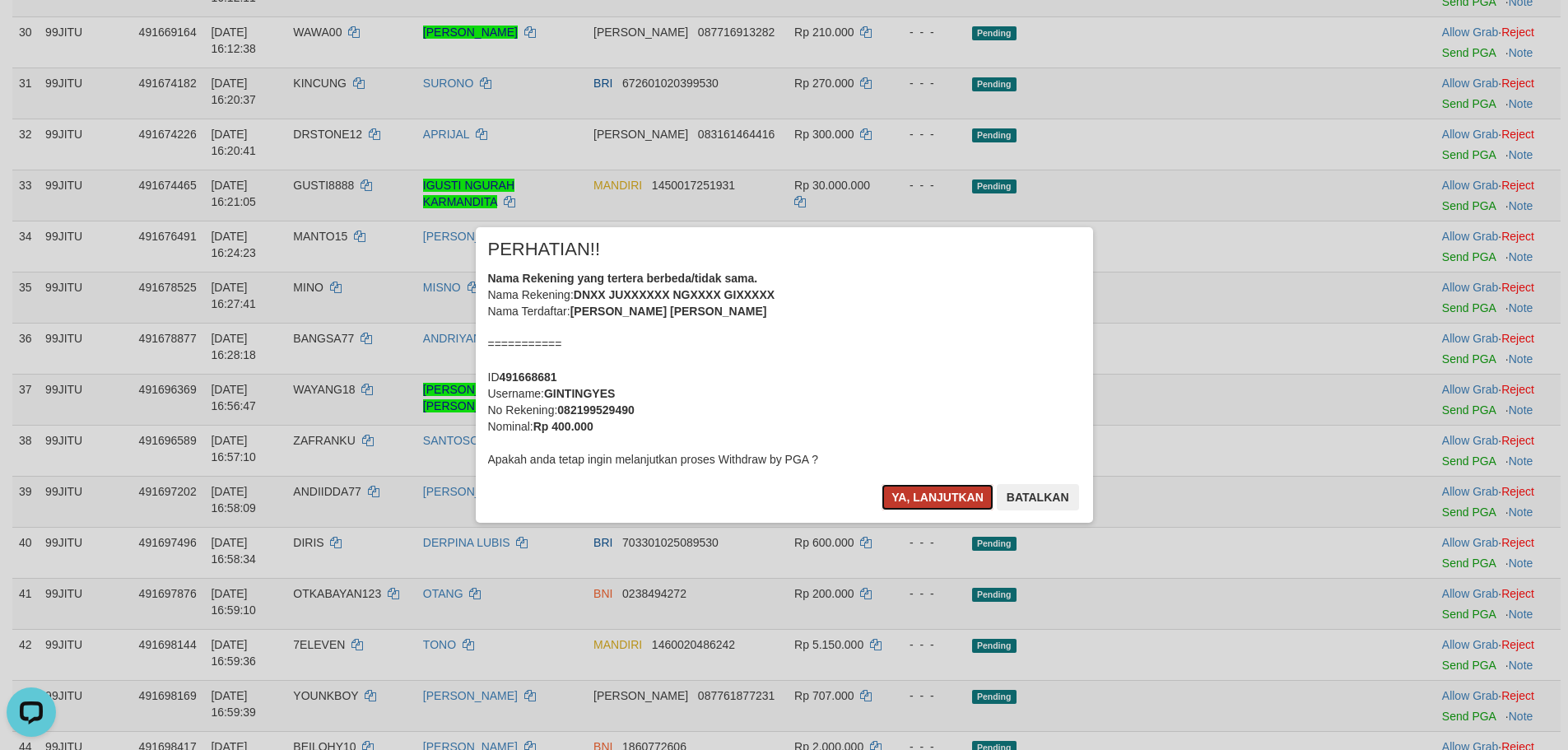
click at [914, 493] on button "Ya, lanjutkan" at bounding box center [938, 497] width 112 height 27
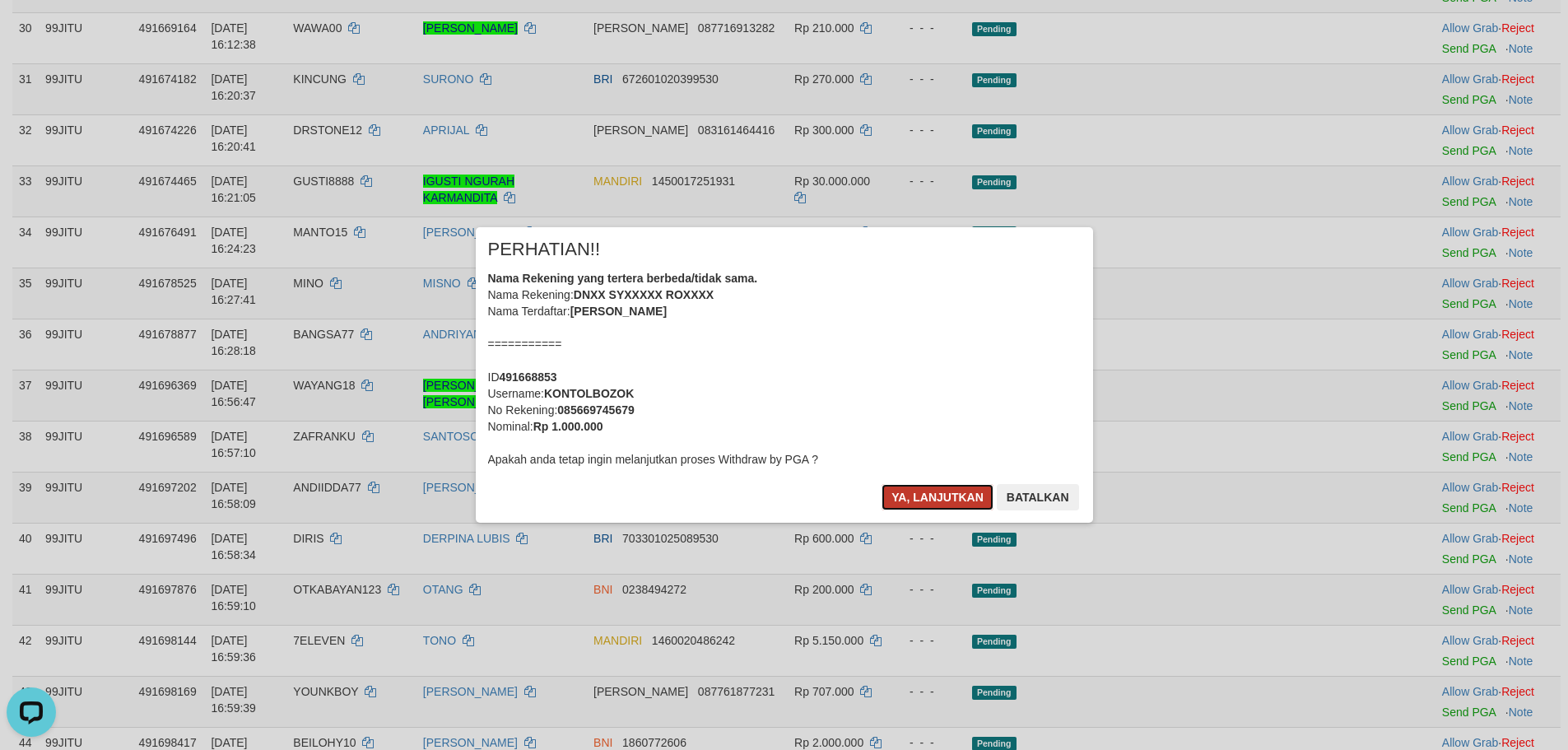
click at [969, 486] on button "Ya, lanjutkan" at bounding box center [938, 497] width 112 height 27
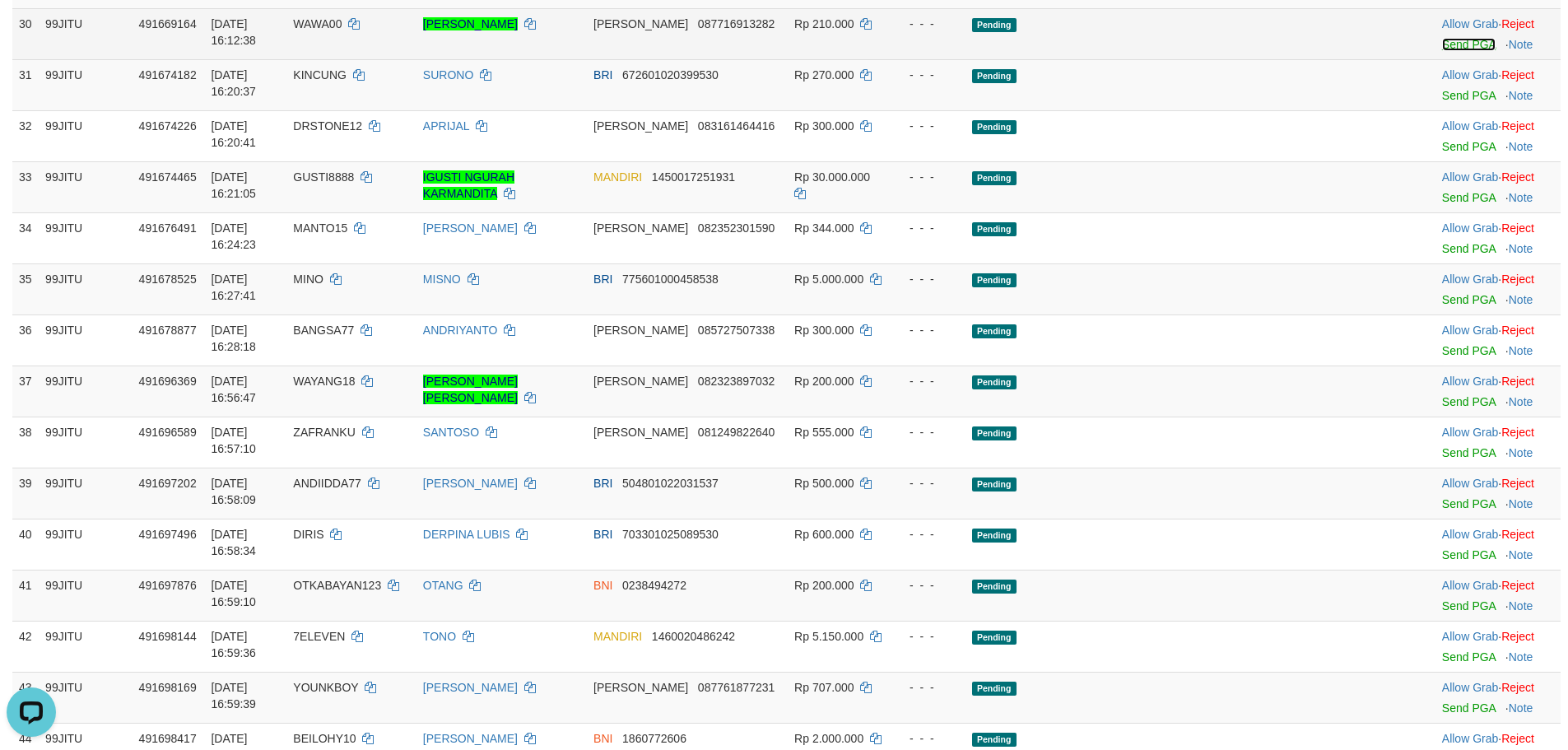
click at [1442, 51] on link "Send PGA" at bounding box center [1469, 44] width 53 height 13
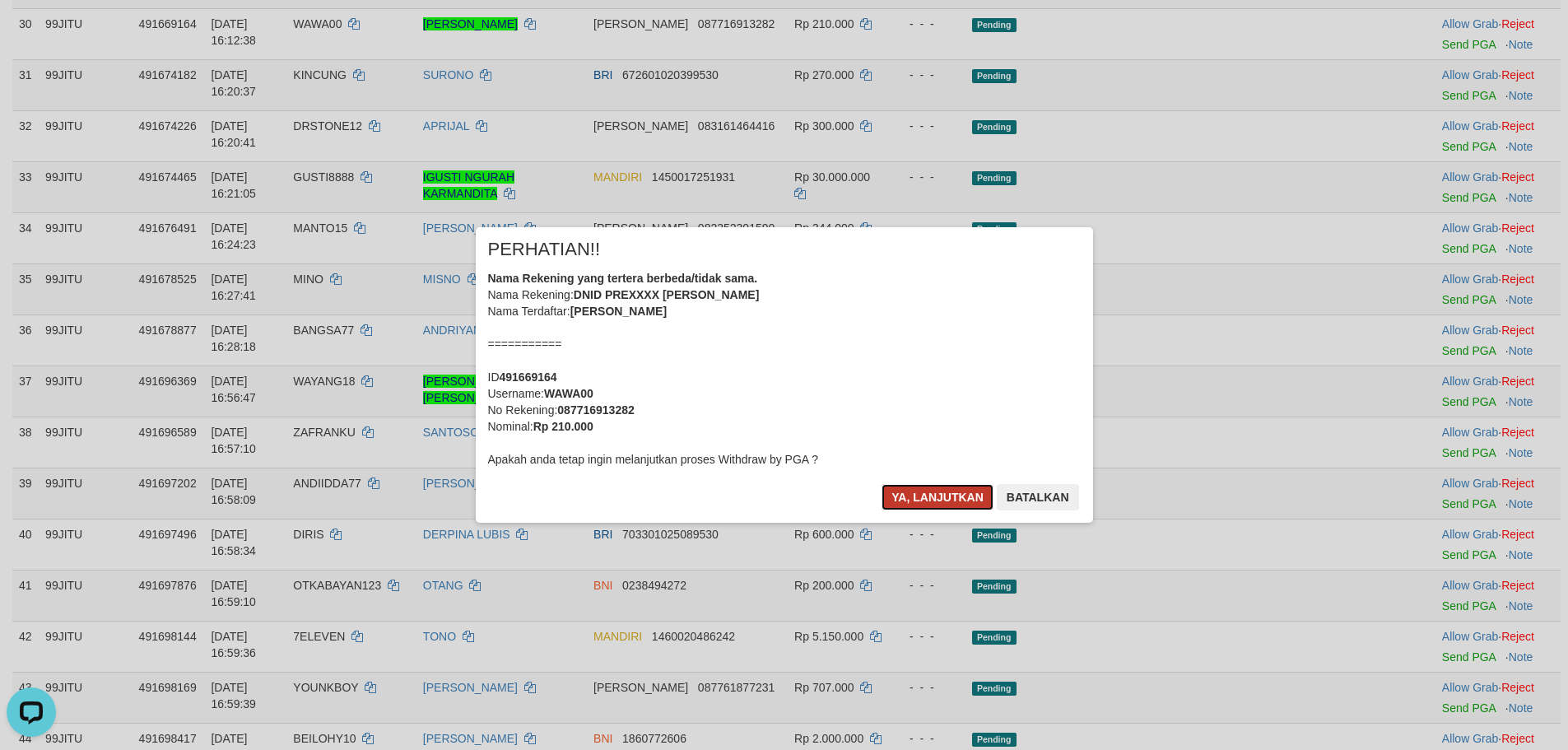
click at [914, 491] on button "Ya, lanjutkan" at bounding box center [938, 497] width 112 height 27
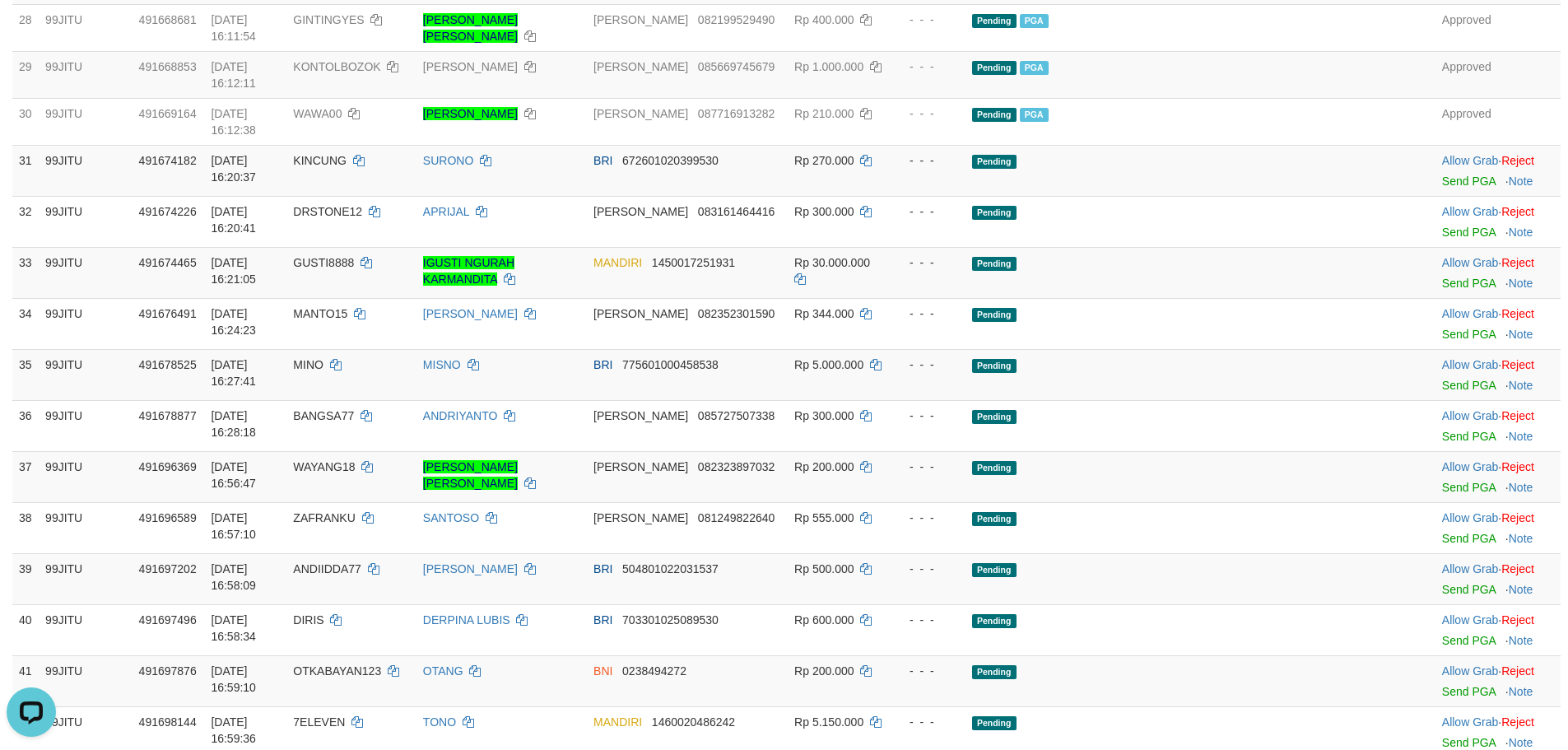
scroll to position [1698, 0]
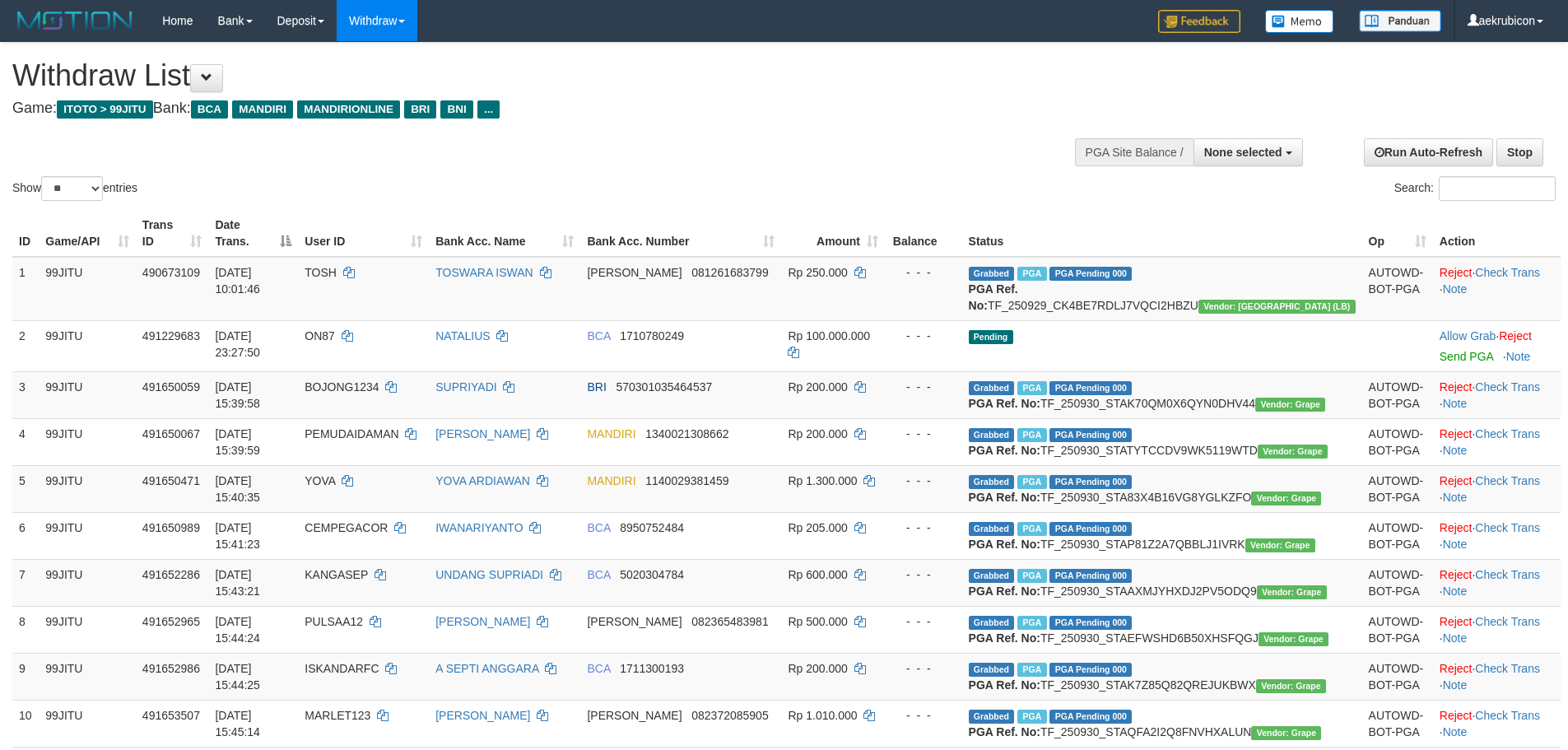
select select
select select "**"
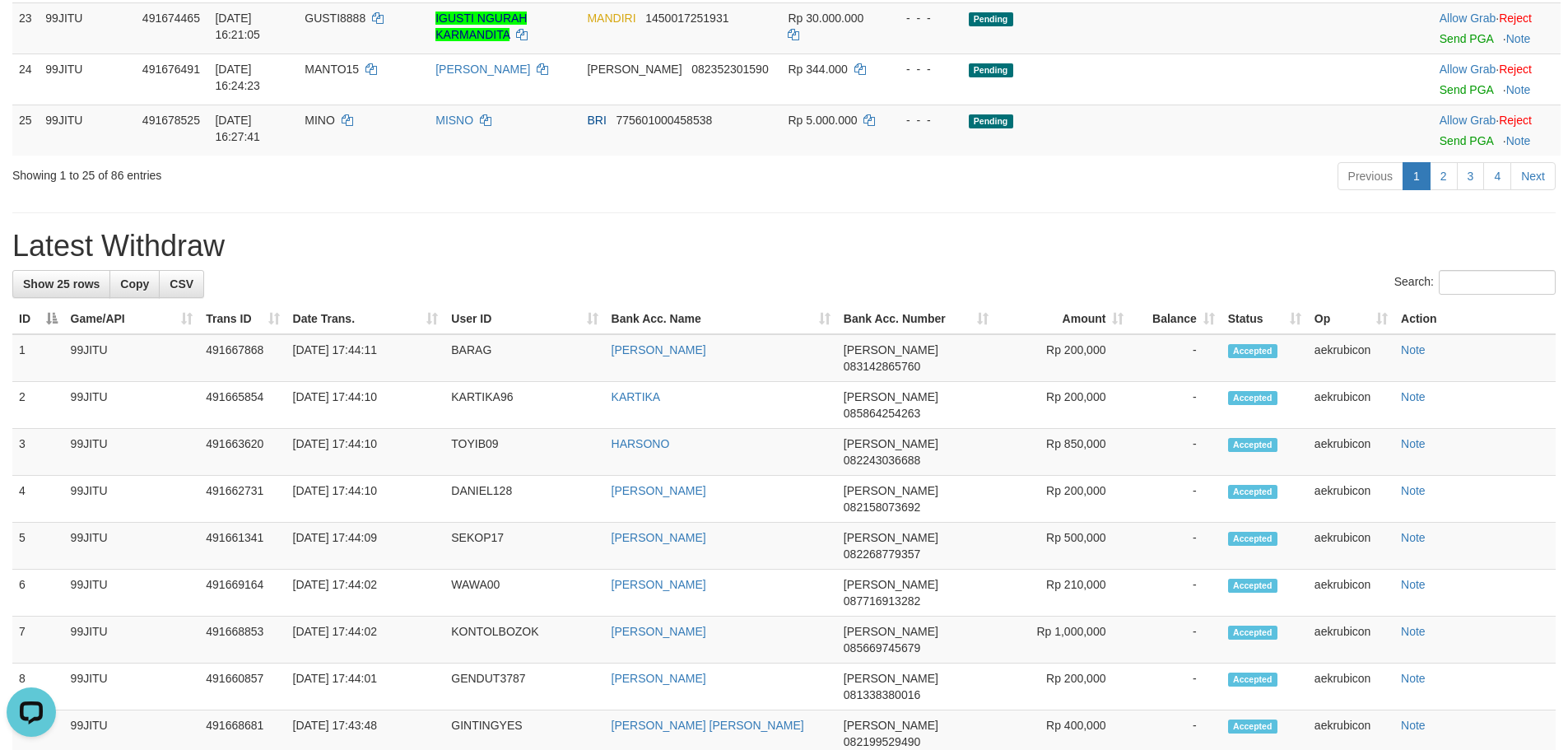
drag, startPoint x: 1494, startPoint y: 149, endPoint x: 936, endPoint y: 166, distance: 558.3
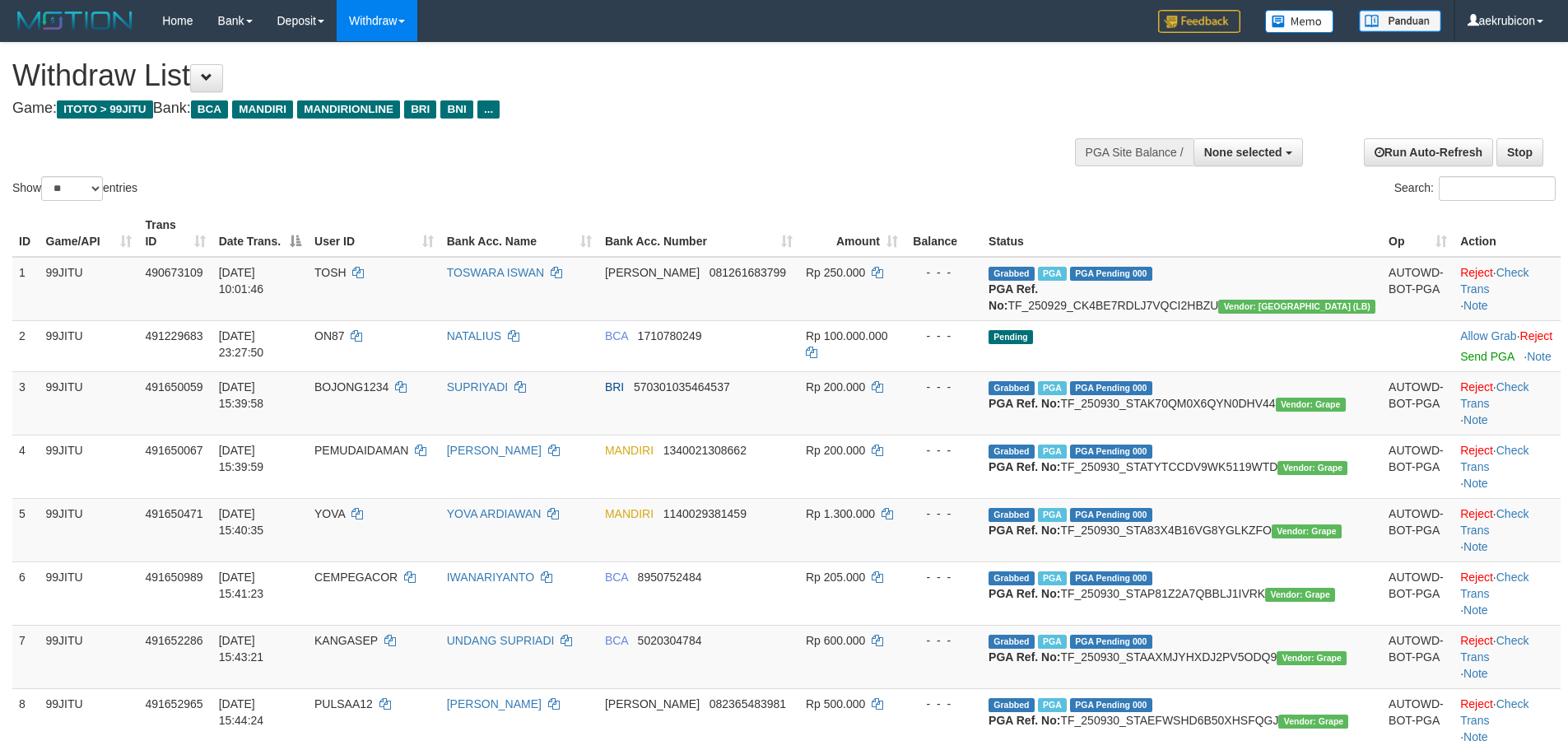
select select
select select "**"
drag, startPoint x: 1251, startPoint y: 157, endPoint x: 1238, endPoint y: 170, distance: 18.4
click at [1251, 159] on button "None selected" at bounding box center [1248, 152] width 109 height 28
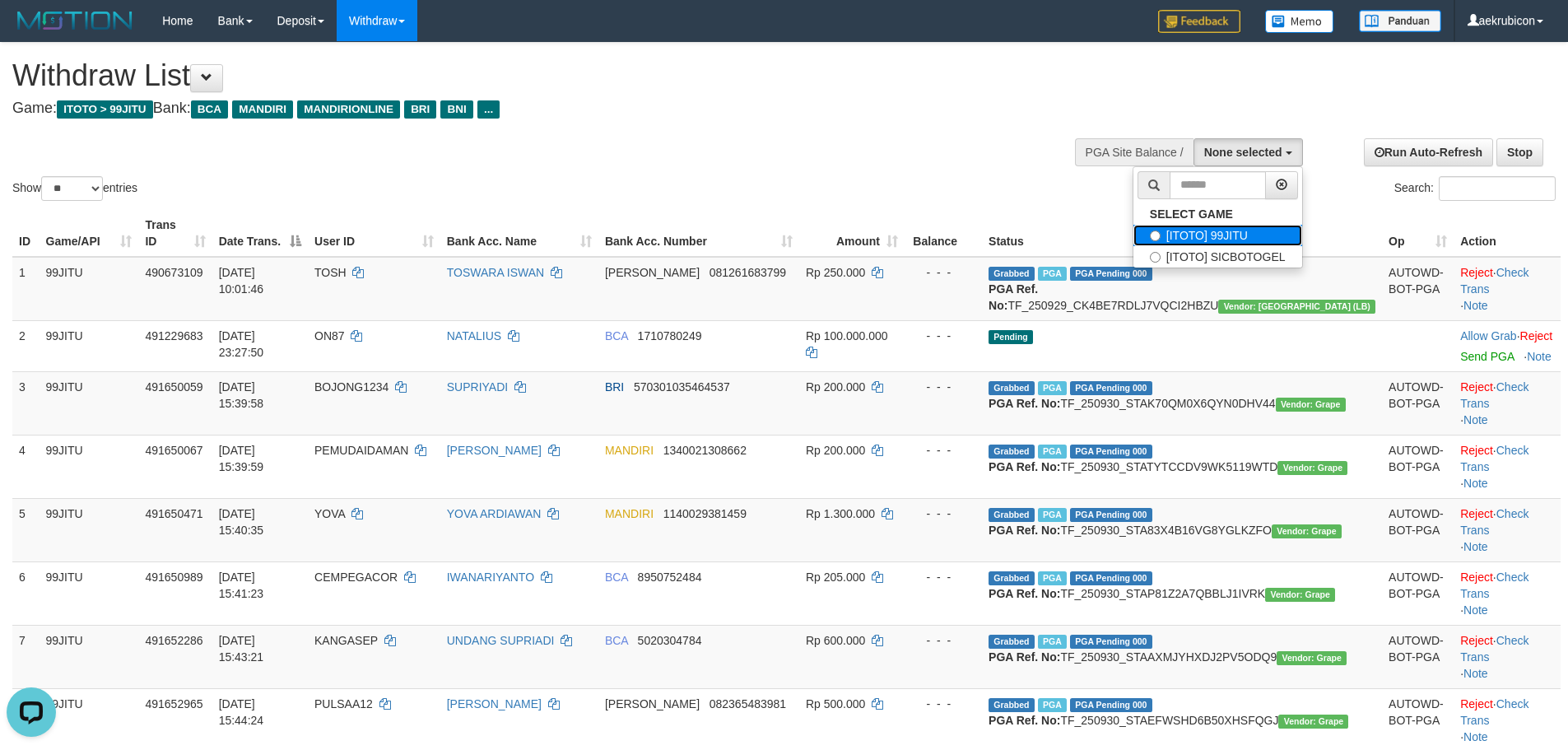
click at [1204, 234] on label "[ITOTO] 99JITU" at bounding box center [1218, 235] width 169 height 22
select select "***"
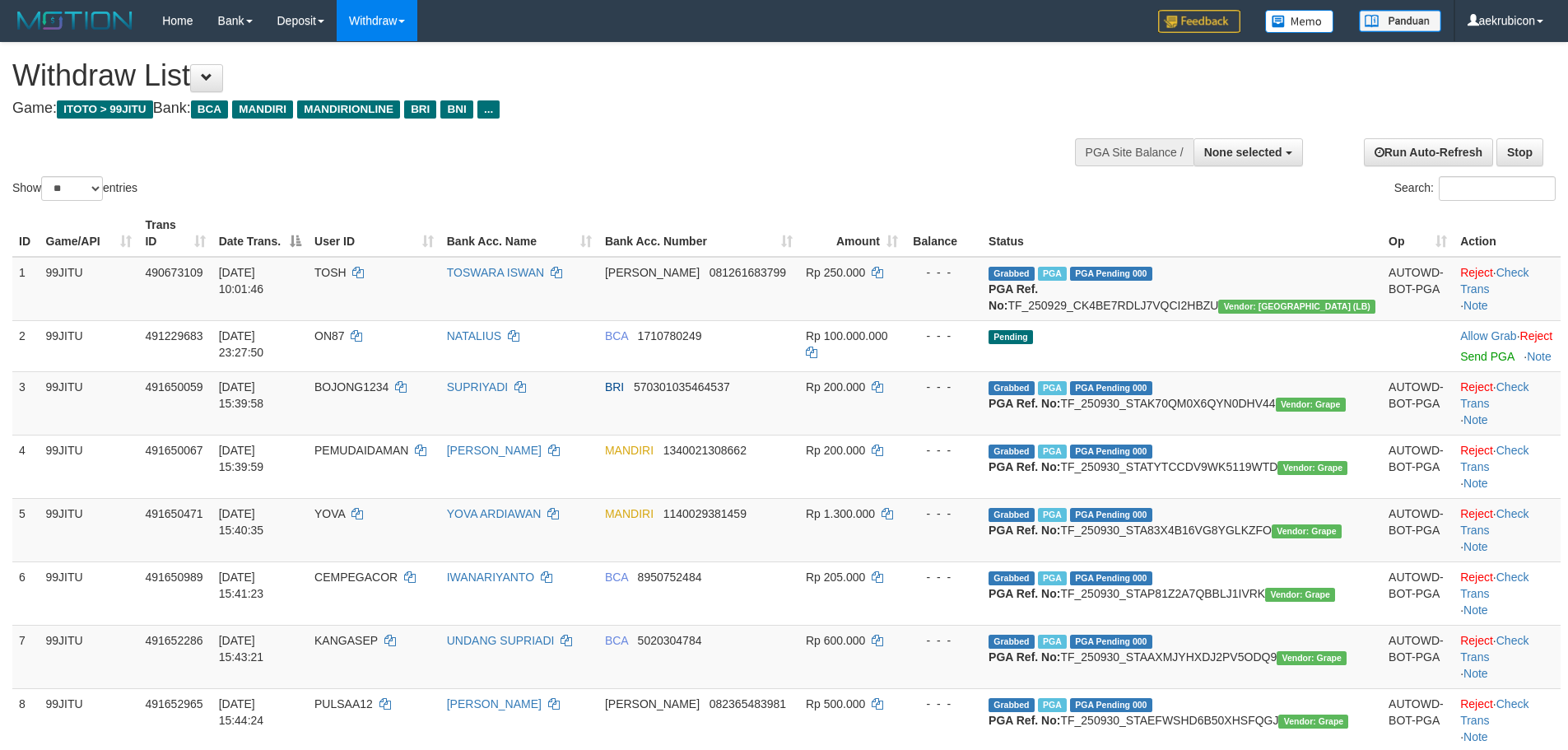
select select
click at [94, 195] on select "** ** ** ***" at bounding box center [72, 189] width 62 height 25
drag, startPoint x: 83, startPoint y: 190, endPoint x: 85, endPoint y: 200, distance: 10.2
click at [83, 190] on select "** ** ** ***" at bounding box center [72, 189] width 62 height 25
select select "***"
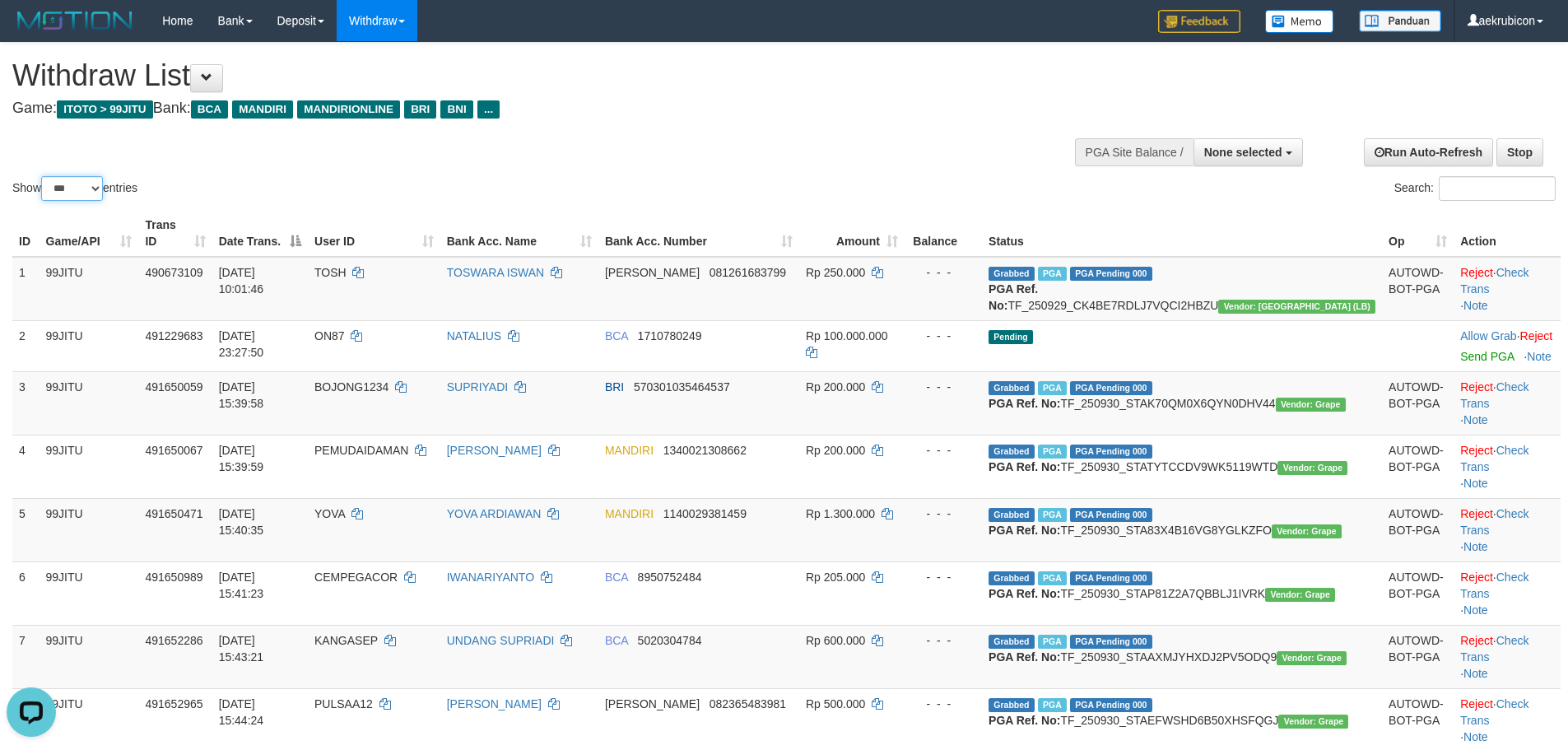
click at [44, 177] on select "** ** ** ***" at bounding box center [72, 189] width 62 height 25
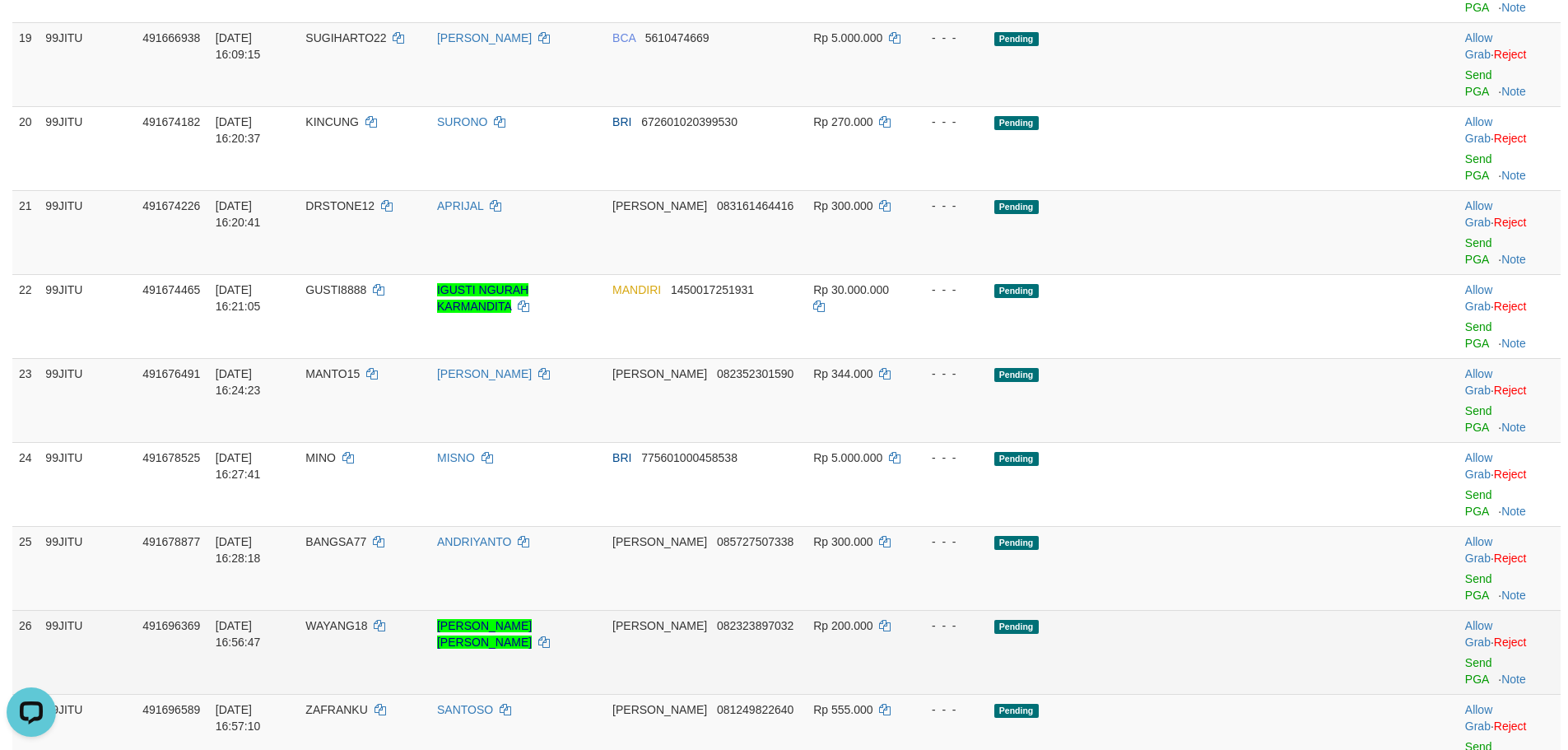
scroll to position [1373, 0]
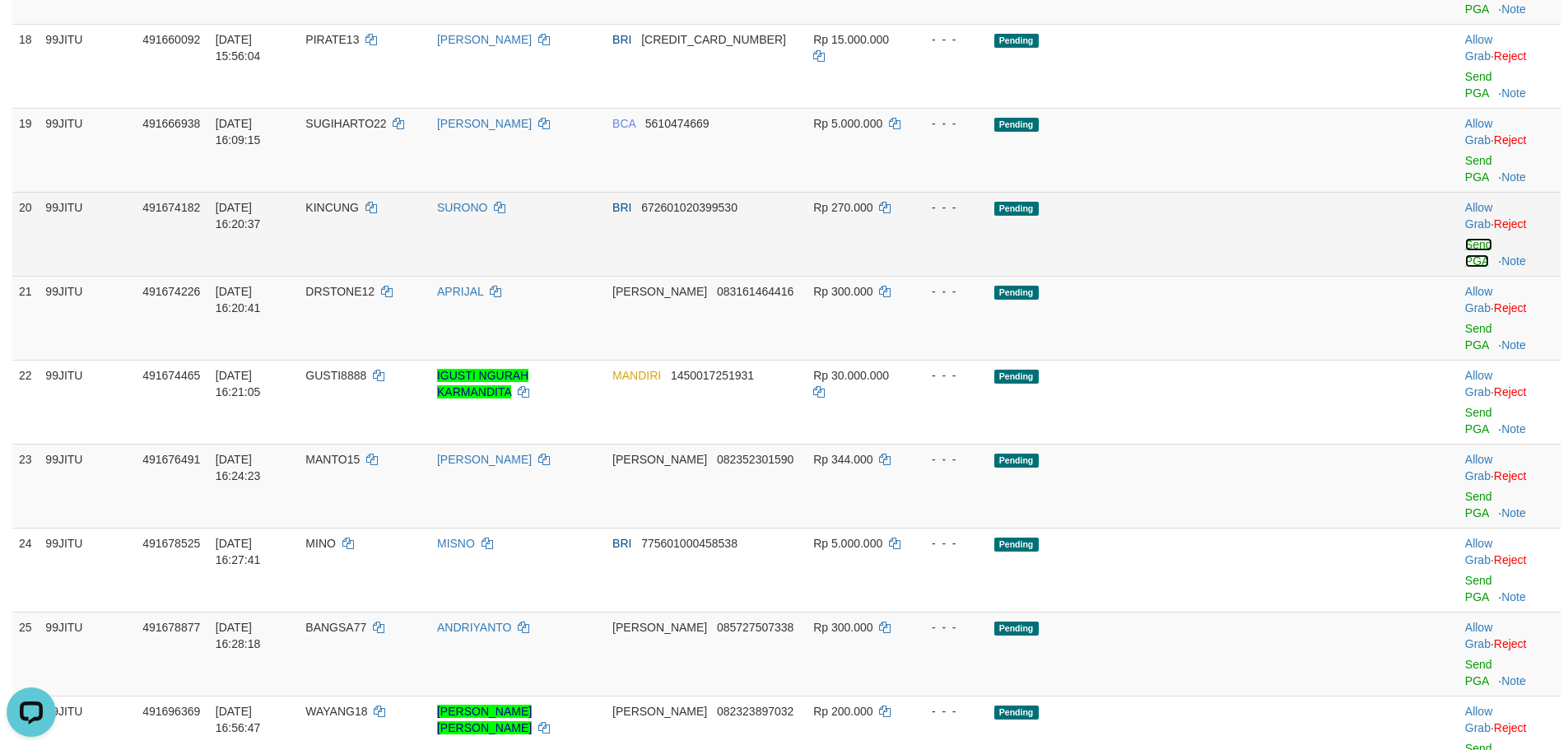
click at [1466, 268] on link "Send PGA" at bounding box center [1479, 252] width 28 height 29
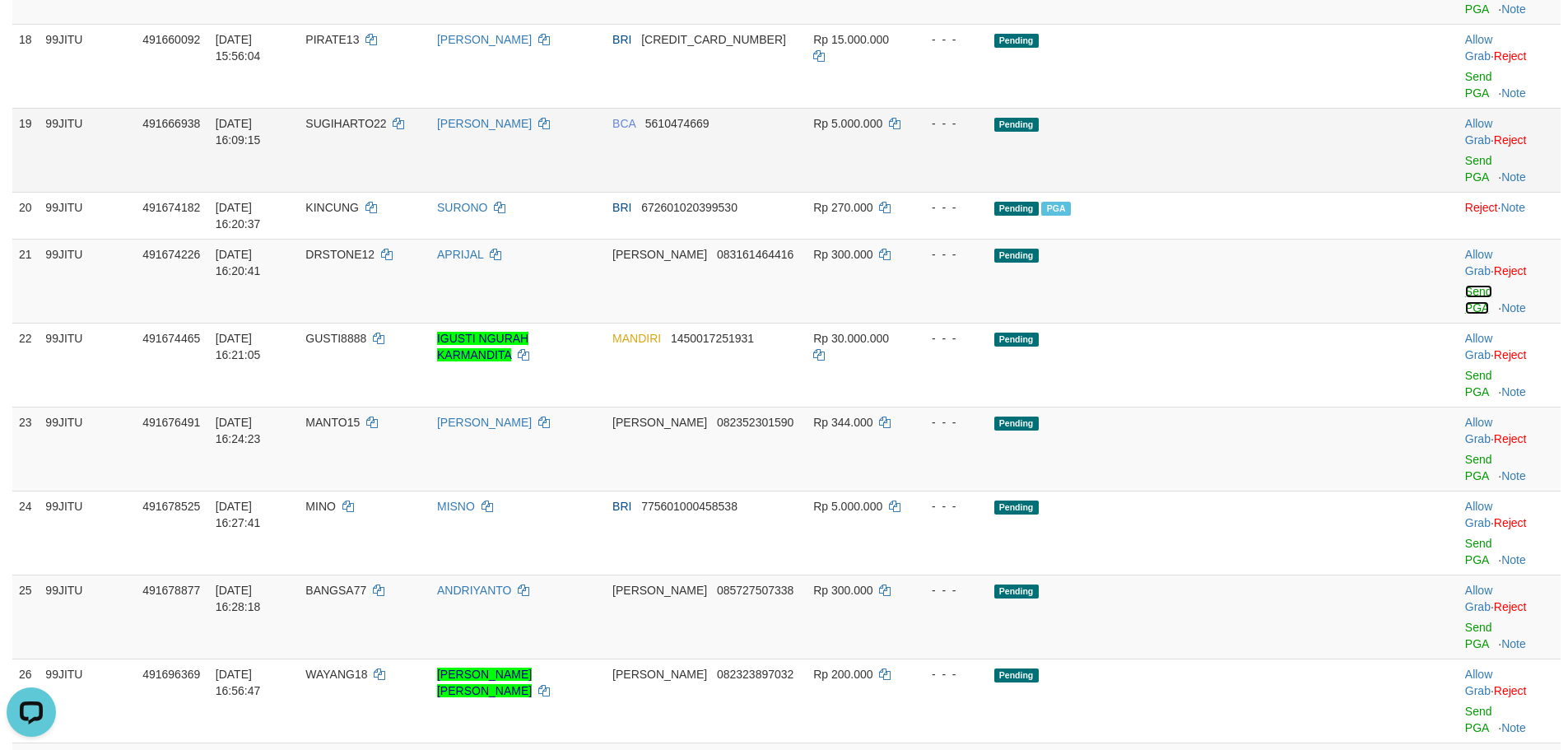
drag, startPoint x: 1449, startPoint y: 307, endPoint x: 871, endPoint y: 204, distance: 587.1
click at [1466, 307] on link "Send PGA" at bounding box center [1479, 300] width 28 height 29
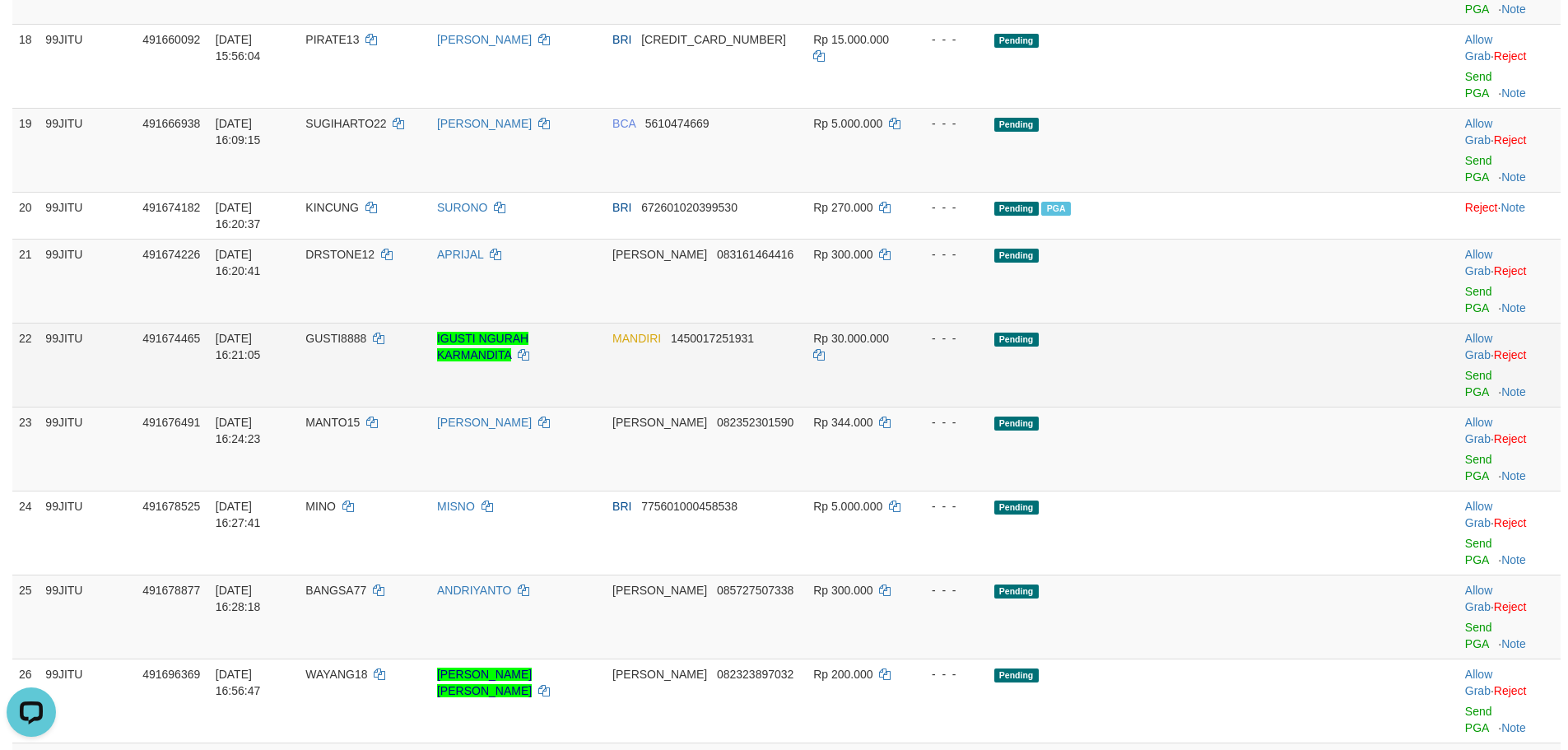
click at [366, 342] on span "GUSTI8888" at bounding box center [336, 338] width 61 height 13
copy td "GUSTI8888"
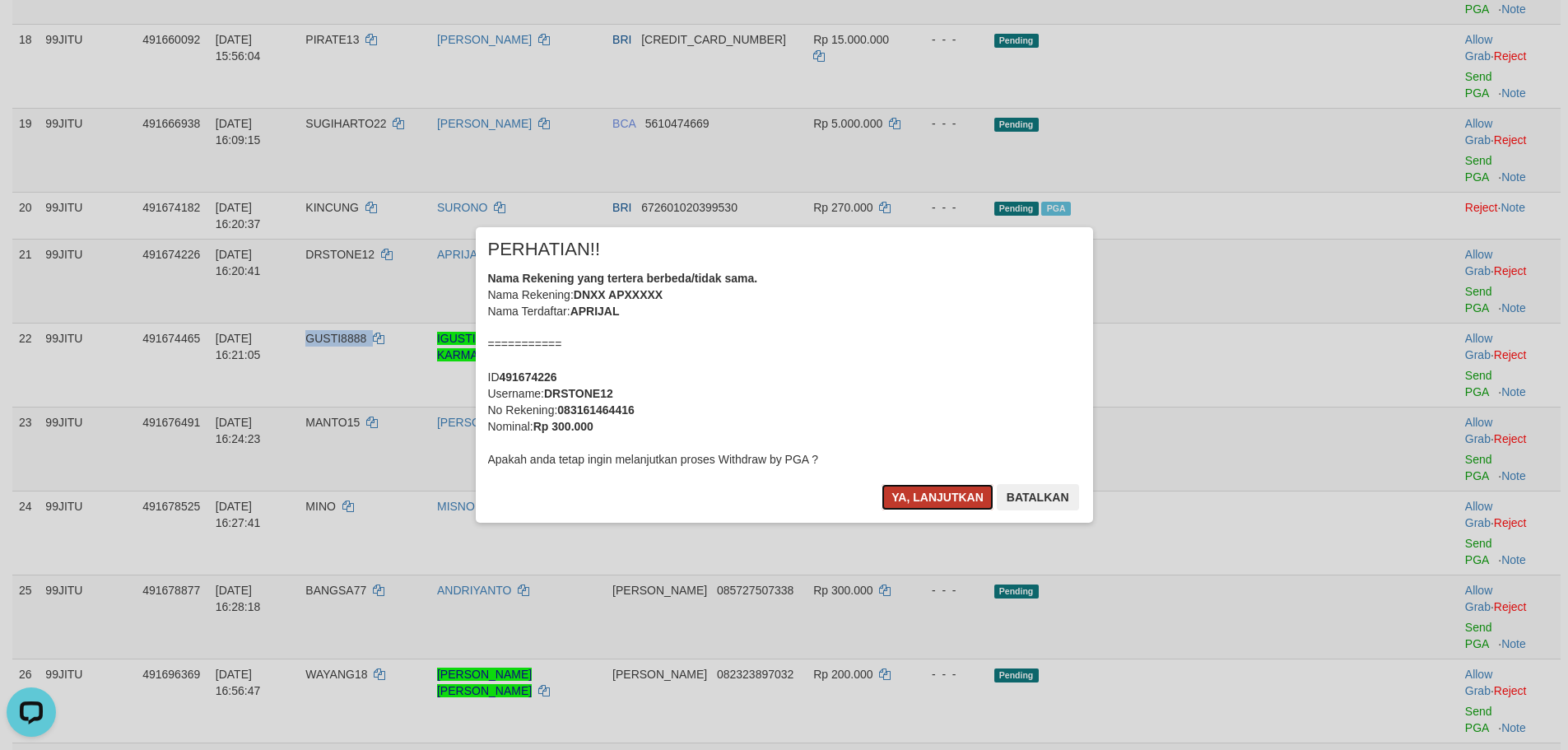
click at [903, 497] on button "Ya, lanjutkan" at bounding box center [938, 497] width 112 height 27
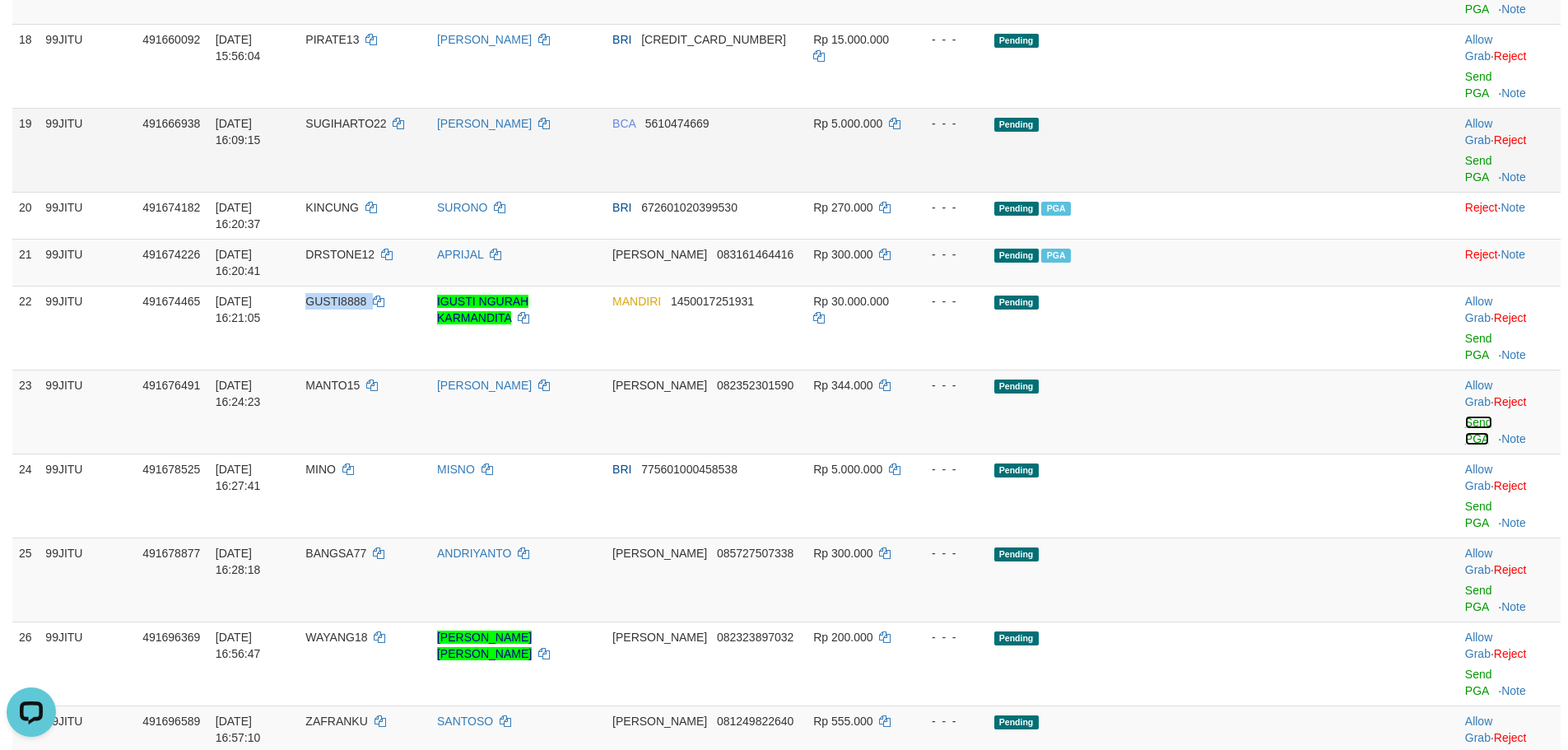
drag, startPoint x: 1430, startPoint y: 392, endPoint x: 863, endPoint y: 198, distance: 599.3
click at [1466, 416] on link "Send PGA" at bounding box center [1479, 431] width 28 height 29
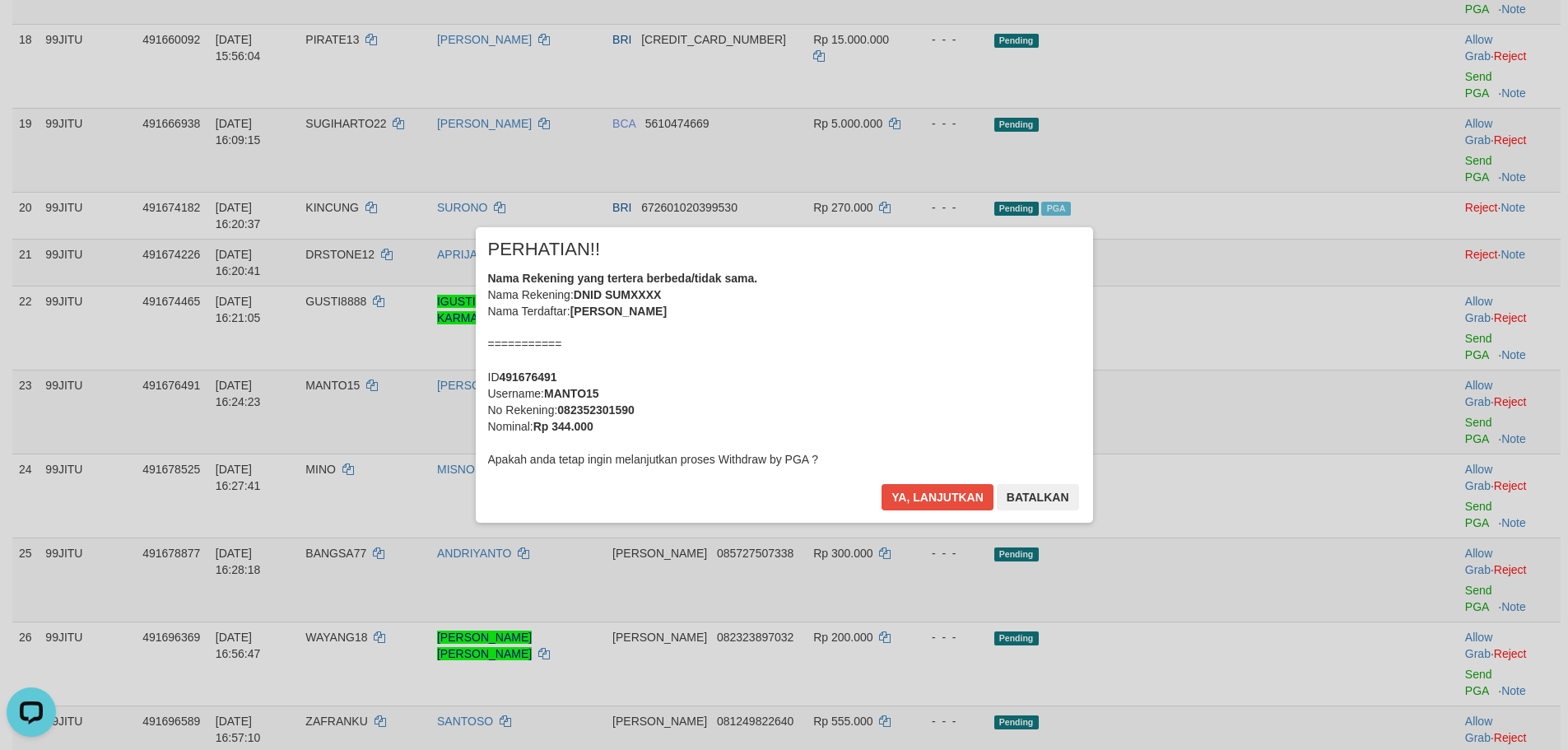
click at [927, 480] on div "× PERHATIAN!! Nama Rekening yang tertera berbeda/tidak sama. Nama Rekening: DNI…" at bounding box center [784, 375] width 617 height 294
click at [931, 493] on button "Ya, lanjutkan" at bounding box center [938, 497] width 112 height 27
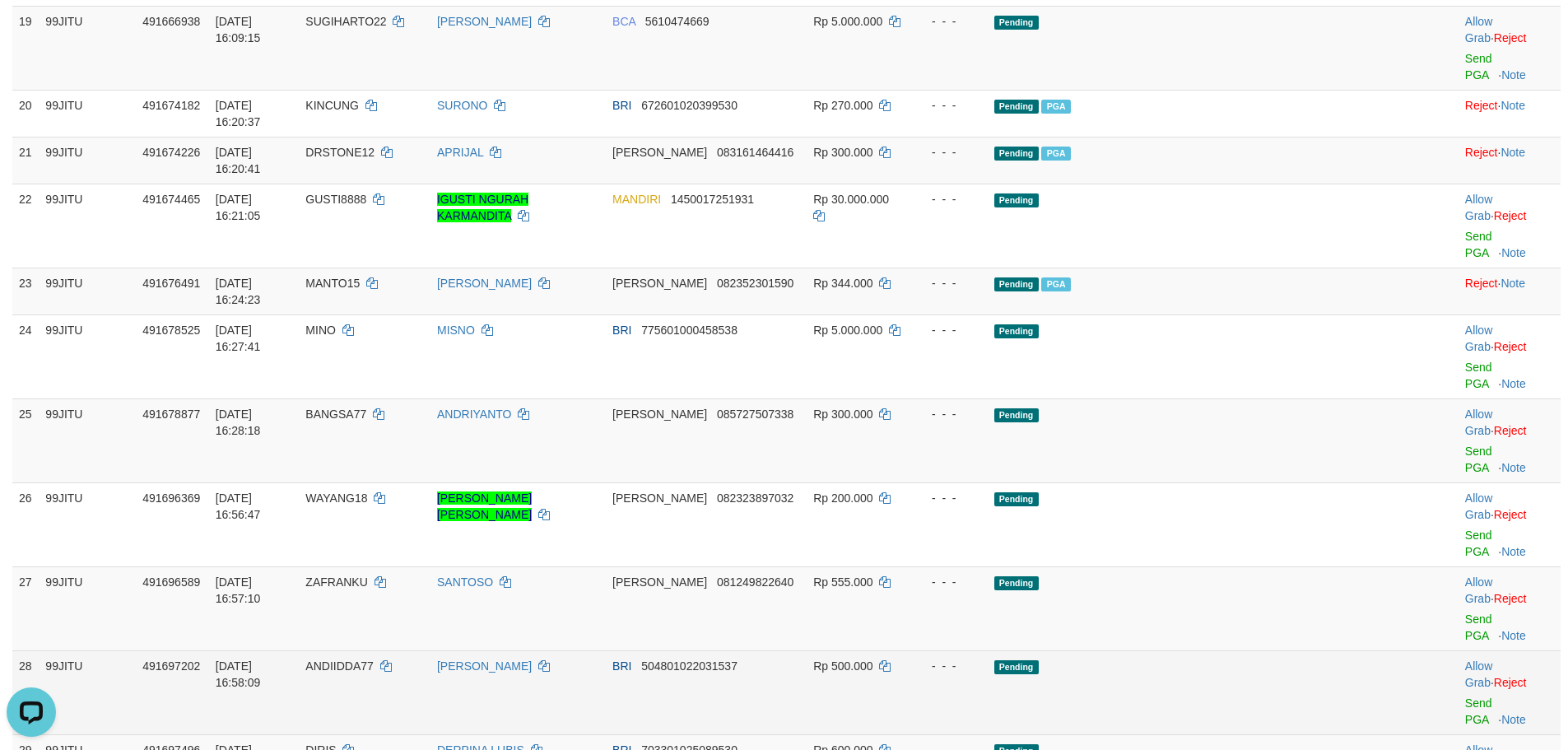
scroll to position [1509, 0]
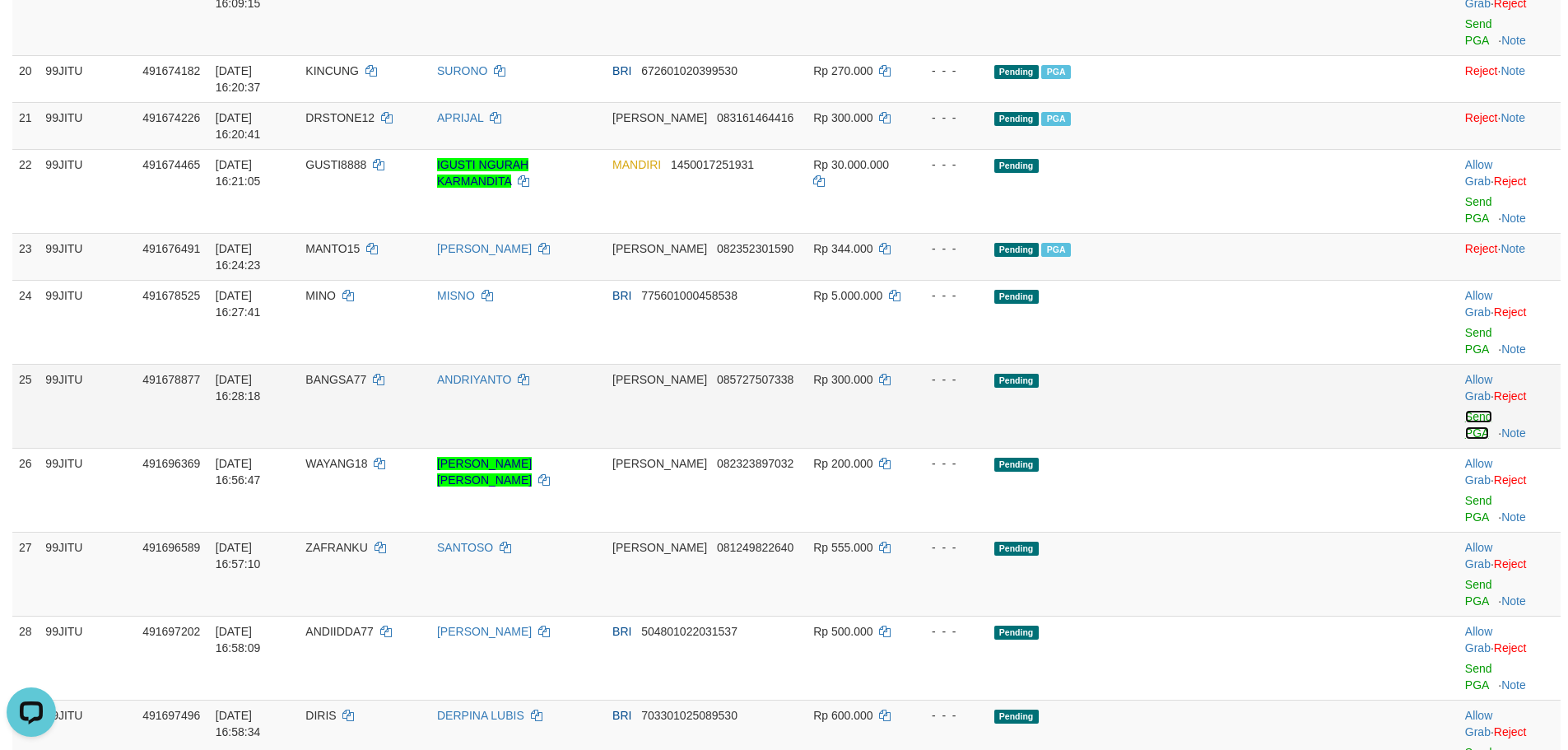
click at [1466, 410] on link "Send PGA" at bounding box center [1479, 425] width 28 height 29
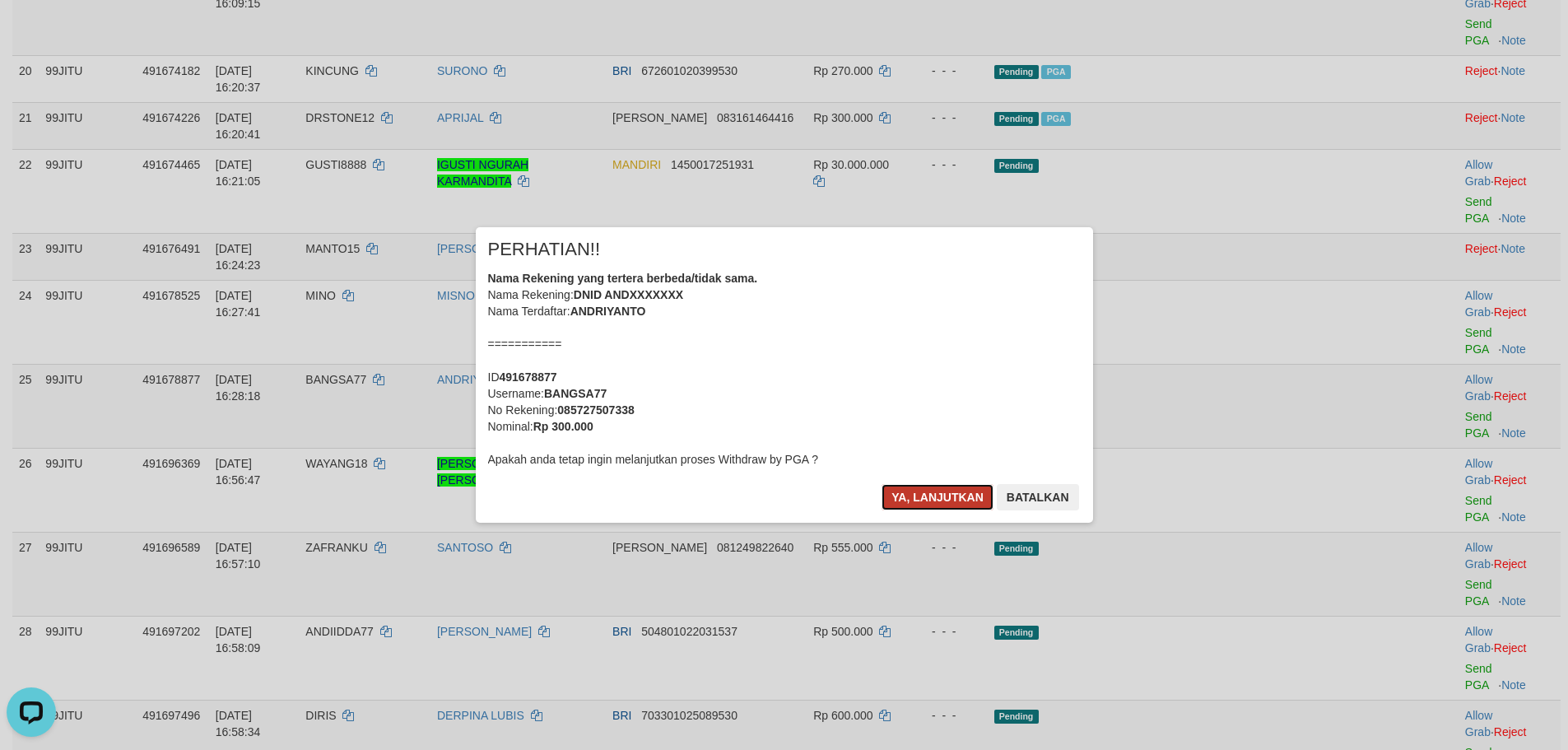
click at [912, 497] on button "Ya, lanjutkan" at bounding box center [938, 497] width 112 height 27
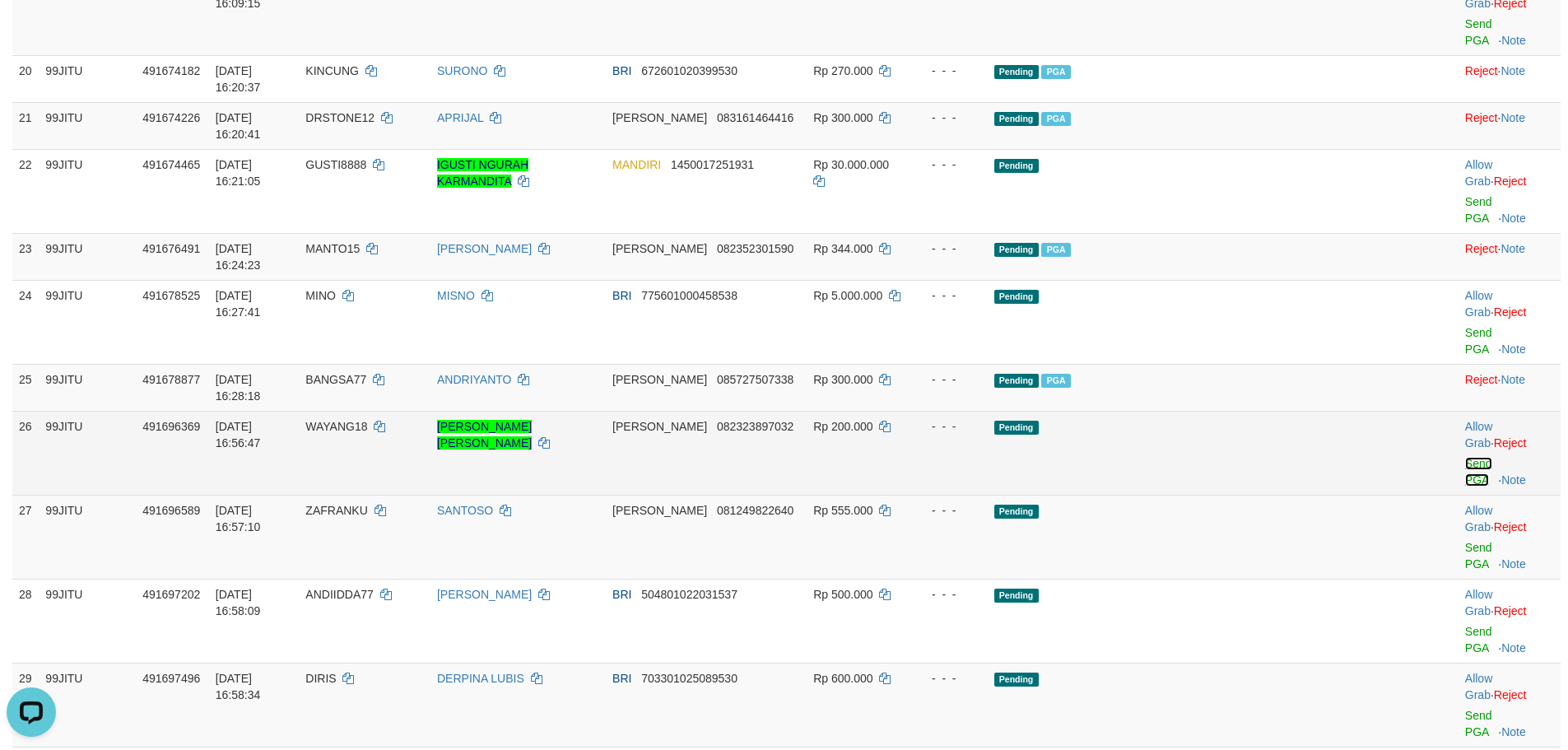
click at [1466, 457] on link "Send PGA" at bounding box center [1479, 472] width 28 height 29
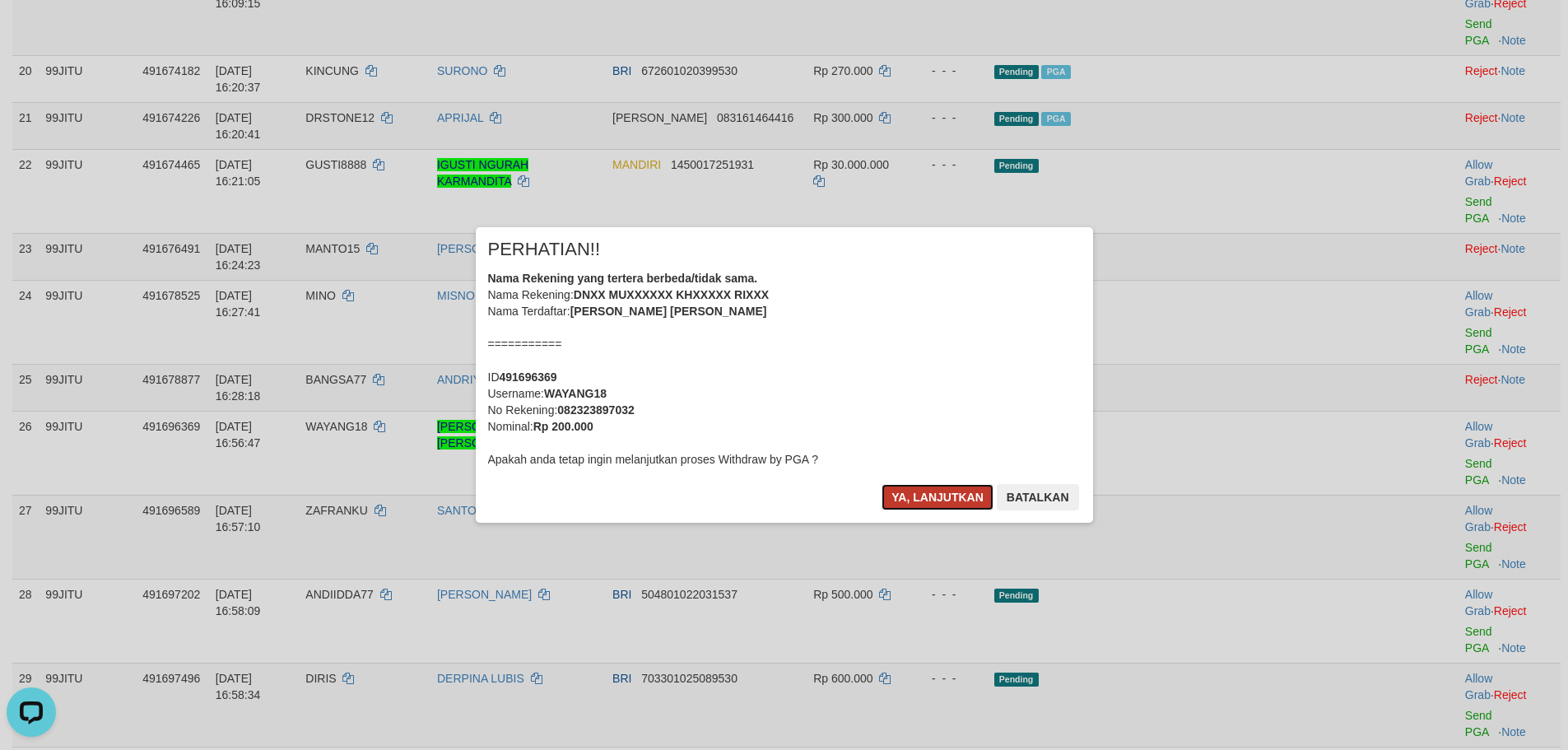
click at [968, 495] on button "Ya, lanjutkan" at bounding box center [938, 497] width 112 height 27
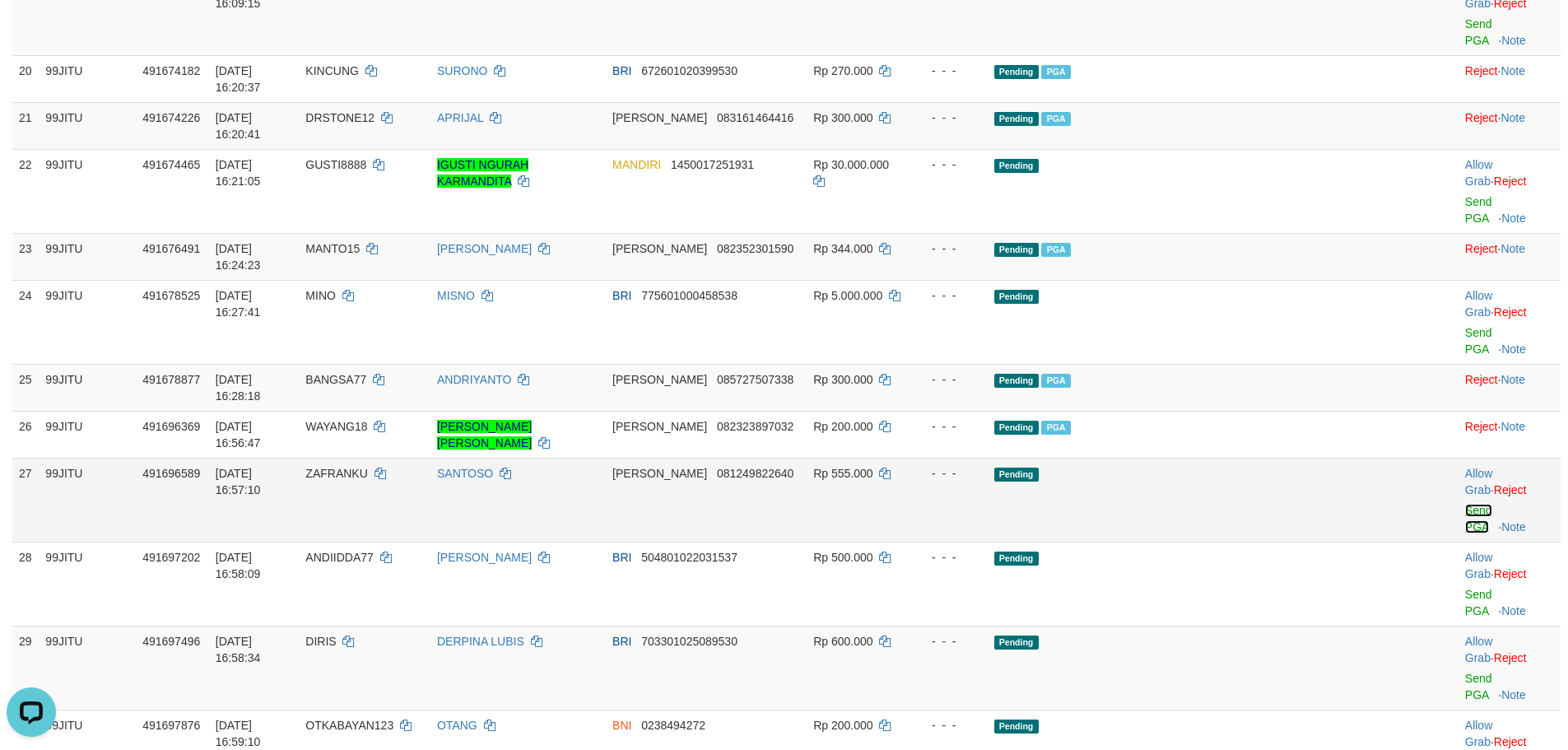
click at [1466, 504] on link "Send PGA" at bounding box center [1479, 518] width 28 height 29
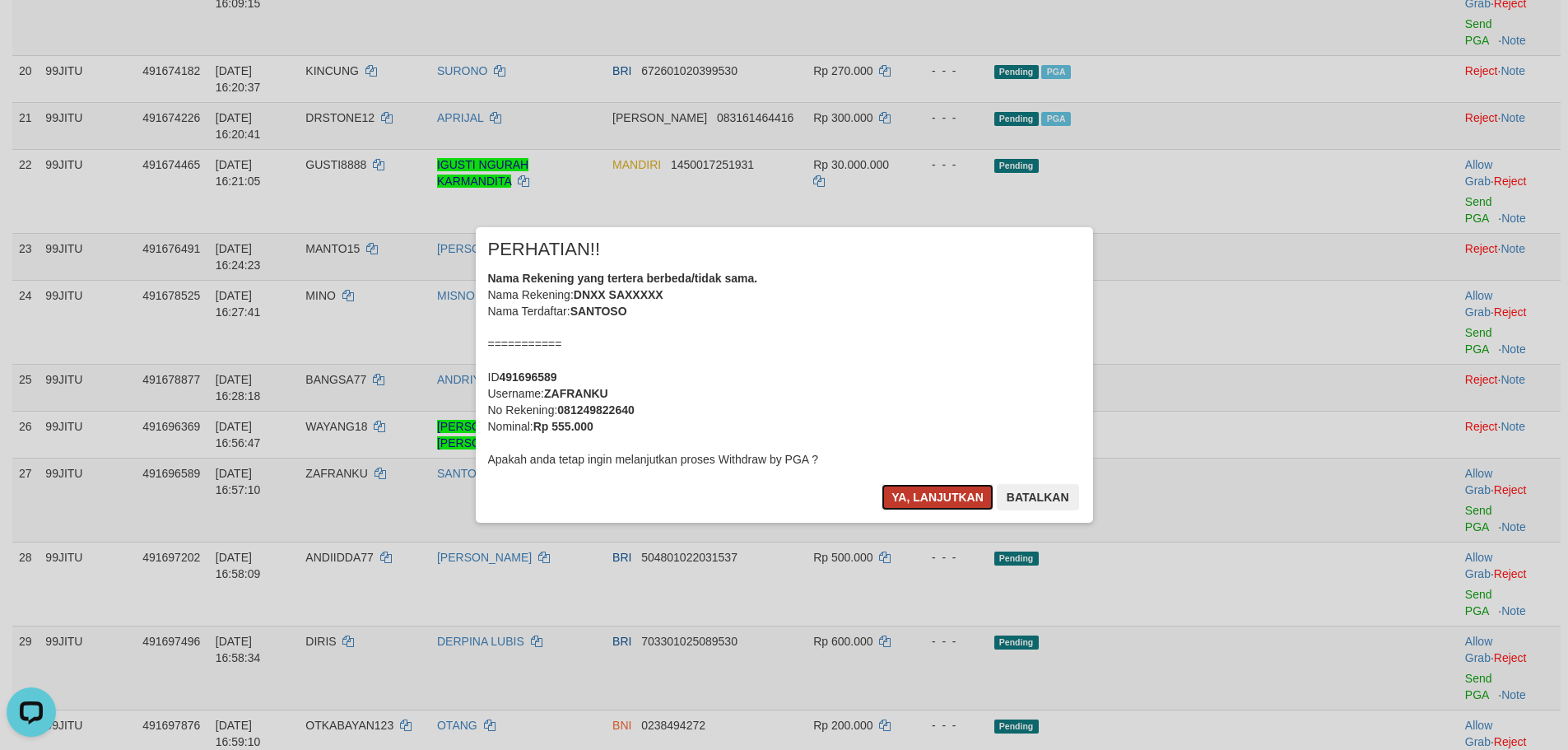
click at [964, 493] on button "Ya, lanjutkan" at bounding box center [938, 497] width 112 height 27
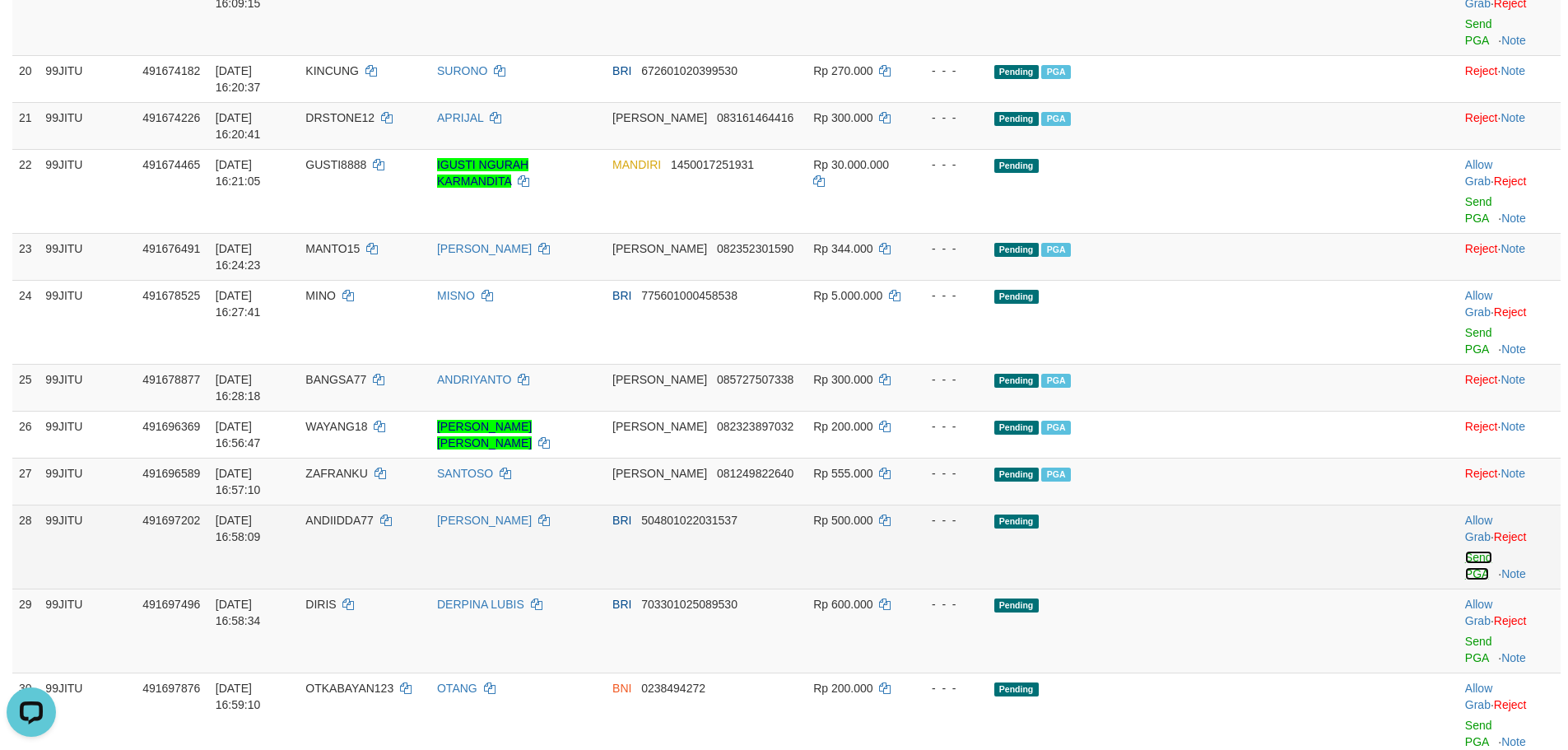
click at [1466, 551] on link "Send PGA" at bounding box center [1479, 566] width 28 height 29
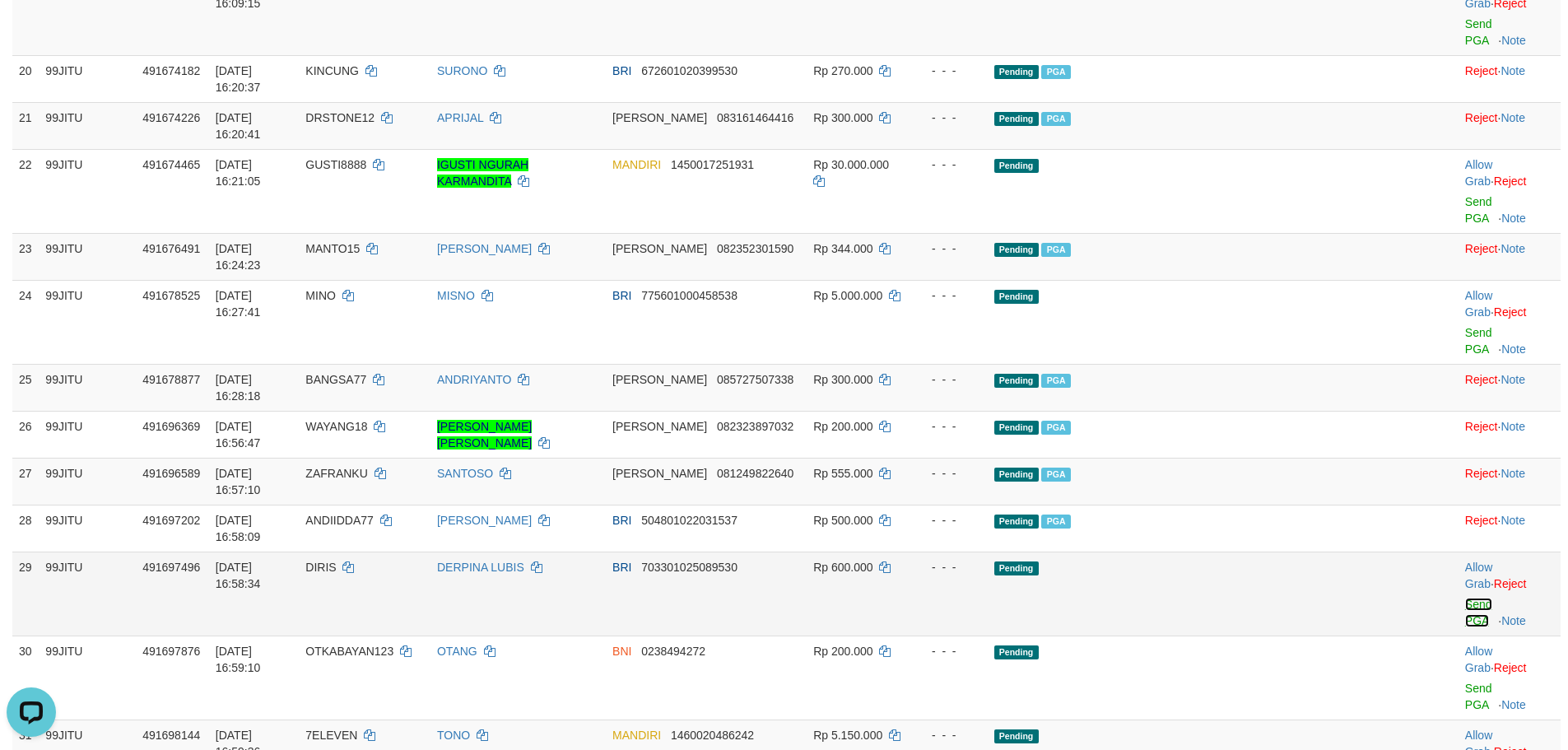
click at [1466, 598] on link "Send PGA" at bounding box center [1479, 612] width 28 height 29
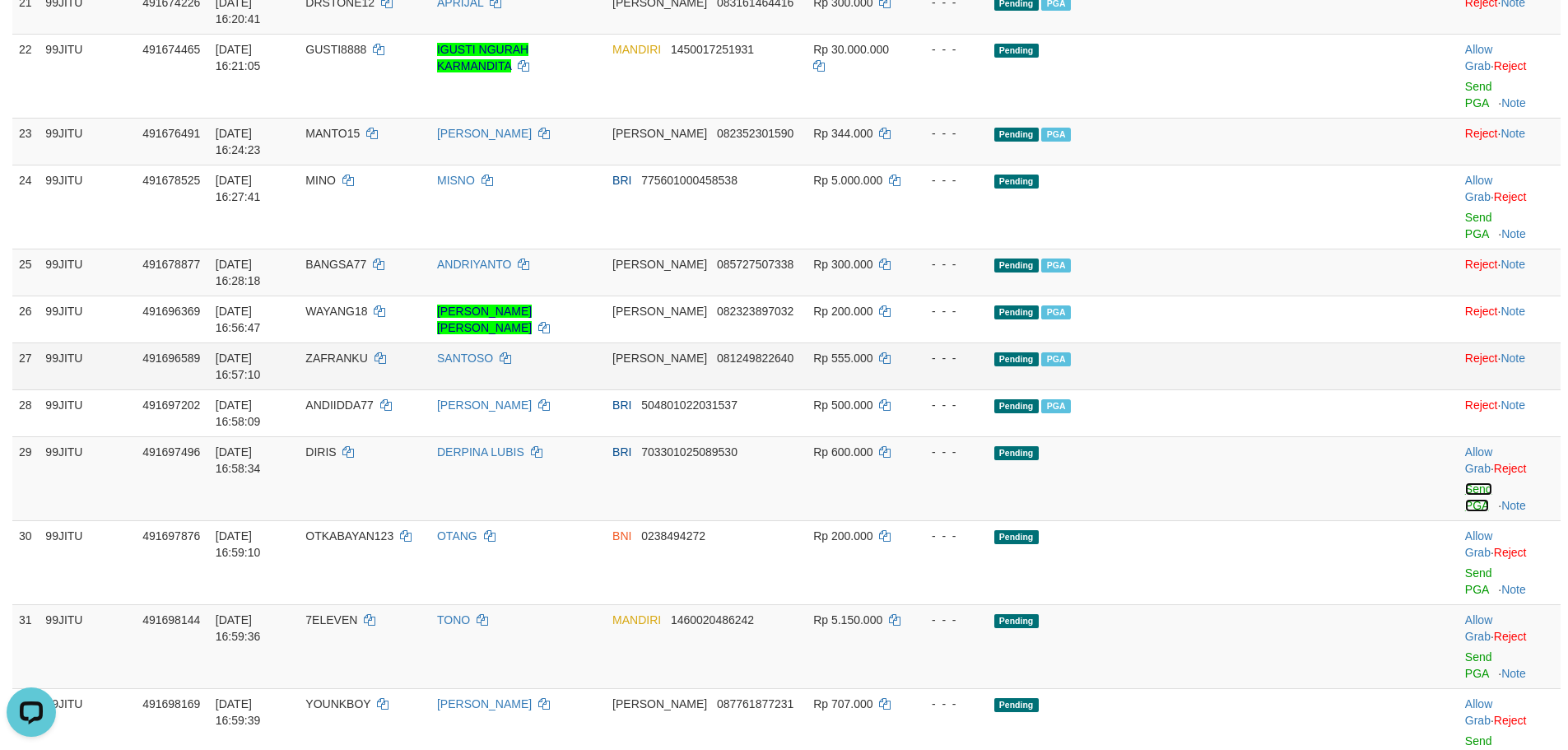
scroll to position [1784, 0]
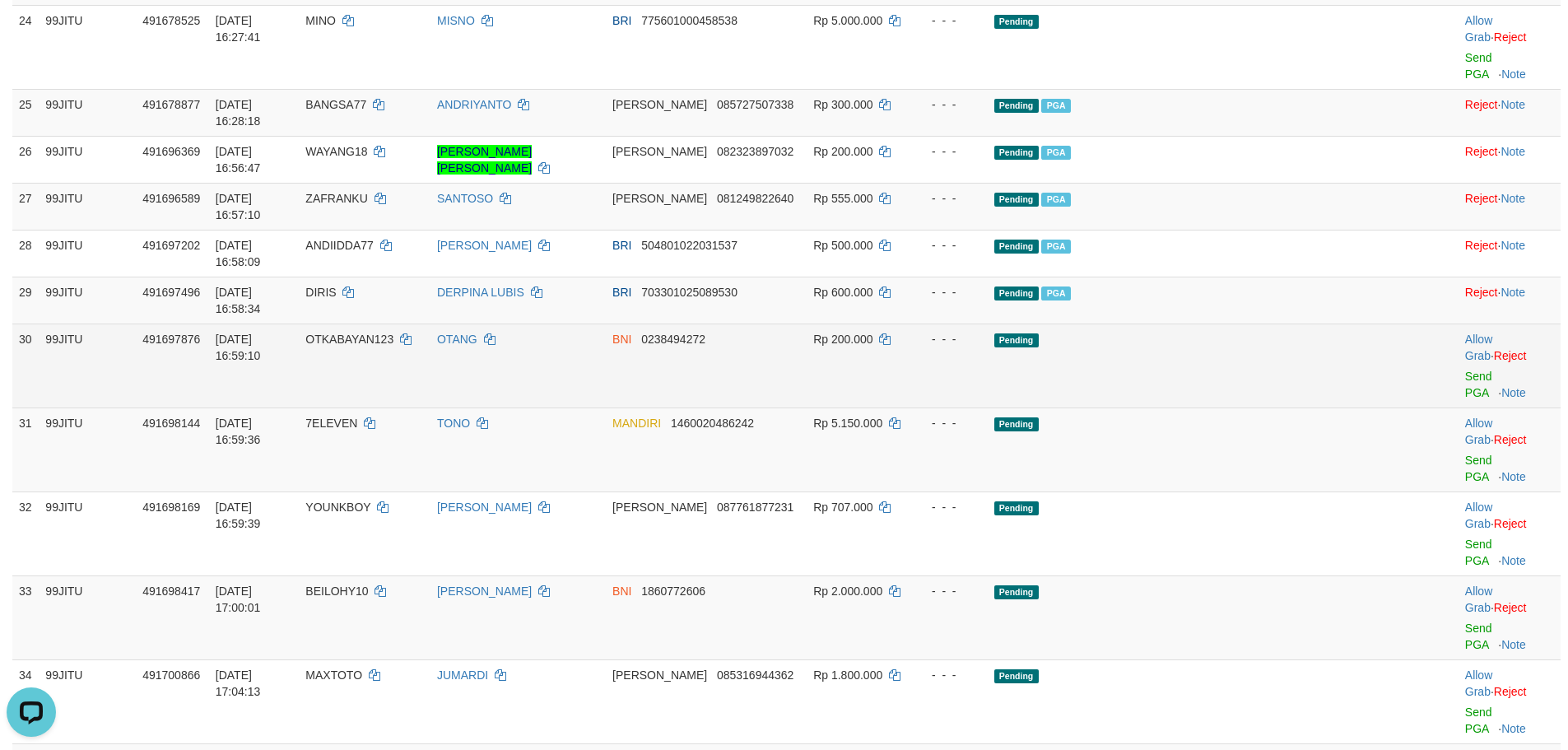
click at [394, 332] on span "OTKABAYAN123" at bounding box center [350, 338] width 88 height 13
copy td "OTKABAYAN123"
click at [1466, 369] on link "Send PGA" at bounding box center [1479, 384] width 28 height 29
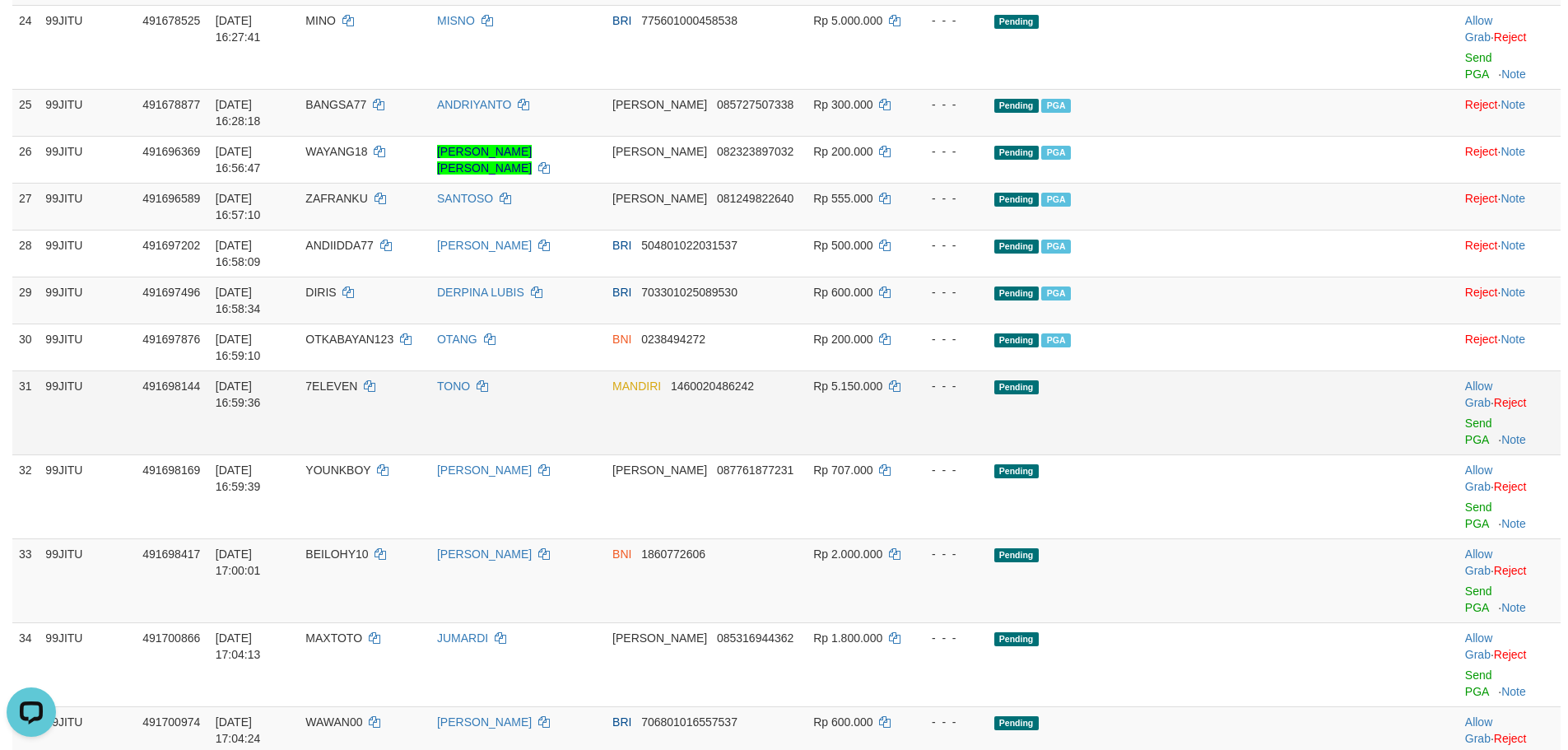
click at [357, 380] on span "7ELEVEN" at bounding box center [332, 386] width 52 height 13
copy td "7ELEVEN"
click at [357, 380] on span "7ELEVEN" at bounding box center [332, 386] width 52 height 13
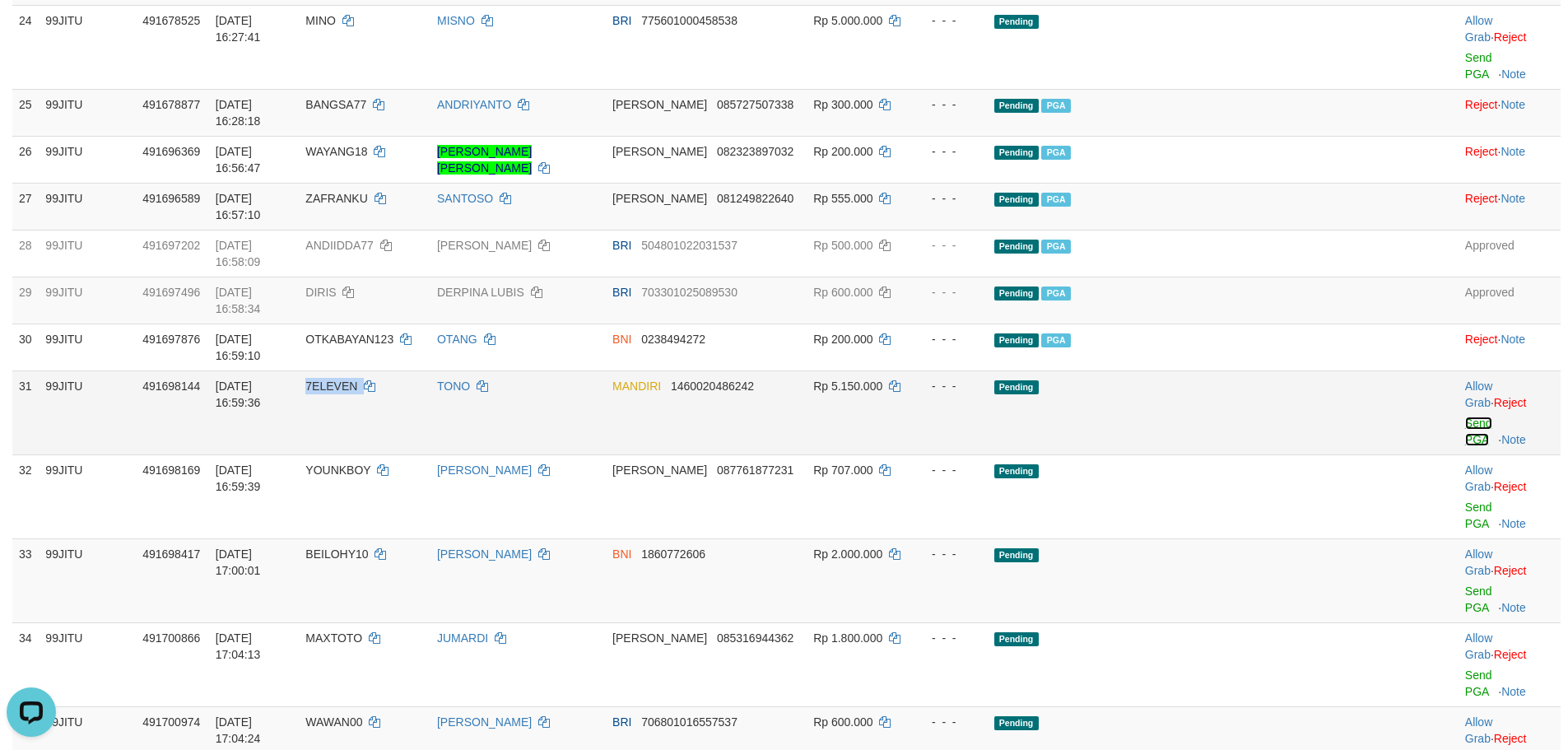
click at [1466, 417] on link "Send PGA" at bounding box center [1479, 431] width 28 height 29
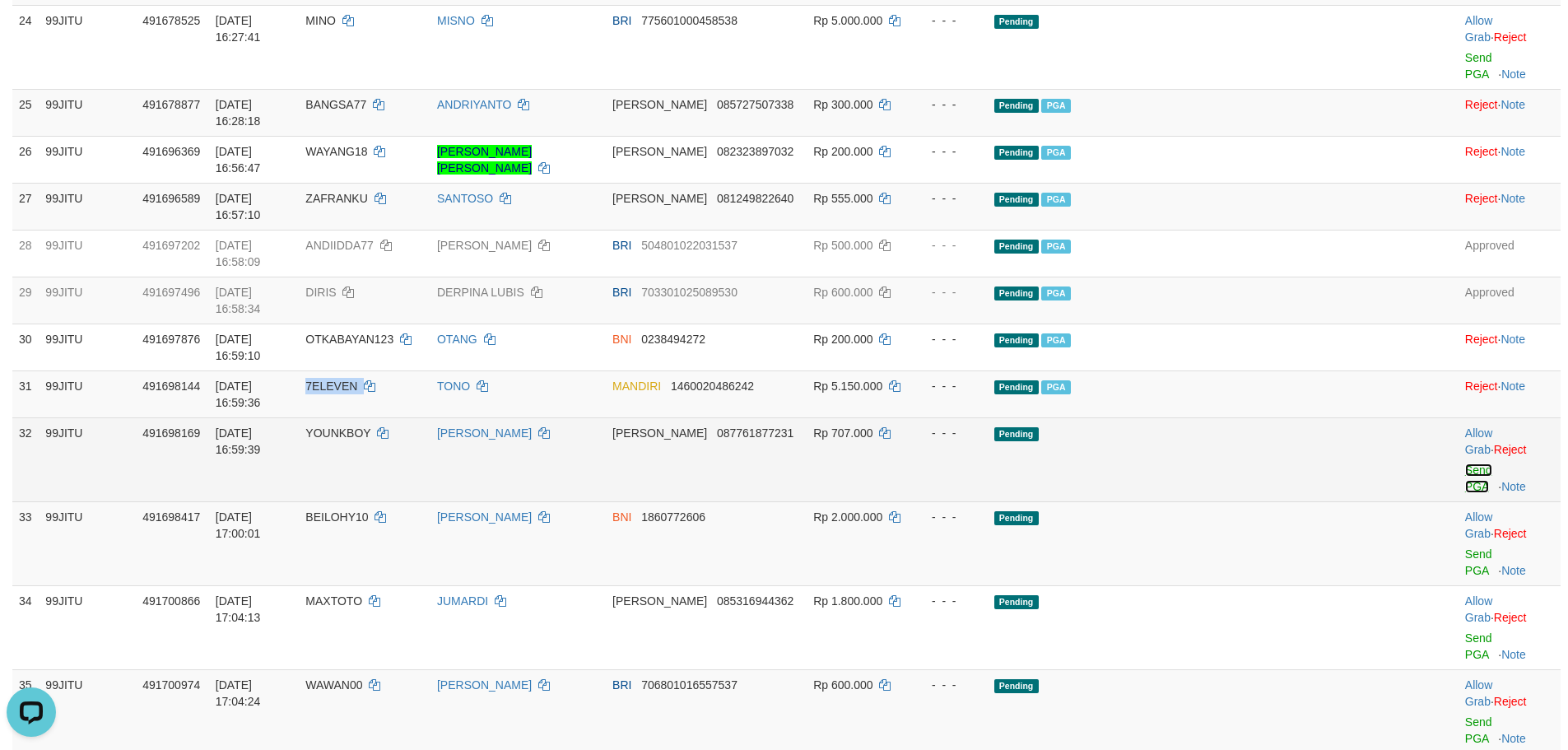
click at [1466, 463] on link "Send PGA" at bounding box center [1479, 478] width 28 height 29
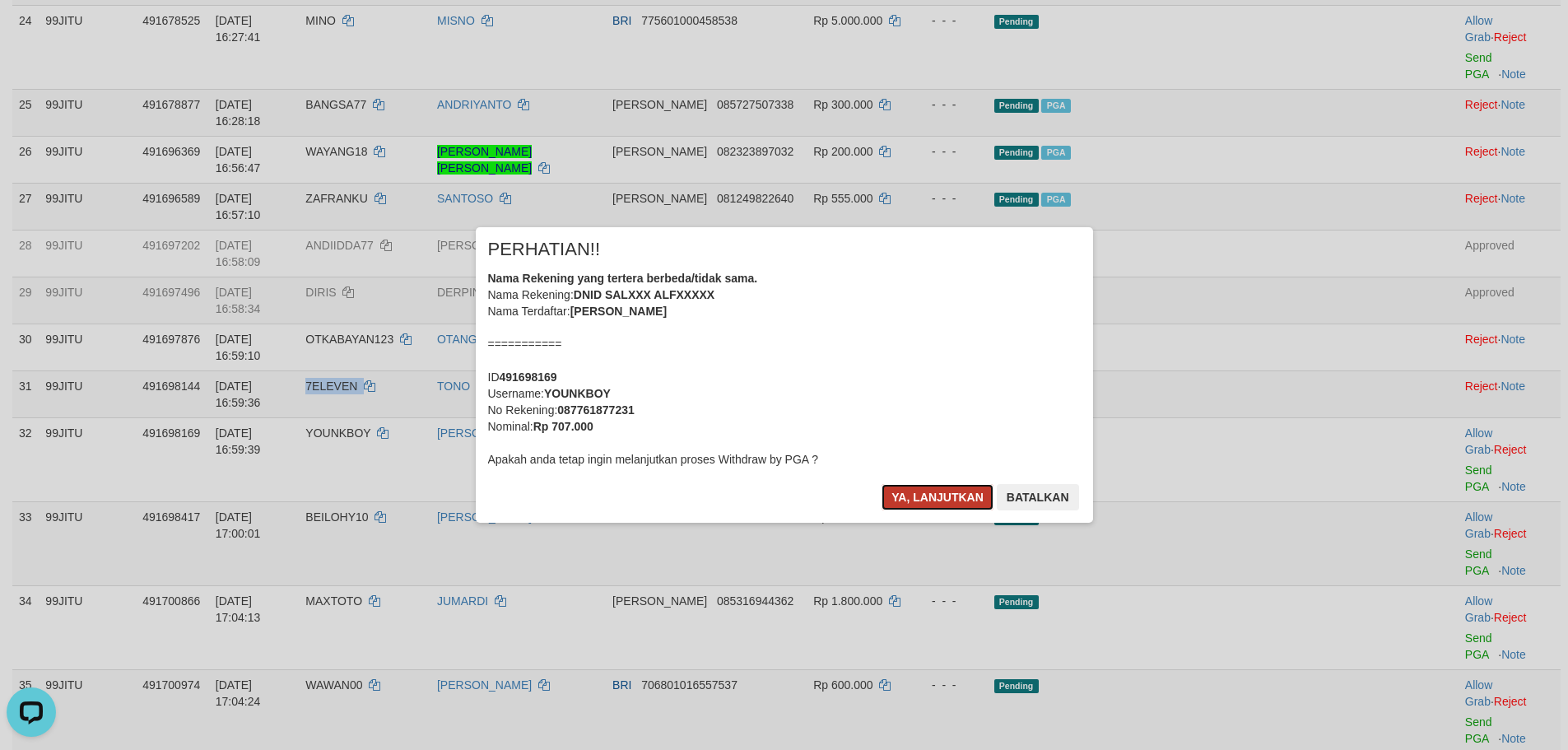
click at [946, 493] on button "Ya, lanjutkan" at bounding box center [938, 497] width 112 height 27
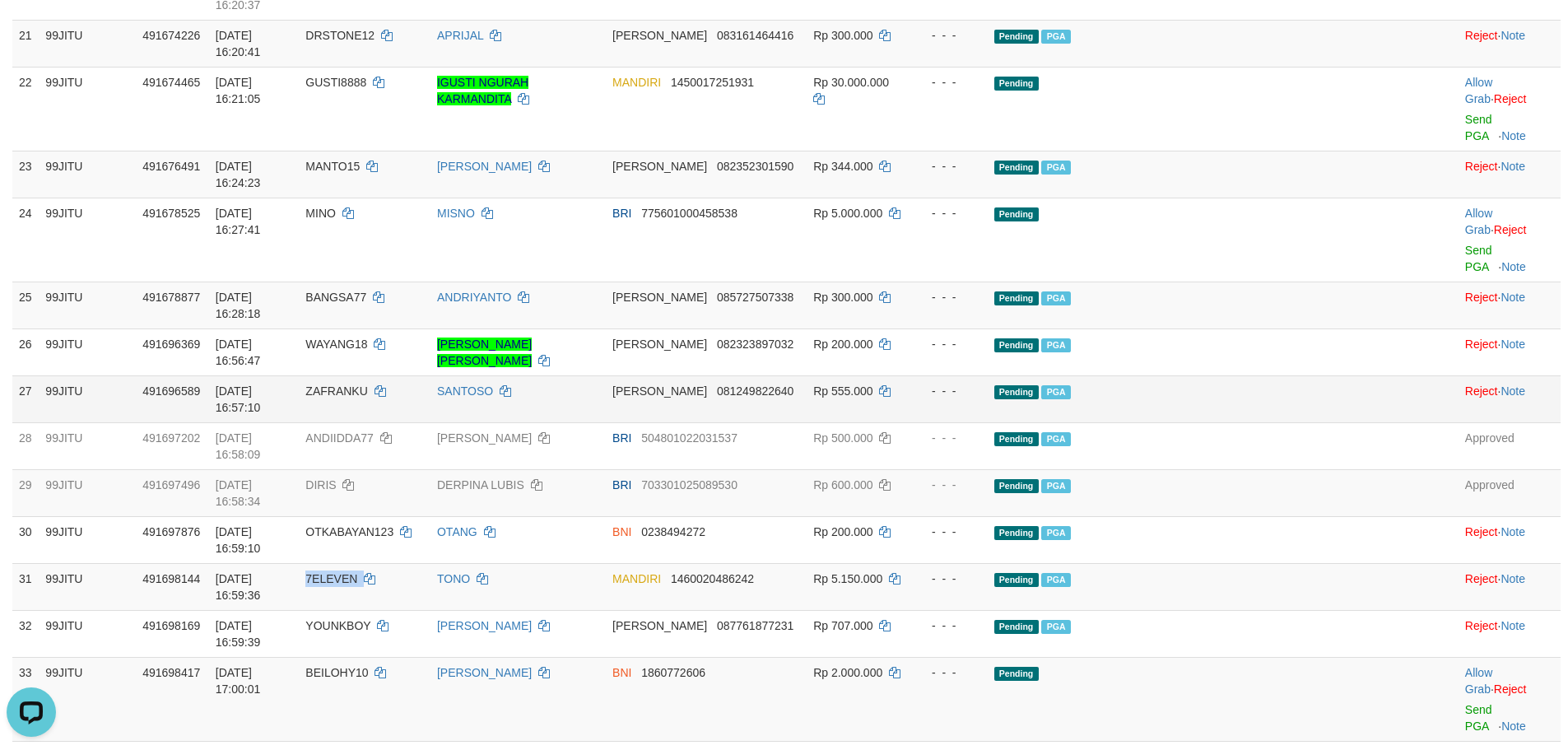
scroll to position [1646, 0]
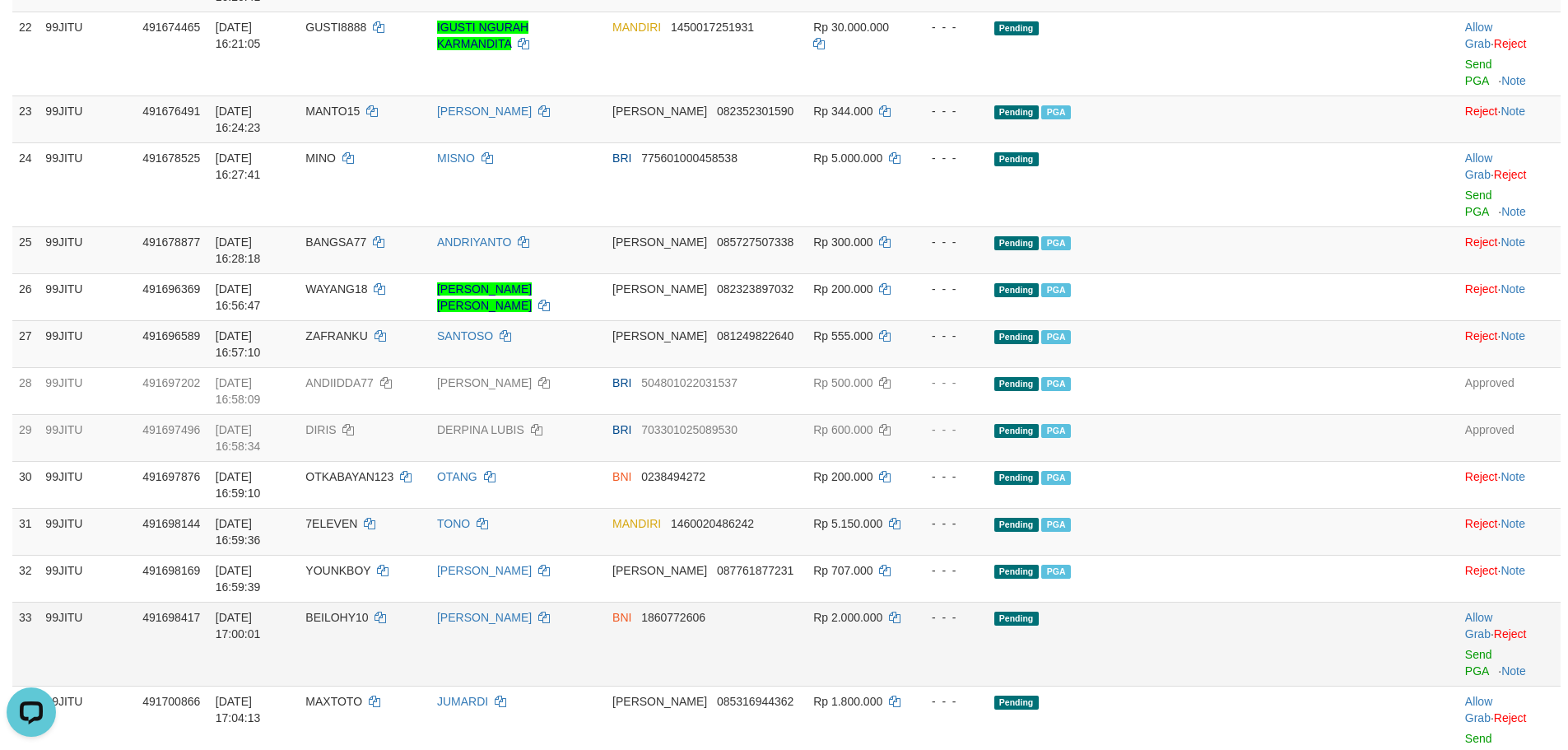
click at [368, 611] on span "BEILOHY10" at bounding box center [337, 617] width 63 height 13
copy td "BEILOHY10"
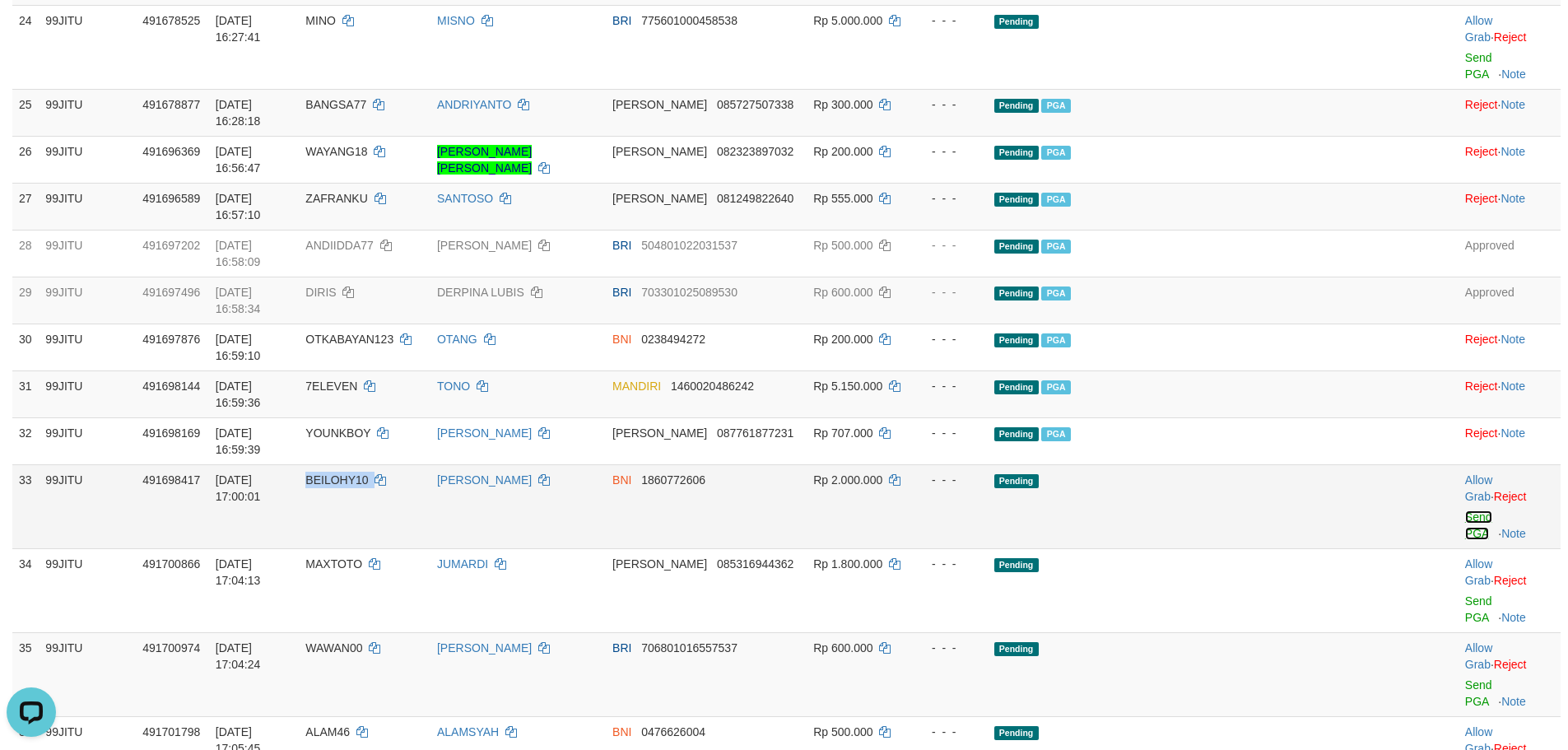
click at [1466, 511] on link "Send PGA" at bounding box center [1479, 525] width 28 height 29
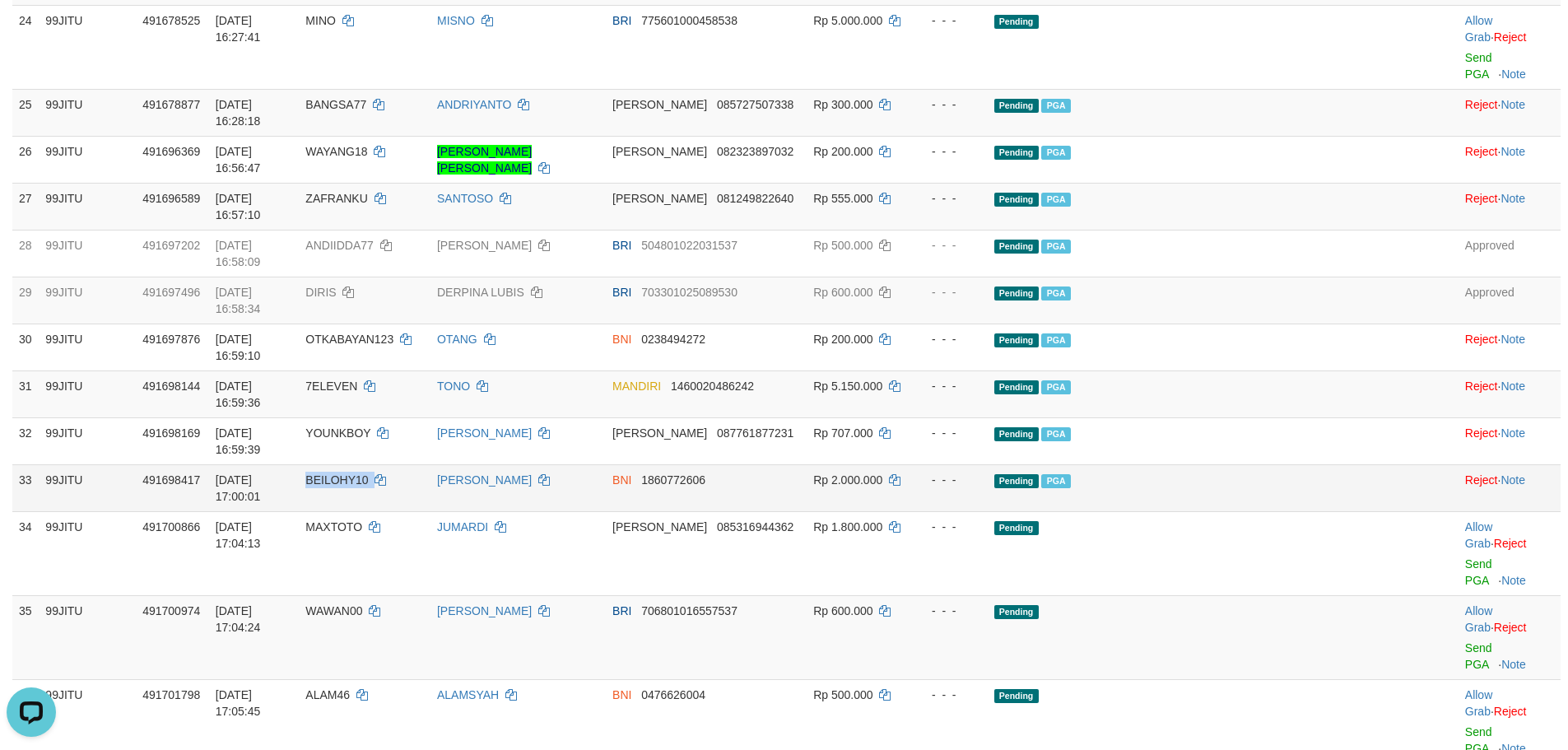
click at [397, 464] on td "BEILOHY10" at bounding box center [364, 487] width 132 height 46
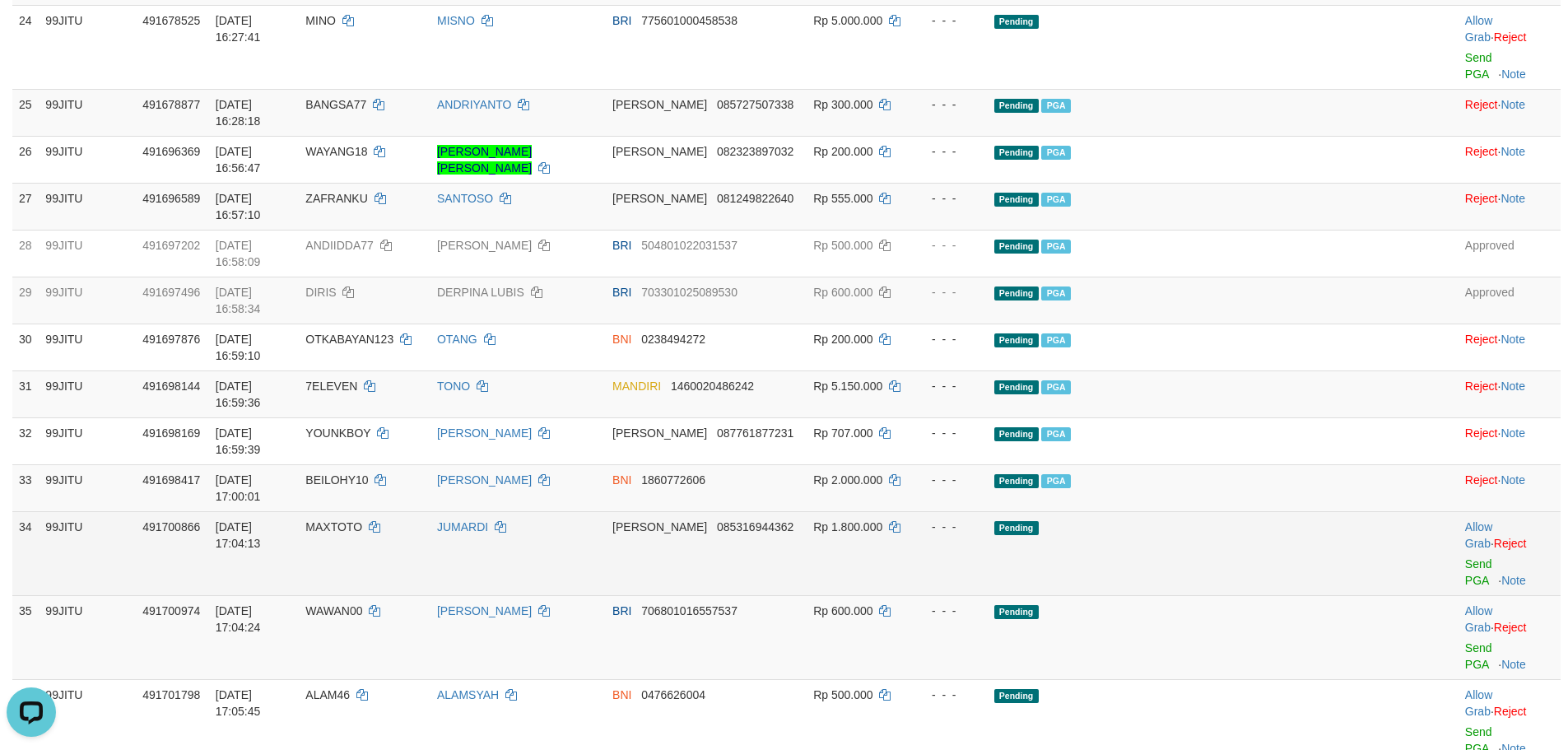
click at [398, 511] on td "MAXTOTO" at bounding box center [364, 554] width 132 height 84
copy td "MAXTOTO"
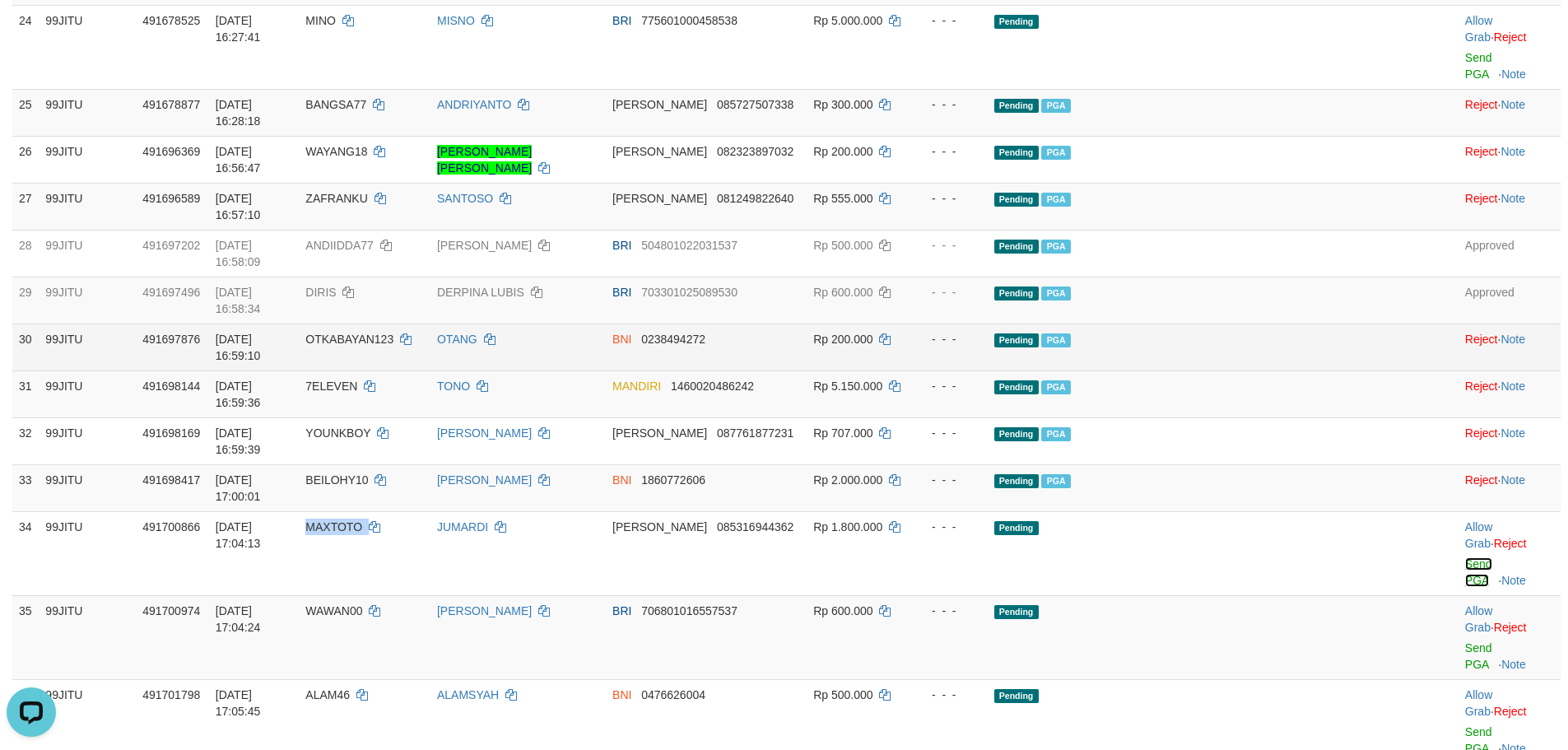
click at [1466, 557] on link "Send PGA" at bounding box center [1479, 572] width 28 height 29
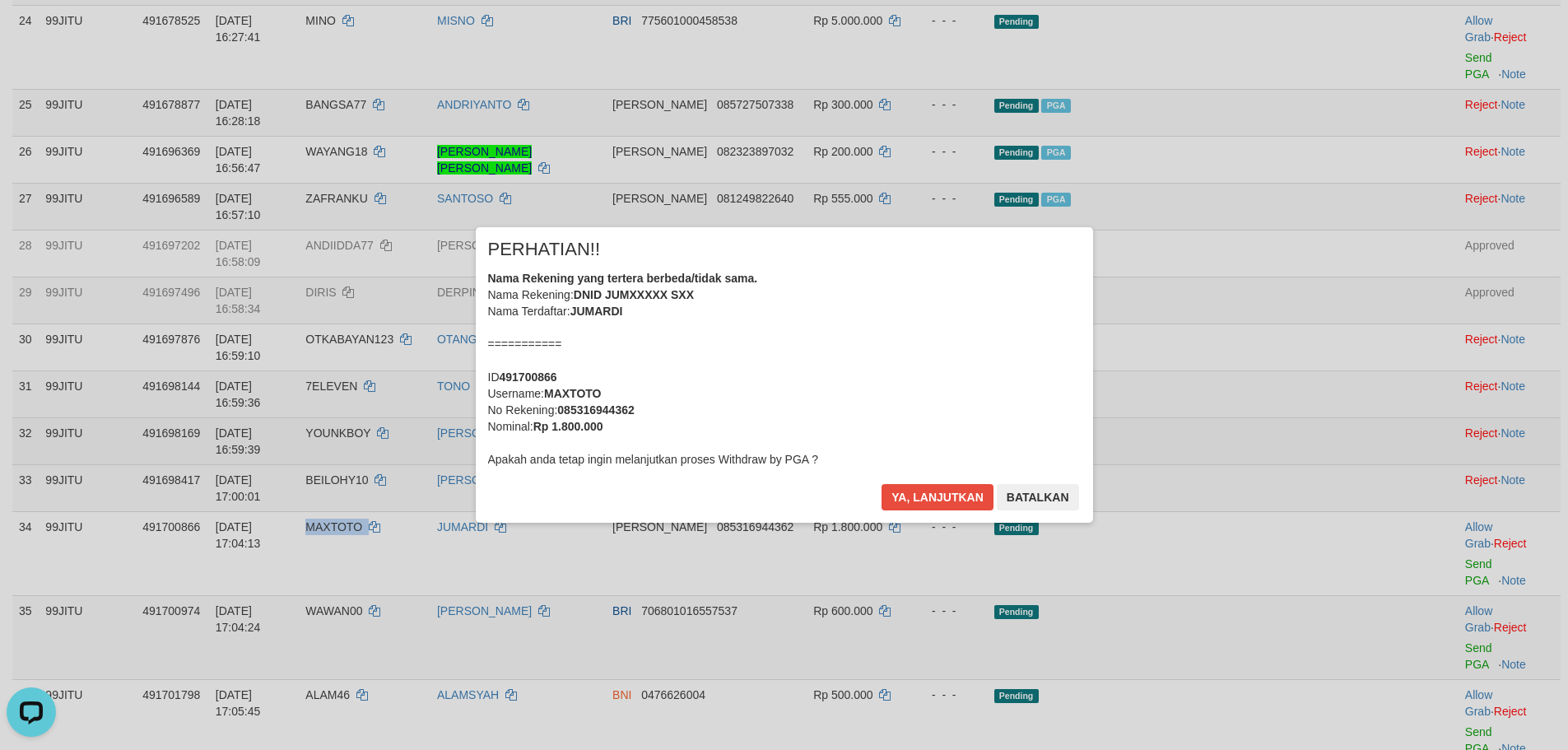
scroll to position [1920, 0]
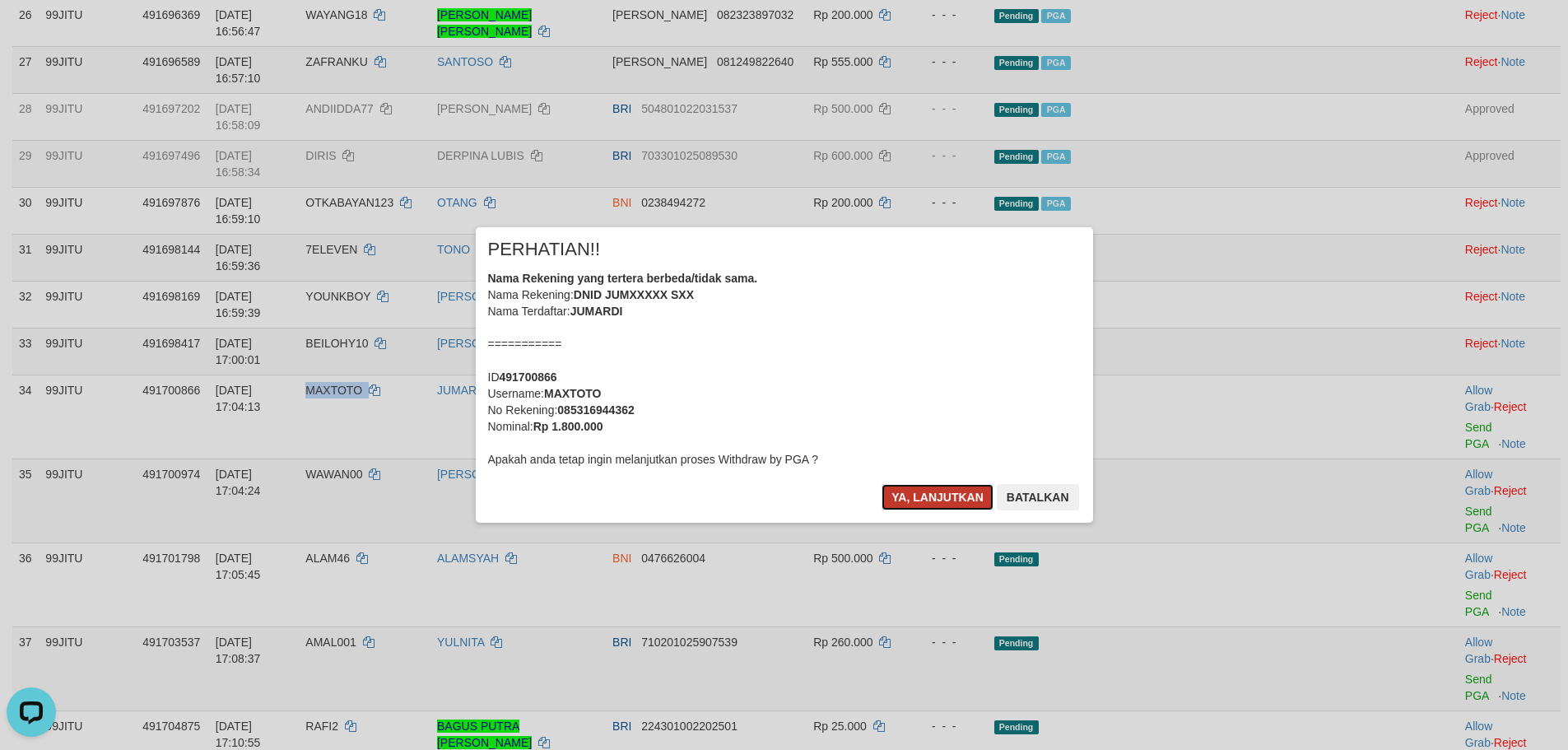
click at [912, 493] on button "Ya, lanjutkan" at bounding box center [938, 497] width 112 height 27
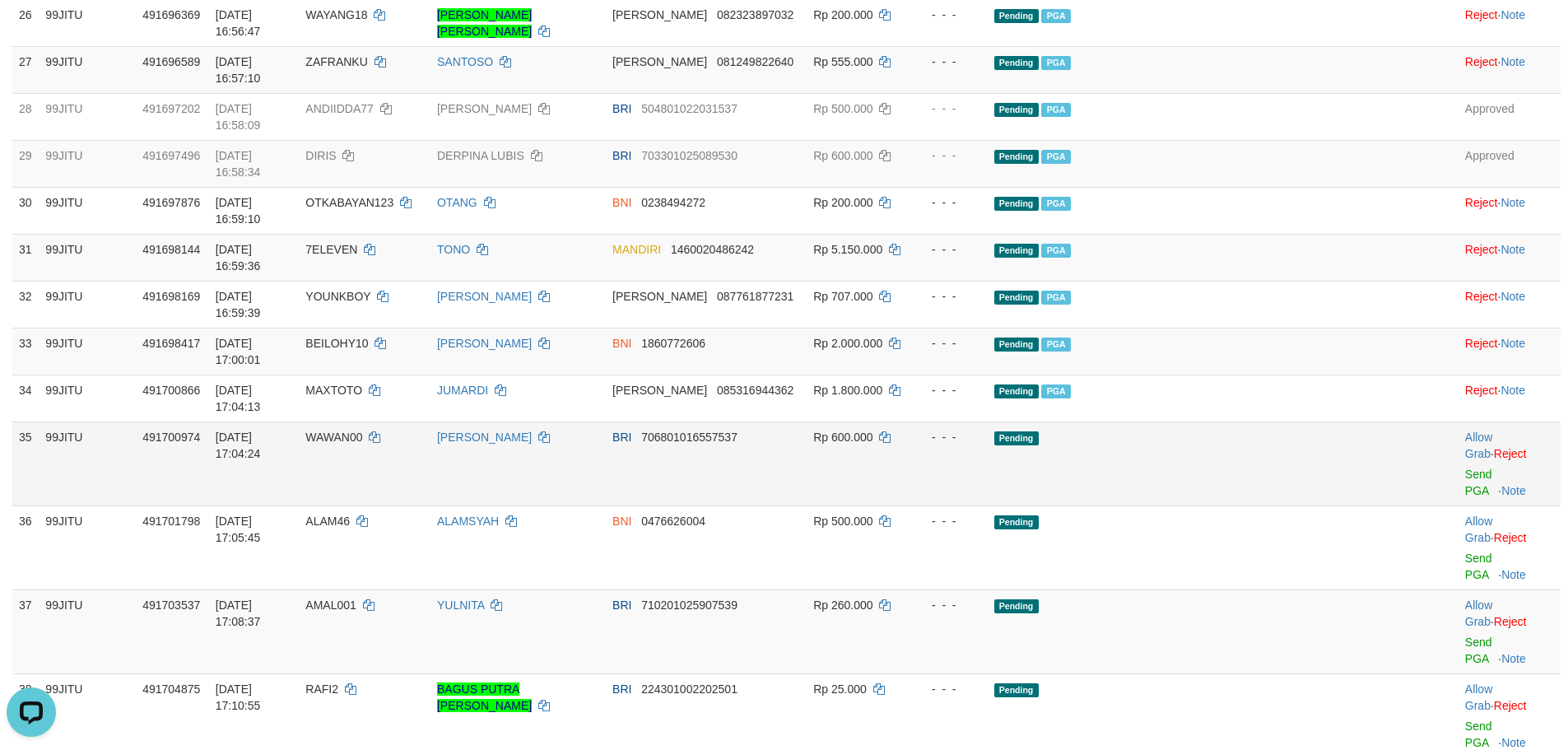
click at [384, 422] on td "WAWAN00" at bounding box center [364, 464] width 132 height 84
copy td "WAWAN00"
click at [384, 422] on td "WAWAN00" at bounding box center [364, 464] width 132 height 84
click at [1466, 468] on link "Send PGA" at bounding box center [1479, 482] width 28 height 29
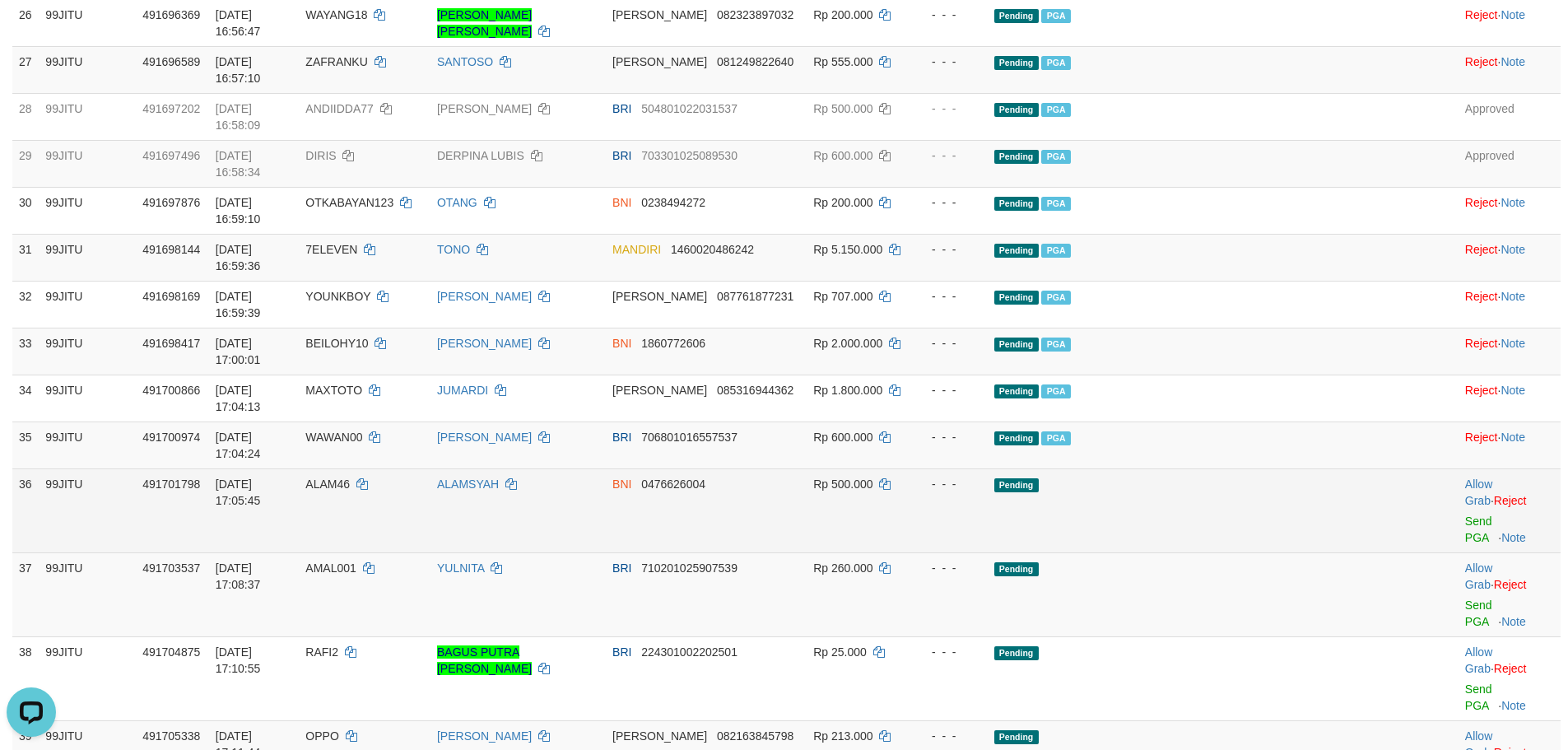
click at [350, 478] on span "ALAM46" at bounding box center [328, 484] width 45 height 13
copy td "ALAM46"
copy span "ALAM46"
click at [1466, 515] on link "Send PGA" at bounding box center [1479, 530] width 28 height 29
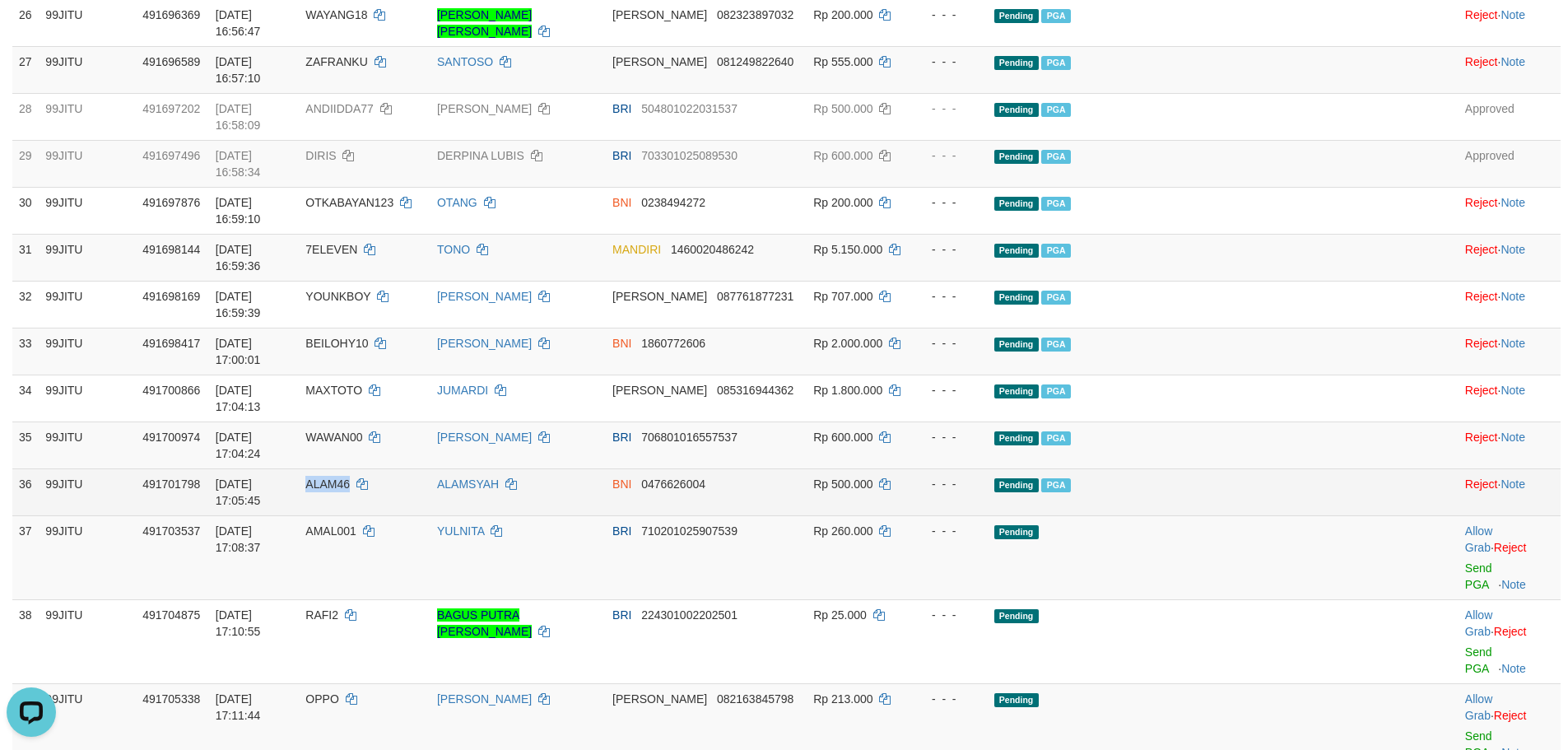
click at [396, 468] on td "ALAM46" at bounding box center [364, 492] width 132 height 46
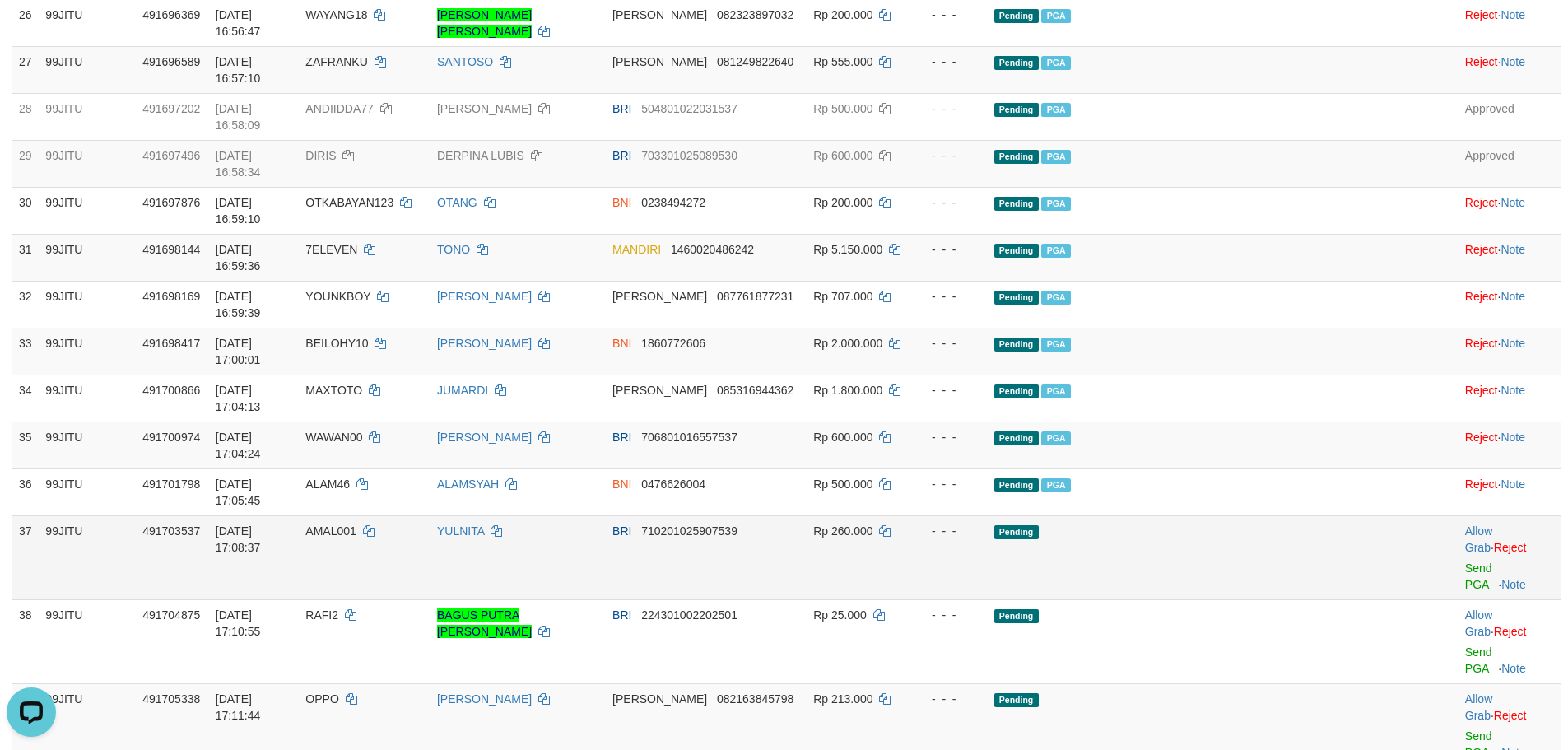
click at [356, 524] on span "AMAL001" at bounding box center [331, 530] width 50 height 13
copy td "AMAL001"
click at [1466, 555] on div at bounding box center [1509, 557] width 89 height 4
click at [1466, 561] on link "Send PGA" at bounding box center [1479, 576] width 28 height 29
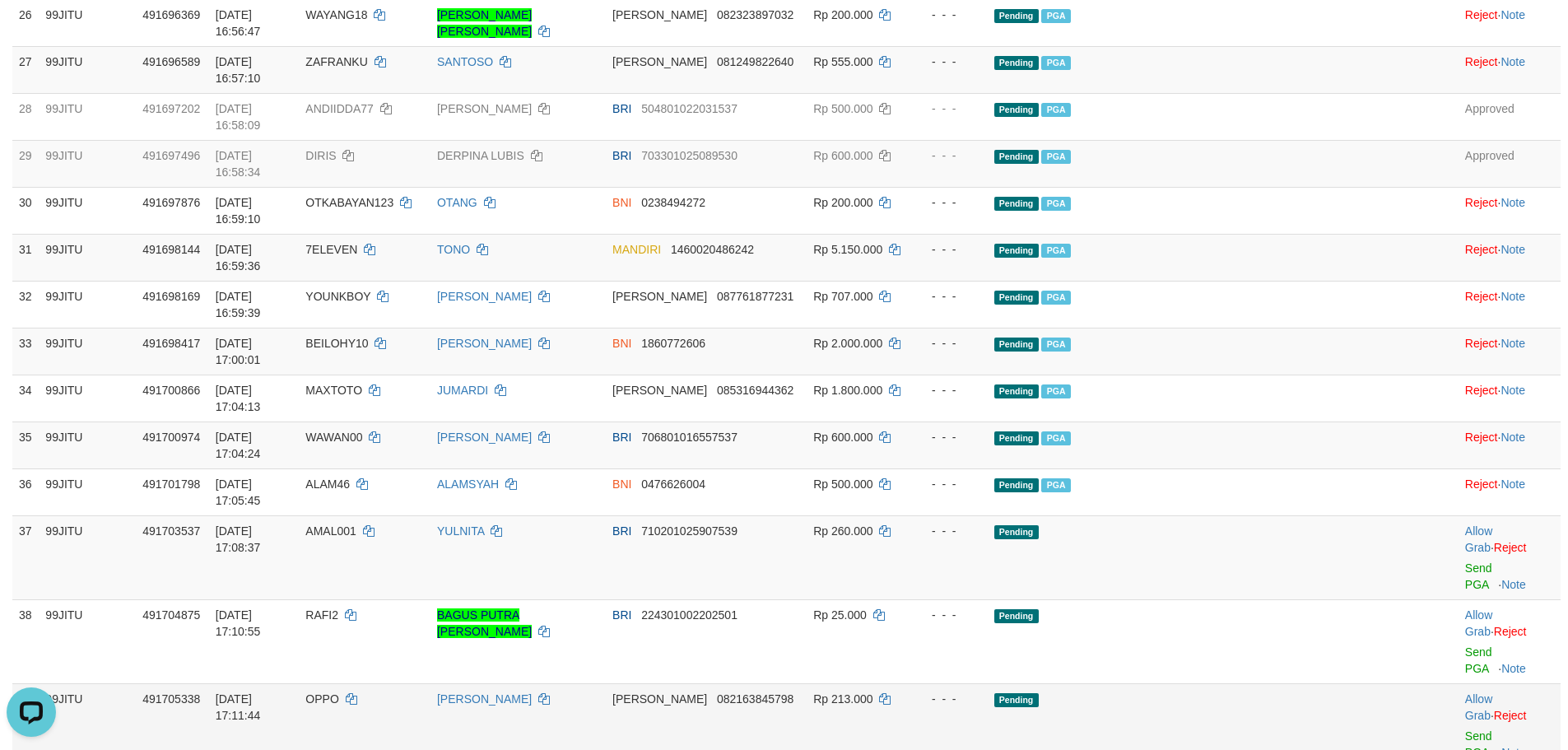
click at [338, 692] on span "OPPO" at bounding box center [322, 698] width 33 height 13
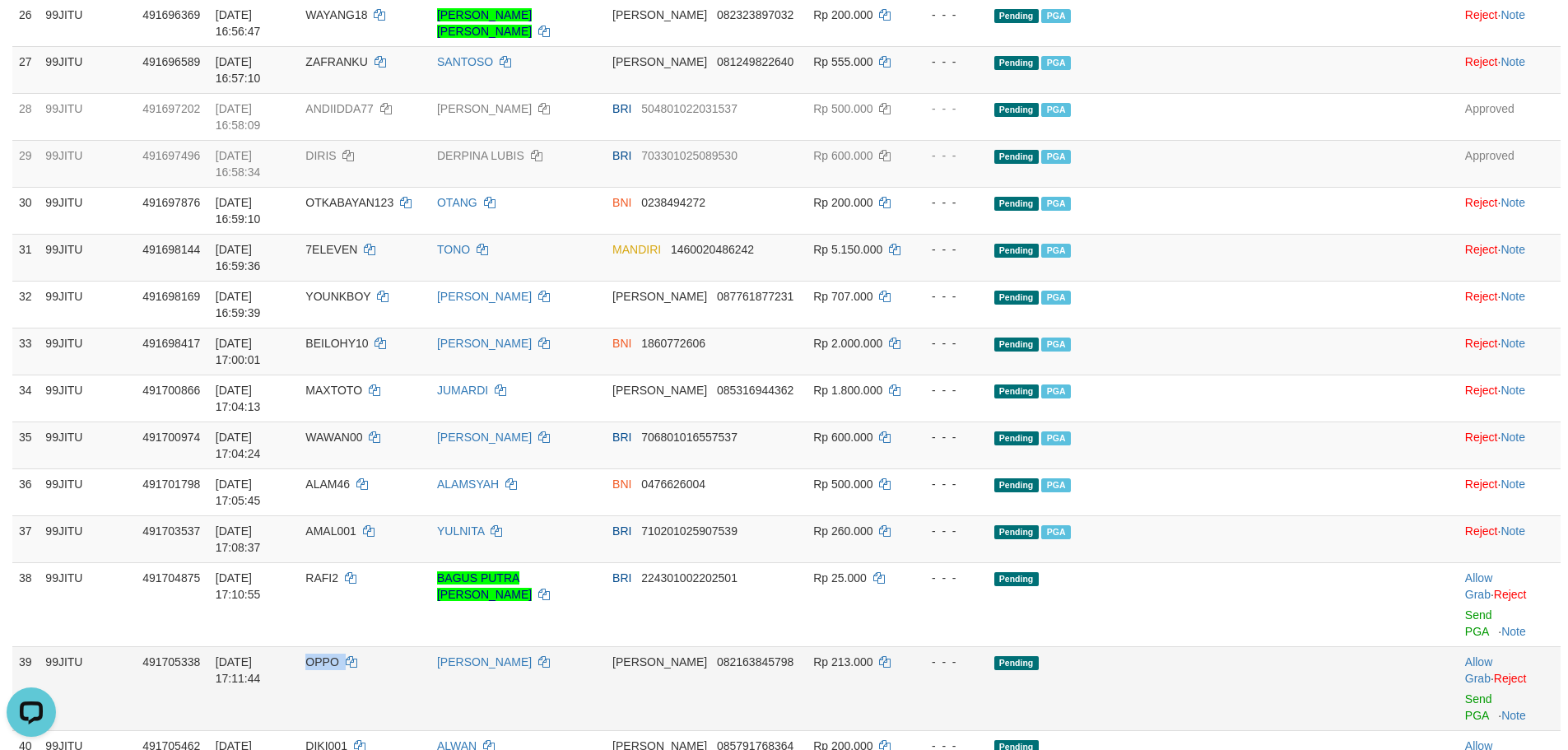
copy td "OPPO"
click at [394, 647] on td "OPPO" at bounding box center [364, 689] width 132 height 84
click at [1466, 692] on link "Send PGA" at bounding box center [1479, 707] width 28 height 29
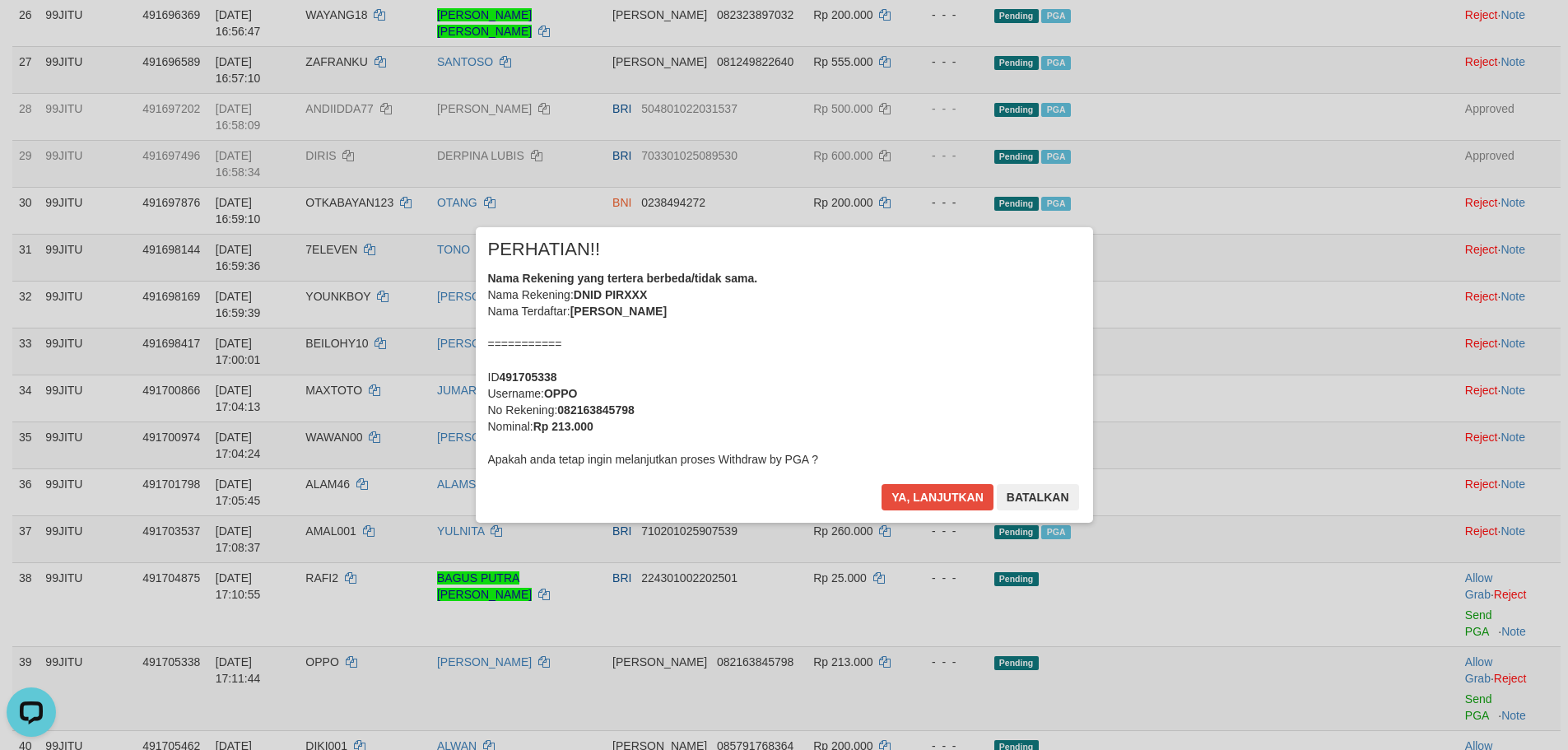
click at [936, 482] on div "× PERHATIAN!! Nama Rekening yang tertera berbeda/tidak sama. Nama Rekening: DNI…" at bounding box center [784, 375] width 617 height 294
click at [937, 482] on div "× PERHATIAN!! Nama Rekening yang tertera berbeda/tidak sama. Nama Rekening: DNI…" at bounding box center [784, 375] width 617 height 294
click at [930, 484] on button "Ya, lanjutkan" at bounding box center [938, 497] width 112 height 27
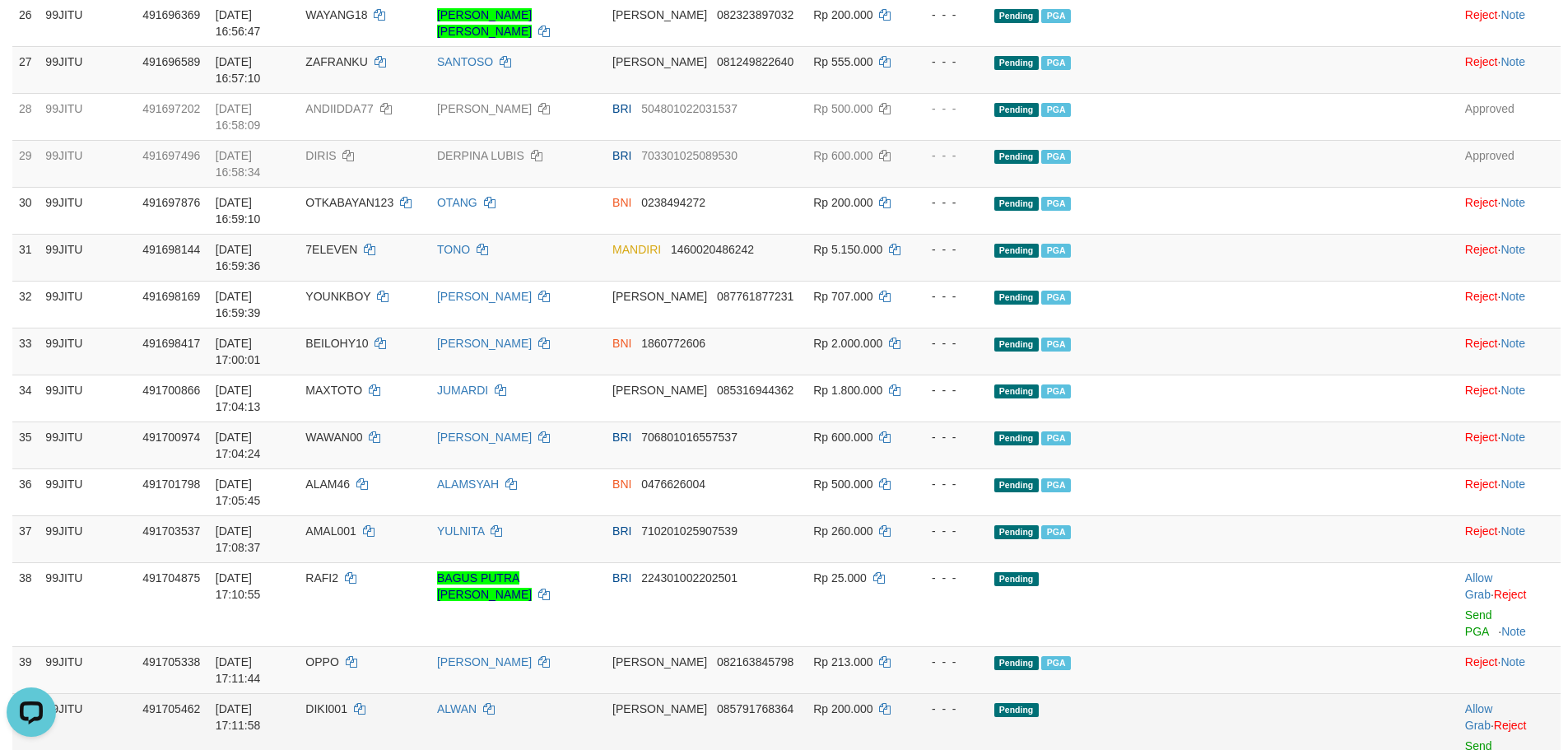
click at [347, 703] on span "DIKI001" at bounding box center [326, 709] width 42 height 13
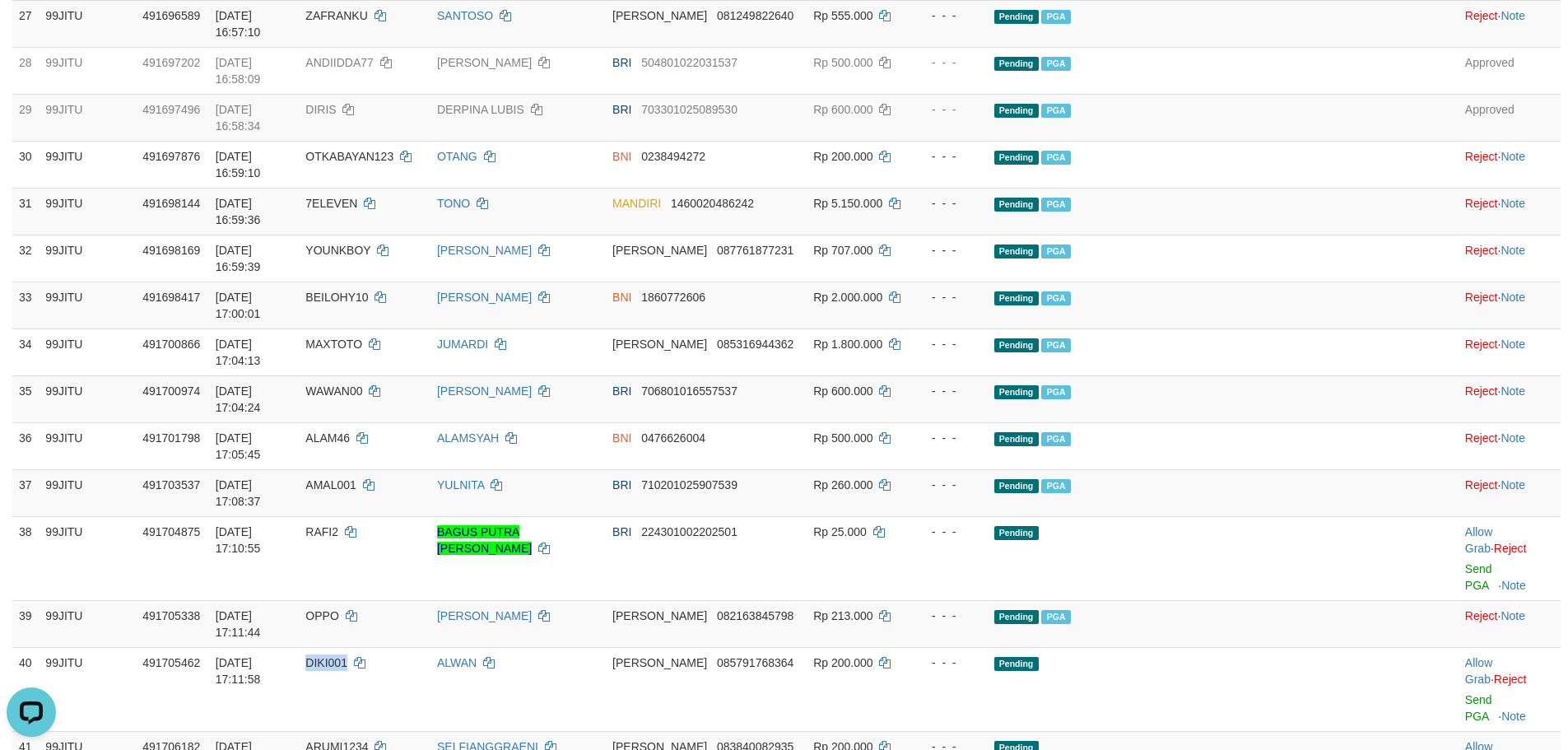
scroll to position [2058, 0]
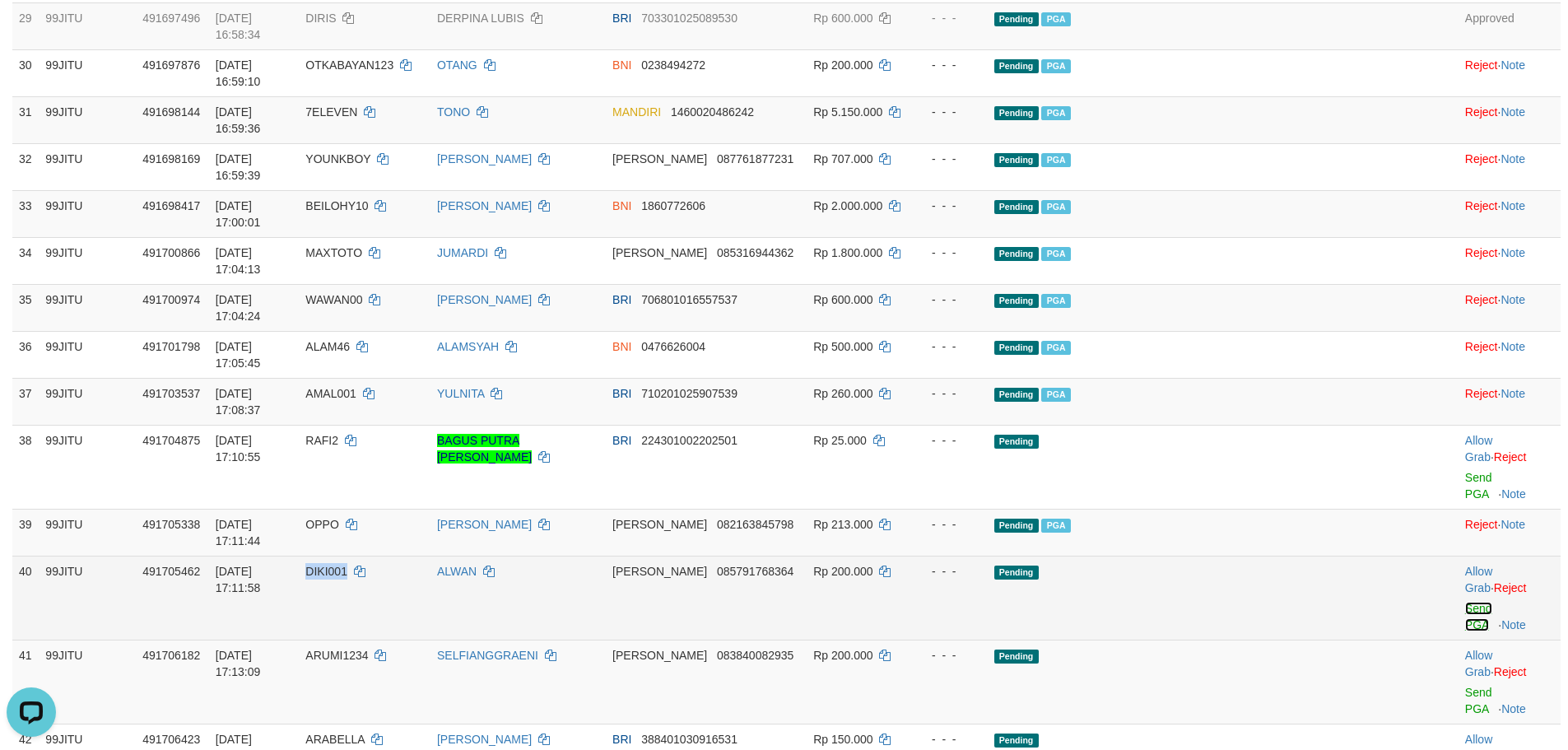
click at [1466, 602] on link "Send PGA" at bounding box center [1479, 617] width 28 height 29
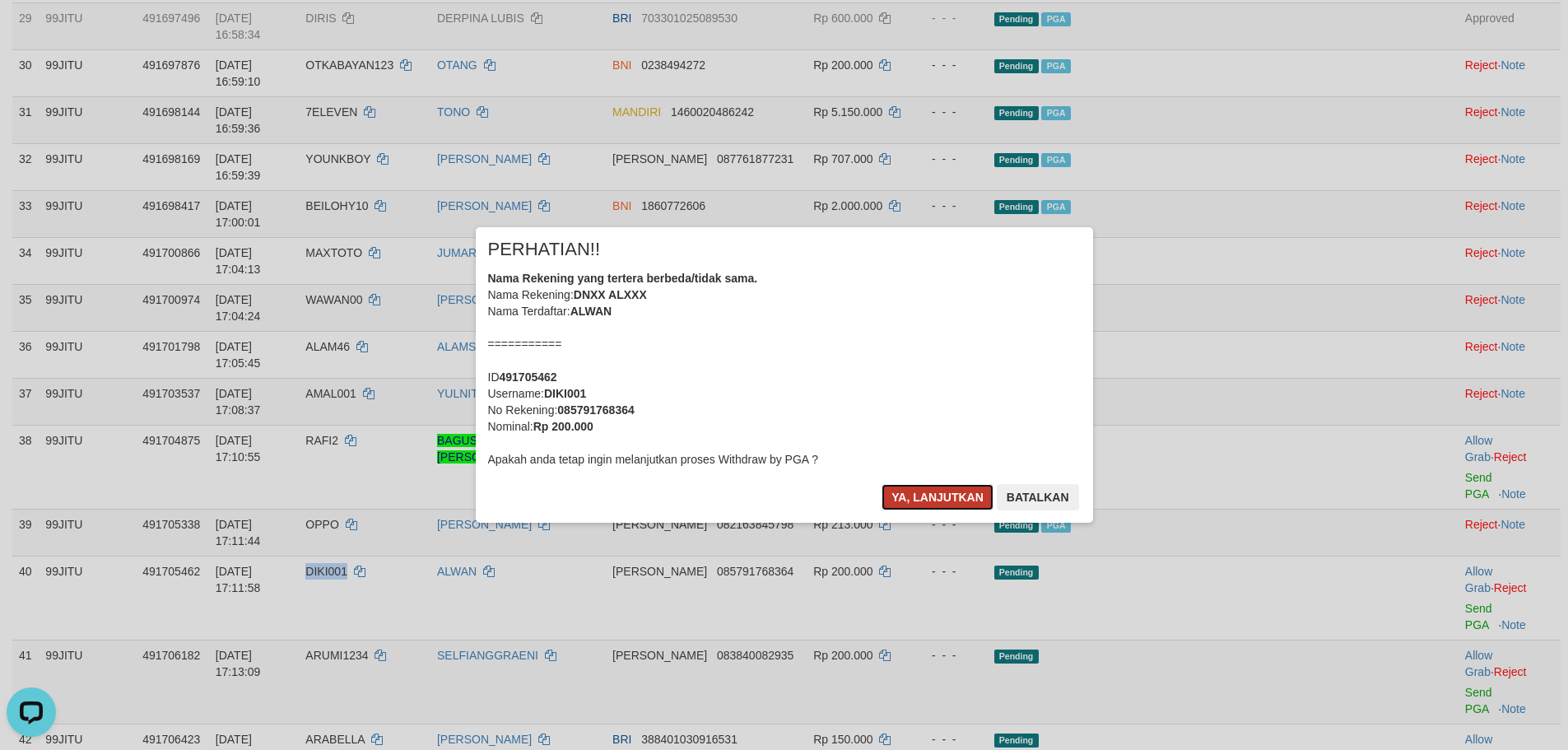
click at [899, 503] on button "Ya, lanjutkan" at bounding box center [938, 497] width 112 height 27
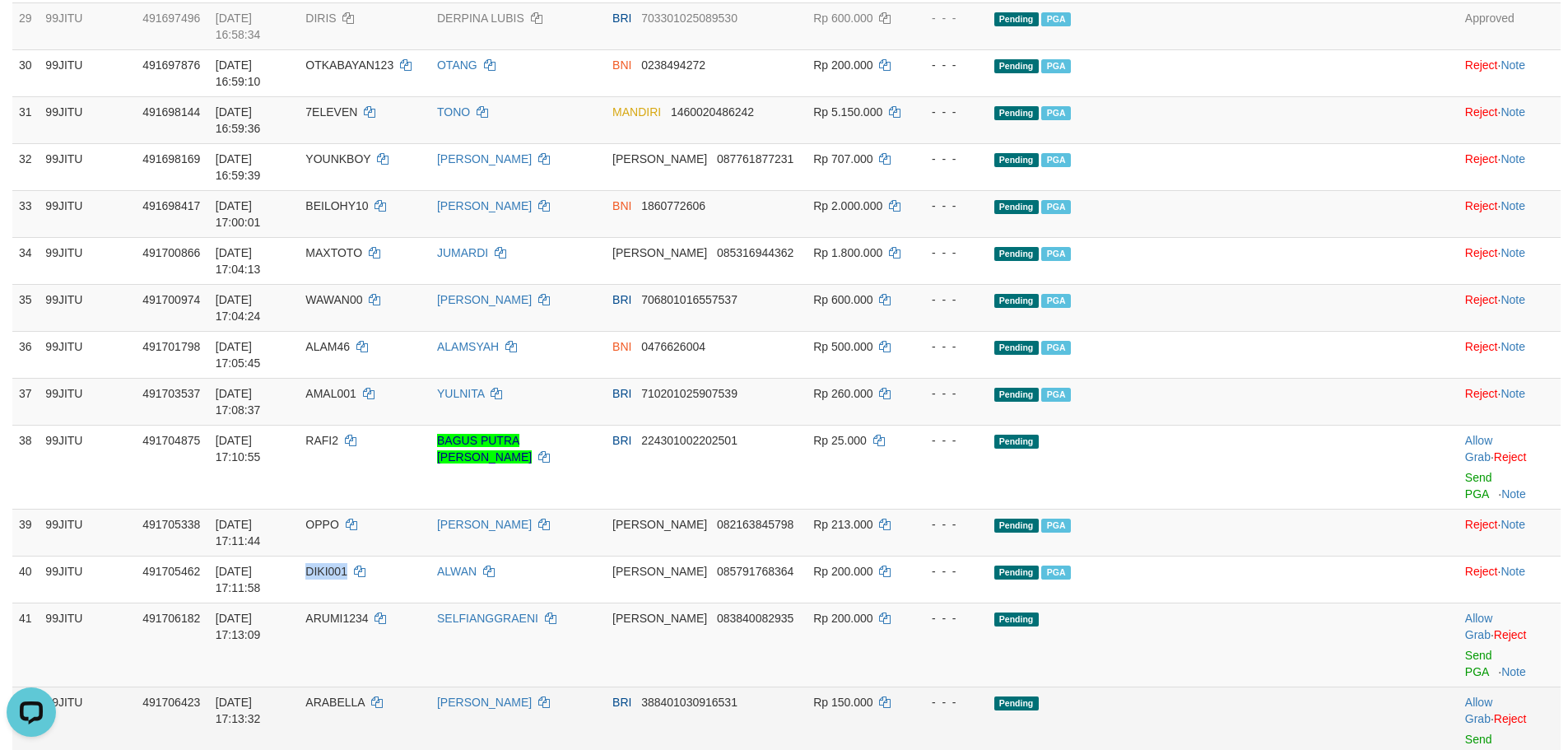
scroll to position [1784, 0]
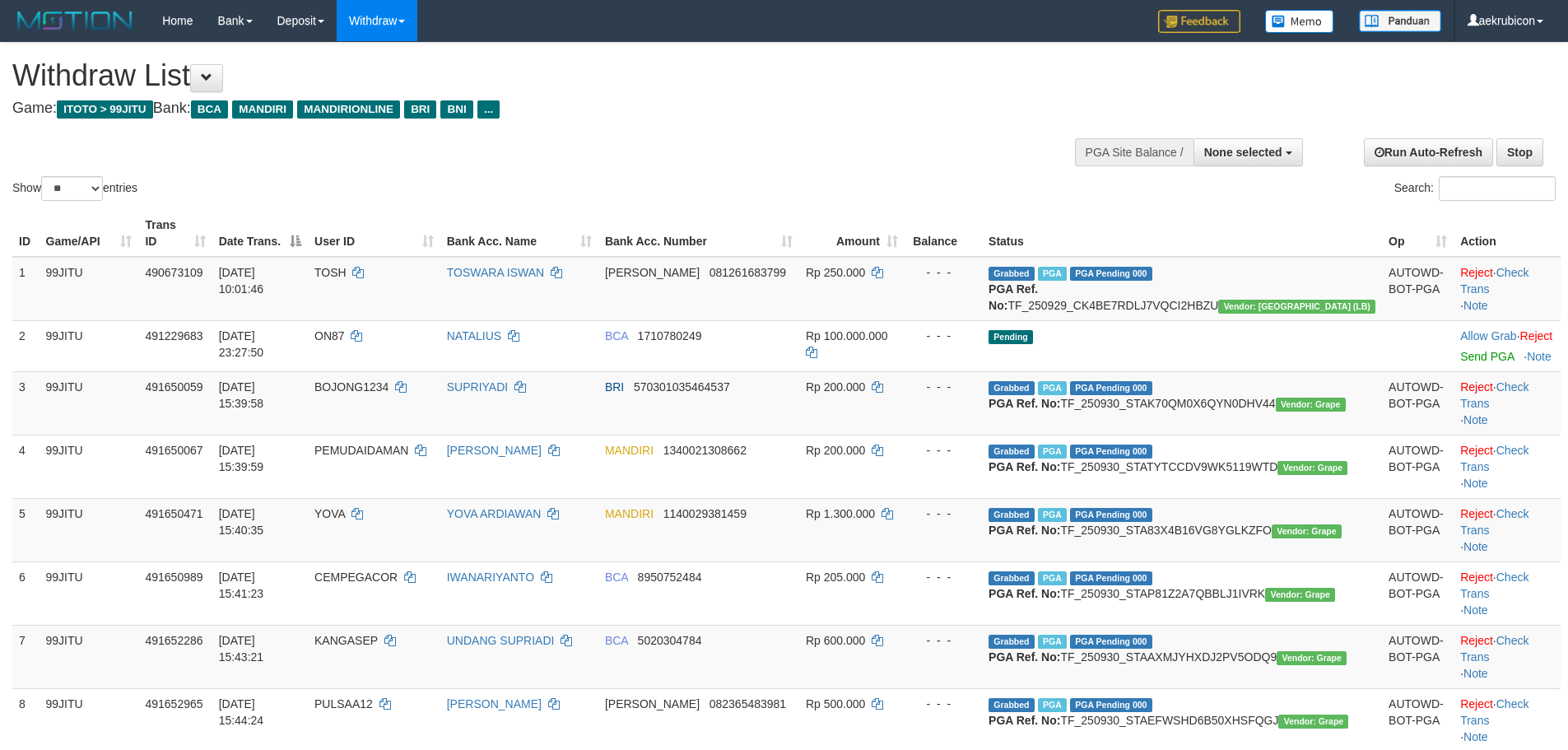
select select
select select "**"
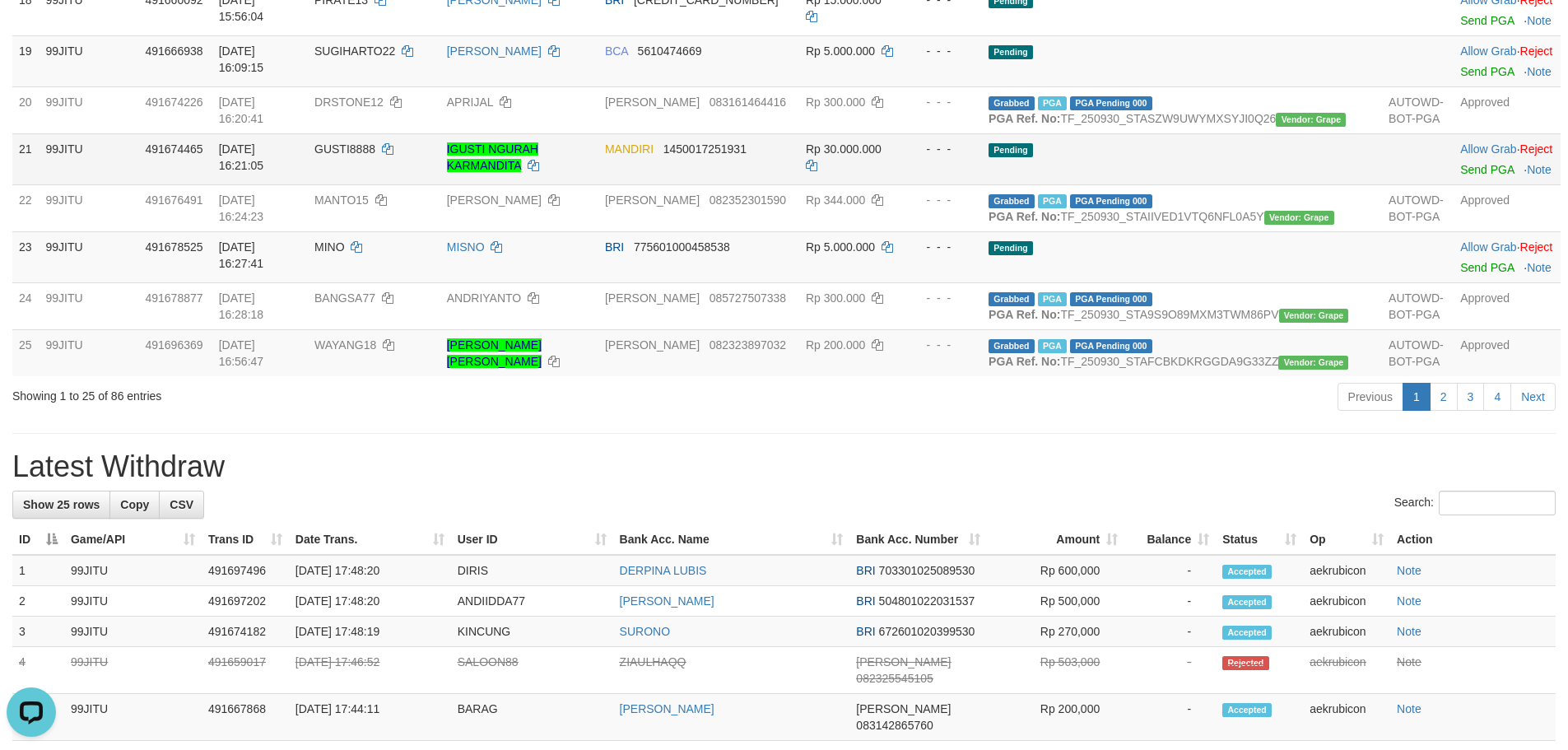
scroll to position [1417, 0]
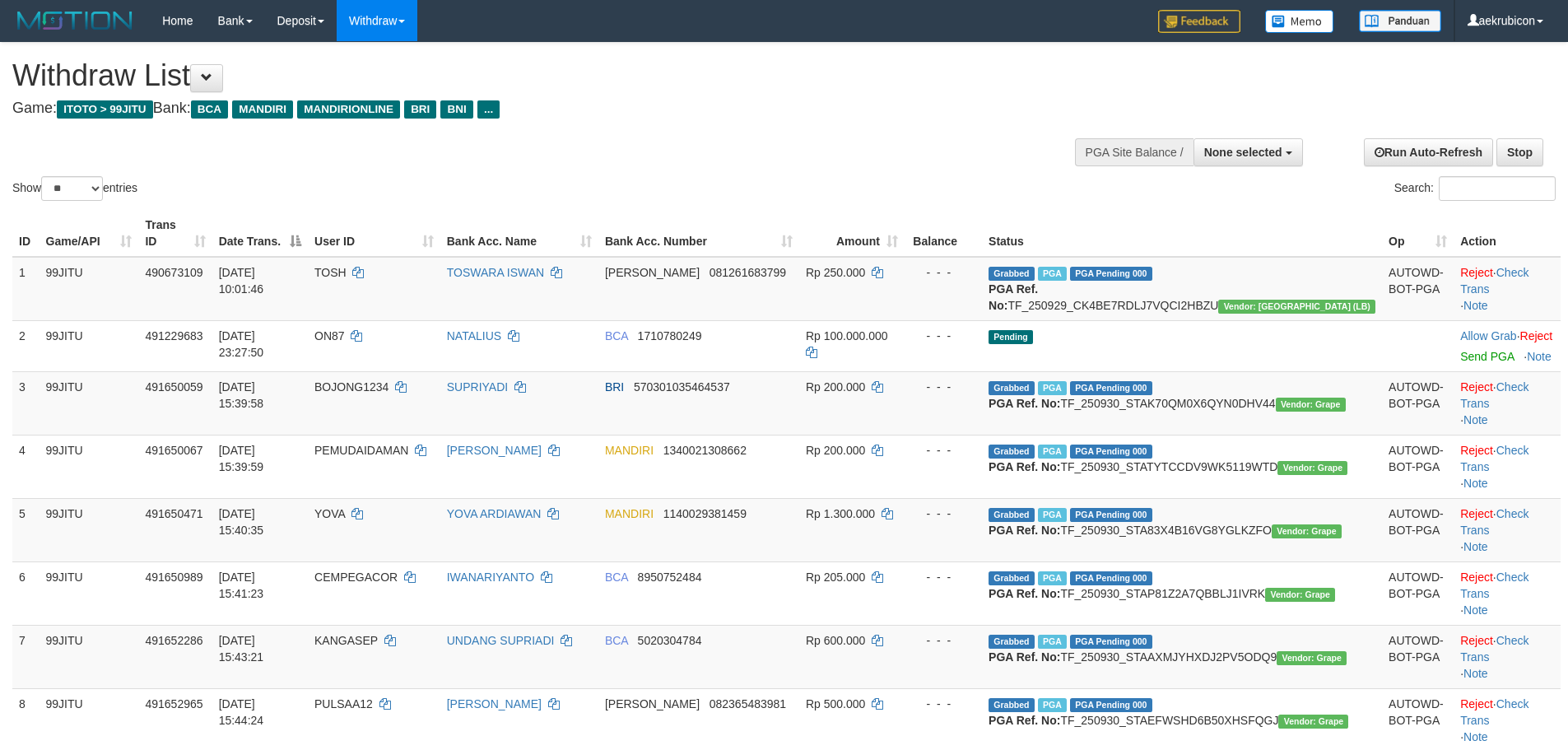
select select
select select "**"
select select
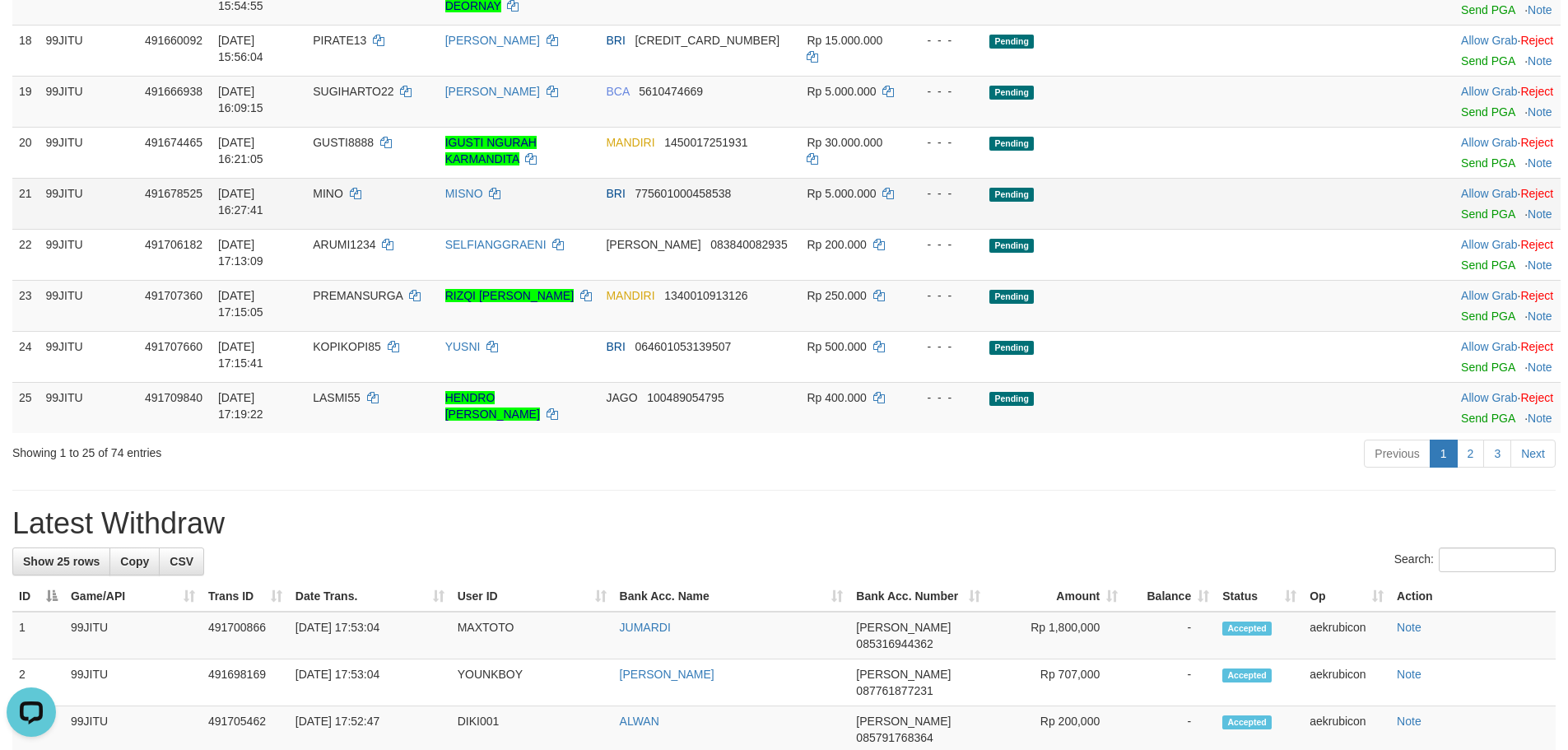
scroll to position [1325, 0]
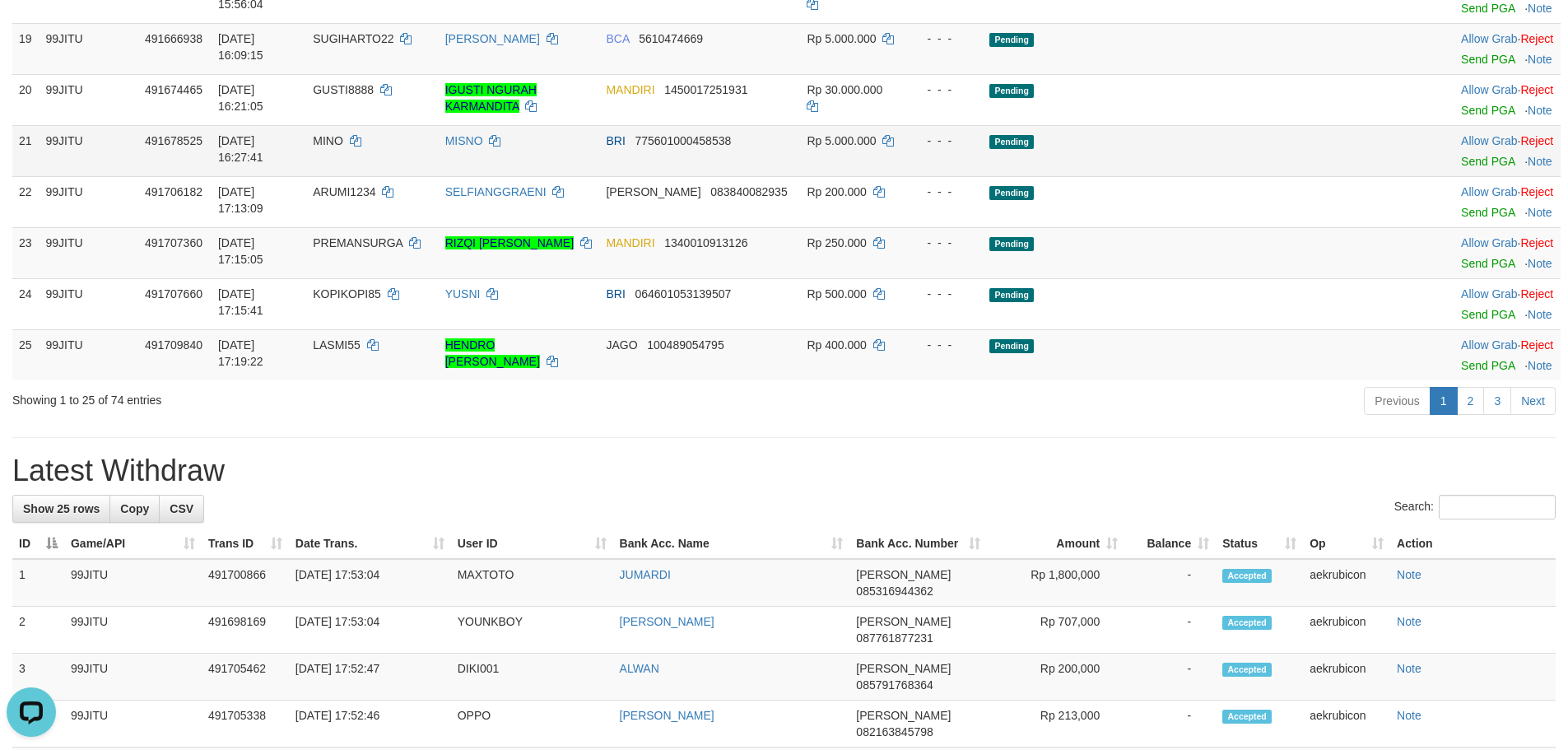
click at [384, 177] on td "MINO" at bounding box center [372, 150] width 132 height 51
click at [344, 147] on span "MINO" at bounding box center [327, 140] width 30 height 13
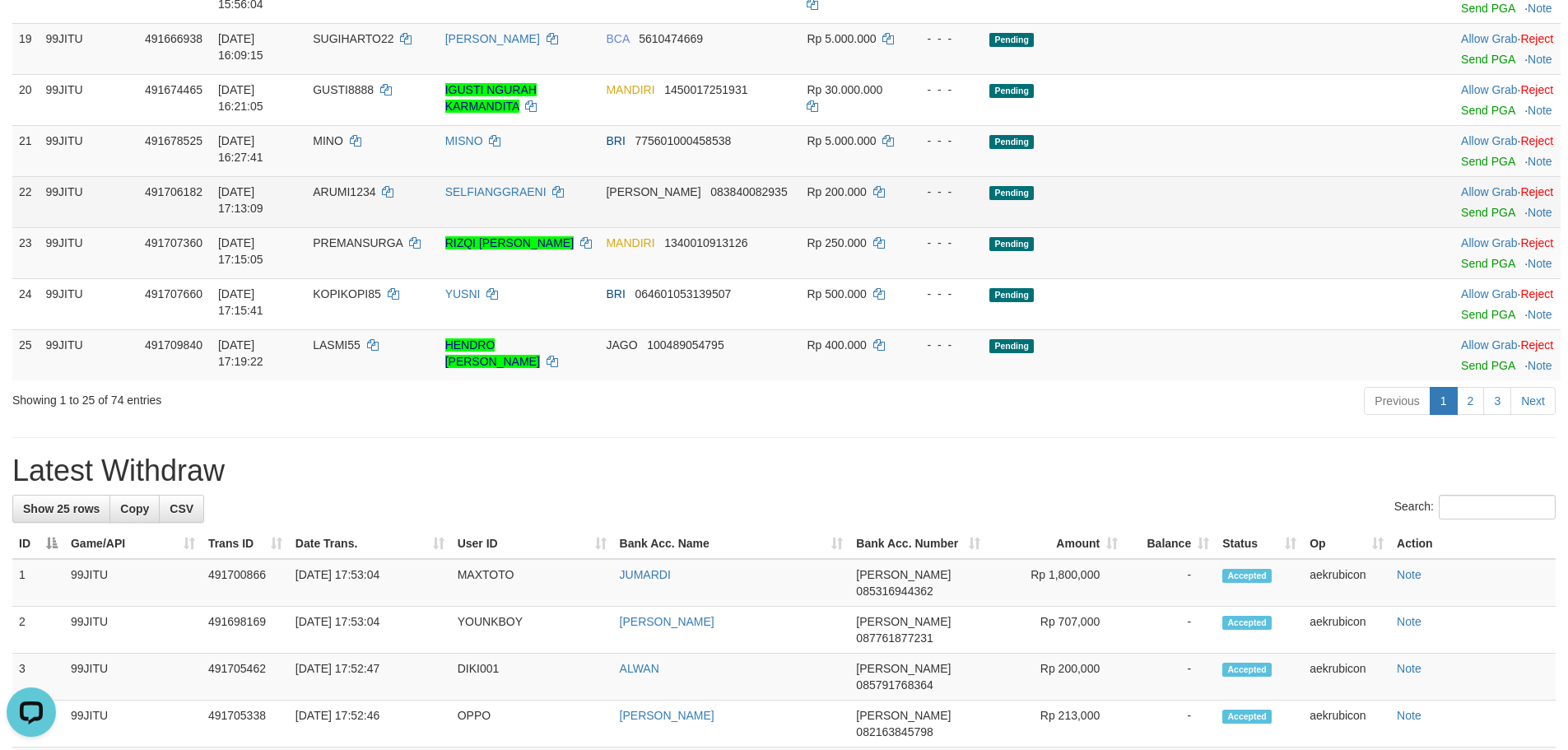
click at [375, 198] on span "ARUMI1234" at bounding box center [344, 191] width 63 height 13
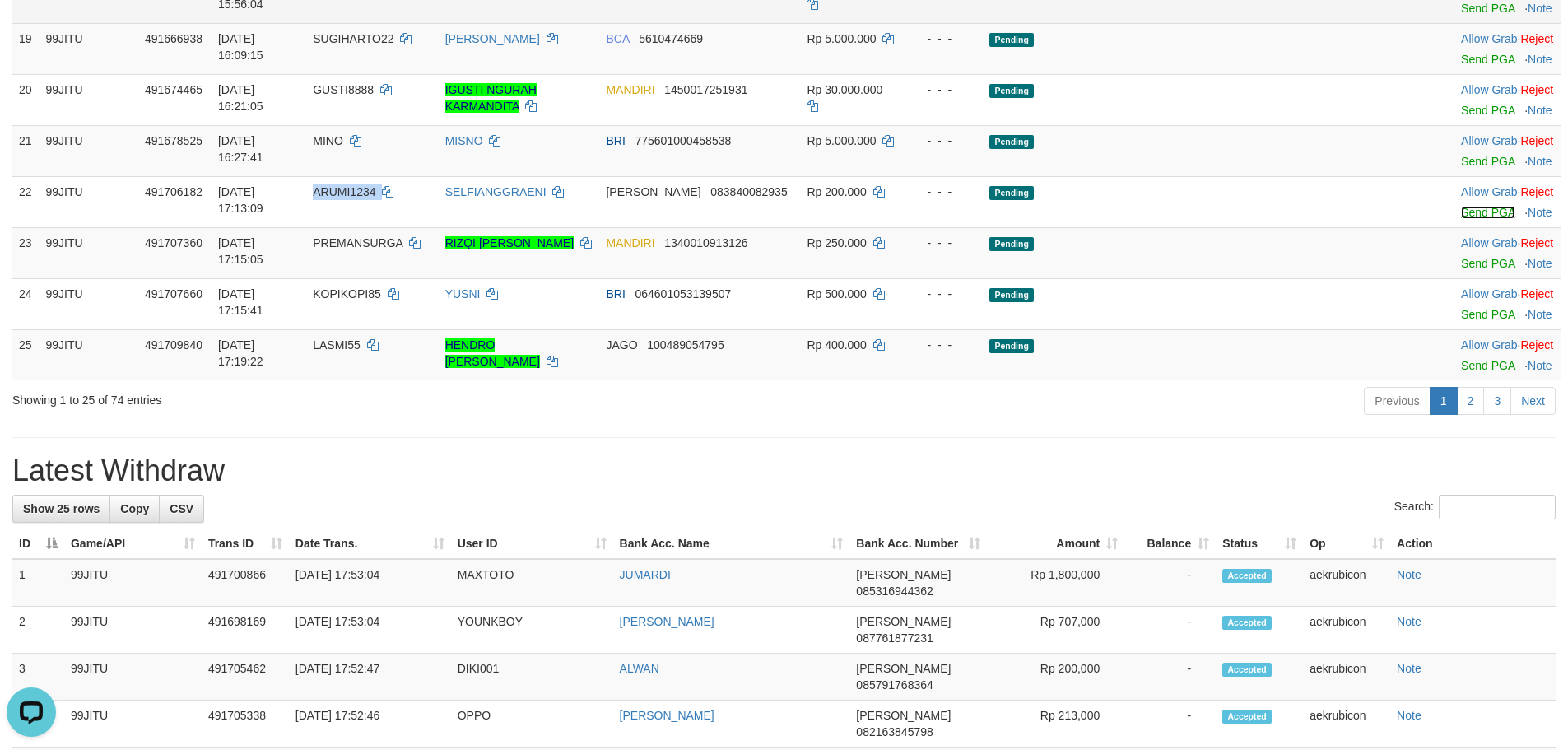
drag, startPoint x: 1450, startPoint y: 422, endPoint x: 840, endPoint y: 197, distance: 650.2
click at [1461, 219] on link "Send PGA" at bounding box center [1488, 212] width 53 height 13
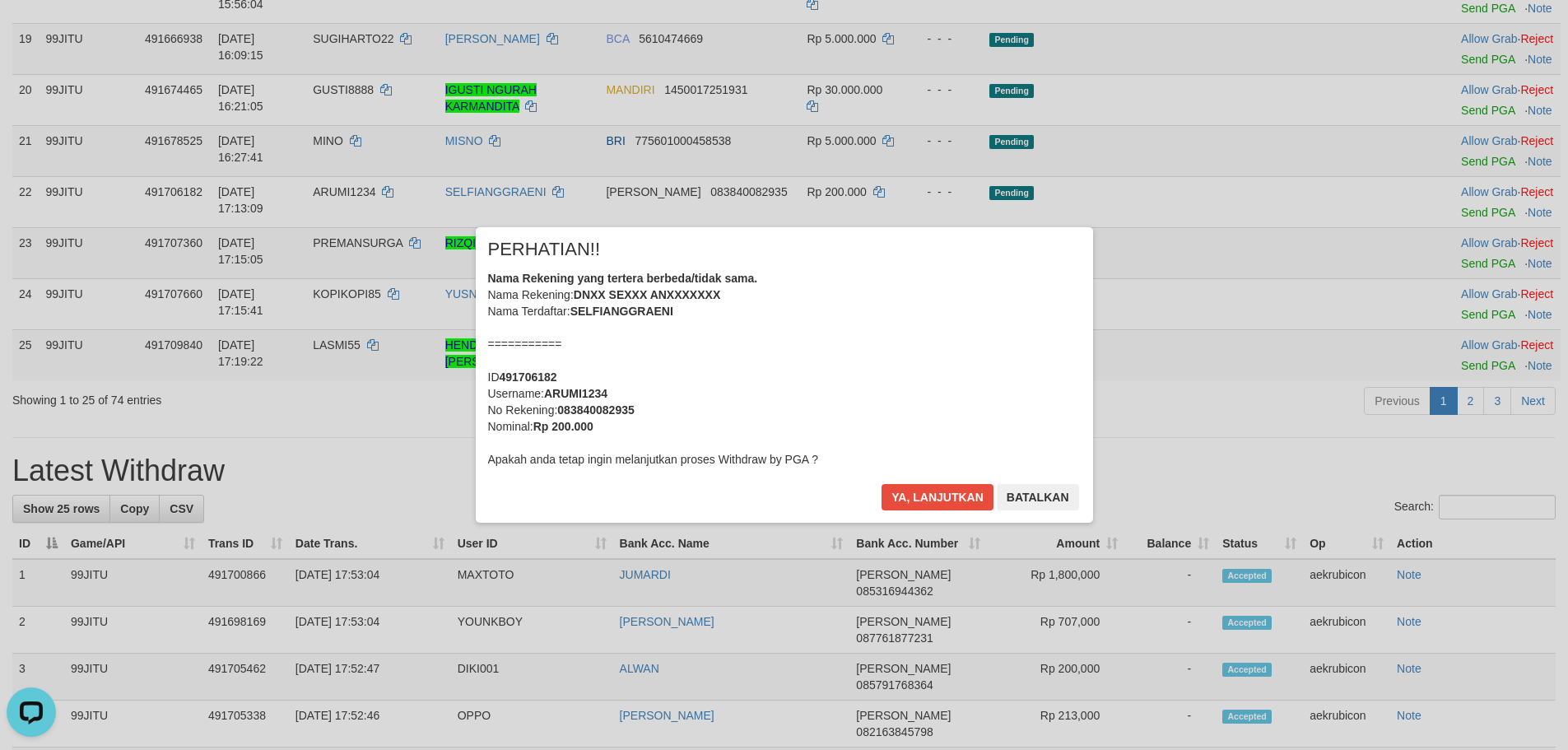
click at [399, 457] on div "× PERHATIAN!! Nama Rekening yang tertera berbeda/tidak sama. Nama Rekening: DNX…" at bounding box center [784, 375] width 964 height 294
drag, startPoint x: 399, startPoint y: 457, endPoint x: 582, endPoint y: 453, distance: 183.0
click at [401, 457] on div "× PERHATIAN!! Nama Rekening yang tertera berbeda/tidak sama. Nama Rekening: DNX…" at bounding box center [784, 375] width 964 height 294
click at [890, 496] on button "Ya, lanjutkan" at bounding box center [938, 497] width 112 height 27
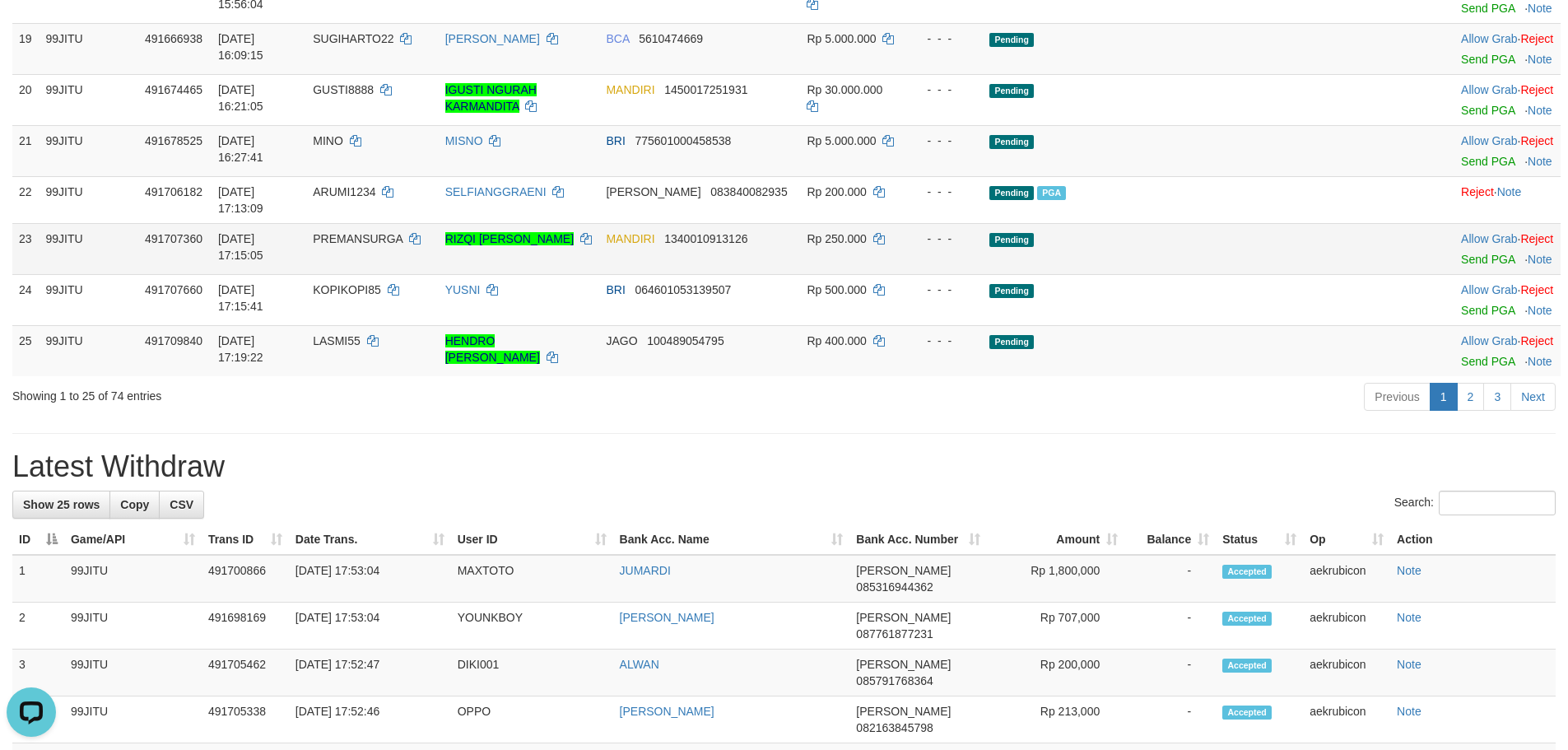
click at [391, 245] on span "PREMANSURGA" at bounding box center [357, 239] width 90 height 13
copy td "PREMANSURGA"
click at [1463, 266] on link "Send PGA" at bounding box center [1488, 259] width 53 height 13
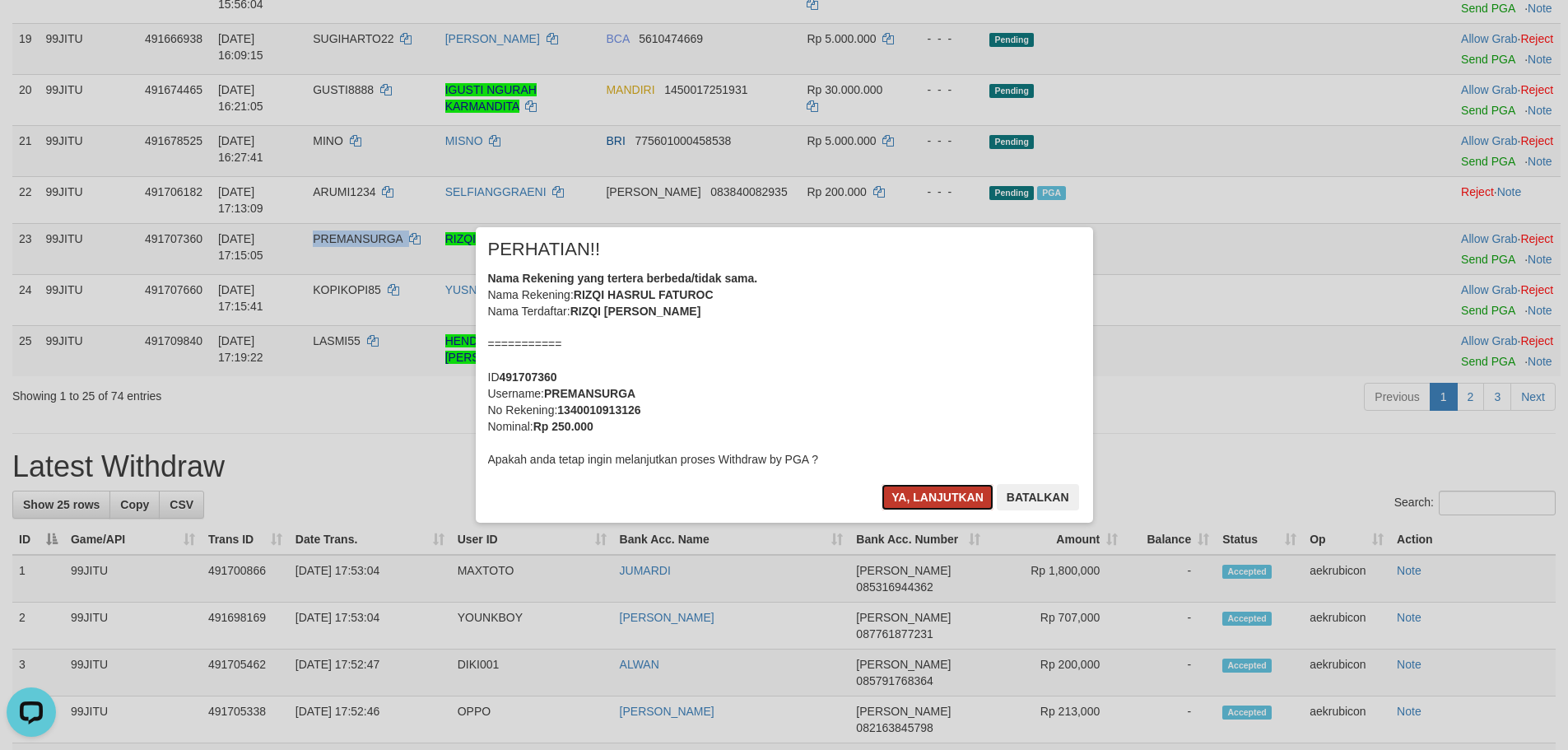
click at [902, 487] on button "Ya, lanjutkan" at bounding box center [938, 497] width 112 height 27
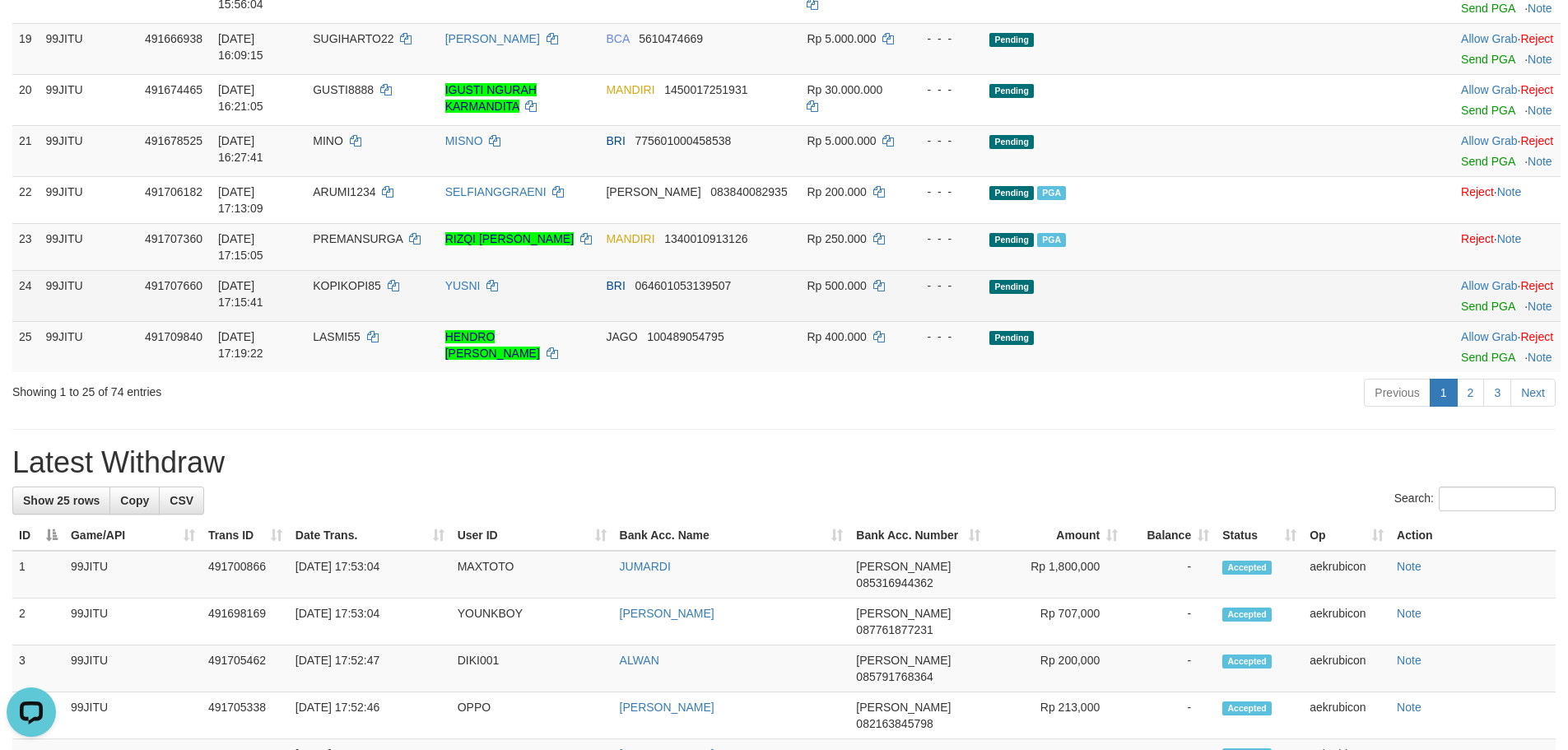
click at [381, 292] on span "KOPIKOPI85" at bounding box center [346, 285] width 67 height 13
click at [1461, 313] on link "Send PGA" at bounding box center [1488, 306] width 53 height 13
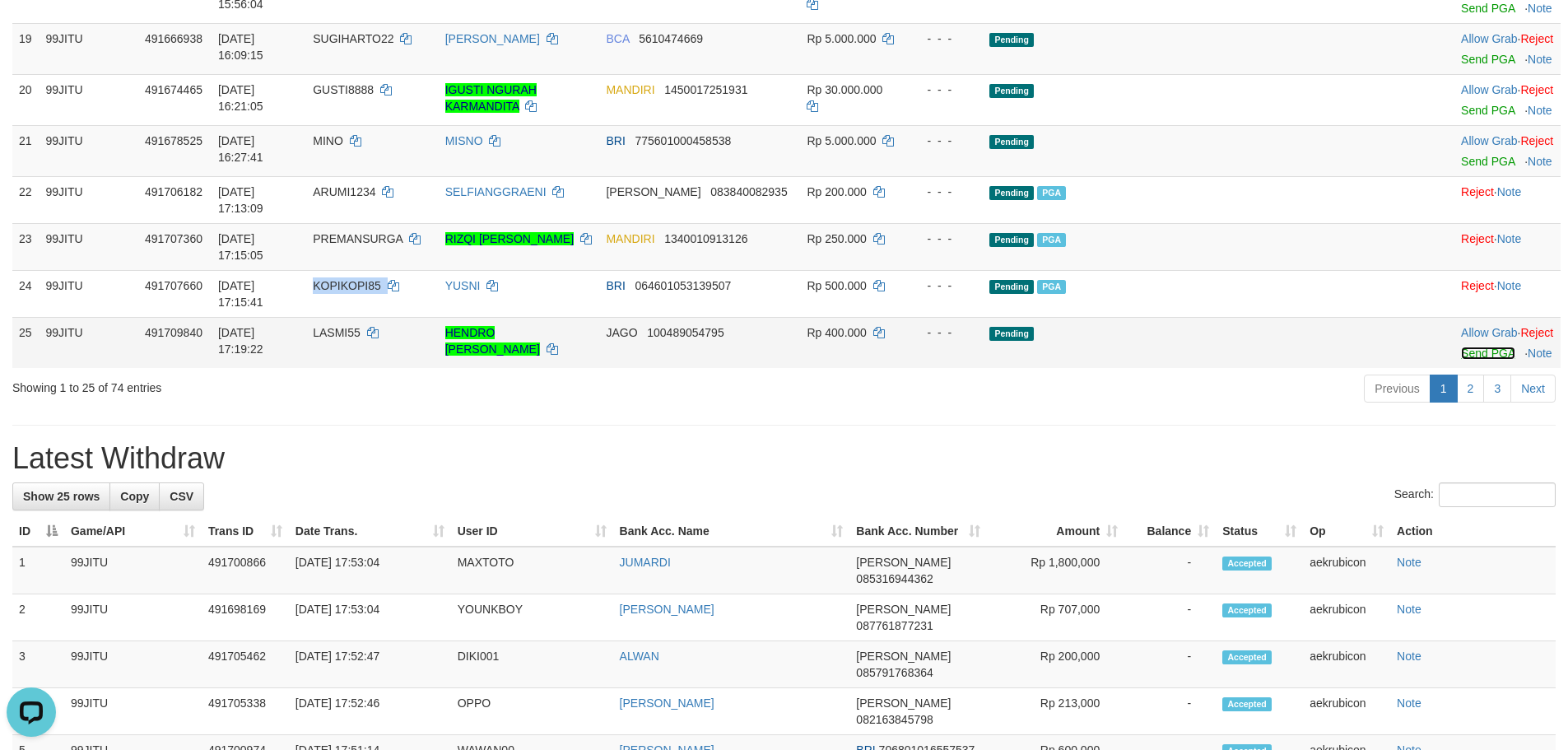
click at [1461, 360] on link "Send PGA" at bounding box center [1488, 353] width 53 height 13
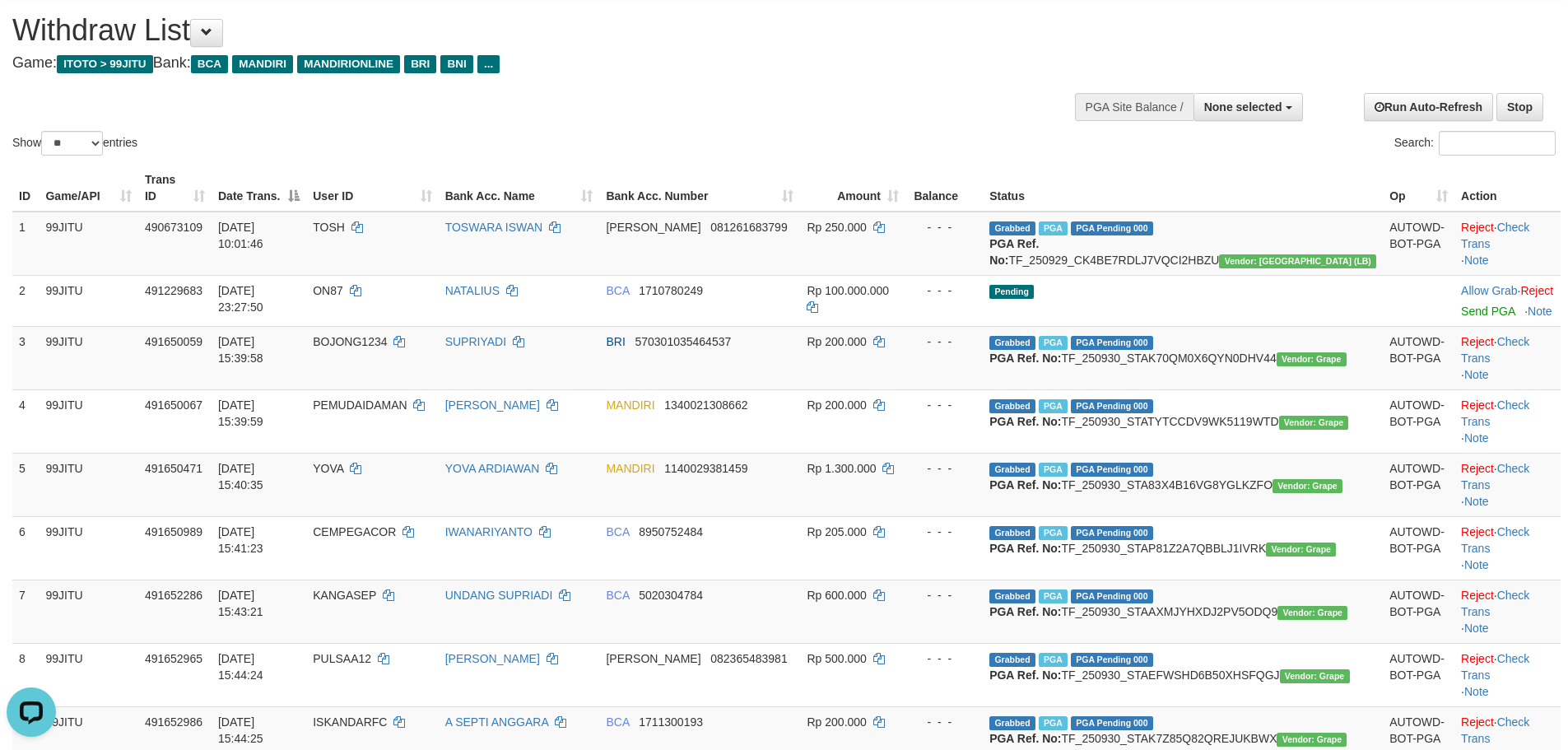
scroll to position [0, 0]
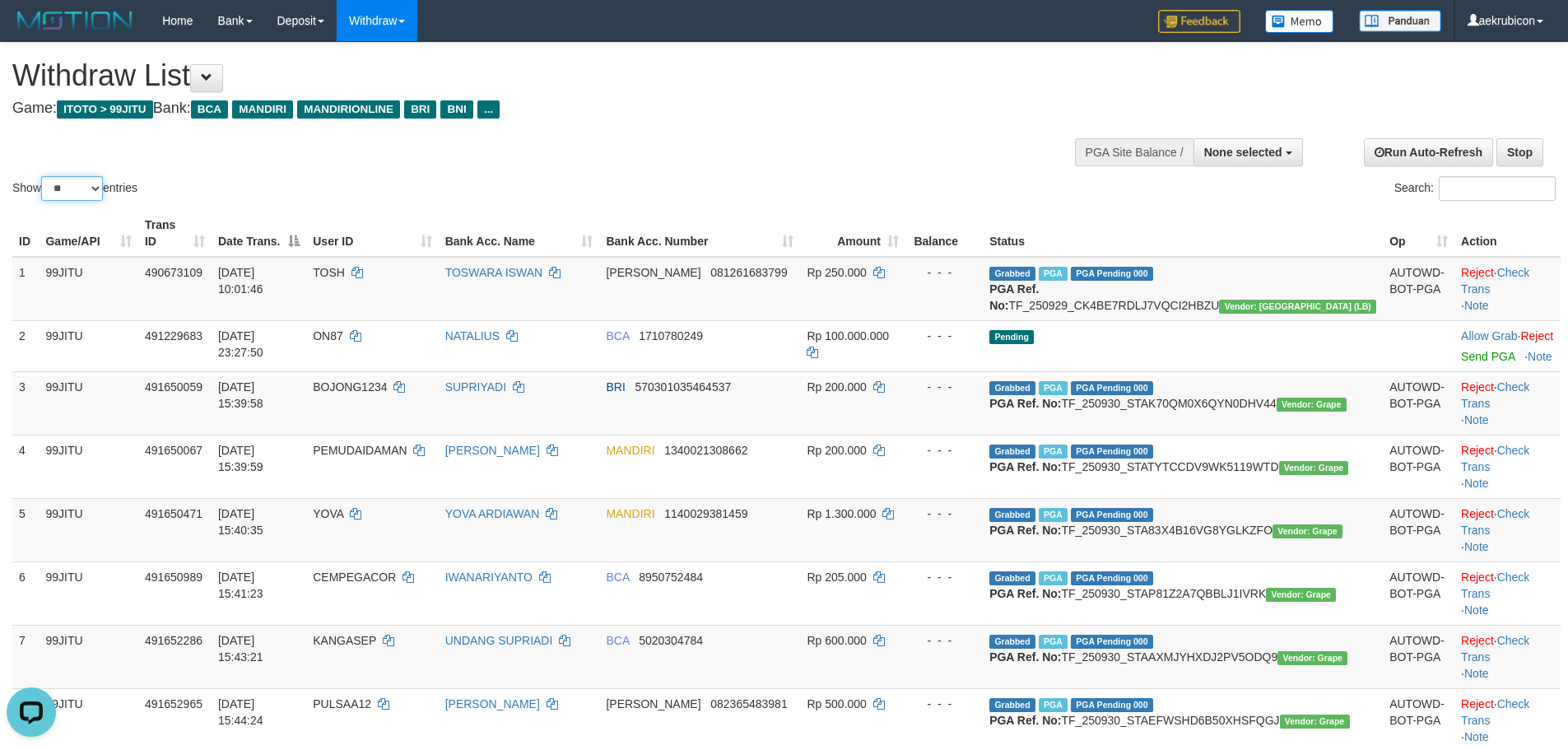
drag, startPoint x: 50, startPoint y: 193, endPoint x: 65, endPoint y: 200, distance: 16.6
click at [51, 193] on select "** ** ** ***" at bounding box center [72, 189] width 62 height 25
select select "***"
click at [44, 177] on select "** ** ** ***" at bounding box center [72, 189] width 62 height 25
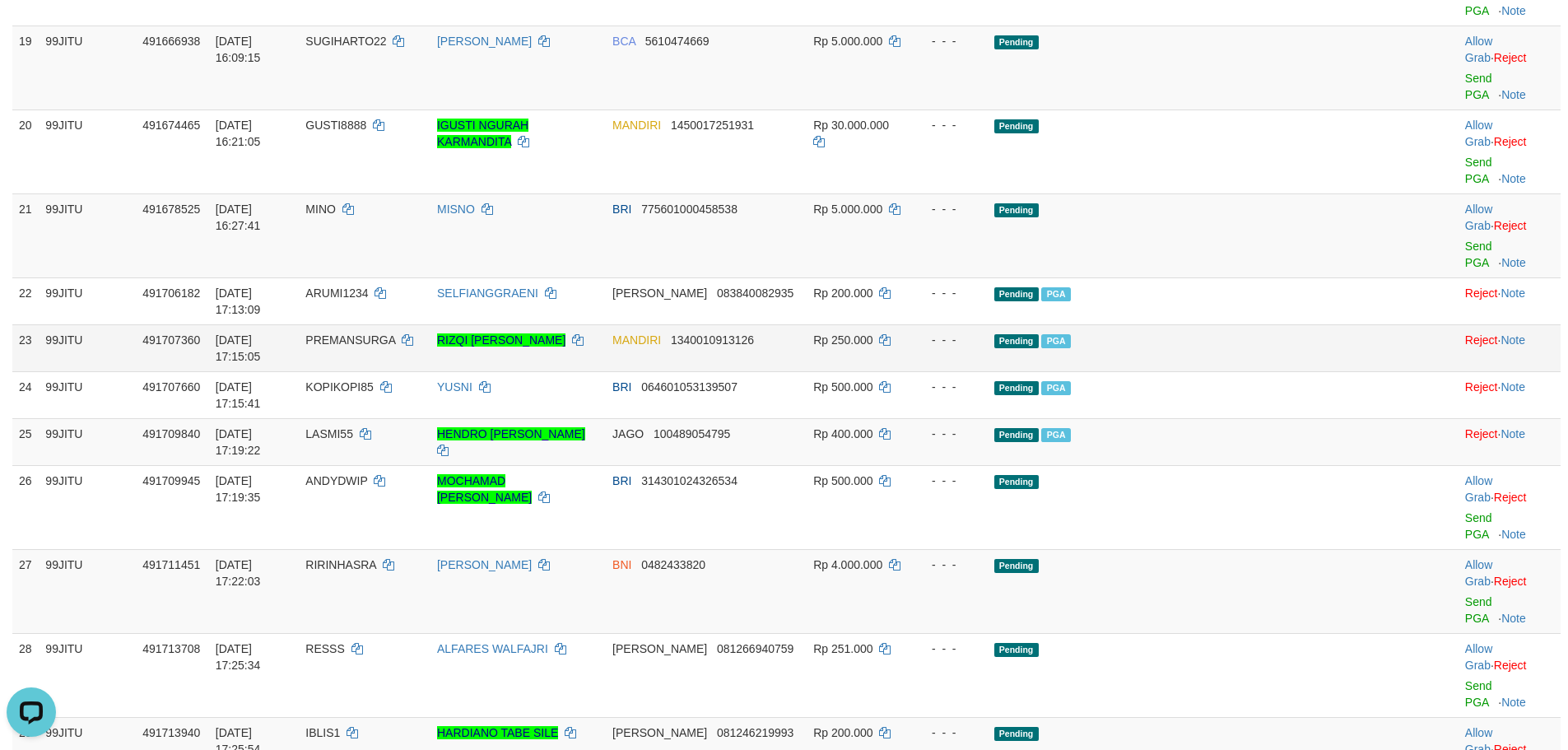
scroll to position [1509, 0]
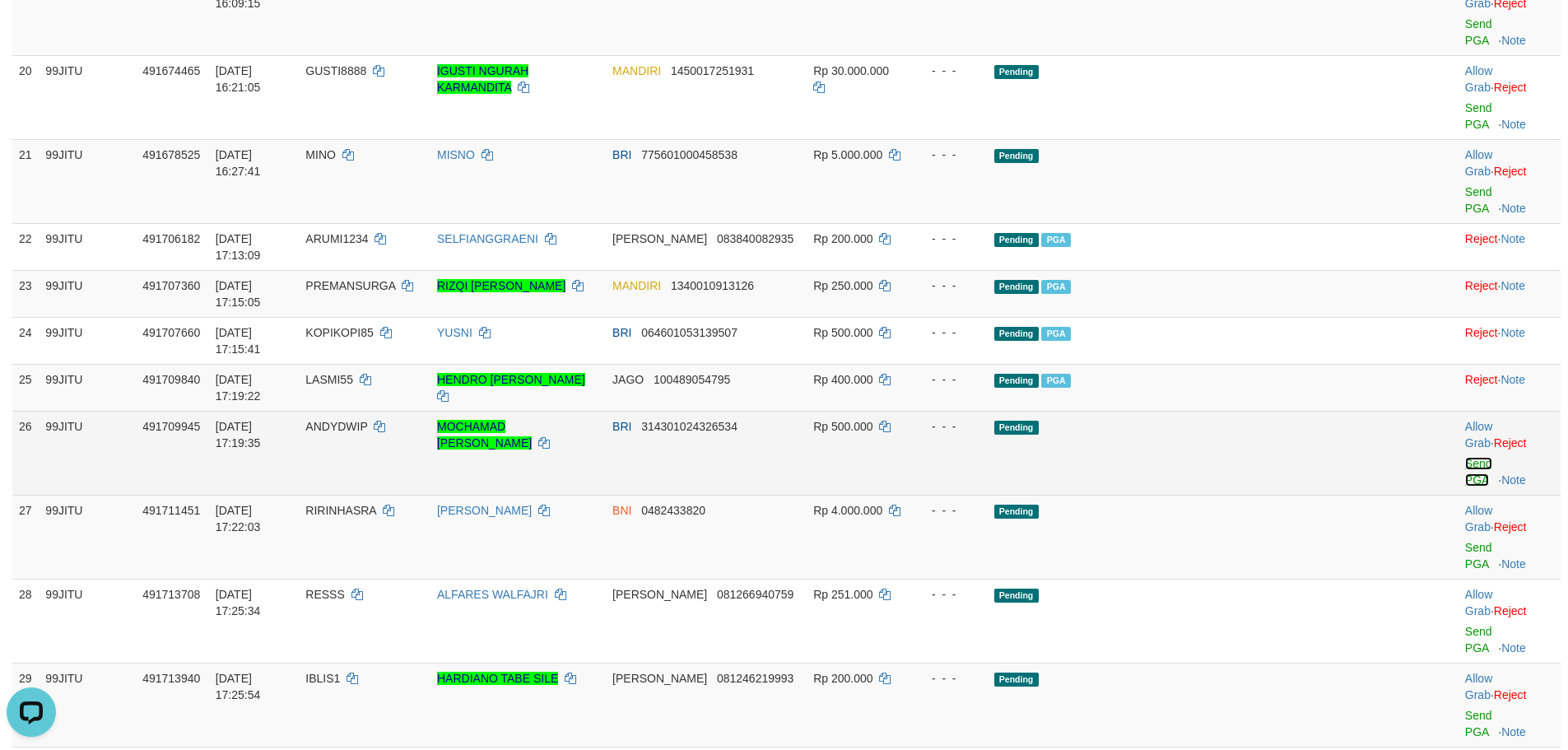
click at [1466, 457] on link "Send PGA" at bounding box center [1479, 472] width 28 height 29
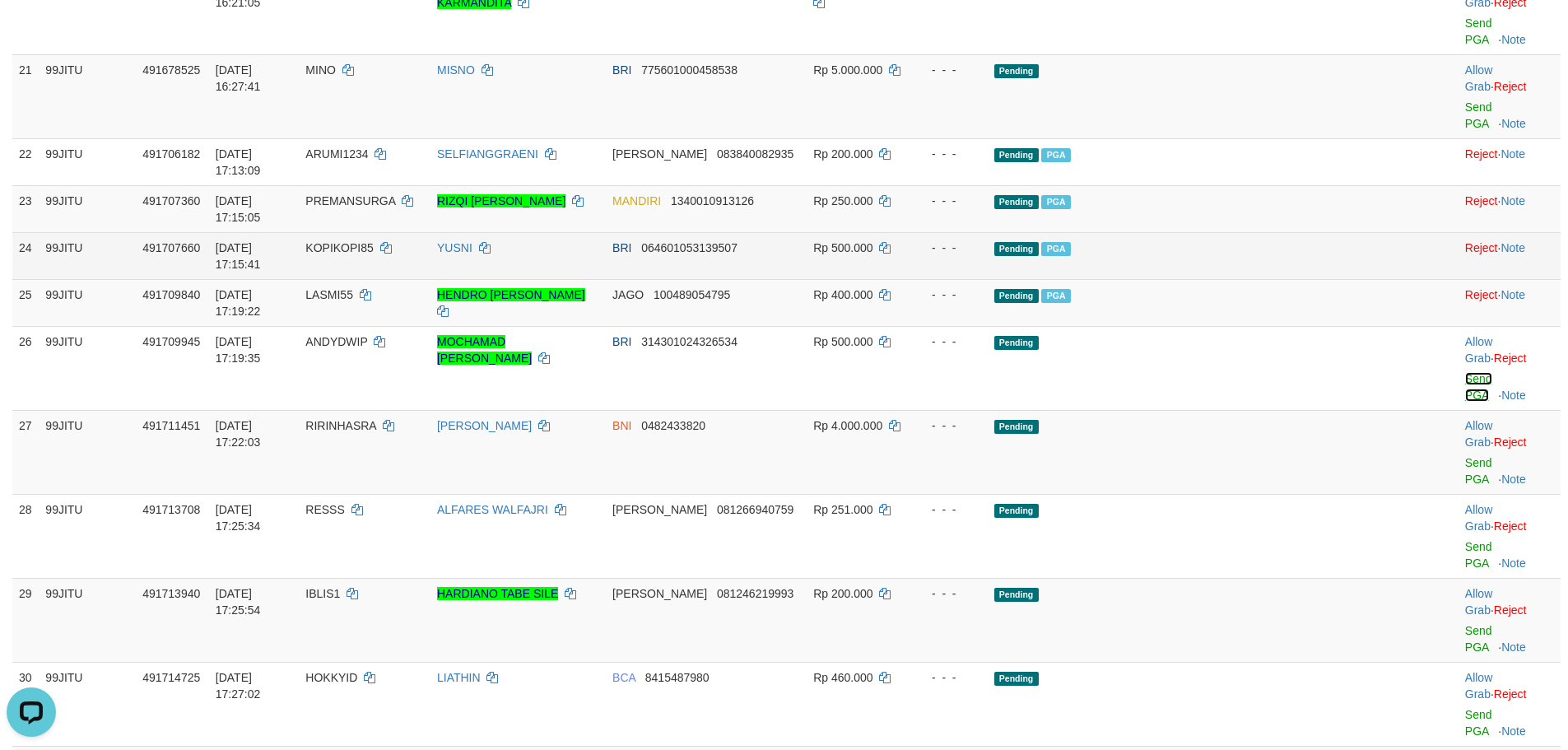
scroll to position [1646, 0]
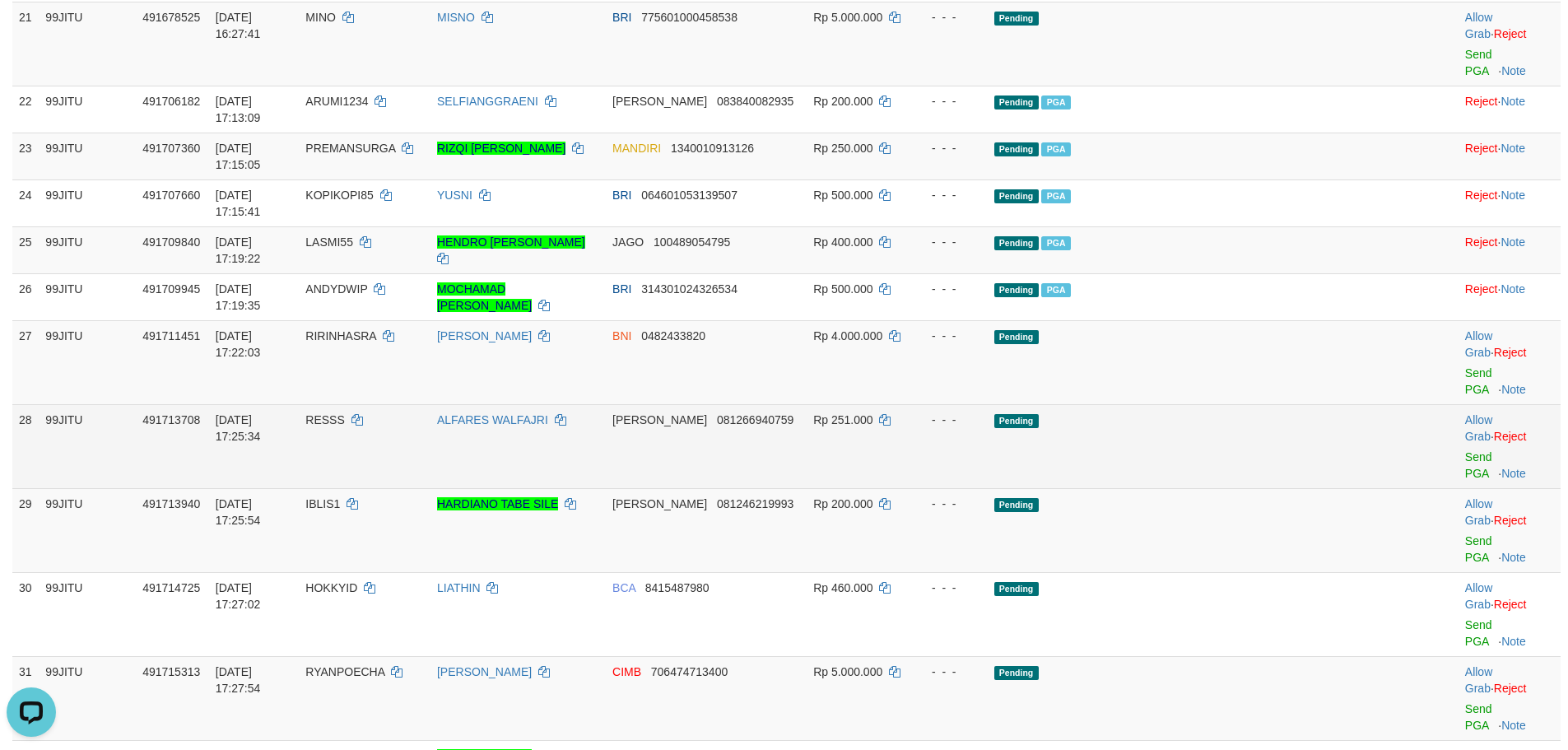
copy td "KOPIKOPI85"
click at [344, 413] on span "RESSS" at bounding box center [325, 419] width 39 height 13
copy td "RESSS"
click at [344, 413] on span "RESSS" at bounding box center [325, 419] width 39 height 13
click at [1466, 450] on link "Send PGA" at bounding box center [1479, 465] width 28 height 29
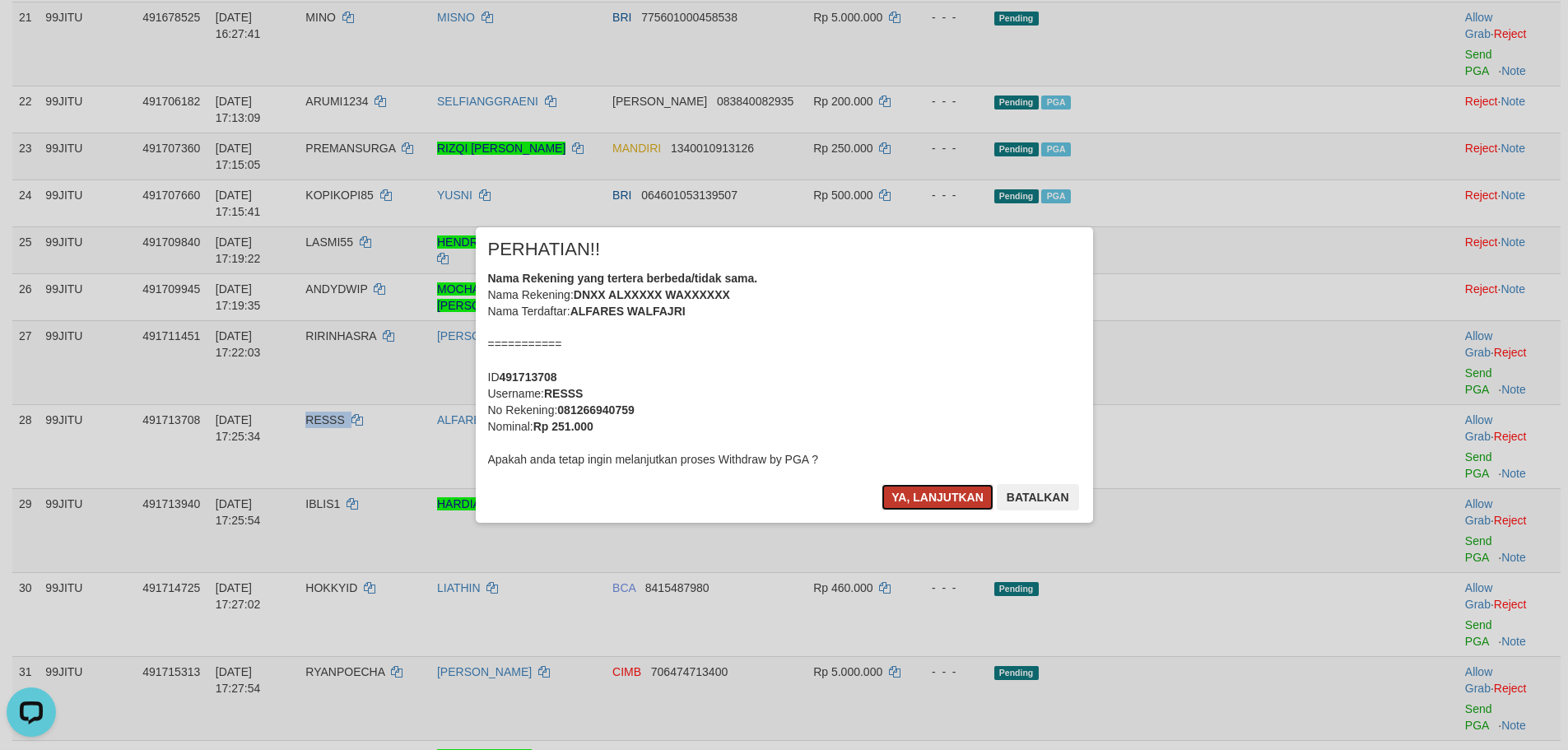
click at [902, 505] on button "Ya, lanjutkan" at bounding box center [938, 497] width 112 height 27
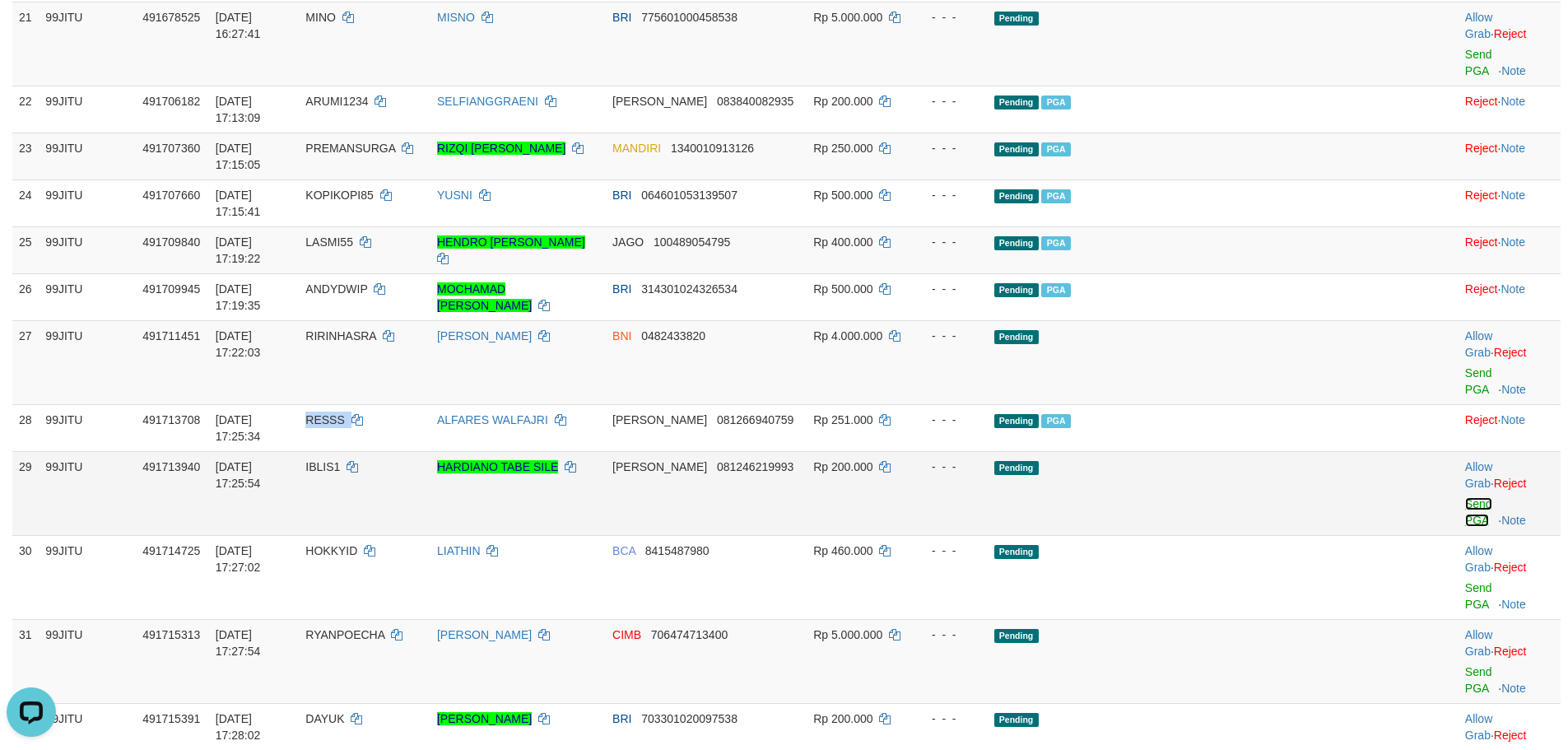
click at [1466, 497] on link "Send PGA" at bounding box center [1479, 511] width 28 height 29
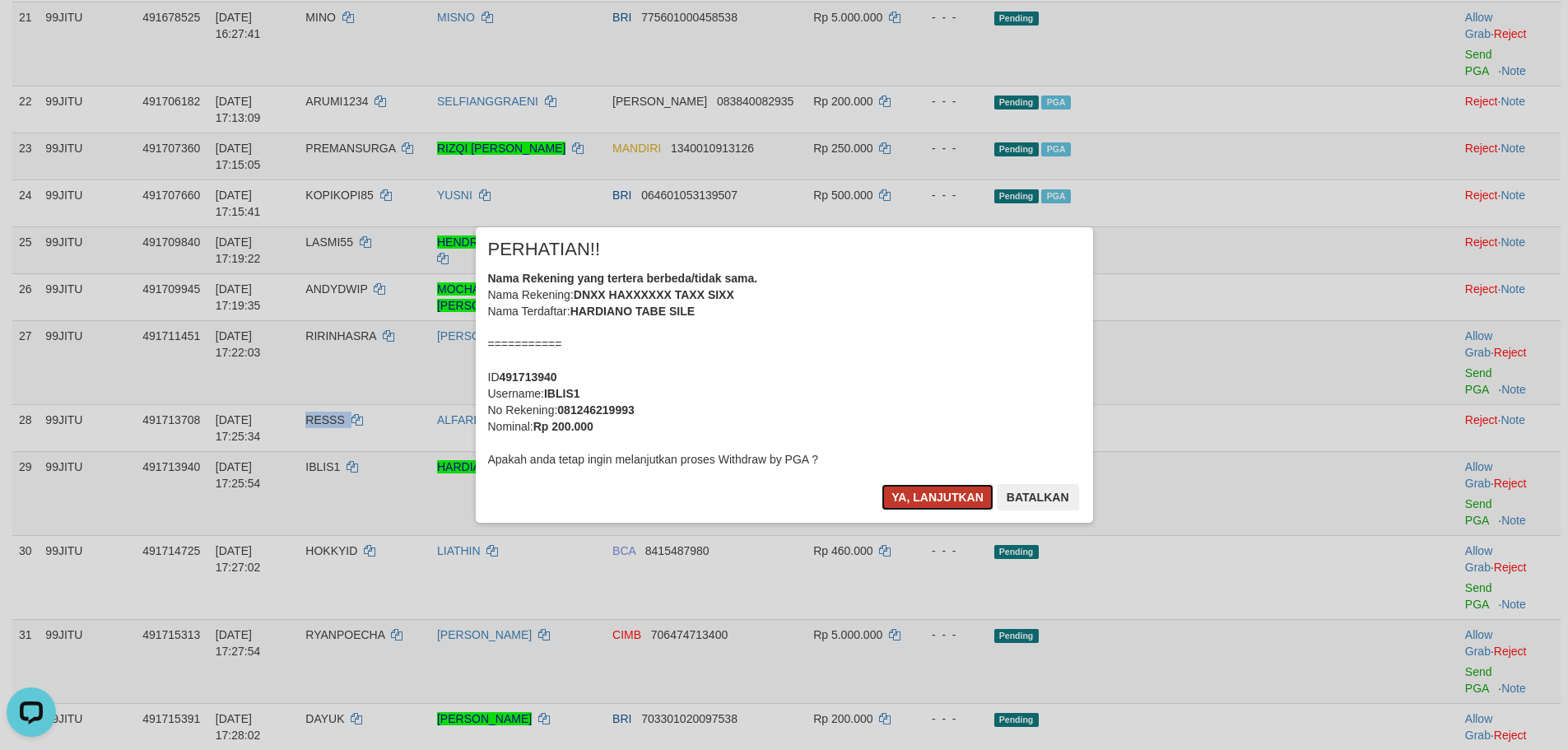
click at [907, 505] on button "Ya, lanjutkan" at bounding box center [938, 497] width 112 height 27
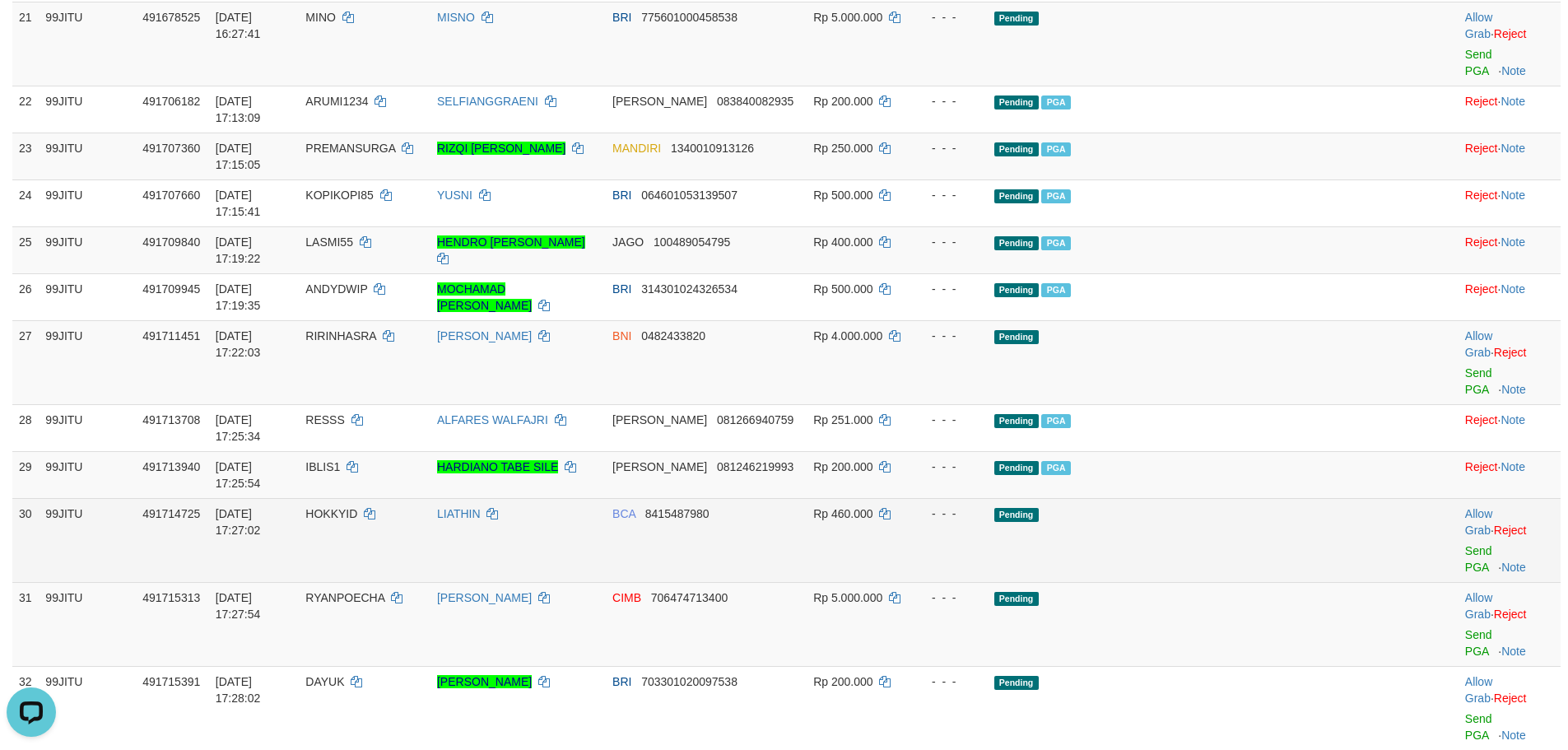
click at [357, 507] on span "HOKKYID" at bounding box center [332, 513] width 52 height 13
copy td "HOKKYID"
click at [357, 507] on span "HOKKYID" at bounding box center [332, 513] width 52 height 13
click at [1466, 544] on link "Send PGA" at bounding box center [1479, 559] width 28 height 29
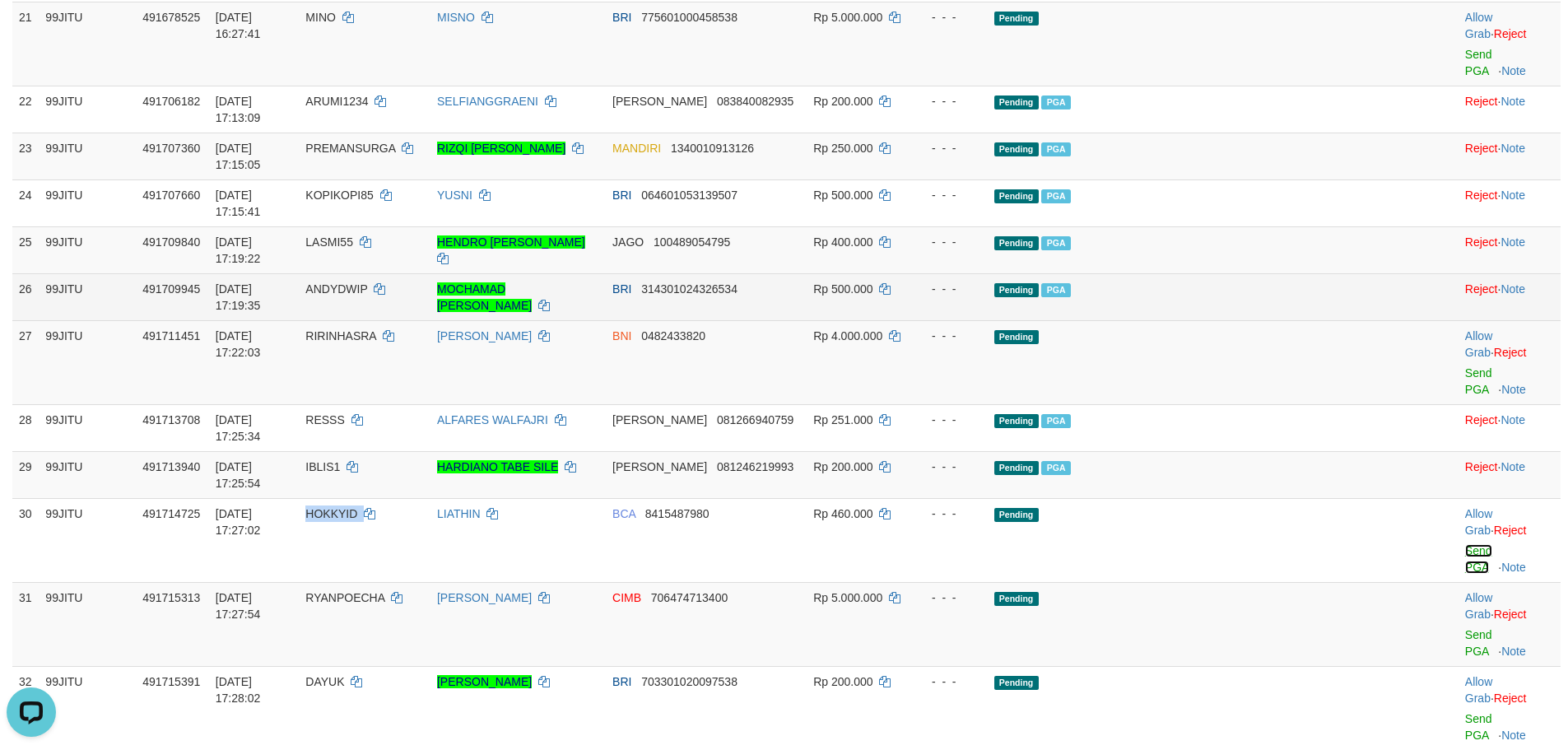
scroll to position [1784, 0]
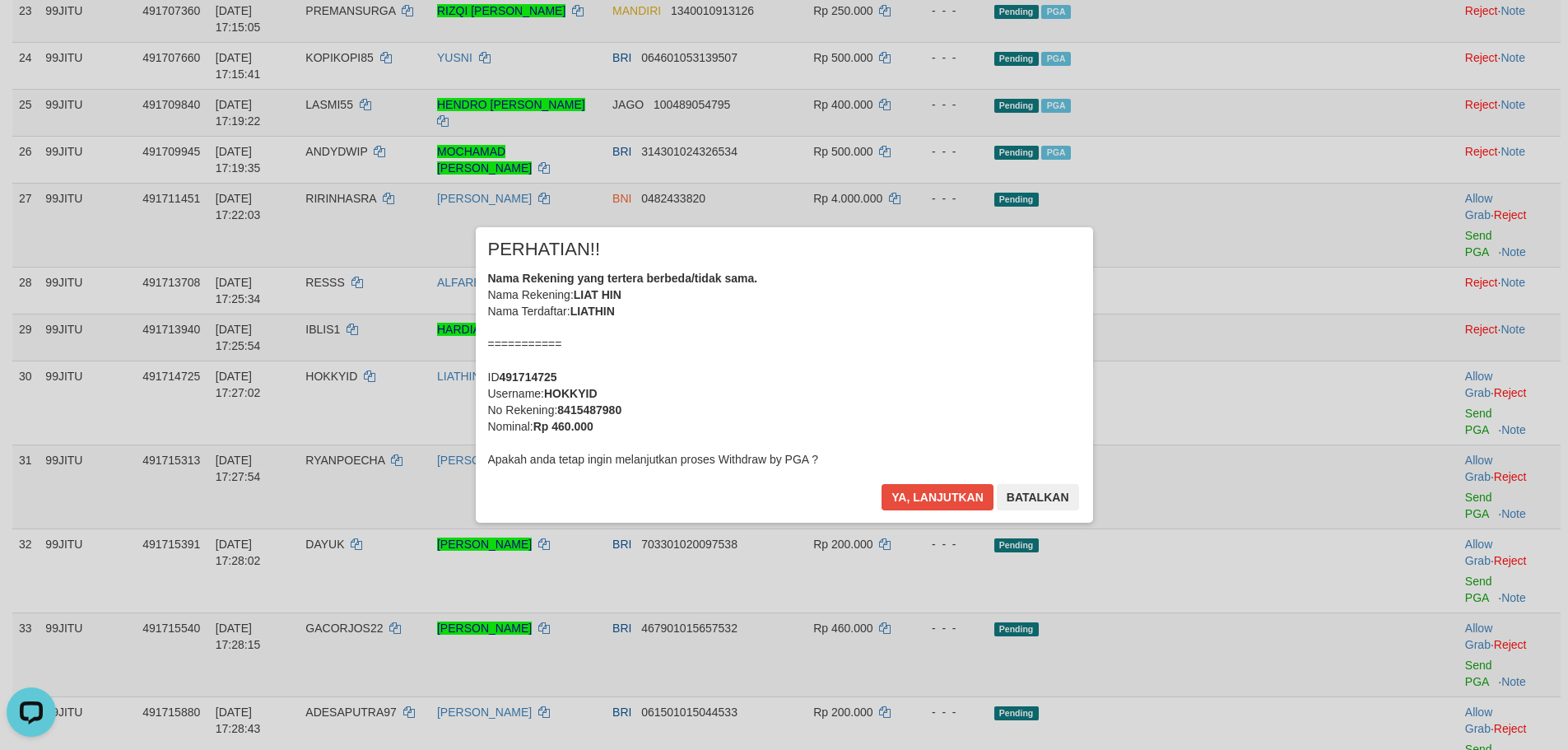
click at [923, 523] on div "× PERHATIAN!! Nama Rekening yang tertera berbeda/tidak sama. Nama Rekening: LIA…" at bounding box center [784, 375] width 1568 height 361
click at [919, 510] on button "Ya, lanjutkan" at bounding box center [938, 497] width 112 height 27
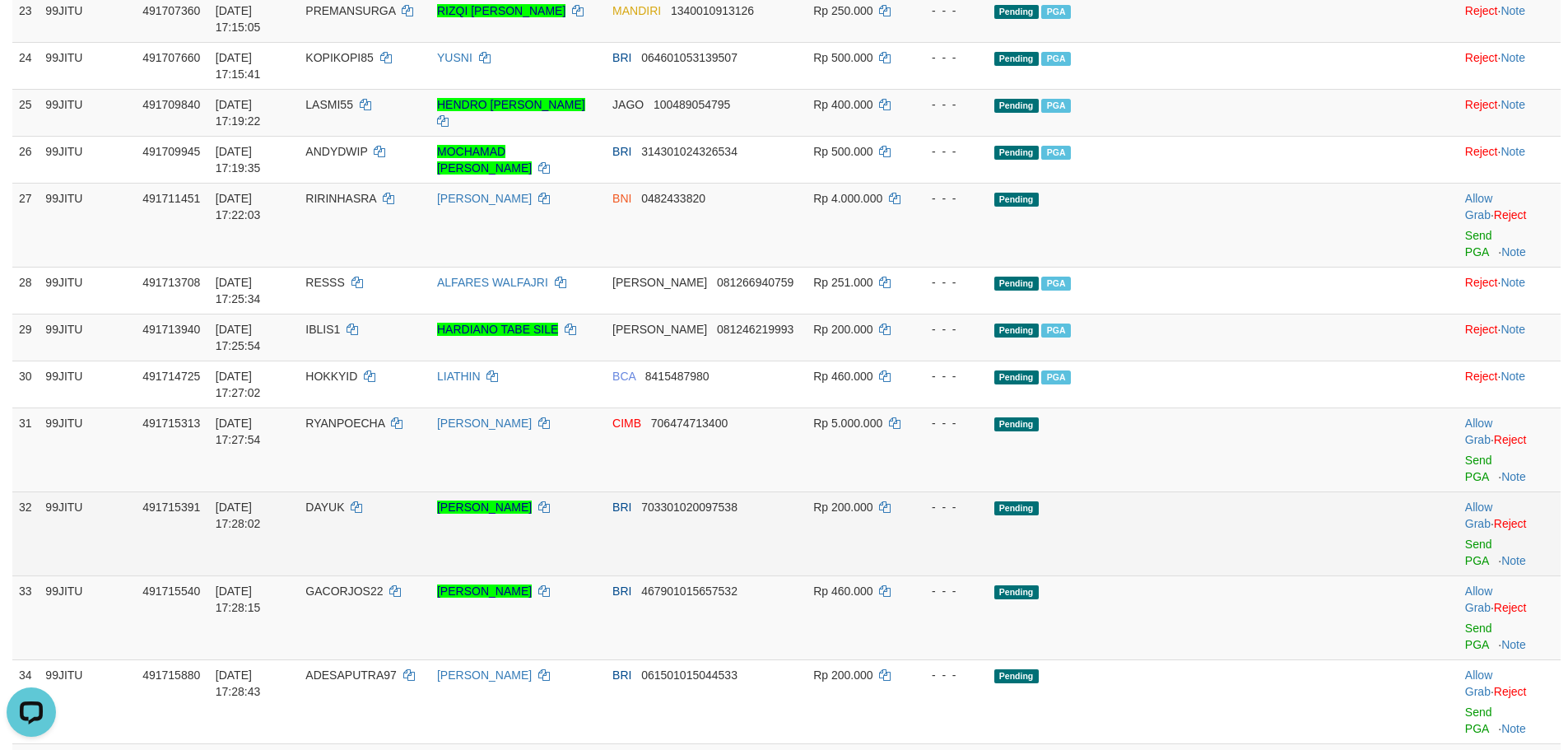
click at [384, 492] on td "DAYUK" at bounding box center [364, 534] width 132 height 84
copy td "DAYUK"
click at [384, 492] on td "DAYUK" at bounding box center [364, 534] width 132 height 84
click at [1466, 537] on link "Send PGA" at bounding box center [1479, 552] width 28 height 29
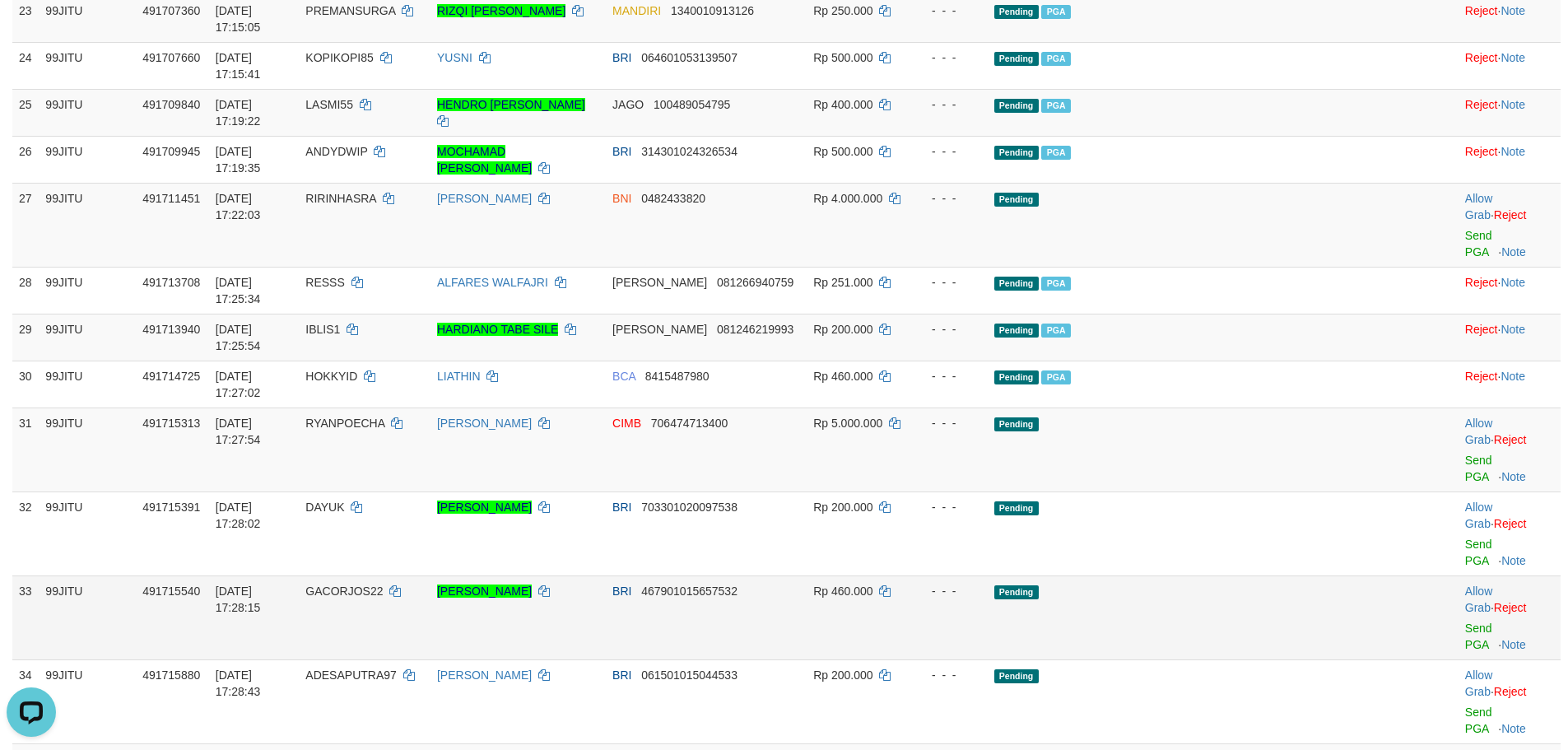
click at [425, 575] on td "GACORJOS22" at bounding box center [364, 617] width 132 height 84
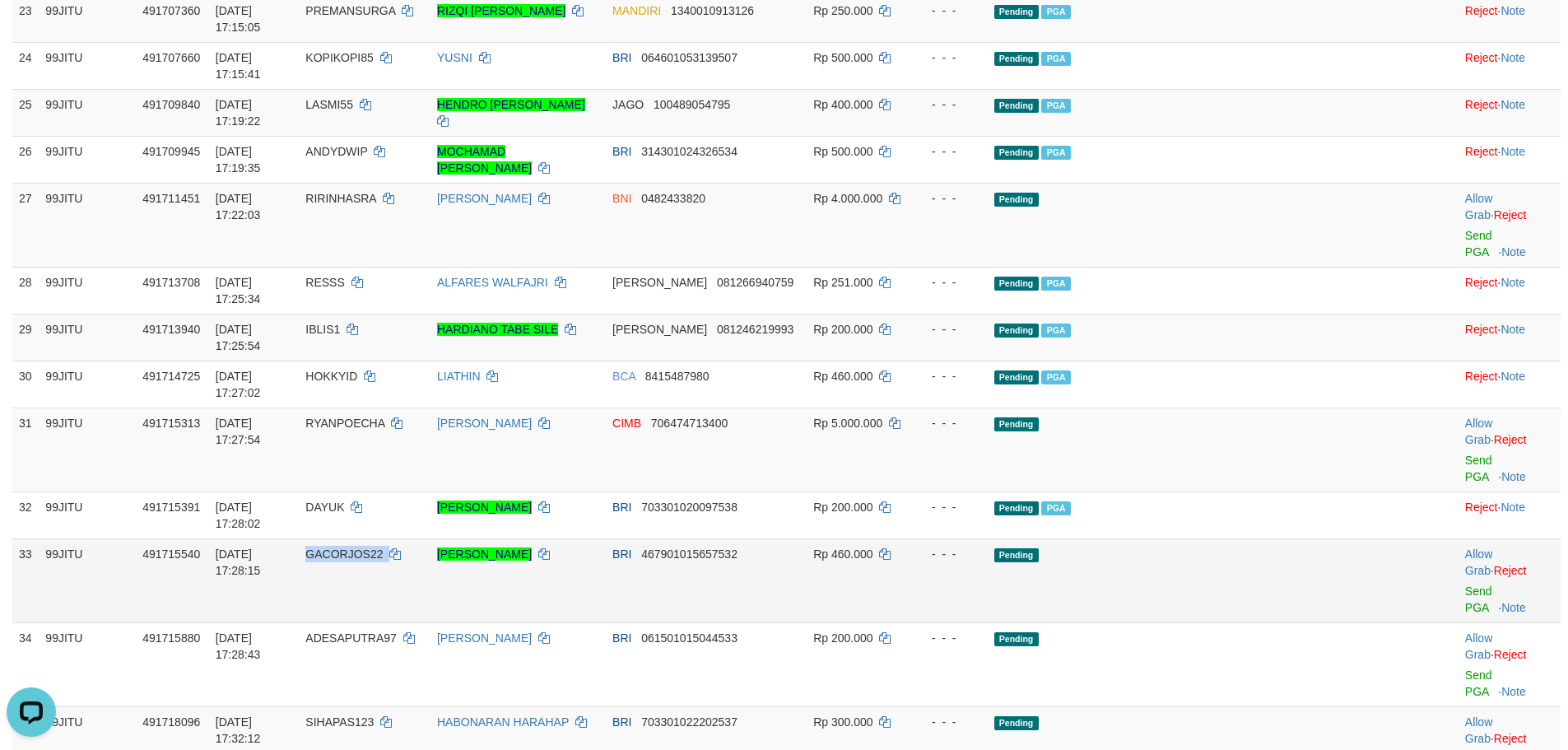
copy td "GACORJOS22"
click at [425, 538] on td "GACORJOS22" at bounding box center [364, 580] width 132 height 84
click at [1466, 585] on link "Send PGA" at bounding box center [1479, 599] width 28 height 29
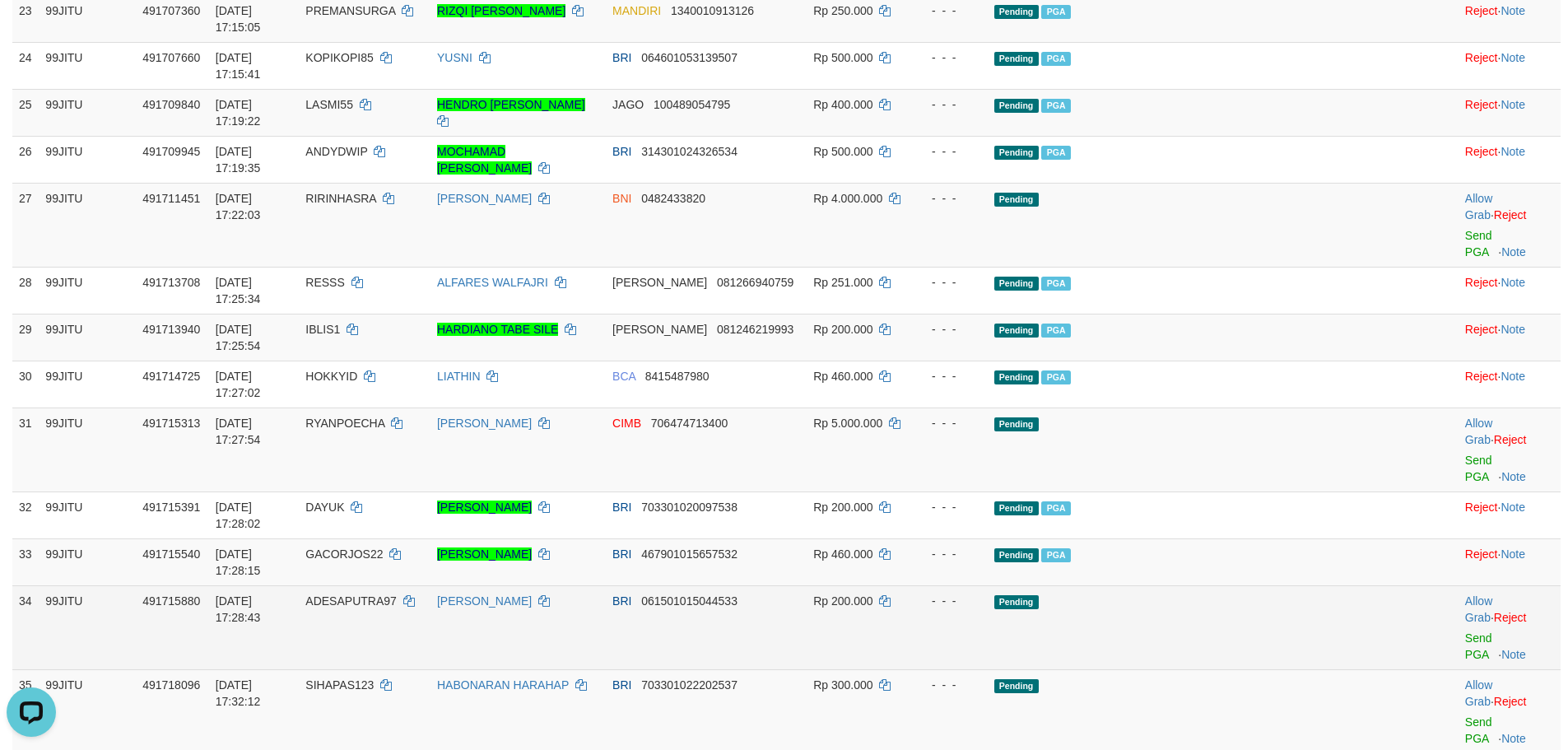
click at [1414, 586] on td at bounding box center [1423, 628] width 71 height 84
click at [1466, 631] on link "Send PGA" at bounding box center [1479, 646] width 28 height 29
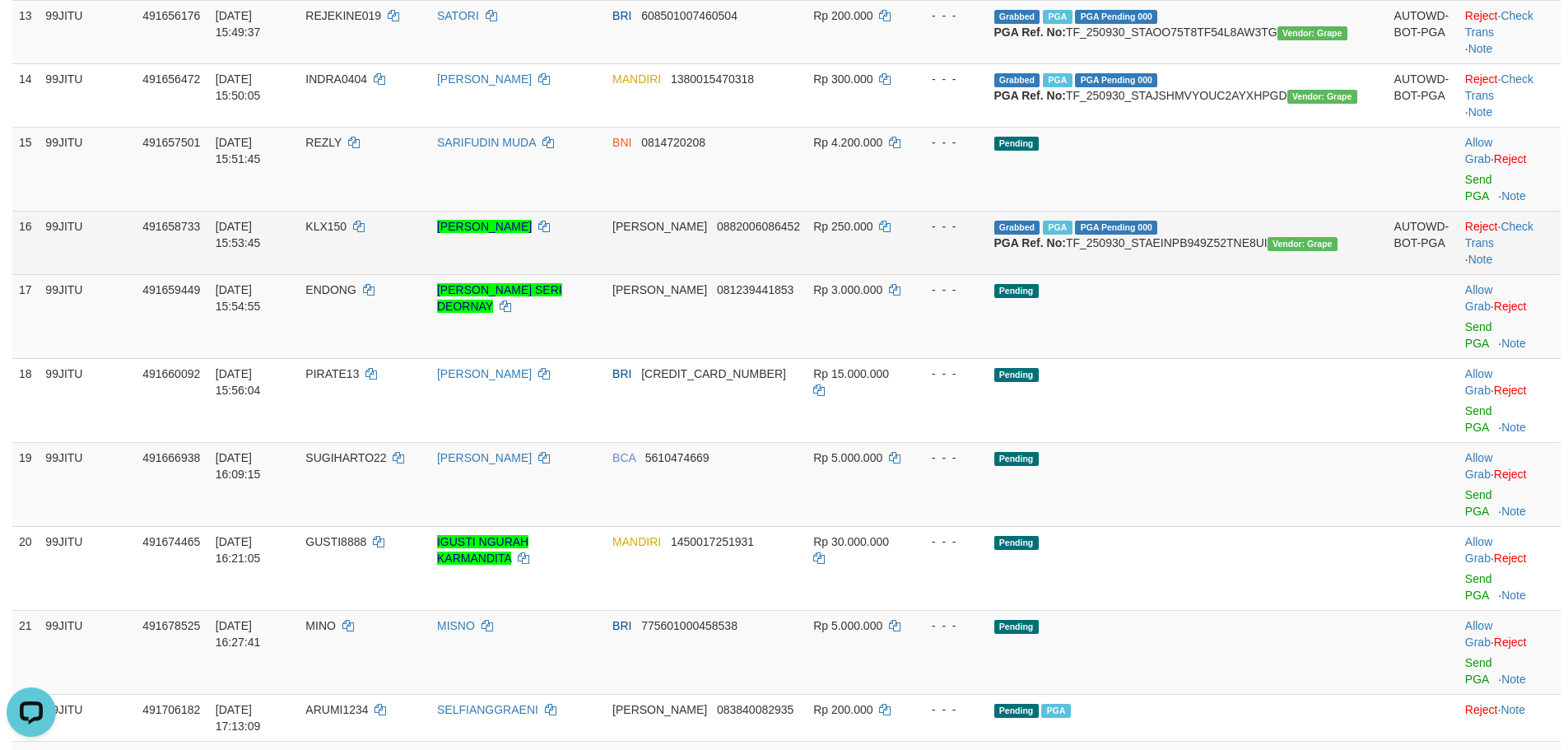
scroll to position [1097, 0]
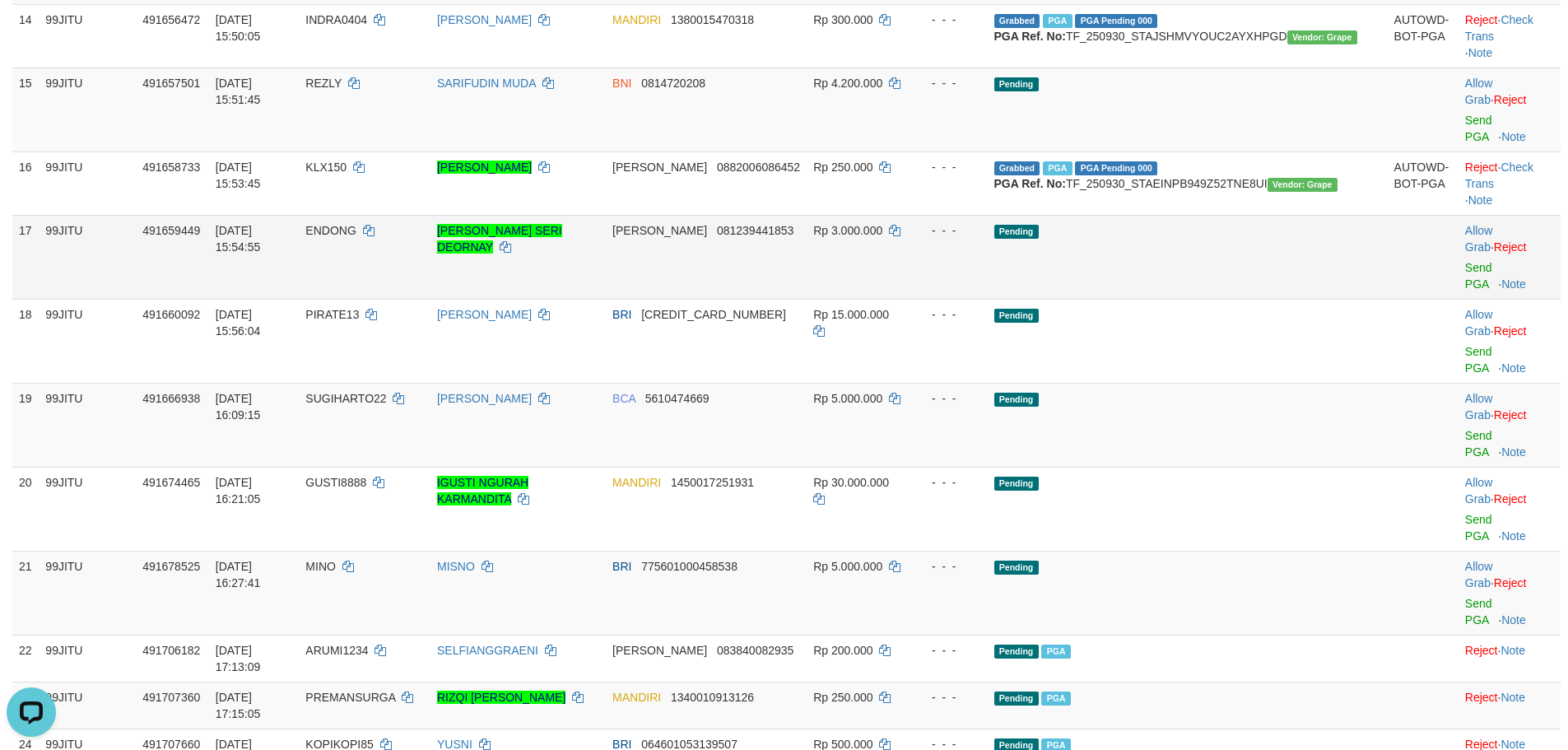
click at [356, 237] on span "ENDONG" at bounding box center [331, 230] width 50 height 13
copy td "ENDONG"
click at [1466, 290] on link "Send PGA" at bounding box center [1479, 276] width 28 height 29
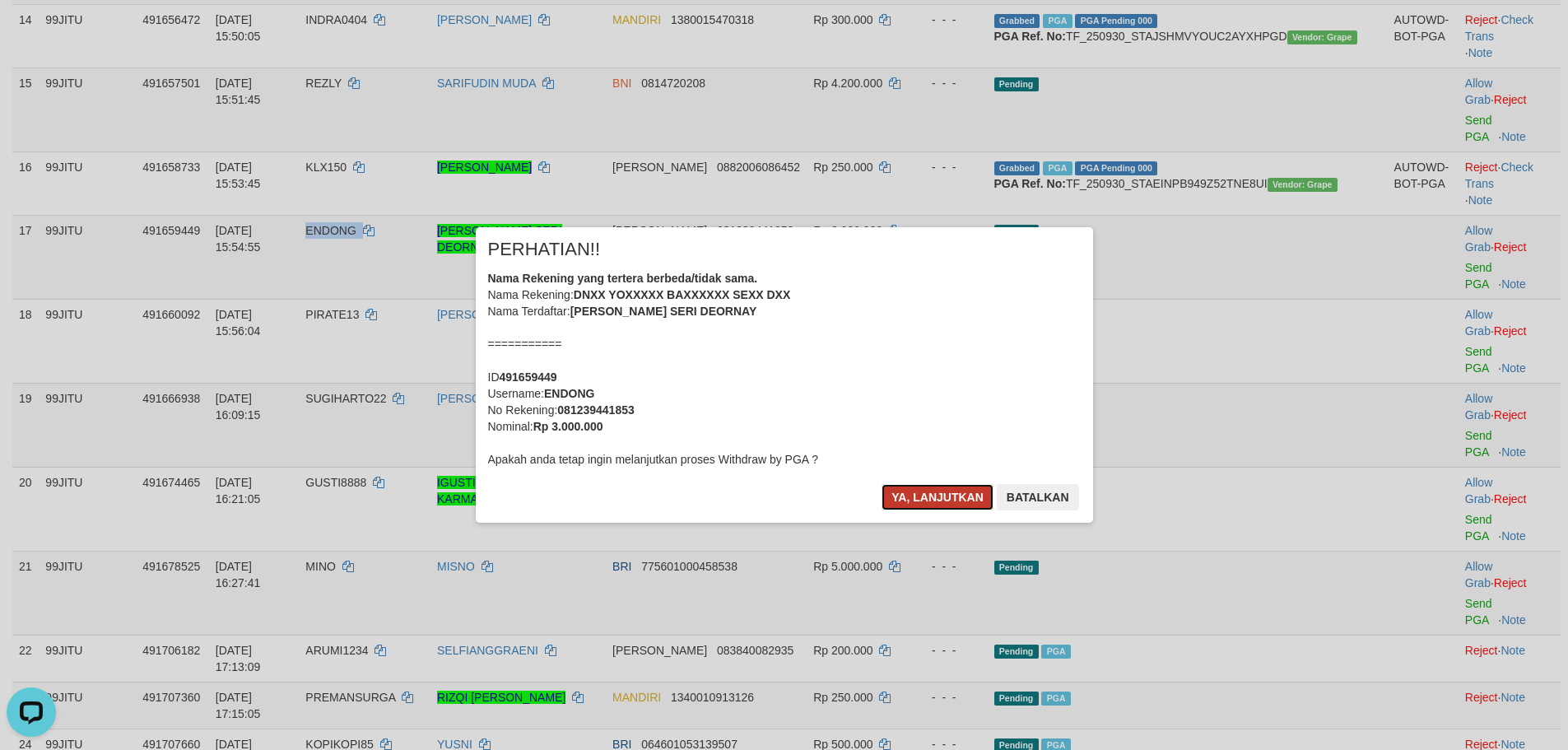
click at [908, 497] on button "Ya, lanjutkan" at bounding box center [938, 497] width 112 height 27
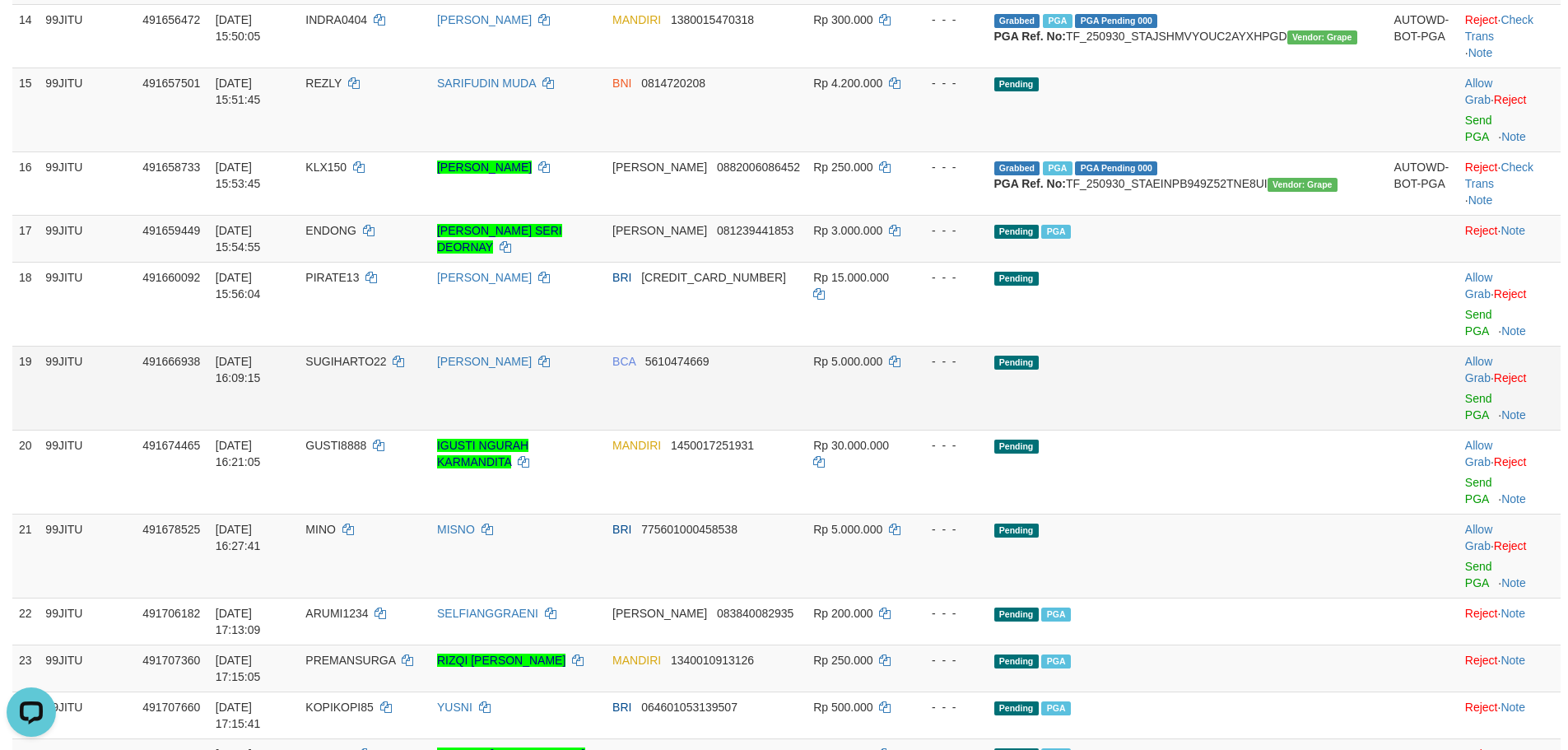
click at [386, 368] on span "SUGIHARTO22" at bounding box center [346, 361] width 81 height 13
copy td "SUGIHARTO22"
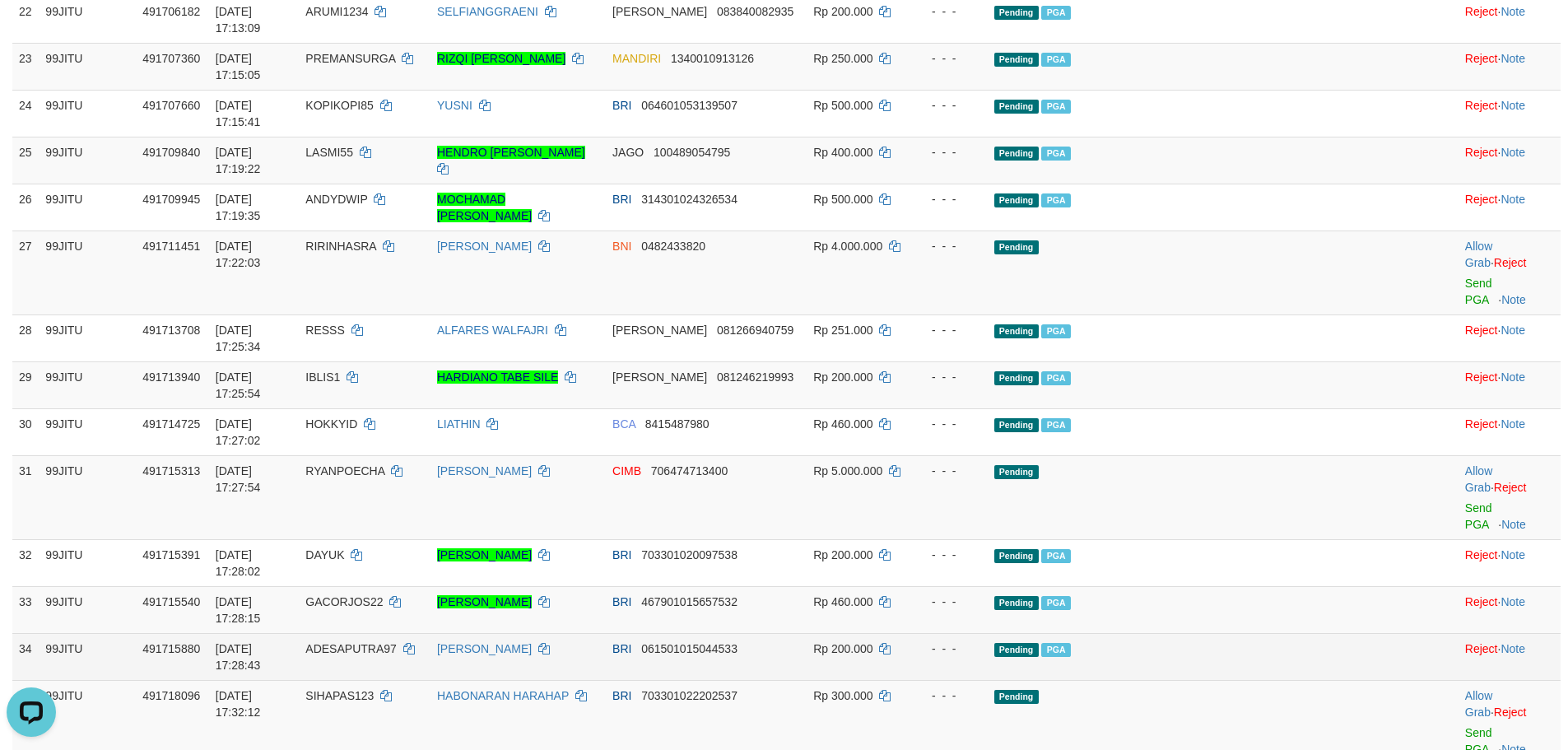
scroll to position [1784, 0]
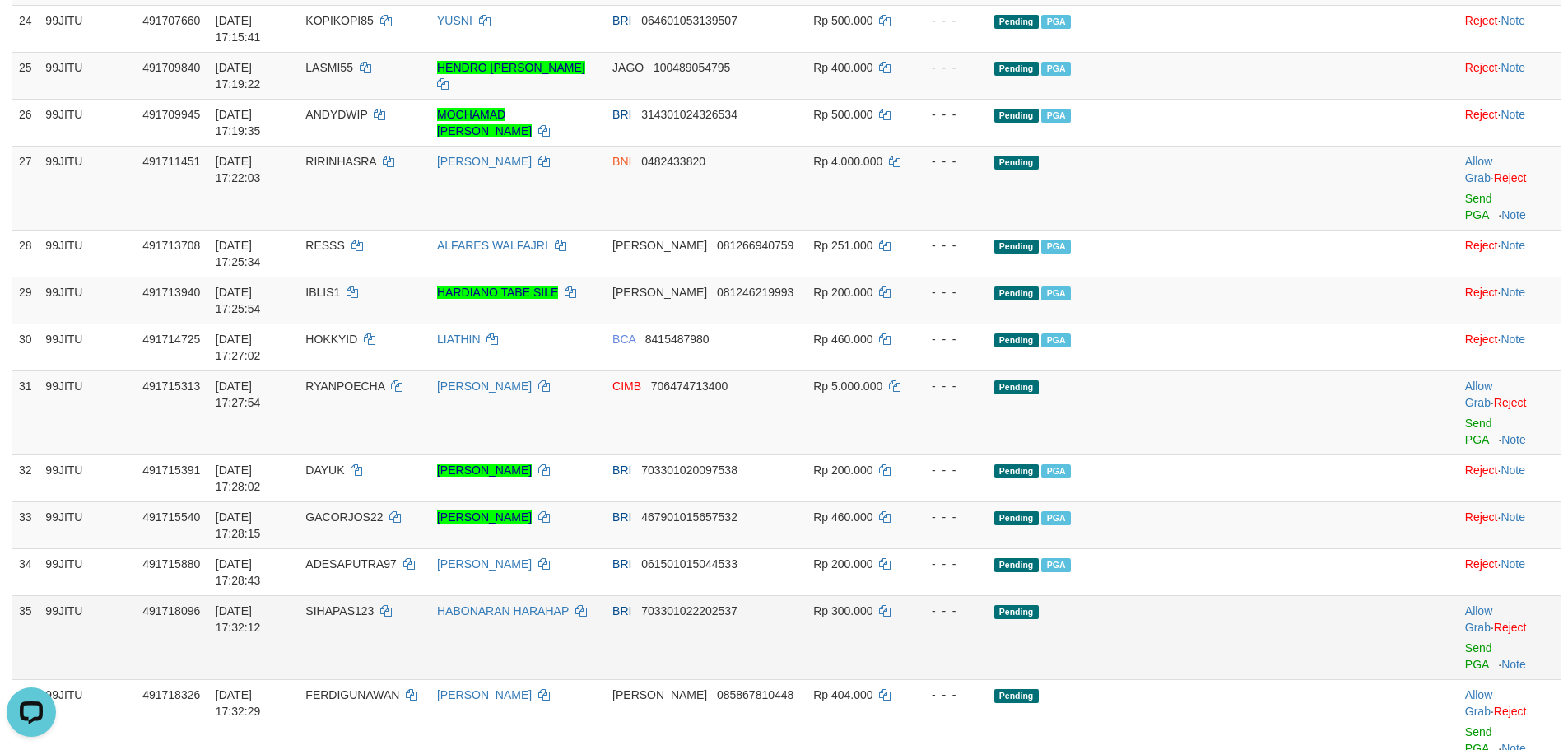
click at [374, 604] on span "SIHAPAS123" at bounding box center [339, 611] width 68 height 13
copy td "SIHAPAS123"
click at [374, 604] on span "SIHAPAS123" at bounding box center [339, 611] width 68 height 13
click at [1466, 642] on link "Send PGA" at bounding box center [1479, 656] width 28 height 29
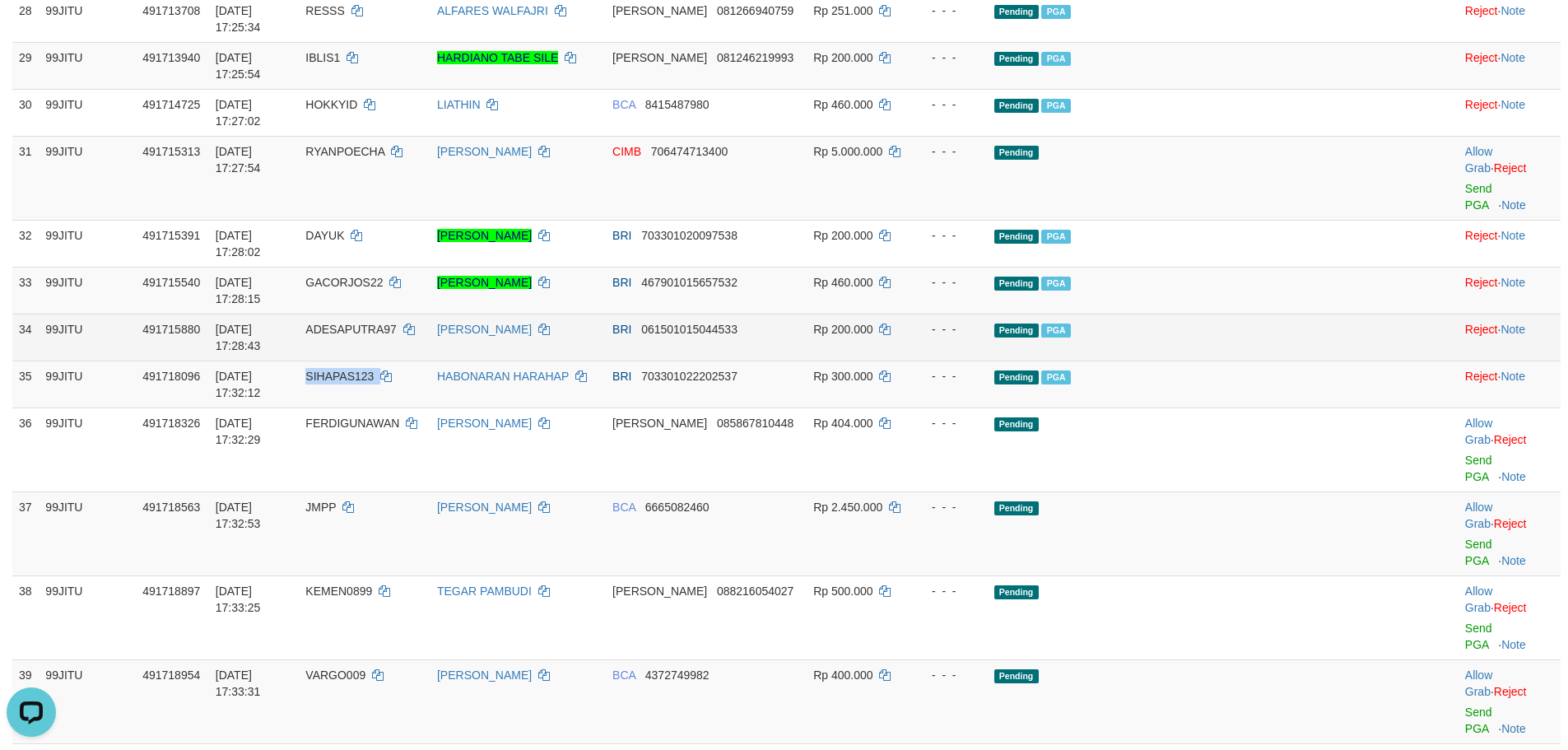
scroll to position [2058, 0]
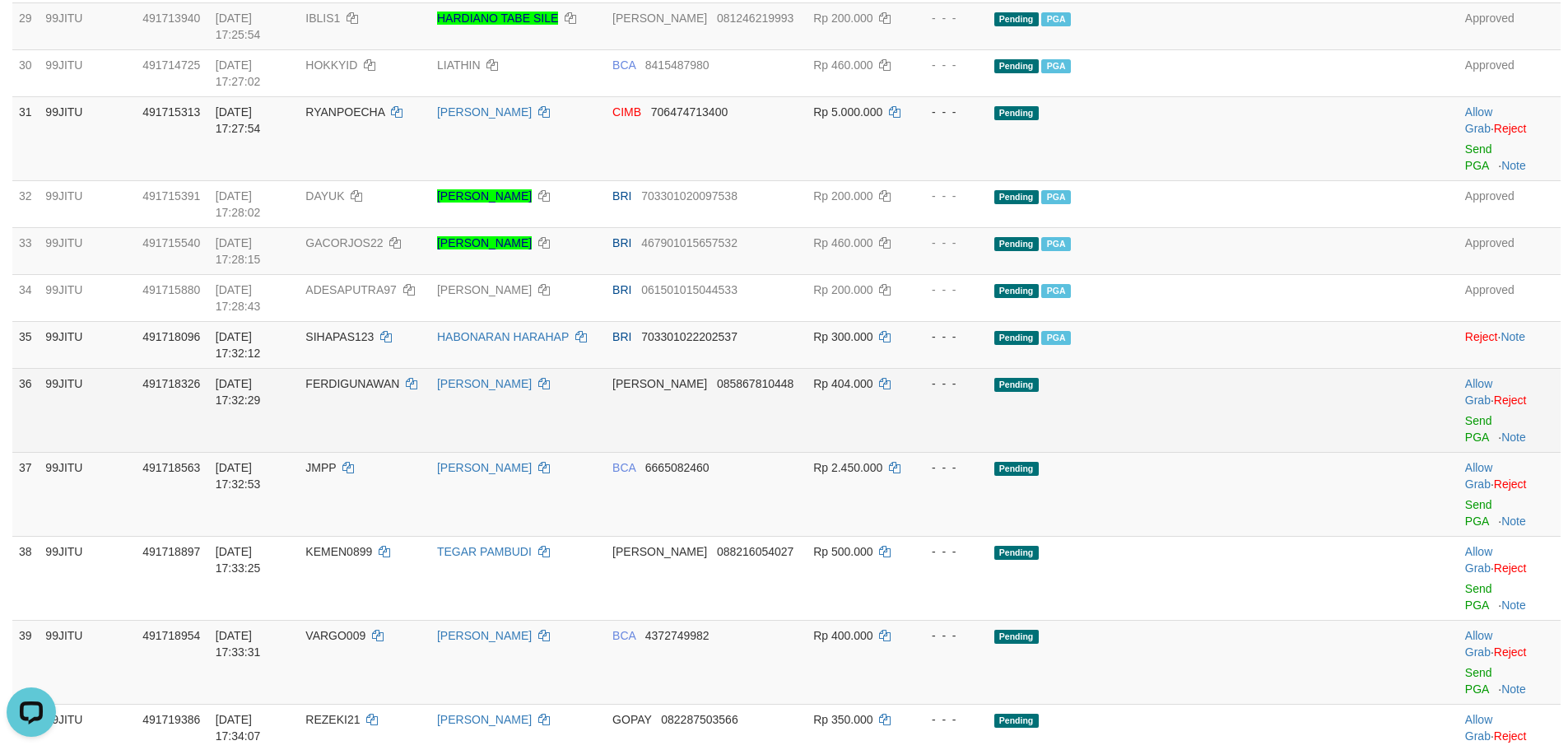
click at [400, 377] on span "FERDIGUNAWAN" at bounding box center [352, 383] width 94 height 13
copy td "FERDIGUNAWAN"
click at [400, 377] on span "FERDIGUNAWAN" at bounding box center [352, 383] width 94 height 13
click at [1466, 414] on link "Send PGA" at bounding box center [1479, 429] width 28 height 29
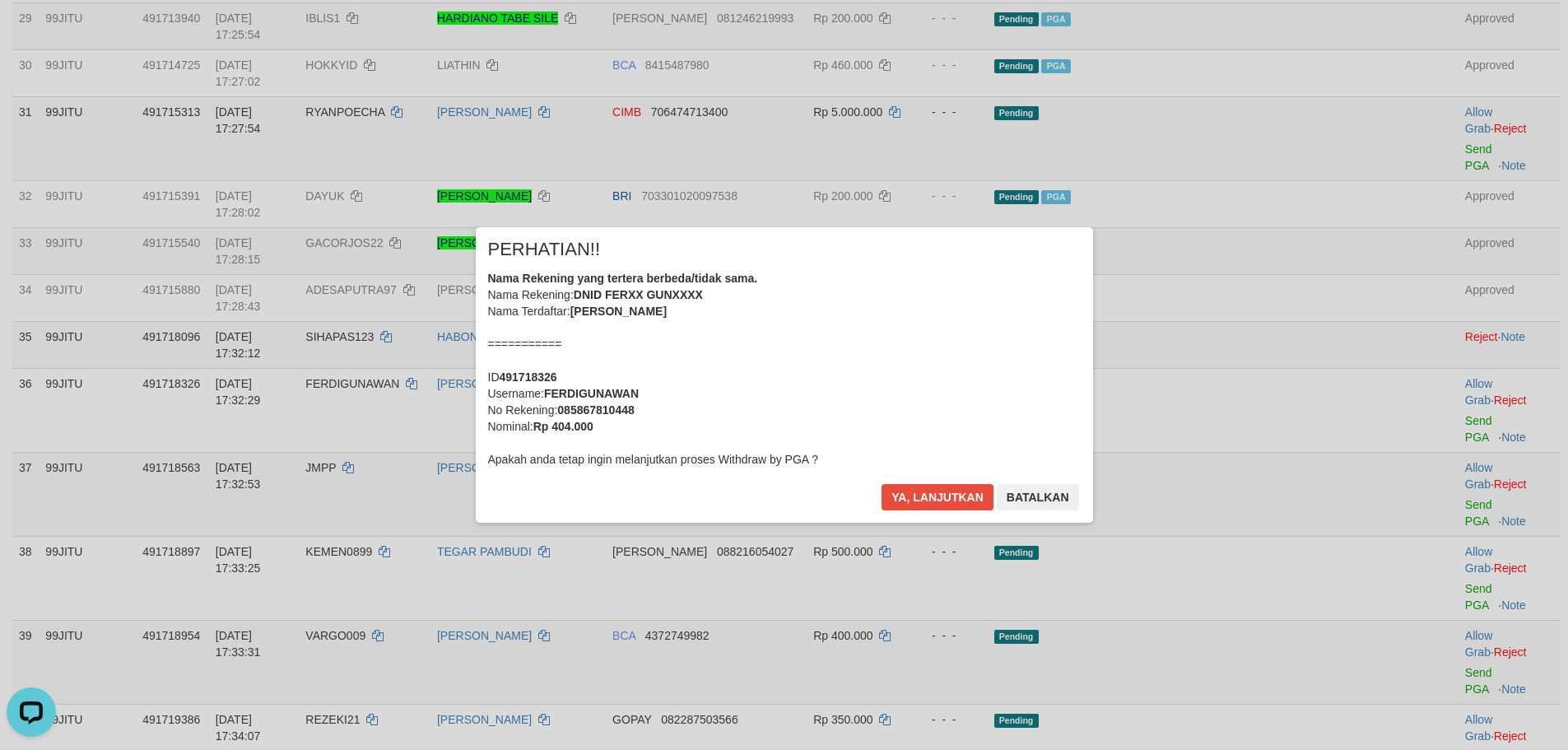
click at [883, 466] on div "Nama Rekening yang tertera berbeda/tidak sama. Nama Rekening: DNID FERXX GUNXXX…" at bounding box center [784, 369] width 592 height 197
drag, startPoint x: 926, startPoint y: 511, endPoint x: 921, endPoint y: 501, distance: 11.2
click at [921, 501] on div "Ya, lanjutkan Batalkan" at bounding box center [980, 503] width 200 height 39
click at [922, 494] on button "Ya, lanjutkan" at bounding box center [938, 497] width 112 height 27
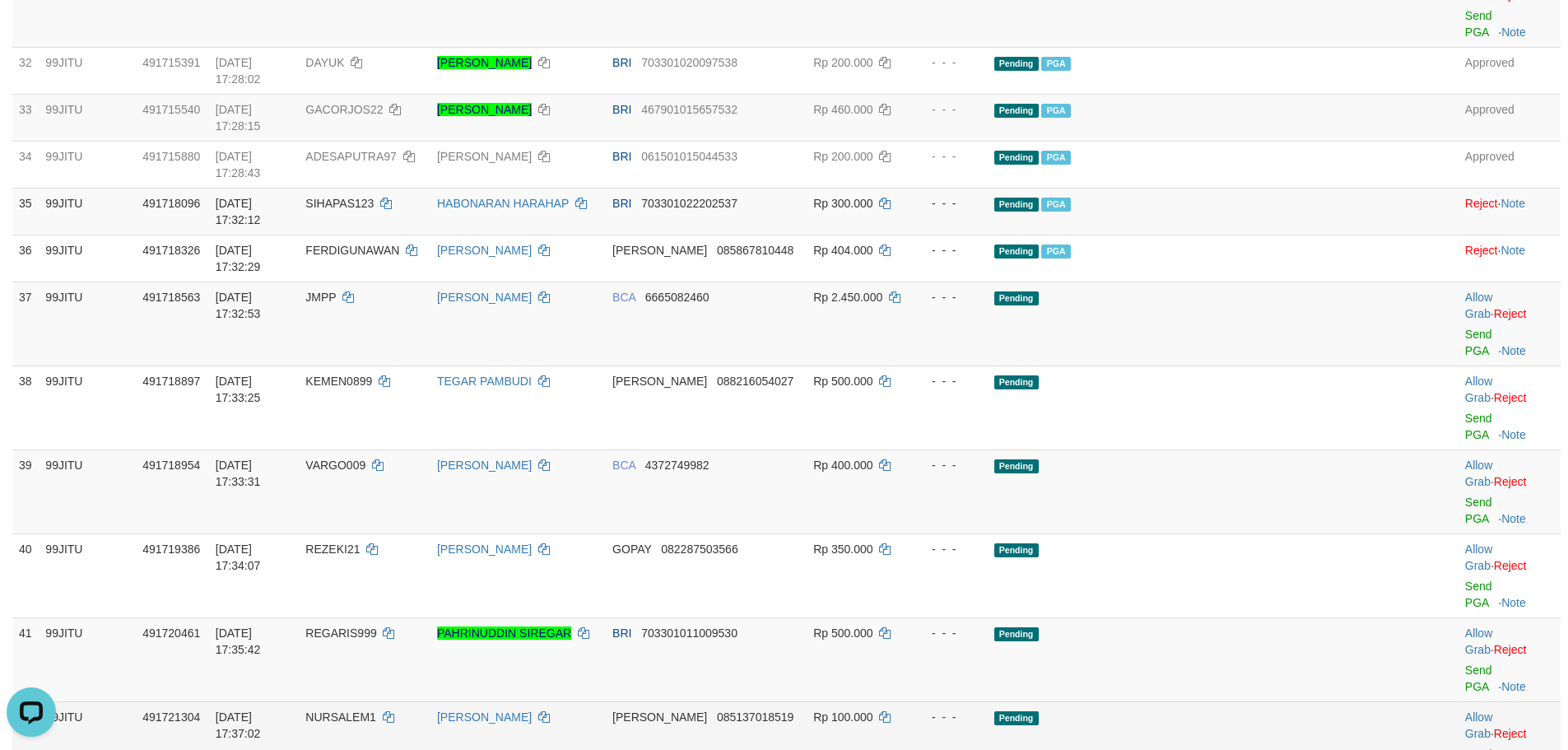
scroll to position [2196, 0]
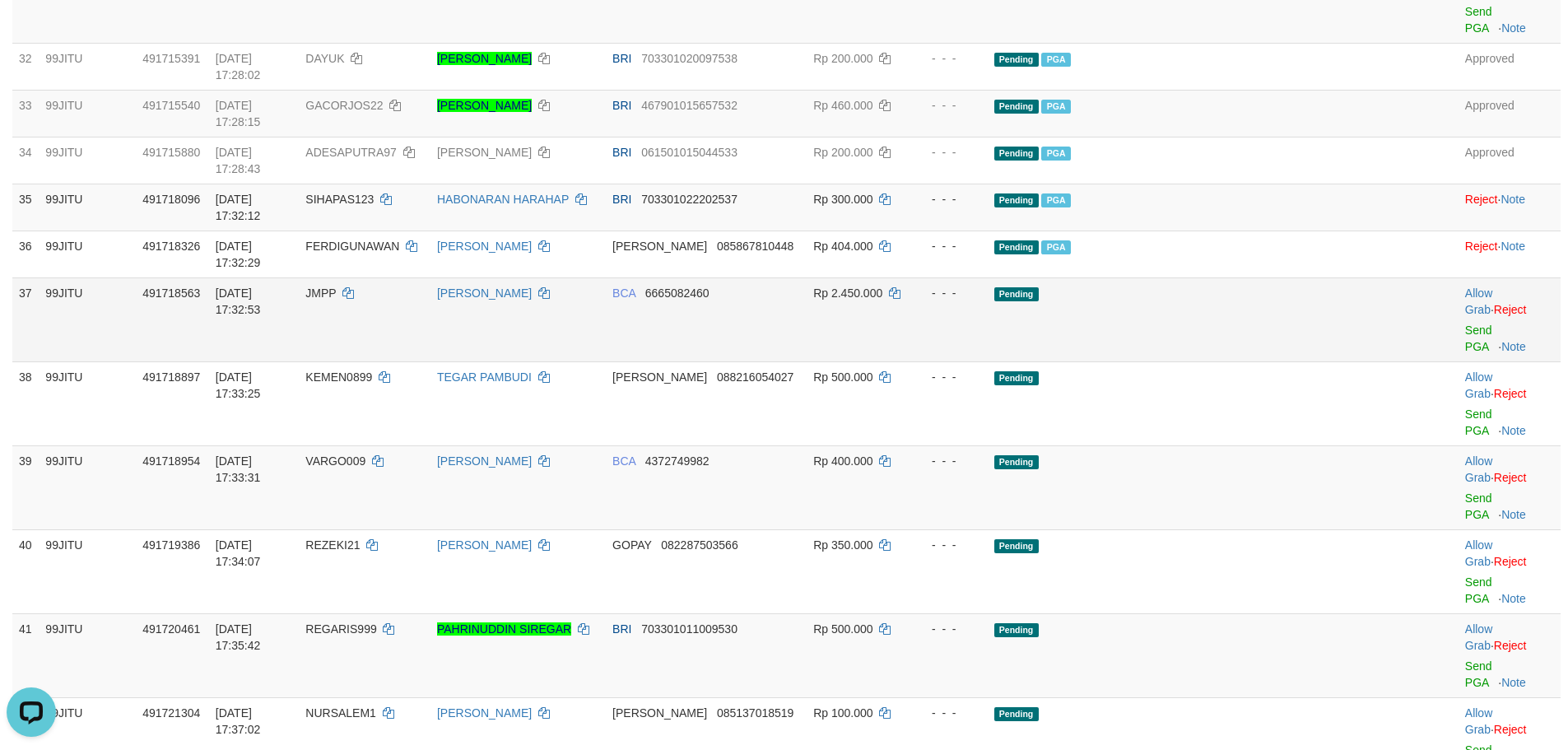
click at [336, 287] on span "JMPP" at bounding box center [320, 293] width 30 height 13
click at [1466, 324] on link "Send PGA" at bounding box center [1479, 338] width 28 height 29
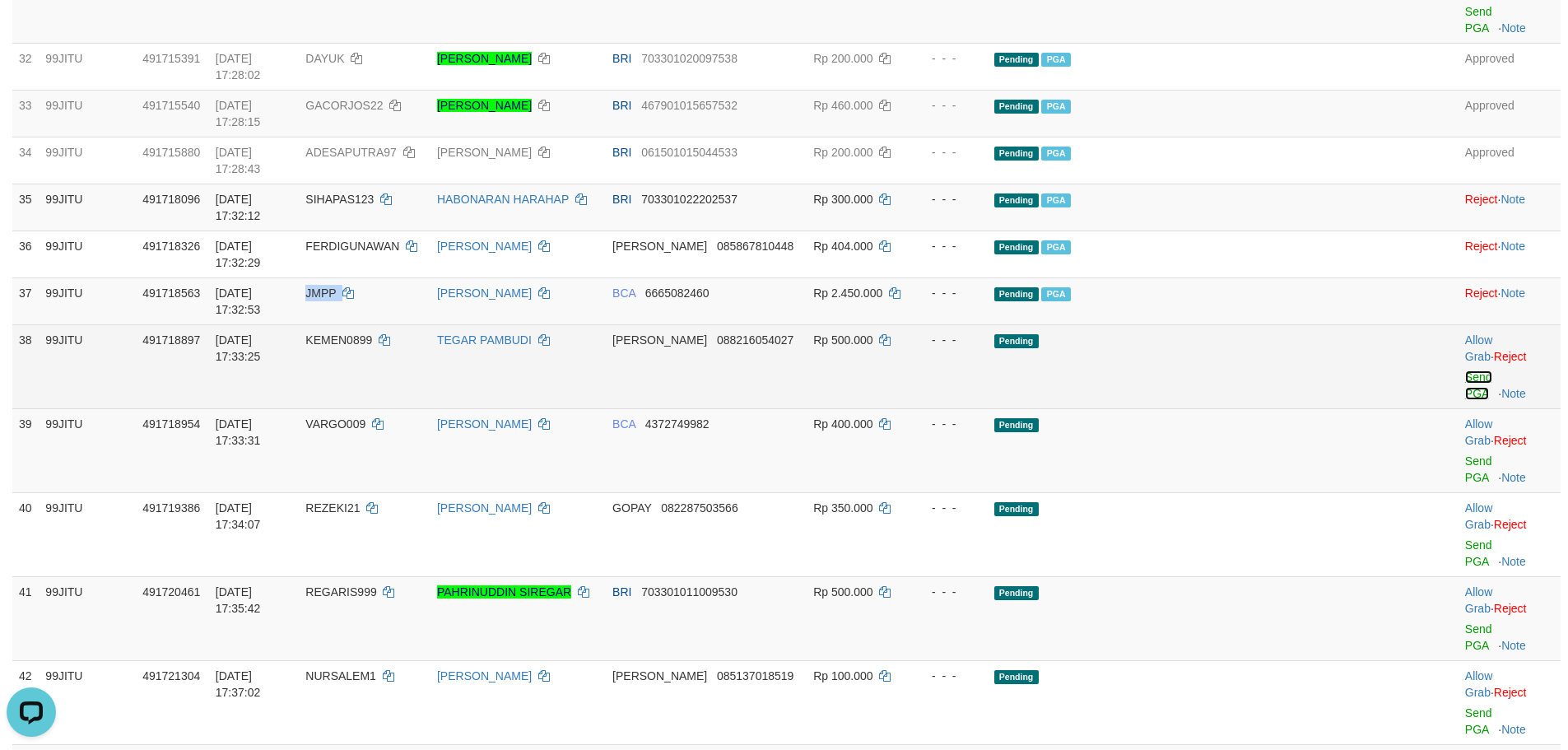
click at [1466, 370] on link "Send PGA" at bounding box center [1479, 385] width 28 height 29
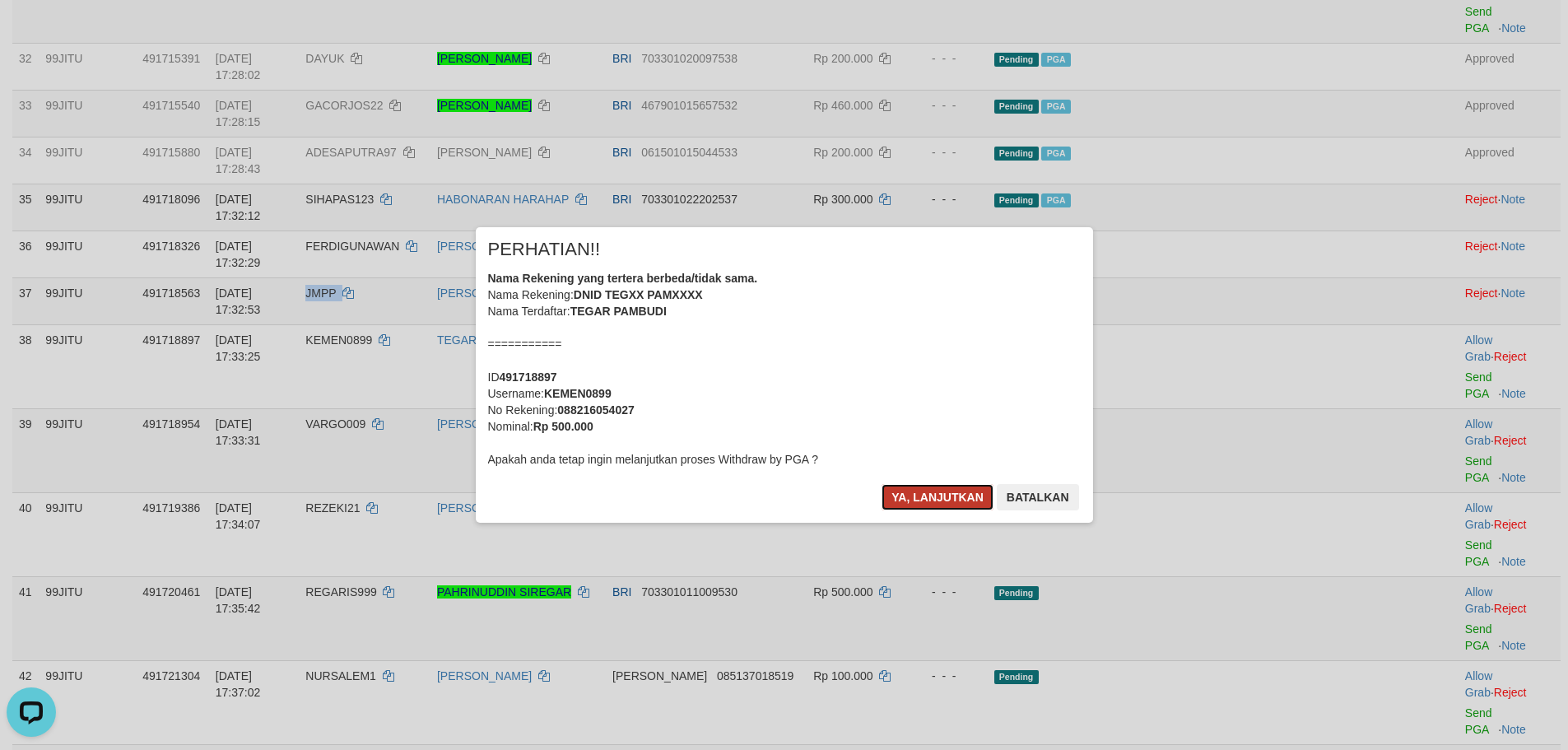
click at [920, 494] on button "Ya, lanjutkan" at bounding box center [938, 497] width 112 height 27
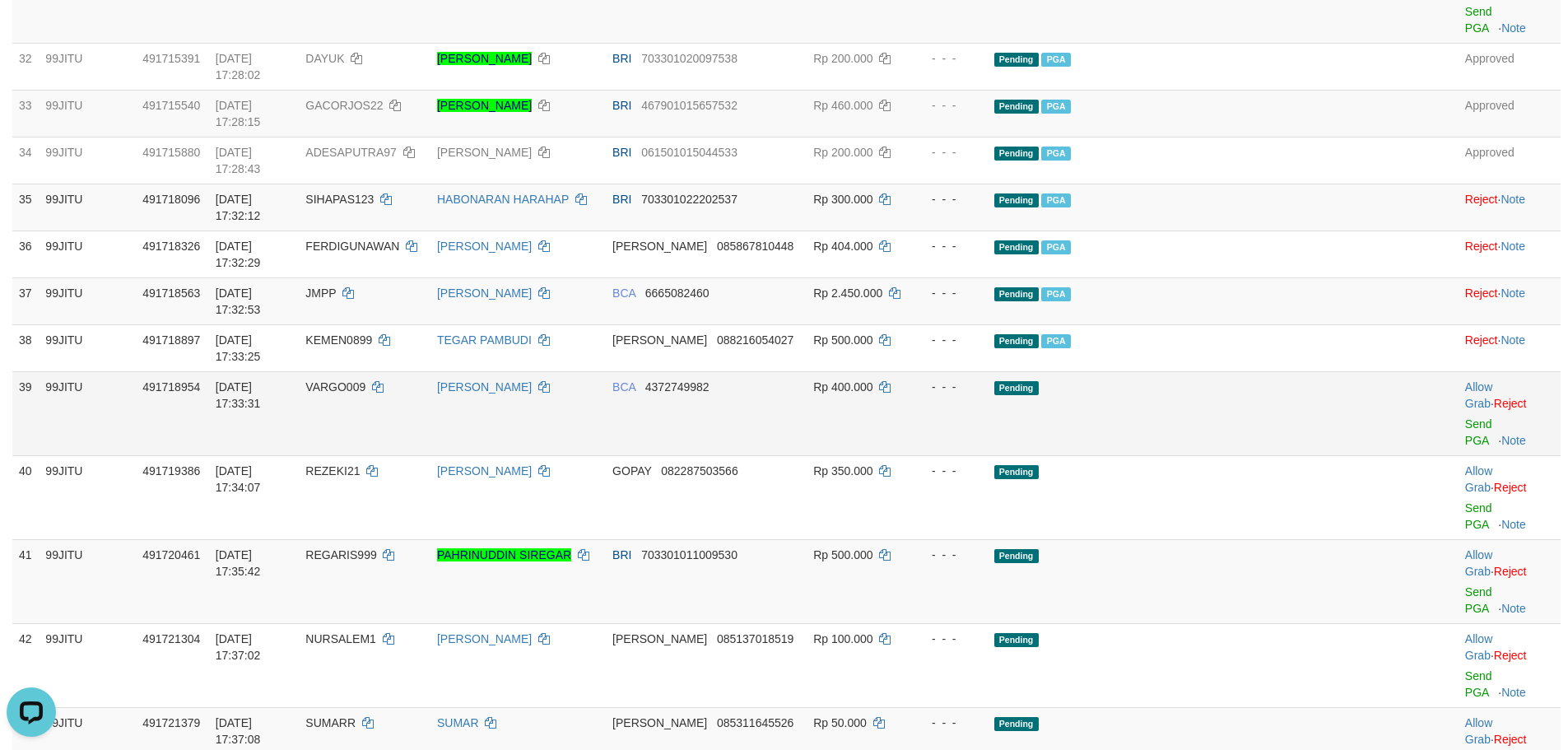
click at [365, 381] on span "VARGO009" at bounding box center [336, 387] width 60 height 13
click at [1466, 418] on link "Send PGA" at bounding box center [1479, 432] width 28 height 29
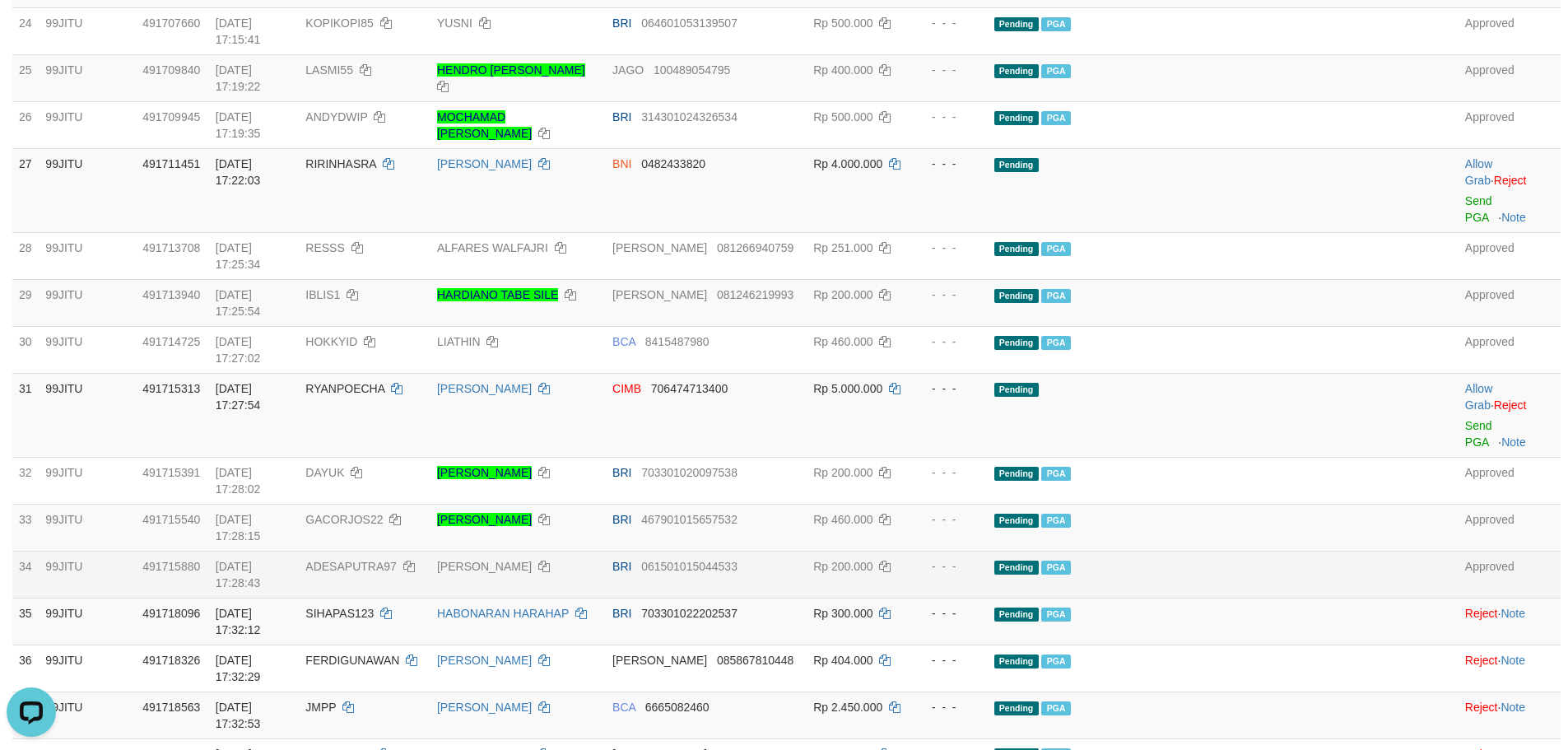
scroll to position [1646, 0]
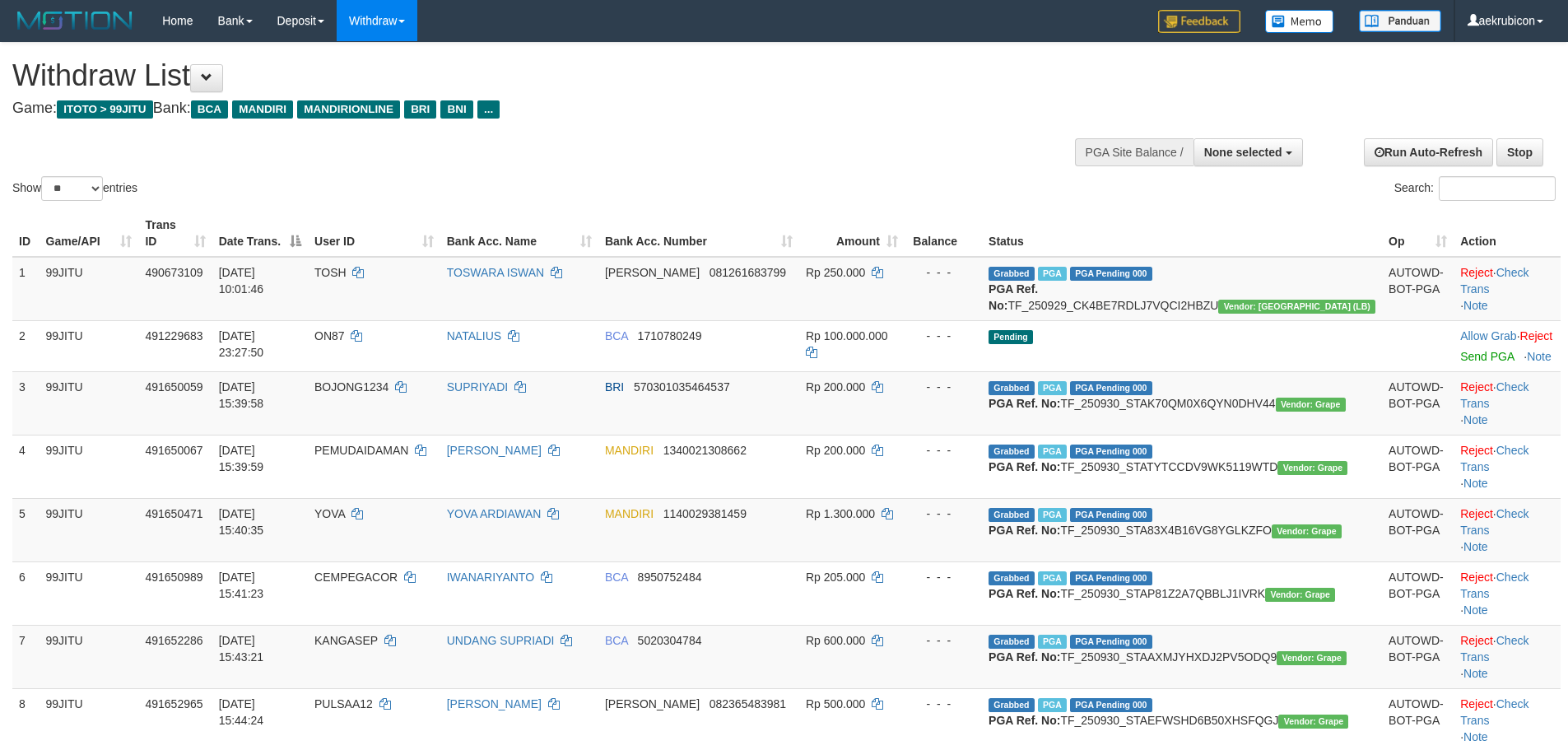
select select
drag, startPoint x: 43, startPoint y: 189, endPoint x: 58, endPoint y: 194, distance: 15.8
click at [44, 189] on label "Show ** ** ** *** entries" at bounding box center [74, 189] width 125 height 25
click at [44, 189] on select "** ** ** ***" at bounding box center [72, 189] width 62 height 25
drag, startPoint x: 68, startPoint y: 188, endPoint x: 71, endPoint y: 198, distance: 10.4
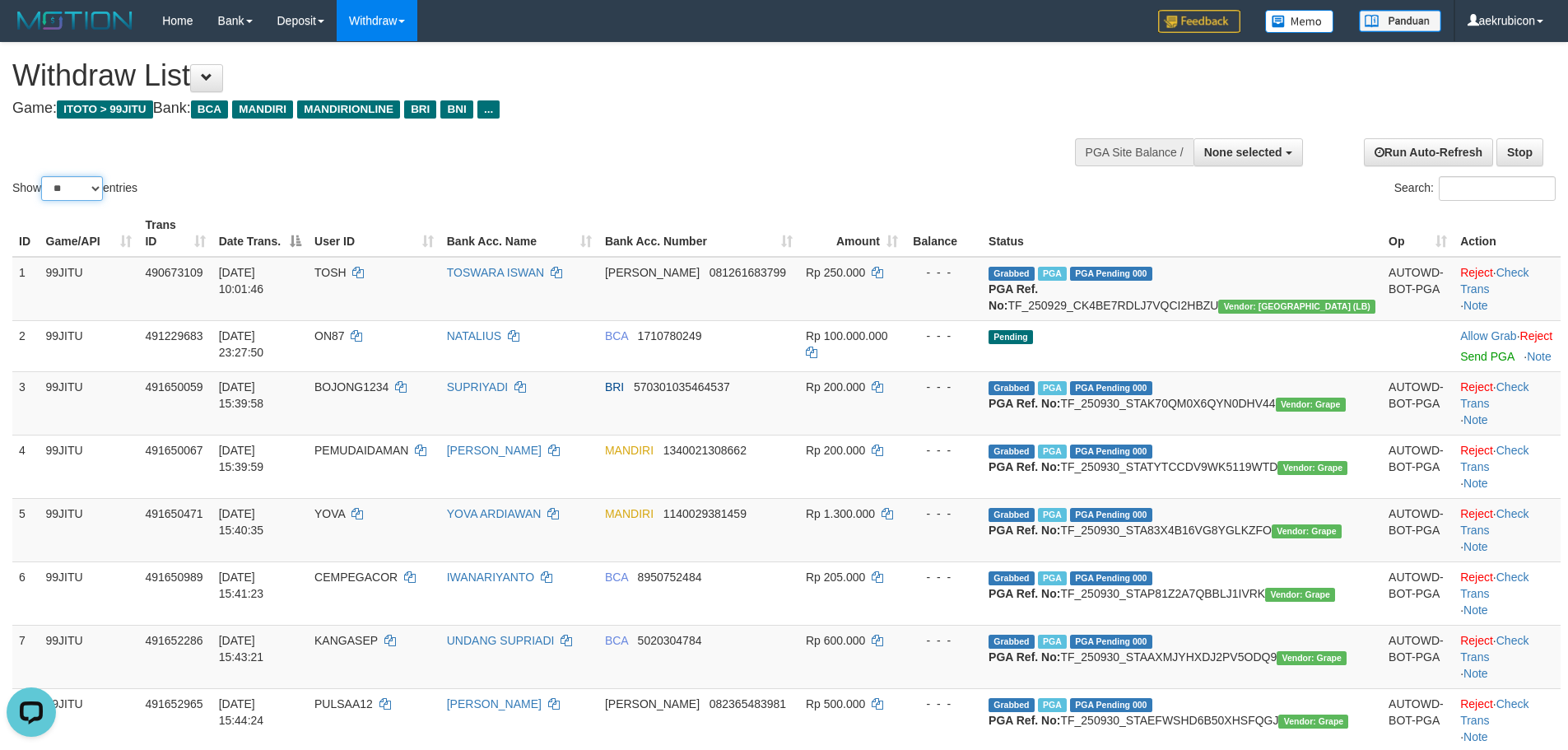
click at [68, 188] on select "** ** ** ***" at bounding box center [72, 189] width 62 height 25
select select "***"
click at [44, 177] on select "** ** ** ***" at bounding box center [72, 189] width 62 height 25
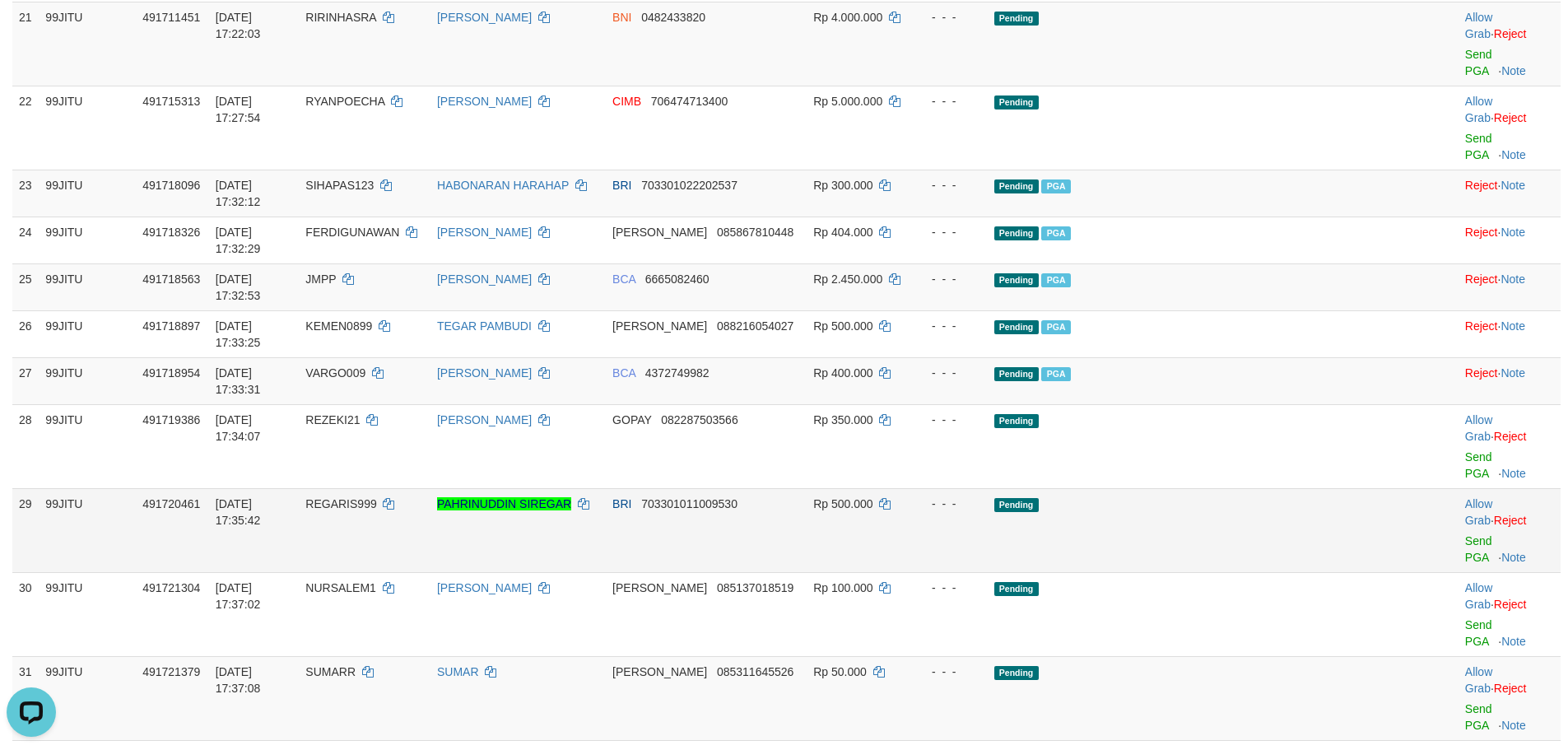
scroll to position [1784, 0]
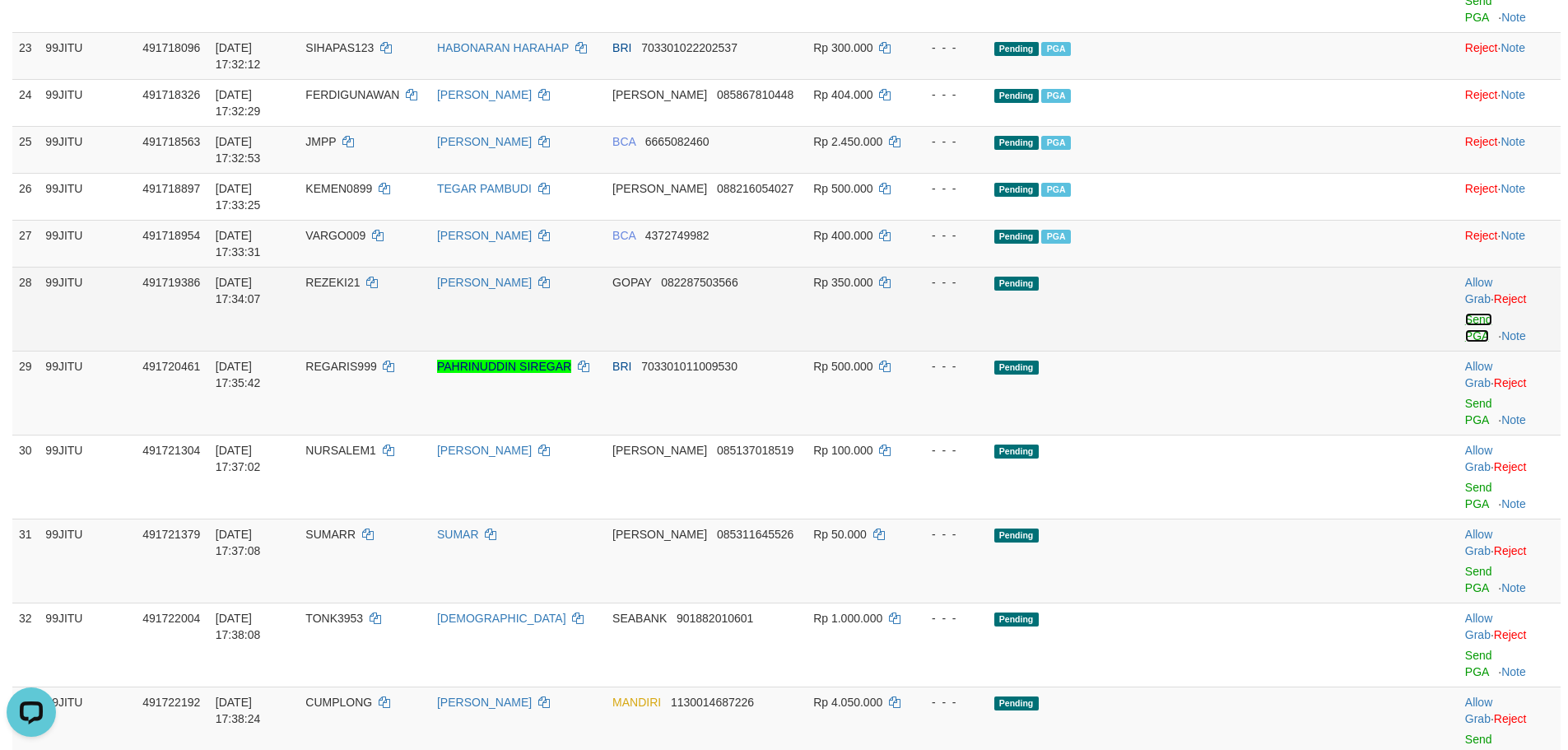
click at [1466, 313] on link "Send PGA" at bounding box center [1479, 327] width 28 height 29
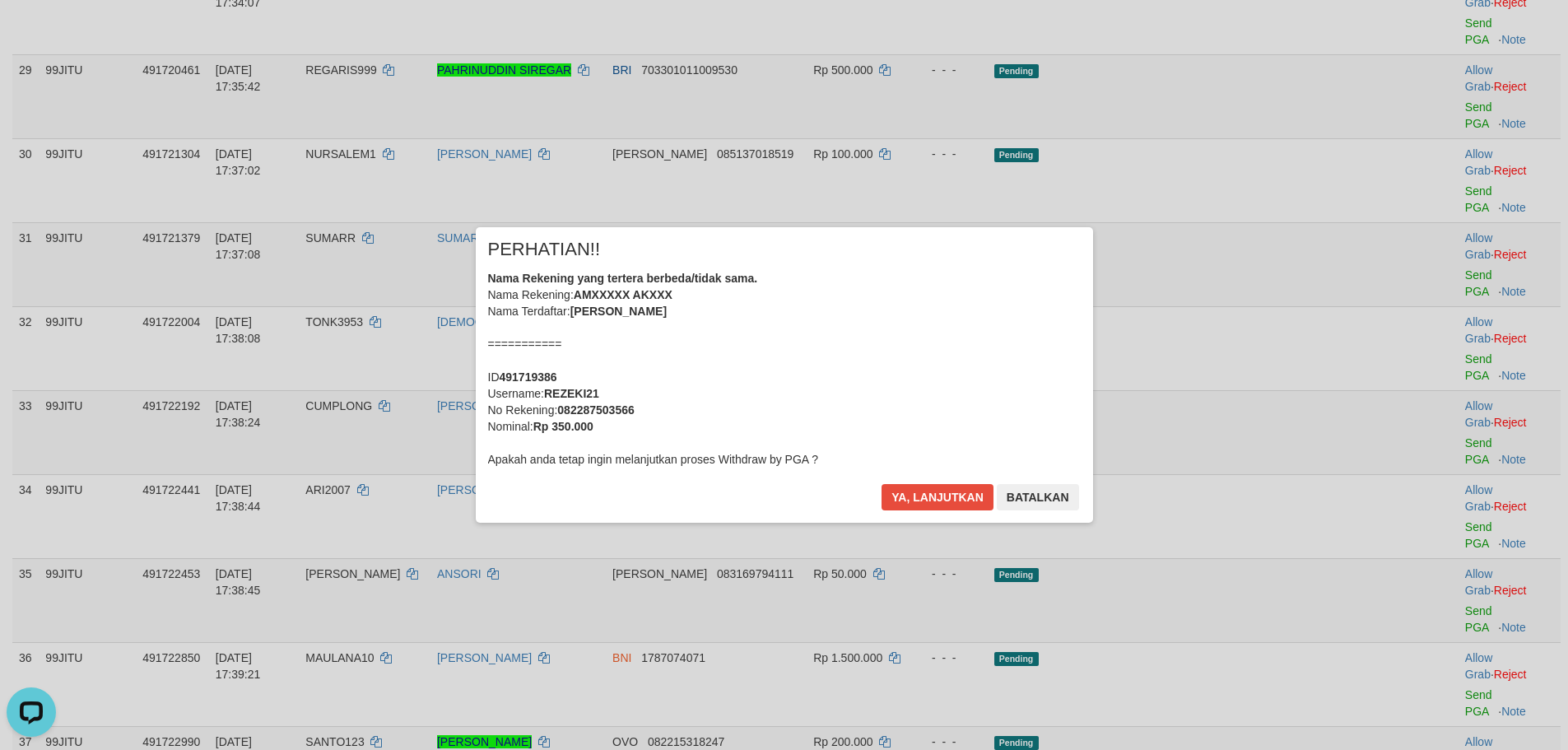
scroll to position [2058, 0]
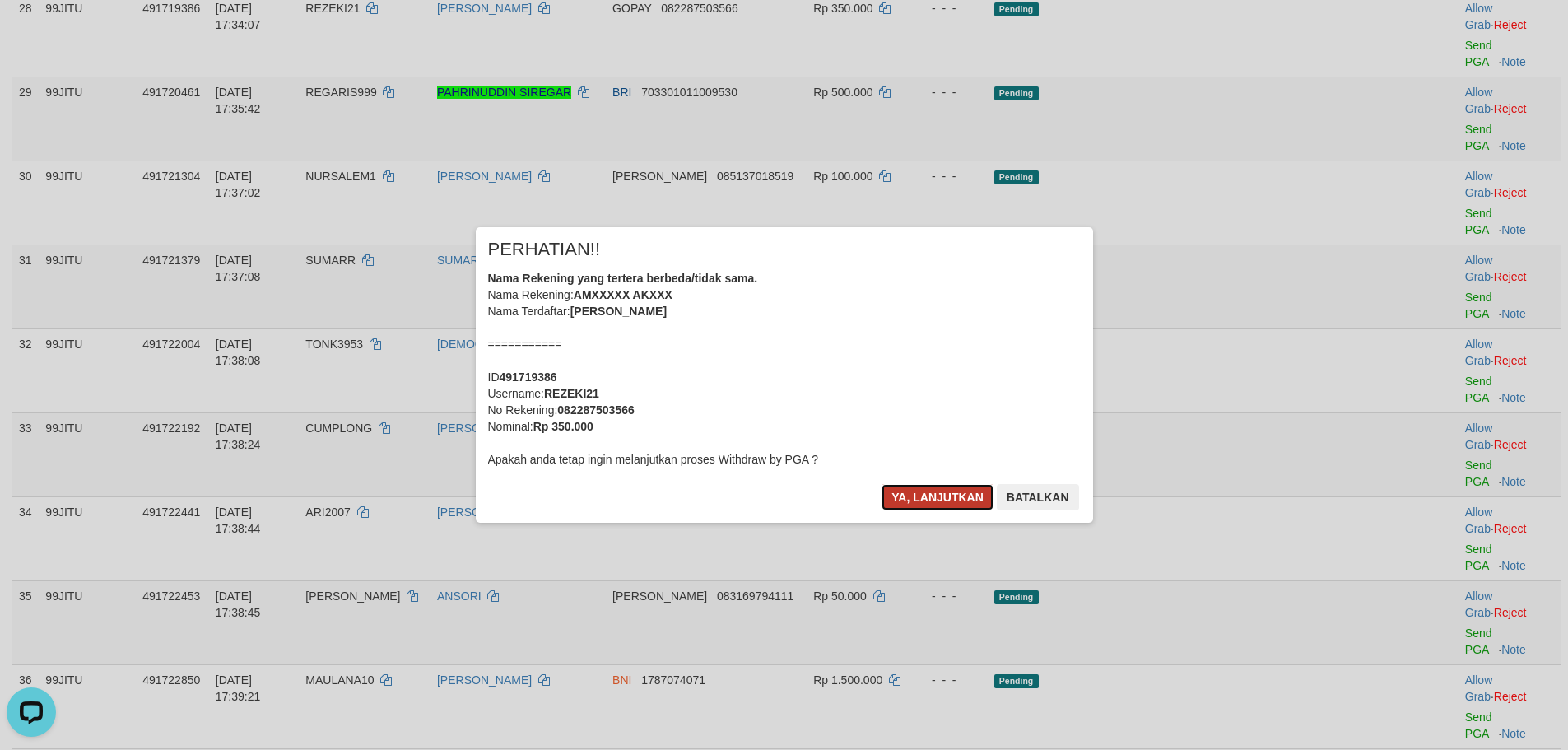
click at [930, 490] on button "Ya, lanjutkan" at bounding box center [938, 497] width 112 height 27
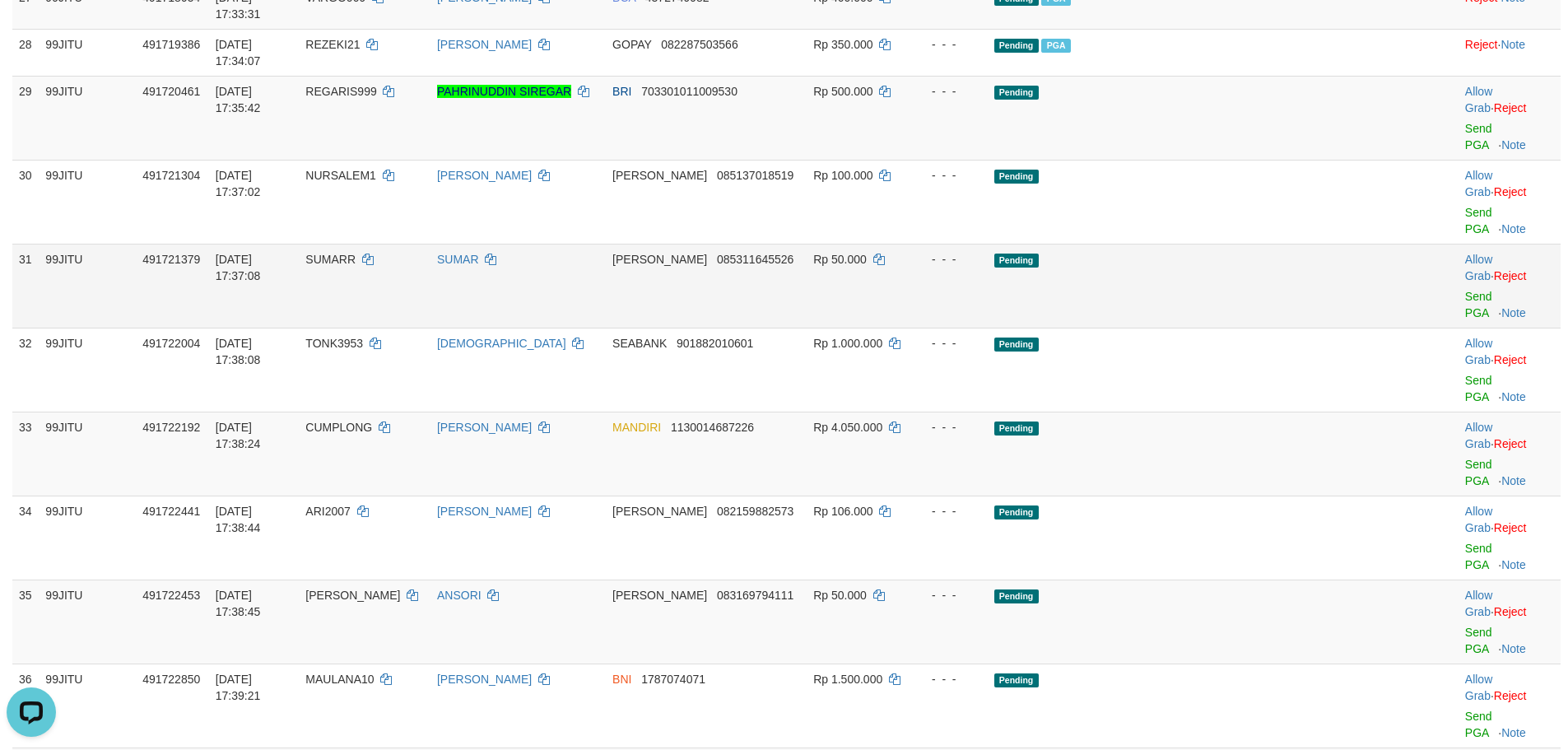
scroll to position [1698, 0]
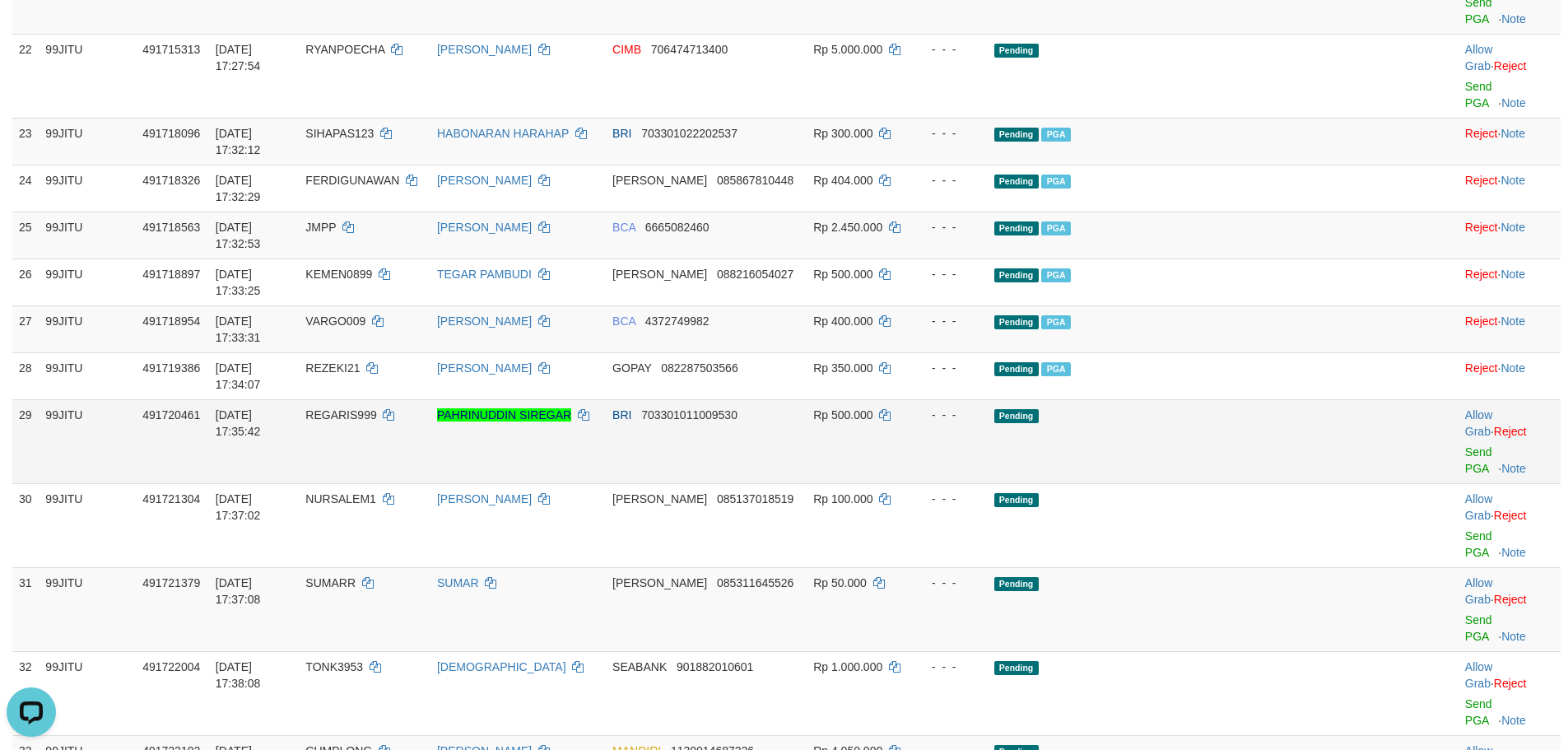
click at [376, 408] on span "REGARIS999" at bounding box center [341, 414] width 71 height 13
copy td "REGARIS999"
click at [376, 408] on span "REGARIS999" at bounding box center [341, 414] width 71 height 13
click at [1466, 445] on link "Send PGA" at bounding box center [1479, 460] width 28 height 29
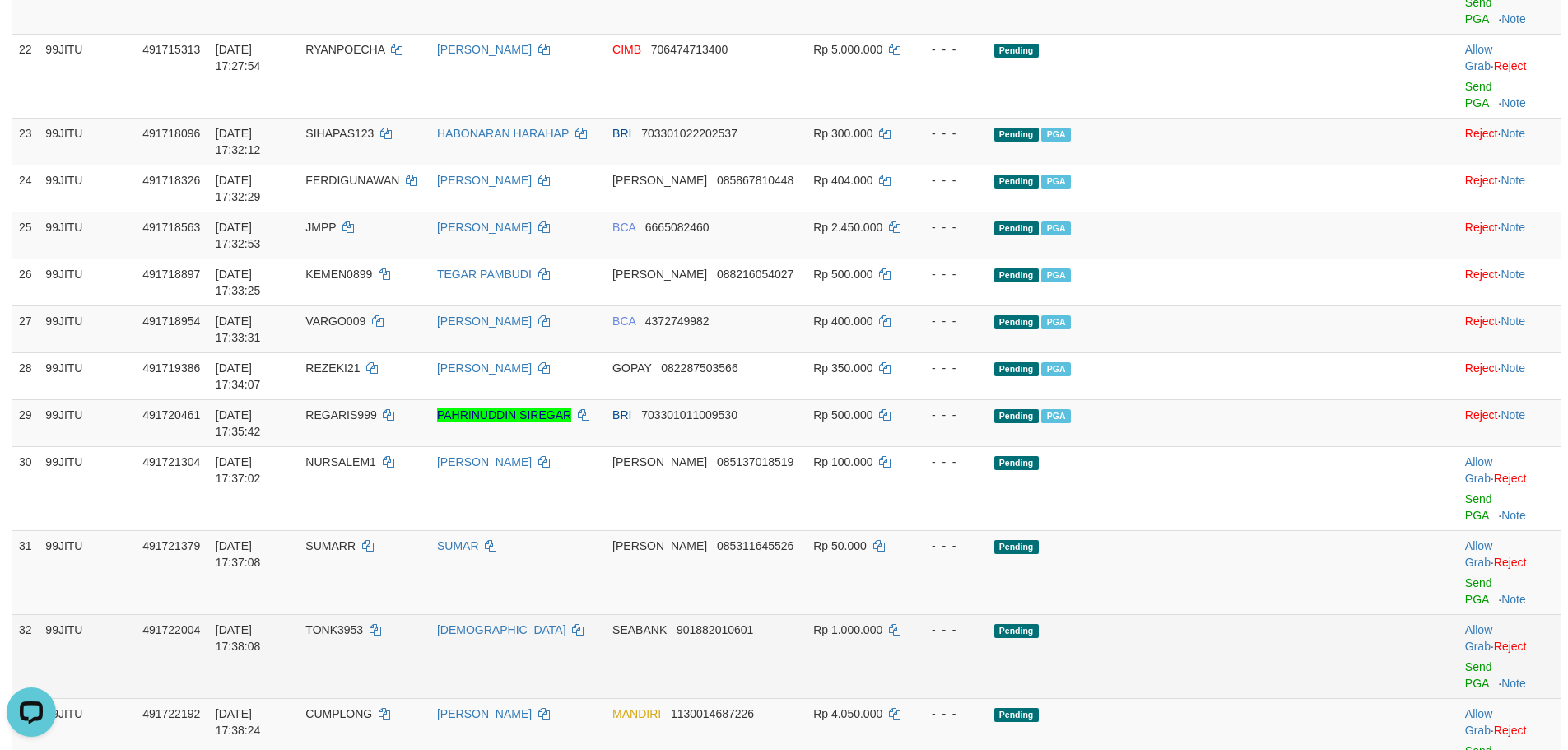
click at [363, 623] on span "TONK3953" at bounding box center [334, 629] width 58 height 13
copy td "TONK3953"
click at [363, 623] on span "TONK3953" at bounding box center [334, 629] width 58 height 13
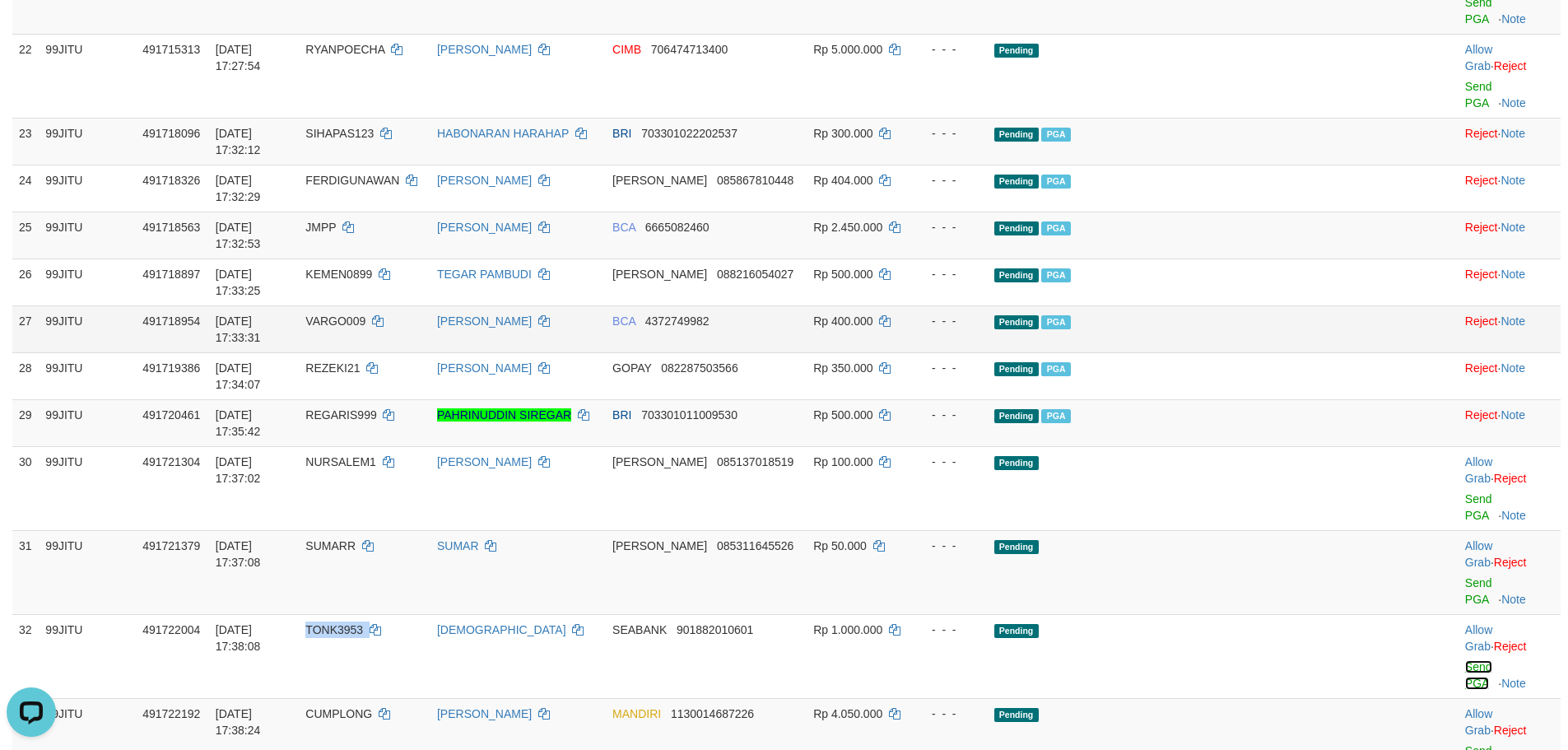
drag, startPoint x: 1458, startPoint y: 418, endPoint x: 865, endPoint y: 193, distance: 634.3
click at [1466, 660] on link "Send PGA" at bounding box center [1479, 675] width 28 height 29
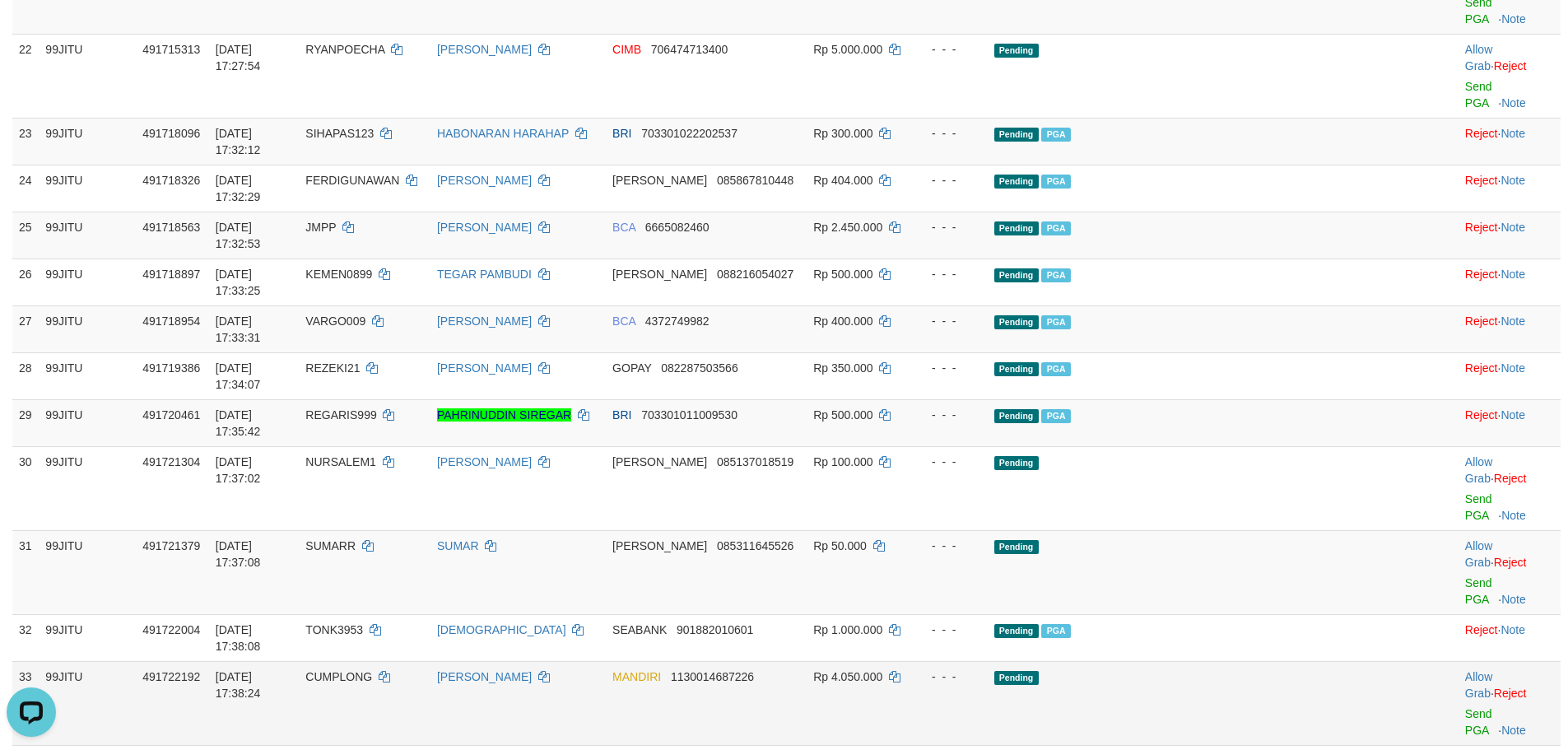
click at [412, 661] on td "CUMPLONG" at bounding box center [364, 704] width 132 height 84
copy td "CUMPLONG"
click at [411, 661] on td "CUMPLONG" at bounding box center [364, 704] width 132 height 84
click at [1466, 707] on link "Send PGA" at bounding box center [1479, 722] width 28 height 29
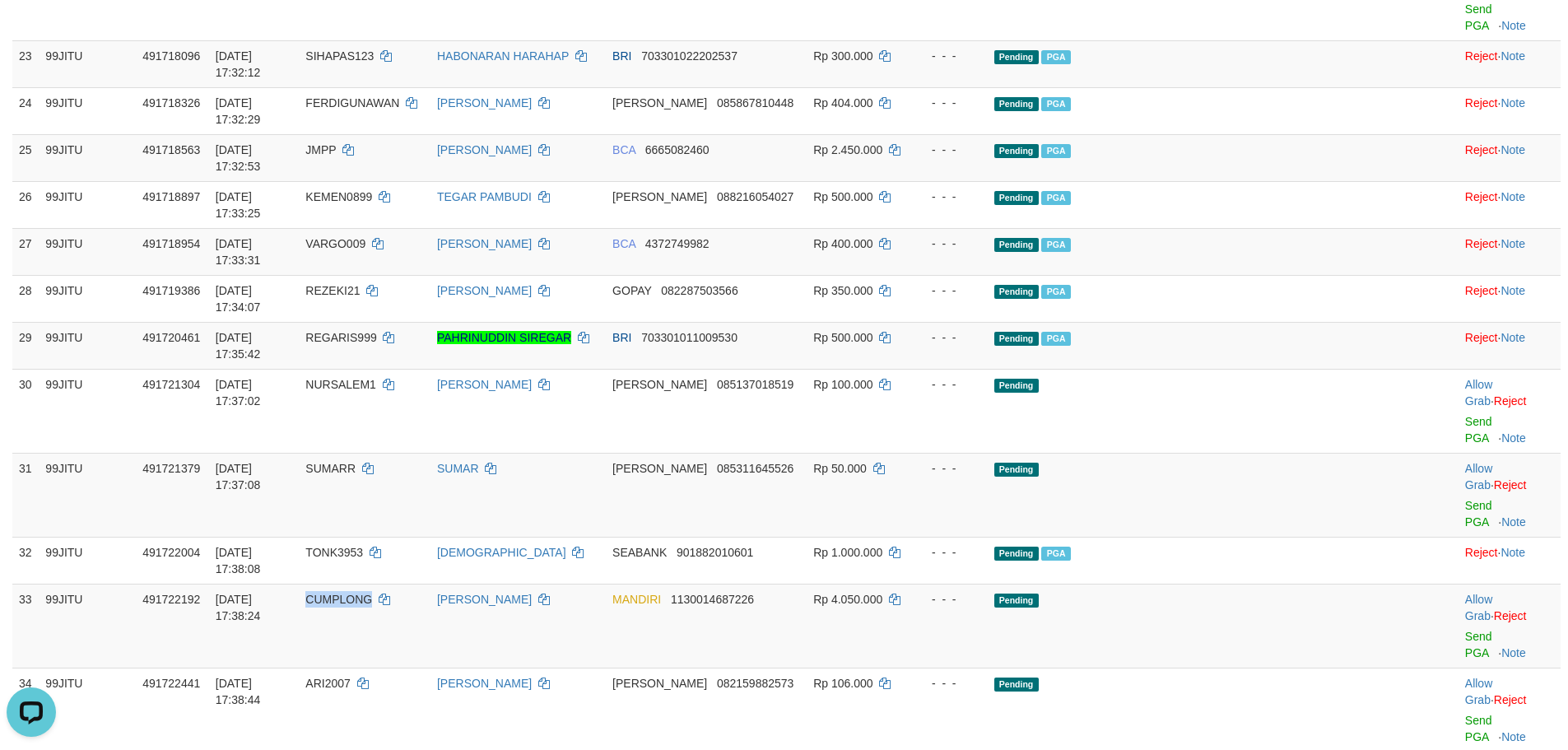
scroll to position [1835, 0]
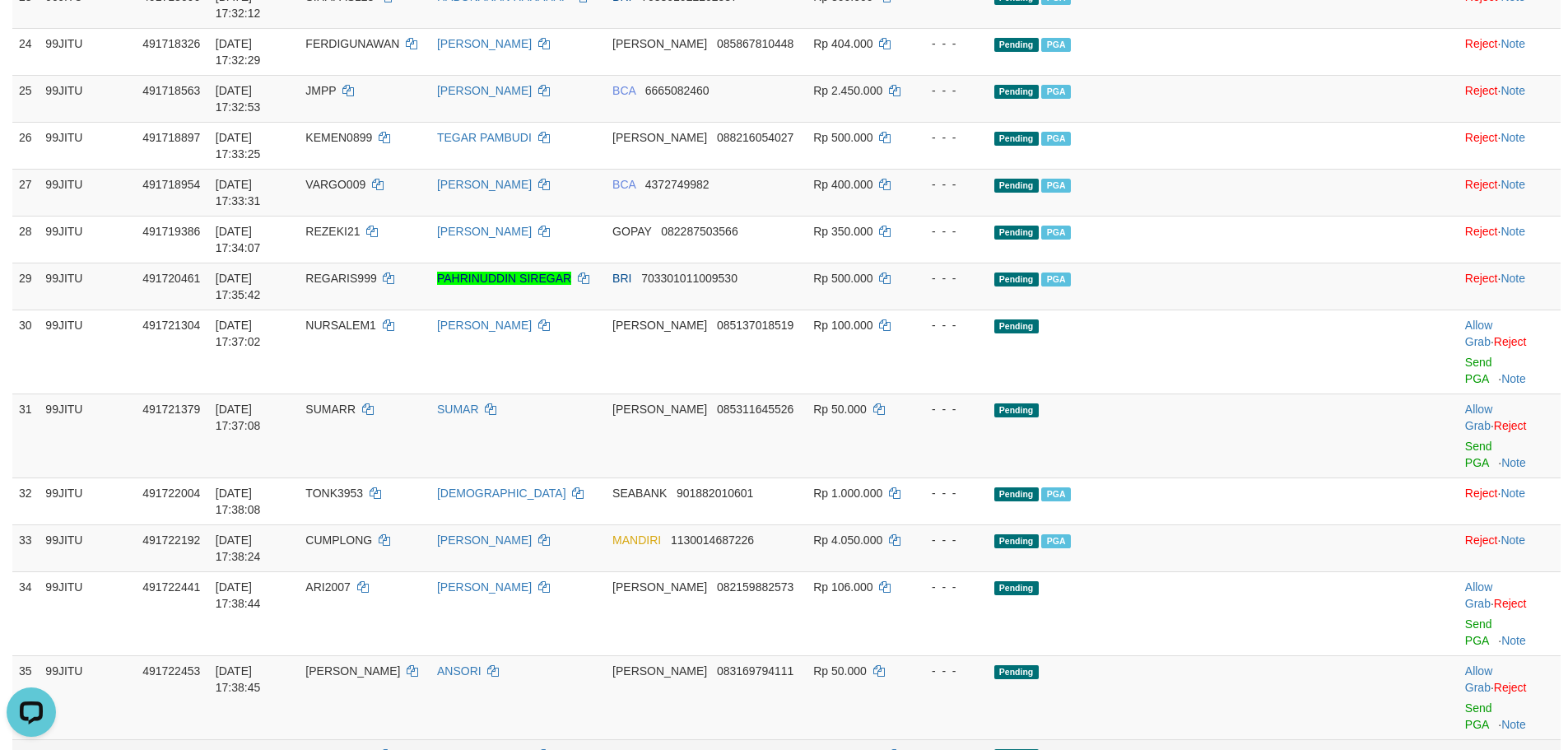
click at [374, 748] on span "MAULANA10" at bounding box center [339, 754] width 68 height 13
copy td "MAULANA10"
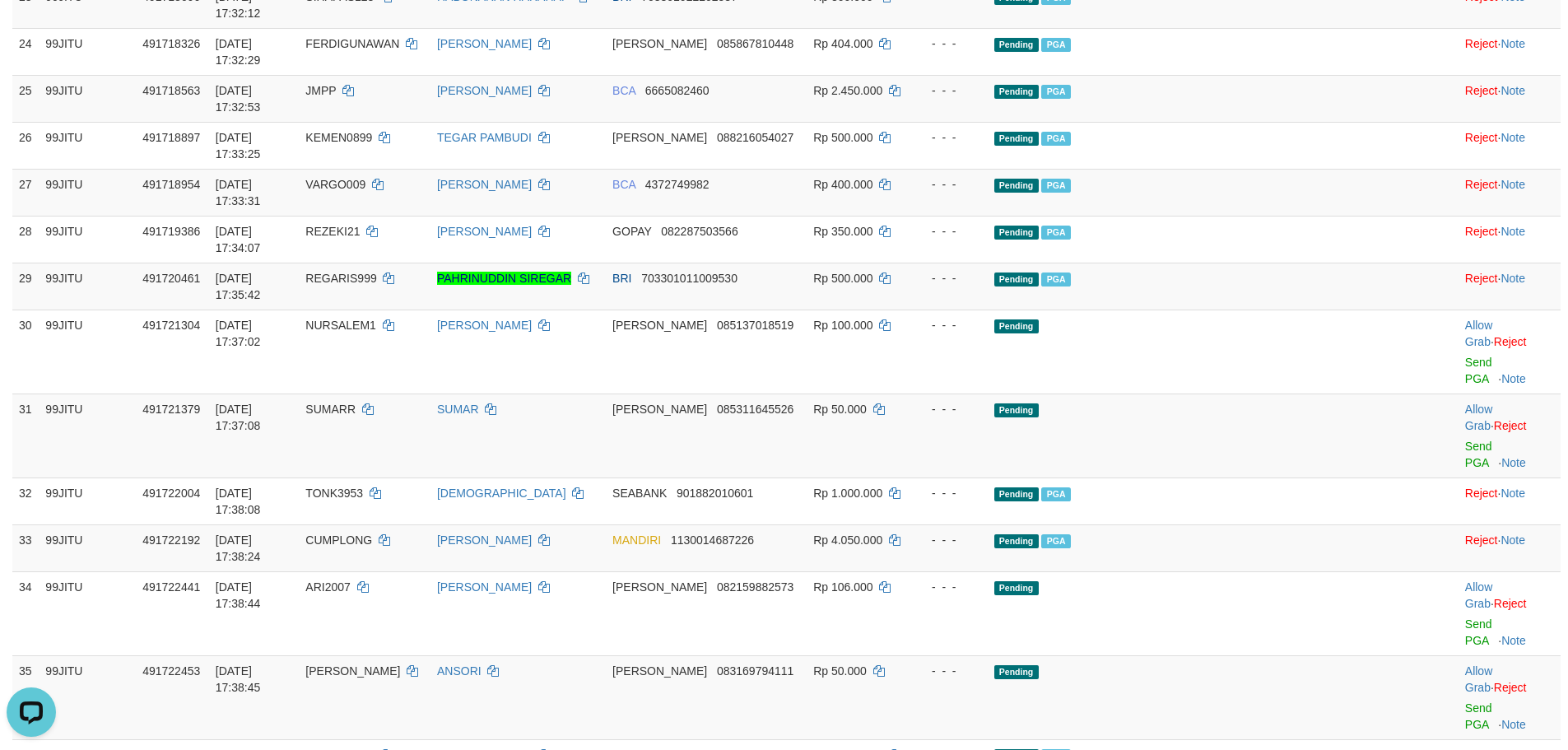
copy td "SANTO123"
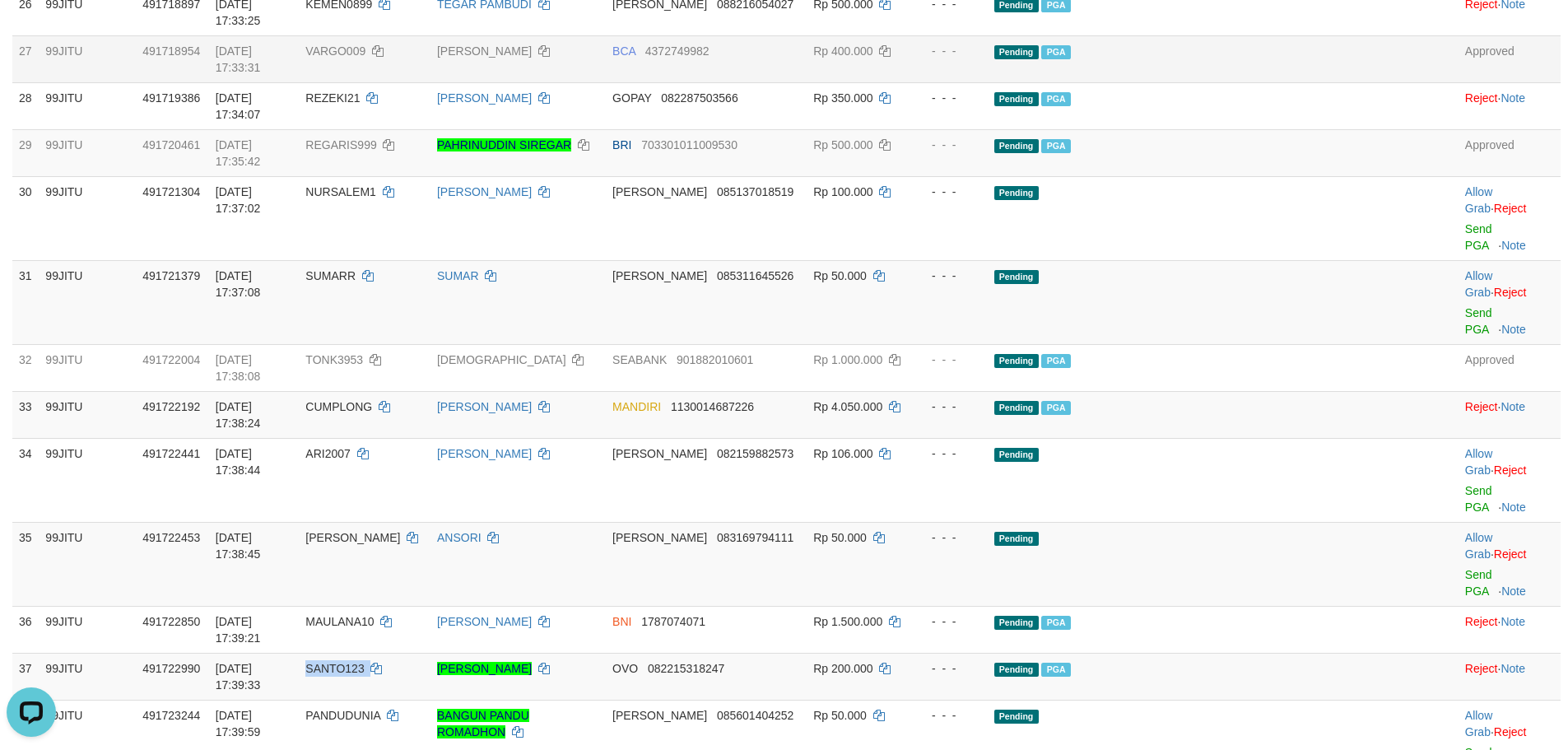
scroll to position [1973, 0]
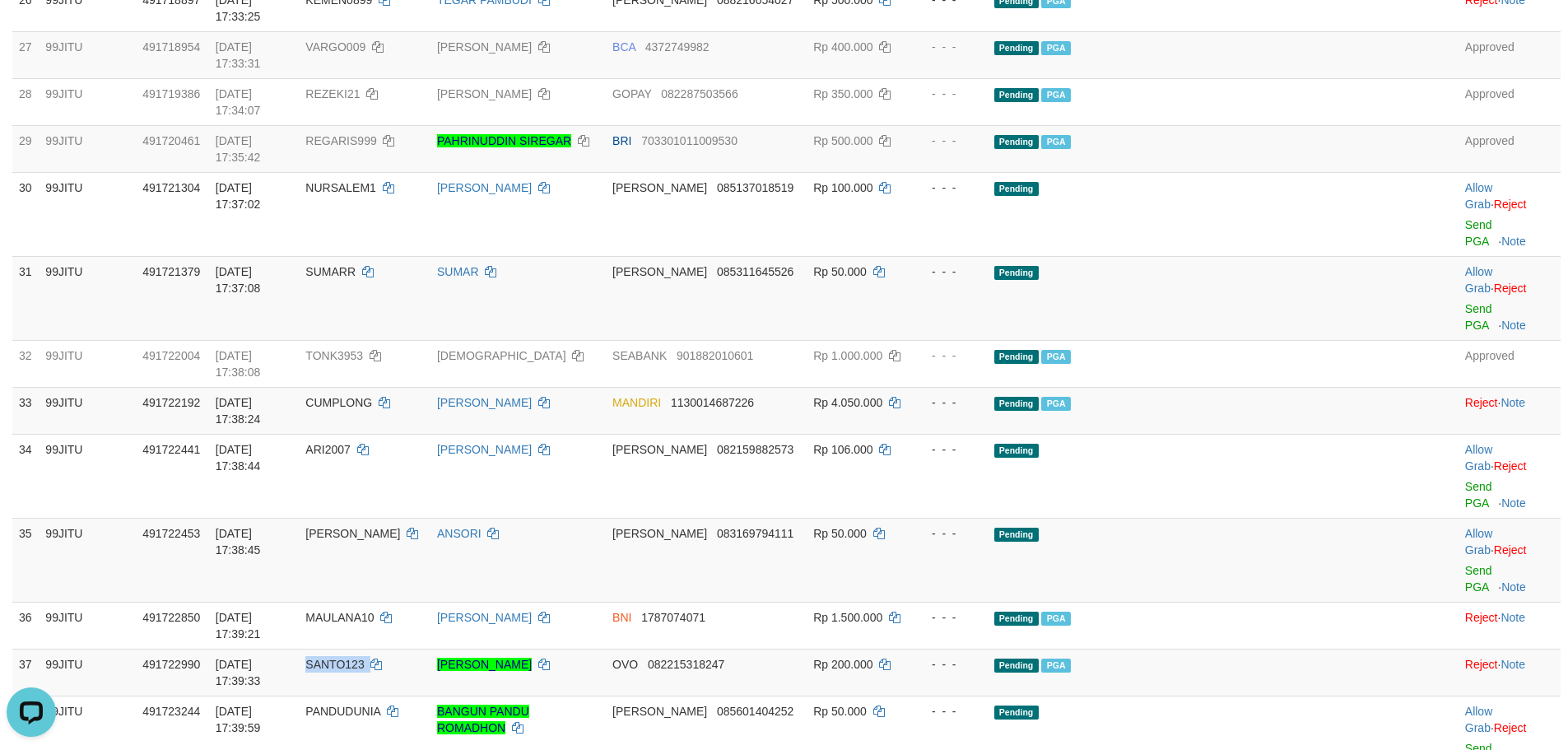
copy td "SANTO123"
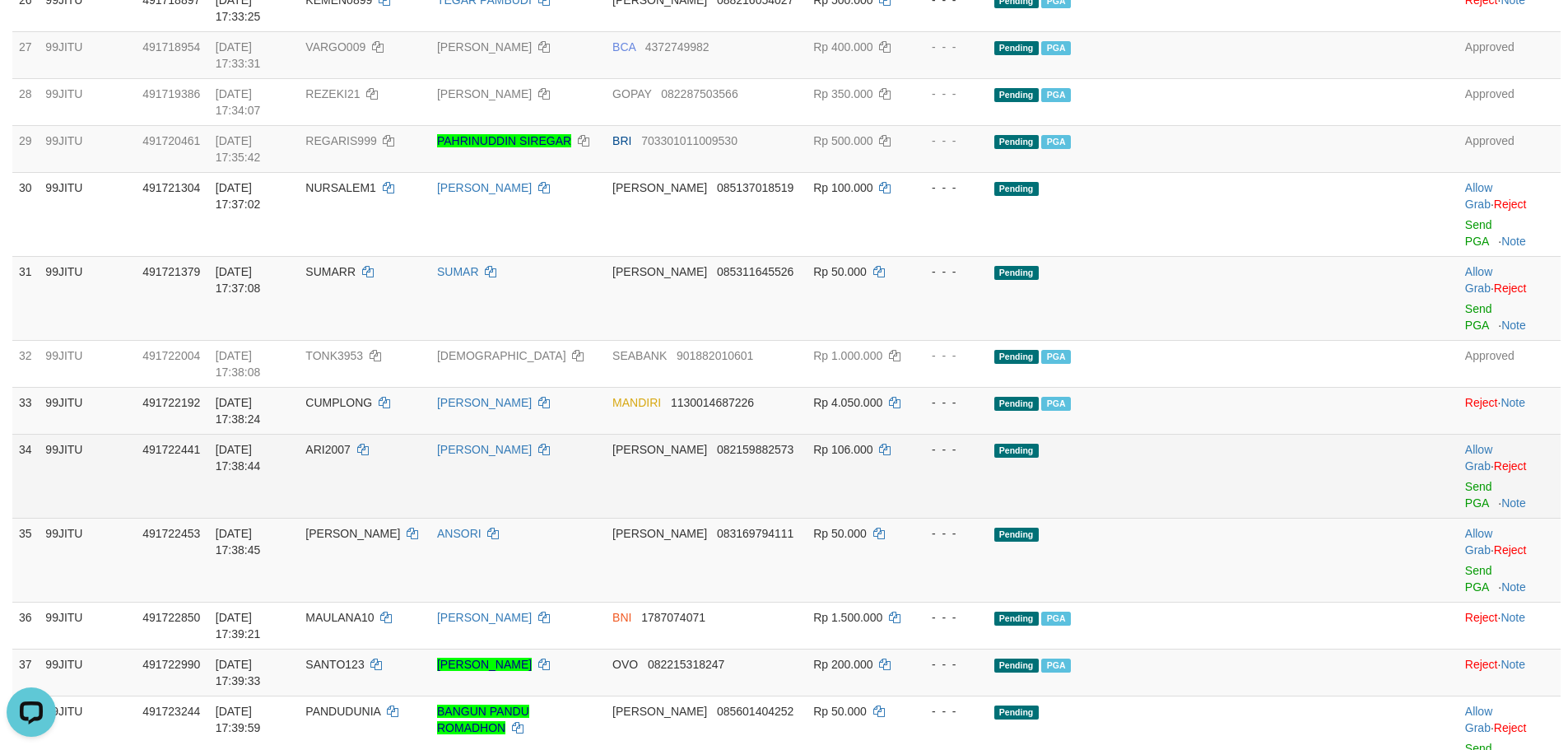
drag, startPoint x: 1444, startPoint y: 470, endPoint x: 860, endPoint y: 204, distance: 641.7
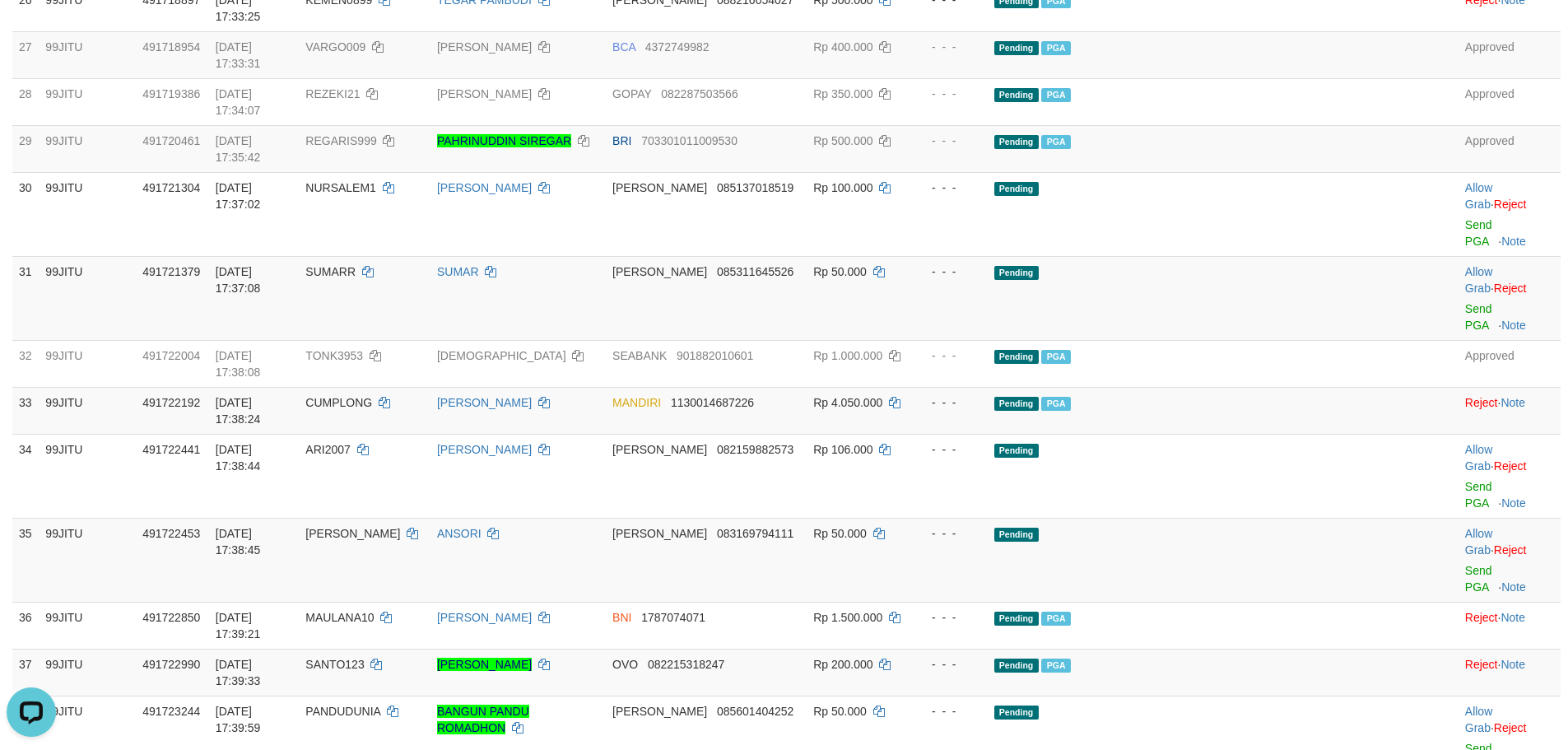
copy td "TILUN22"
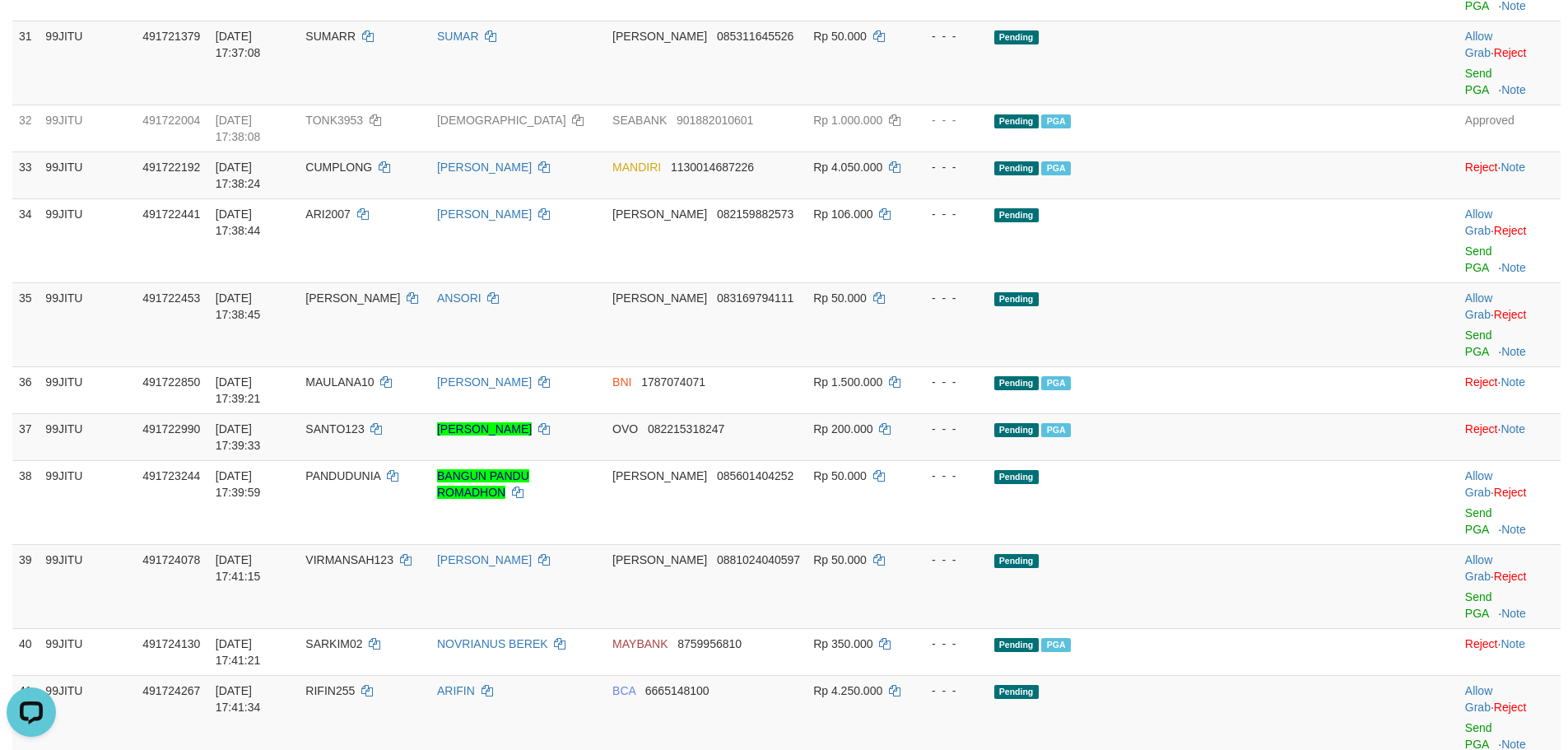
scroll to position [2247, 0]
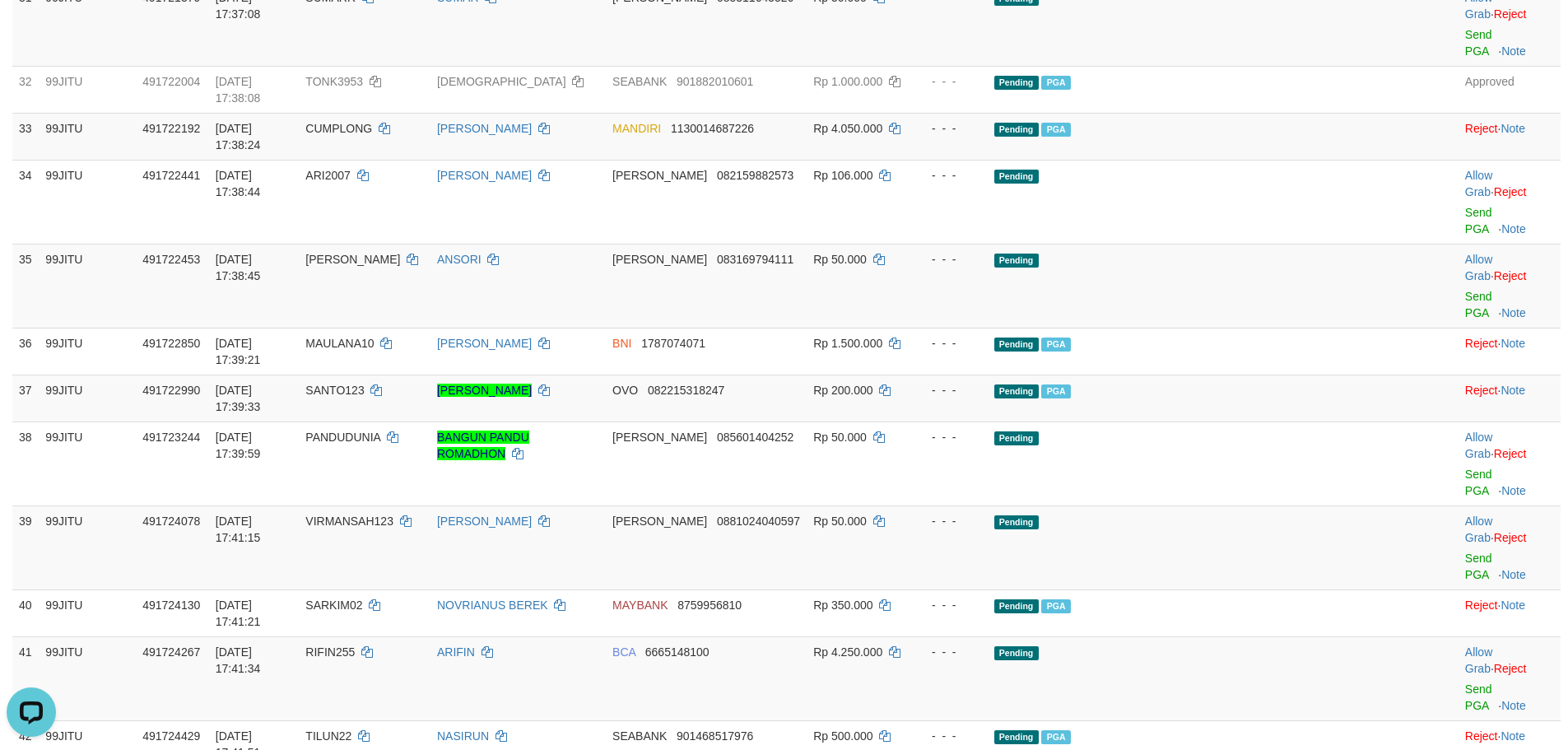
copy td "S4UN64W1"
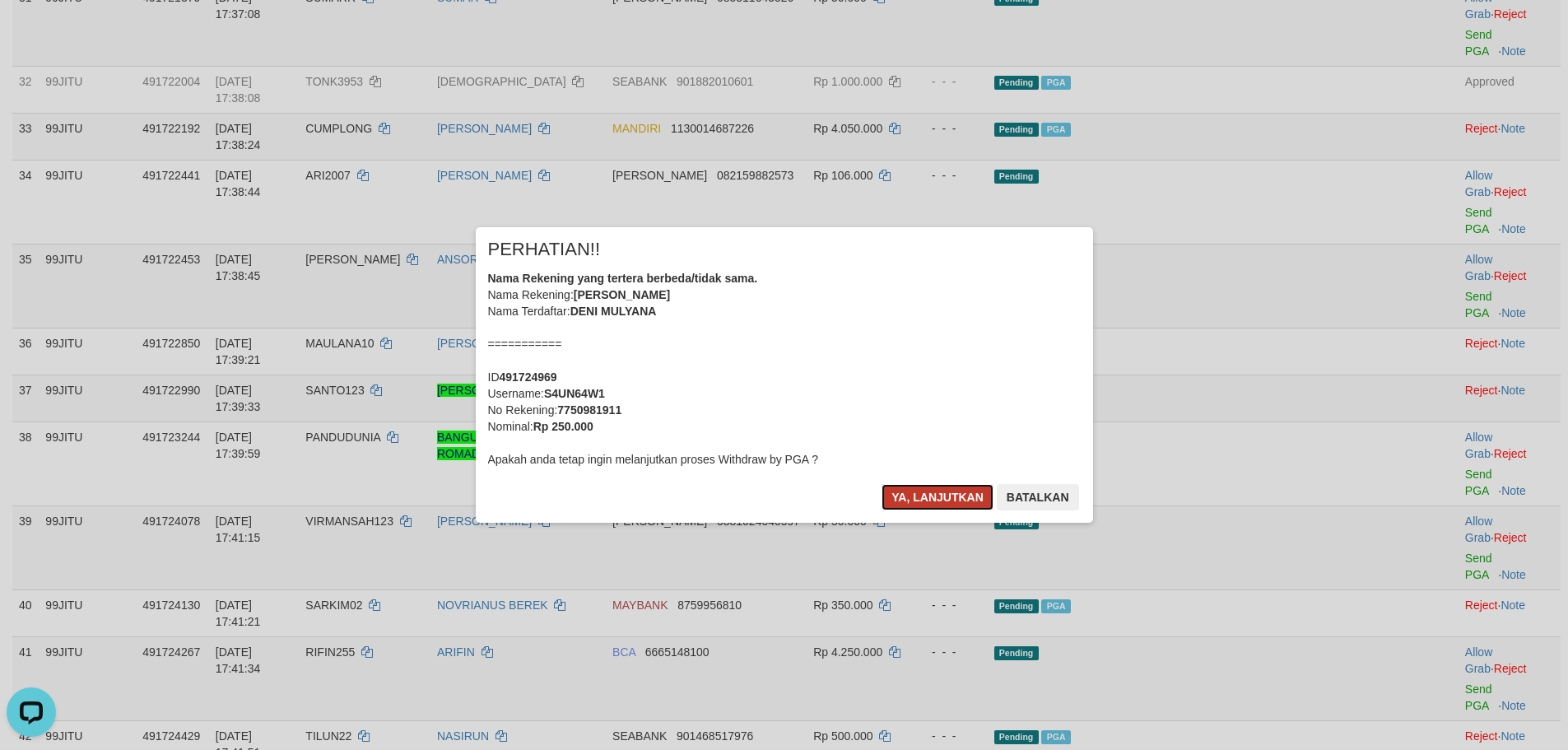
click at [941, 500] on button "Ya, lanjutkan" at bounding box center [938, 497] width 112 height 27
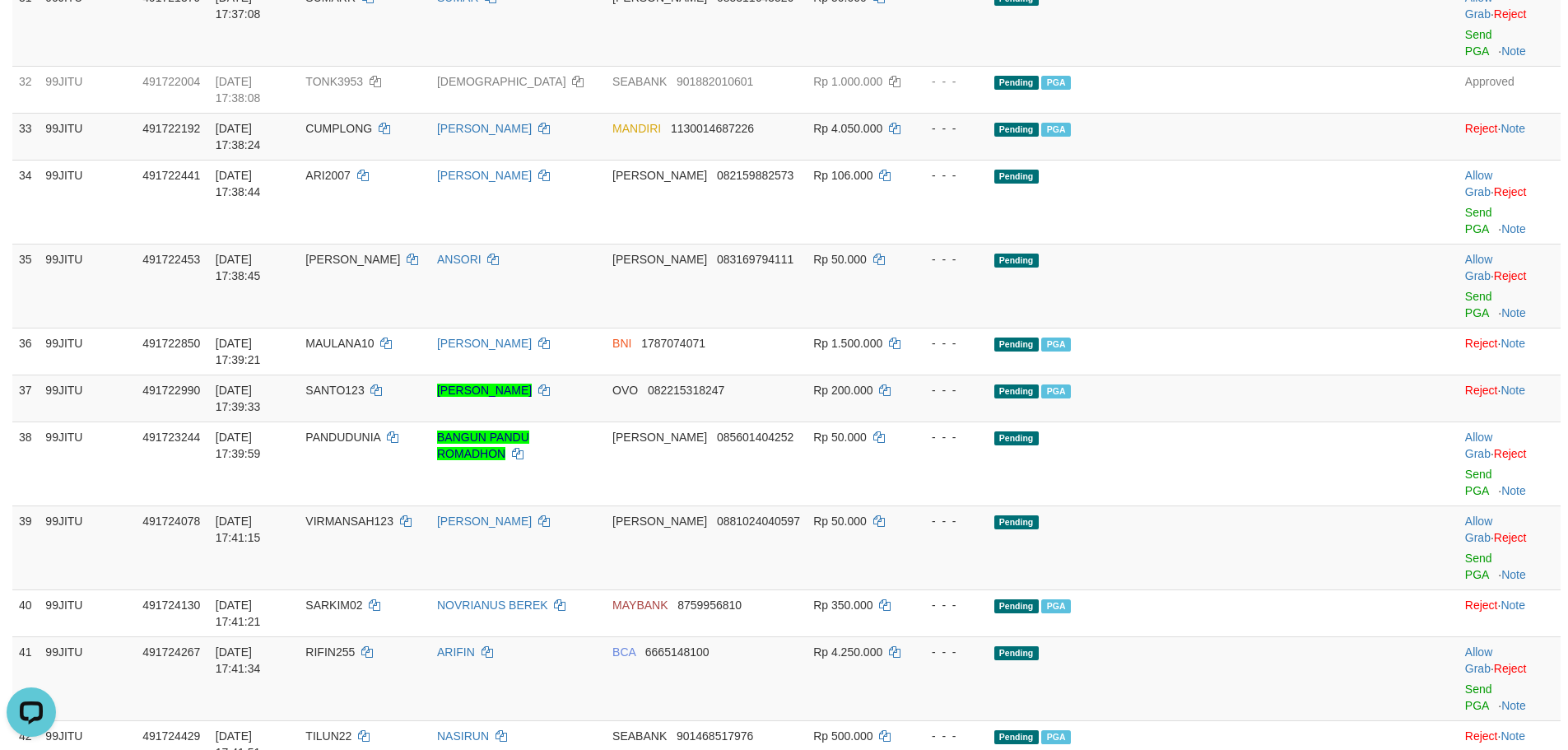
copy td "[PERSON_NAME]"
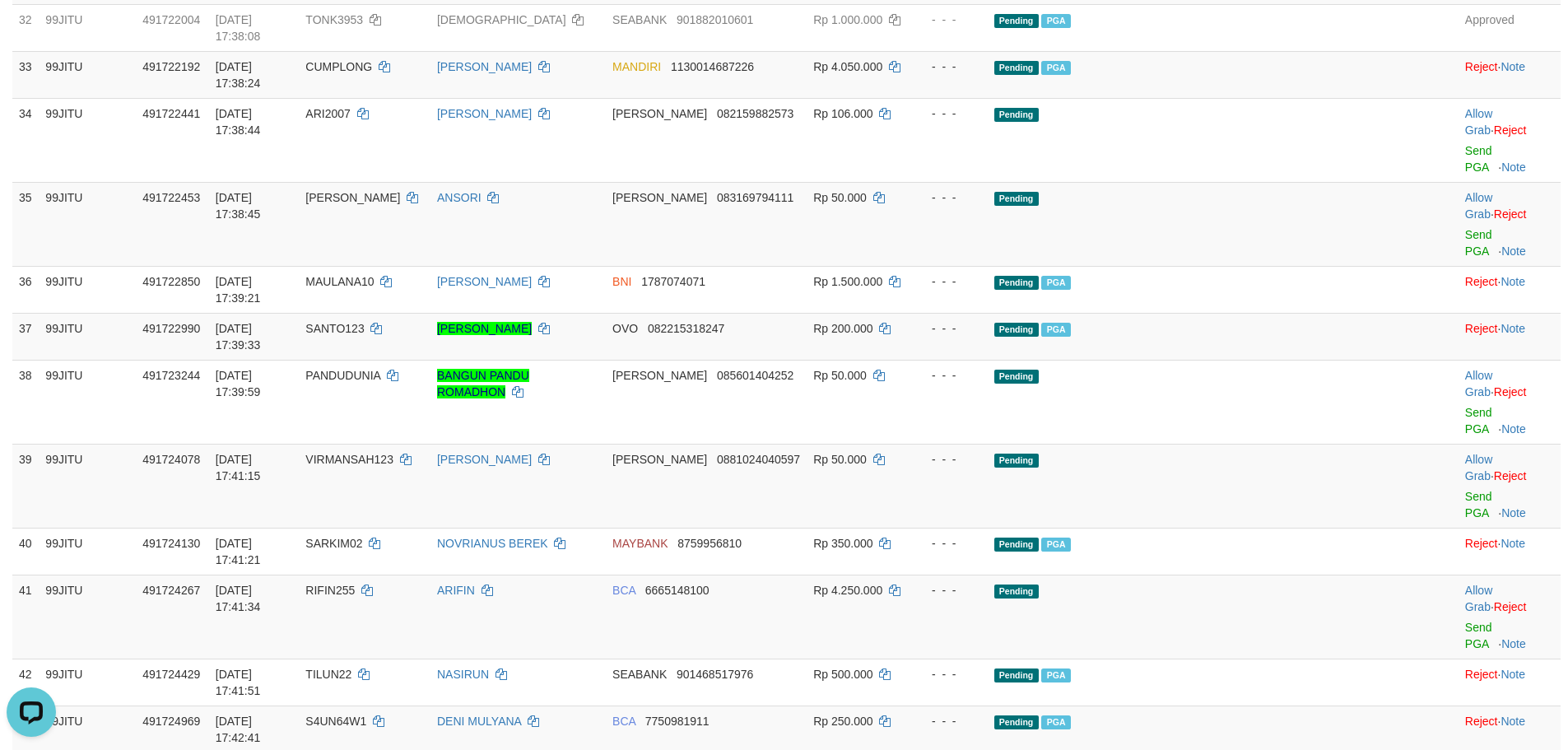
scroll to position [2384, 0]
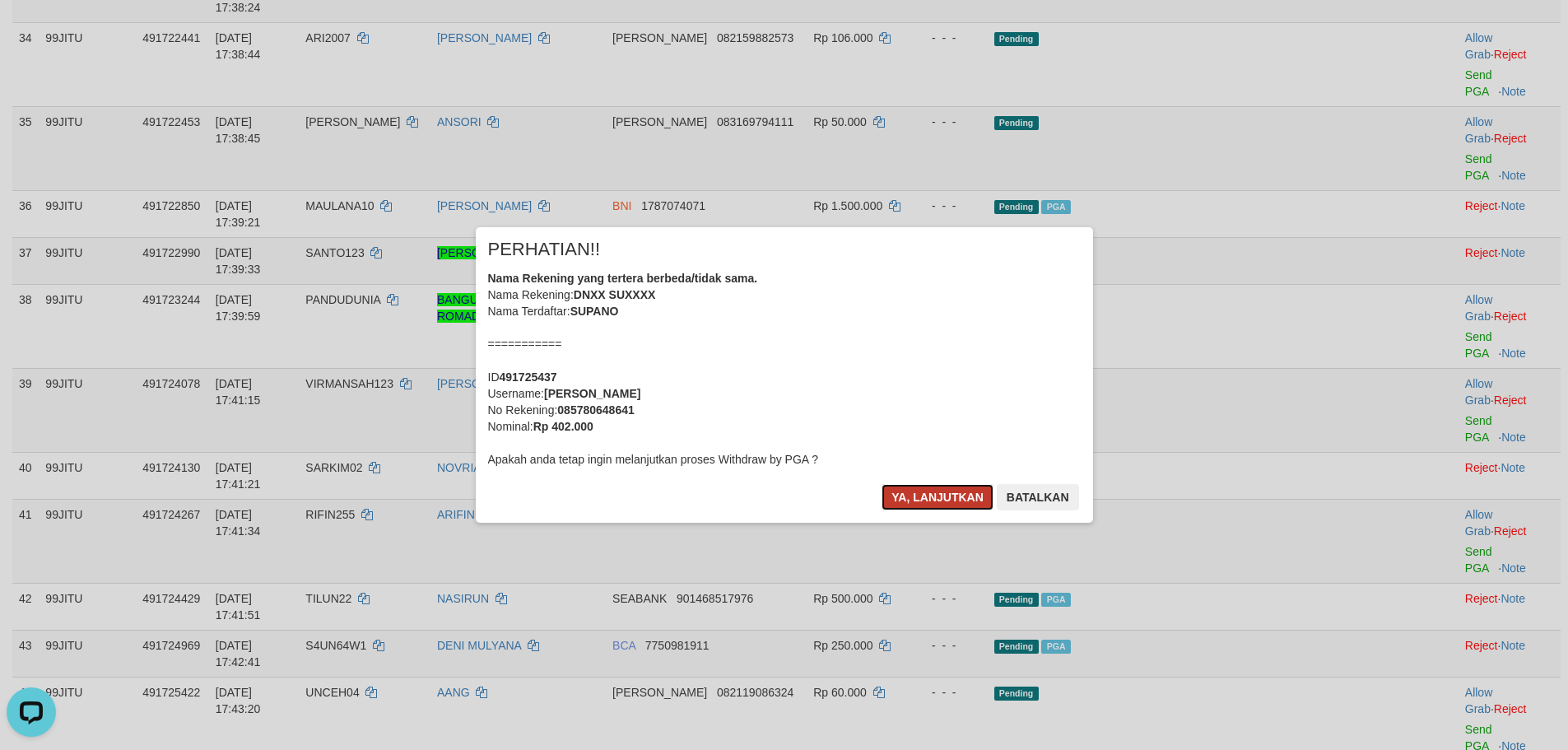
click at [939, 491] on button "Ya, lanjutkan" at bounding box center [938, 497] width 112 height 27
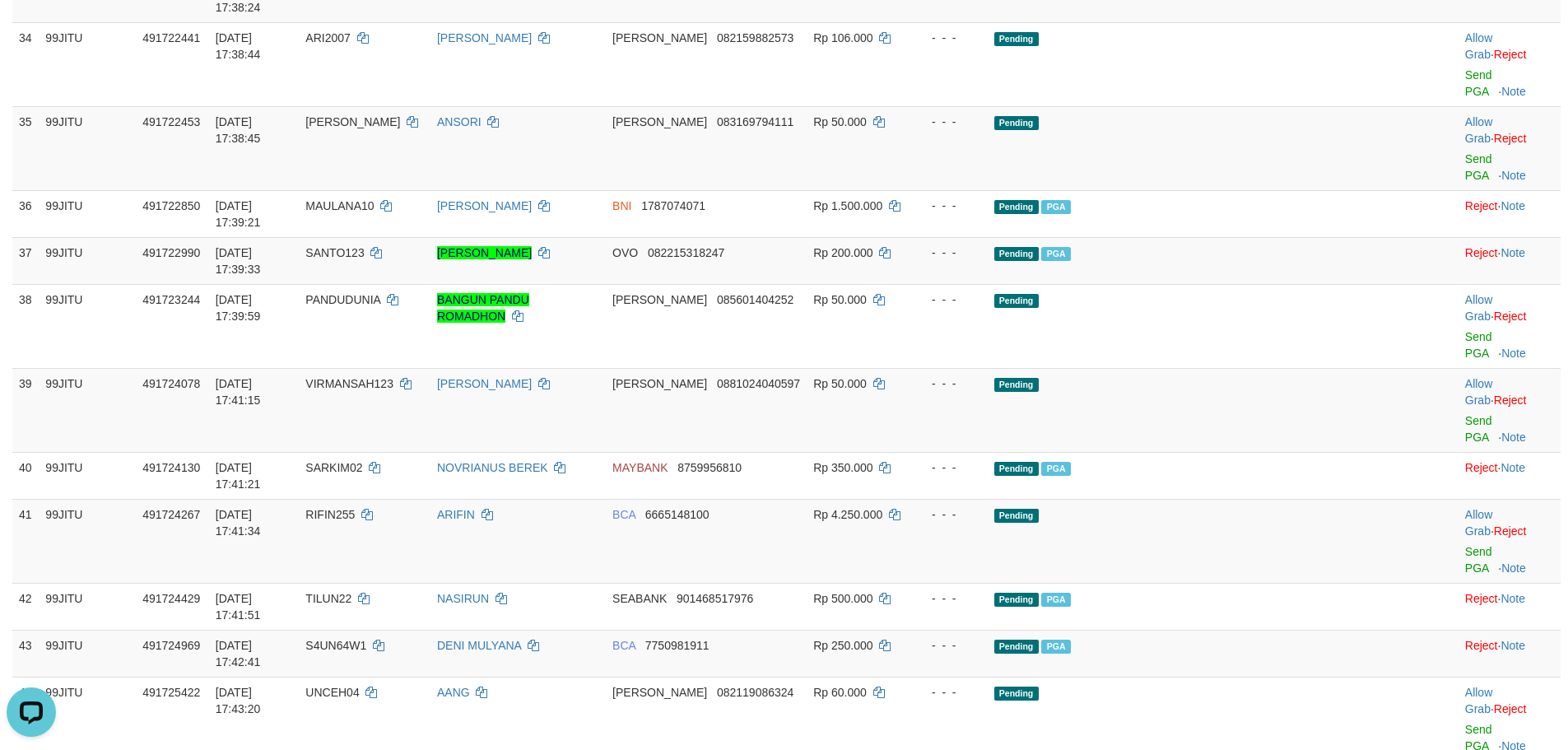
copy td "DAULAY531"
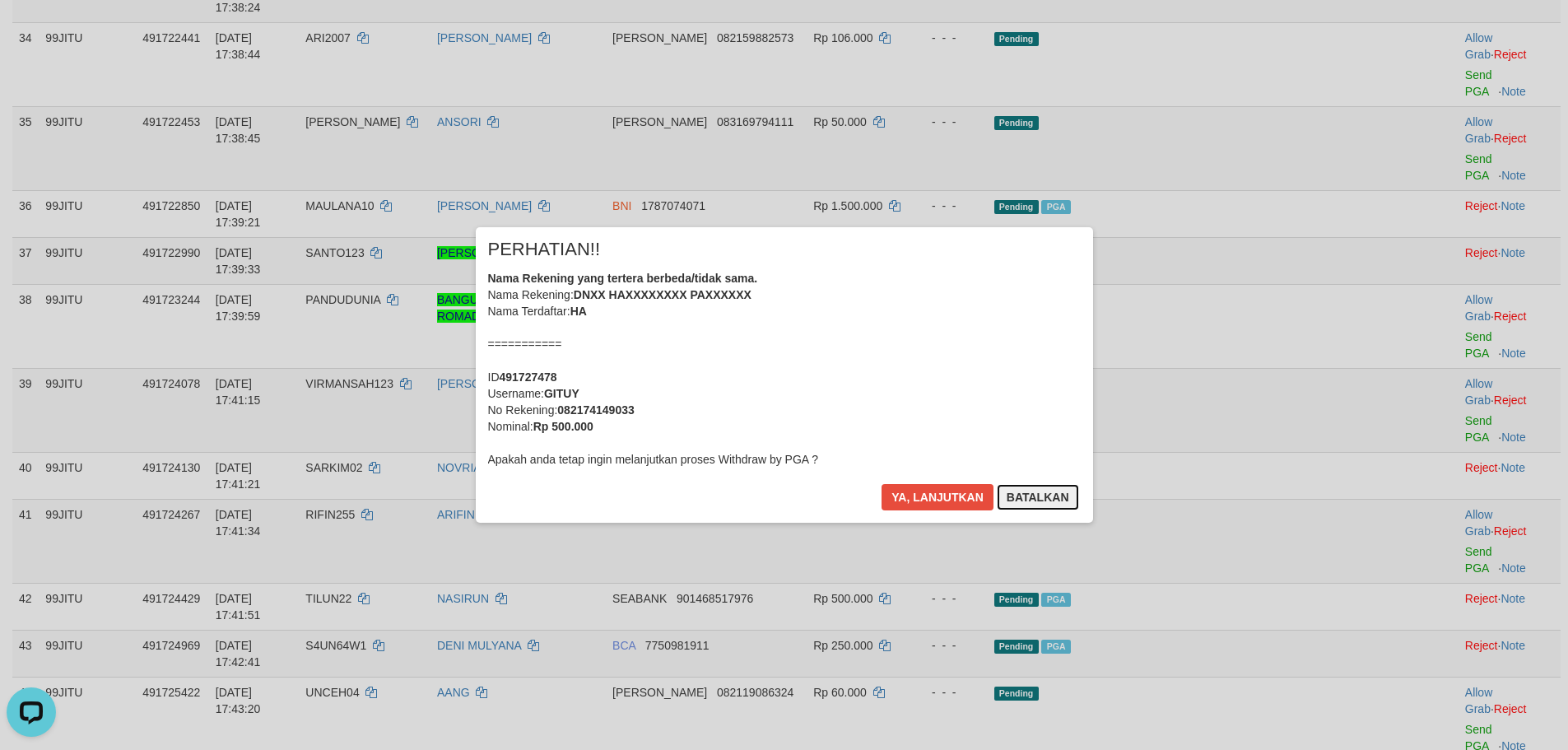
click at [1063, 487] on button "Batalkan" at bounding box center [1038, 497] width 83 height 27
